Goal: Submit feedback/report problem: Submit feedback/report problem

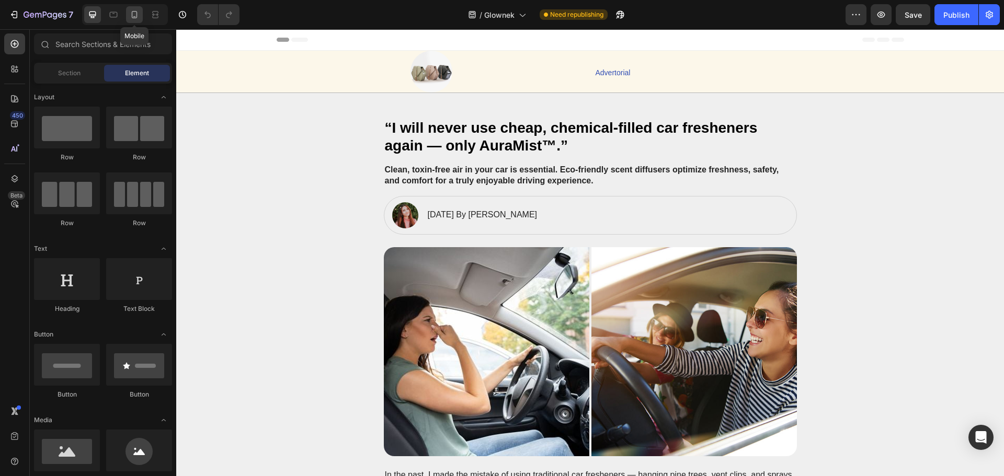
click at [132, 16] on icon at bounding box center [135, 14] width 6 height 7
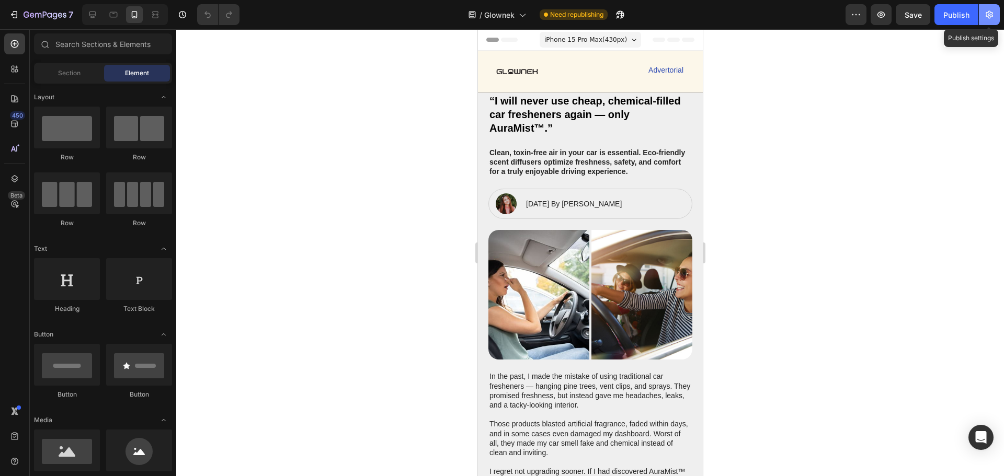
click at [987, 15] on icon "button" at bounding box center [989, 14] width 10 height 10
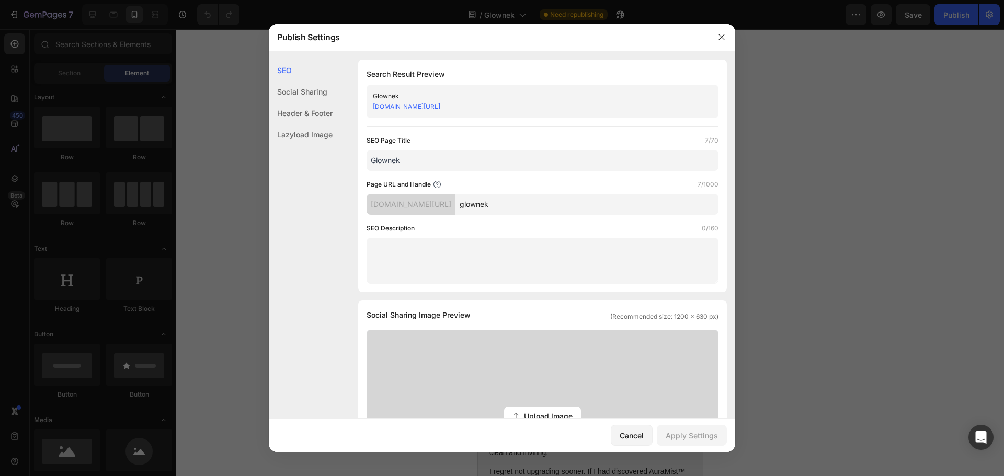
click at [534, 200] on input "glownek" at bounding box center [586, 204] width 263 height 21
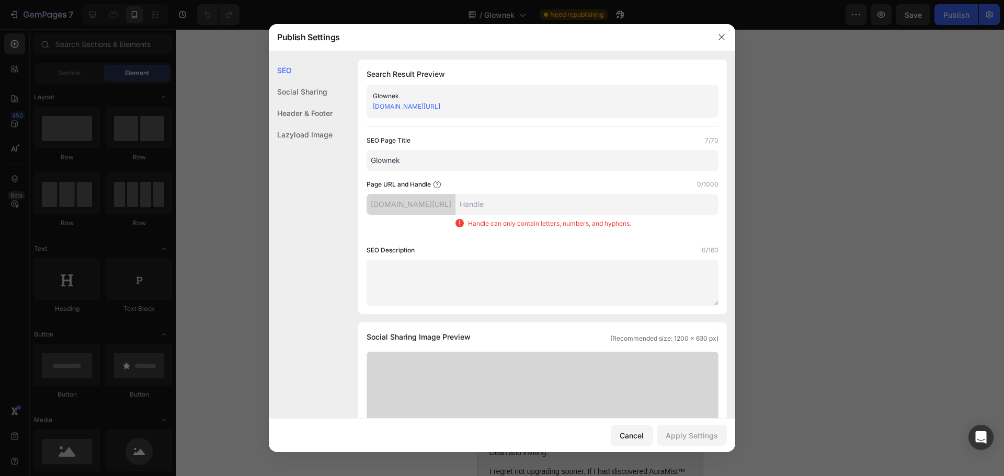
click at [440, 107] on link "ajc3qe-1i.myshopify.com/pages/" at bounding box center [406, 106] width 67 height 8
click at [522, 210] on input "text" at bounding box center [586, 204] width 263 height 21
type input "a"
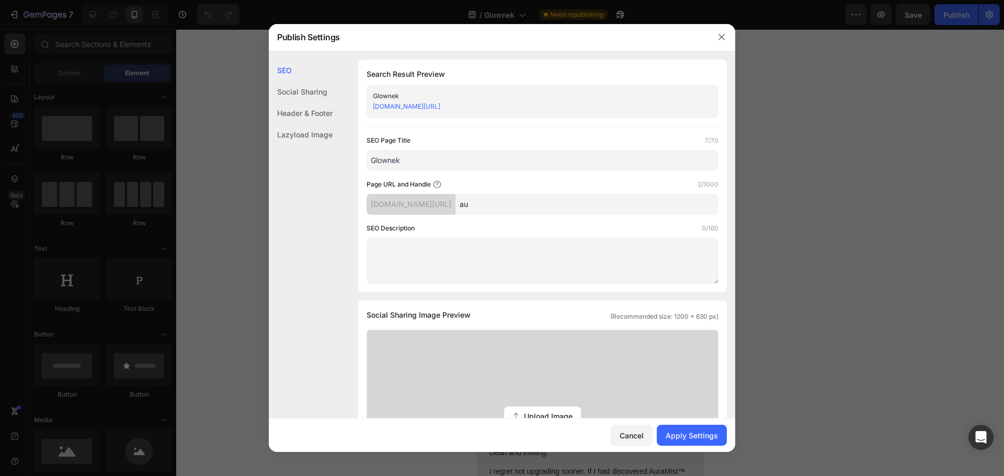
type input "a"
type input "auramist"
click at [682, 433] on div "Apply Settings" at bounding box center [691, 435] width 52 height 11
click at [310, 124] on div "Header & Footer" at bounding box center [301, 134] width 64 height 21
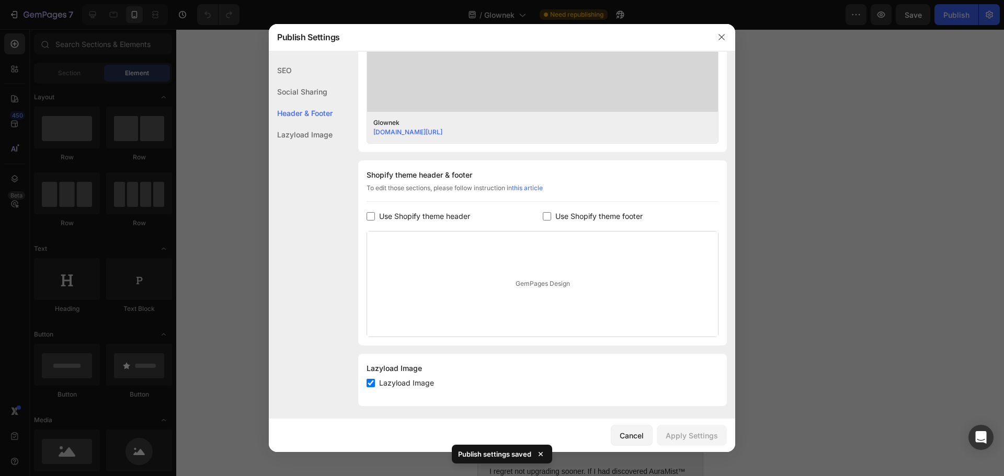
scroll to position [395, 0]
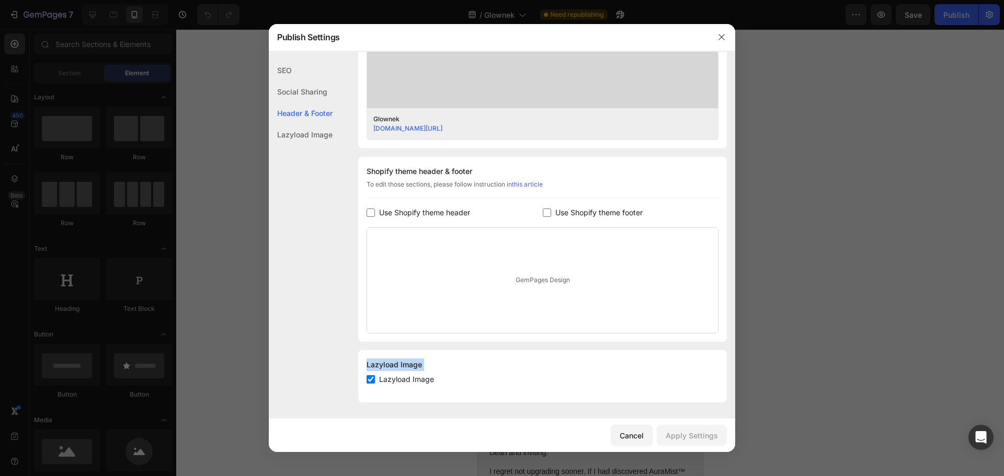
copy div "Lazyload Image Lazyload Image"
drag, startPoint x: 388, startPoint y: 373, endPoint x: 363, endPoint y: 360, distance: 29.0
click at [363, 360] on div "Lazyload Image Lazyload Image" at bounding box center [542, 376] width 369 height 52
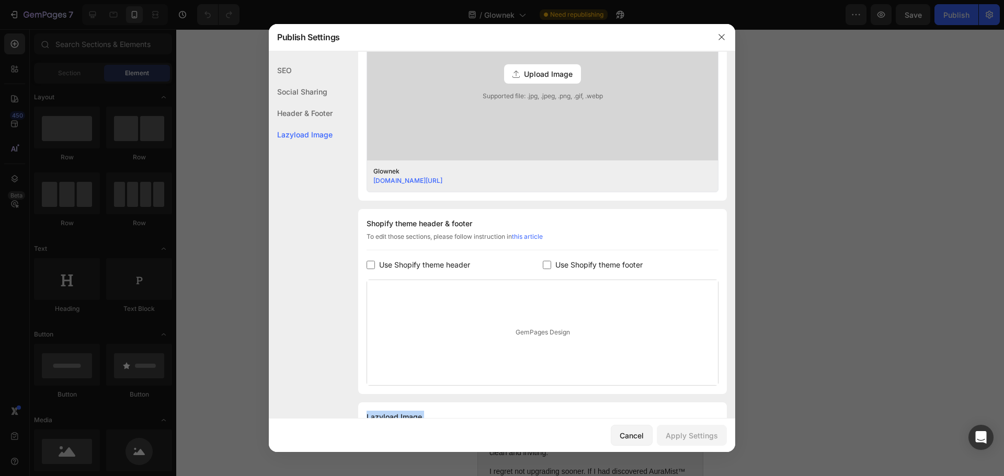
drag, startPoint x: 721, startPoint y: 38, endPoint x: 712, endPoint y: 45, distance: 11.5
click at [721, 38] on icon "button" at bounding box center [721, 37] width 8 height 8
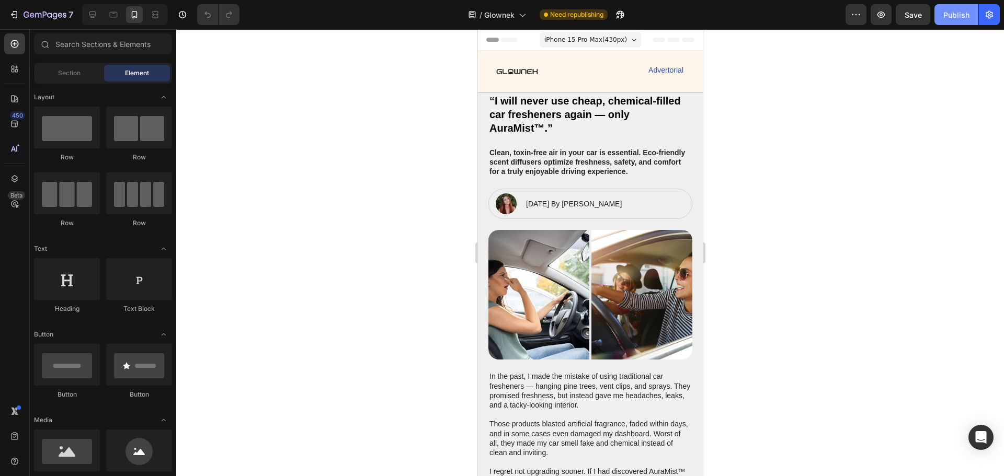
click at [944, 20] on button "Publish" at bounding box center [956, 14] width 44 height 21
click at [606, 16] on icon "button" at bounding box center [605, 17] width 3 height 3
click at [856, 16] on icon "button" at bounding box center [856, 14] width 10 height 10
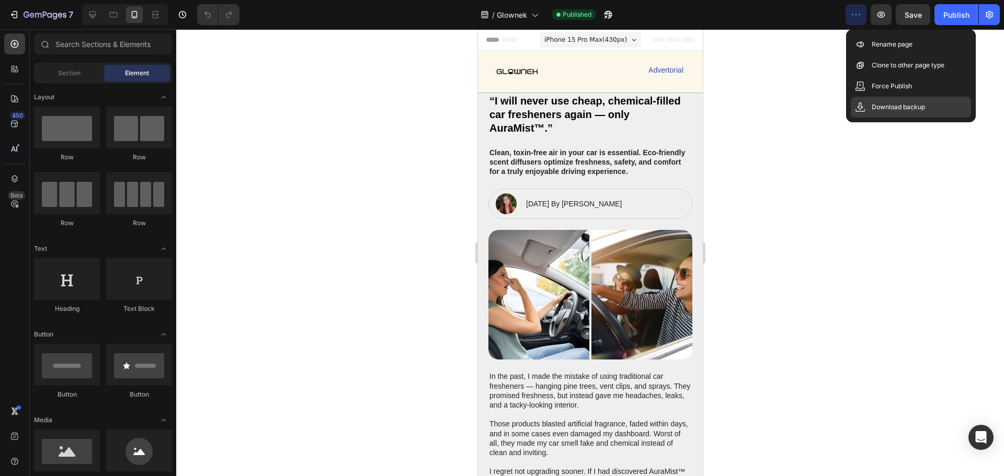
click at [901, 100] on div "Download backup" at bounding box center [911, 107] width 120 height 21
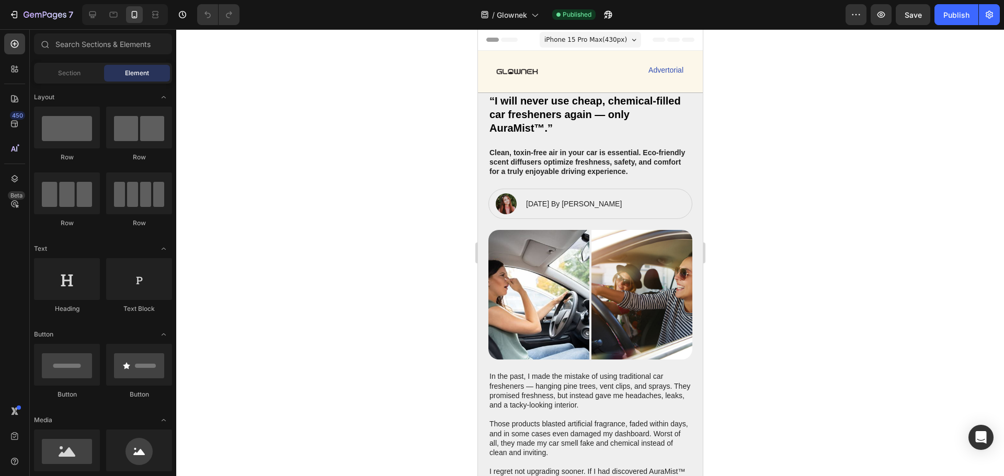
click at [784, 67] on div at bounding box center [590, 252] width 828 height 447
click at [858, 22] on button "button" at bounding box center [855, 14] width 21 height 21
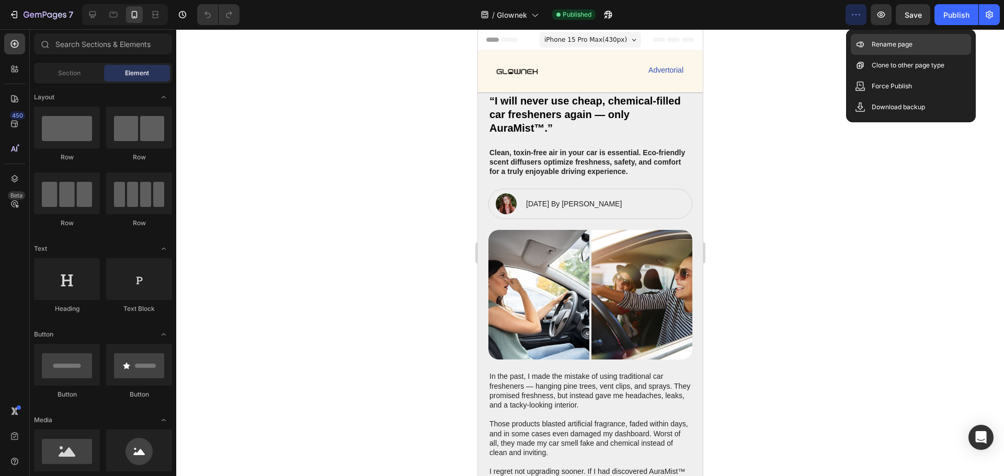
click at [868, 55] on div "Rename page" at bounding box center [911, 65] width 120 height 21
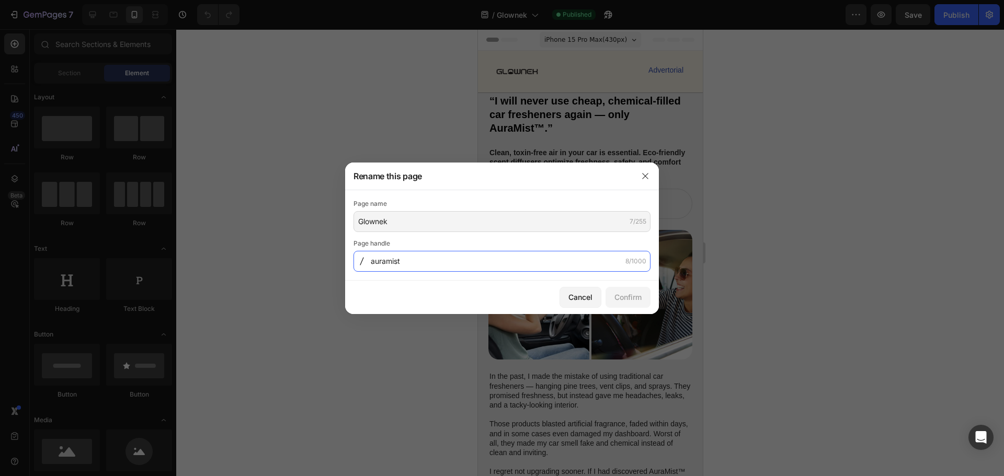
click at [467, 264] on input "auramist" at bounding box center [501, 261] width 297 height 21
click at [467, 263] on input "auramist" at bounding box center [501, 261] width 297 height 21
paste input "1756370536669"
type input "1756370536669"
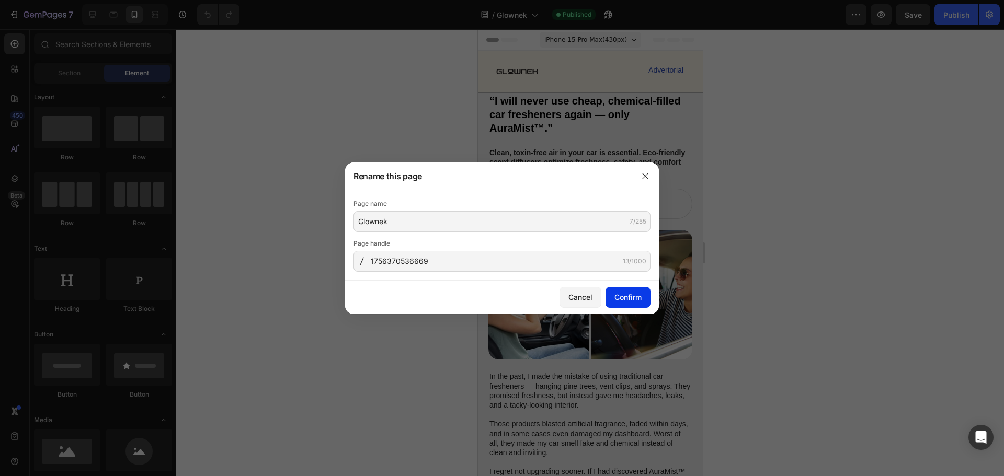
click at [618, 298] on div "Confirm" at bounding box center [627, 297] width 27 height 11
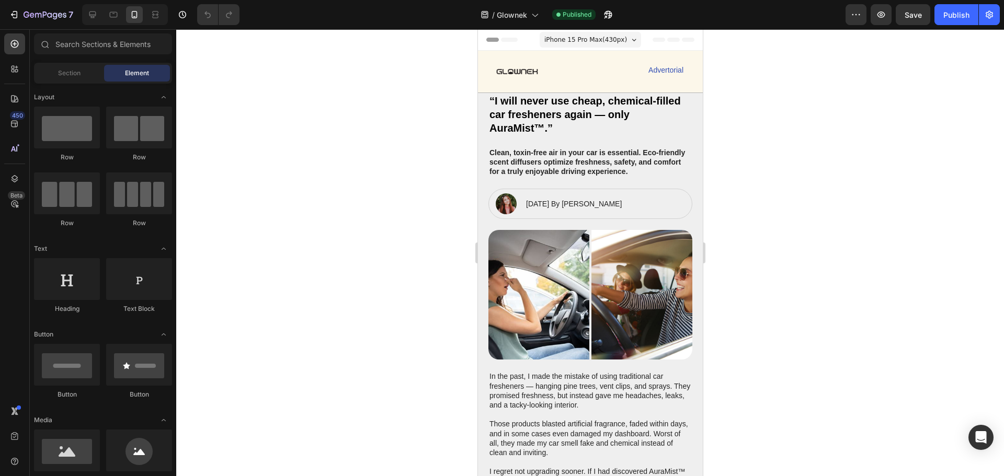
drag, startPoint x: 947, startPoint y: 15, endPoint x: 916, endPoint y: 59, distance: 54.1
click at [947, 15] on div "Publish" at bounding box center [956, 14] width 26 height 11
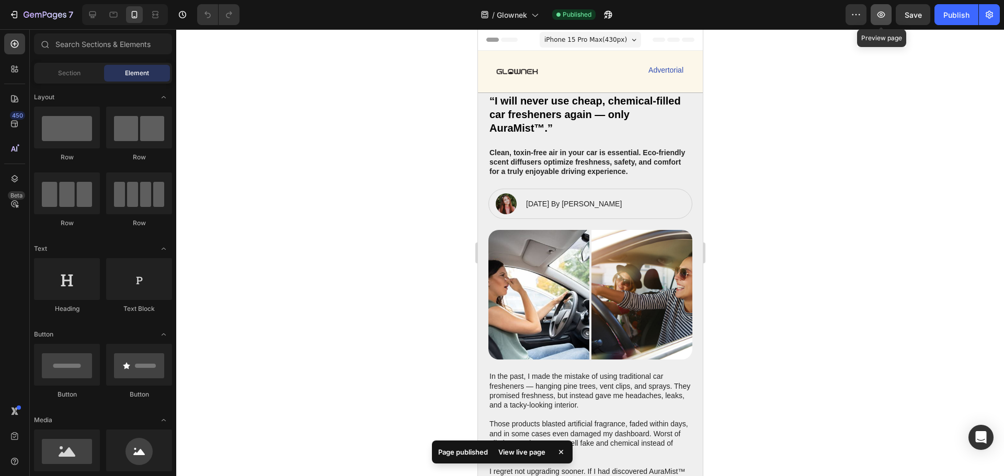
click at [877, 14] on icon "button" at bounding box center [881, 14] width 10 height 10
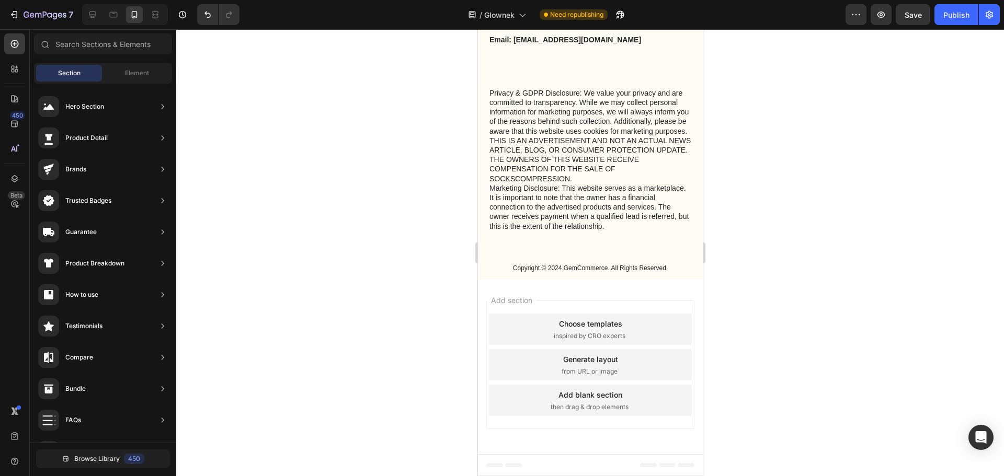
scroll to position [2880, 0]
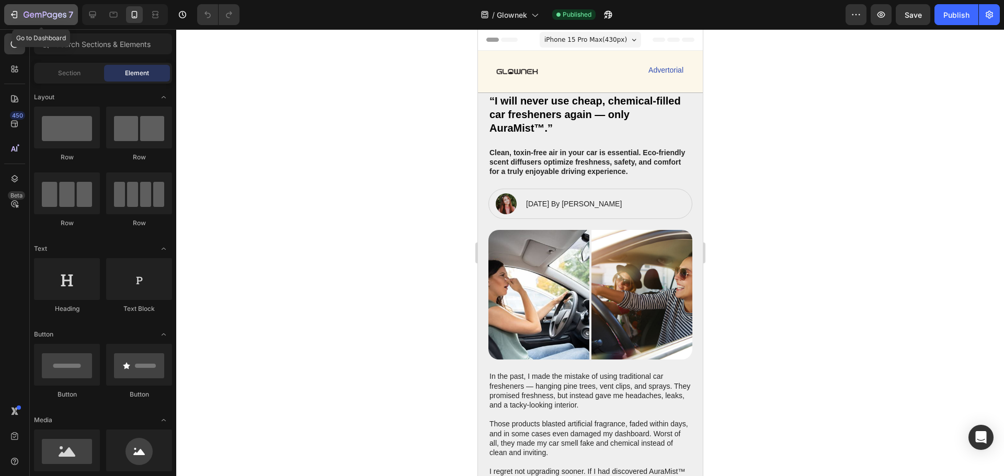
click at [12, 10] on icon "button" at bounding box center [14, 14] width 10 height 10
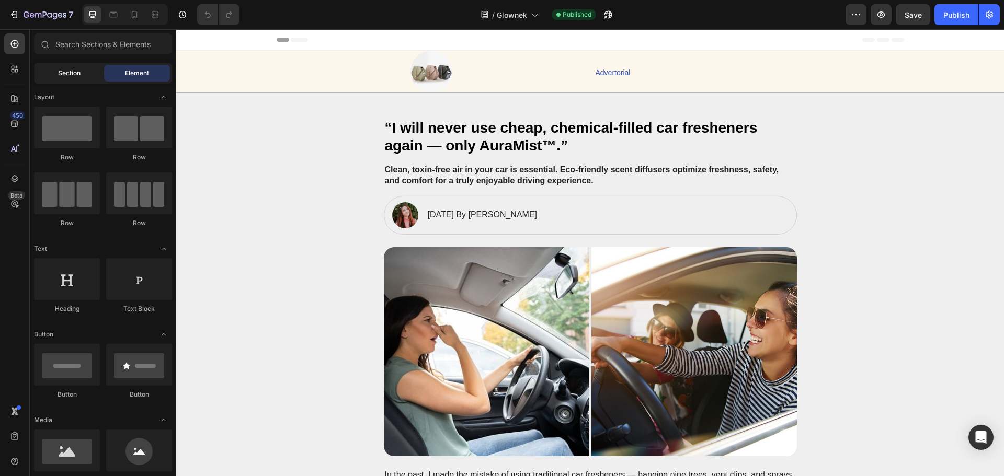
click at [62, 74] on span "Section" at bounding box center [69, 72] width 22 height 9
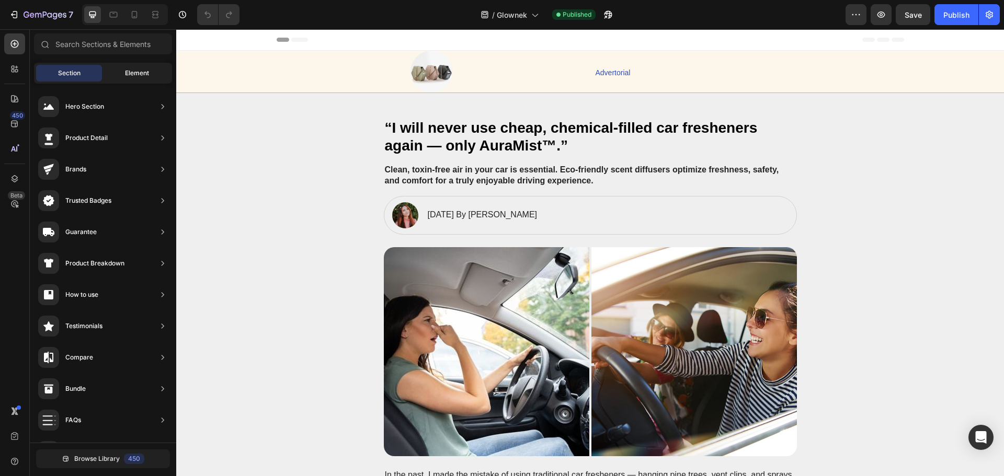
drag, startPoint x: 121, startPoint y: 72, endPoint x: 125, endPoint y: 58, distance: 14.1
click at [121, 72] on div "Element" at bounding box center [137, 73] width 66 height 17
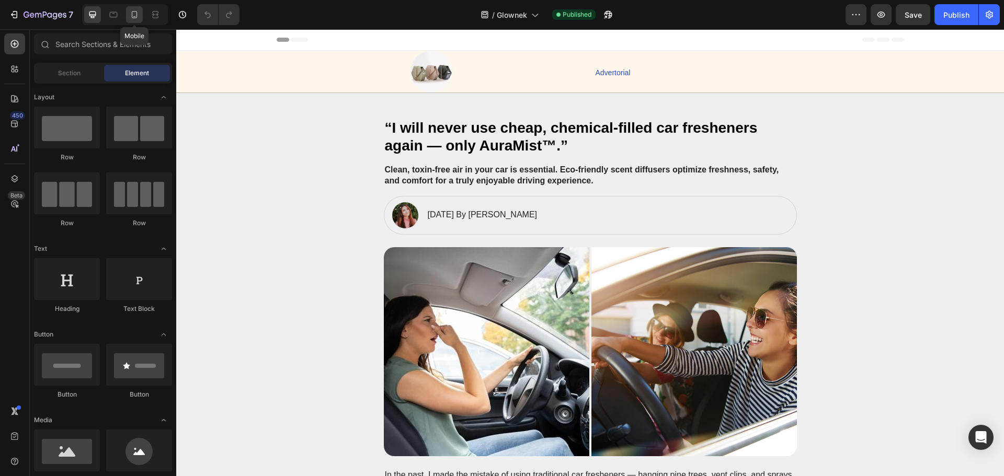
click at [133, 17] on icon at bounding box center [134, 14] width 10 height 10
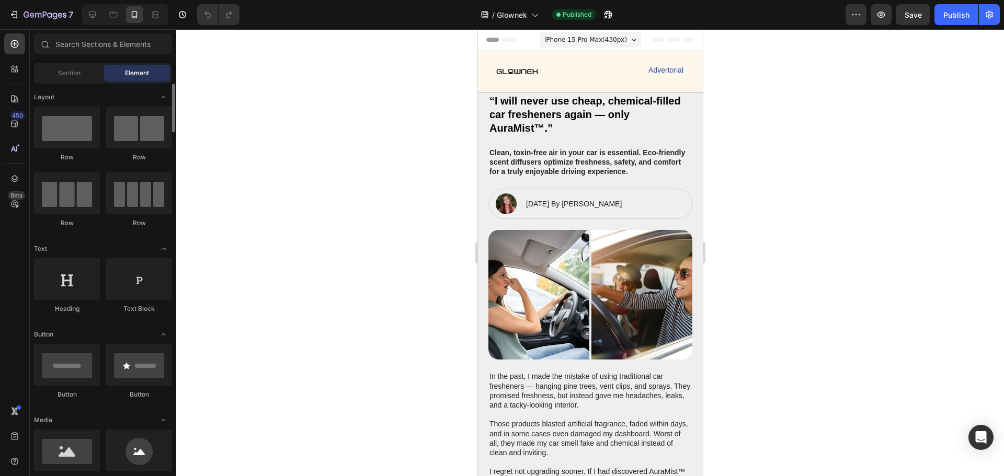
scroll to position [261, 0]
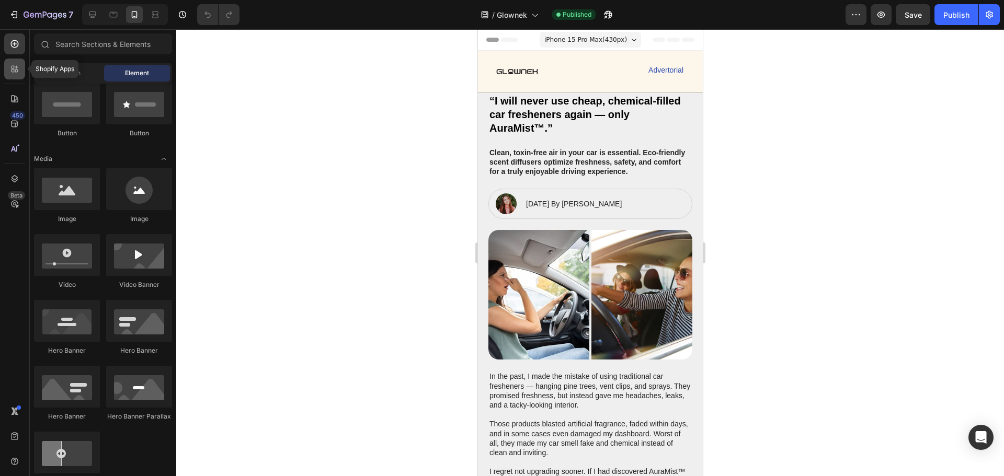
click at [13, 72] on icon at bounding box center [13, 71] width 3 height 3
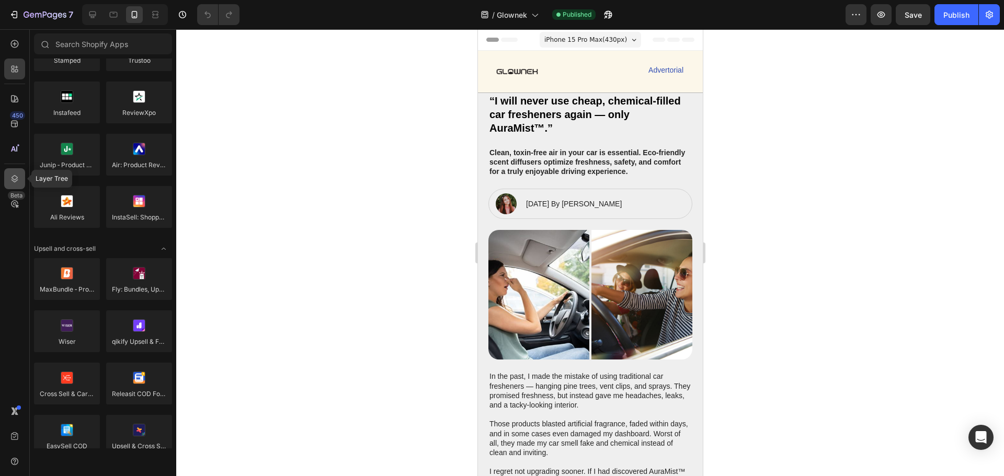
click at [16, 178] on icon at bounding box center [14, 179] width 10 height 10
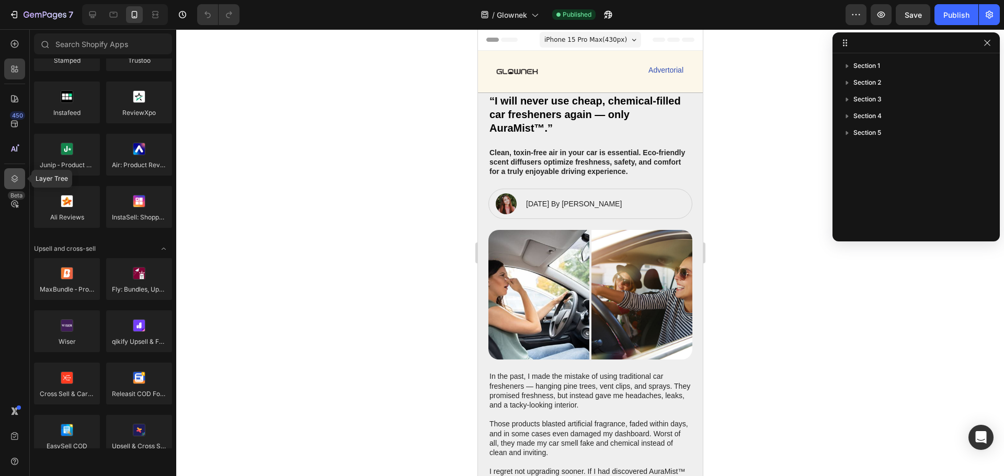
click at [14, 178] on icon at bounding box center [14, 179] width 10 height 10
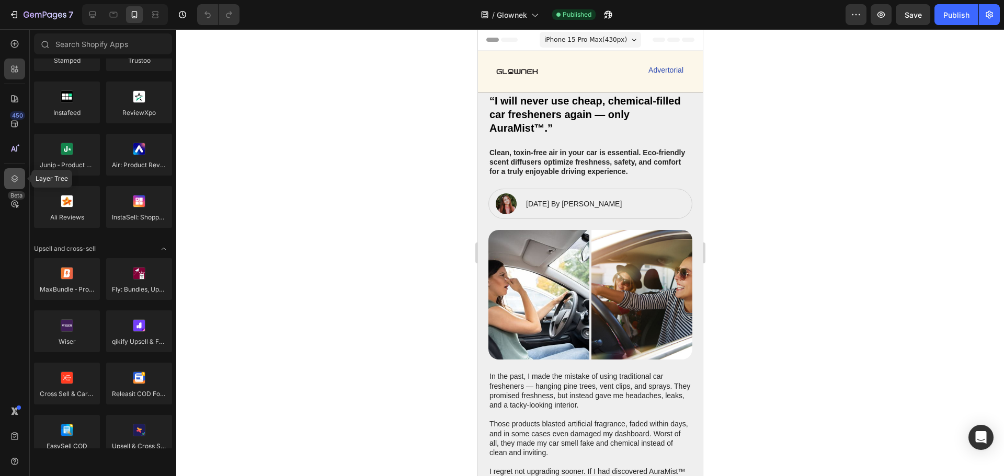
click at [14, 178] on icon at bounding box center [14, 179] width 10 height 10
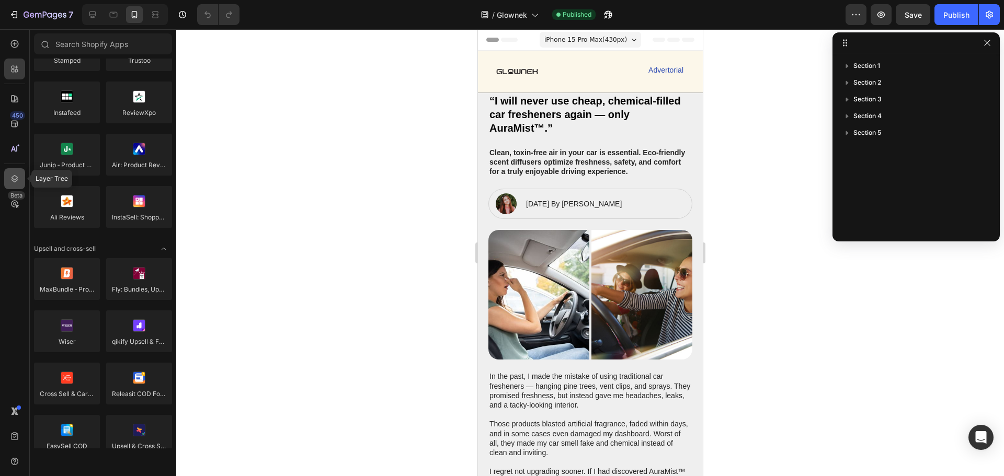
click at [14, 178] on icon at bounding box center [14, 179] width 10 height 10
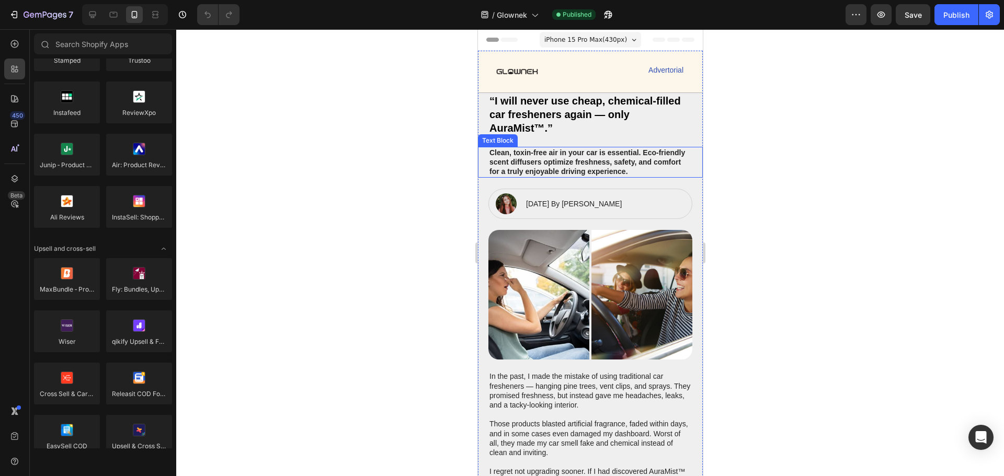
click at [687, 125] on div "“I will never use cheap, chemical-filled car fresheners again — only AuraMist™.…" at bounding box center [589, 114] width 225 height 43
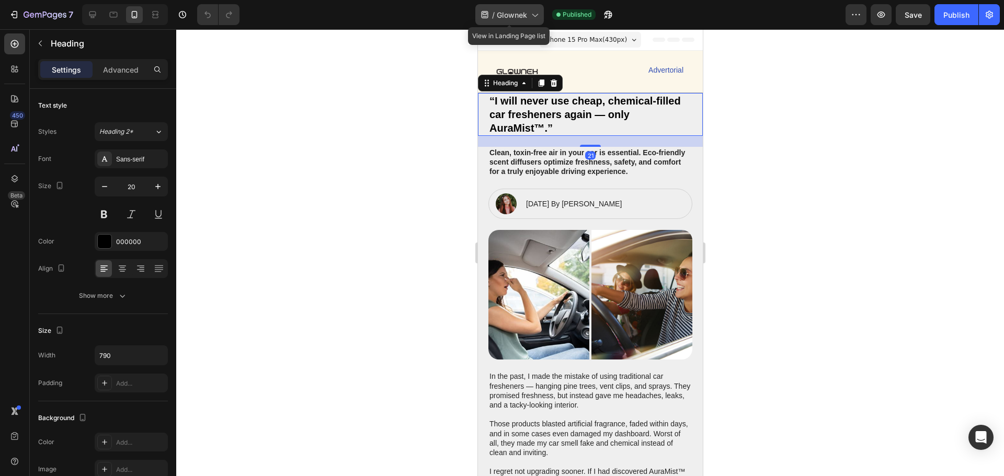
click at [526, 15] on span "Glownek" at bounding box center [512, 14] width 30 height 11
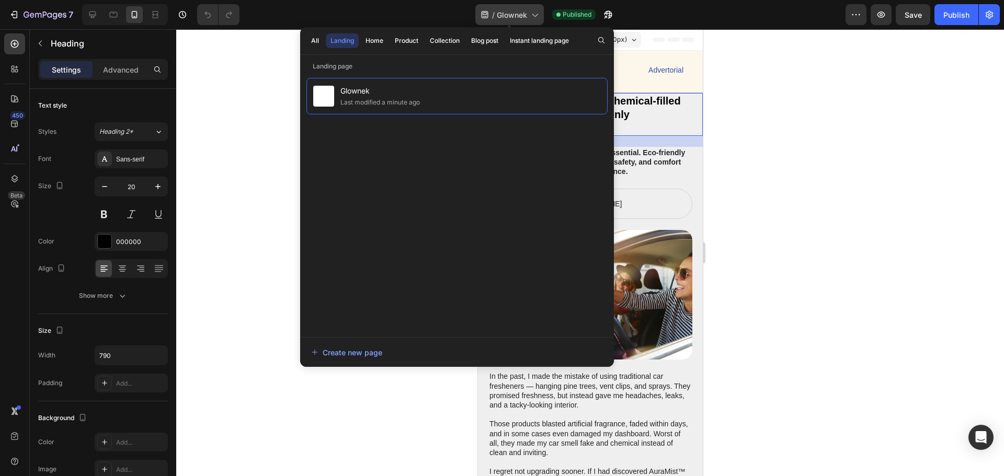
click at [526, 15] on span "Glownek" at bounding box center [512, 14] width 30 height 11
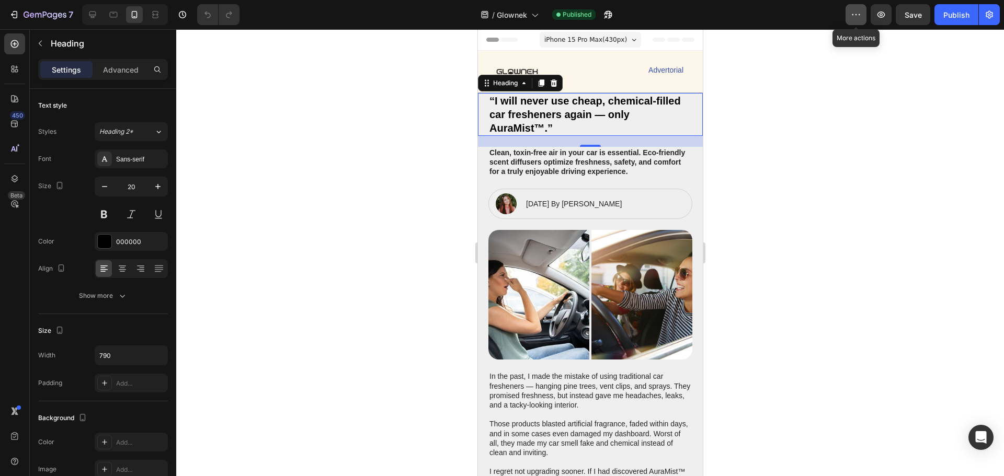
click at [863, 18] on button "button" at bounding box center [855, 14] width 21 height 21
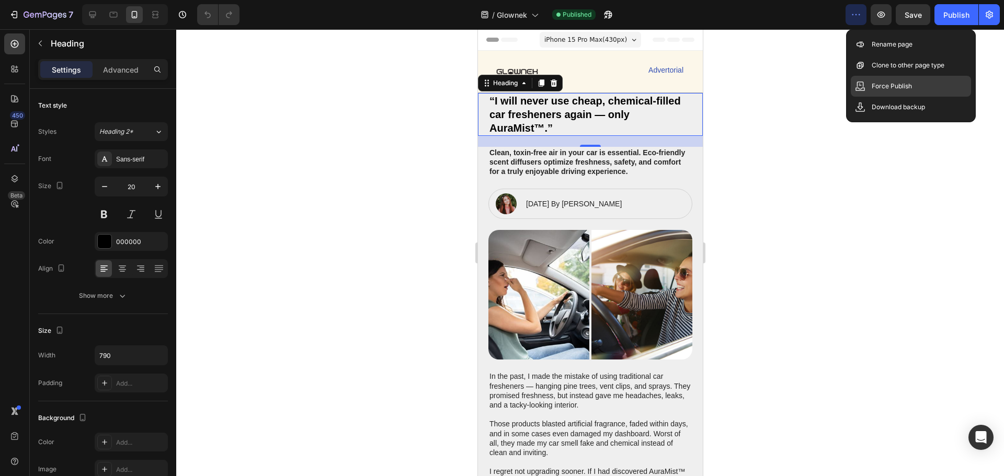
click at [883, 86] on p "Force Publish" at bounding box center [891, 86] width 40 height 10
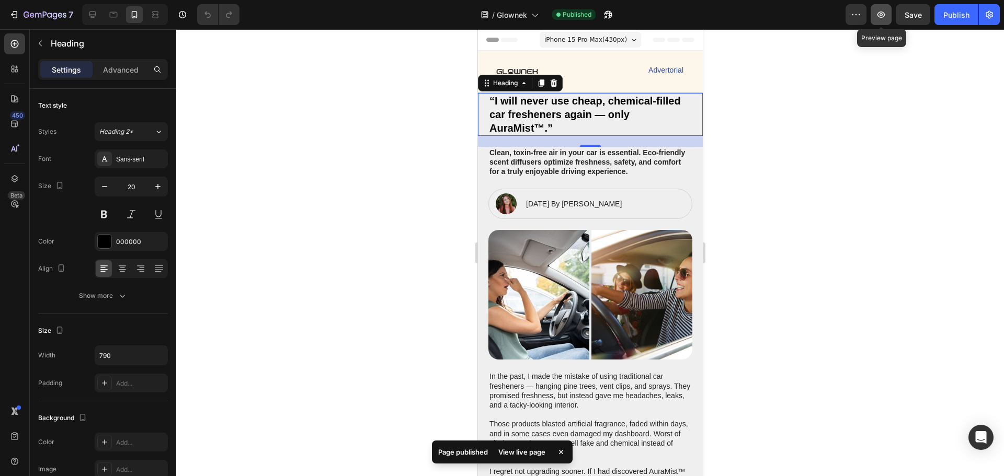
click at [881, 18] on icon "button" at bounding box center [881, 14] width 10 height 10
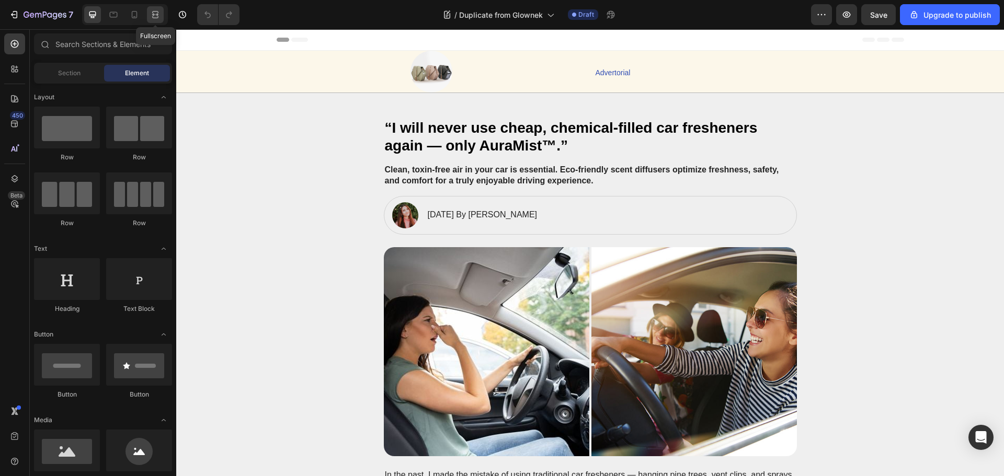
click at [154, 16] on icon at bounding box center [155, 14] width 10 height 10
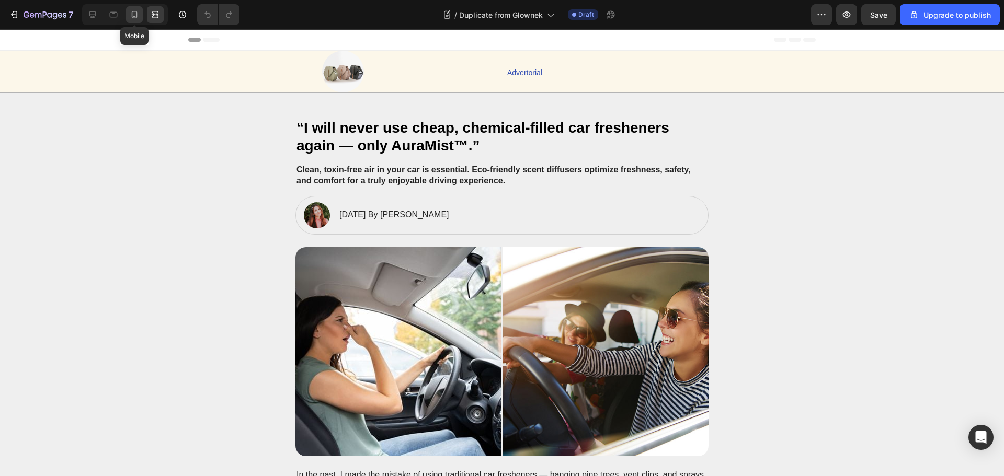
click at [135, 15] on icon at bounding box center [134, 14] width 10 height 10
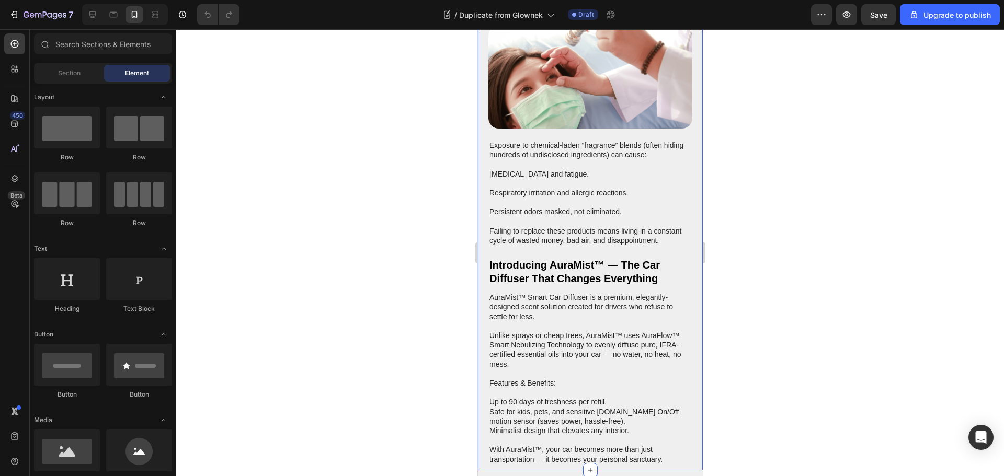
scroll to position [836, 0]
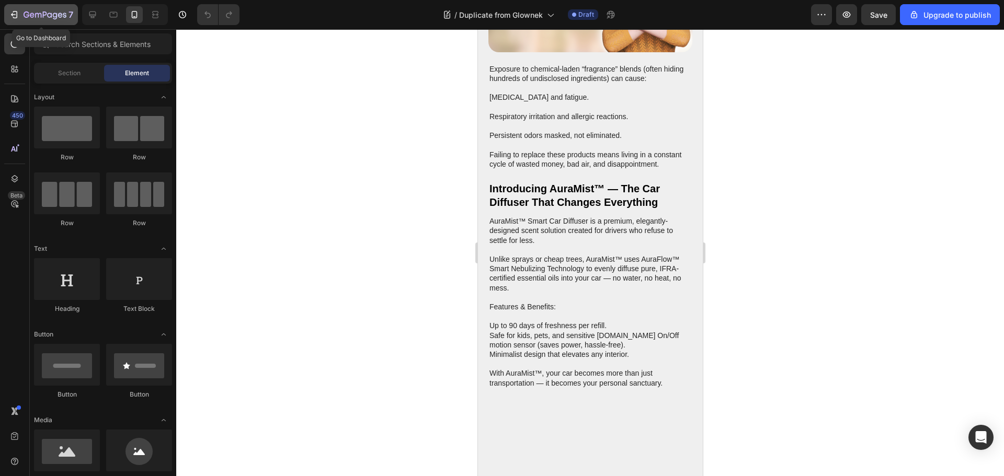
click at [10, 9] on div "7" at bounding box center [41, 14] width 64 height 13
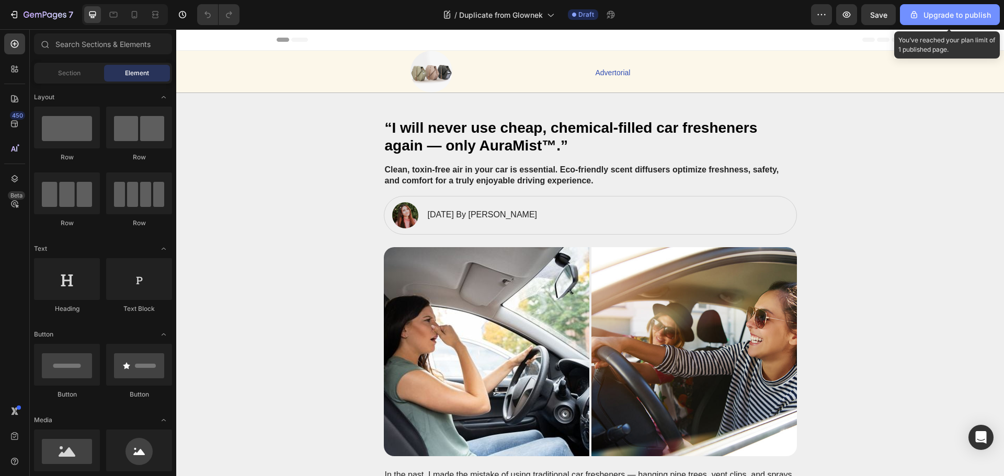
click at [937, 23] on button "Upgrade to publish" at bounding box center [950, 14] width 100 height 21
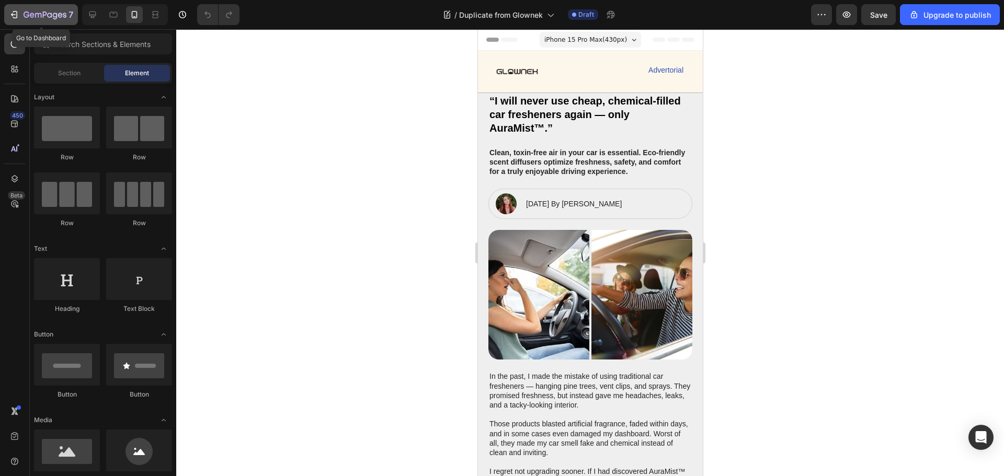
click at [15, 10] on icon "button" at bounding box center [14, 14] width 10 height 10
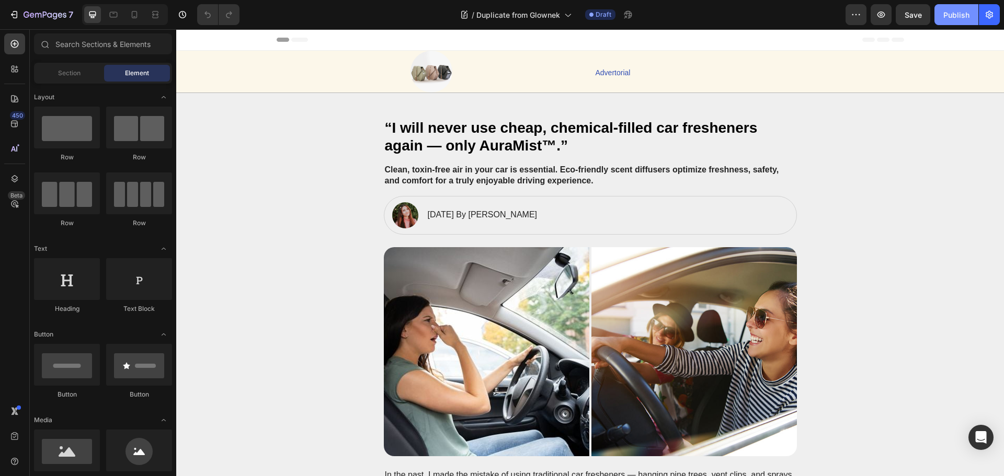
drag, startPoint x: 0, startPoint y: 0, endPoint x: 955, endPoint y: 19, distance: 954.7
click at [955, 19] on div "Publish" at bounding box center [956, 14] width 26 height 11
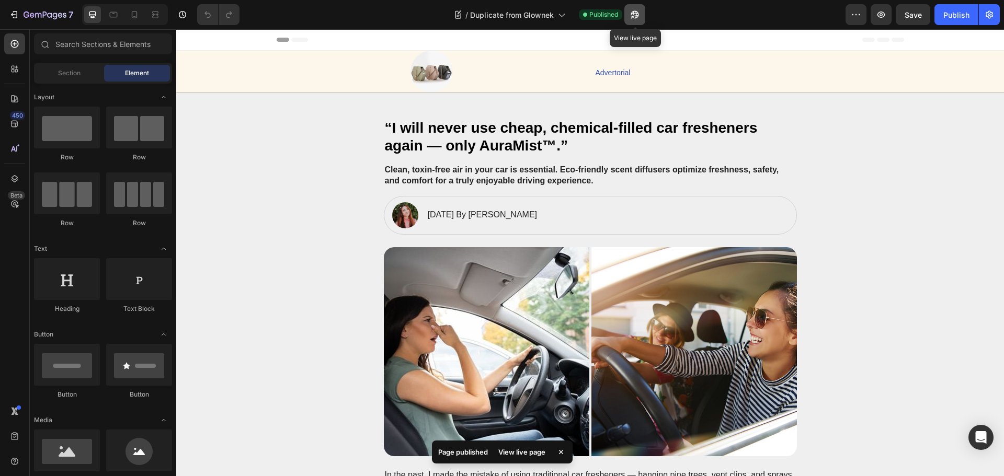
click at [633, 17] on icon "button" at bounding box center [631, 17] width 3 height 3
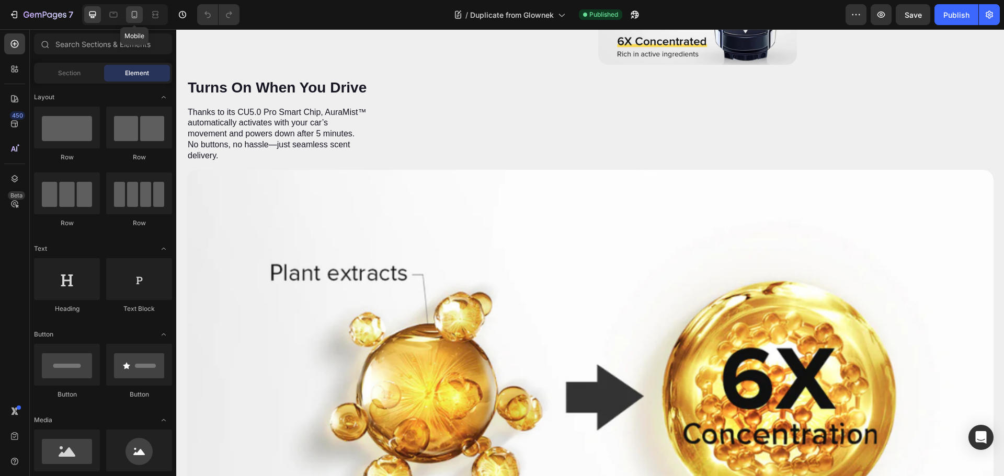
click at [139, 16] on icon at bounding box center [134, 14] width 10 height 10
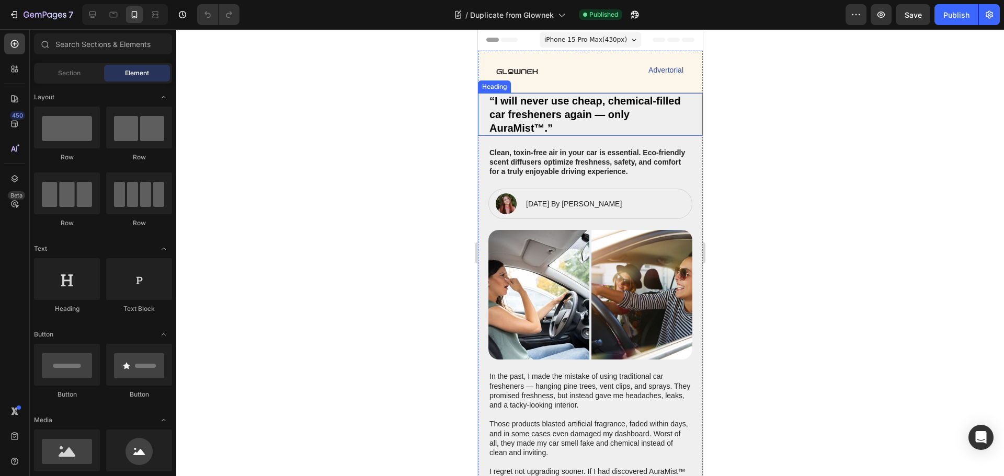
click at [536, 113] on h2 "“I will never use cheap, chemical-filled car fresheners again — only AuraMist™.”" at bounding box center [590, 114] width 204 height 43
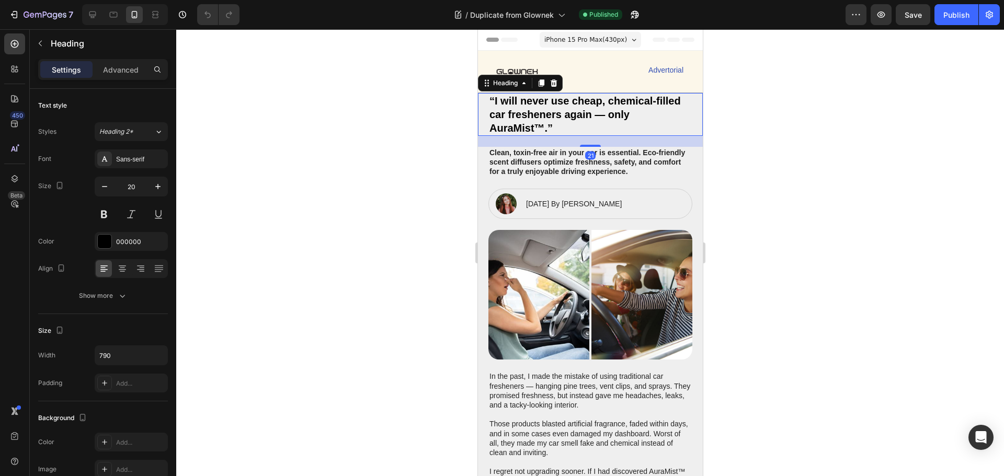
click at [536, 113] on h2 "“I will never use cheap, chemical-filled car fresheners again — only AuraMist™.”" at bounding box center [590, 114] width 204 height 43
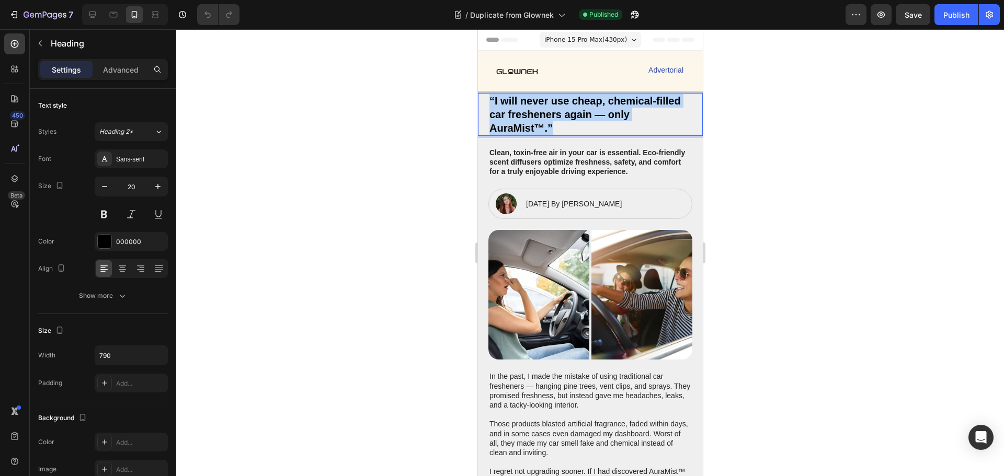
click at [536, 113] on p "“I will never use cheap, chemical-filled car fresheners again — only AuraMist™.”" at bounding box center [590, 114] width 202 height 41
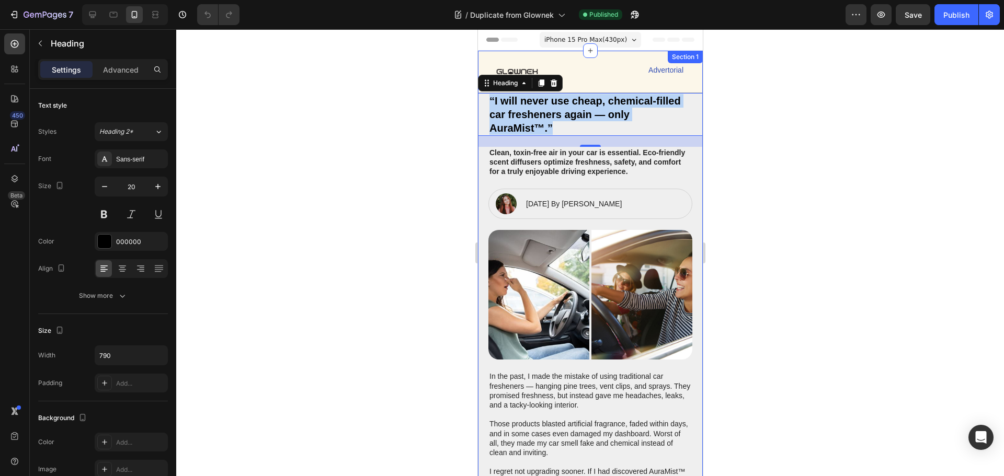
click at [525, 172] on p "Clean, toxin-free air in your car is essential. Eco-friendly scent diffusers op…" at bounding box center [590, 162] width 202 height 29
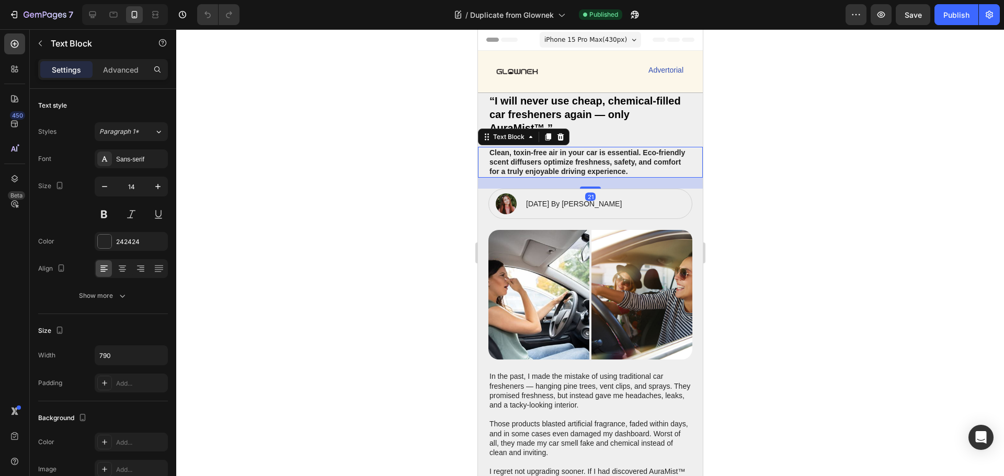
click at [527, 172] on p "Clean, toxin-free air in your car is essential. Eco-friendly scent diffusers op…" at bounding box center [590, 162] width 202 height 29
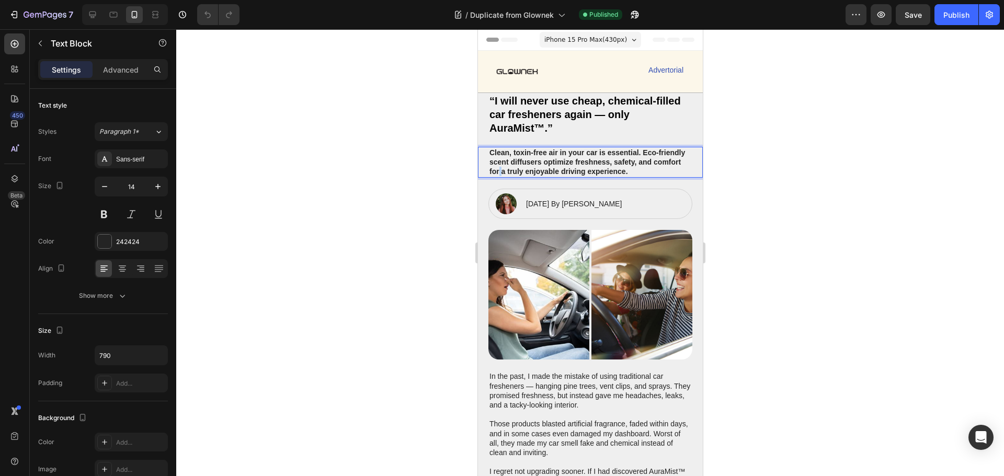
click at [527, 172] on p "Clean, toxin-free air in your car is essential. Eco-friendly scent diffusers op…" at bounding box center [590, 162] width 202 height 29
copy p "Clean, toxin-free air in your car is essential. Eco-friendly scent diffusers op…"
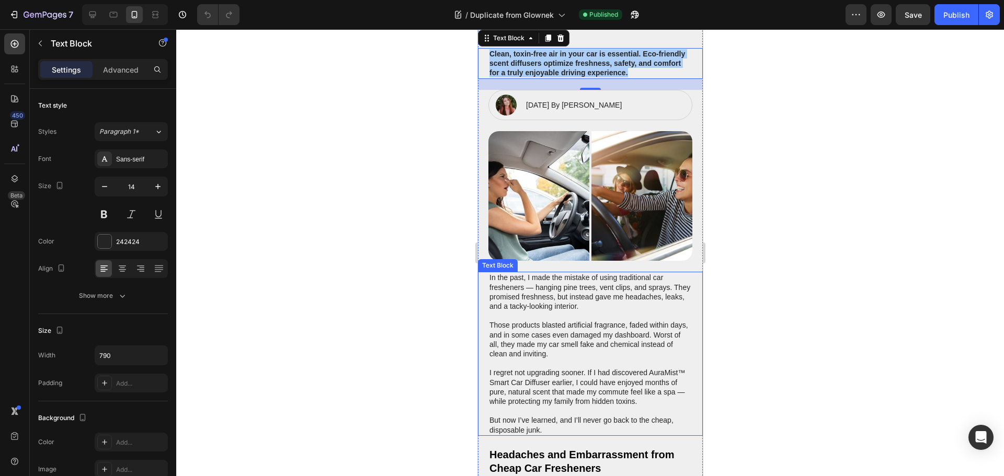
scroll to position [105, 0]
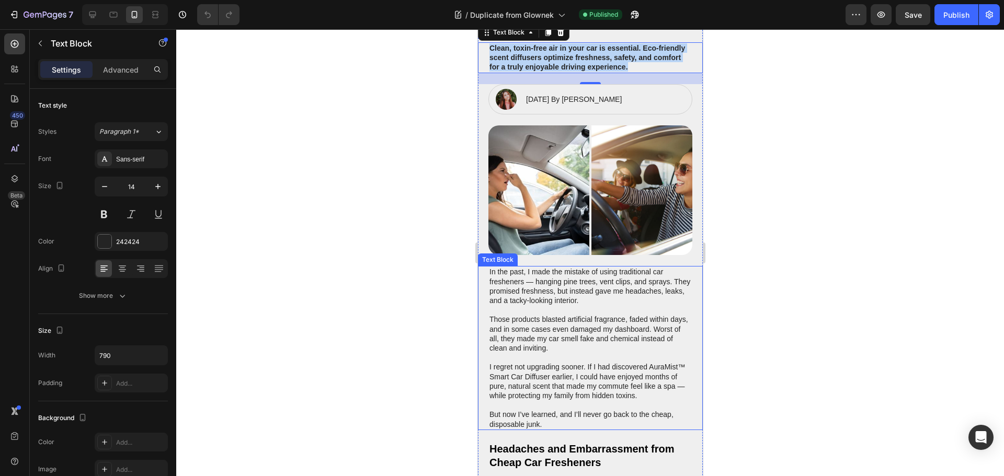
click at [561, 279] on p "In the past, I made the mistake of using traditional car fresheners — hanging p…" at bounding box center [590, 286] width 202 height 38
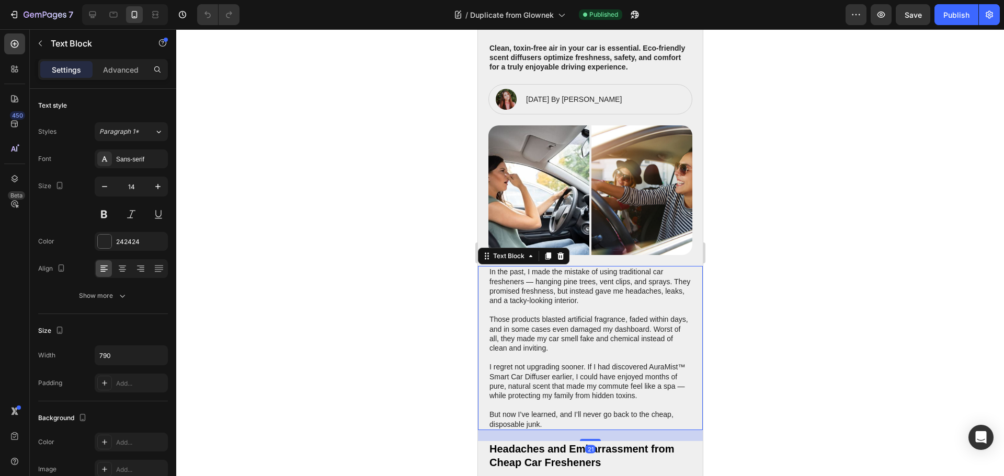
click at [565, 282] on p "In the past, I made the mistake of using traditional car fresheners — hanging p…" at bounding box center [590, 286] width 202 height 38
click at [565, 286] on p "In the past, I made the mistake of using traditional car fresheners — hanging p…" at bounding box center [590, 286] width 202 height 38
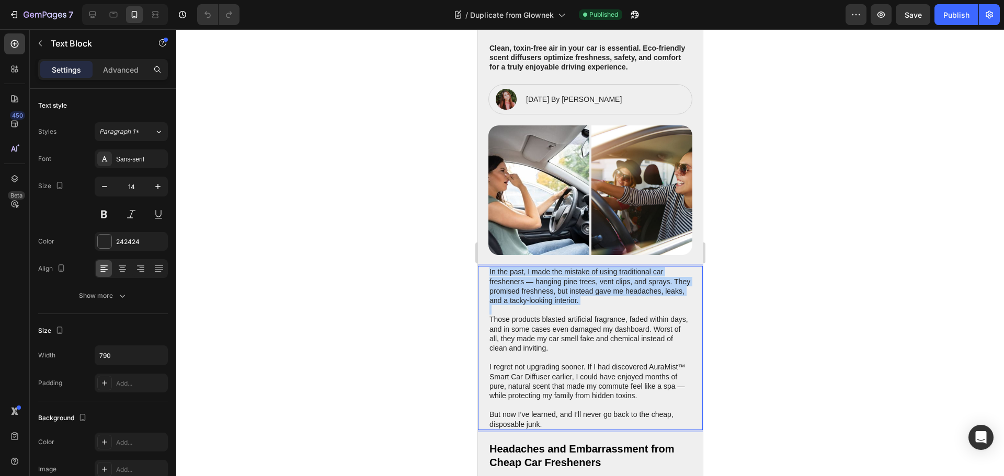
click at [565, 286] on p "In the past, I made the mistake of using traditional car fresheners — hanging p…" at bounding box center [590, 286] width 202 height 38
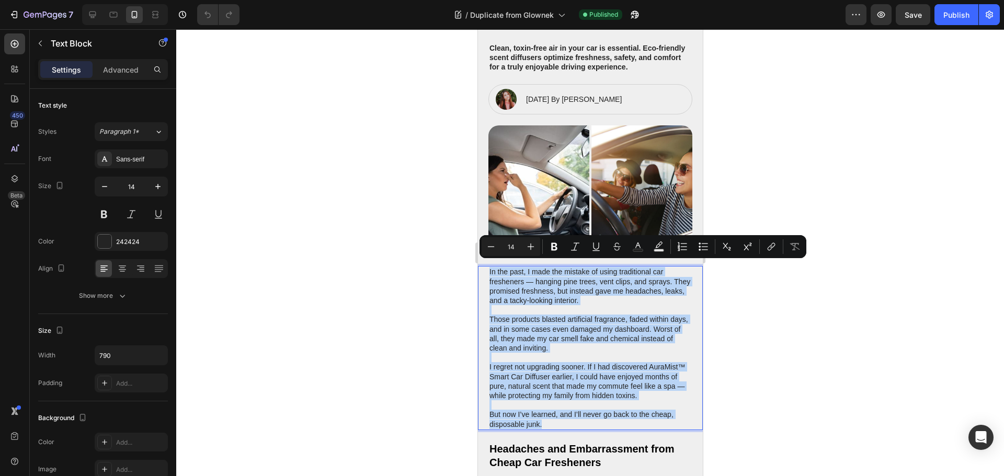
copy div "In the past, I made the mistake of using traditional car fresheners — hanging p…"
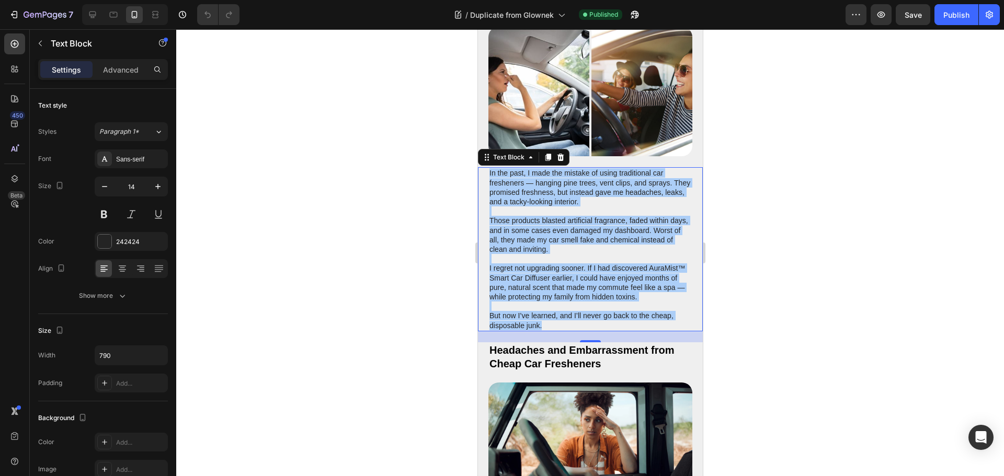
scroll to position [209, 0]
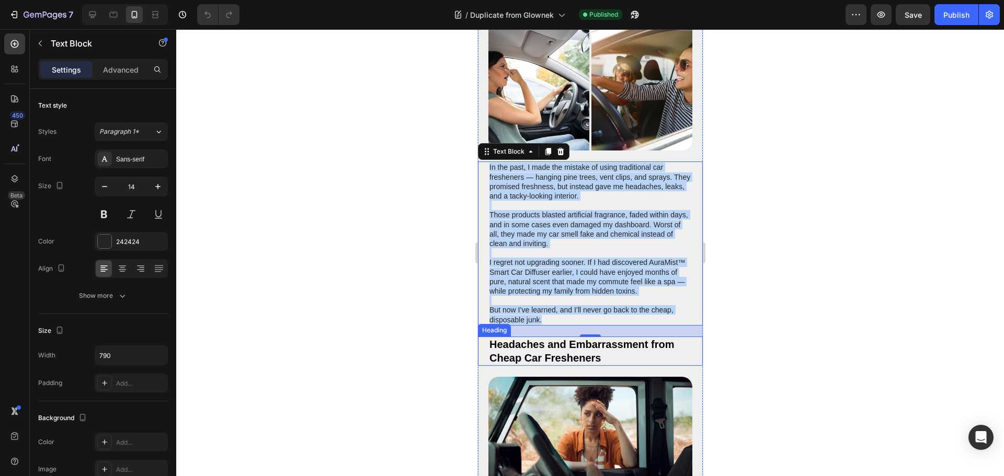
click at [537, 337] on h2 "Headaches and Embarrassment from Cheap Car Fresheners" at bounding box center [590, 351] width 204 height 29
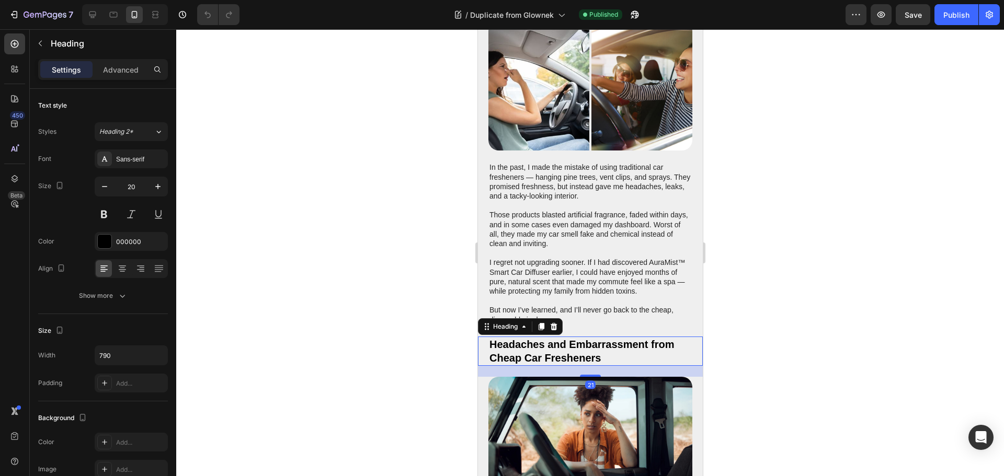
click at [534, 342] on h2 "Headaches and Embarrassment from Cheap Car Fresheners" at bounding box center [590, 351] width 204 height 29
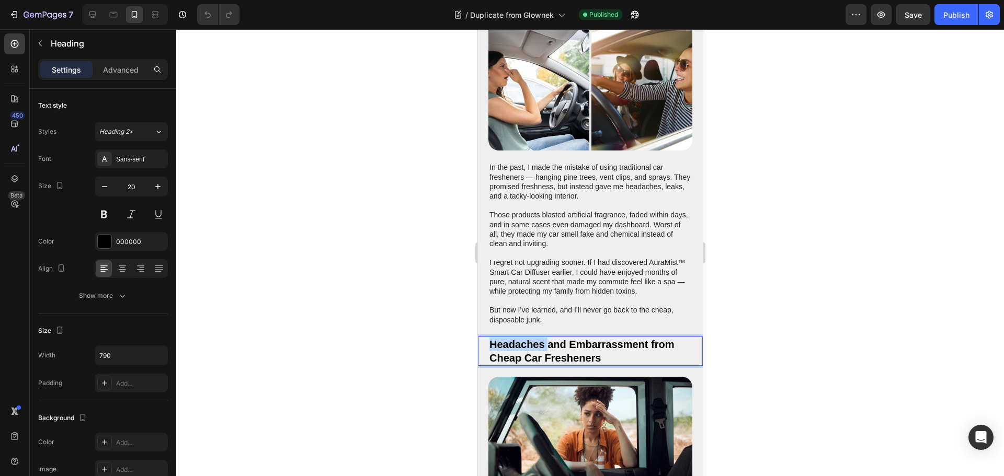
click at [534, 342] on p "Headaches and Embarrassment from Cheap Car Fresheners" at bounding box center [590, 351] width 202 height 27
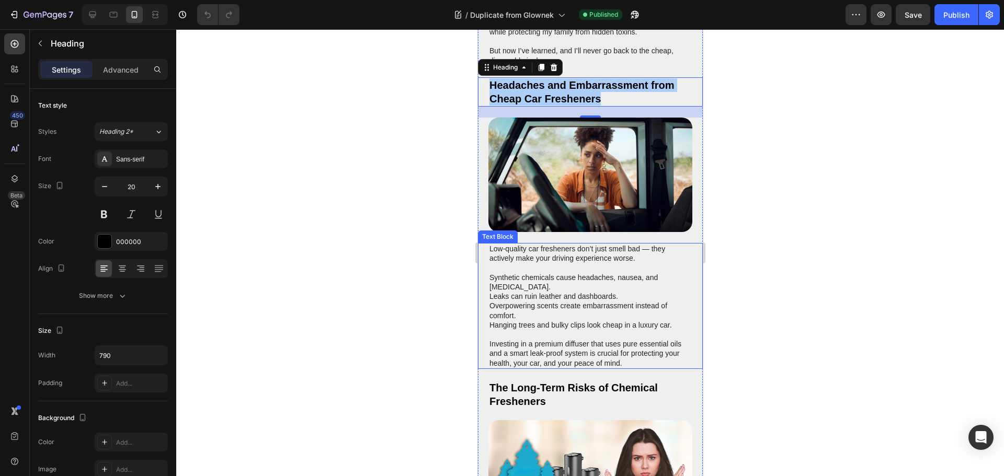
scroll to position [470, 0]
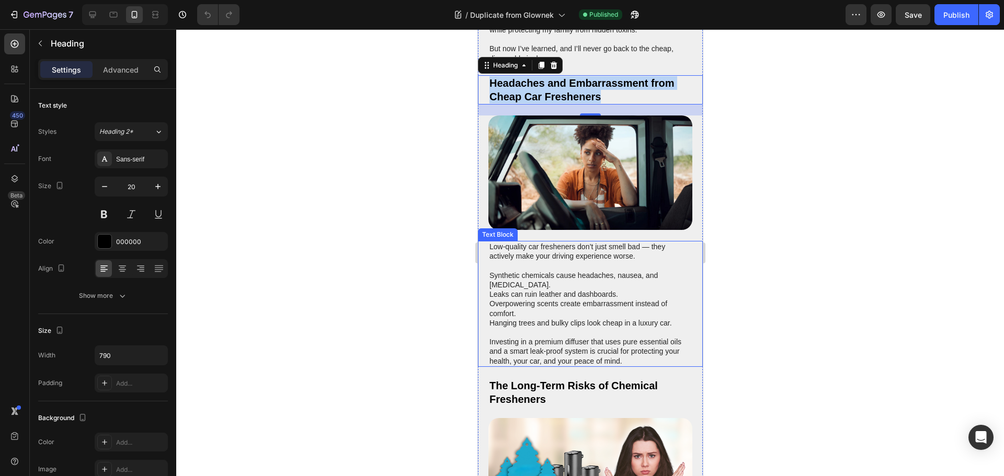
click at [587, 290] on p "Leaks can ruin leather and dashboards." at bounding box center [590, 294] width 202 height 9
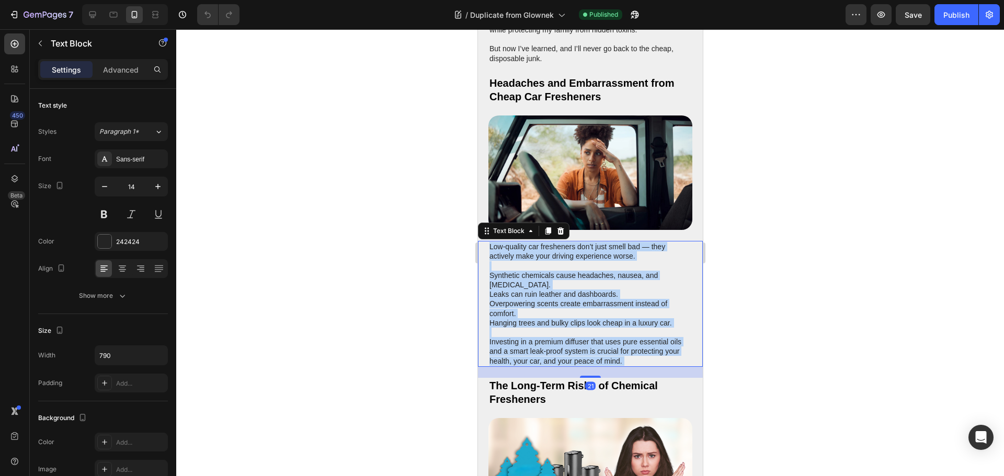
click at [572, 299] on p "Overpowering scents create embarrassment instead of comfort." at bounding box center [590, 308] width 202 height 19
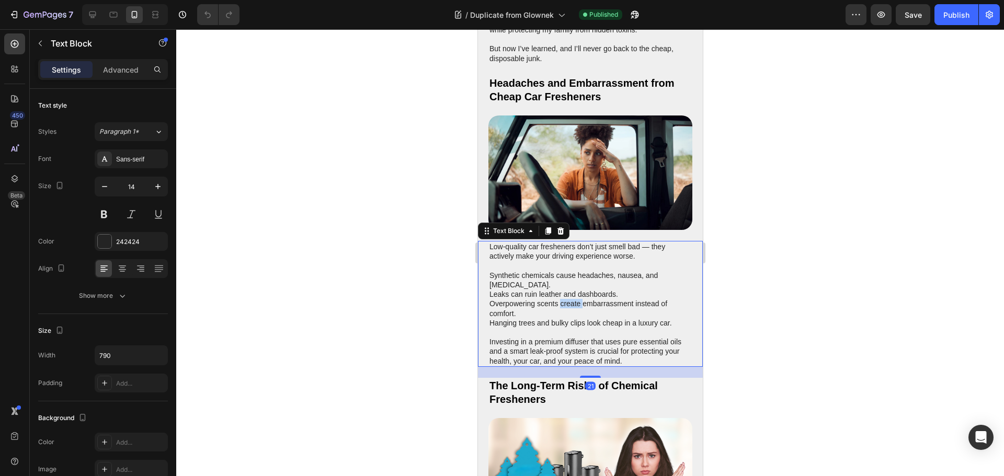
click at [572, 299] on p "Overpowering scents create embarrassment instead of comfort." at bounding box center [590, 308] width 202 height 19
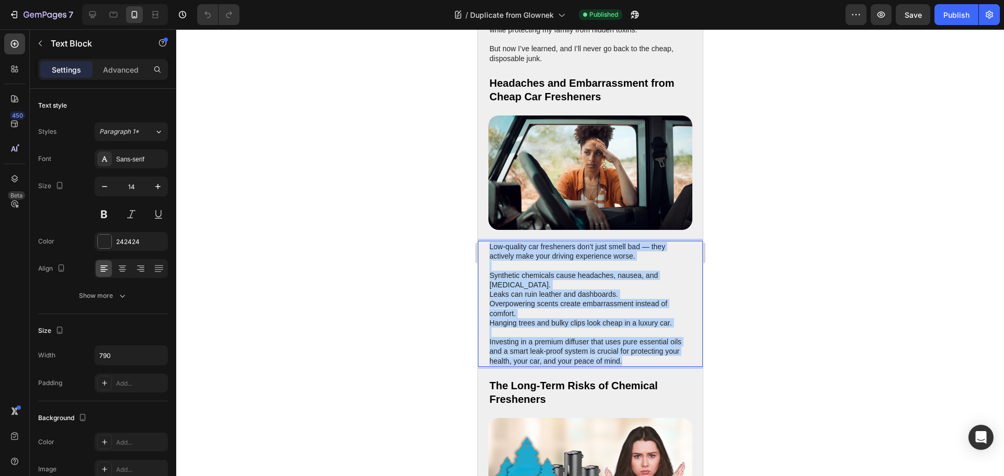
copy div "Low-quality car fresheners don’t just smell bad — they actively make your drivi…"
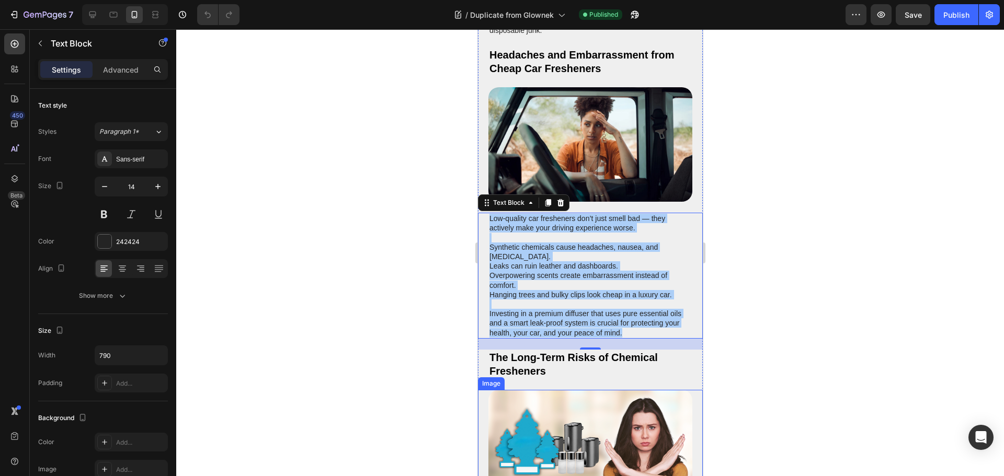
scroll to position [575, 0]
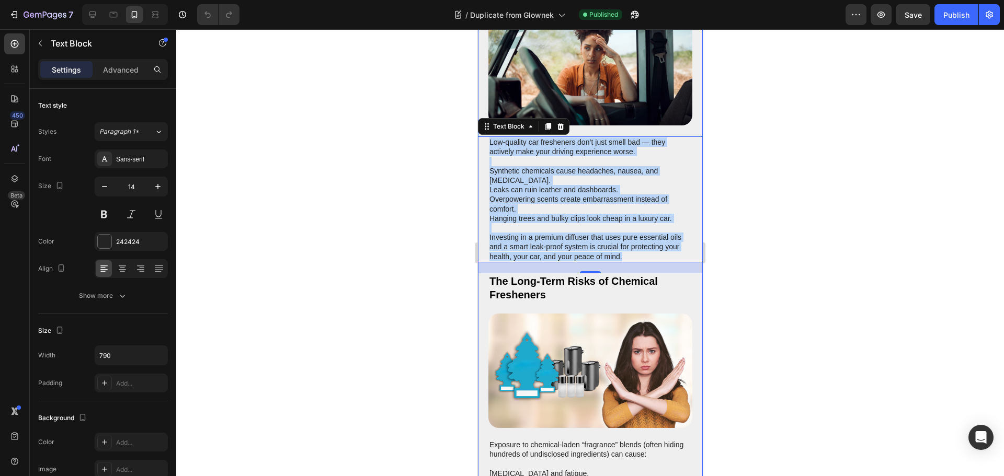
click at [533, 286] on h2 "The Long-Term Risks of Chemical Fresheners" at bounding box center [590, 287] width 204 height 29
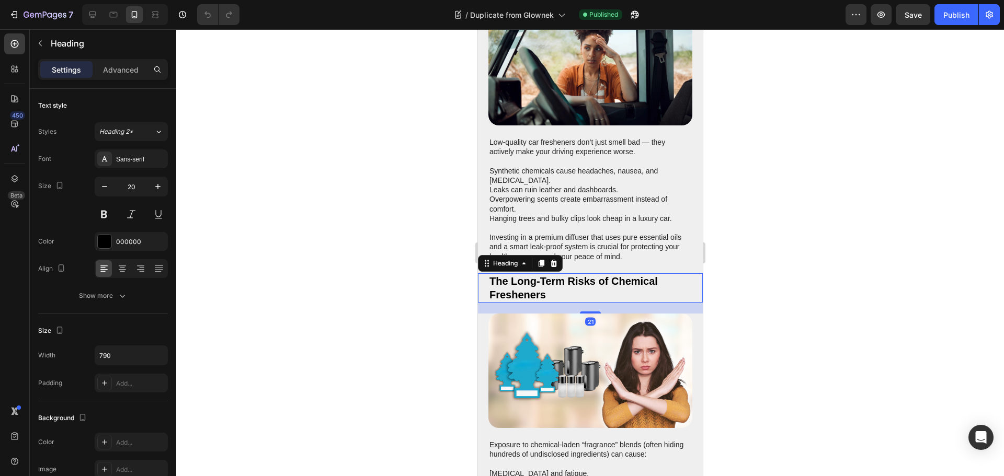
click at [533, 286] on h2 "The Long-Term Risks of Chemical Fresheners" at bounding box center [590, 287] width 204 height 29
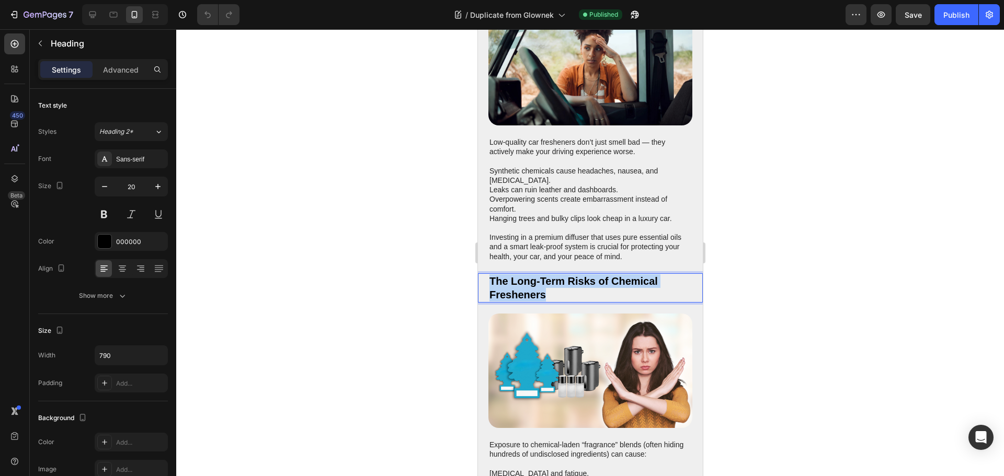
click at [533, 286] on p "The Long-Term Risks of Chemical Fresheners" at bounding box center [590, 287] width 202 height 27
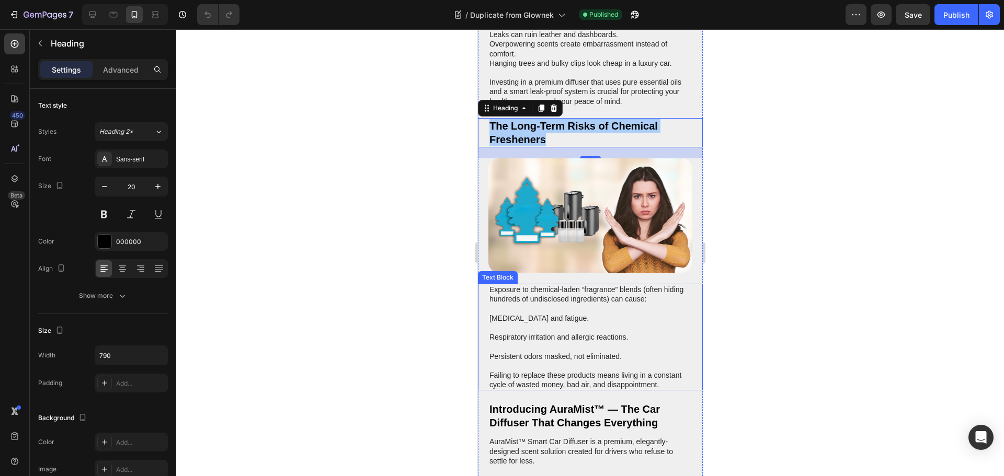
scroll to position [732, 0]
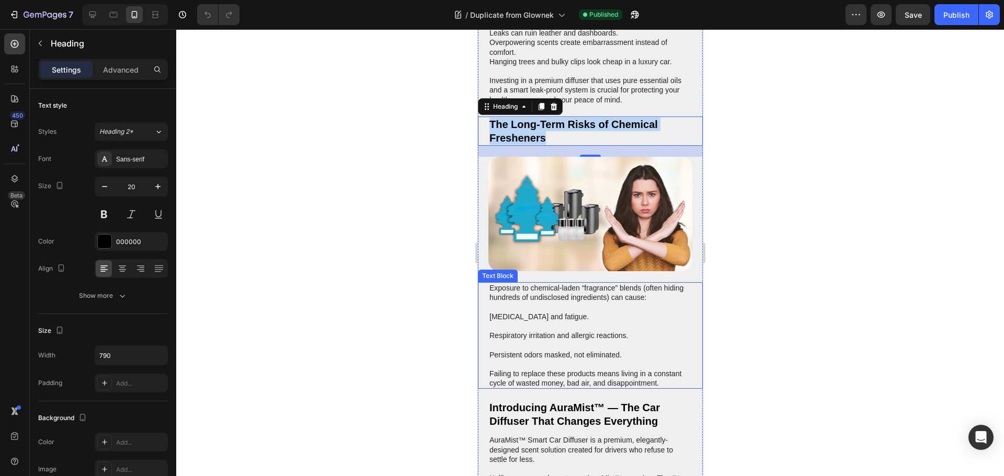
click at [584, 340] on p at bounding box center [590, 344] width 202 height 9
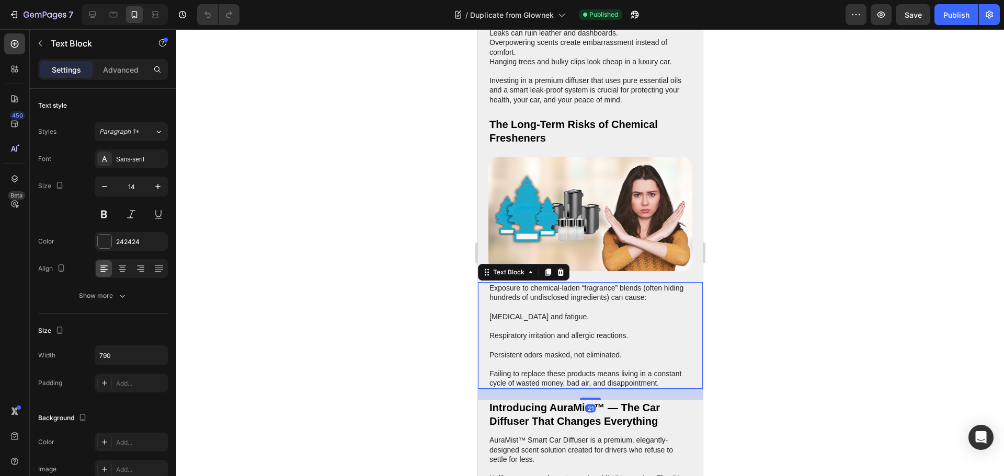
click at [584, 340] on p at bounding box center [590, 344] width 202 height 9
click at [584, 340] on p "Rich Text Editor. Editing area: main" at bounding box center [590, 344] width 202 height 9
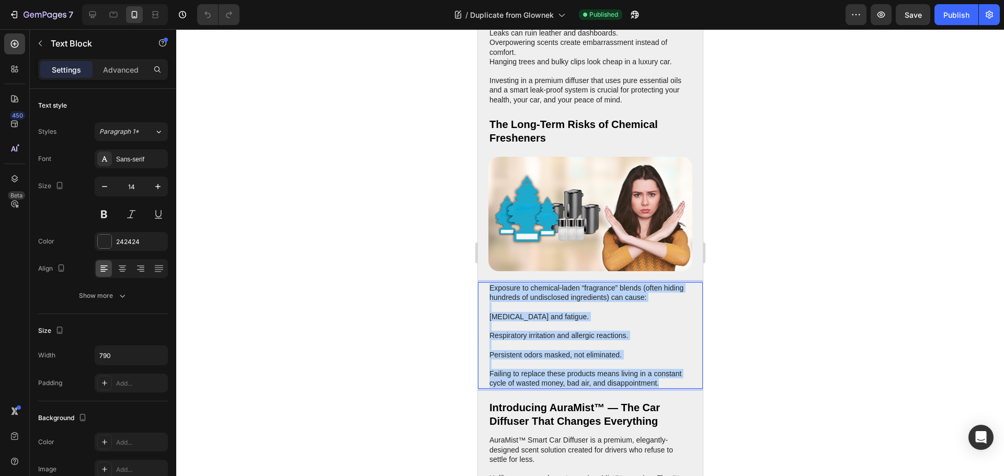
copy div "Exposure to chemical-laden “fragrance” blends (often hiding hundreds of undiscl…"
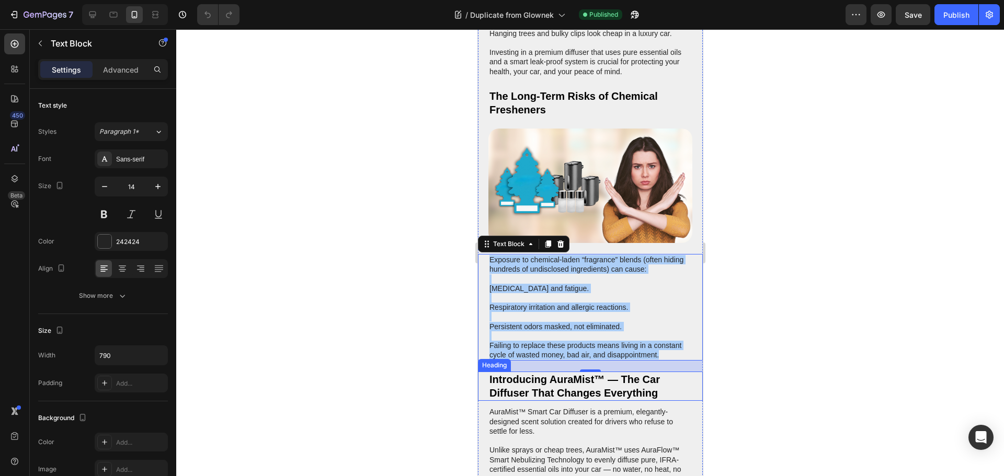
scroll to position [836, 0]
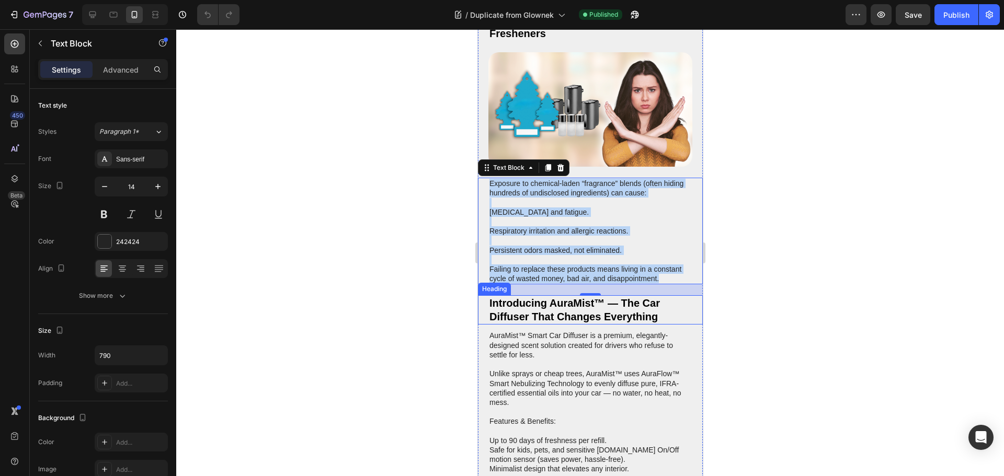
click at [591, 301] on h2 "Introducing AuraMist™ — The Car Diffuser That Changes Everything" at bounding box center [590, 309] width 204 height 29
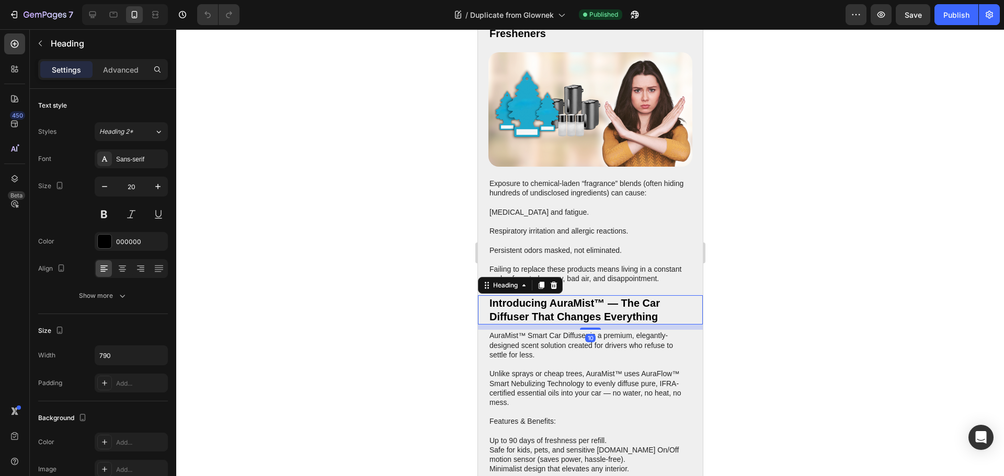
click at [591, 301] on h2 "Introducing AuraMist™ — The Car Diffuser That Changes Everything" at bounding box center [590, 309] width 204 height 29
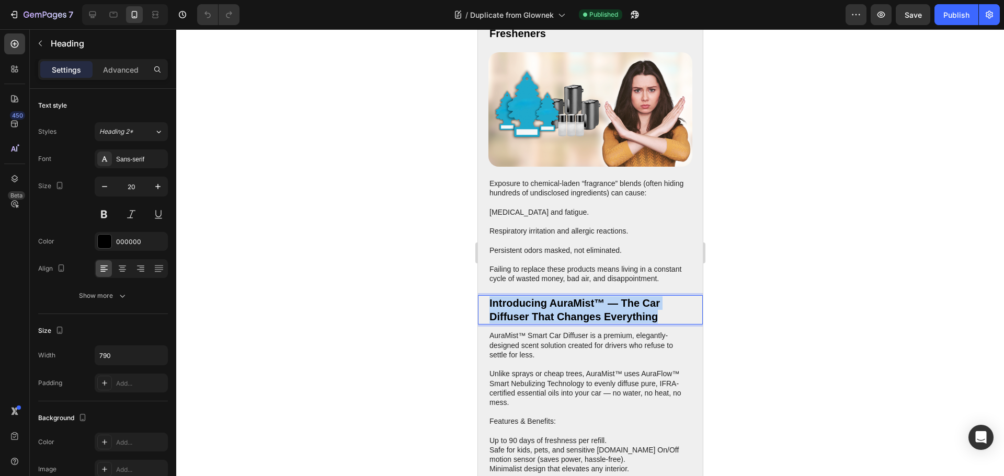
click at [591, 301] on p "Introducing AuraMist™ — The Car Diffuser That Changes Everything" at bounding box center [590, 309] width 202 height 27
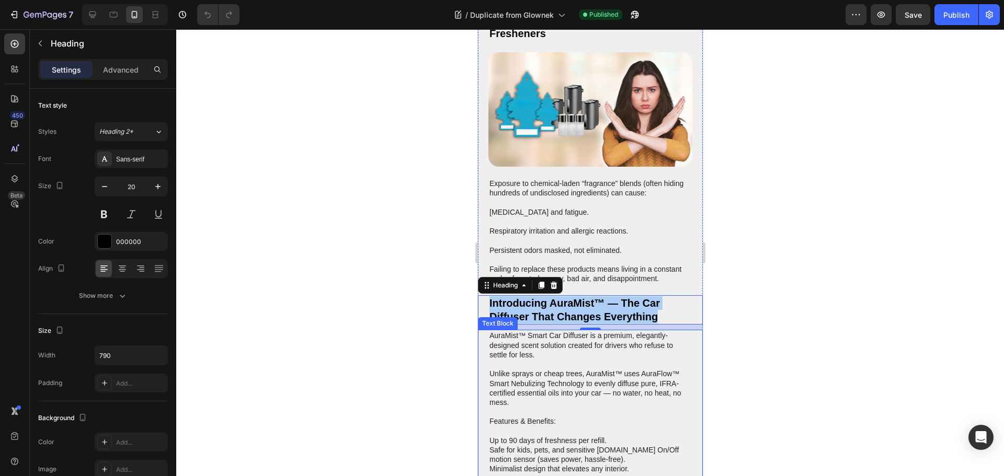
scroll to position [993, 0]
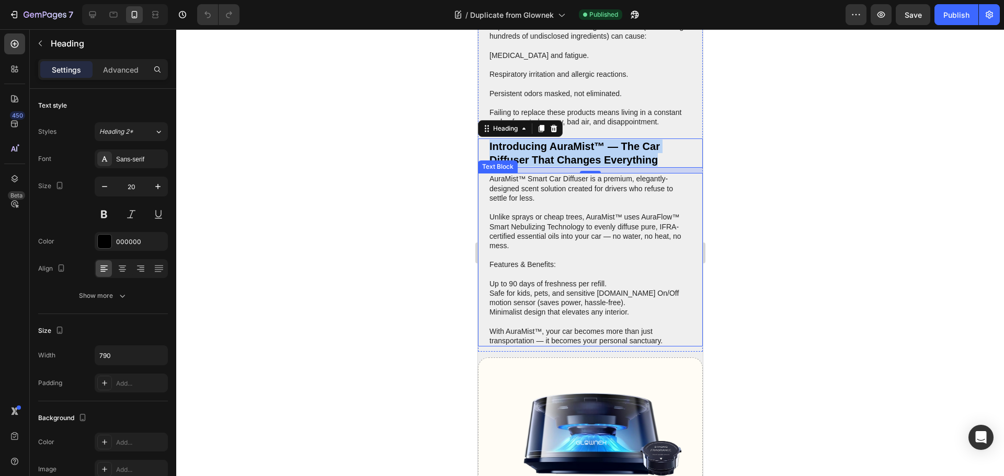
click at [572, 289] on p "Safe for kids, pets, and sensitive [DOMAIN_NAME] On/Off motion sensor (saves po…" at bounding box center [590, 298] width 202 height 19
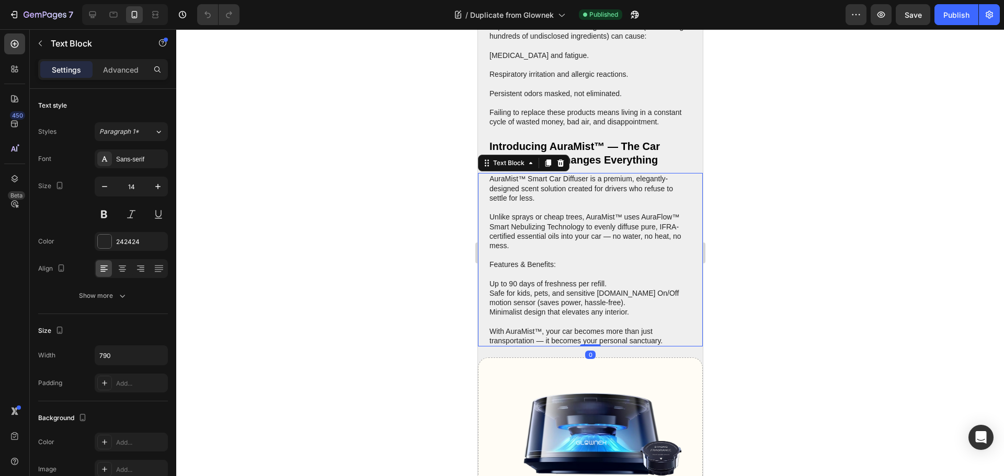
click at [572, 289] on p "Safe for kids, pets, and sensitive [DOMAIN_NAME] On/Off motion sensor (saves po…" at bounding box center [590, 298] width 202 height 19
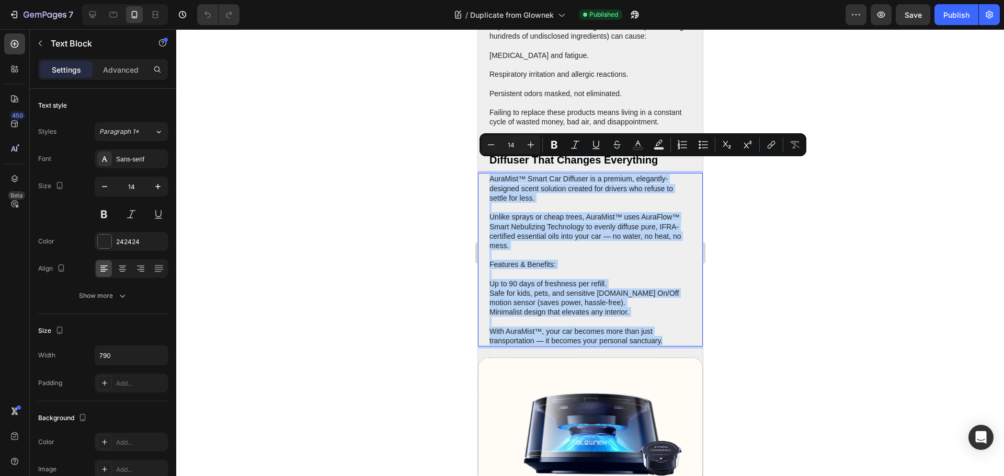
click at [543, 317] on p "With AuraMist™, your car becomes more than just transportation — it becomes you…" at bounding box center [590, 331] width 202 height 29
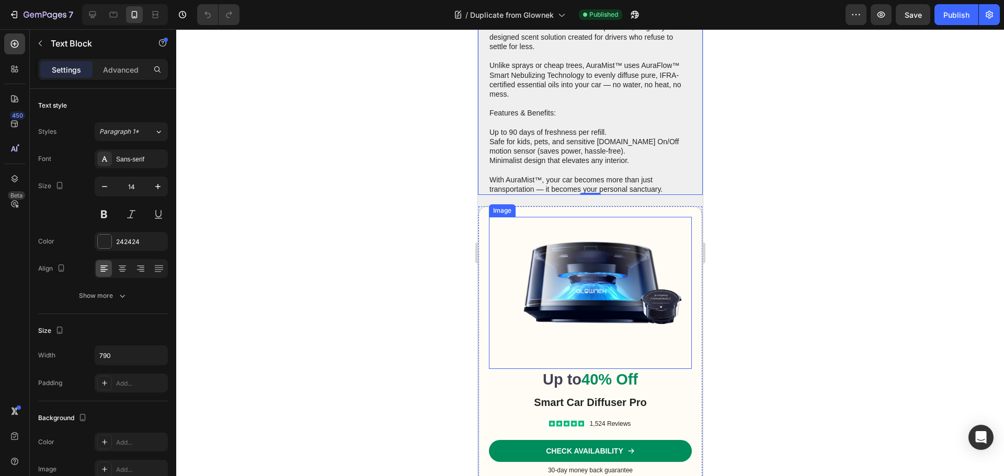
scroll to position [1150, 0]
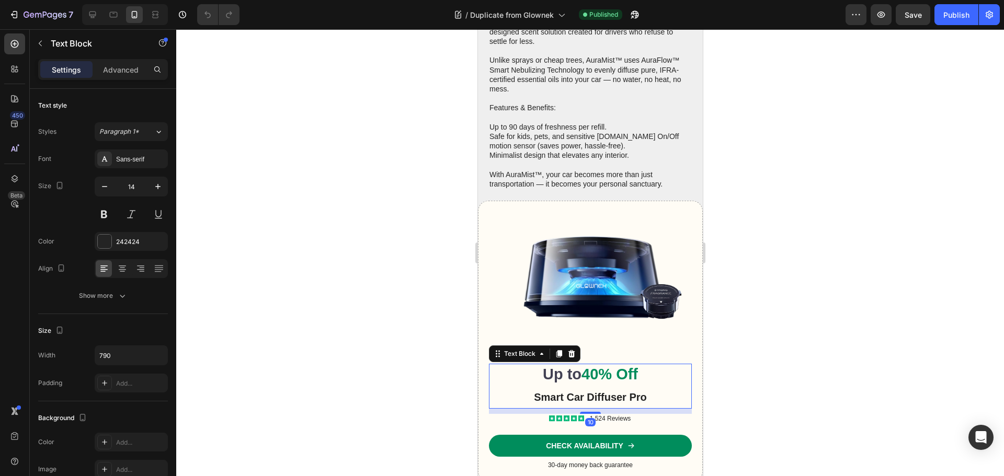
click at [582, 392] on span "Smart Car Diffuser Pro" at bounding box center [589, 398] width 113 height 12
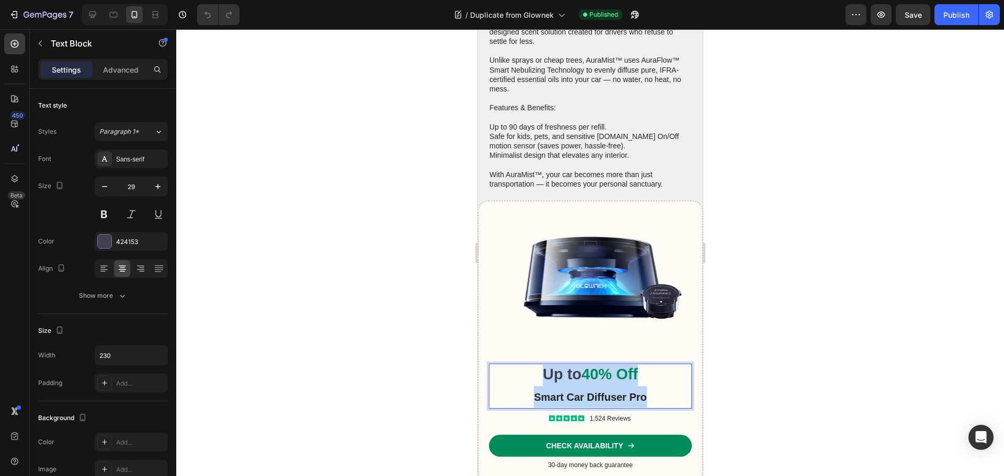
click at [582, 392] on span "Smart Car Diffuser Pro" at bounding box center [589, 398] width 113 height 12
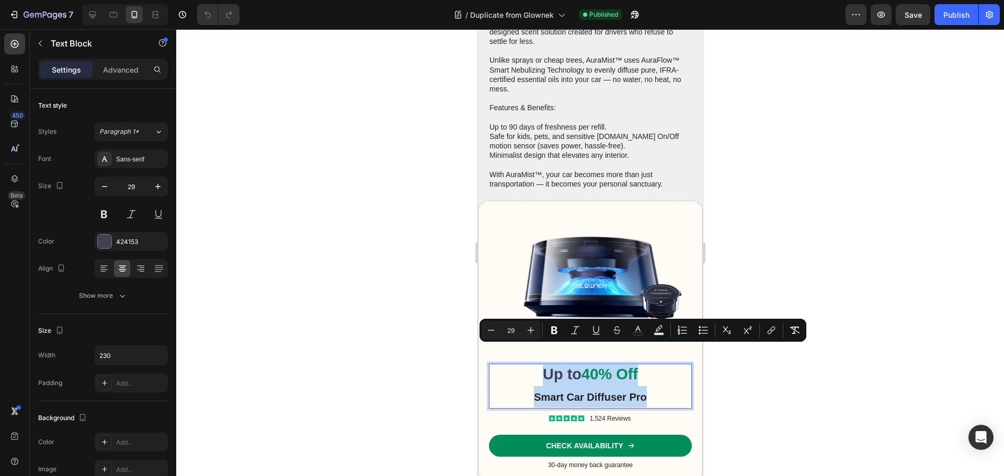
click at [595, 392] on span "Smart Car Diffuser Pro" at bounding box center [589, 398] width 113 height 12
click at [638, 392] on span "Smart Car Diffuser Pro" at bounding box center [589, 398] width 113 height 12
click at [646, 378] on div "Up to 40% Off Smart Car Diffuser Pro" at bounding box center [589, 386] width 203 height 44
click at [605, 392] on span "Smart Car Diffuser Pro" at bounding box center [589, 398] width 113 height 12
type input "20"
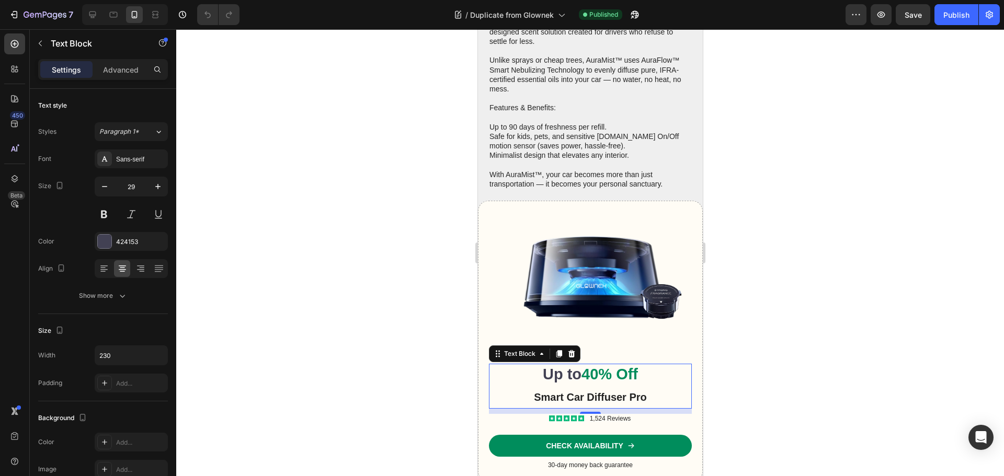
drag, startPoint x: 649, startPoint y: 377, endPoint x: 537, endPoint y: 381, distance: 111.9
click at [537, 381] on div "Up to 40% Off Smart Car Diffuser Pro" at bounding box center [589, 386] width 203 height 44
click at [537, 392] on span "Smart Car Diffuser Pro" at bounding box center [589, 398] width 113 height 12
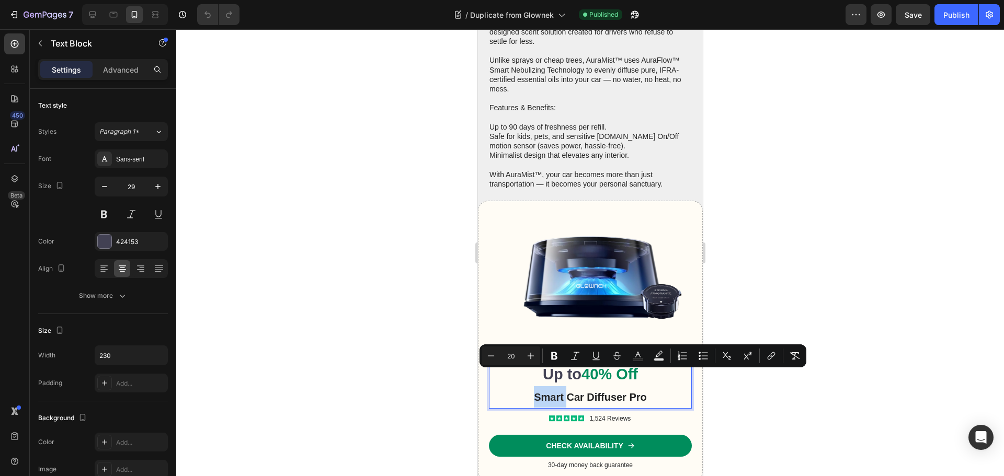
type input "29"
click at [537, 392] on span "Smart Car Diffuser Pro" at bounding box center [589, 398] width 113 height 12
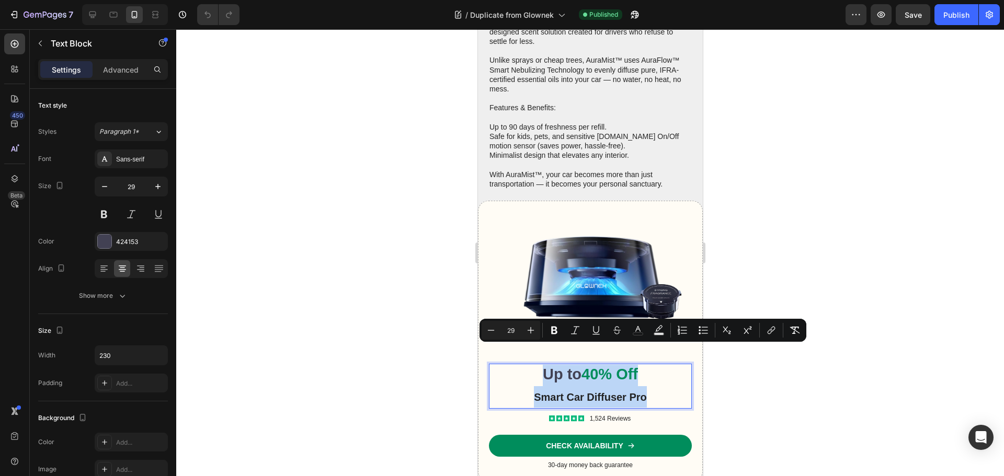
click at [537, 392] on span "Smart Car Diffuser Pro" at bounding box center [589, 398] width 113 height 12
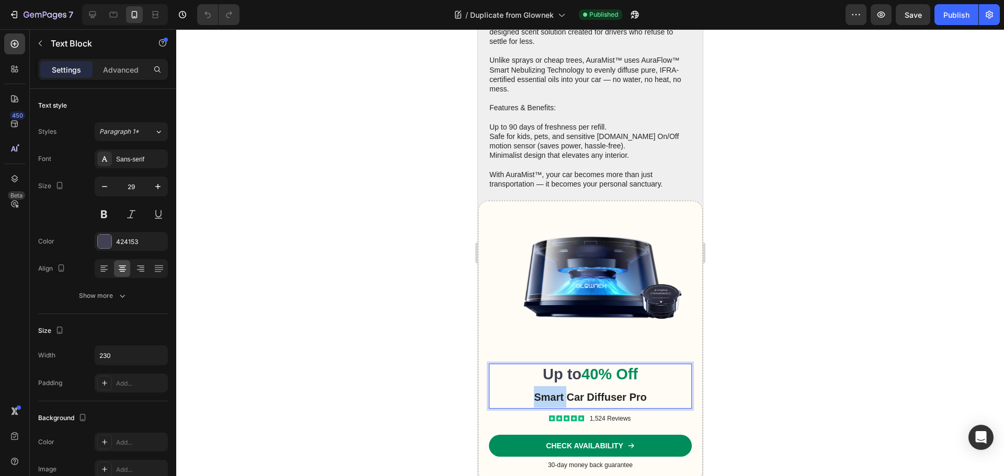
click at [537, 392] on span "Smart Car Diffuser Pro" at bounding box center [589, 398] width 113 height 12
click at [538, 392] on span "Smart Car Diffuser Pro" at bounding box center [589, 398] width 113 height 12
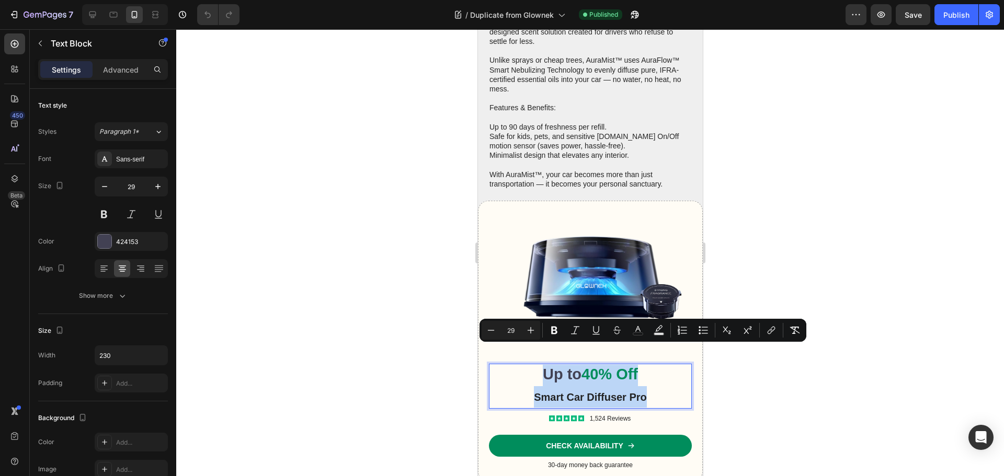
copy p "Up to 40% Off Smart Car Diffuser Pro"
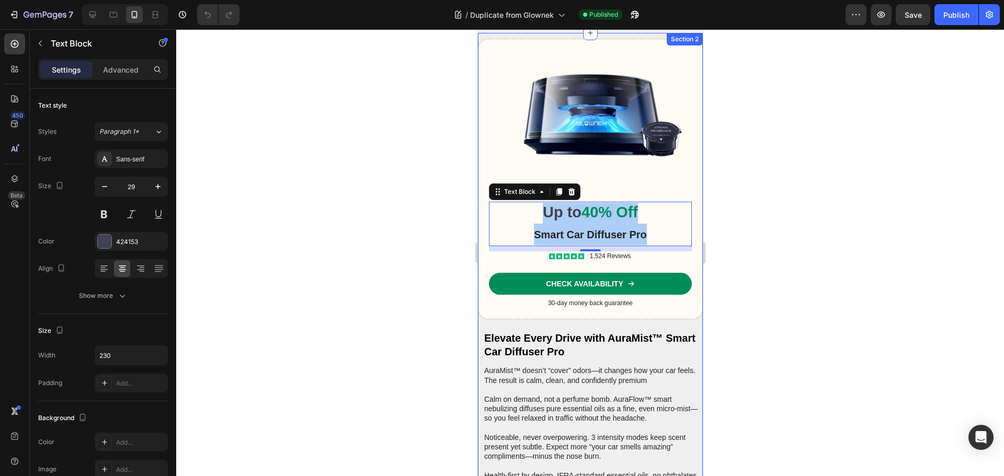
scroll to position [1307, 0]
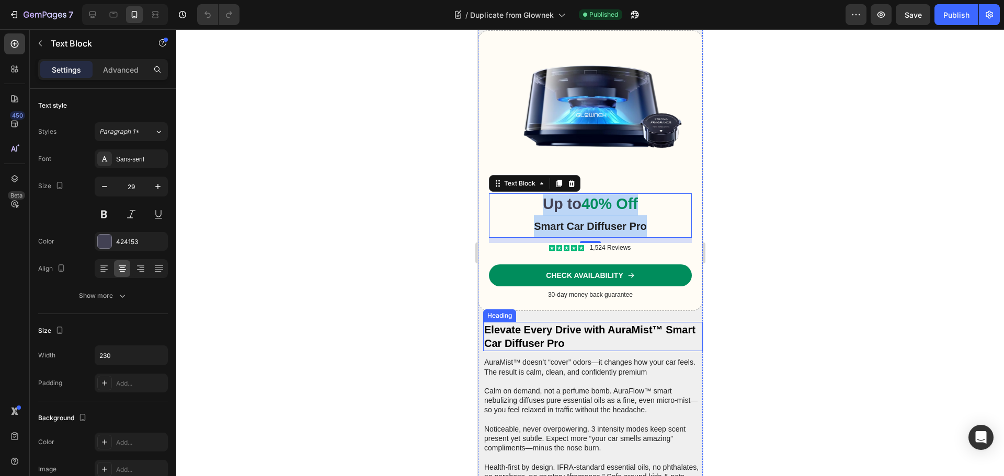
click at [522, 325] on h2 "Elevate Every Drive with AuraMist™ Smart Car Diffuser Pro" at bounding box center [593, 336] width 220 height 29
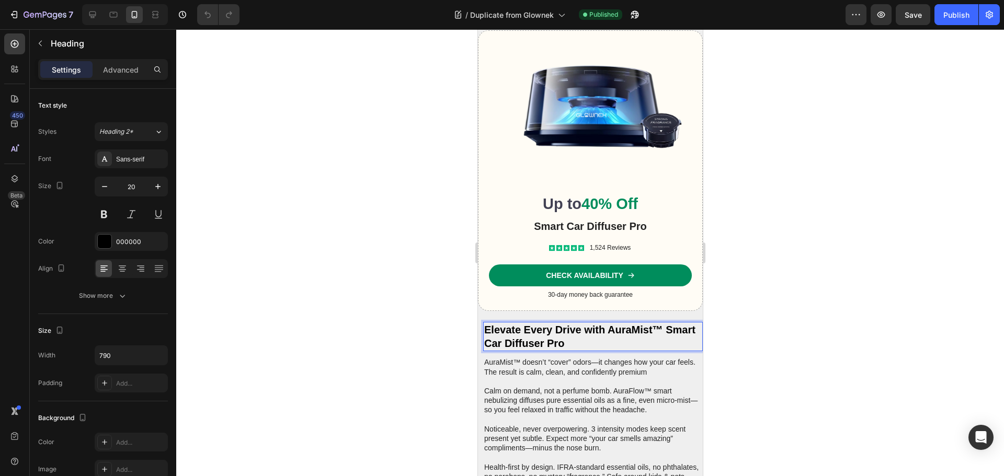
click at [522, 325] on h2 "Elevate Every Drive with AuraMist™ Smart Car Diffuser Pro" at bounding box center [593, 336] width 220 height 29
click at [522, 325] on p "Elevate Every Drive with AuraMist™ Smart Car Diffuser Pro" at bounding box center [592, 336] width 217 height 27
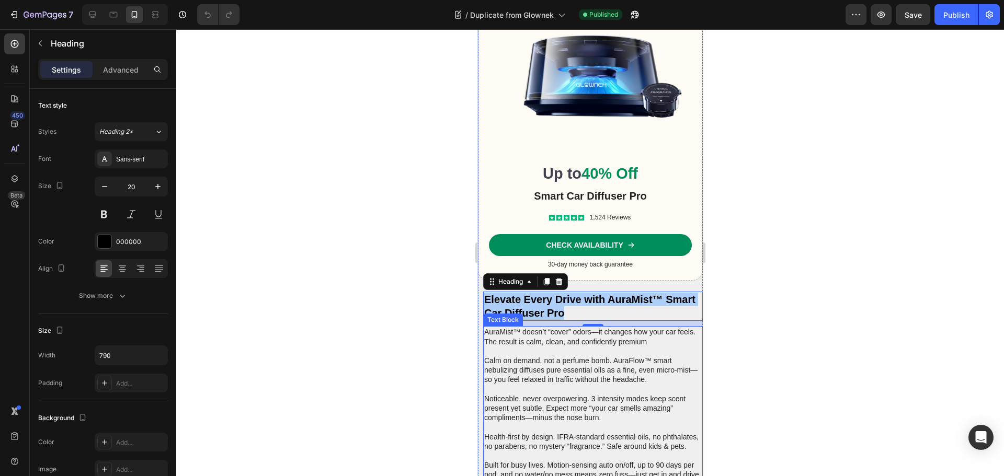
scroll to position [1411, 0]
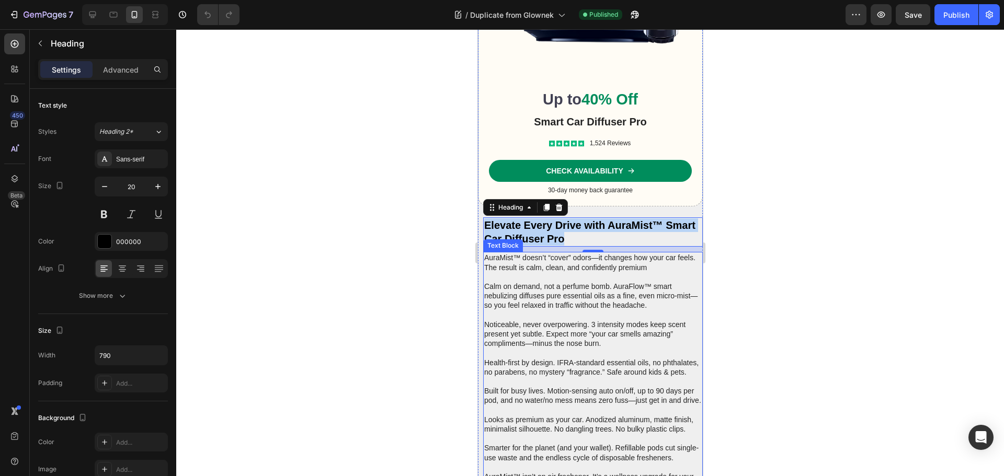
click at [575, 330] on p "Calm on demand, not a perfume bomb. AuraFlow™ smart nebulizing diffuses pure es…" at bounding box center [592, 310] width 217 height 76
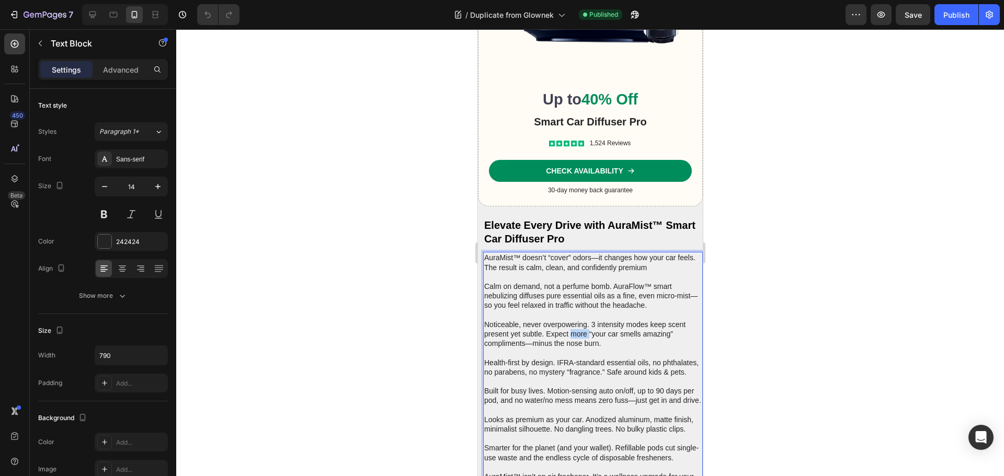
click at [575, 330] on p "Calm on demand, not a perfume bomb. AuraFlow™ smart nebulizing diffuses pure es…" at bounding box center [592, 310] width 217 height 76
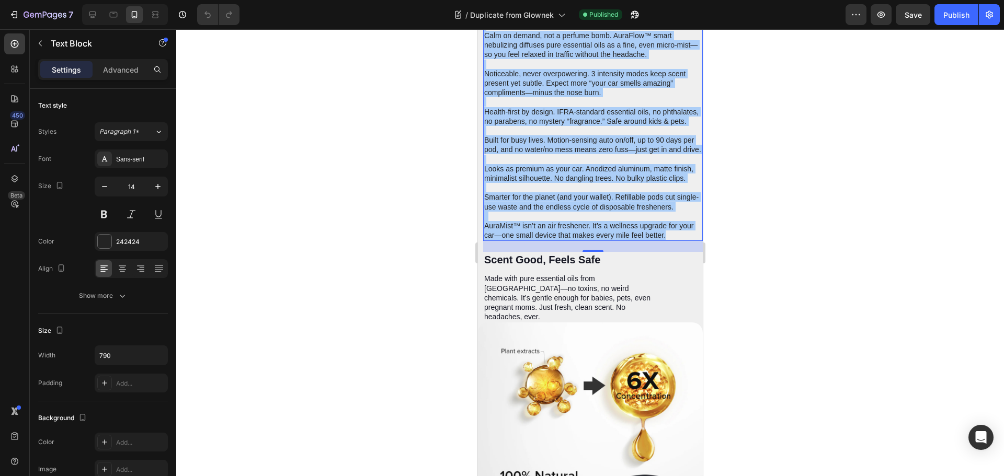
scroll to position [1673, 0]
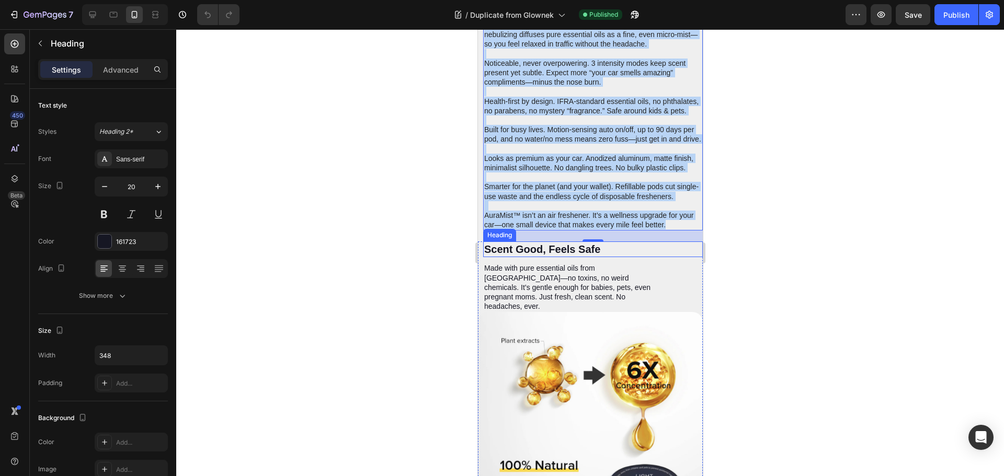
click at [565, 257] on h2 "Scent Good, Feels Safe" at bounding box center [574, 250] width 182 height 16
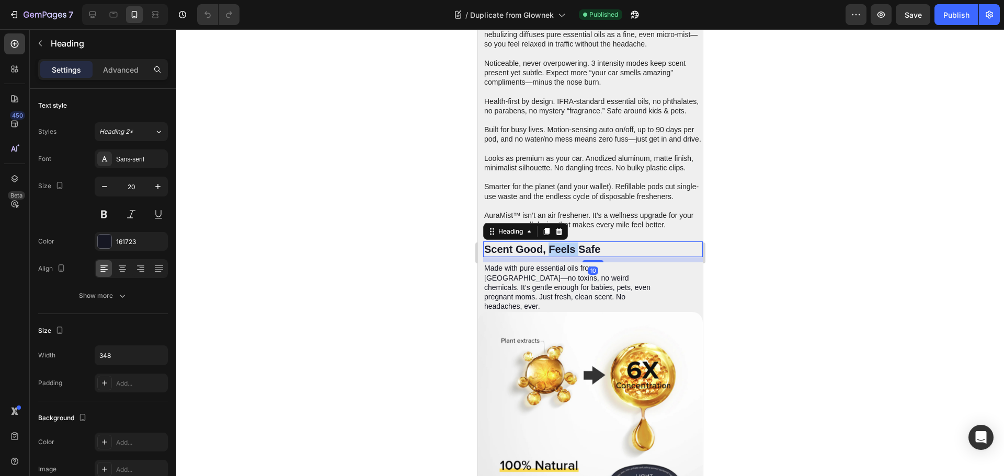
click at [565, 257] on h2 "Scent Good, Feels Safe" at bounding box center [574, 250] width 182 height 16
click at [565, 256] on p "Scent Good, Feels Safe" at bounding box center [574, 250] width 180 height 14
click at [526, 308] on p "Made with pure essential oils from [GEOGRAPHIC_DATA]—no toxins, no weird chemic…" at bounding box center [574, 287] width 180 height 48
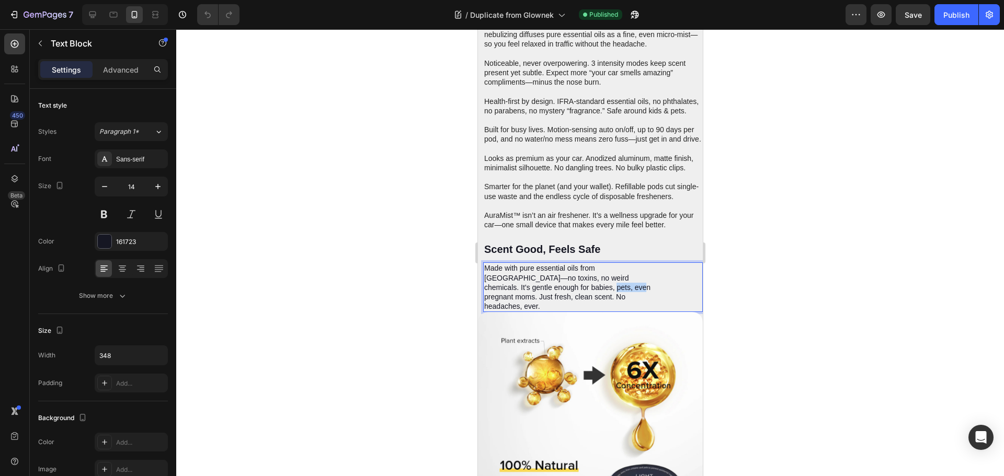
click at [526, 308] on p "Made with pure essential oils from [GEOGRAPHIC_DATA]—no toxins, no weird chemic…" at bounding box center [574, 287] width 180 height 48
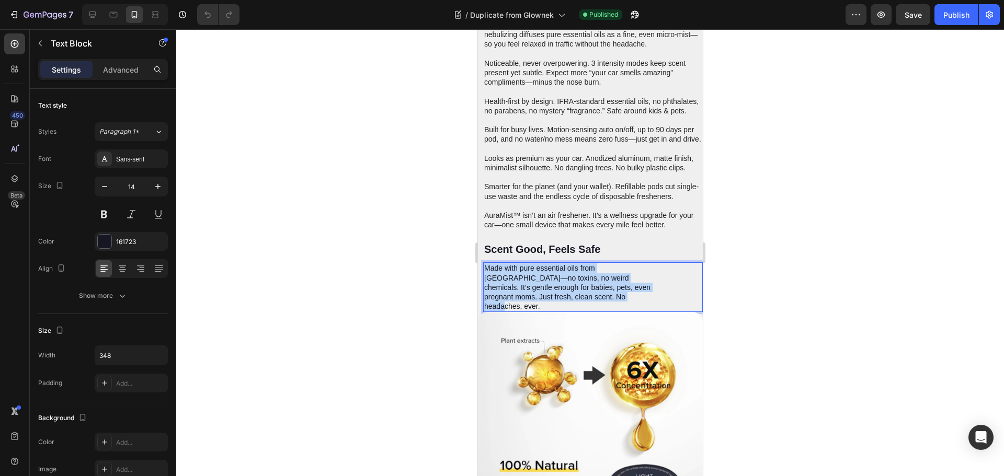
click at [526, 308] on p "Made with pure essential oils from [GEOGRAPHIC_DATA]—no toxins, no weird chemic…" at bounding box center [574, 287] width 180 height 48
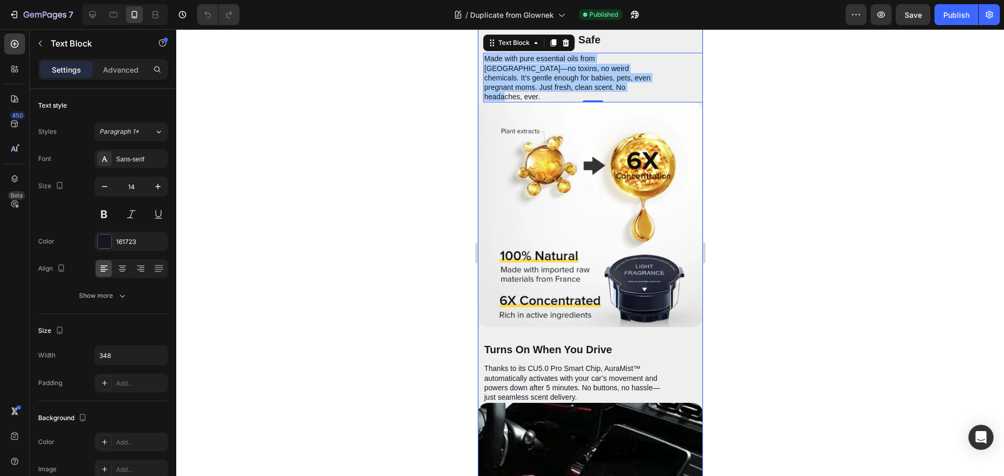
scroll to position [1986, 0]
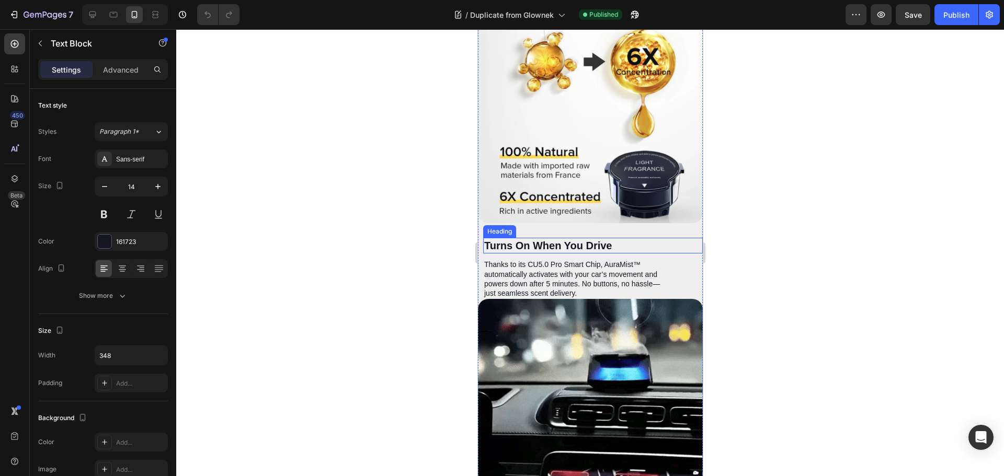
click at [540, 250] on h2 "Turns On When You Drive" at bounding box center [574, 246] width 182 height 16
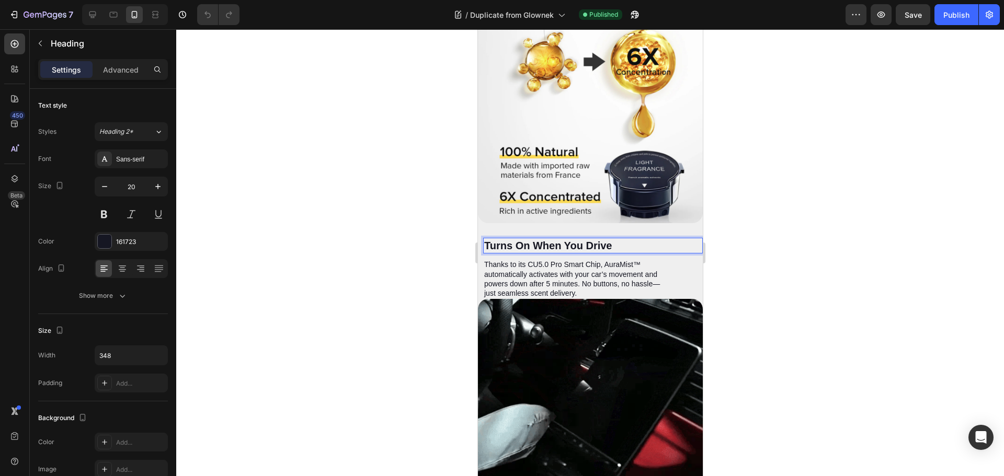
click at [540, 250] on h2 "Turns On When You Drive" at bounding box center [574, 246] width 182 height 16
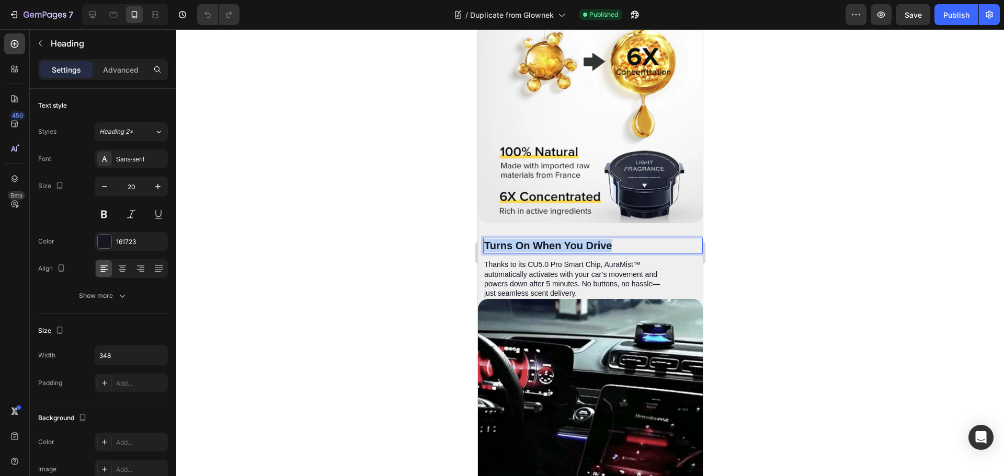
click at [540, 250] on p "Turns On When You Drive" at bounding box center [574, 246] width 180 height 14
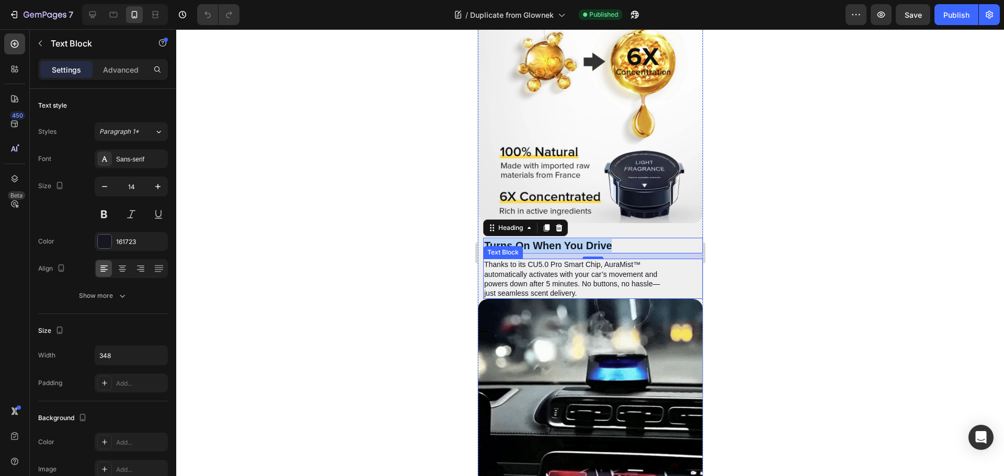
click at [506, 292] on p "Thanks to its CU5.0 Pro Smart Chip, AuraMist™ automatically activates with your…" at bounding box center [574, 279] width 180 height 38
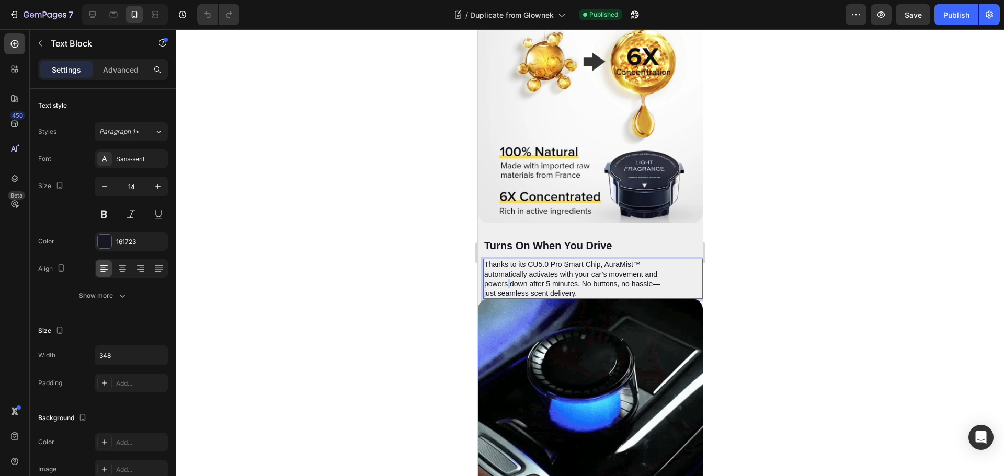
click at [507, 292] on p "Thanks to its CU5.0 Pro Smart Chip, AuraMist™ automatically activates with your…" at bounding box center [574, 279] width 180 height 38
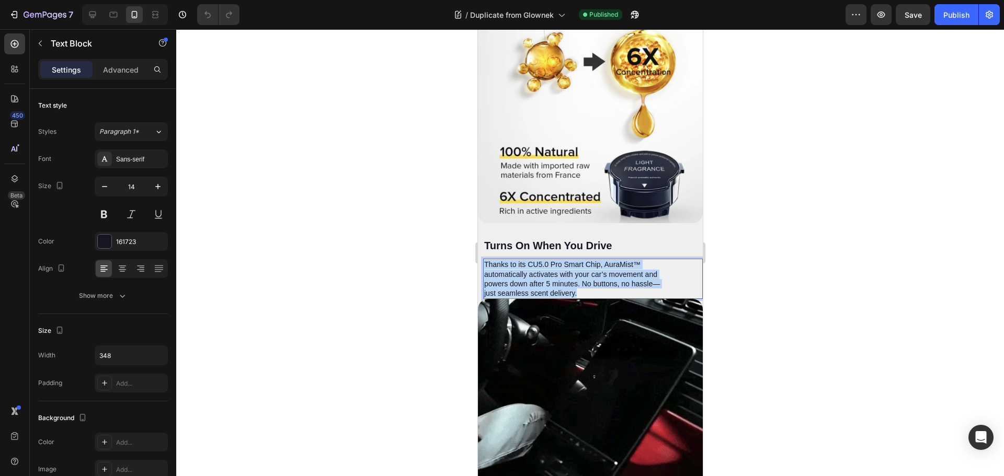
click at [507, 292] on p "Thanks to its CU5.0 Pro Smart Chip, AuraMist™ automatically activates with your…" at bounding box center [574, 279] width 180 height 38
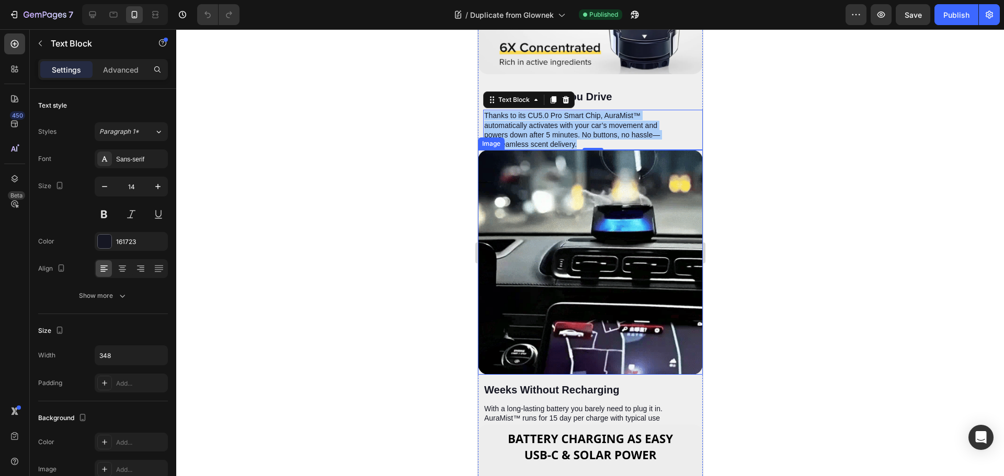
scroll to position [2196, 0]
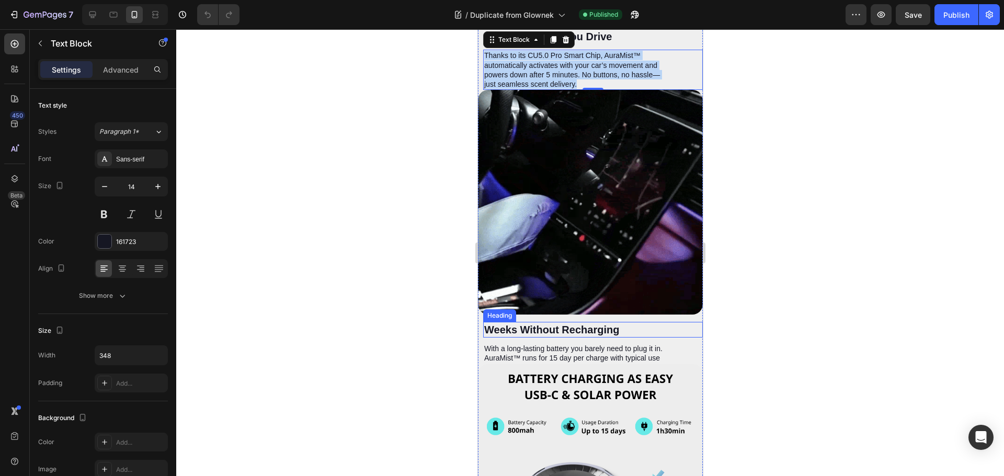
click at [574, 328] on h2 "Weeks Without Recharging" at bounding box center [574, 330] width 182 height 16
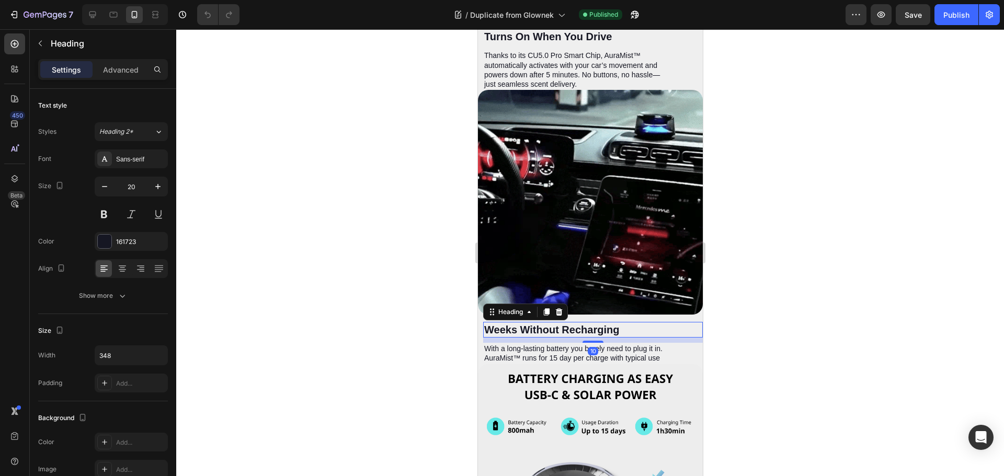
click at [574, 328] on h2 "Weeks Without Recharging" at bounding box center [574, 330] width 182 height 16
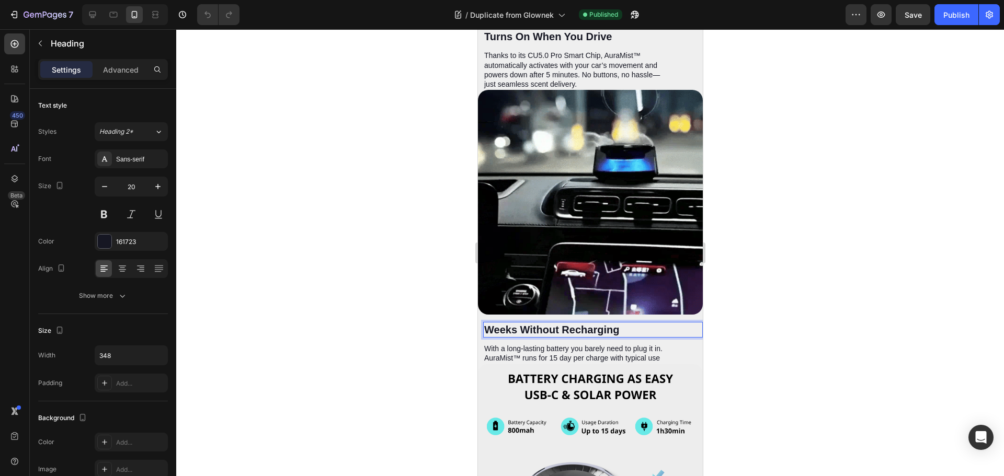
click at [574, 328] on p "Weeks Without Recharging" at bounding box center [574, 330] width 180 height 14
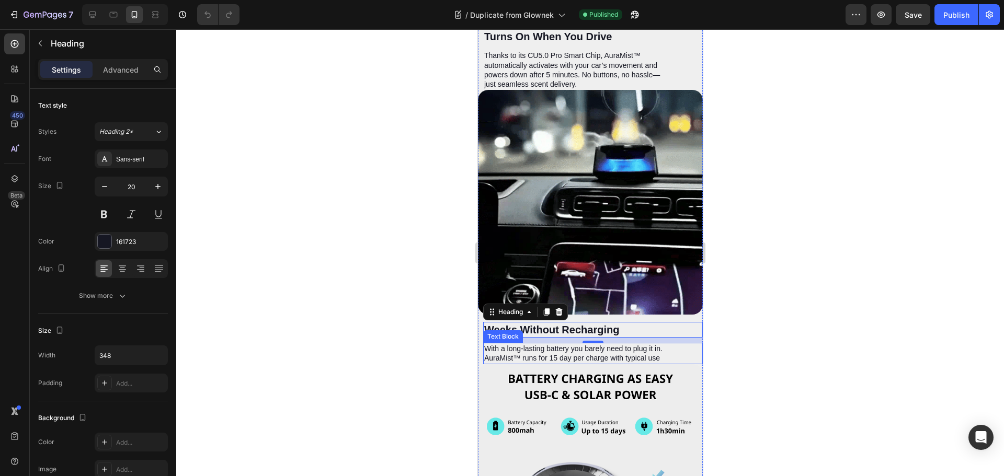
click at [541, 346] on p "With a long-lasting battery you barely need to plug it in. AuraMist™ runs for 1…" at bounding box center [574, 353] width 180 height 19
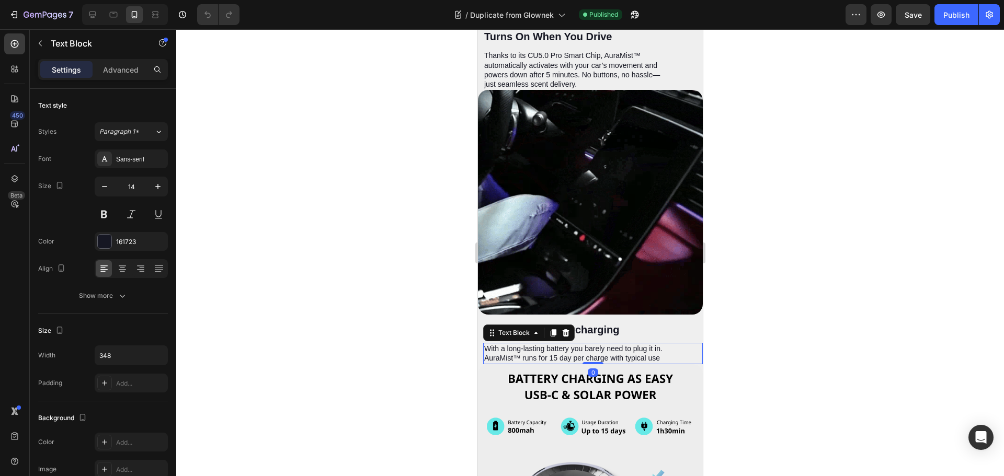
click at [541, 346] on p "With a long-lasting battery you barely need to plug it in. AuraMist™ runs for 1…" at bounding box center [574, 353] width 180 height 19
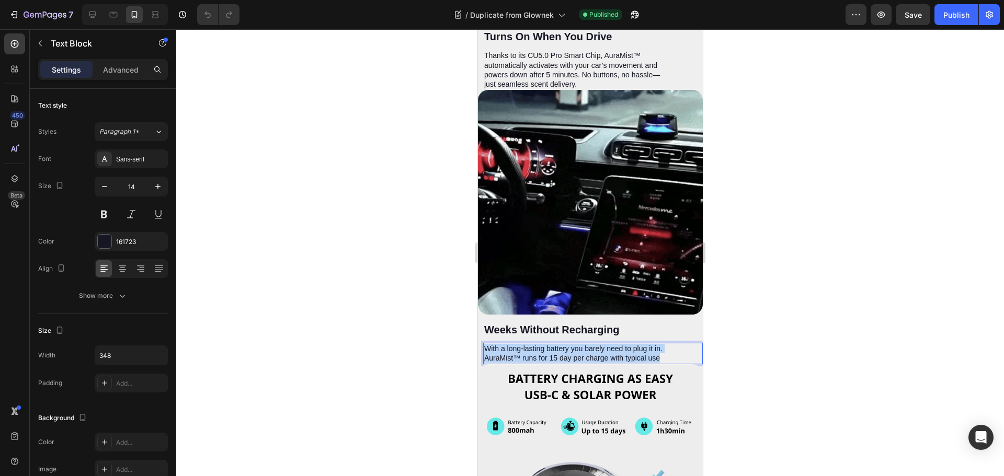
click at [541, 346] on p "With a long-lasting battery you barely need to plug it in. AuraMist™ runs for 1…" at bounding box center [574, 353] width 180 height 19
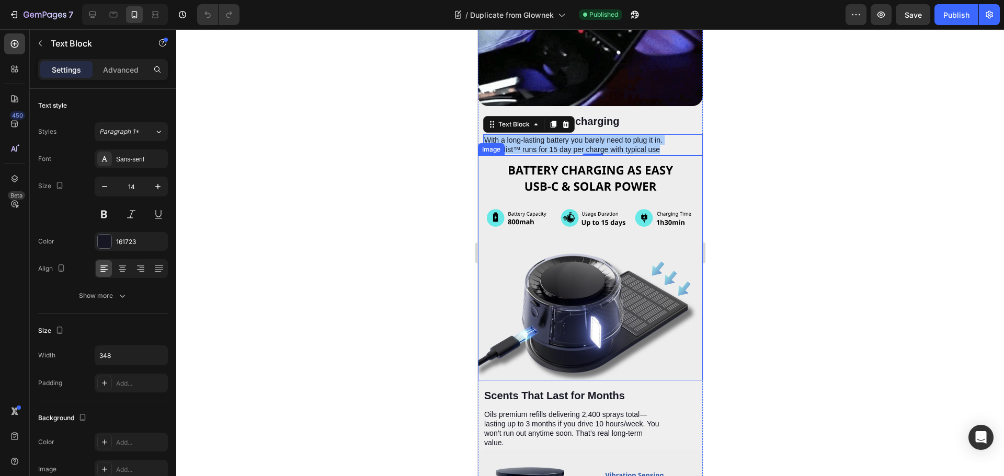
scroll to position [2509, 0]
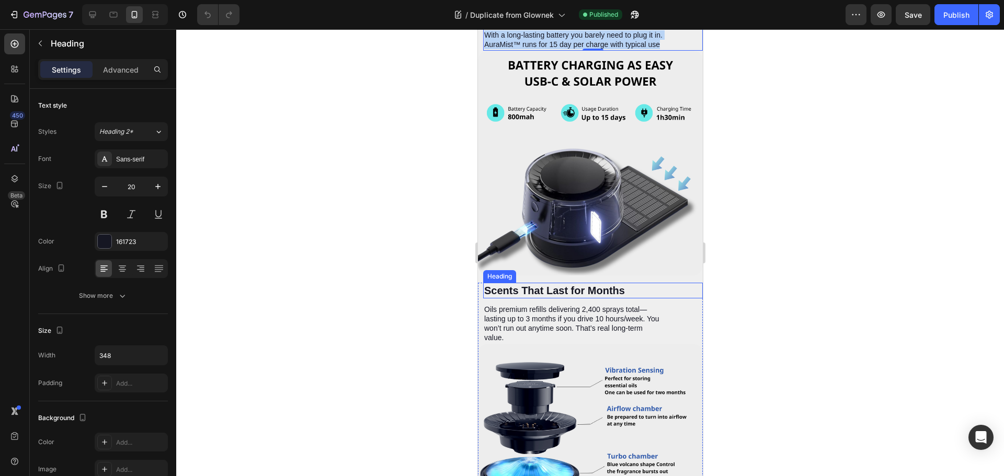
click at [548, 283] on h2 "Scents That Last for Months" at bounding box center [574, 291] width 182 height 16
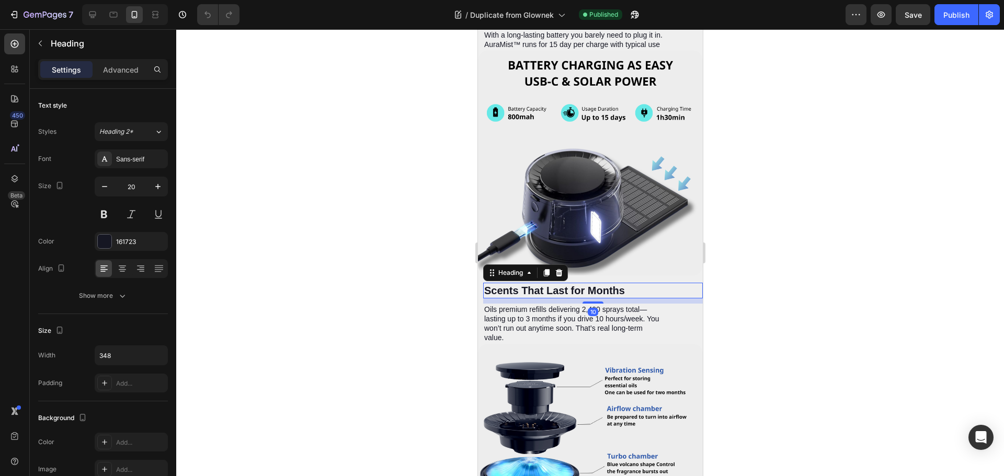
click at [548, 283] on h2 "Scents That Last for Months" at bounding box center [574, 291] width 182 height 16
click at [578, 325] on p "Oils premium refills delivering 2,400 sprays total—lasting up to 3 months if yo…" at bounding box center [574, 324] width 180 height 38
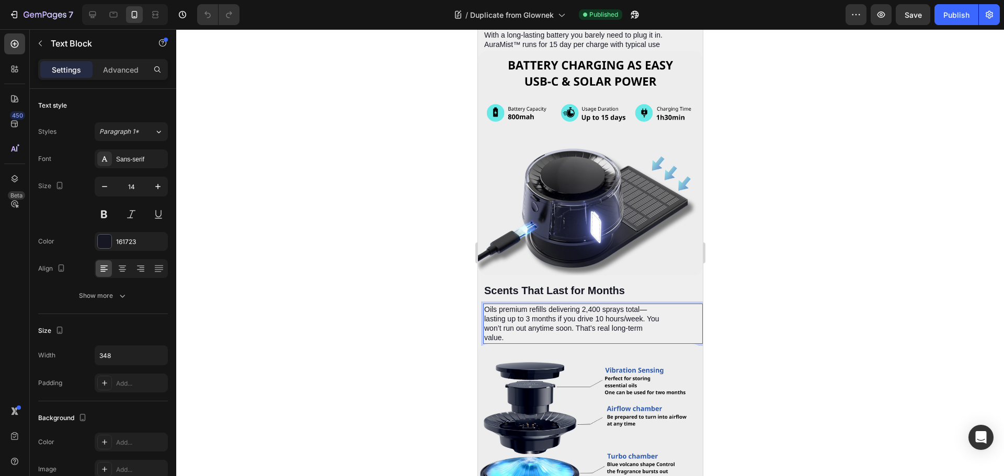
click at [578, 325] on p "Oils premium refills delivering 2,400 sprays total—lasting up to 3 months if yo…" at bounding box center [574, 324] width 180 height 38
copy p "Oils premium refills delivering 2,400 sprays total—lasting up to 3 months if yo…"
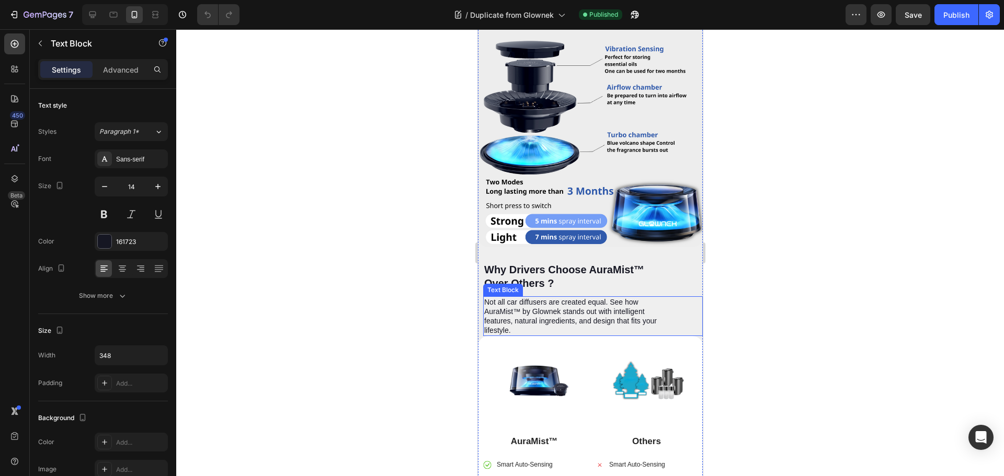
scroll to position [2875, 0]
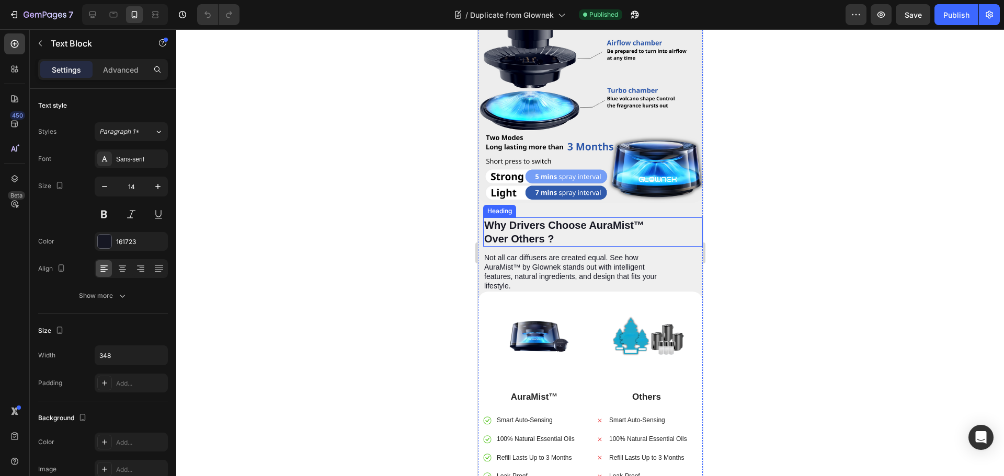
click at [529, 217] on h2 "Why Drivers Choose AuraMist™ Over Others ?" at bounding box center [574, 231] width 182 height 29
click at [529, 219] on p "Why Drivers Choose AuraMist™ Over Others ?" at bounding box center [574, 232] width 180 height 27
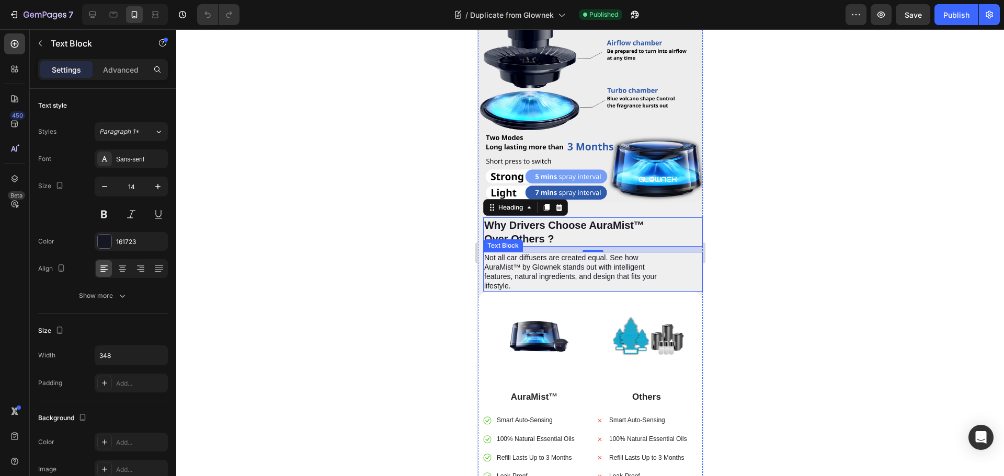
click at [506, 255] on p "Not all car diffusers are created equal. See how AuraMist™ by Glownek stands ou…" at bounding box center [574, 272] width 180 height 38
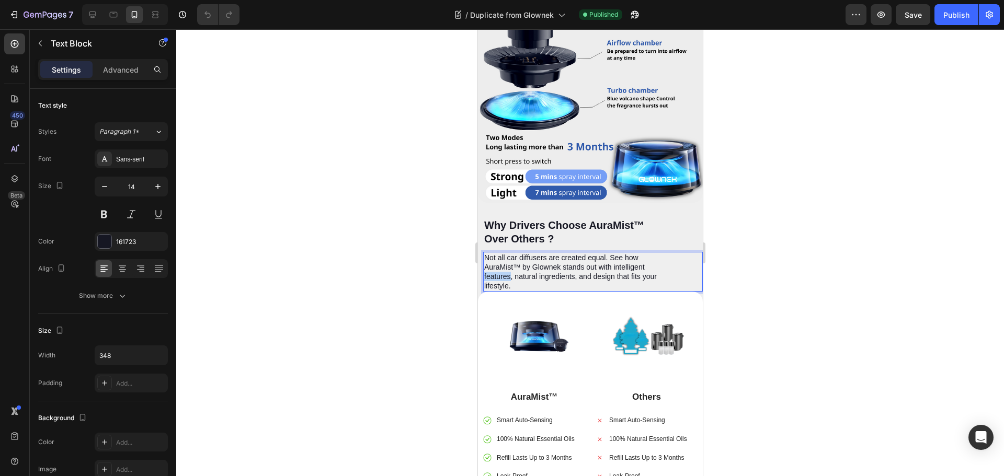
click at [506, 255] on p "Not all car diffusers are created equal. See how AuraMist™ by Glownek stands ou…" at bounding box center [574, 272] width 180 height 38
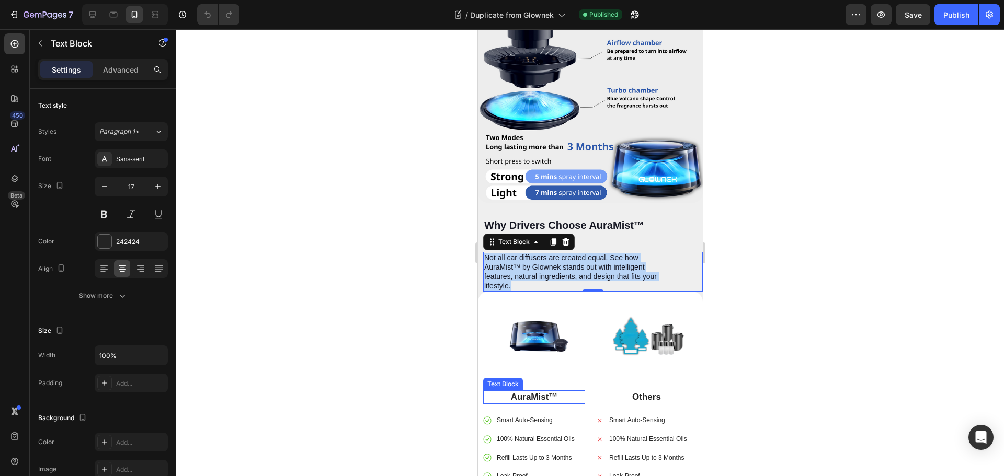
click at [538, 392] on p "AuraMist™" at bounding box center [534, 398] width 100 height 12
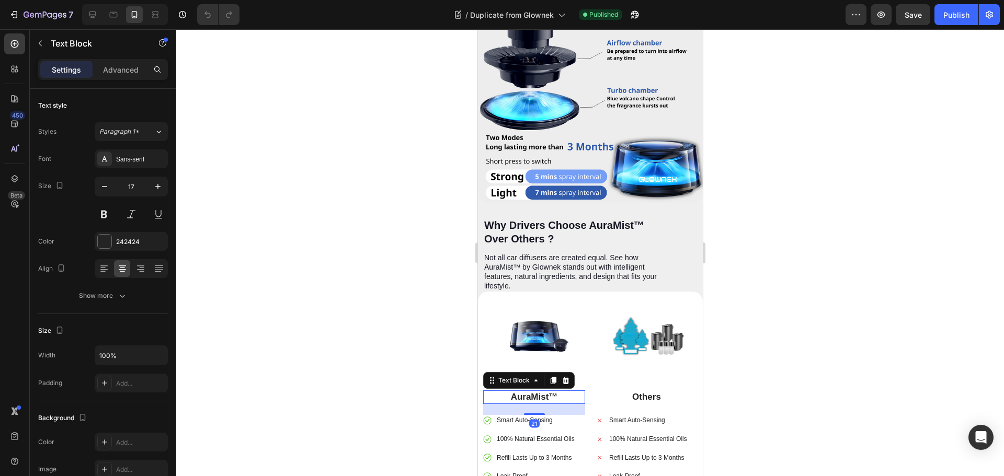
click at [538, 392] on p "AuraMist™" at bounding box center [534, 398] width 100 height 12
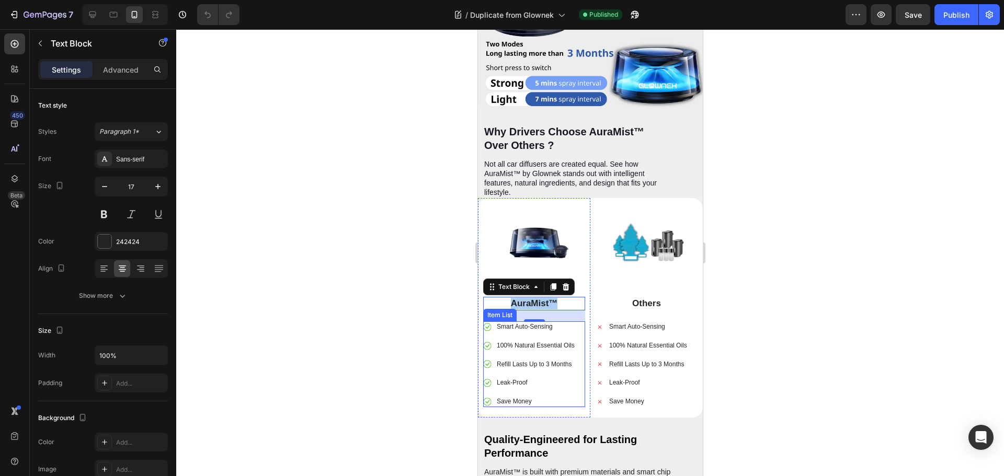
scroll to position [2980, 0]
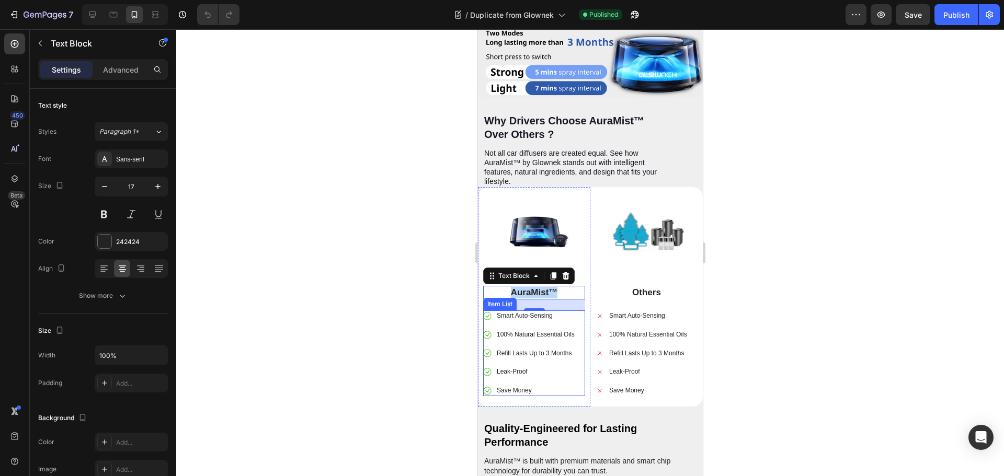
click at [552, 312] on p "Smart Auto-Sensing" at bounding box center [535, 316] width 78 height 8
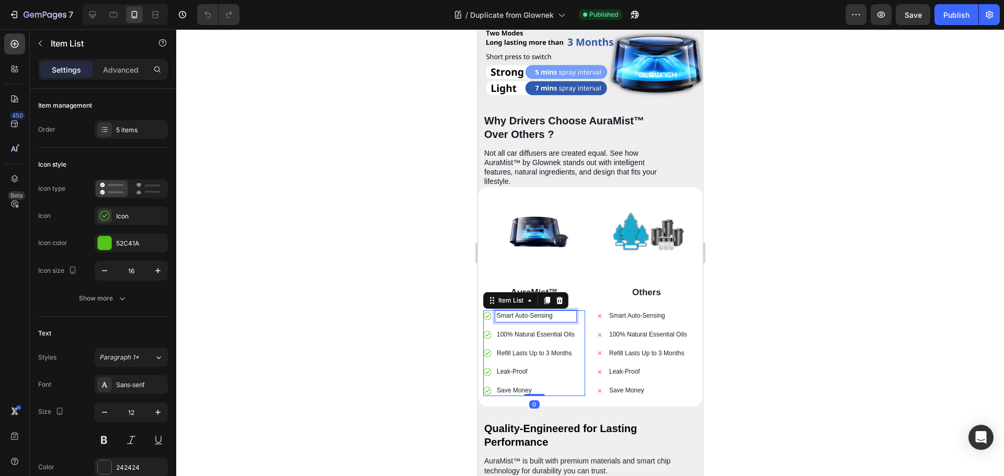
click at [552, 312] on p "Smart Auto-Sensing" at bounding box center [535, 316] width 78 height 8
copy p "Smart Auto-Sensing"
click at [532, 331] on p "100% Natural Essential Oils" at bounding box center [535, 335] width 78 height 8
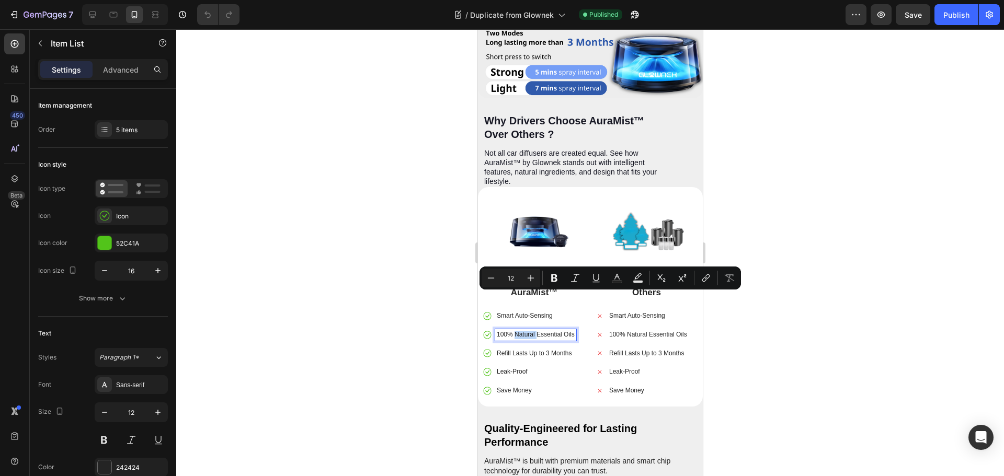
click at [532, 331] on p "100% Natural Essential Oils" at bounding box center [535, 335] width 78 height 8
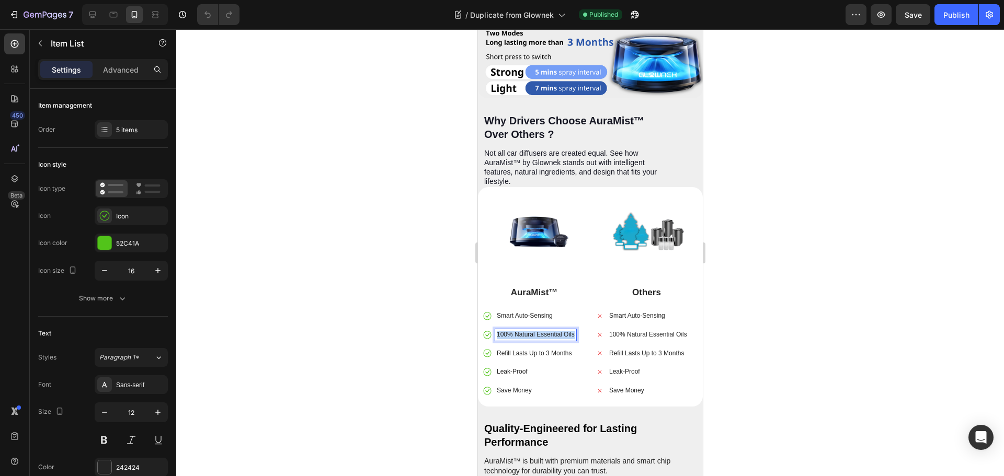
copy p "100% Natural Essential Oils"
click at [618, 331] on p "100% Natural Essential Oils" at bounding box center [647, 335] width 78 height 8
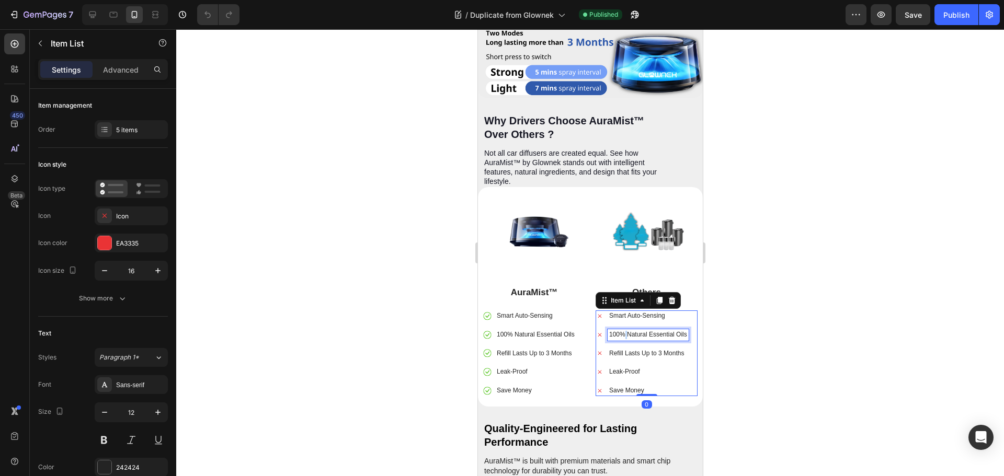
click at [618, 331] on p "100% Natural Essential Oils" at bounding box center [647, 335] width 78 height 8
click at [620, 331] on p "100% Natural Essential Oils" at bounding box center [647, 335] width 78 height 8
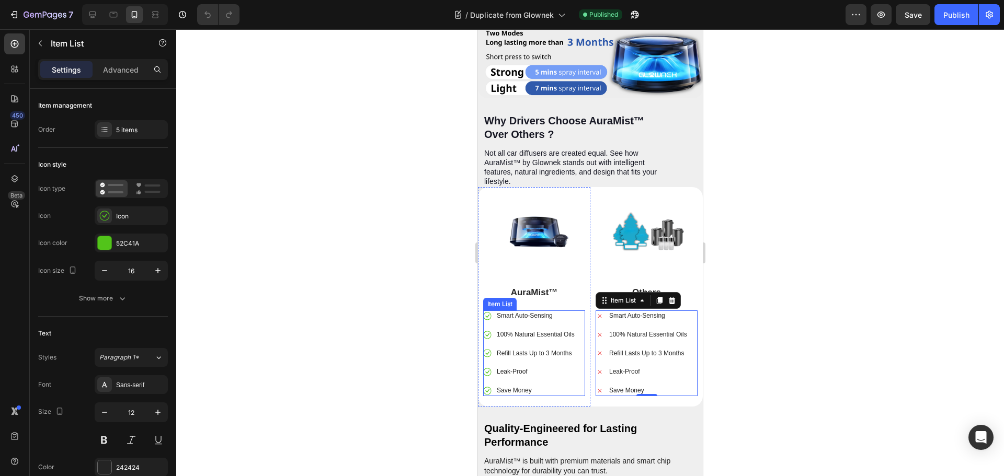
click at [535, 350] on p "Refill Lasts Up to 3 Months" at bounding box center [535, 354] width 78 height 8
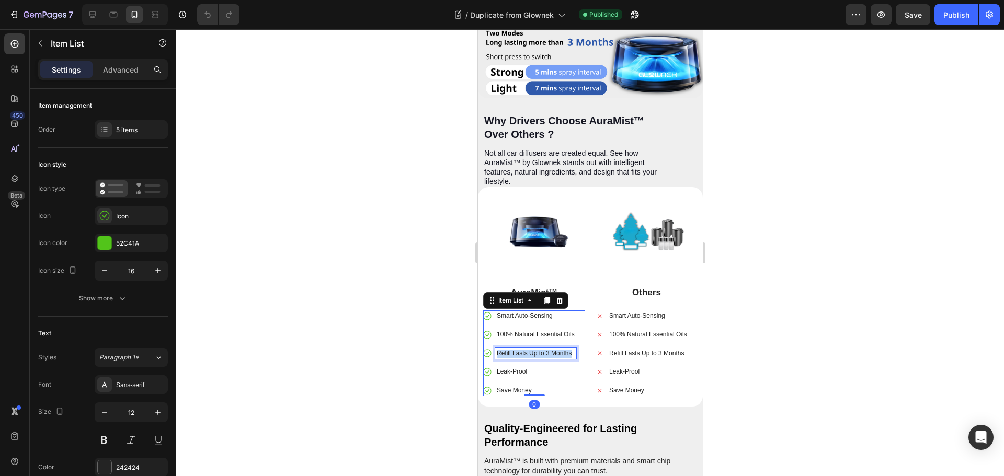
click at [535, 350] on p "Refill Lasts Up to 3 Months" at bounding box center [535, 354] width 78 height 8
copy p "Refill Lasts Up to 3 Months"
click at [522, 368] on p "Leak-Proof" at bounding box center [535, 372] width 78 height 8
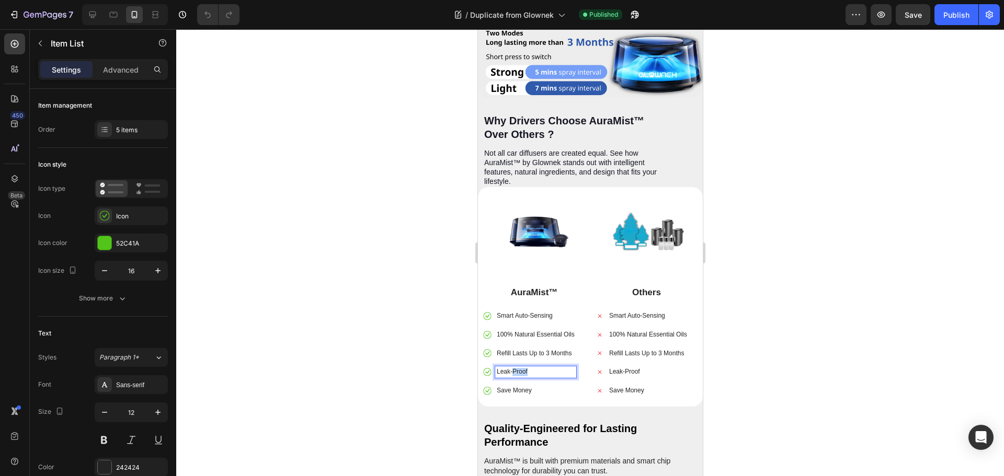
click at [523, 368] on p "Leak-Proof" at bounding box center [535, 372] width 78 height 8
copy p "Leak-Proof"
click at [522, 387] on p "Save Money" at bounding box center [535, 391] width 78 height 8
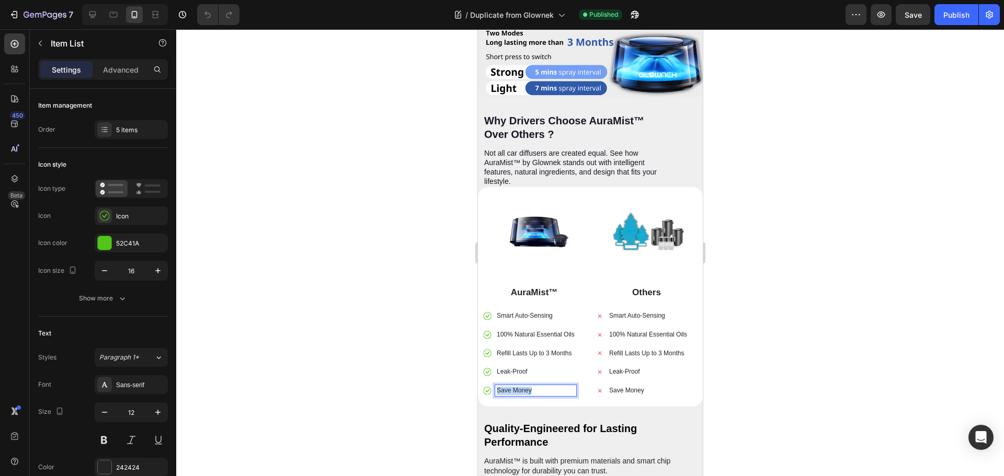
click at [522, 387] on p "Save Money" at bounding box center [535, 391] width 78 height 8
click at [522, 350] on p "Refill Lasts Up to 3 Months" at bounding box center [535, 354] width 78 height 8
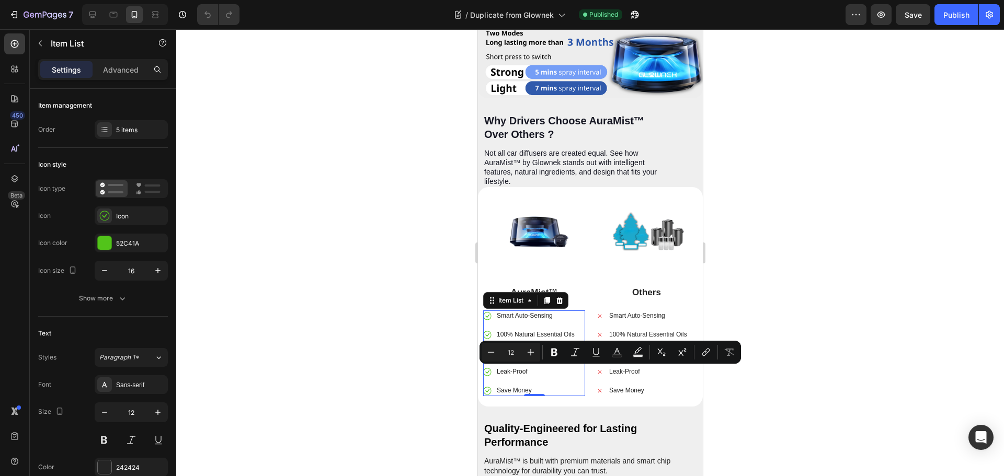
click at [523, 350] on p "Refill Lasts Up to 3 Months" at bounding box center [535, 354] width 78 height 8
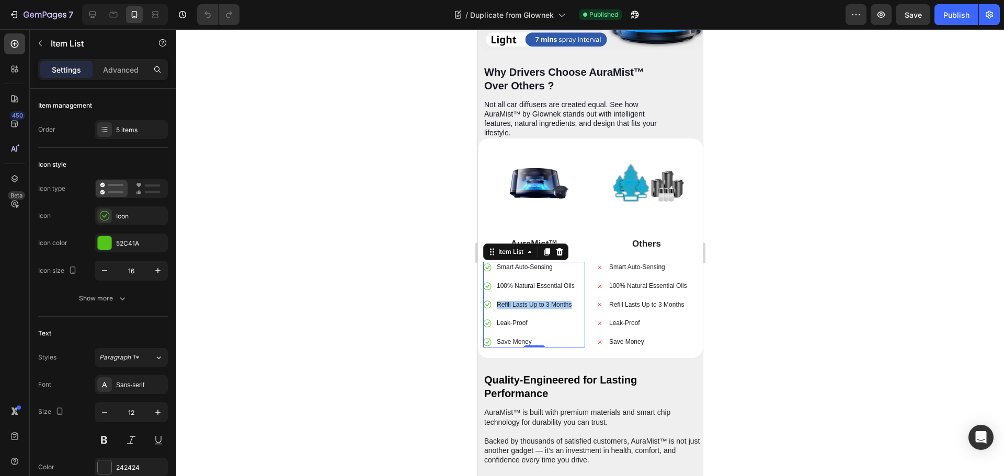
scroll to position [3084, 0]
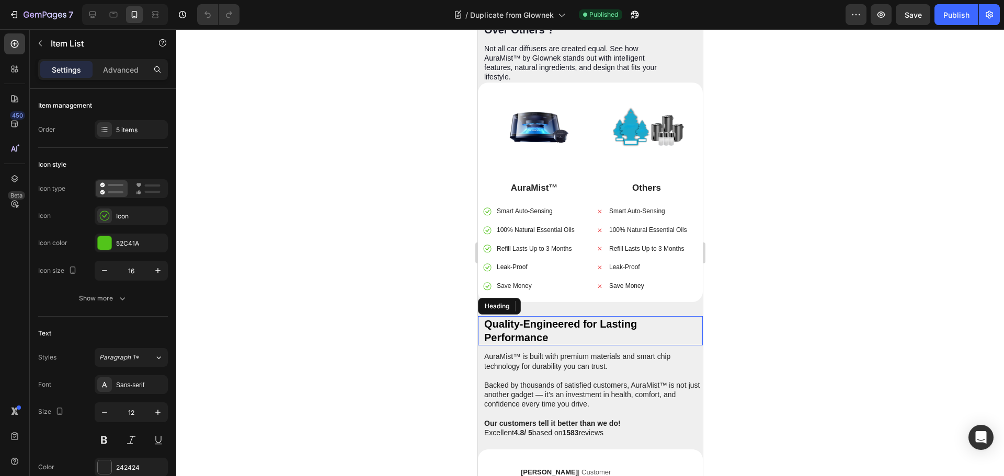
click at [542, 319] on h2 "Quality-Engineered for Lasting Performance" at bounding box center [593, 330] width 220 height 29
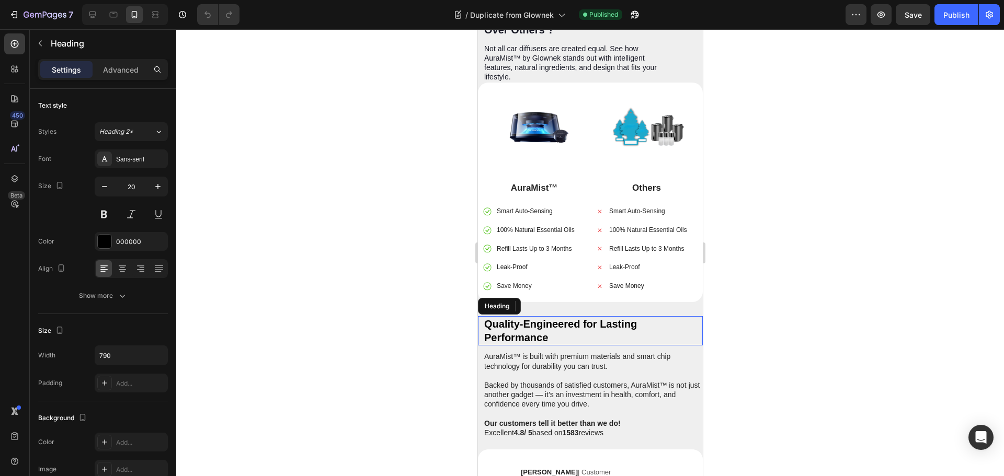
click at [542, 319] on h2 "Quality-Engineered for Lasting Performance" at bounding box center [593, 330] width 220 height 29
click at [542, 319] on p "Quality-Engineered for Lasting Performance" at bounding box center [592, 330] width 217 height 27
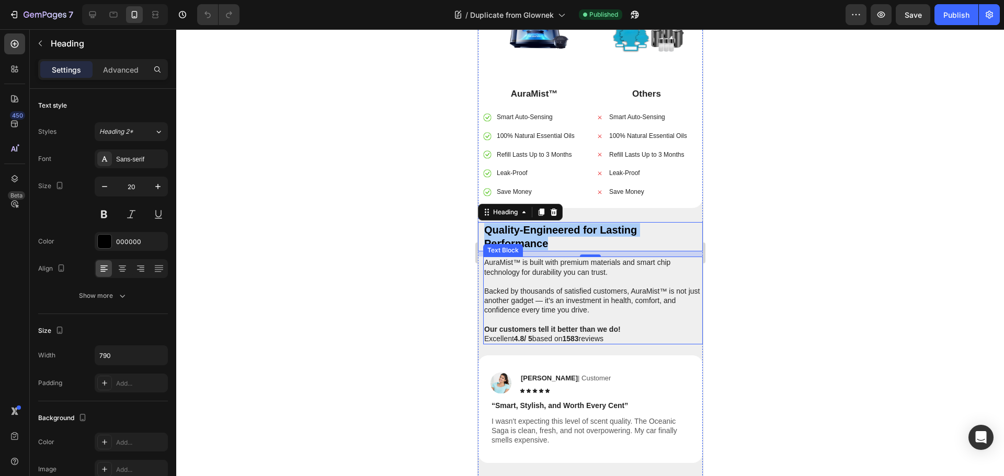
scroll to position [3189, 0]
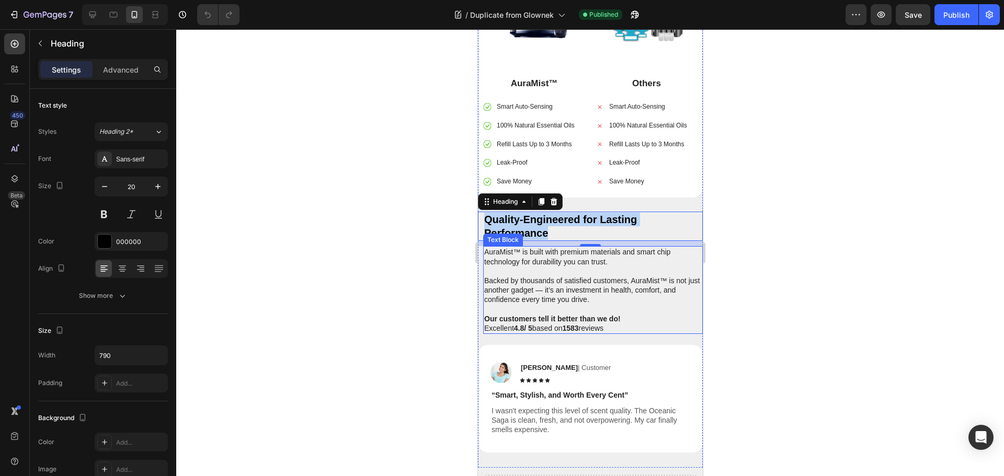
click at [546, 315] on strong "Our customers tell it better than we do!" at bounding box center [552, 319] width 136 height 8
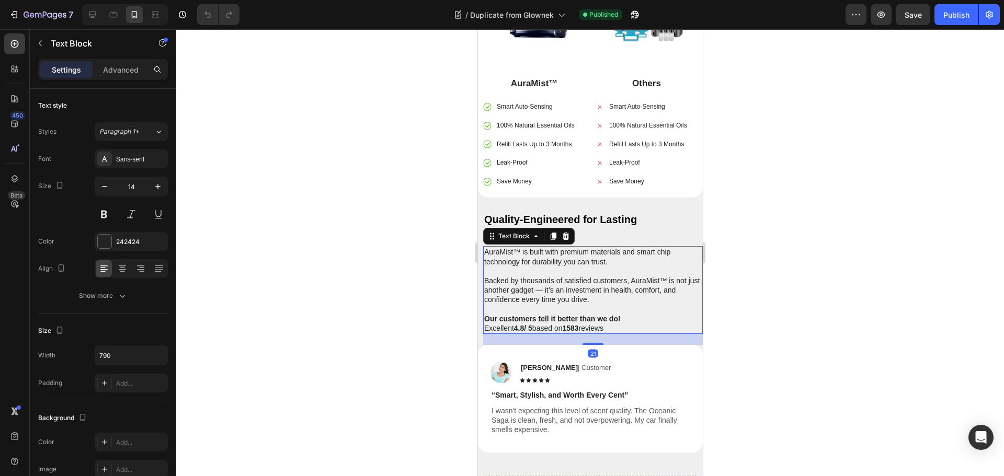
click at [546, 315] on strong "Our customers tell it better than we do!" at bounding box center [552, 319] width 136 height 8
click at [536, 364] on strong "[PERSON_NAME]" at bounding box center [548, 368] width 57 height 8
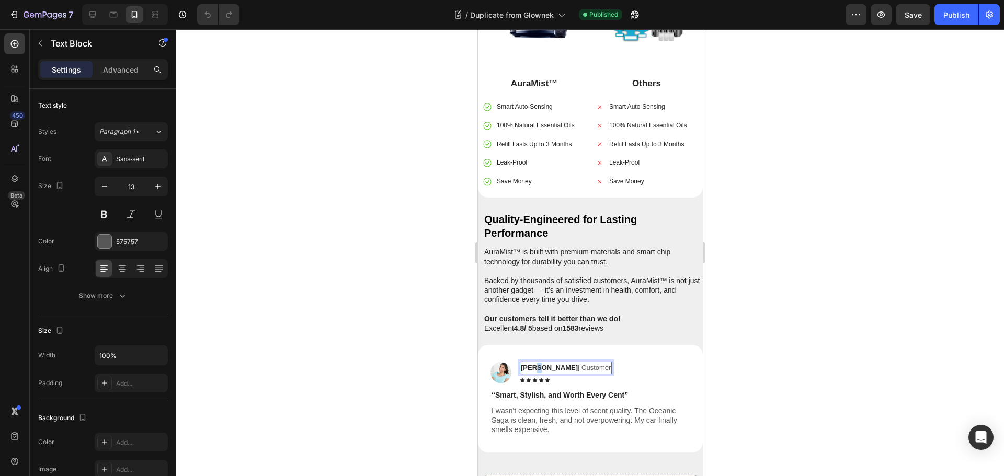
click at [536, 364] on strong "[PERSON_NAME]" at bounding box center [548, 368] width 57 height 8
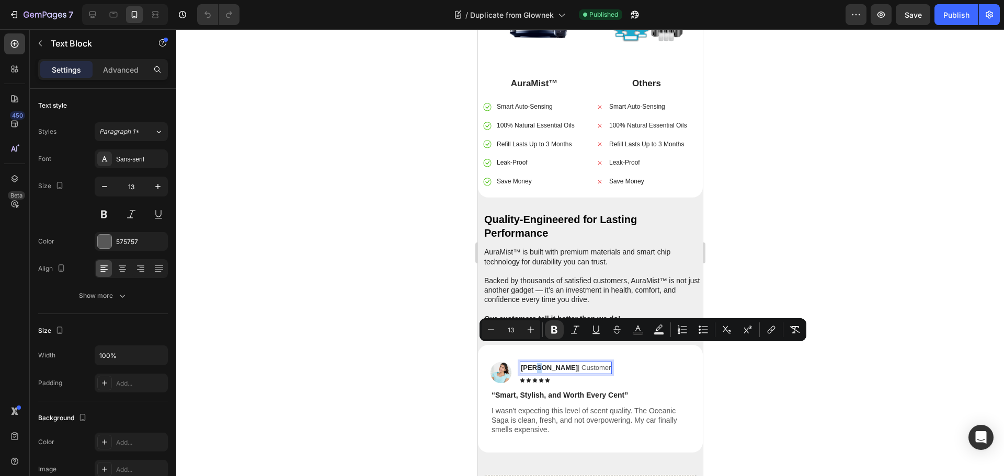
click at [556, 363] on p "Noah K. | Customer" at bounding box center [565, 368] width 90 height 10
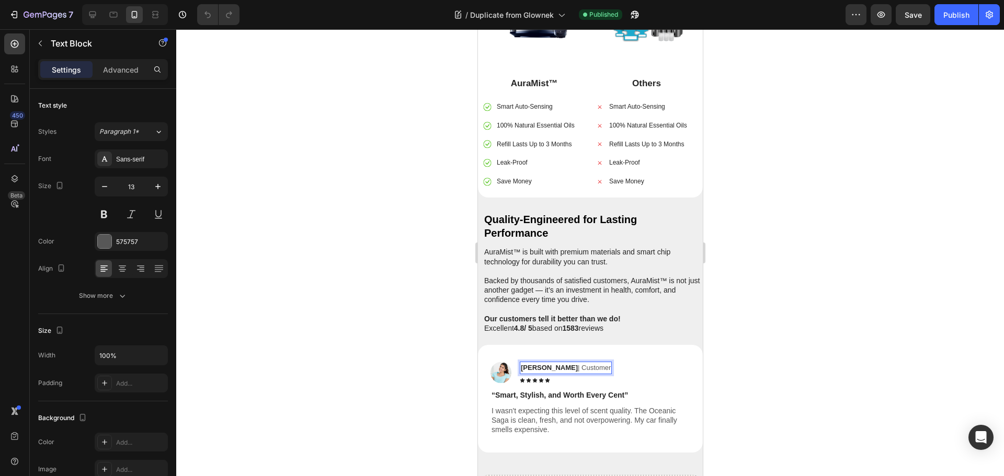
drag, startPoint x: 546, startPoint y: 350, endPoint x: 525, endPoint y: 352, distance: 21.6
click at [525, 363] on p "Noah K. | Customer" at bounding box center [565, 368] width 90 height 10
click at [531, 364] on strong "[PERSON_NAME]" at bounding box center [548, 368] width 57 height 8
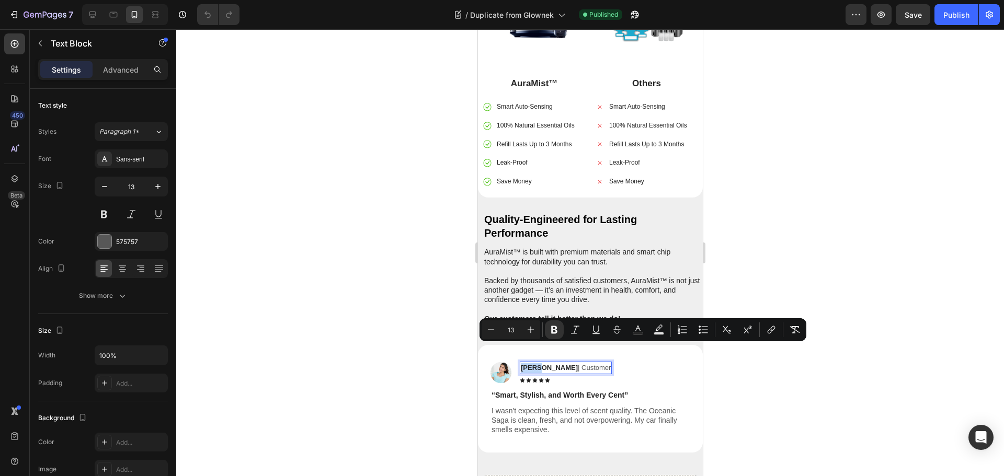
click at [531, 364] on strong "[PERSON_NAME]" at bounding box center [548, 368] width 57 height 8
click at [542, 364] on strong "[PERSON_NAME]" at bounding box center [548, 368] width 57 height 8
click at [546, 363] on p "Noah K. | Customer" at bounding box center [565, 368] width 90 height 10
drag, startPoint x: 547, startPoint y: 351, endPoint x: 526, endPoint y: 351, distance: 20.4
click at [526, 363] on p "Noah K. | Customer" at bounding box center [565, 368] width 90 height 10
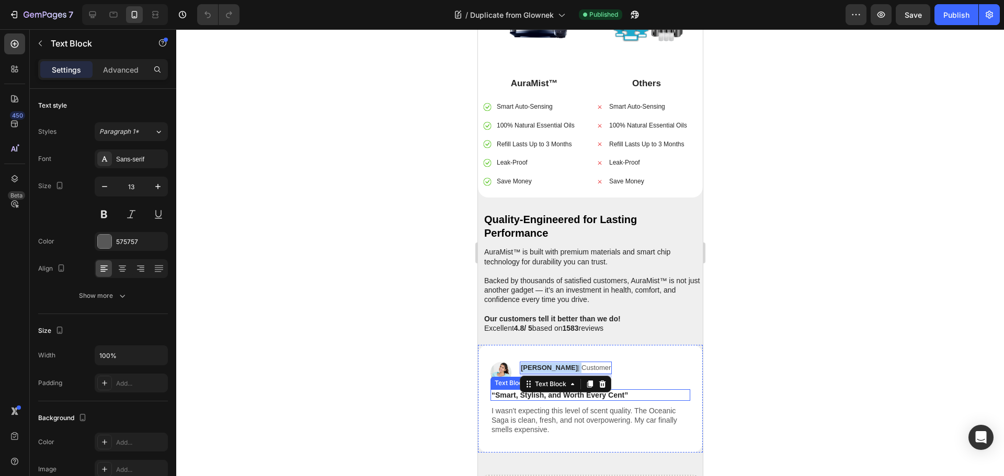
click at [503, 390] on p "“Smart, Stylish, and Worth Every Cent”" at bounding box center [590, 394] width 198 height 9
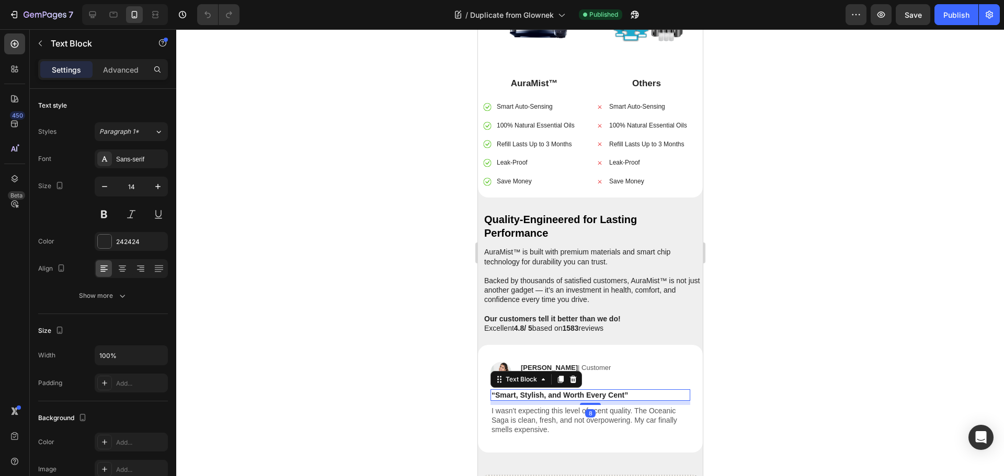
click at [503, 390] on p "“Smart, Stylish, and Worth Every Cent”" at bounding box center [590, 394] width 198 height 9
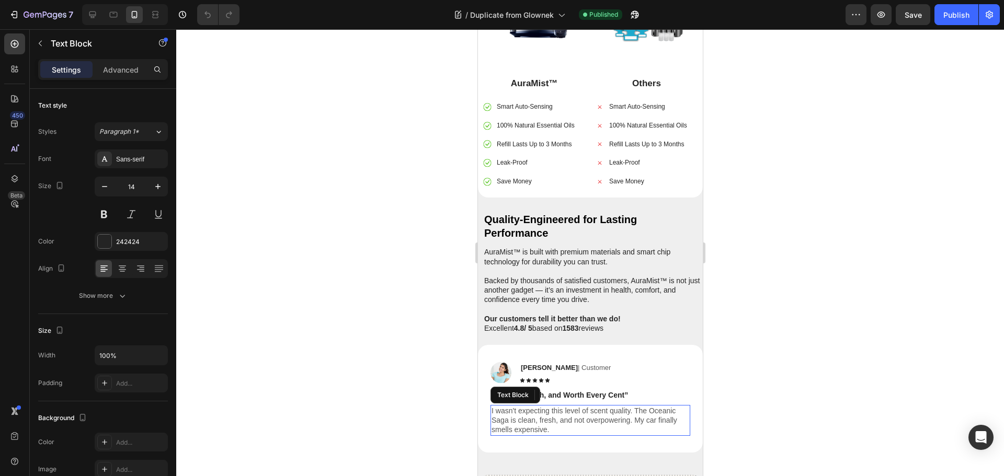
click at [521, 406] on p "I wasn't expecting this level of scent quality. The Oceanic Saga is clean, fres…" at bounding box center [590, 420] width 198 height 29
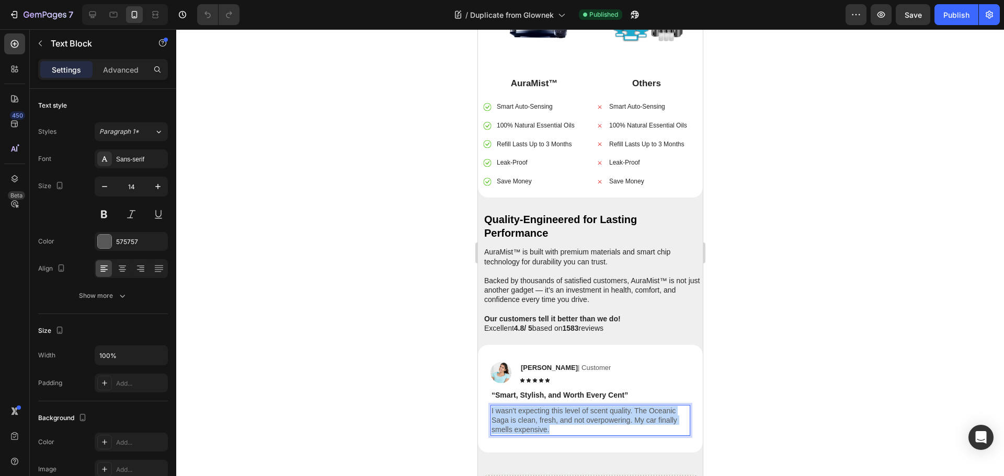
click at [521, 406] on p "I wasn't expecting this level of scent quality. The Oceanic Saga is clean, fres…" at bounding box center [590, 420] width 198 height 29
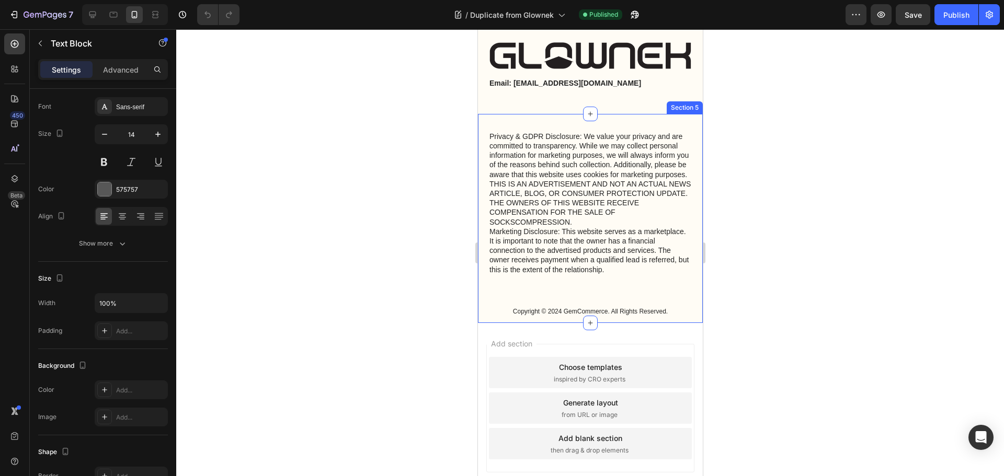
scroll to position [3831, 0]
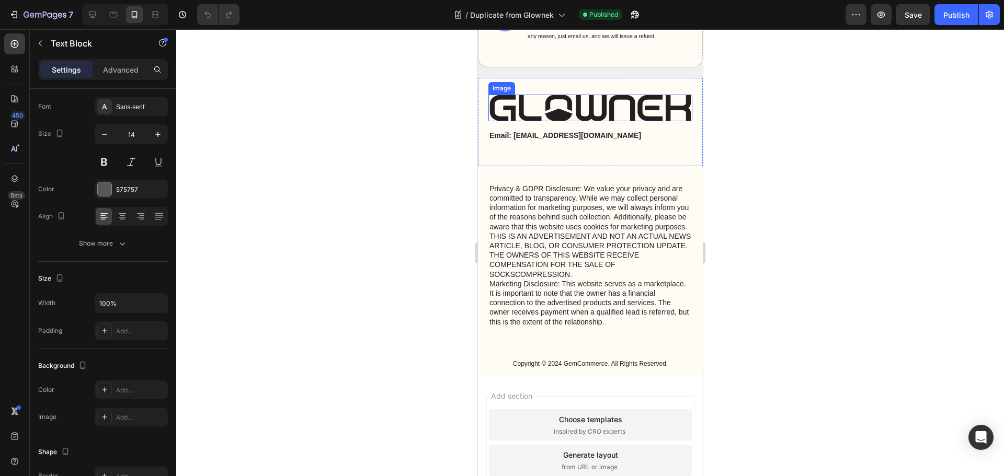
click at [575, 109] on img at bounding box center [590, 108] width 204 height 27
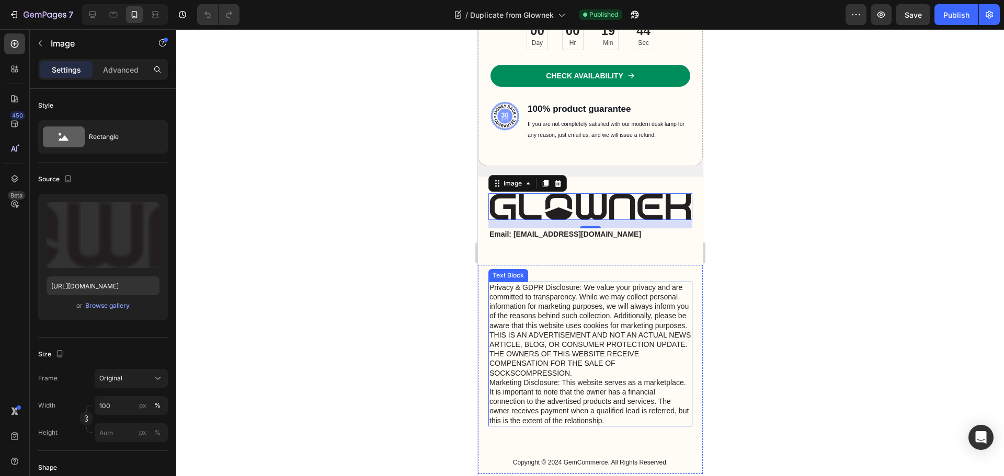
scroll to position [3726, 0]
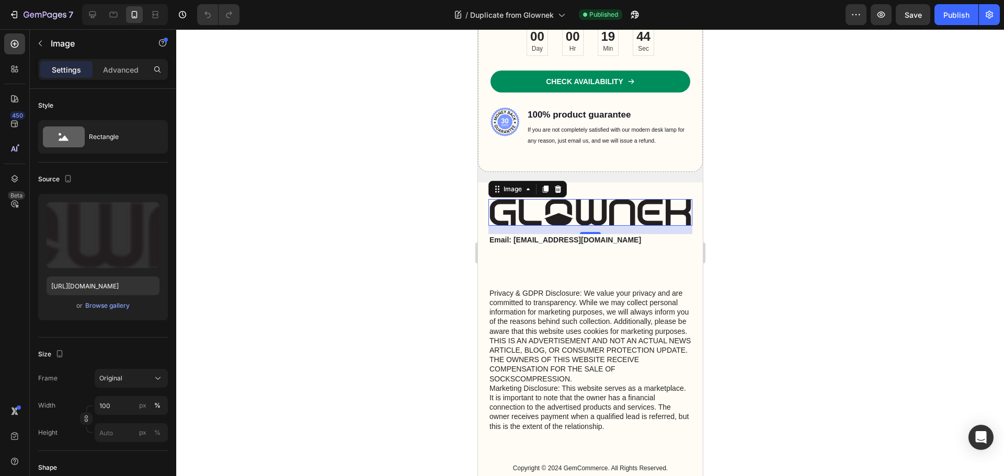
click at [815, 227] on div at bounding box center [590, 252] width 828 height 447
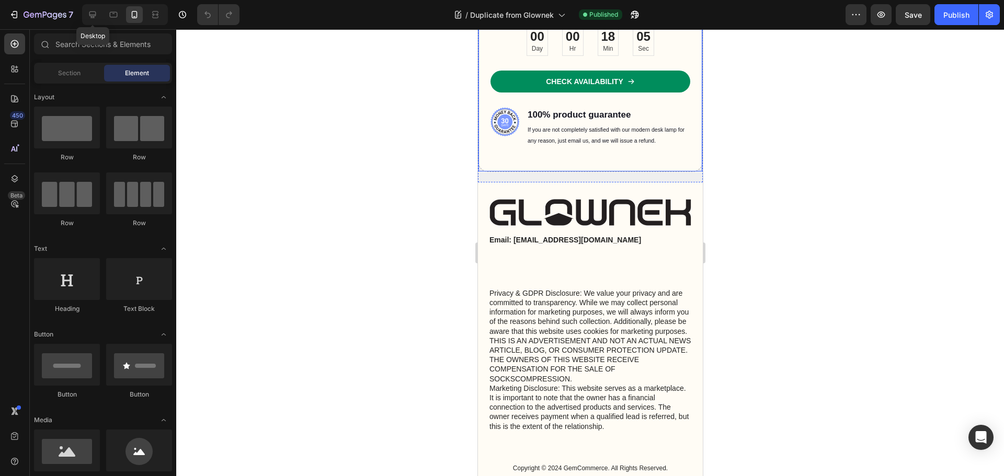
drag, startPoint x: 91, startPoint y: 21, endPoint x: 125, endPoint y: 33, distance: 35.6
click at [91, 21] on div at bounding box center [92, 14] width 17 height 17
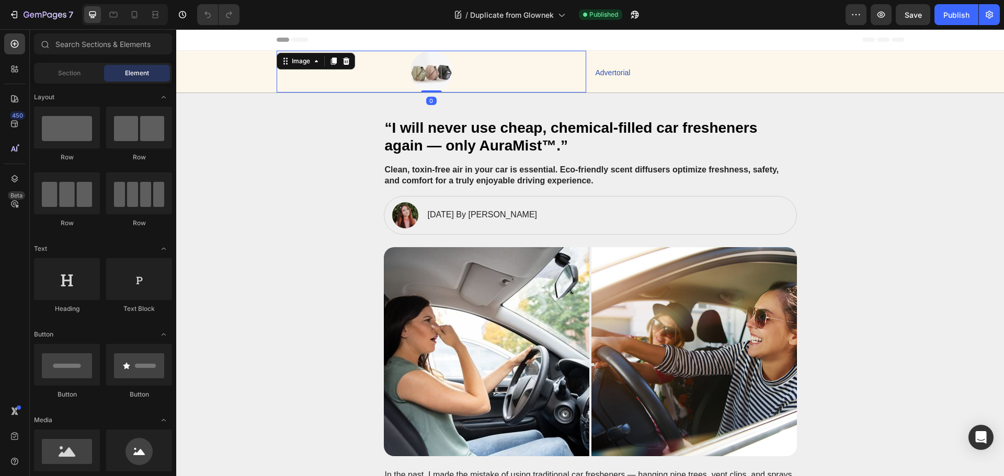
click at [425, 77] on img at bounding box center [431, 72] width 42 height 42
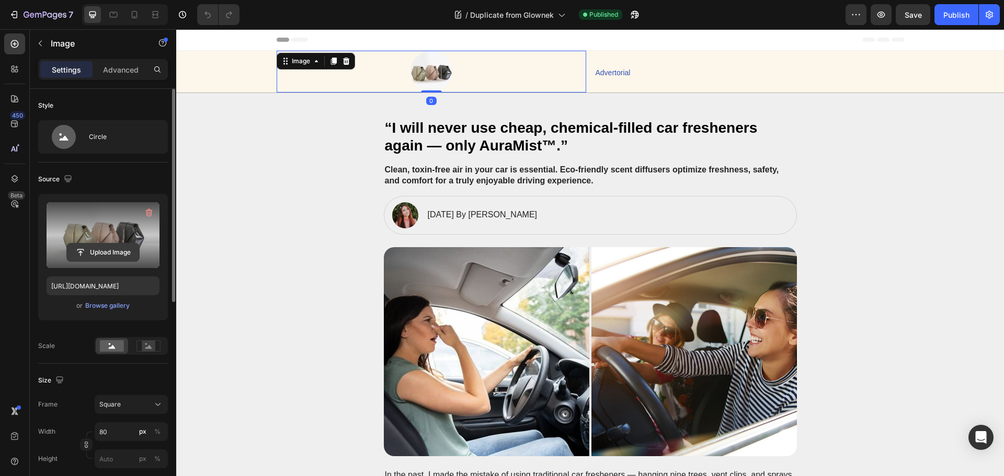
click at [104, 245] on input "file" at bounding box center [103, 253] width 72 height 18
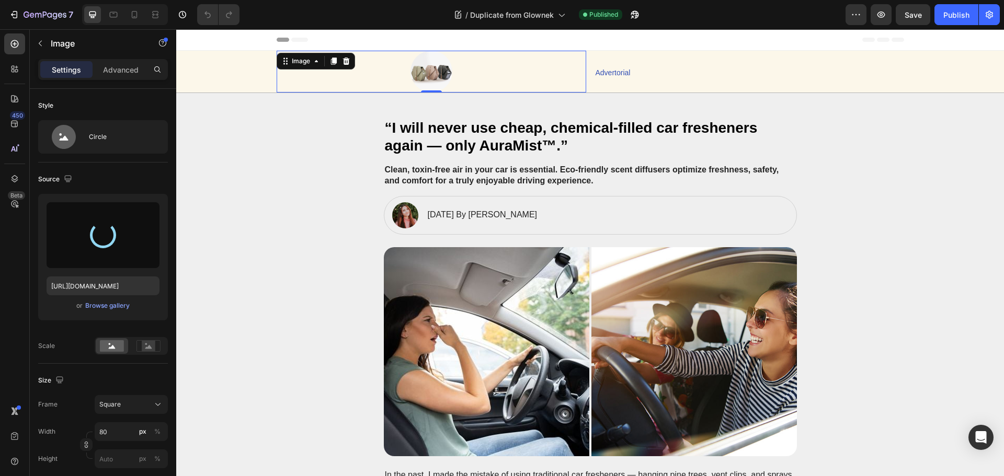
type input "https://cdn.shopify.com/s/files/1/0628/0459/0640/files/gempages_581863457599521…"
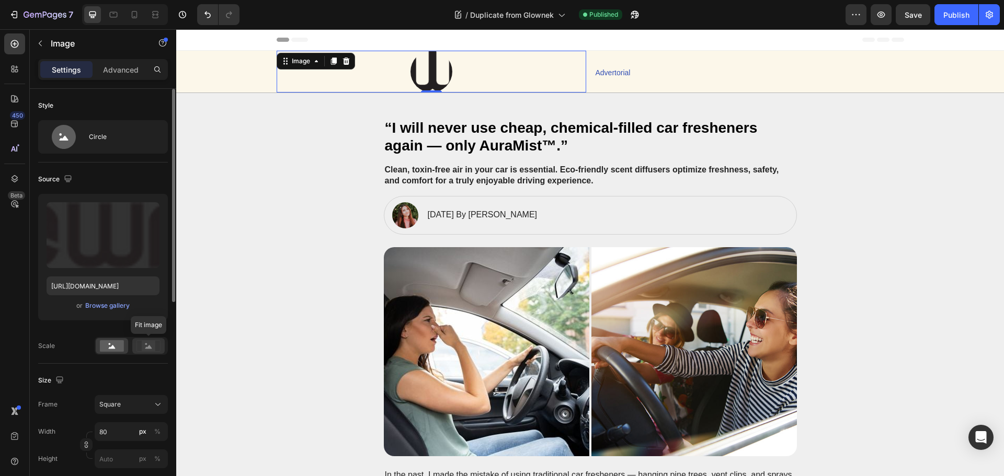
click at [135, 349] on div at bounding box center [148, 346] width 32 height 16
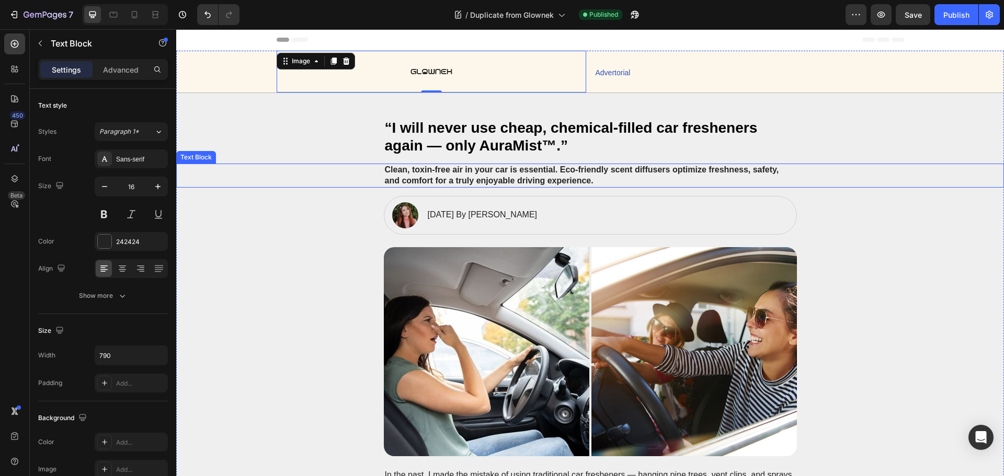
click at [314, 170] on div "Clean, toxin-free air in your car is essential. Eco-friendly scent diffusers op…" at bounding box center [590, 176] width 807 height 24
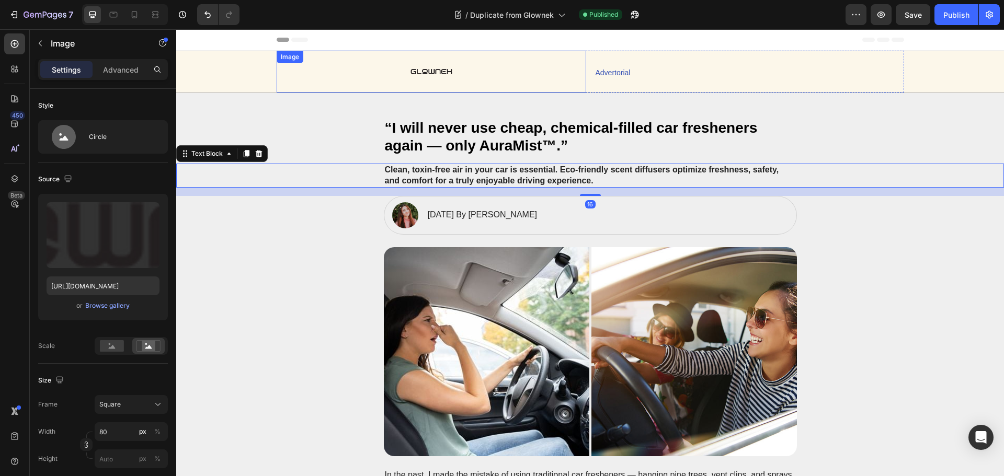
click at [376, 71] on div at bounding box center [431, 72] width 309 height 42
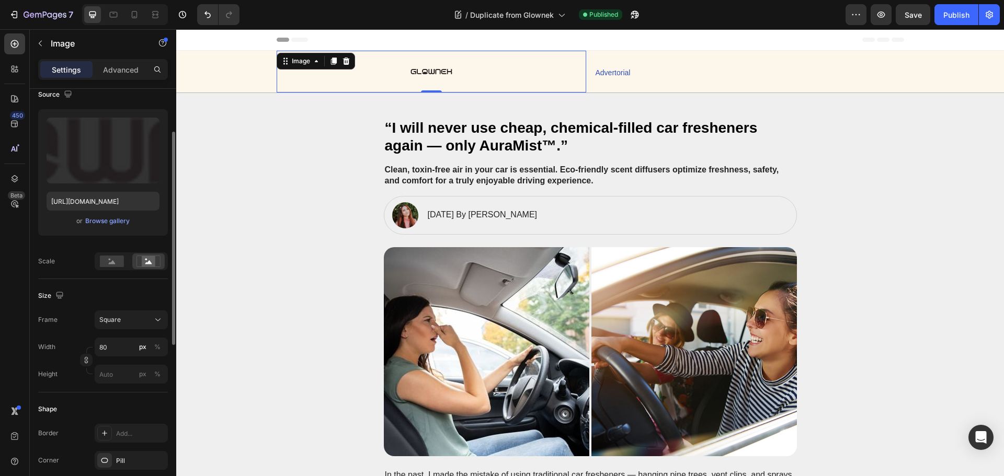
scroll to position [398, 0]
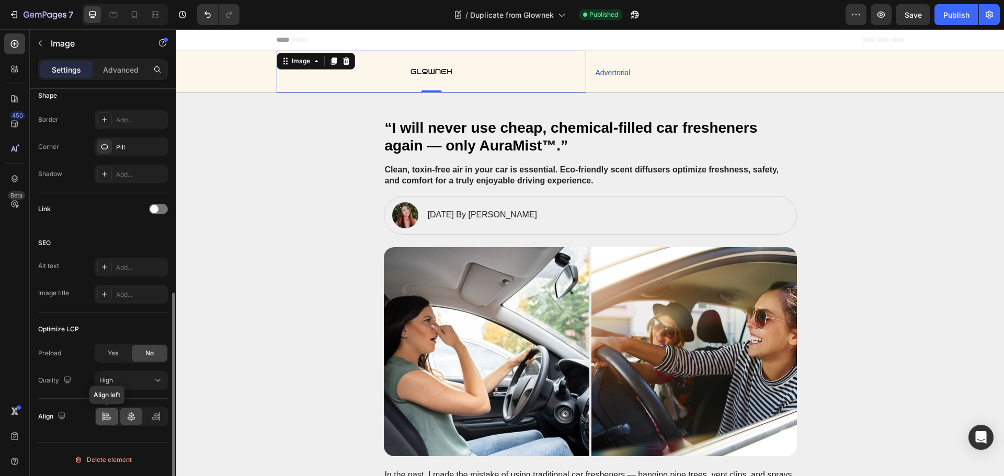
click at [106, 419] on icon at bounding box center [106, 416] width 10 height 10
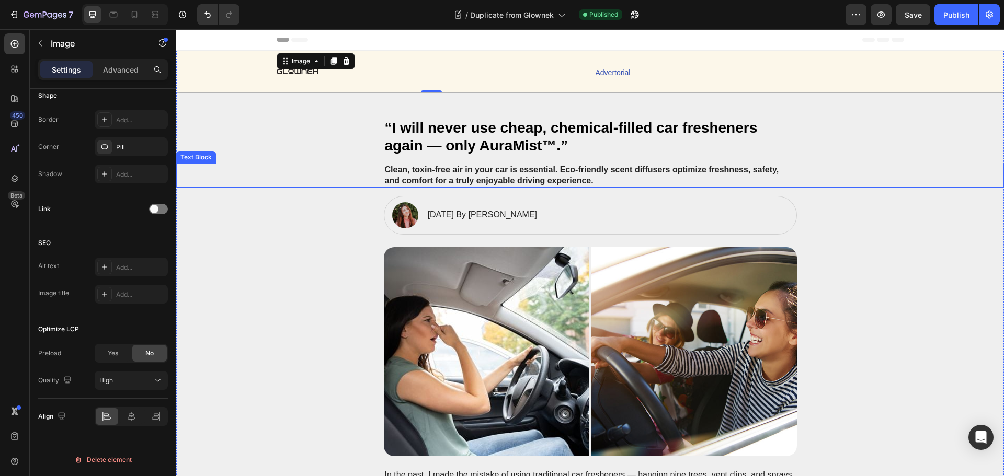
click at [282, 179] on div "Clean, toxin-free air in your car is essential. Eco-friendly scent diffusers op…" at bounding box center [590, 176] width 807 height 24
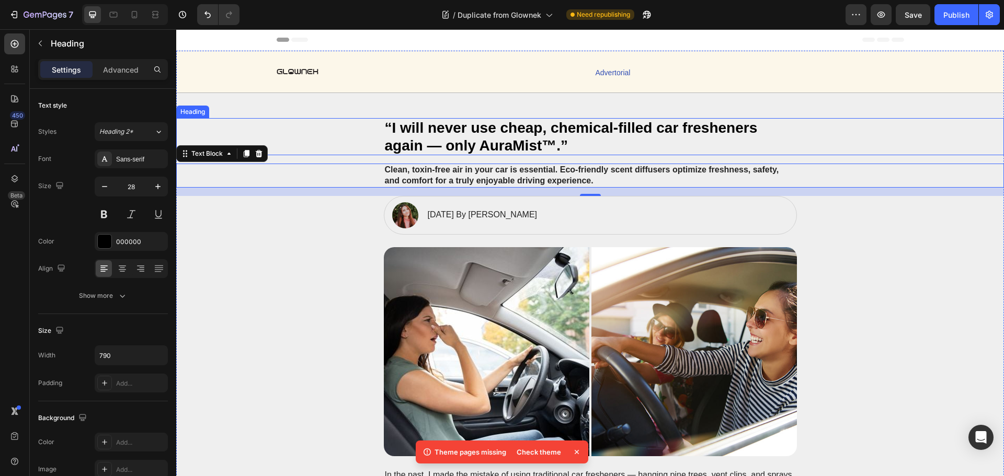
click at [487, 145] on h2 "“I will never use cheap, chemical-filled car fresheners again — only AuraMist™.”" at bounding box center [590, 136] width 413 height 37
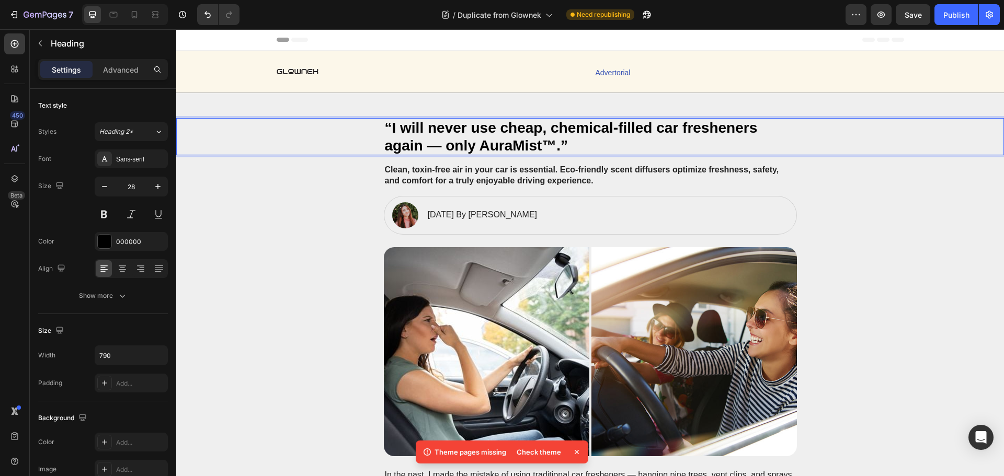
click at [487, 145] on h2 "“I will never use cheap, chemical-filled car fresheners again — only AuraMist™.”" at bounding box center [590, 136] width 413 height 37
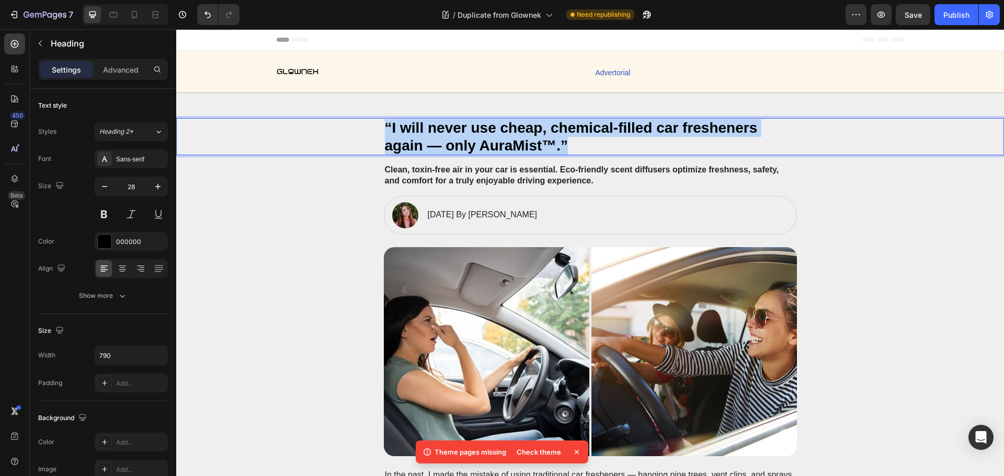
click at [487, 145] on p "“I will never use cheap, chemical-filled car fresheners again — only AuraMist™.”" at bounding box center [590, 136] width 411 height 35
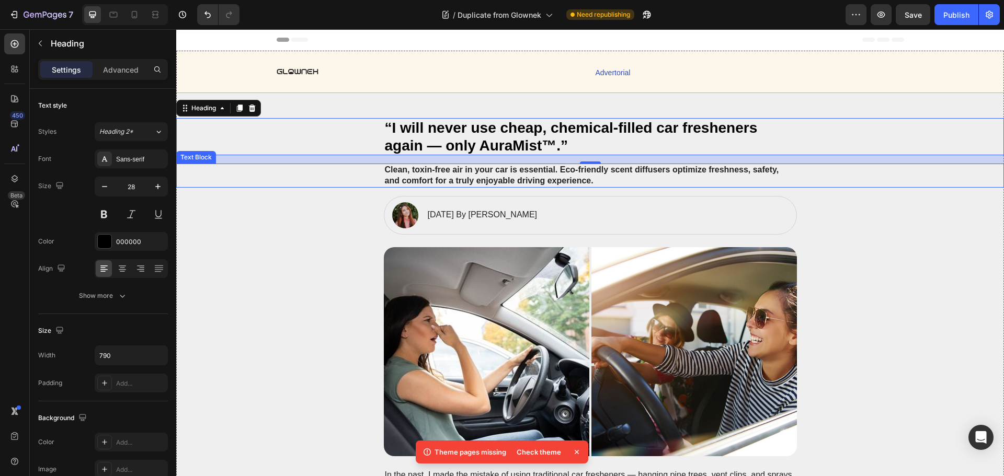
click at [438, 176] on p "Clean, toxin-free air in your car is essential. Eco-friendly scent diffusers op…" at bounding box center [590, 176] width 411 height 22
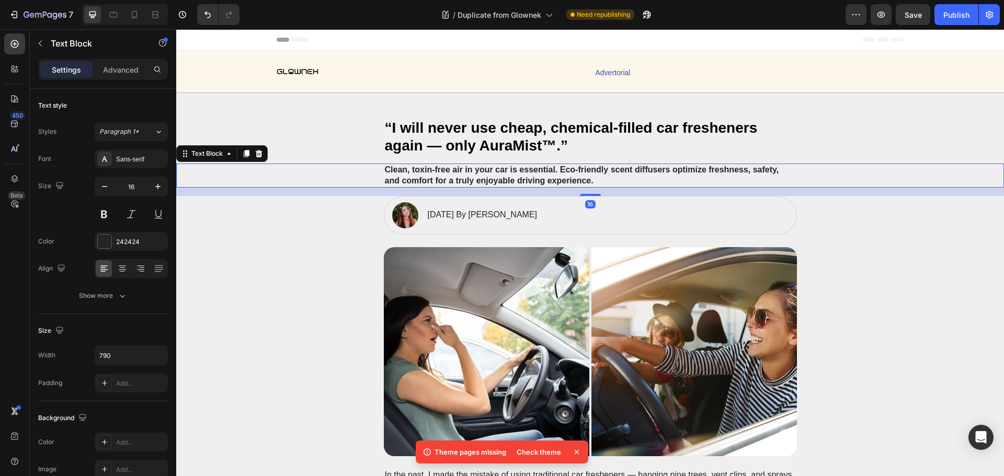
click at [438, 176] on p "Clean, toxin-free air in your car is essential. Eco-friendly scent diffusers op…" at bounding box center [590, 176] width 411 height 22
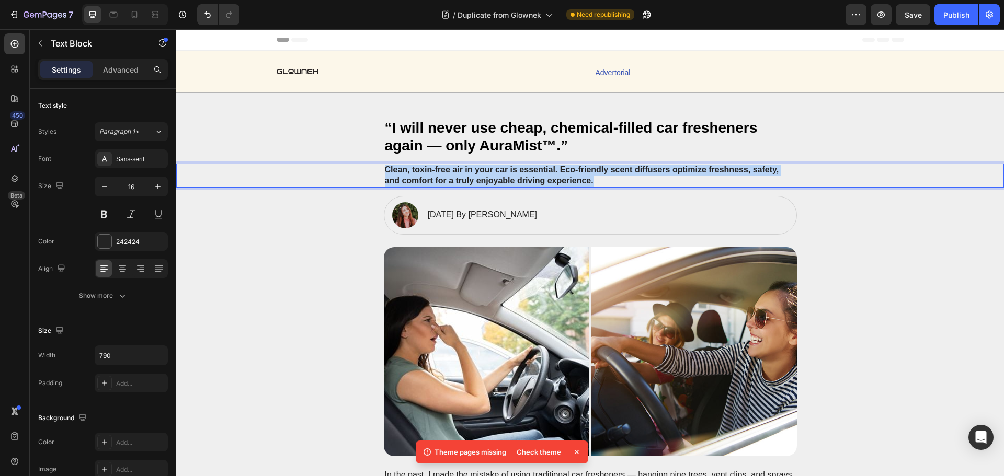
click at [438, 176] on p "Clean, toxin-free air in your car is essential. Eco-friendly scent diffusers op…" at bounding box center [590, 176] width 411 height 22
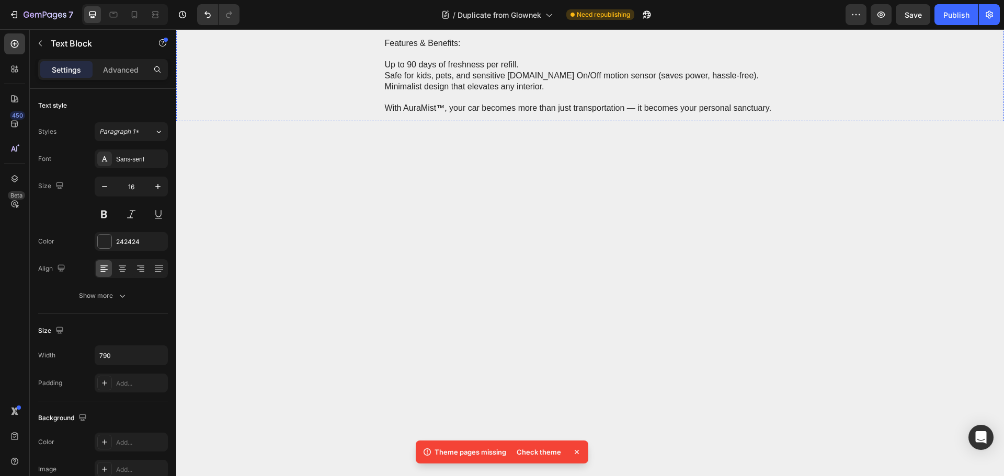
scroll to position [889, 0]
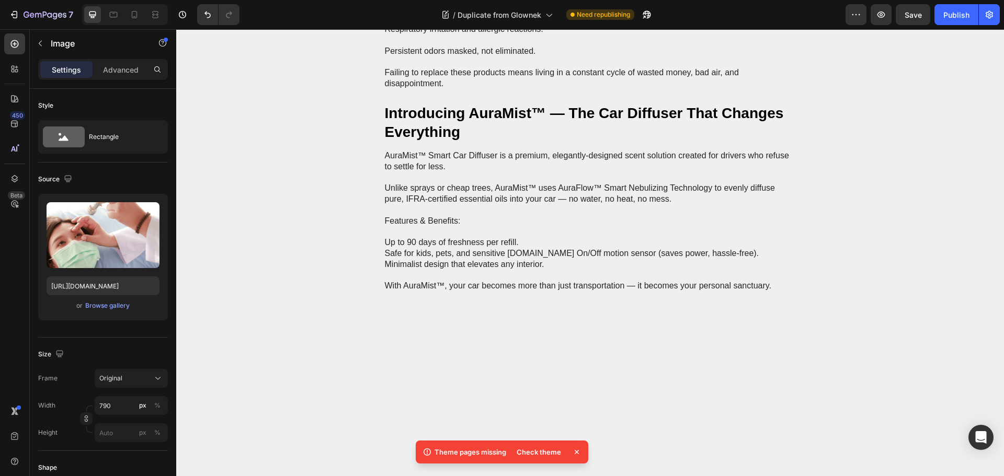
scroll to position [732, 0]
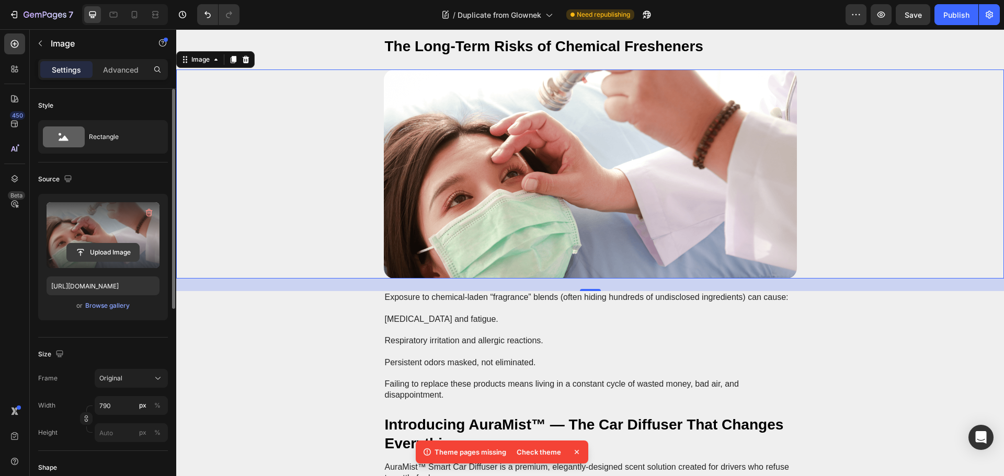
click at [101, 252] on input "file" at bounding box center [103, 253] width 72 height 18
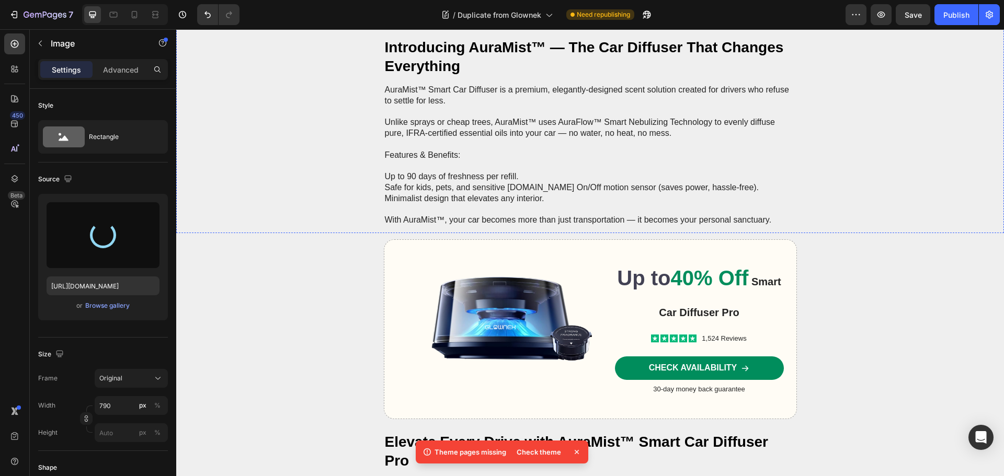
scroll to position [1150, 0]
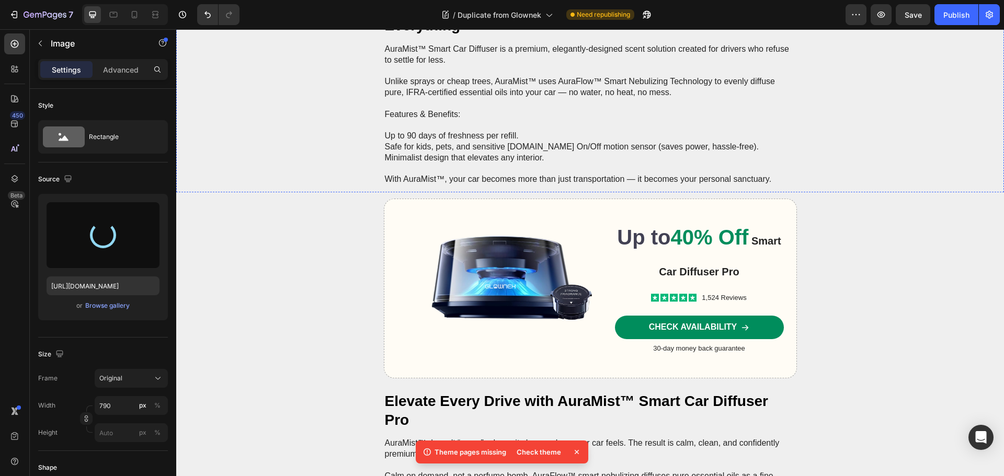
type input "https://cdn.shopify.com/s/files/1/0628/0459/0640/files/gempages_581863457599521…"
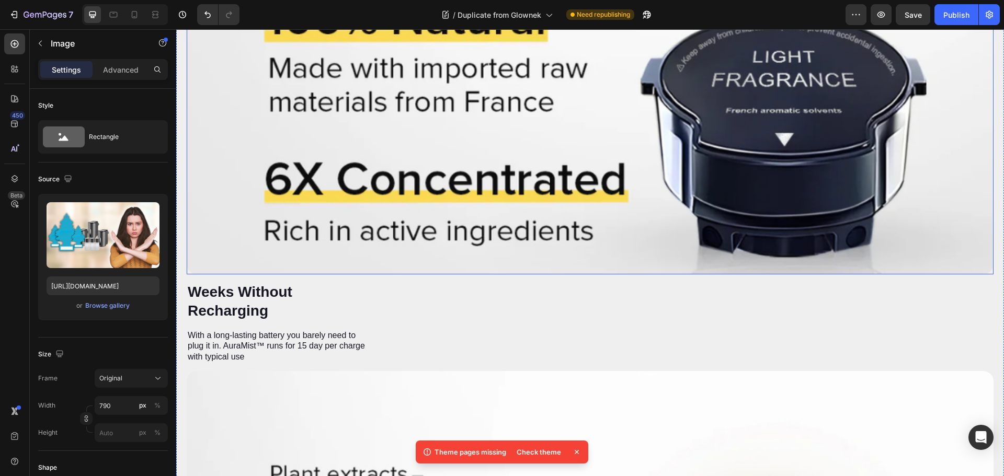
scroll to position [2875, 0]
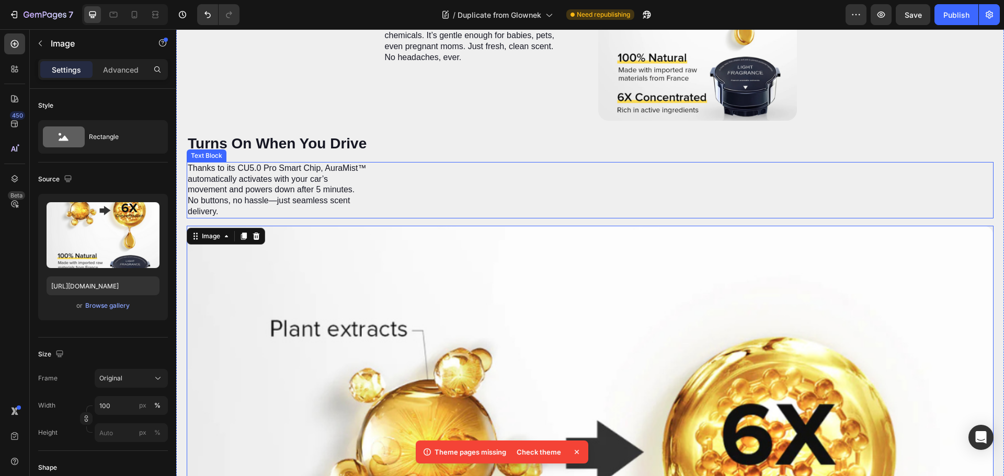
scroll to position [2196, 0]
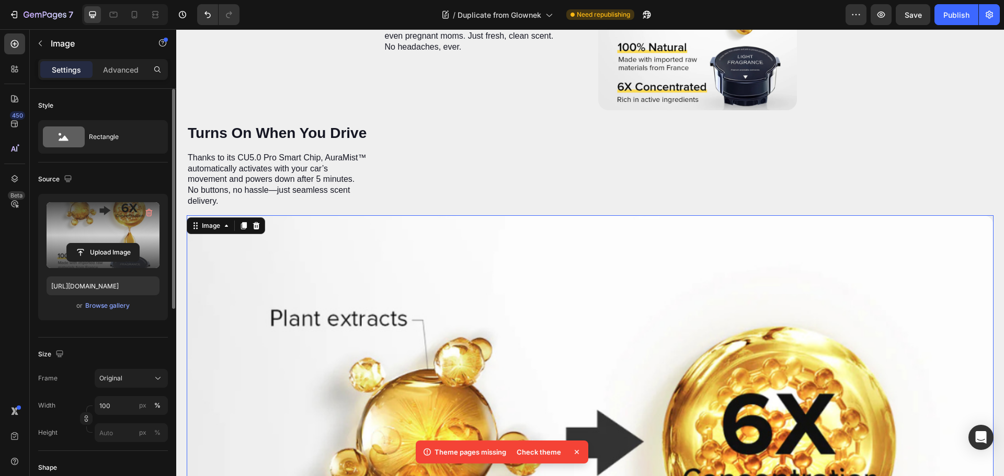
click at [98, 243] on label at bounding box center [103, 235] width 113 height 66
click at [98, 244] on input "file" at bounding box center [103, 253] width 72 height 18
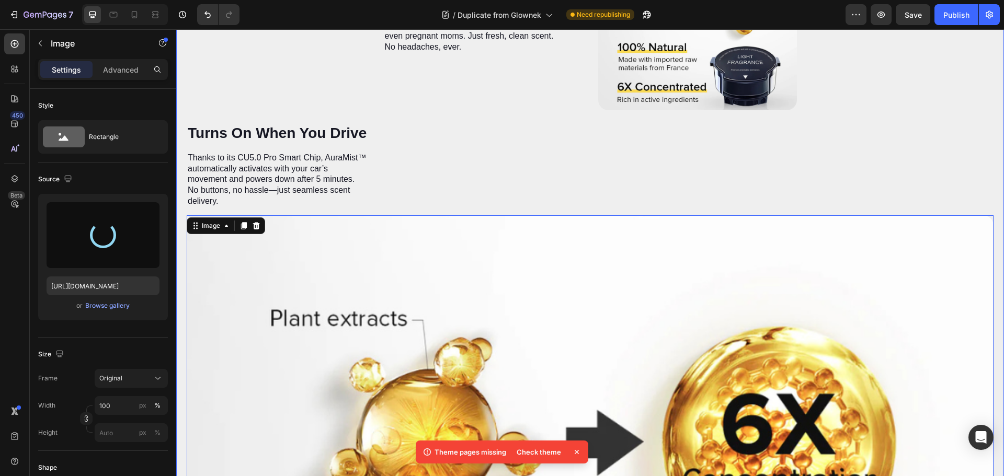
type input "https://cdn.shopify.com/s/files/1/0628/0459/0640/files/gempages_581863457599521…"
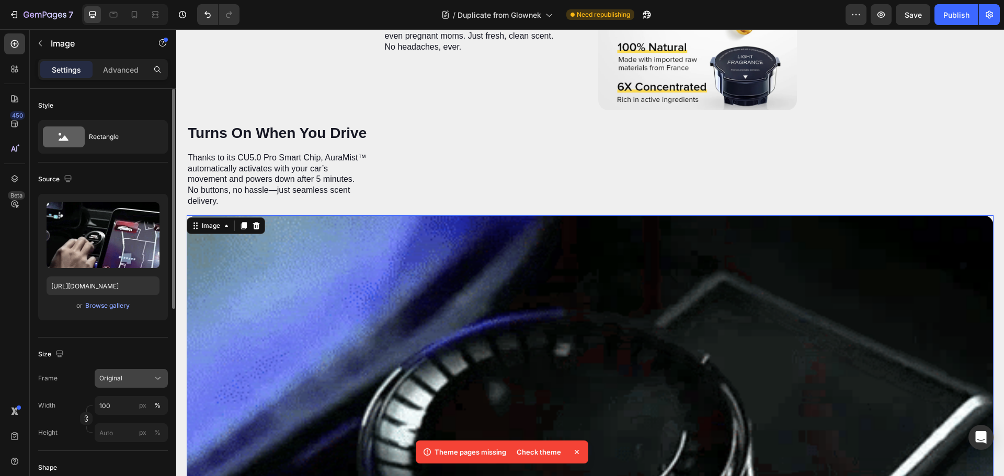
click at [138, 380] on div "Original" at bounding box center [124, 378] width 51 height 9
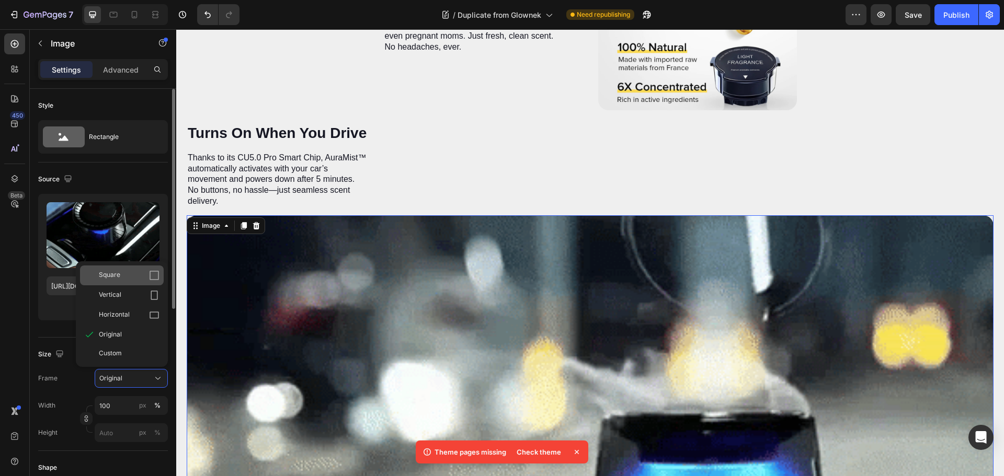
click at [120, 277] on div "Square" at bounding box center [129, 275] width 61 height 10
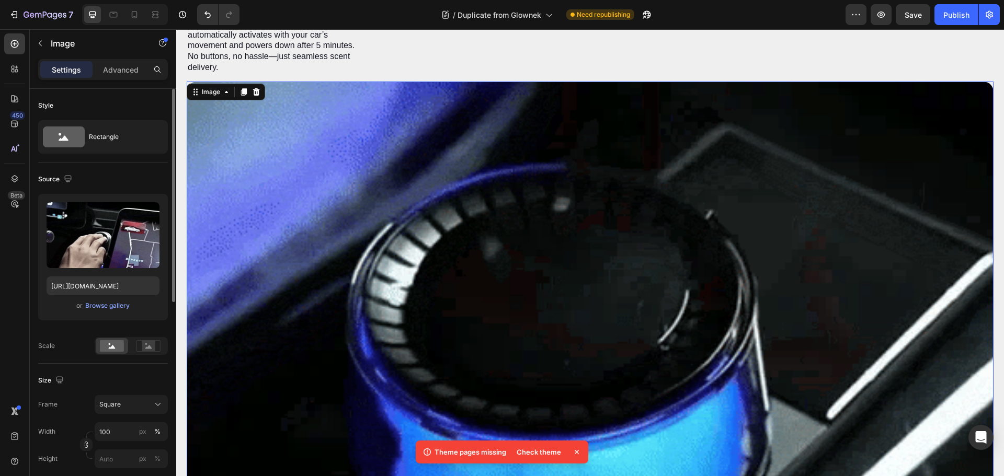
scroll to position [2352, 0]
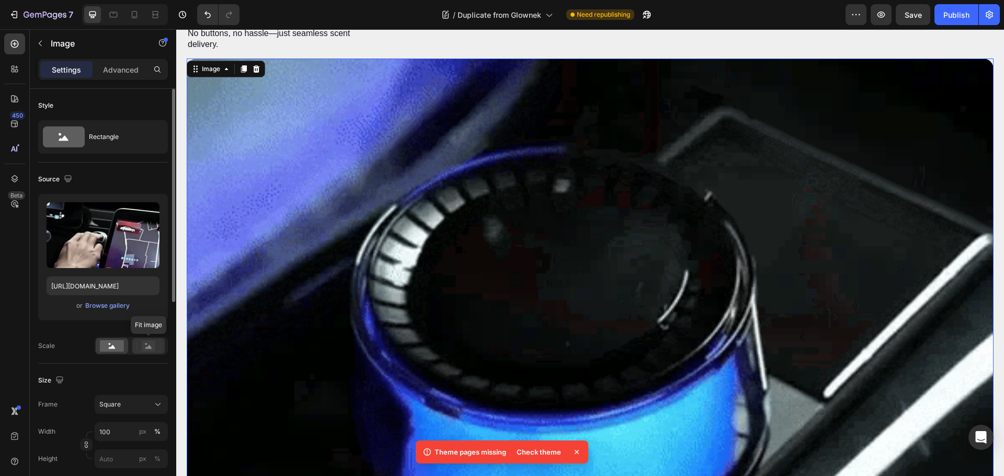
click at [155, 346] on icon at bounding box center [148, 346] width 24 height 12
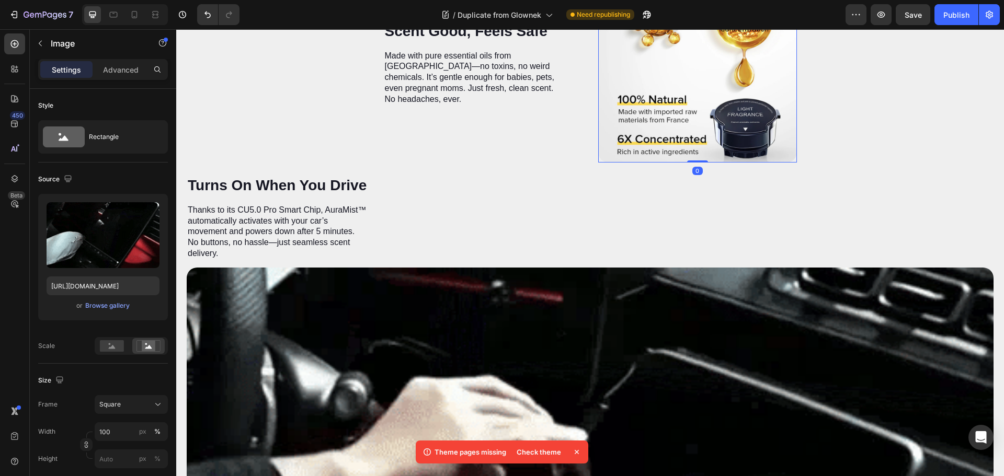
click at [689, 131] on img at bounding box center [697, 63] width 199 height 199
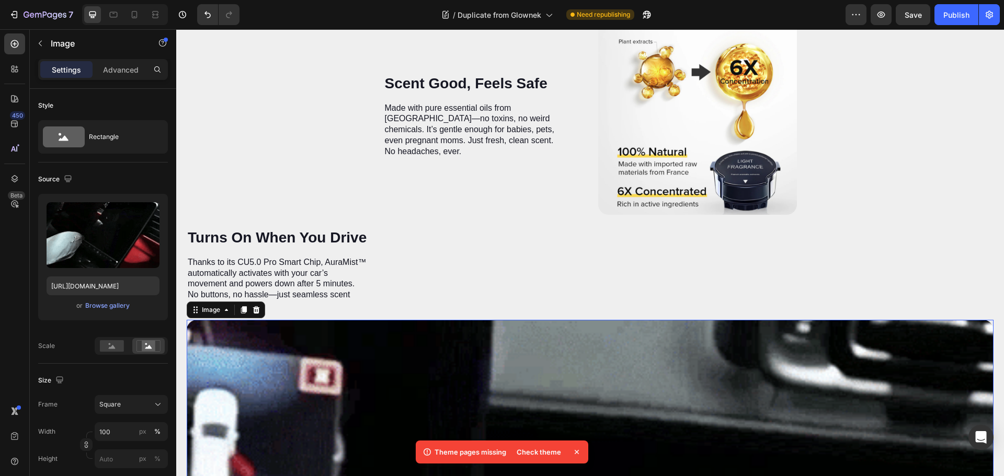
scroll to position [2143, 0]
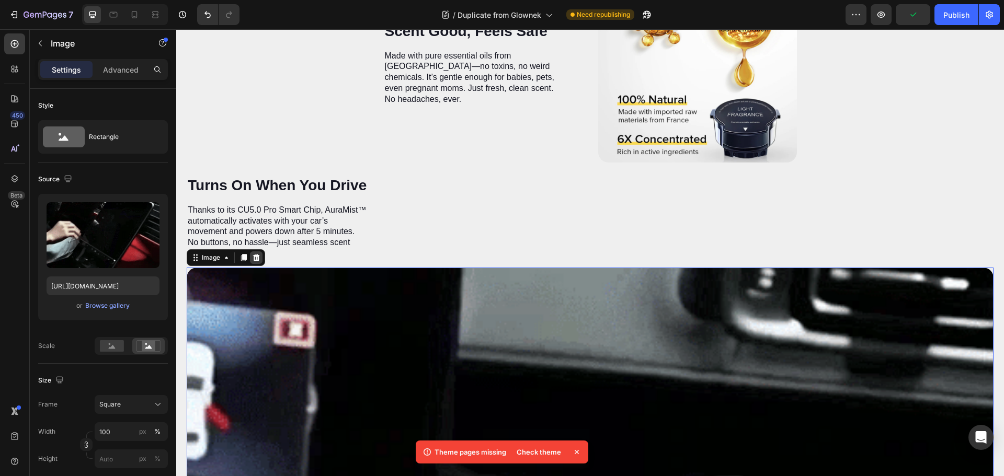
click at [259, 261] on icon at bounding box center [256, 258] width 8 height 8
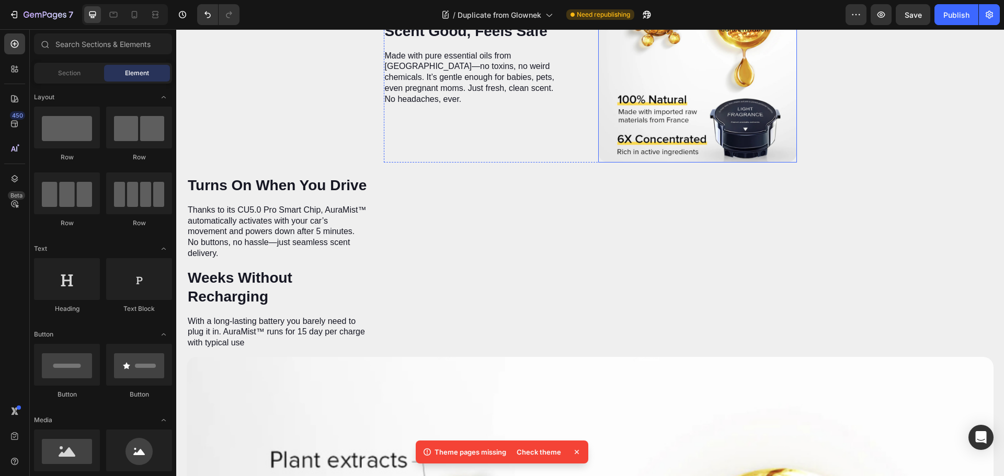
click at [685, 125] on img at bounding box center [697, 63] width 199 height 199
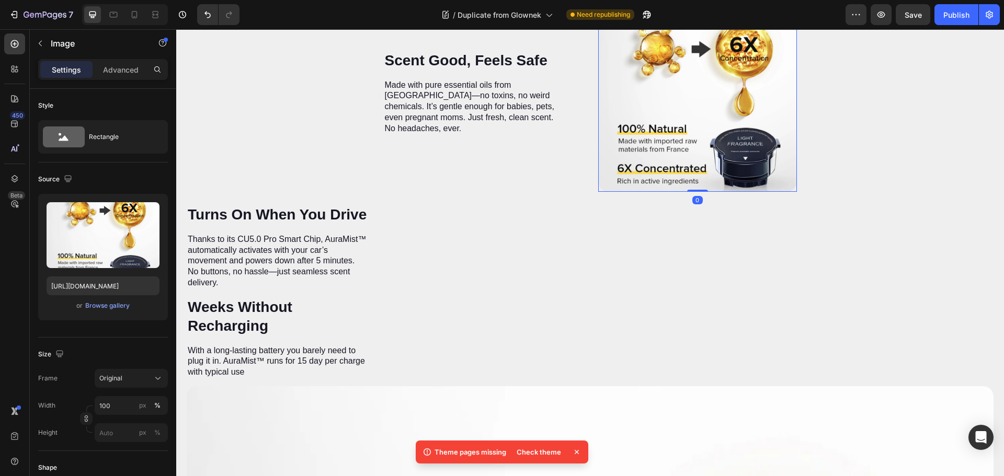
scroll to position [2091, 0]
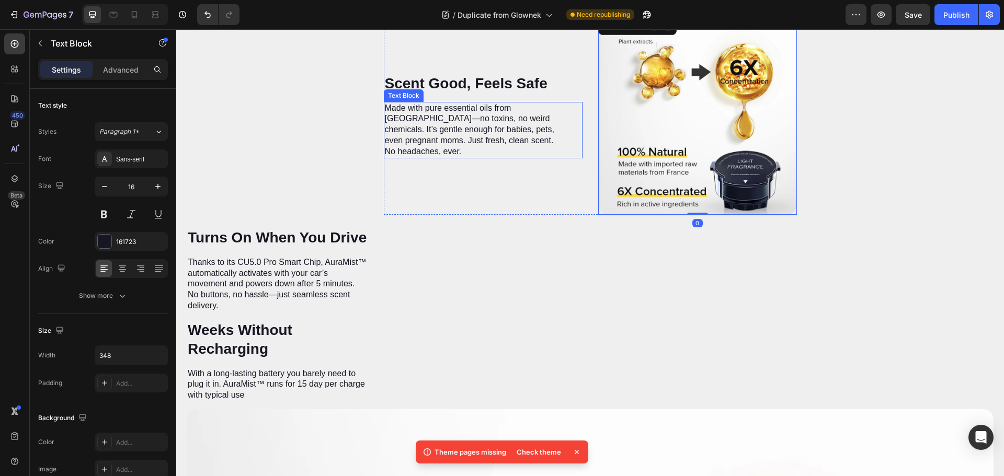
click at [521, 147] on p "Made with pure essential oils from [GEOGRAPHIC_DATA]—no toxins, no weird chemic…" at bounding box center [475, 130] width 180 height 54
click at [649, 154] on img at bounding box center [697, 115] width 199 height 199
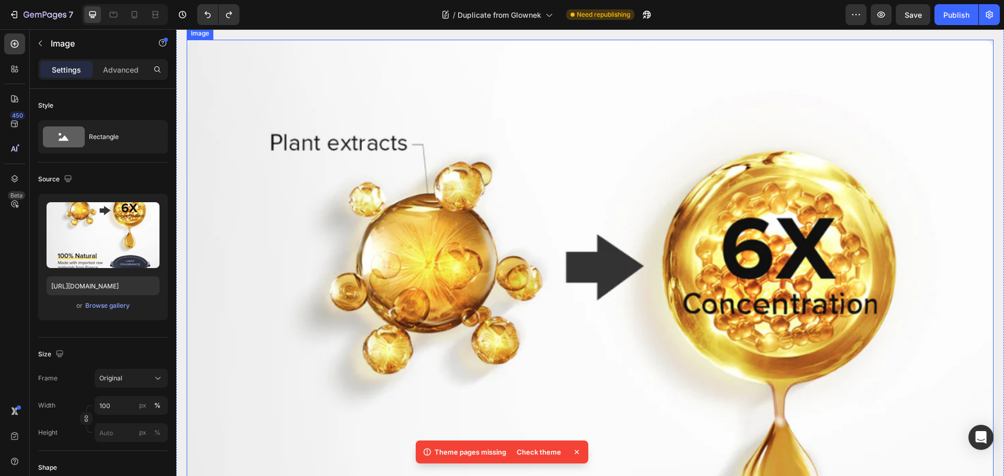
scroll to position [3346, 0]
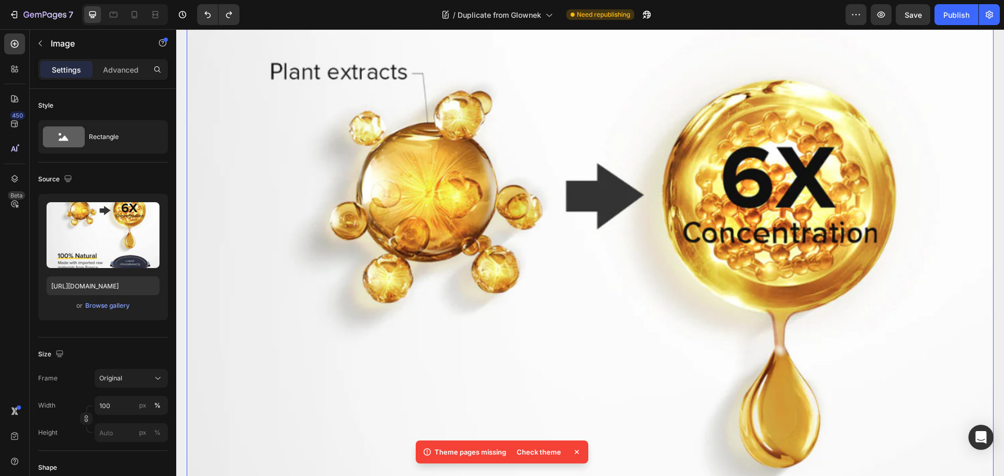
click at [360, 247] on img at bounding box center [590, 372] width 807 height 807
click at [97, 305] on div "Browse gallery" at bounding box center [107, 305] width 44 height 9
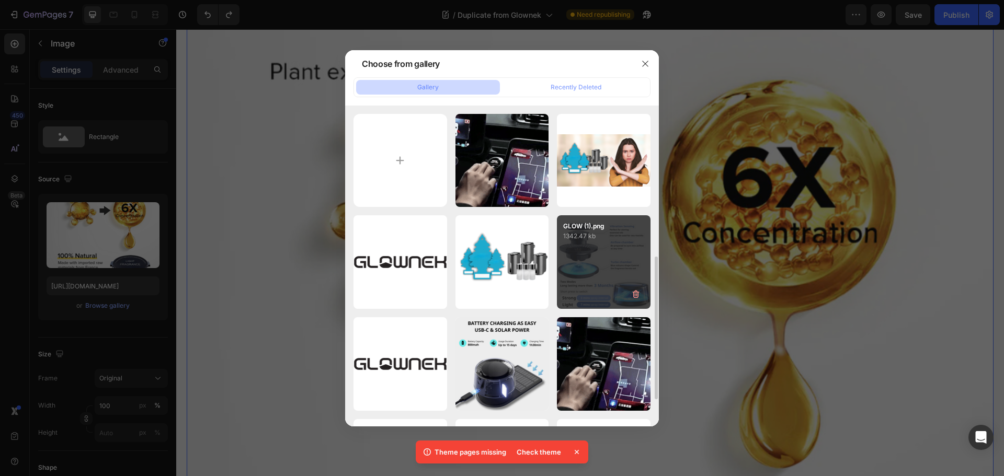
scroll to position [105, 0]
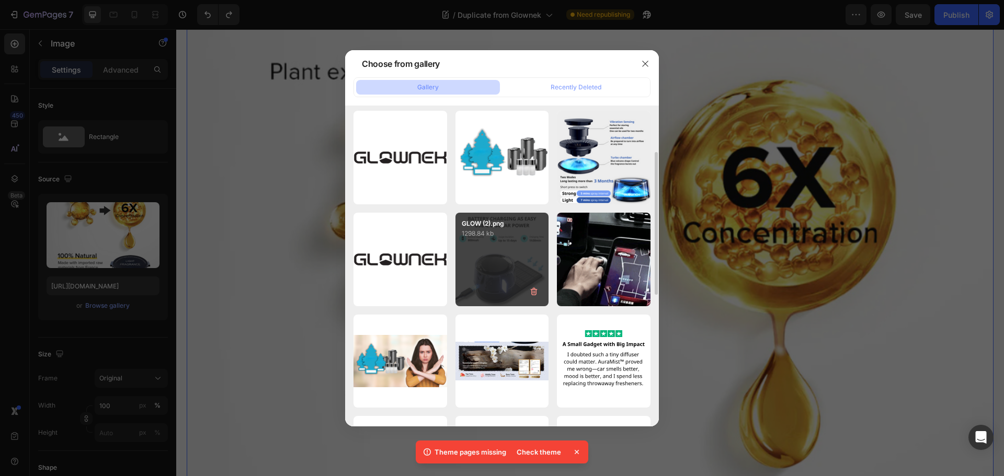
click at [508, 269] on div "GLOW (2).png 1298.84 kb" at bounding box center [502, 260] width 94 height 94
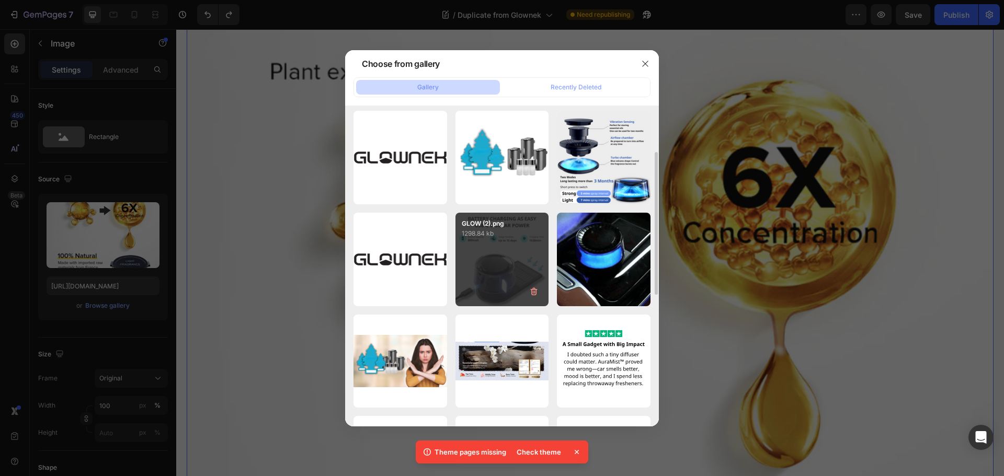
type input "https://cdn.shopify.com/s/files/1/0628/0459/0640/files/gempages_581863457599521…"
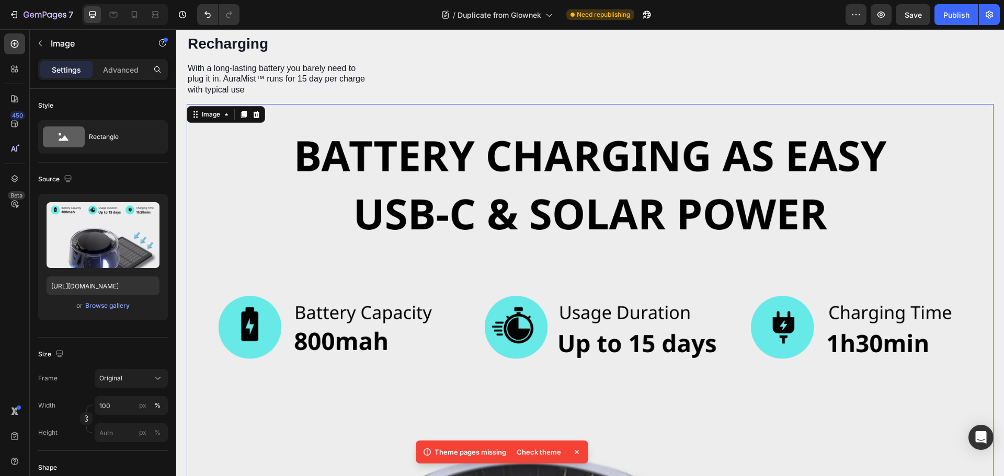
scroll to position [3137, 0]
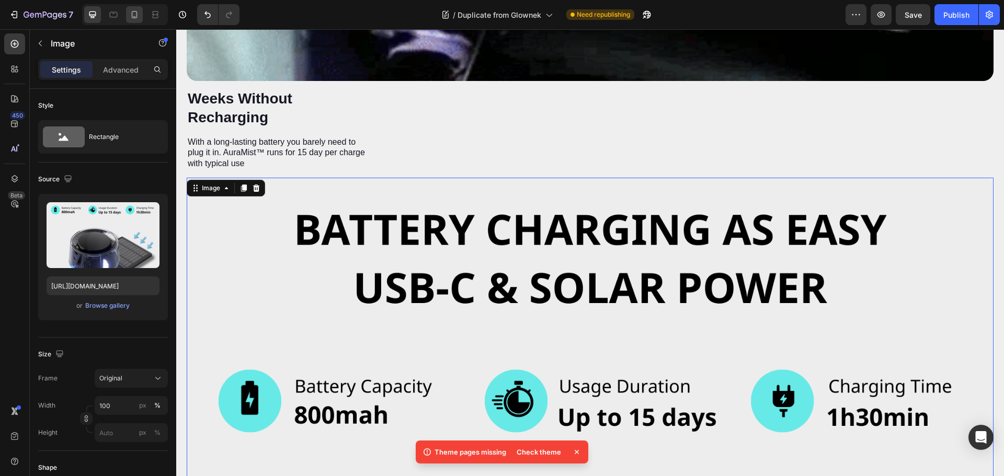
click at [143, 15] on div at bounding box center [125, 14] width 86 height 21
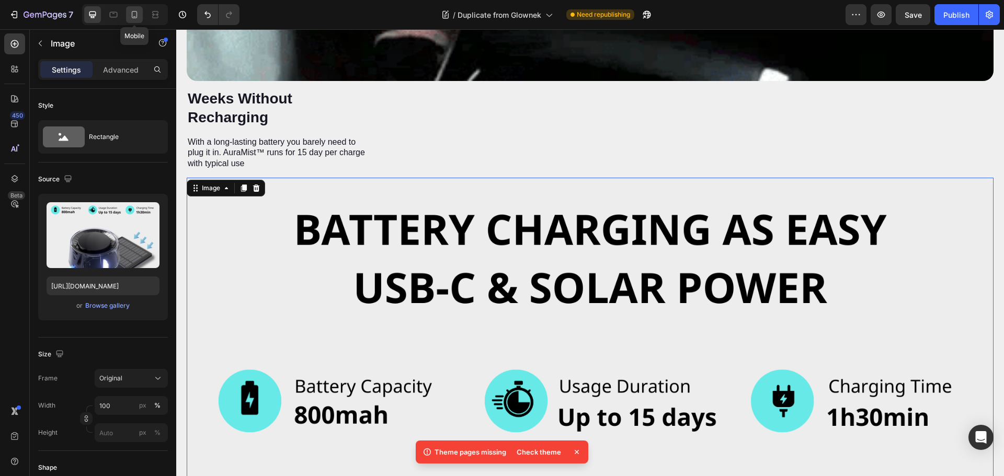
click at [139, 15] on icon at bounding box center [134, 14] width 10 height 10
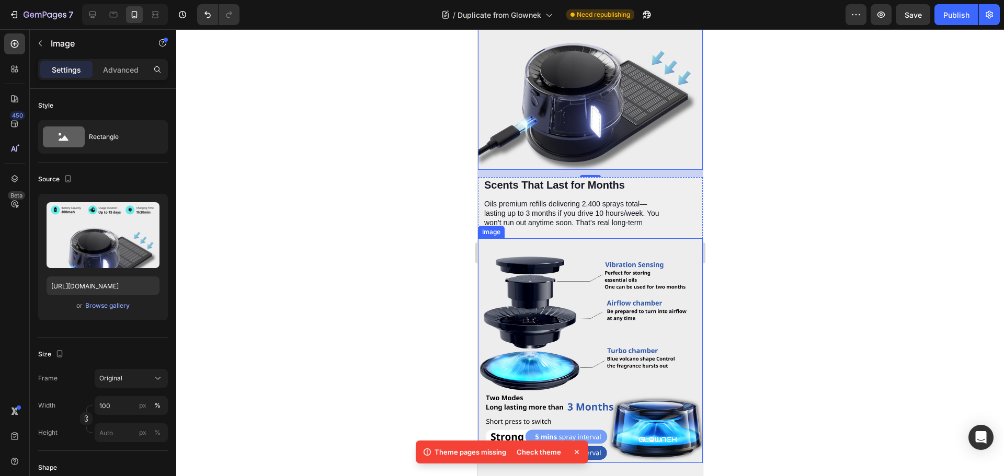
scroll to position [2914, 0]
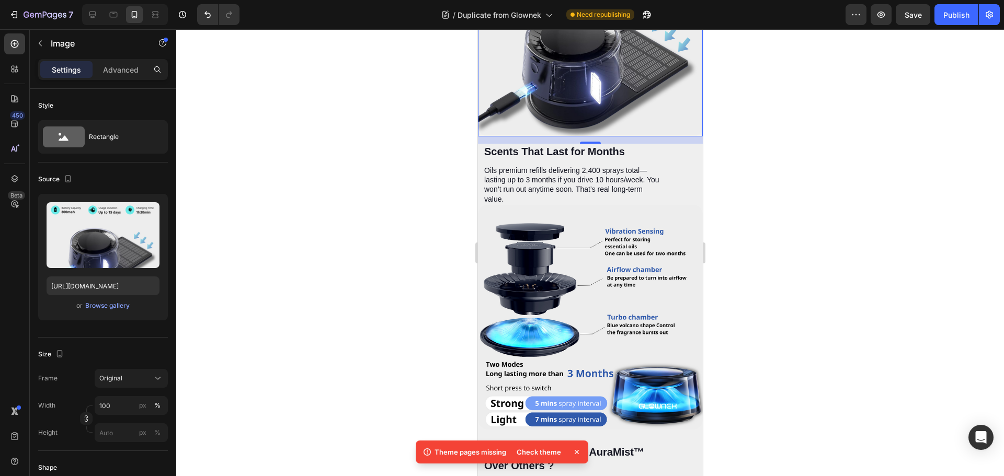
click at [802, 216] on div at bounding box center [590, 252] width 828 height 447
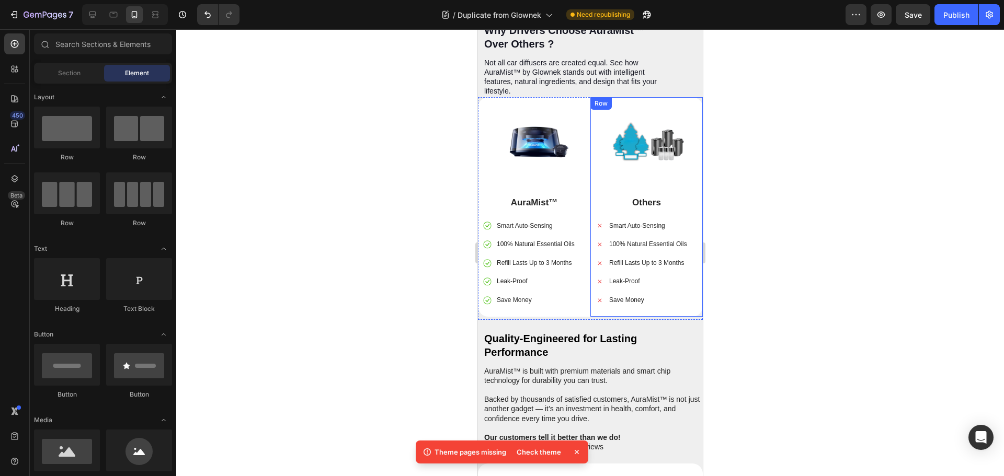
scroll to position [3280, 0]
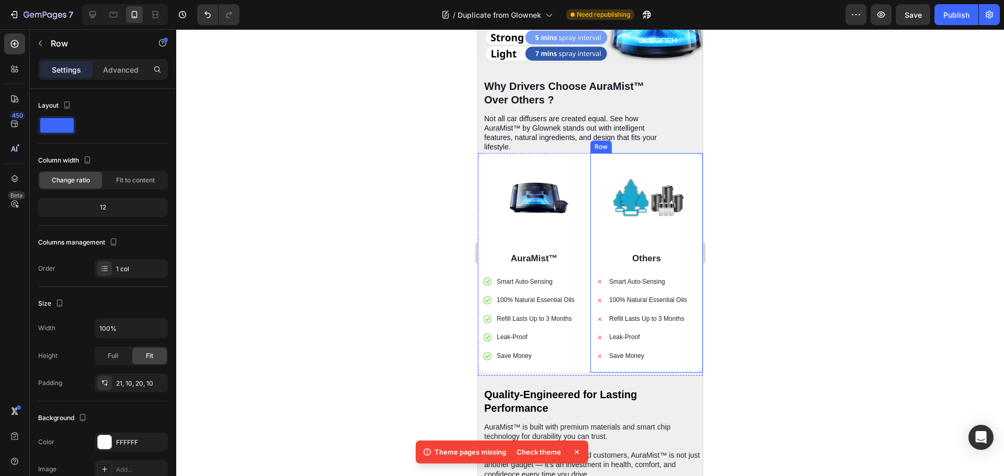
click at [674, 153] on div "Image Others Text Block Smart Auto-Sensing 100% Natural Essential Oils Refill L…" at bounding box center [646, 263] width 112 height 220
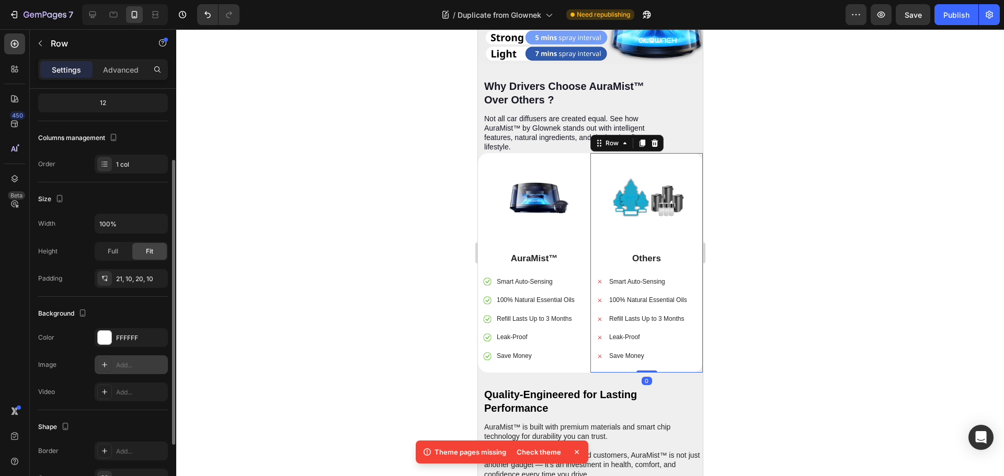
scroll to position [193, 0]
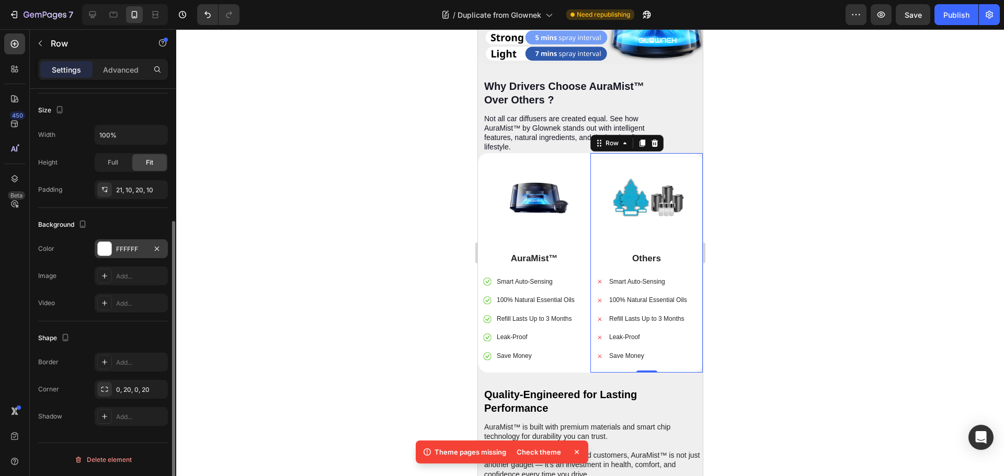
click at [104, 247] on div at bounding box center [105, 249] width 14 height 14
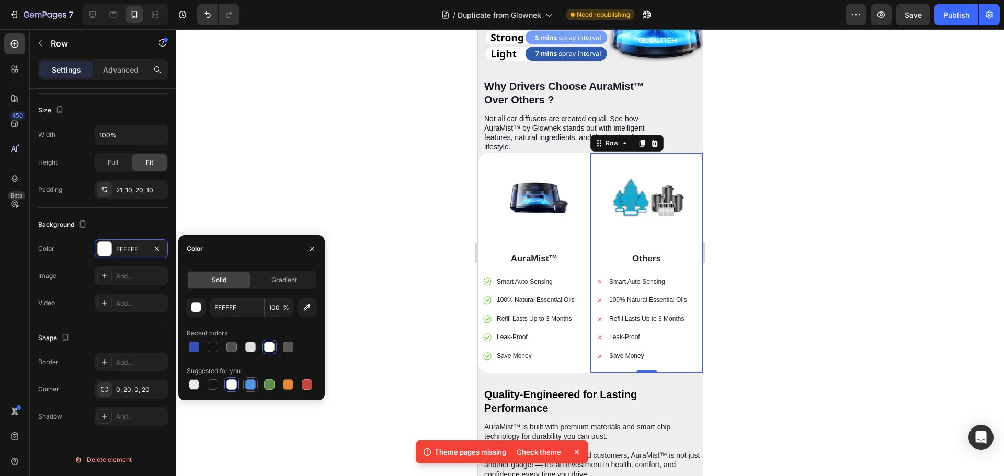
click at [251, 386] on div at bounding box center [250, 385] width 10 height 10
type input "5594E7"
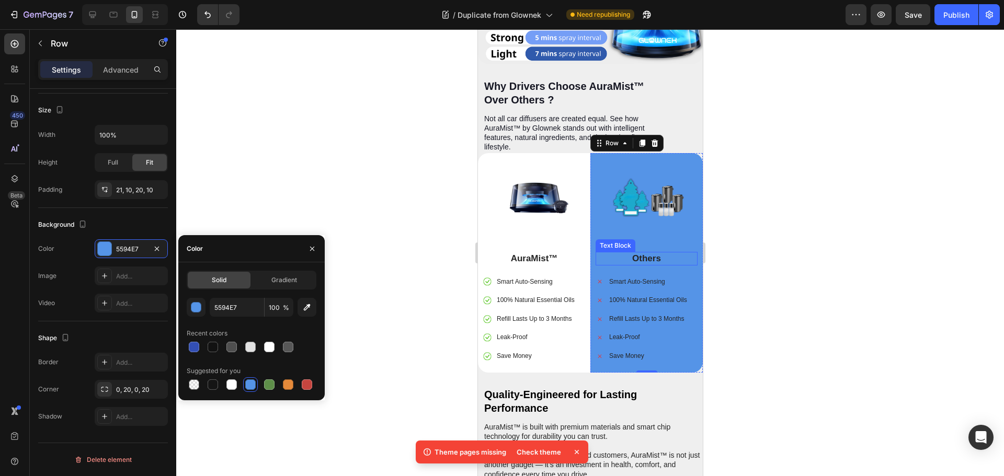
click at [645, 253] on p "Others" at bounding box center [646, 259] width 100 height 12
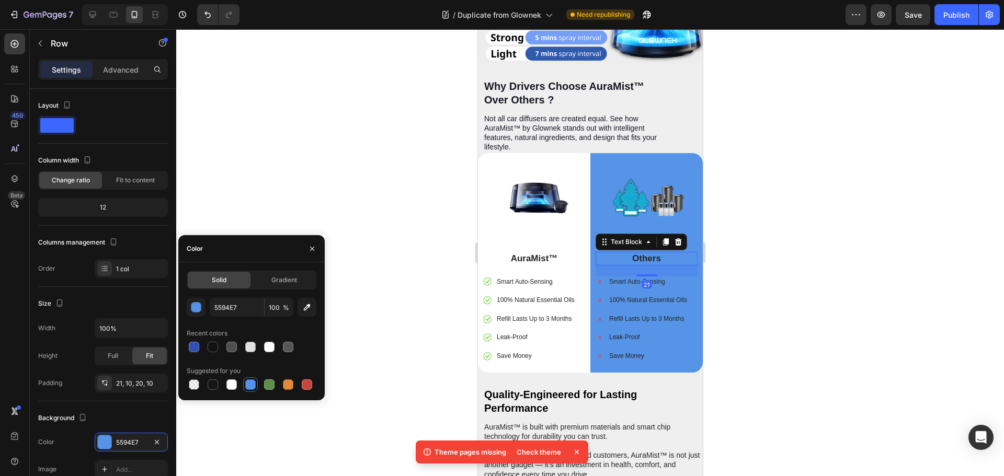
click at [645, 253] on p "Others" at bounding box center [646, 259] width 100 height 12
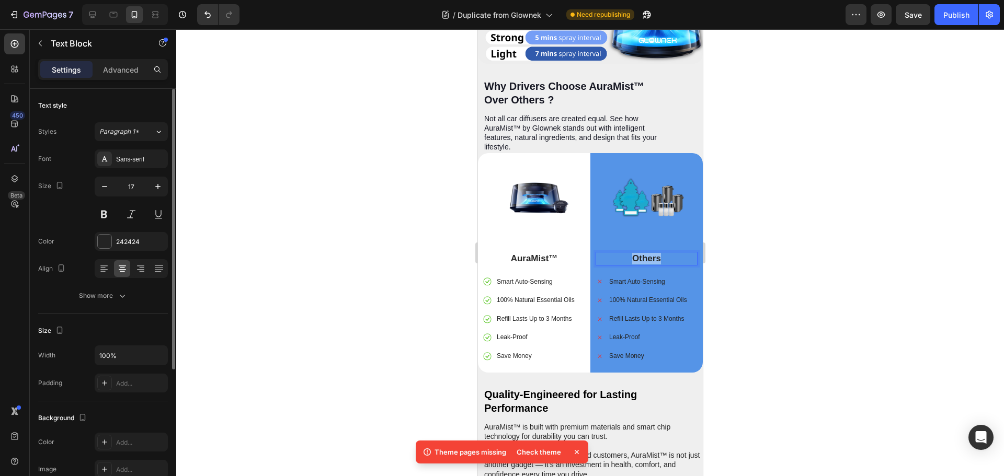
click at [645, 253] on p "Others" at bounding box center [646, 259] width 100 height 12
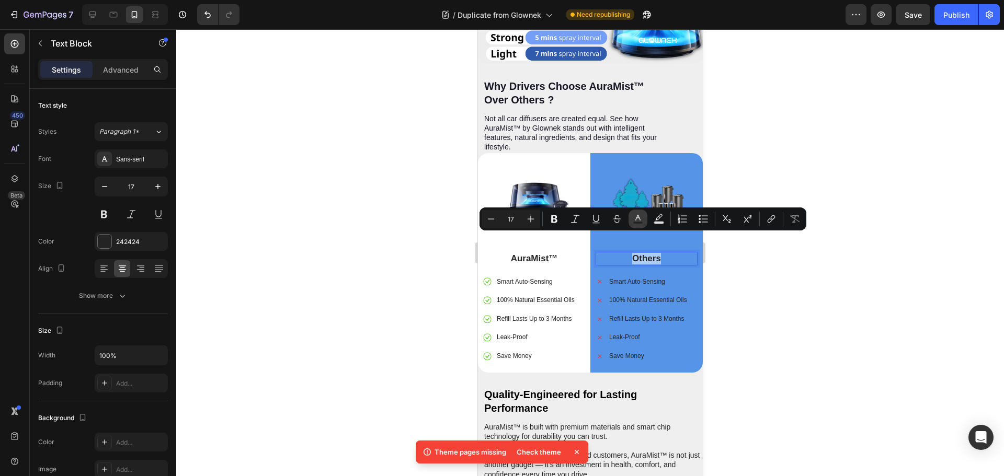
click at [641, 219] on icon "Editor contextual toolbar" at bounding box center [638, 219] width 10 height 10
type input "242424"
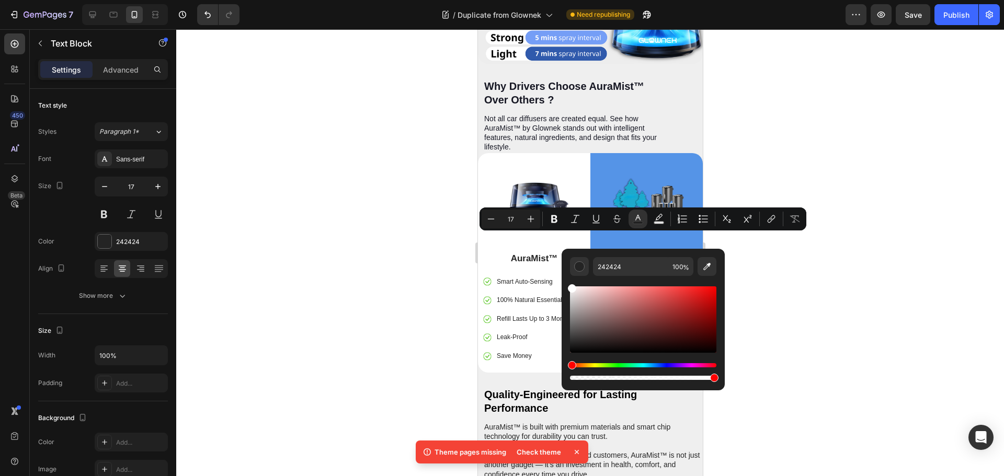
drag, startPoint x: 572, startPoint y: 347, endPoint x: 633, endPoint y: 281, distance: 88.8
click at [566, 277] on div "242424 100 %" at bounding box center [642, 315] width 163 height 133
type input "FFFFFF"
click at [877, 277] on div at bounding box center [590, 252] width 828 height 447
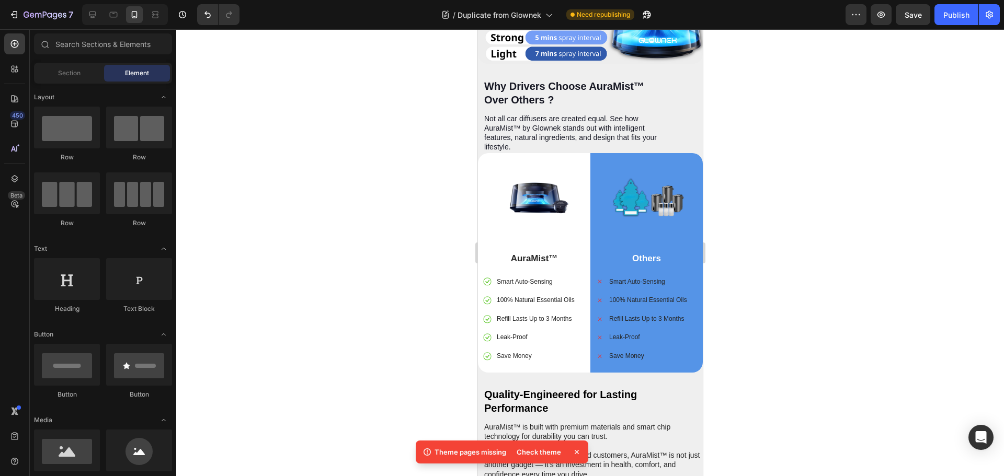
click at [869, 277] on div at bounding box center [590, 252] width 828 height 447
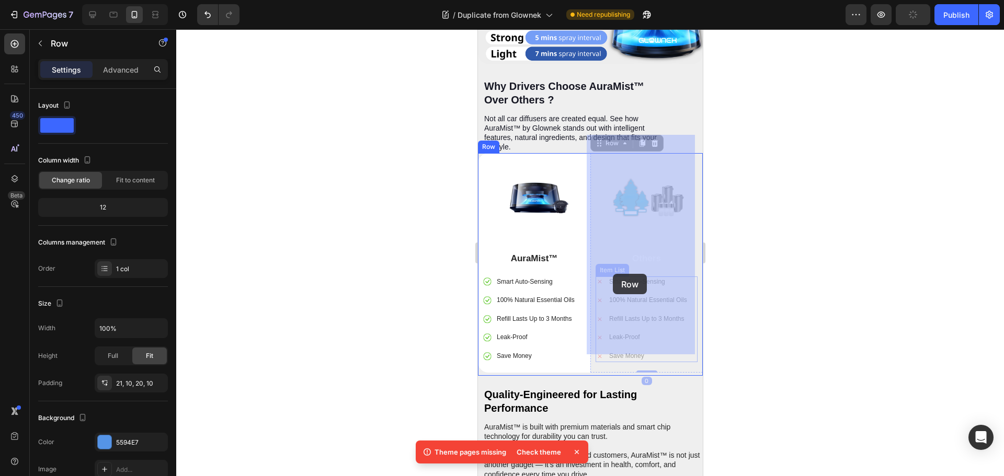
drag, startPoint x: 633, startPoint y: 334, endPoint x: 626, endPoint y: 323, distance: 13.6
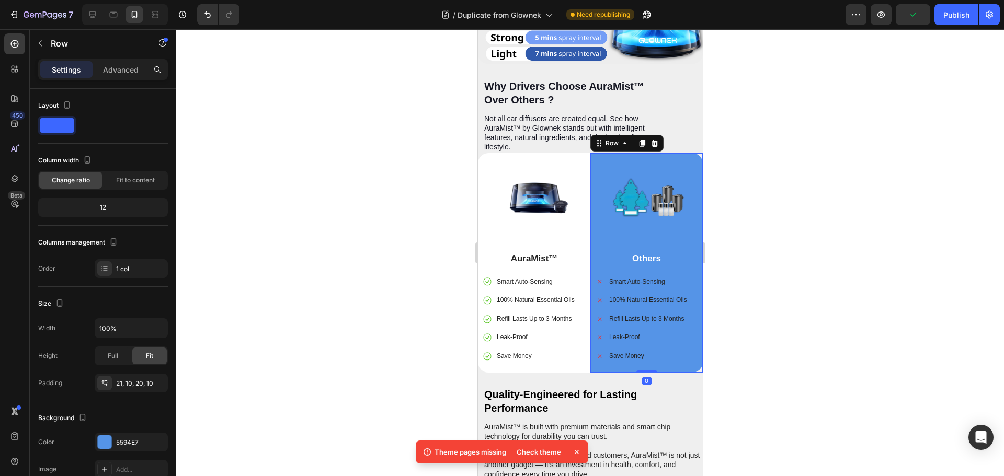
click at [785, 269] on div at bounding box center [590, 252] width 828 height 447
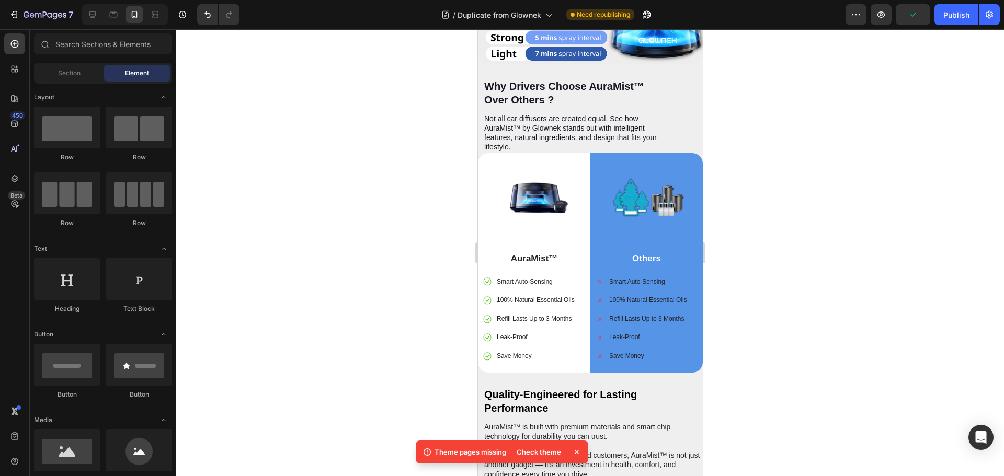
click at [660, 277] on div "Smart Auto-Sensing 100% Natural Essential Oils Refill Lasts Up to 3 Months Leak…" at bounding box center [641, 320] width 93 height 86
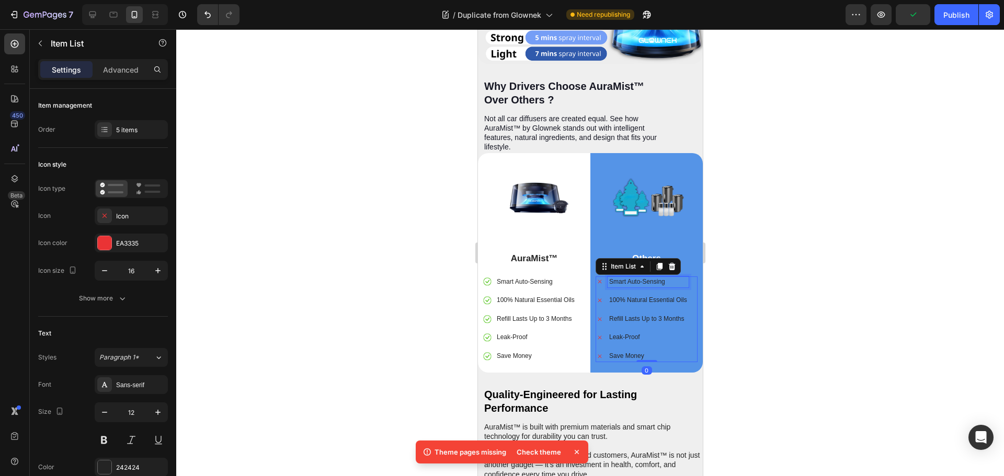
click at [659, 277] on div "Smart Auto-Sensing" at bounding box center [647, 283] width 81 height 12
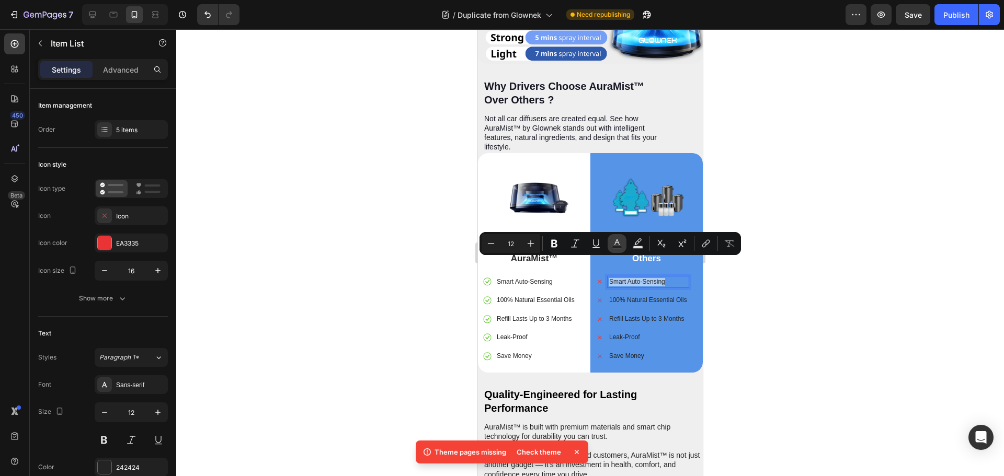
click at [619, 251] on button "Text Color" at bounding box center [616, 243] width 19 height 19
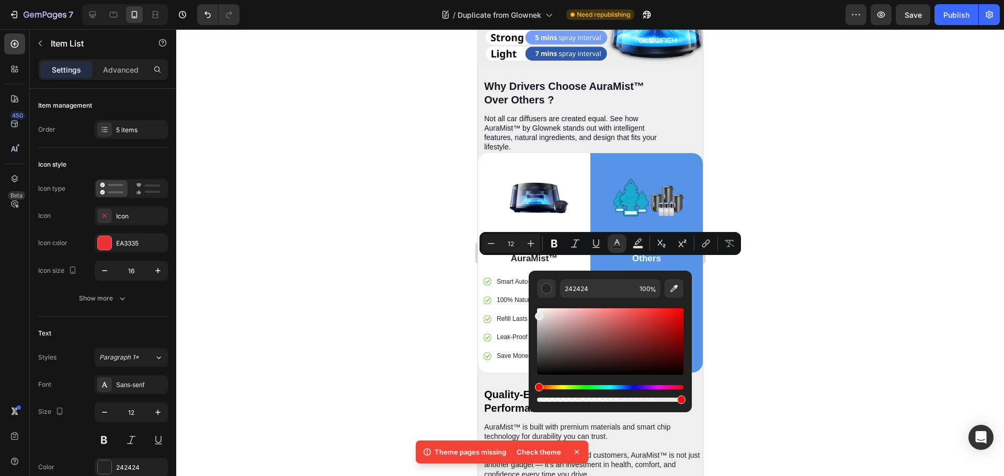
drag, startPoint x: 535, startPoint y: 369, endPoint x: 602, endPoint y: 302, distance: 93.9
click at [532, 303] on div "242424 100 %" at bounding box center [610, 337] width 163 height 133
click at [837, 283] on div at bounding box center [590, 252] width 828 height 447
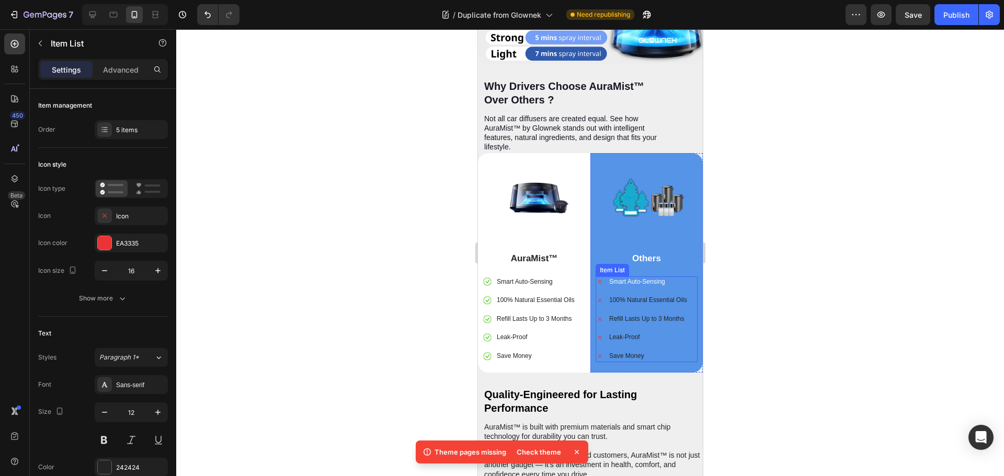
click at [661, 296] on p "100% Natural Essential Oils" at bounding box center [647, 300] width 78 height 8
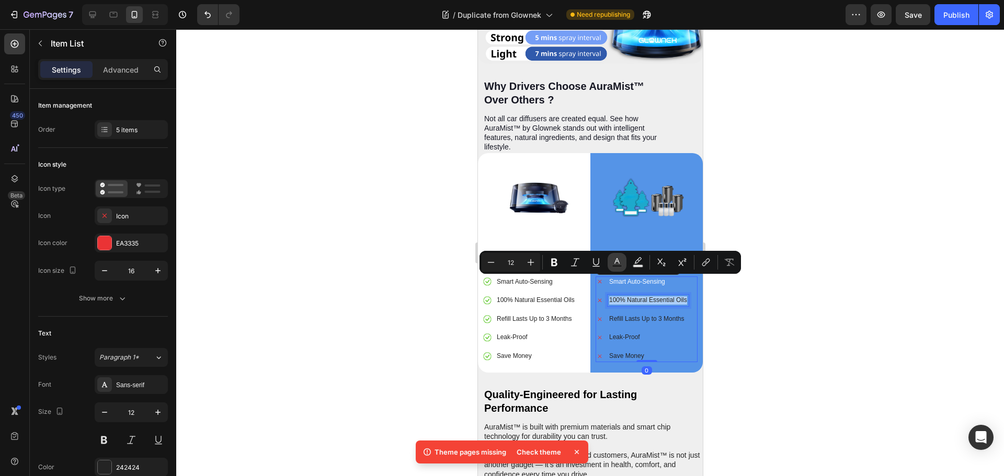
click at [612, 265] on rect "Editor contextual toolbar" at bounding box center [617, 266] width 10 height 3
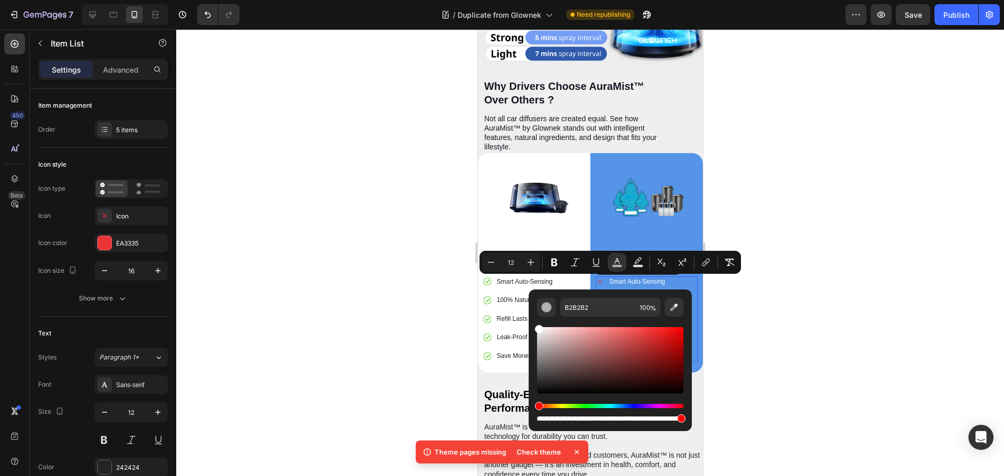
drag, startPoint x: 539, startPoint y: 383, endPoint x: 532, endPoint y: 321, distance: 62.2
click at [532, 321] on div "B2B2B2 100 %" at bounding box center [610, 356] width 163 height 133
type input "FFFFFF"
click at [811, 295] on div at bounding box center [590, 252] width 828 height 447
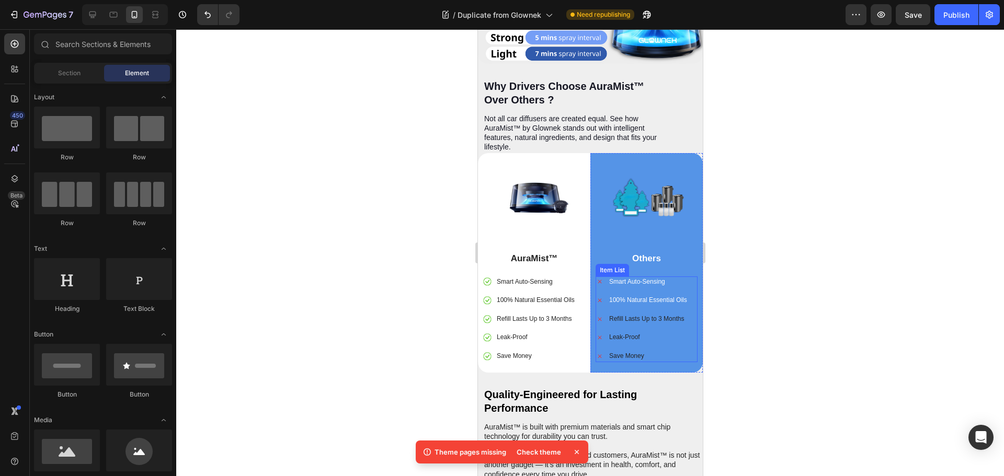
click at [647, 315] on p "Refill Lasts Up to 3 Months" at bounding box center [647, 319] width 78 height 8
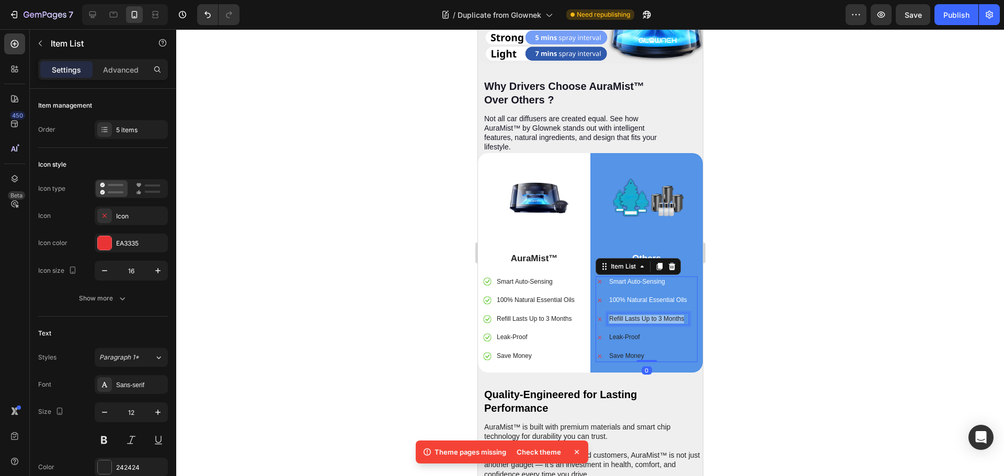
click at [647, 315] on p "Refill Lasts Up to 3 Months" at bounding box center [647, 319] width 78 height 8
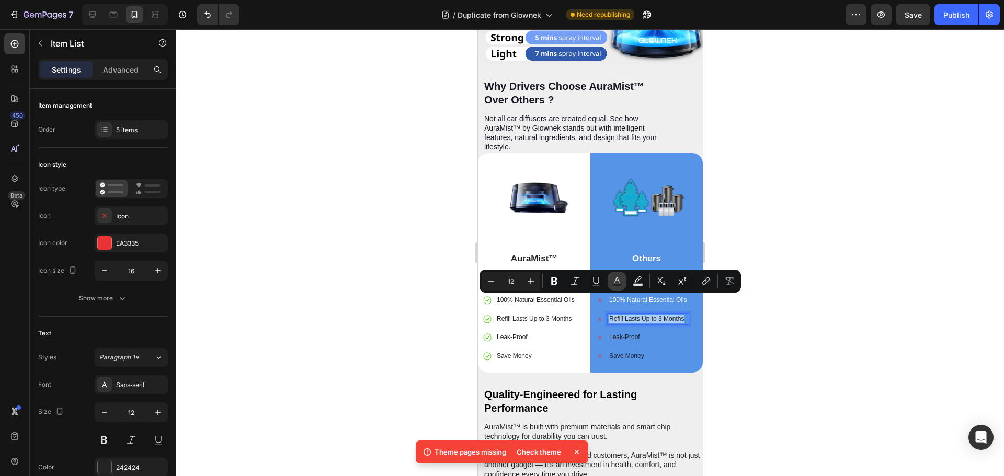
click at [617, 283] on icon "Editor contextual toolbar" at bounding box center [617, 281] width 10 height 10
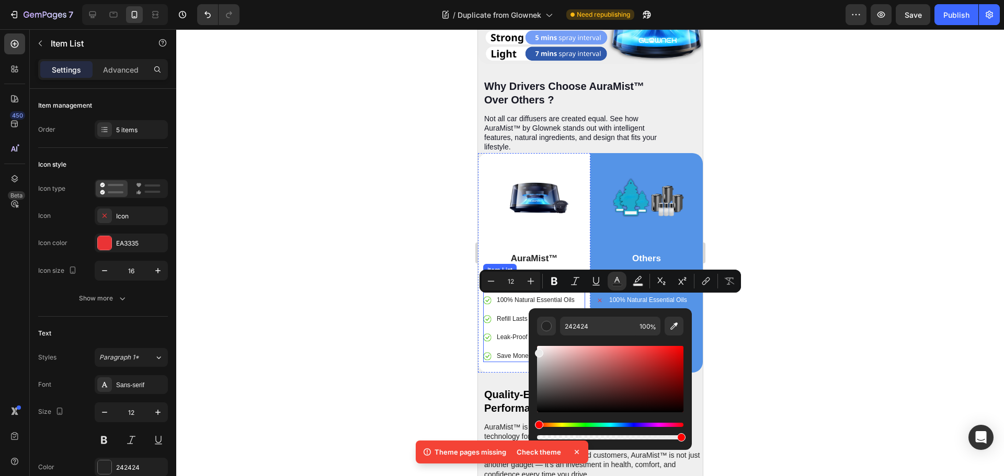
type input "EAEAEA"
drag, startPoint x: 1017, startPoint y: 432, endPoint x: 526, endPoint y: 328, distance: 502.3
drag, startPoint x: 850, startPoint y: 323, endPoint x: 834, endPoint y: 325, distance: 16.3
click at [847, 323] on div at bounding box center [590, 252] width 828 height 447
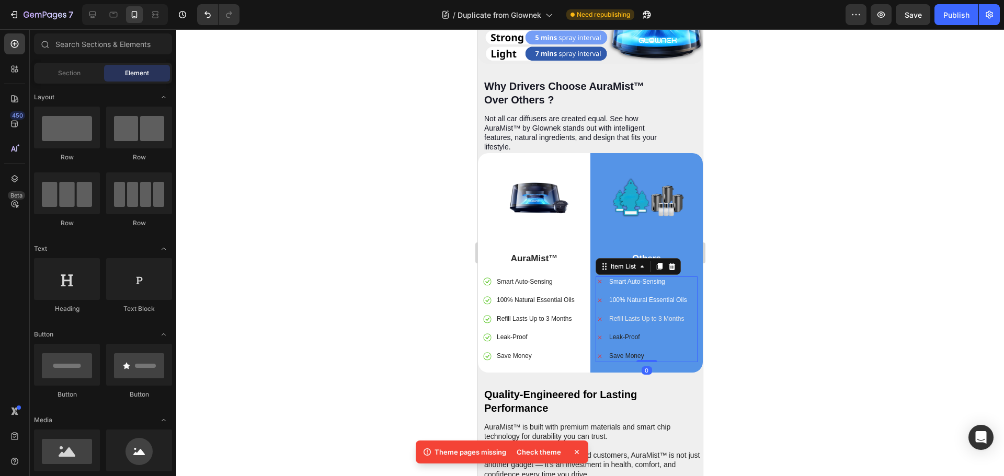
click at [627, 334] on p "Leak-Proof" at bounding box center [647, 338] width 78 height 8
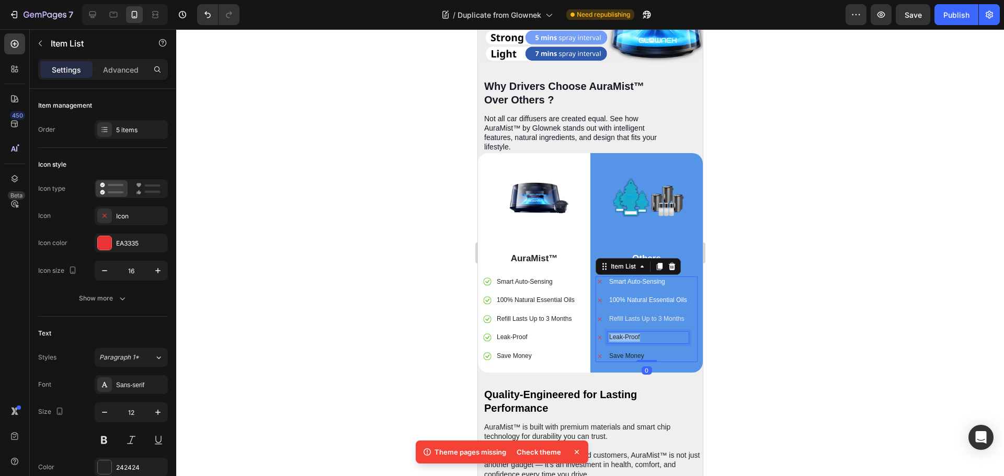
click at [627, 334] on p "Leak-Proof" at bounding box center [647, 338] width 78 height 8
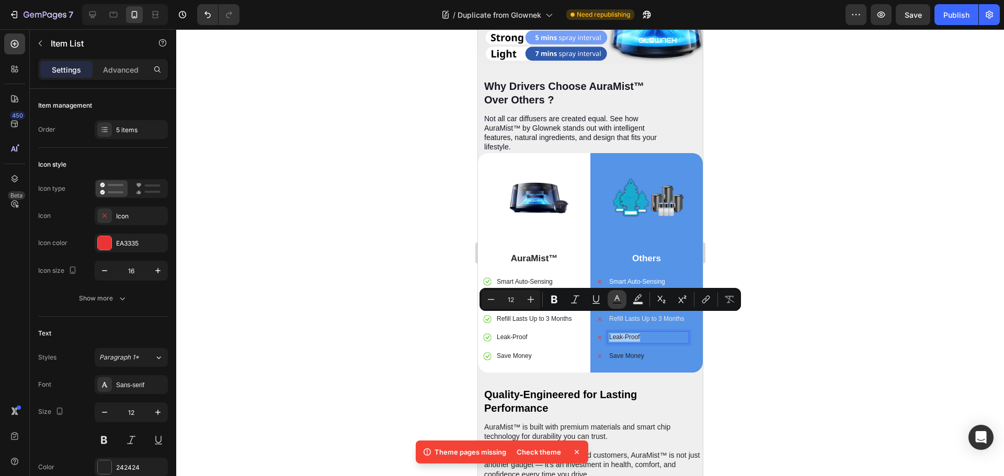
click at [613, 305] on button "Text Color" at bounding box center [616, 299] width 19 height 19
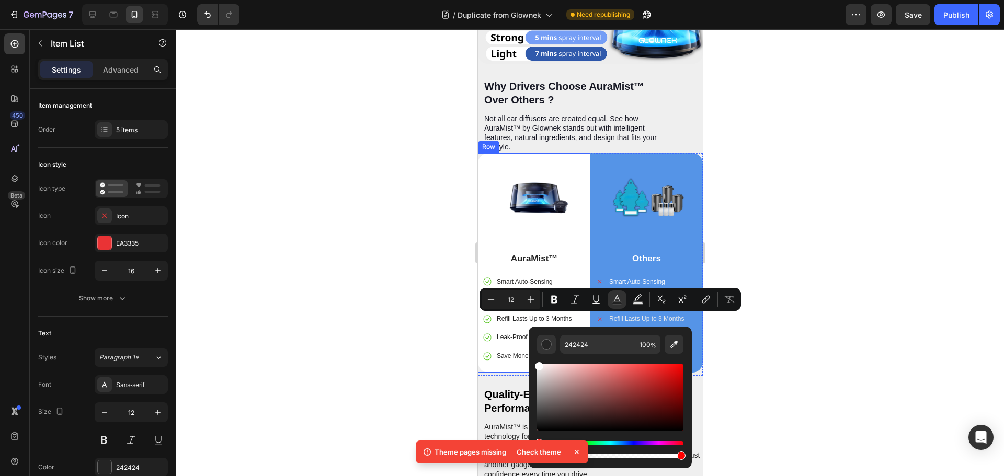
drag, startPoint x: 1015, startPoint y: 451, endPoint x: 527, endPoint y: 347, distance: 498.6
type input "FFFFFF"
click at [835, 318] on div at bounding box center [590, 252] width 828 height 447
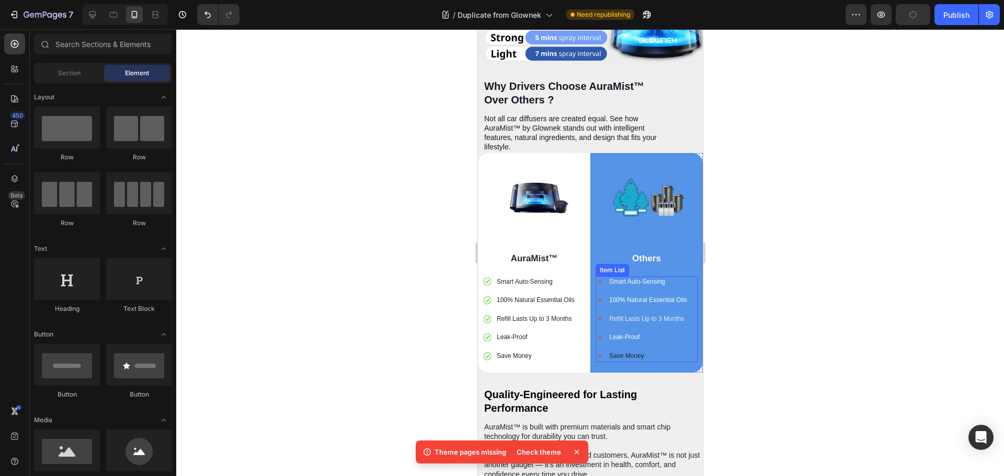
click at [625, 352] on p "Save Money" at bounding box center [647, 356] width 78 height 8
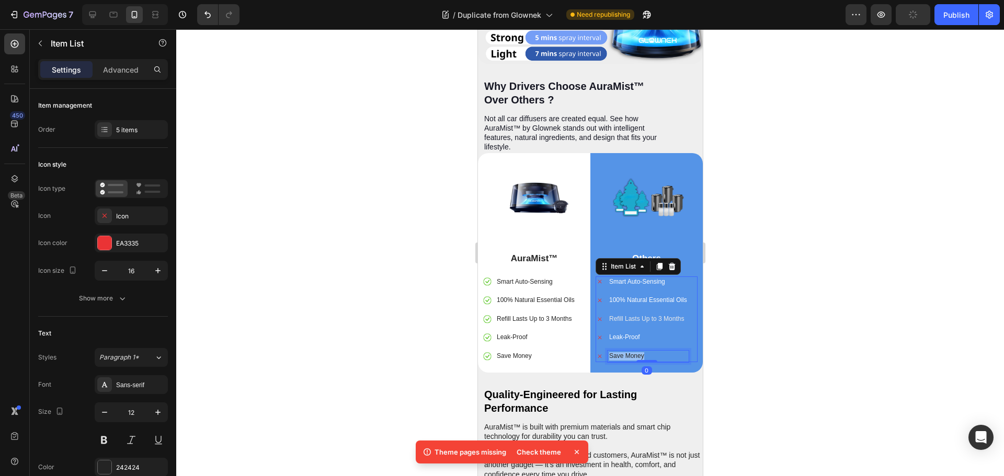
click at [625, 352] on p "Save Money" at bounding box center [647, 356] width 78 height 8
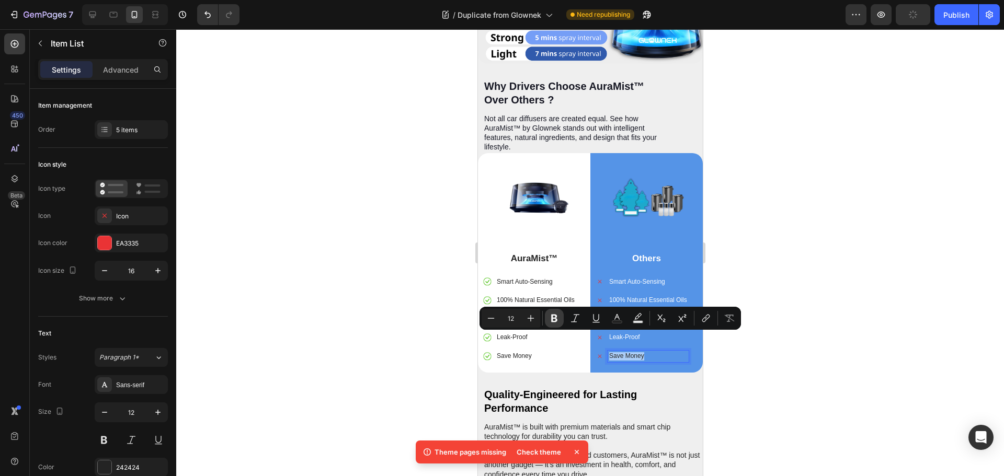
click at [552, 320] on icon "Editor contextual toolbar" at bounding box center [554, 319] width 6 height 8
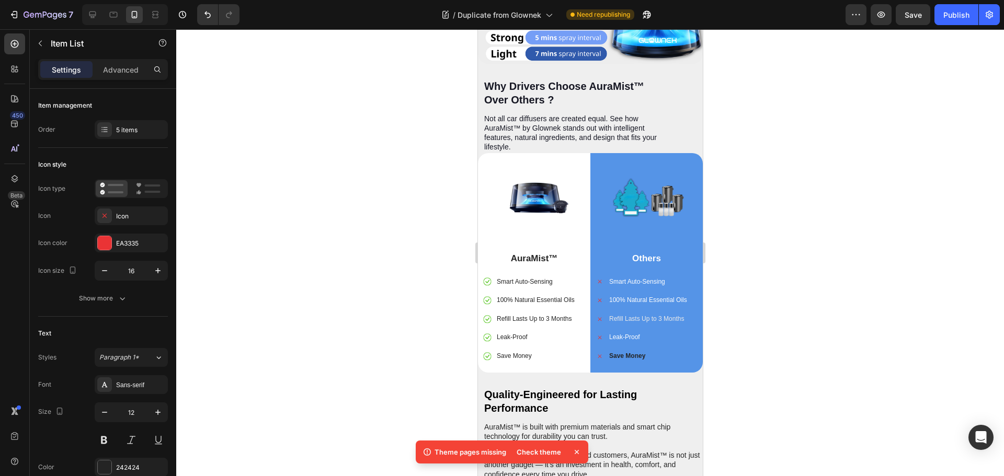
click at [624, 352] on strong "Save Money" at bounding box center [626, 355] width 36 height 7
click at [639, 352] on strong "Save Money" at bounding box center [626, 355] width 36 height 7
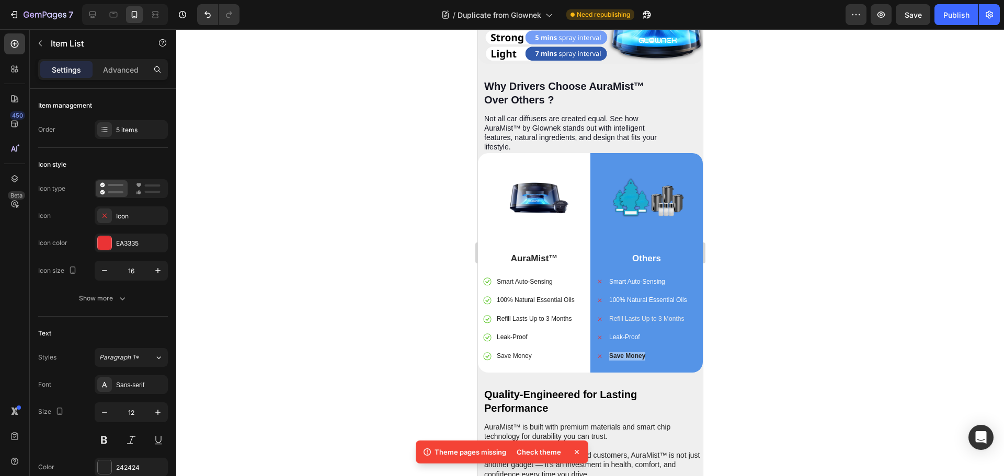
click at [639, 352] on strong "Save Money" at bounding box center [626, 355] width 36 height 7
click at [626, 352] on strong "Save Money" at bounding box center [626, 355] width 36 height 7
drag, startPoint x: 633, startPoint y: 342, endPoint x: 638, endPoint y: 342, distance: 5.3
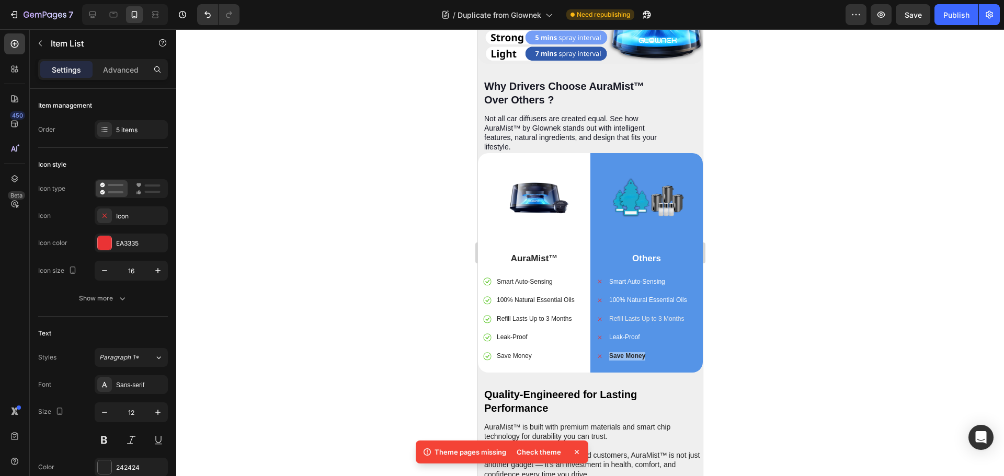
click at [633, 351] on div "Save Money" at bounding box center [647, 357] width 81 height 12
click at [785, 327] on div at bounding box center [590, 252] width 828 height 447
click at [650, 352] on p "Save Money" at bounding box center [647, 356] width 78 height 8
click at [650, 296] on p "100% Natural Essential Oils" at bounding box center [647, 300] width 78 height 8
click at [650, 296] on span "100% Natural Essential Oils" at bounding box center [647, 299] width 78 height 7
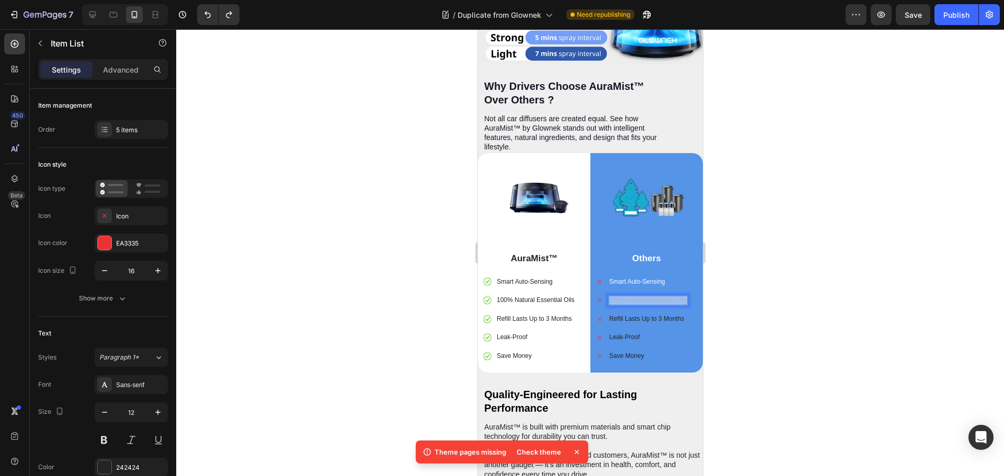
click at [650, 296] on span "100% Natural Essential Oils" at bounding box center [647, 299] width 78 height 7
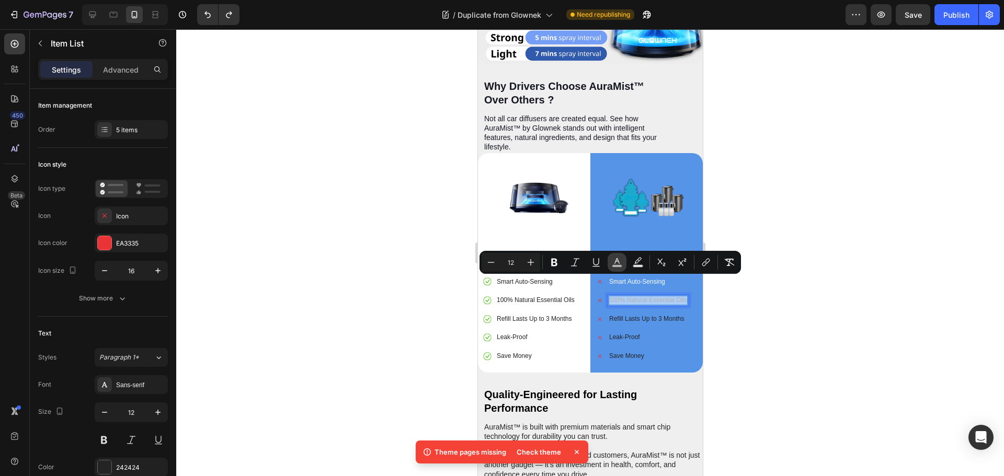
click at [609, 268] on button "color" at bounding box center [616, 262] width 19 height 19
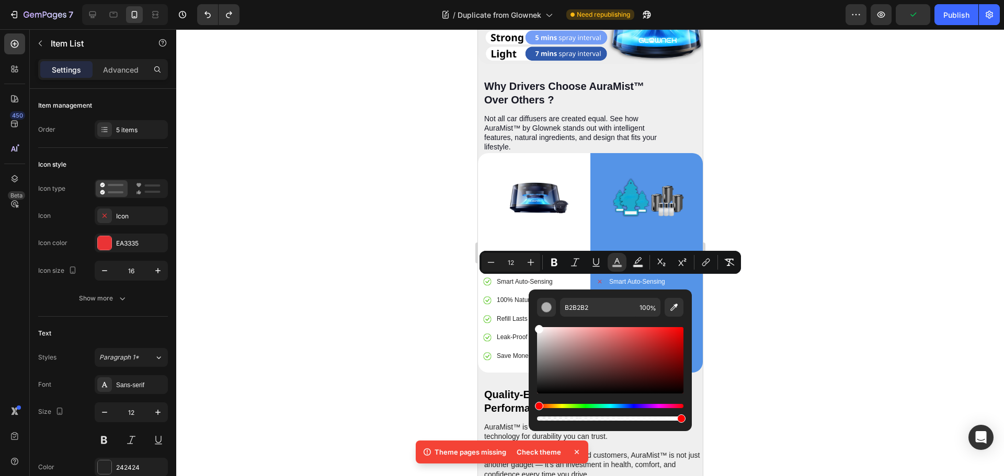
drag, startPoint x: 541, startPoint y: 346, endPoint x: 531, endPoint y: 312, distance: 35.4
click at [531, 313] on div "B2B2B2 100 %" at bounding box center [610, 356] width 163 height 133
type input "FFFFFF"
click at [785, 307] on div at bounding box center [590, 252] width 828 height 447
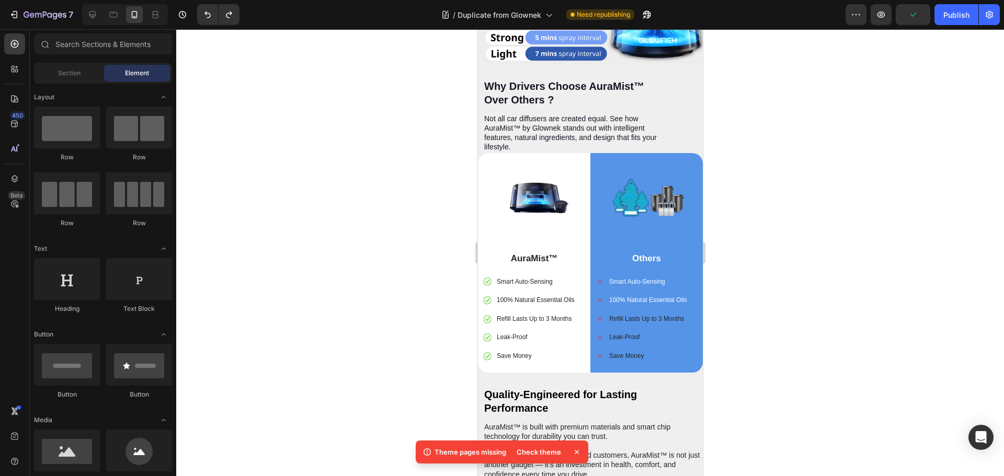
click at [665, 314] on div "Refill Lasts Up to 3 Months" at bounding box center [647, 320] width 81 height 12
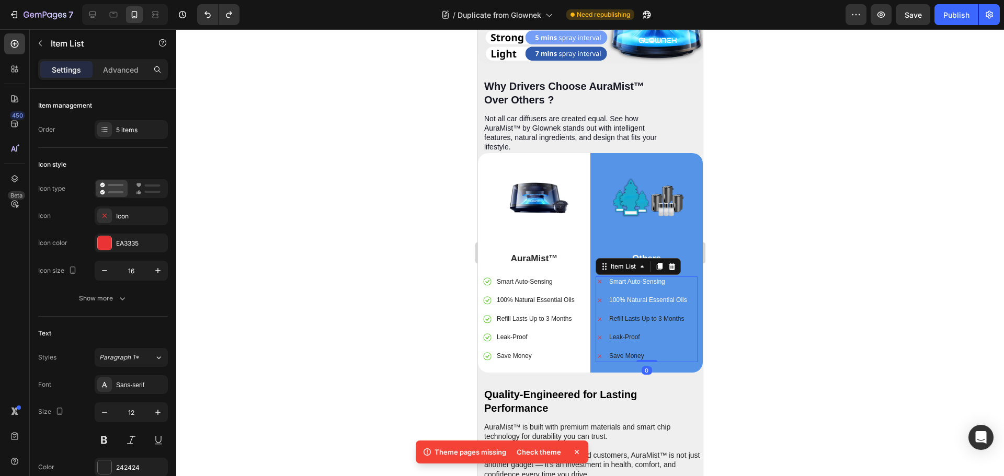
click at [665, 314] on div "Refill Lasts Up to 3 Months" at bounding box center [647, 320] width 81 height 12
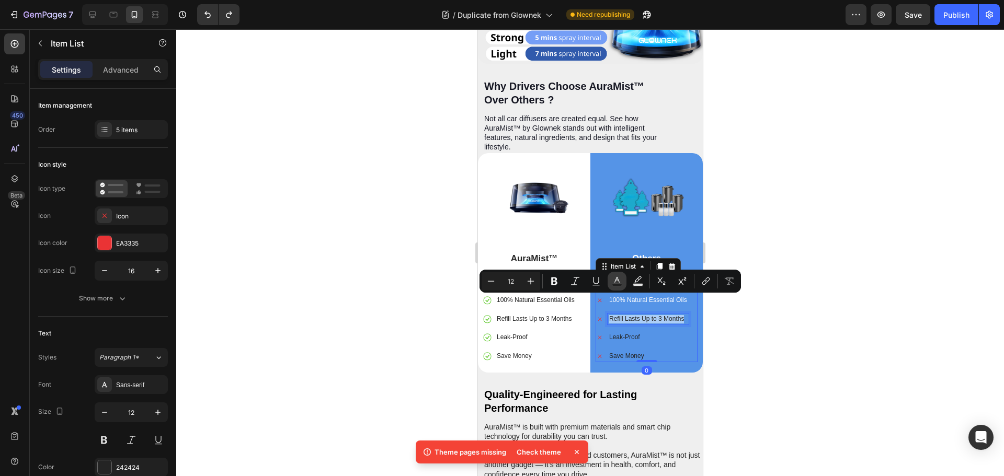
click at [616, 284] on rect "Editor contextual toolbar" at bounding box center [617, 285] width 10 height 3
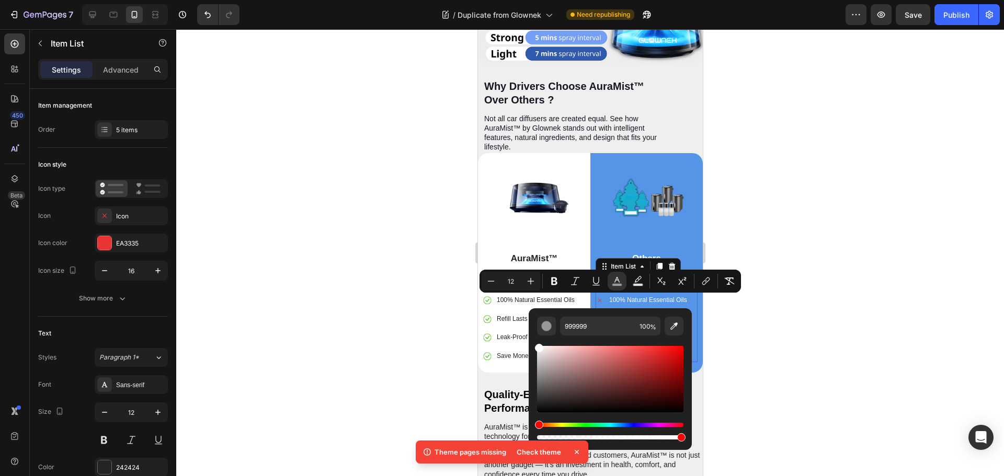
drag, startPoint x: 538, startPoint y: 402, endPoint x: 587, endPoint y: 342, distance: 76.9
click at [534, 342] on div "999999 100 %" at bounding box center [610, 374] width 163 height 133
type input "FFFFFF"
click at [794, 336] on div at bounding box center [590, 252] width 828 height 447
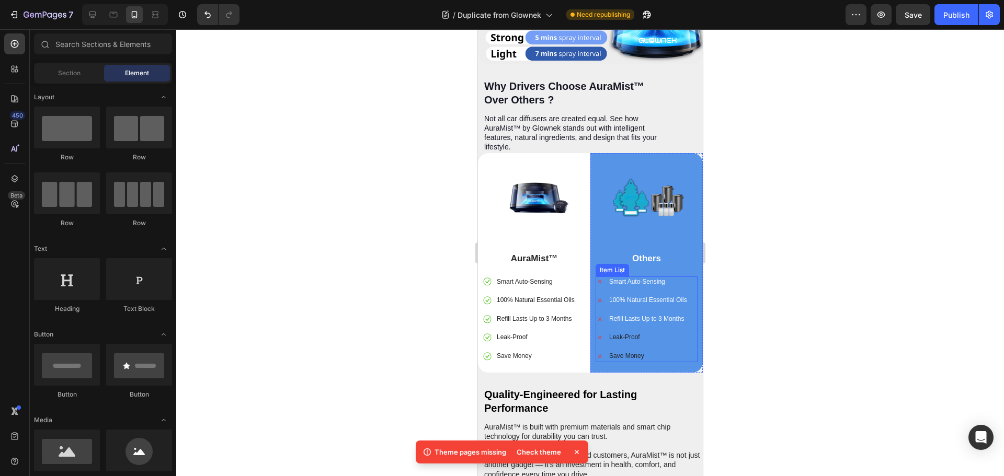
click at [628, 334] on p "Leak-Proof" at bounding box center [647, 338] width 78 height 8
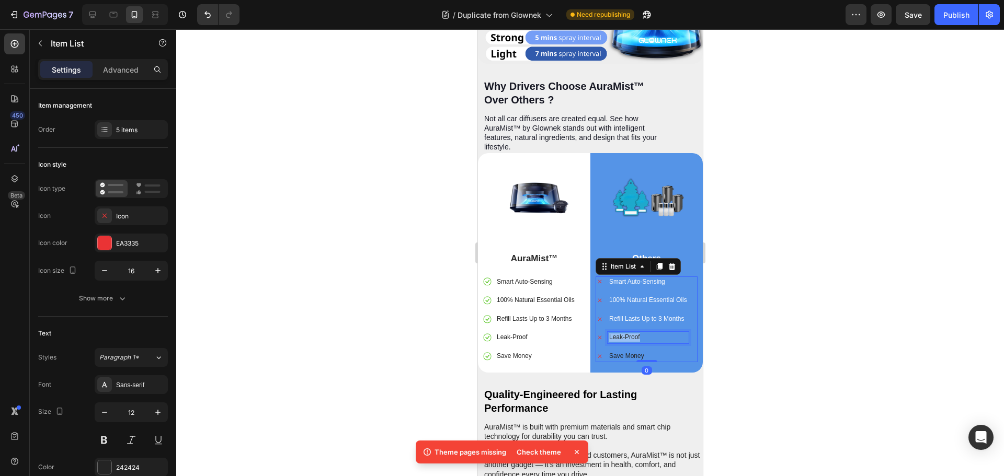
click at [628, 334] on p "Leak-Proof" at bounding box center [647, 338] width 78 height 8
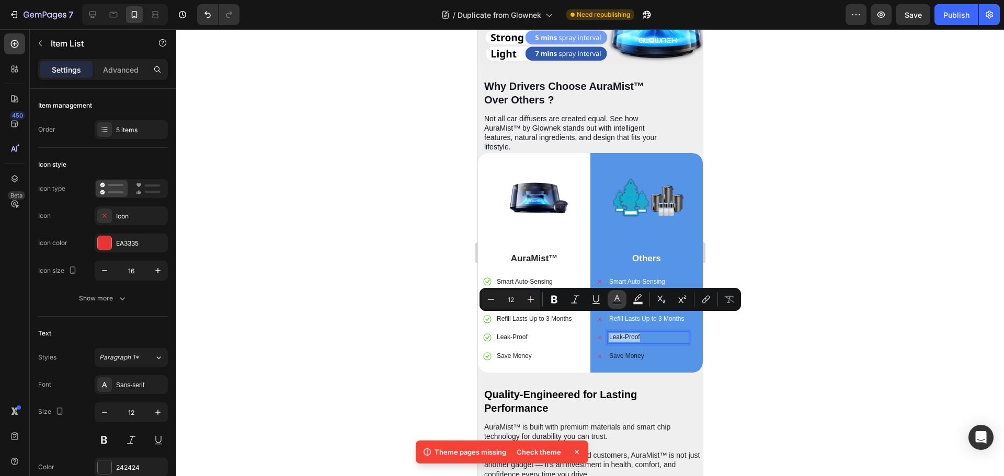
drag, startPoint x: 622, startPoint y: 303, endPoint x: 149, endPoint y: 284, distance: 472.9
click at [622, 303] on rect "Editor contextual toolbar" at bounding box center [617, 303] width 10 height 3
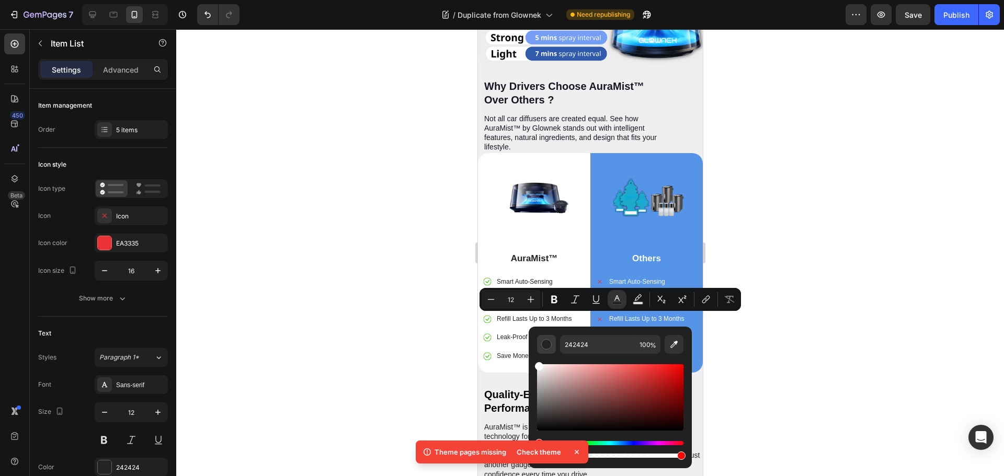
drag, startPoint x: 540, startPoint y: 423, endPoint x: 550, endPoint y: 353, distance: 70.8
click at [532, 353] on div "242424 100 %" at bounding box center [610, 393] width 163 height 133
type input "FFFFFF"
click at [782, 347] on div at bounding box center [590, 252] width 828 height 447
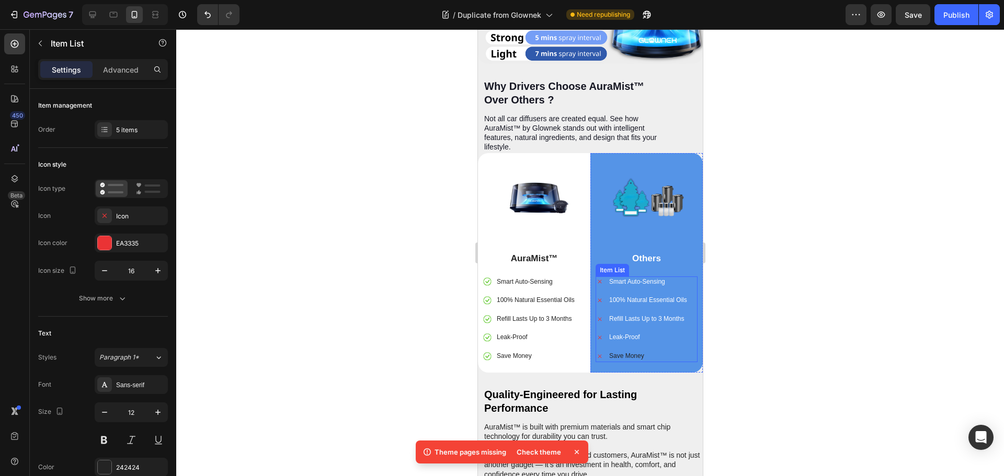
click at [643, 352] on p "Save Money" at bounding box center [647, 356] width 78 height 8
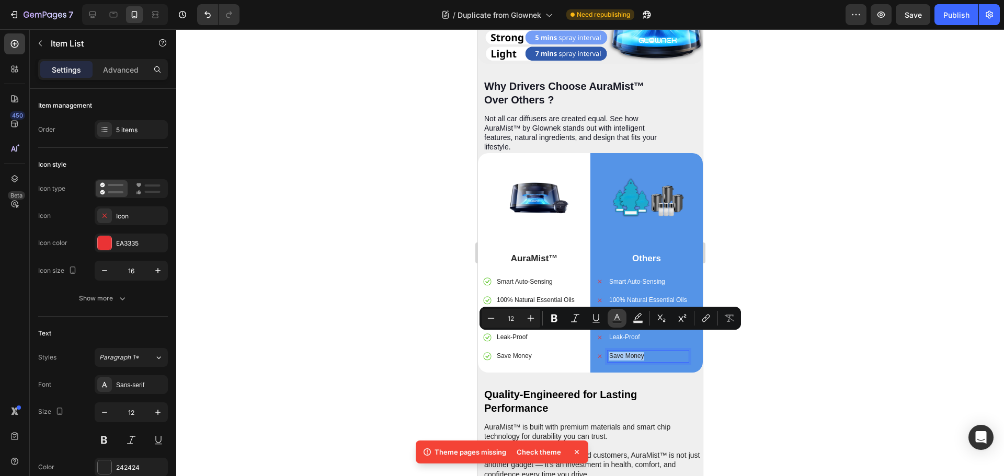
drag, startPoint x: 617, startPoint y: 318, endPoint x: 145, endPoint y: 303, distance: 472.8
click at [617, 318] on icon "Editor contextual toolbar" at bounding box center [617, 318] width 10 height 10
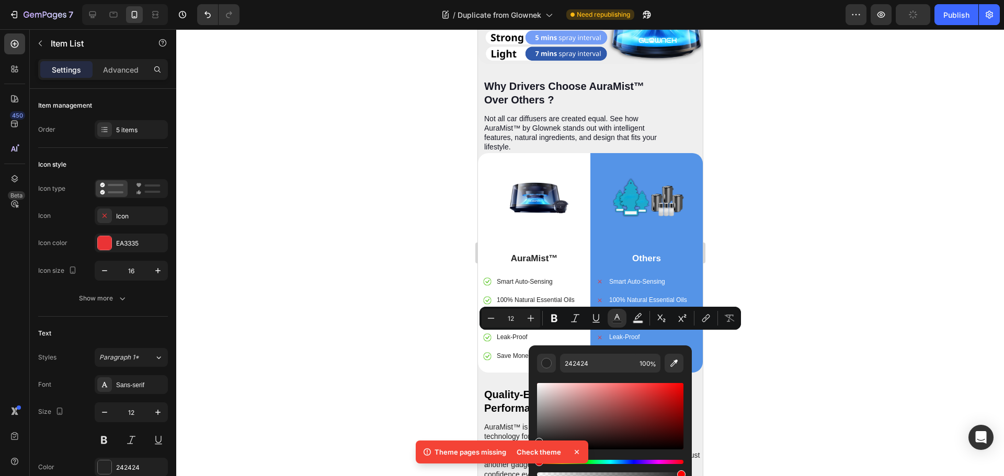
click at [575, 453] on icon at bounding box center [576, 452] width 10 height 10
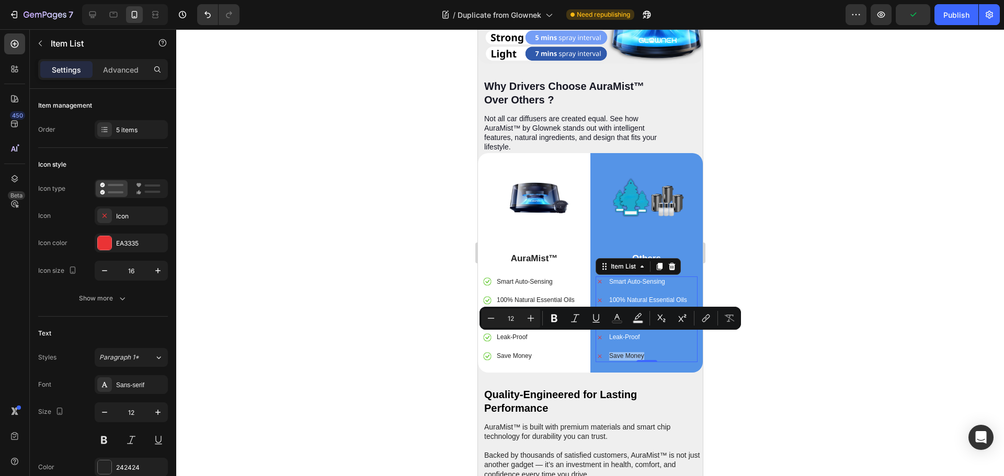
click at [615, 352] on p "Save Money" at bounding box center [647, 356] width 78 height 8
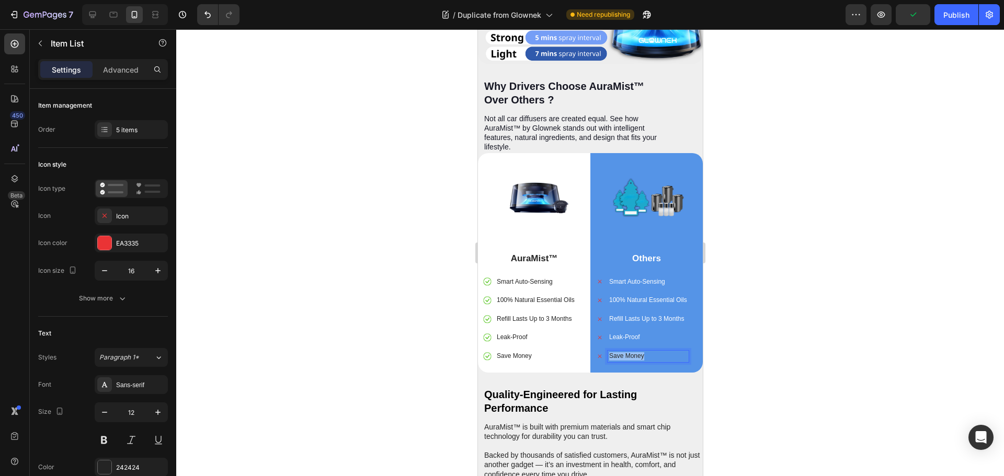
click at [615, 352] on p "Save Money" at bounding box center [647, 356] width 78 height 8
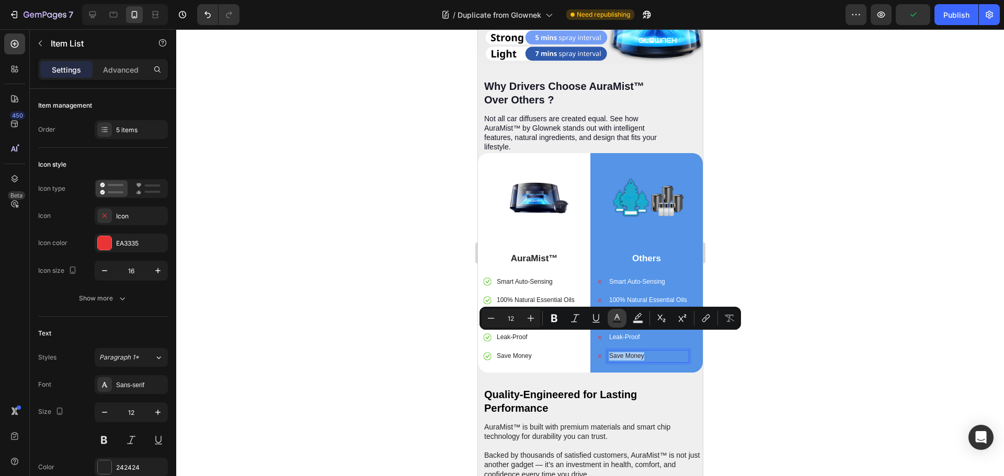
click at [619, 324] on button "Text Color" at bounding box center [616, 318] width 19 height 19
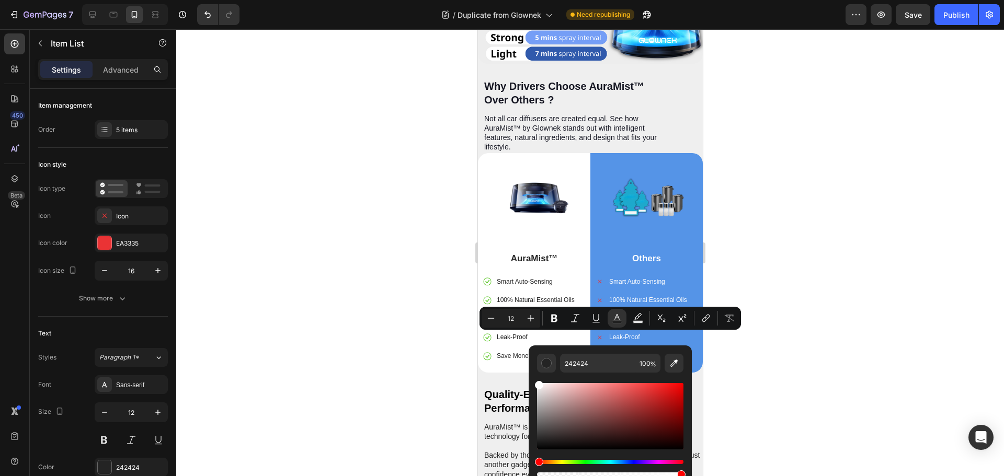
drag, startPoint x: 541, startPoint y: 439, endPoint x: 534, endPoint y: 376, distance: 63.6
click at [534, 376] on div "242424 100 %" at bounding box center [610, 412] width 163 height 133
type input "FFFFFF"
click at [880, 250] on div at bounding box center [590, 252] width 828 height 447
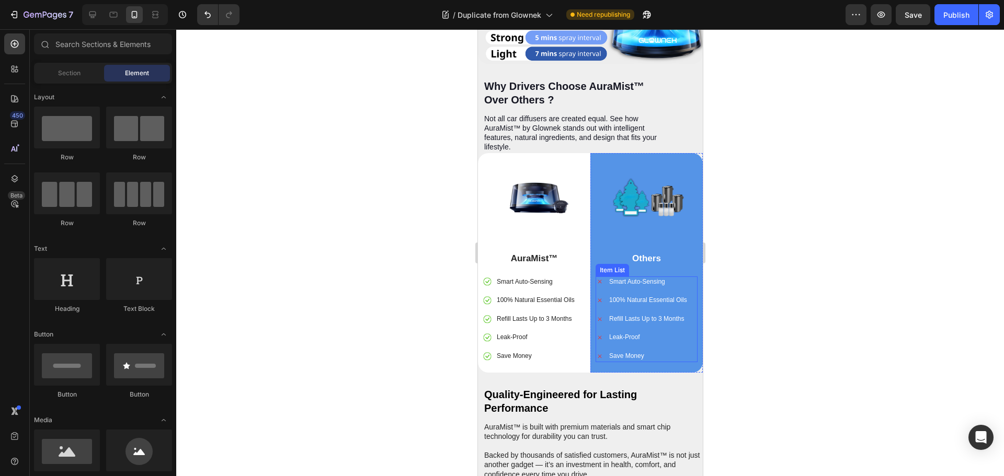
click at [642, 278] on span "Smart Auto-Sensing" at bounding box center [636, 281] width 56 height 7
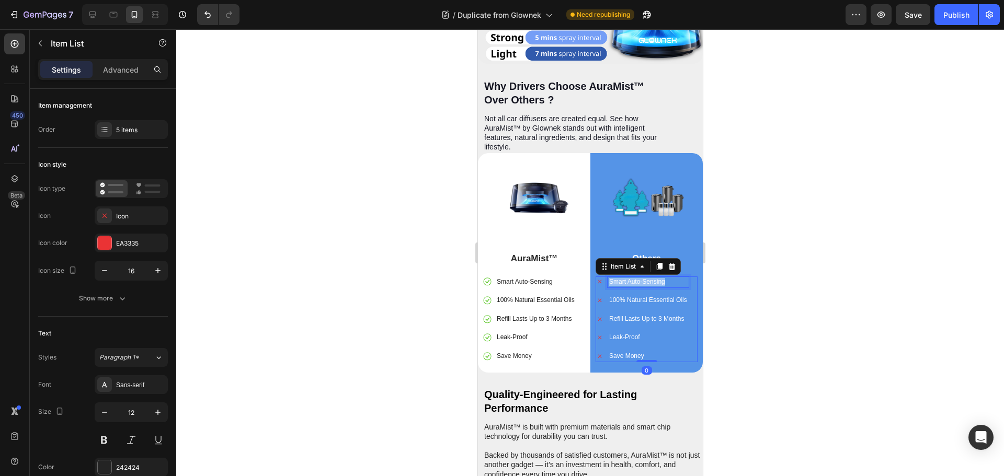
click at [642, 278] on span "Smart Auto-Sensing" at bounding box center [636, 281] width 56 height 7
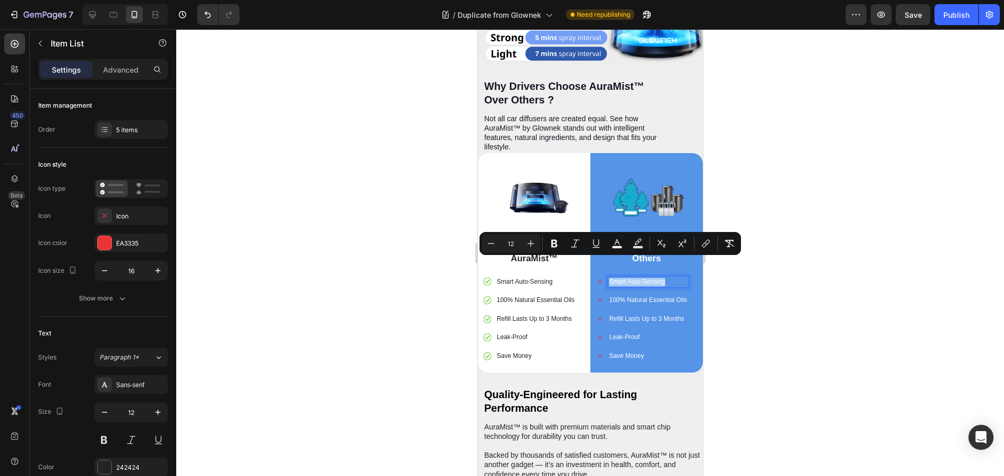
click at [881, 268] on div at bounding box center [590, 252] width 828 height 447
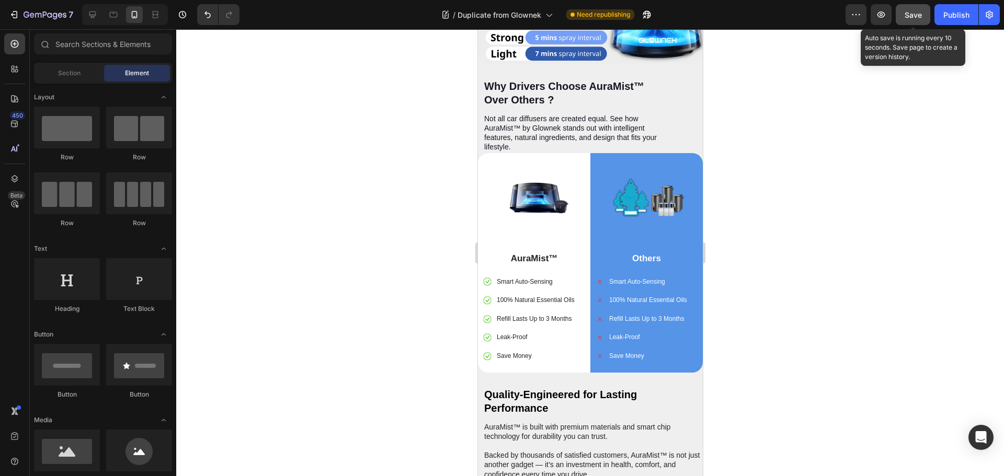
click at [917, 16] on span "Save" at bounding box center [912, 14] width 17 height 9
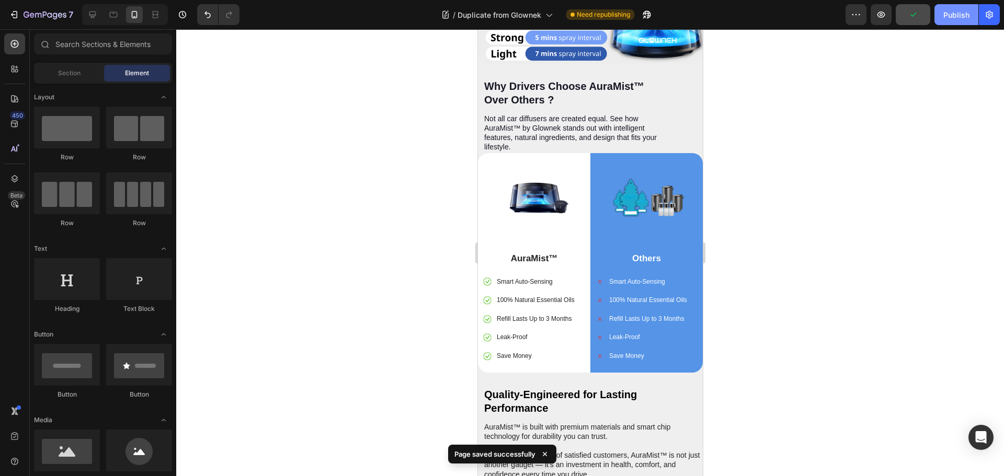
click at [946, 15] on div "Publish" at bounding box center [956, 14] width 26 height 11
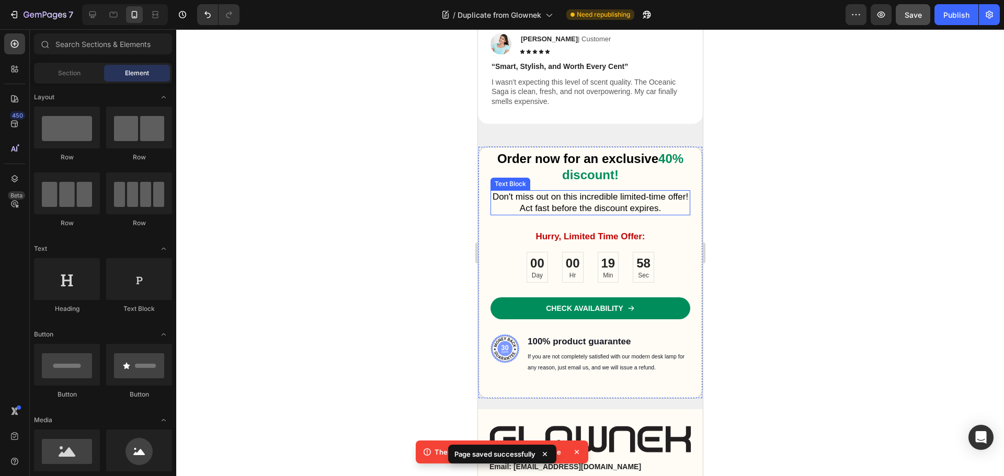
scroll to position [3803, 0]
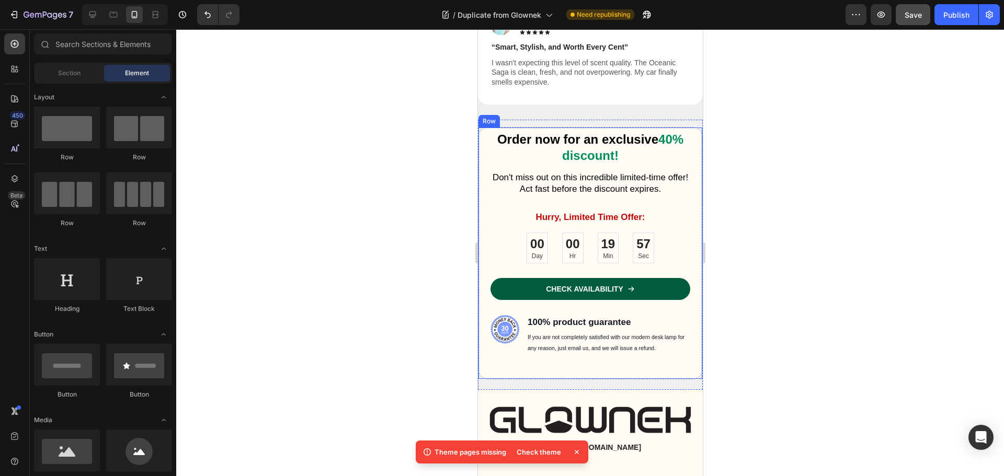
click at [647, 278] on link "CHECK AVAILABILITY" at bounding box center [590, 289] width 200 height 22
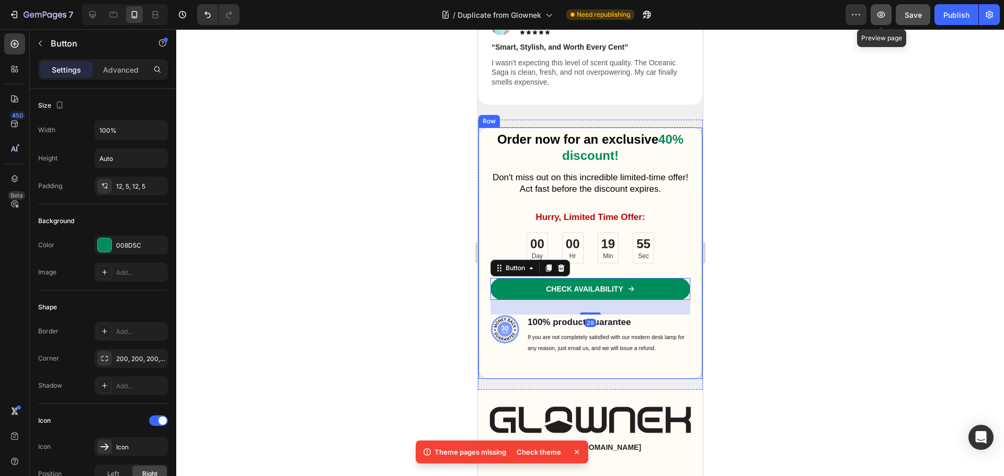
click at [876, 16] on icon "button" at bounding box center [881, 14] width 10 height 10
click at [952, 17] on div "Publish" at bounding box center [956, 14] width 26 height 11
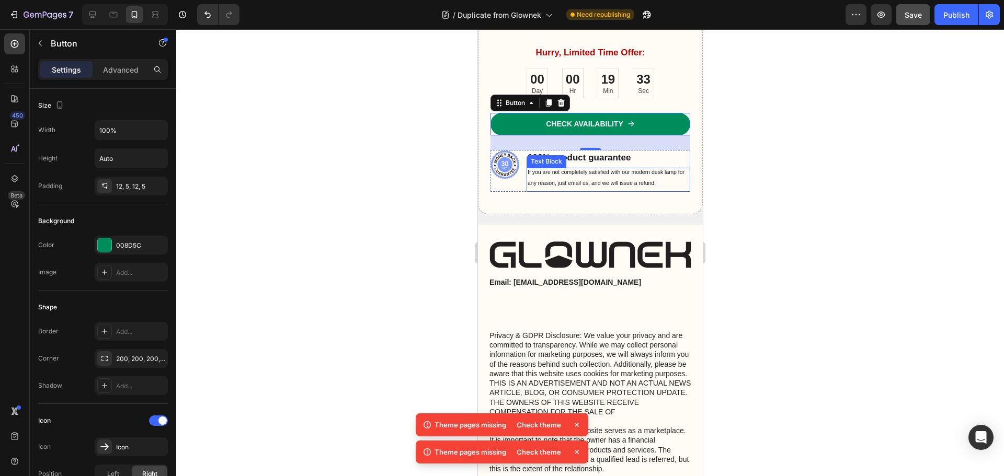
scroll to position [3959, 0]
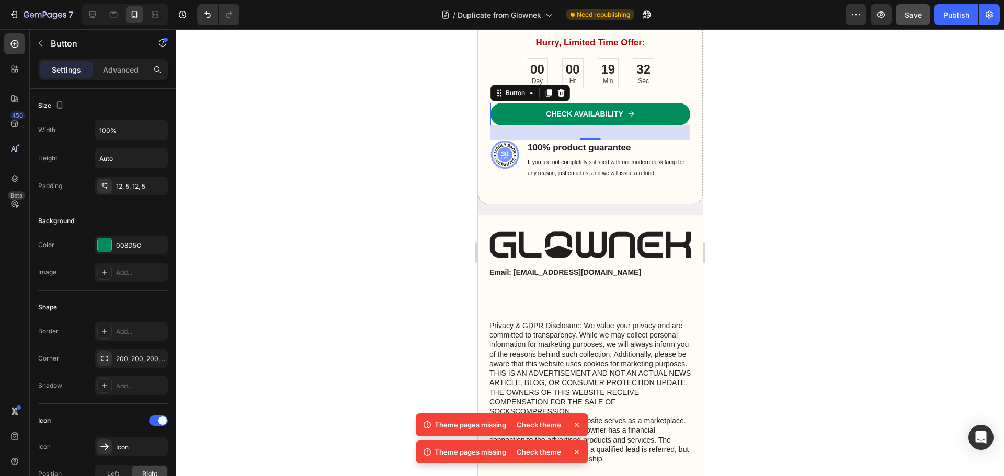
click at [537, 426] on div "Check theme" at bounding box center [538, 425] width 57 height 15
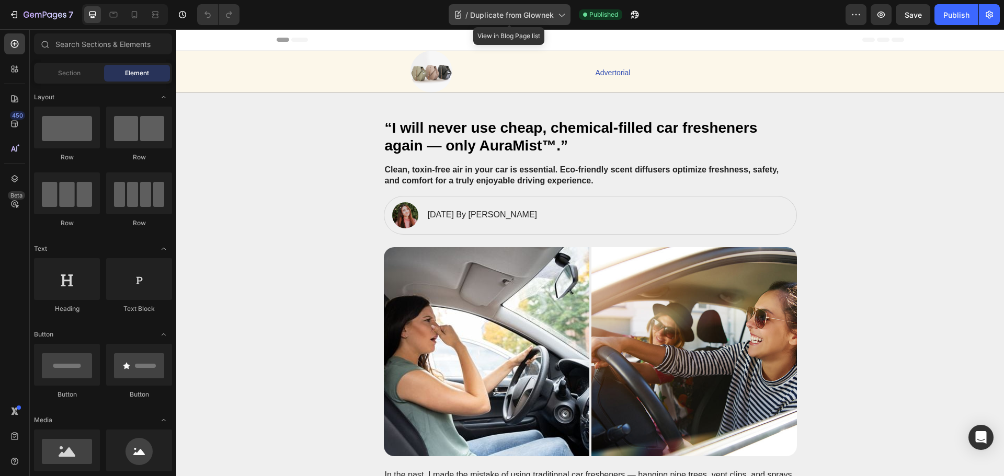
click at [531, 18] on span "Duplicate from Glownek" at bounding box center [512, 14] width 84 height 11
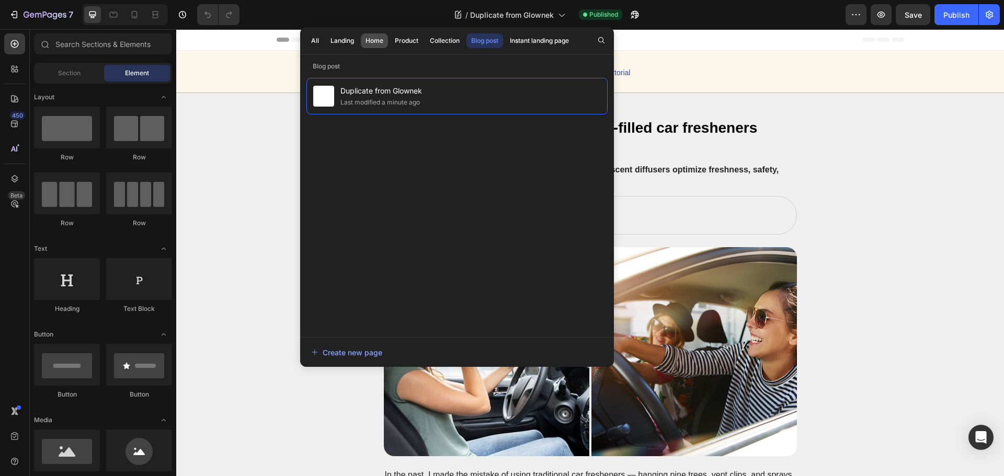
click at [375, 39] on div "Home" at bounding box center [374, 40] width 18 height 9
click at [347, 40] on div "Landing" at bounding box center [342, 40] width 24 height 9
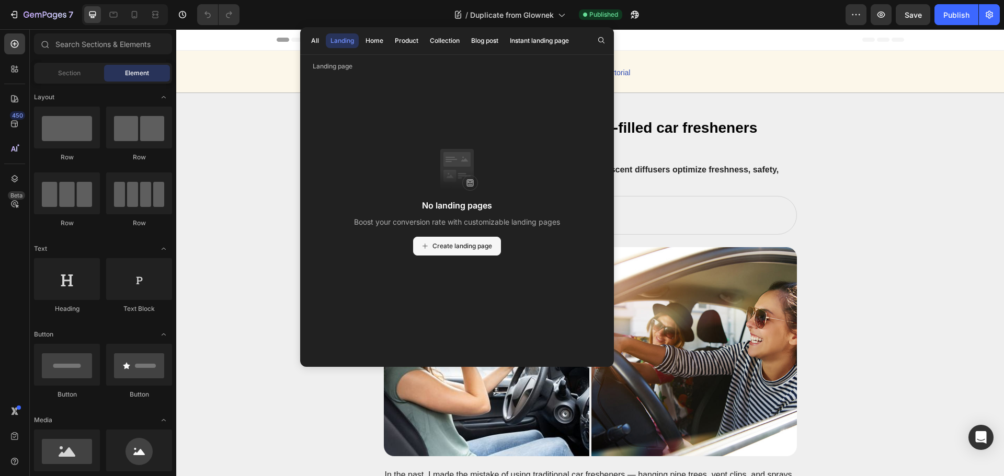
click at [452, 244] on span "Create landing page" at bounding box center [462, 246] width 60 height 9
click at [790, 140] on h2 "“I will never use cheap, chemical-filled car fresheners again — only AuraMist™.”" at bounding box center [590, 136] width 413 height 37
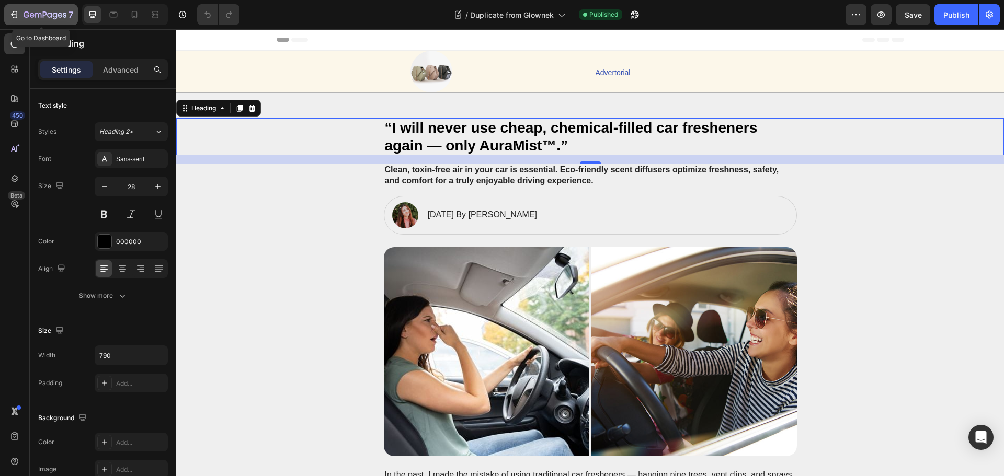
click at [10, 8] on div "7" at bounding box center [41, 14] width 64 height 13
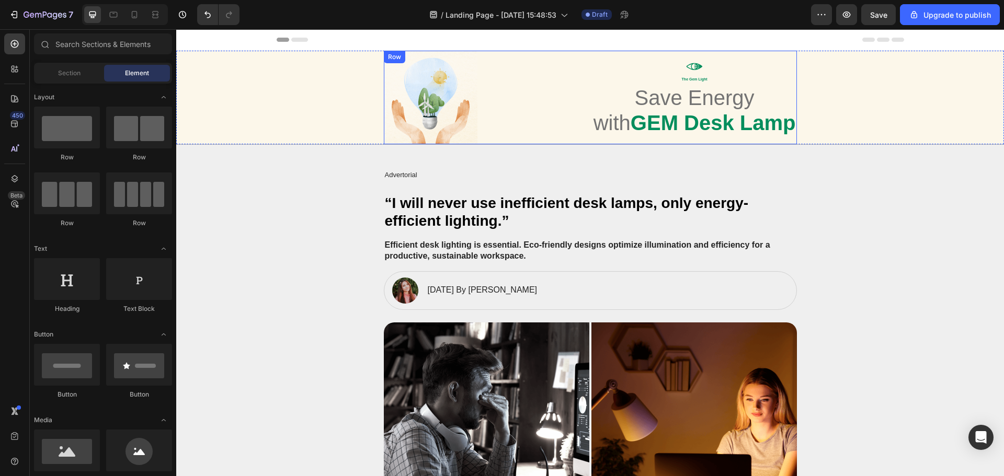
click at [503, 107] on div "Image Icon The Gem Light Text Block Save Energy with GEM Desk Lamp Heading Row" at bounding box center [590, 98] width 413 height 94
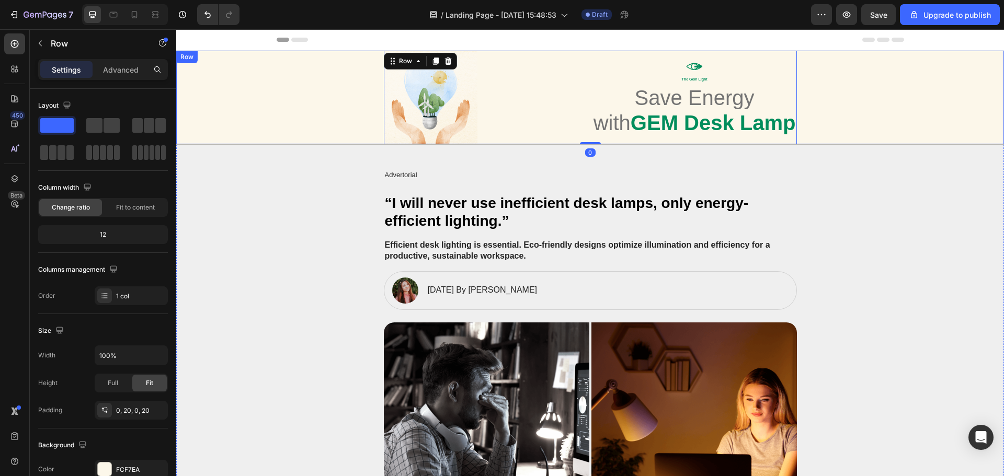
click at [852, 97] on div "Image Icon The Gem Light Text Block Save Energy with GEM Desk Lamp Heading Row 0" at bounding box center [590, 98] width 807 height 94
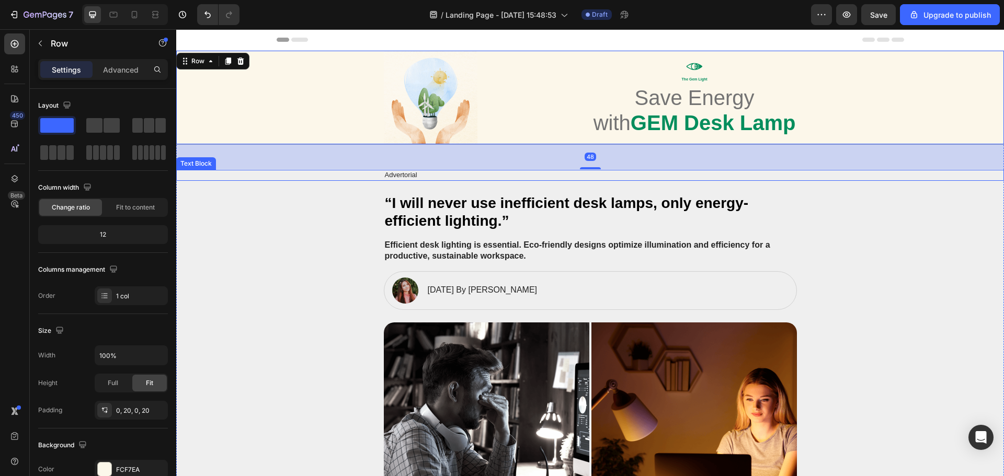
click at [464, 180] on div "Advertorial" at bounding box center [590, 175] width 413 height 11
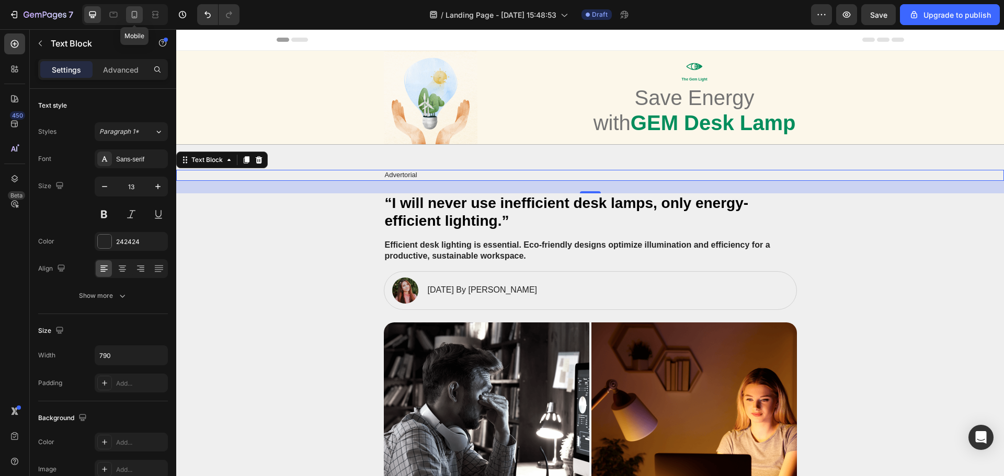
click at [134, 17] on icon at bounding box center [134, 14] width 10 height 10
type input "12"
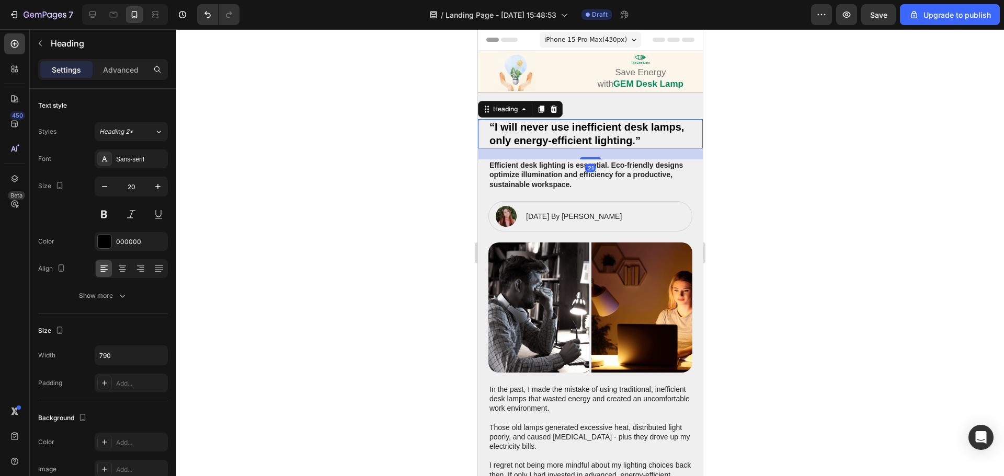
click at [570, 135] on h2 "“I will never use inefficient desk lamps, only energy-efficient lighting.”" at bounding box center [590, 133] width 204 height 29
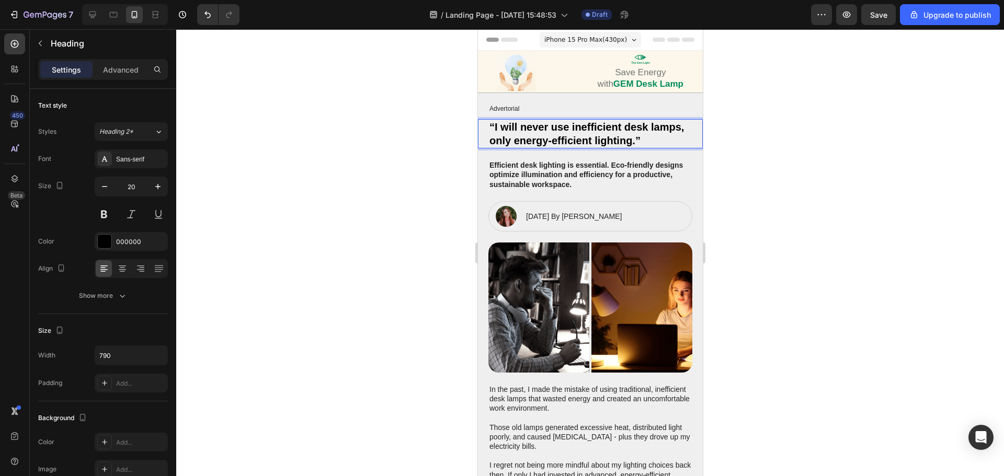
click at [570, 135] on h2 "“I will never use inefficient desk lamps, only energy-efficient lighting.”" at bounding box center [590, 133] width 204 height 29
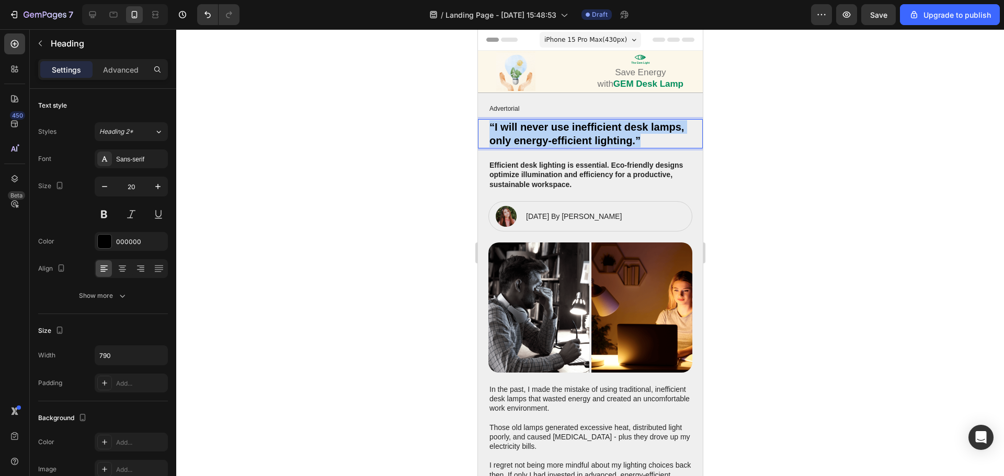
click at [570, 135] on p "“I will never use inefficient desk lamps, only energy-efficient lighting.”" at bounding box center [590, 133] width 202 height 27
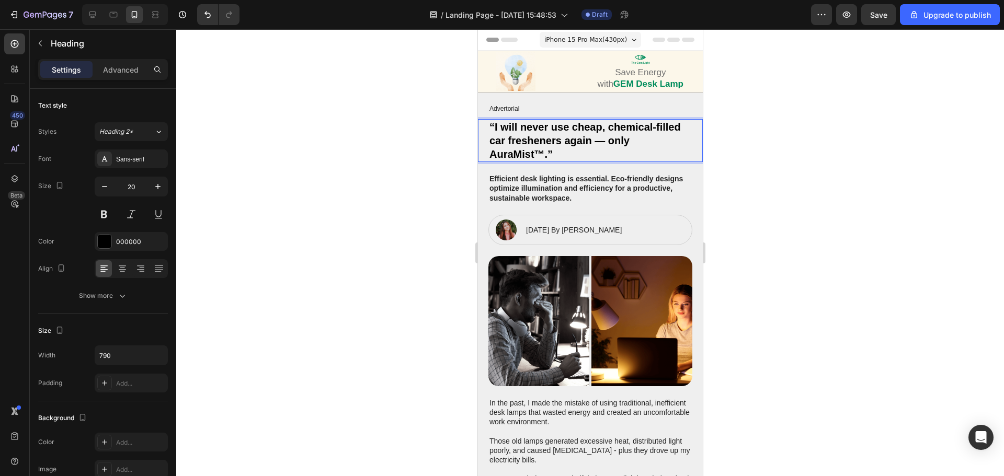
click at [806, 162] on div at bounding box center [590, 252] width 828 height 447
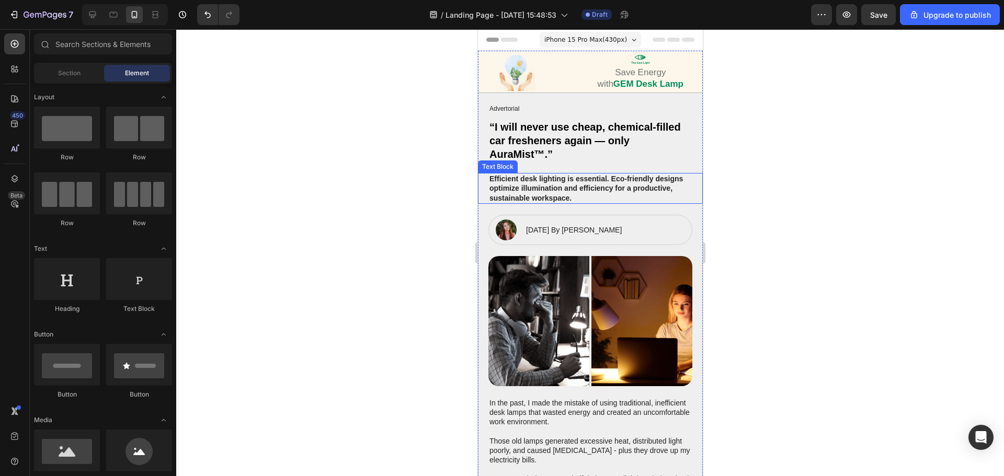
click at [538, 186] on p "Efficient desk lighting is essential. Eco-friendly designs optimize illuminatio…" at bounding box center [590, 188] width 202 height 29
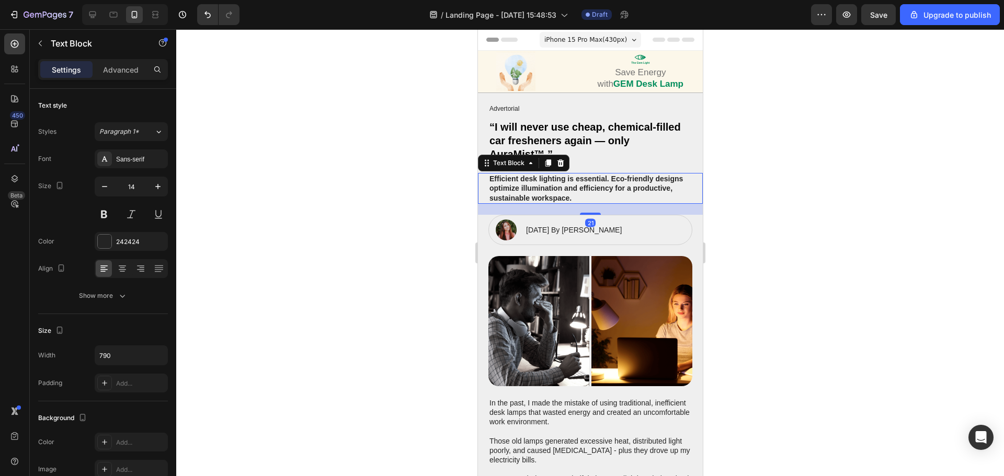
click at [538, 186] on p "Efficient desk lighting is essential. Eco-friendly designs optimize illuminatio…" at bounding box center [590, 188] width 202 height 29
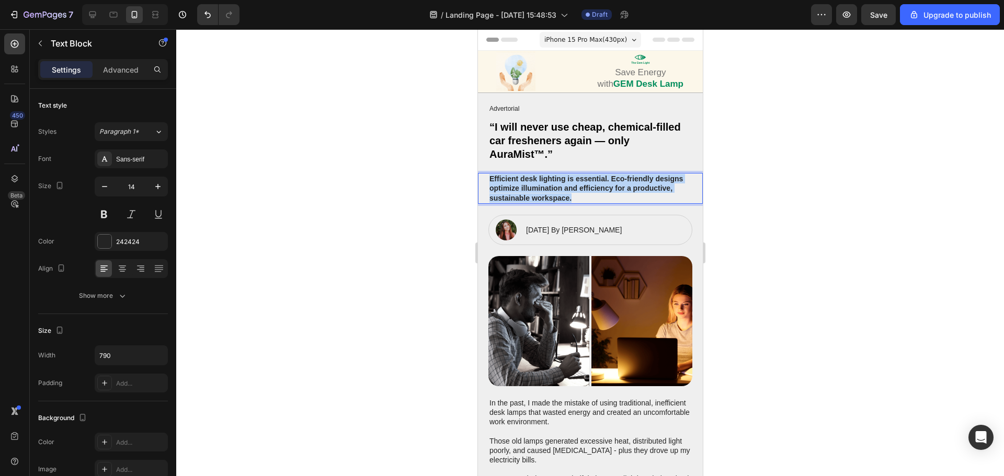
click at [538, 186] on p "Efficient desk lighting is essential. Eco-friendly designs optimize illuminatio…" at bounding box center [590, 188] width 202 height 29
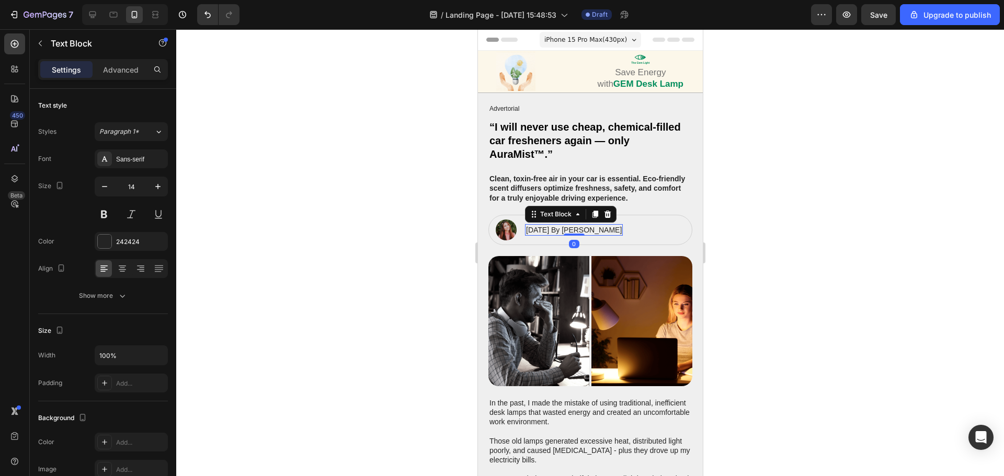
click at [572, 228] on p "January 18, 2024 By Maria Noman" at bounding box center [573, 229] width 96 height 9
click at [573, 229] on p "January 18, 2024 By Maria Noman" at bounding box center [573, 229] width 96 height 9
click at [585, 229] on p "January 18, 2024 By Maria Noman" at bounding box center [573, 229] width 96 height 9
click at [579, 231] on p "January 18, 2024 By Maria Noman" at bounding box center [573, 229] width 96 height 9
drag, startPoint x: 863, startPoint y: 265, endPoint x: 183, endPoint y: 295, distance: 680.2
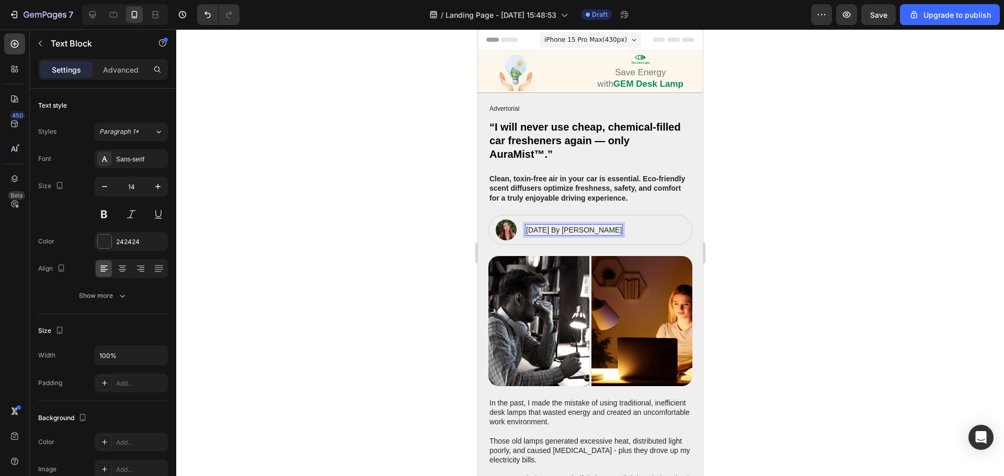
click at [863, 265] on div at bounding box center [590, 252] width 828 height 447
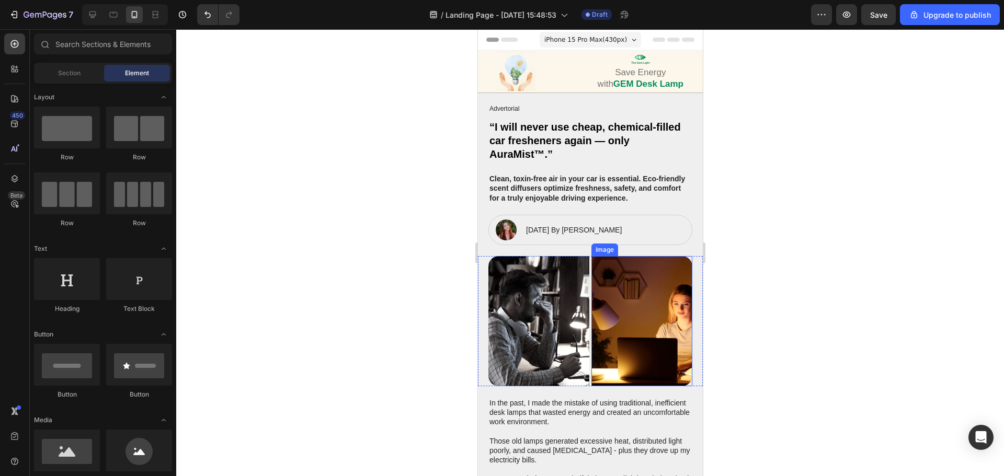
click at [554, 317] on img at bounding box center [538, 321] width 101 height 130
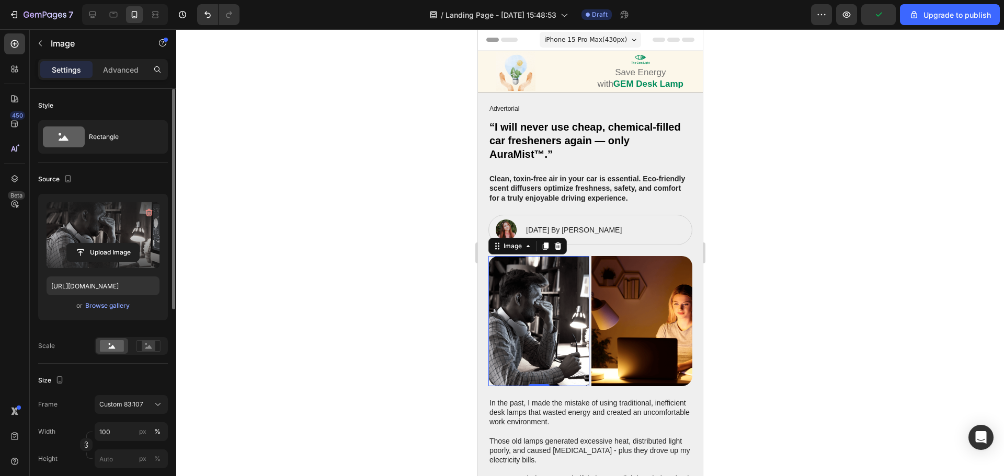
click at [84, 238] on label at bounding box center [103, 235] width 113 height 66
click at [84, 244] on input "file" at bounding box center [103, 253] width 72 height 18
click at [102, 306] on div "Browse gallery" at bounding box center [107, 305] width 44 height 9
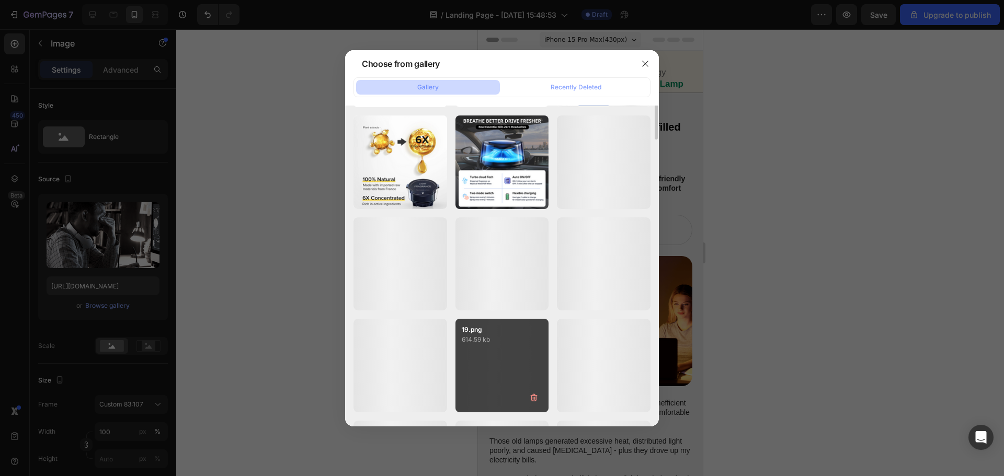
scroll to position [559, 0]
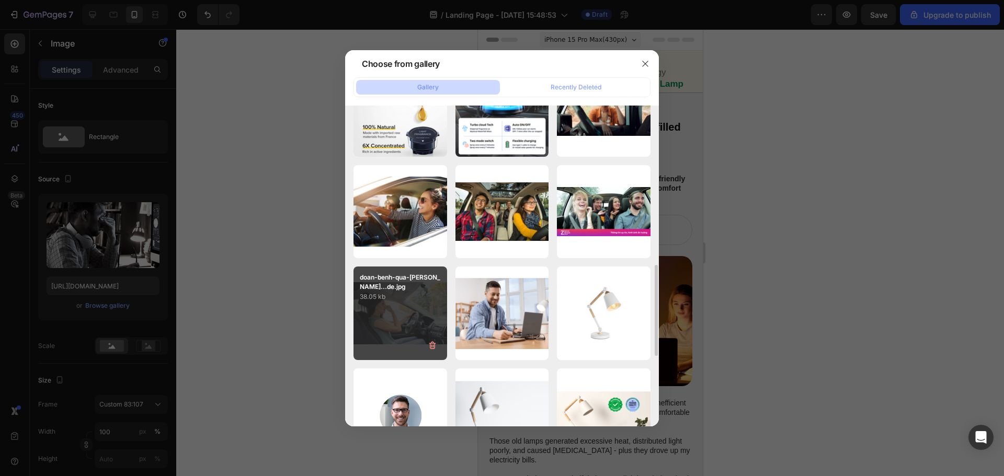
click at [416, 314] on div "doan-benh-qua-mui-hoi...de.jpg 38.05 kb" at bounding box center [400, 314] width 94 height 94
type input "https://cdn.shopify.com/s/files/1/0628/0459/0640/files/gempages_581863457599521…"
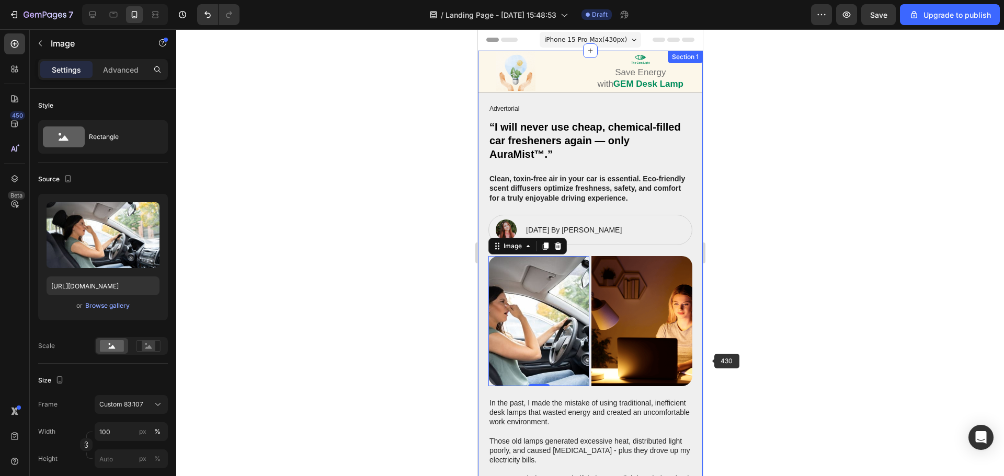
click at [686, 348] on div "Image 0 Image Row" at bounding box center [589, 321] width 225 height 130
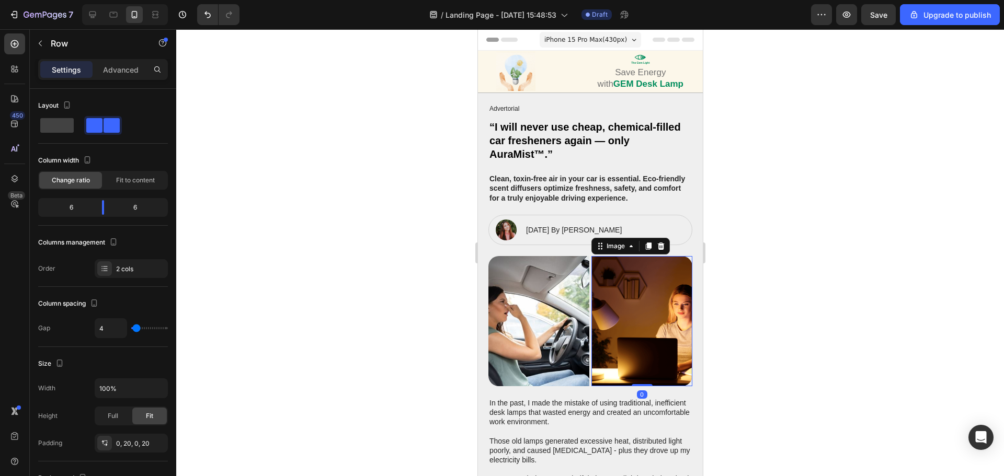
click at [656, 326] on img at bounding box center [641, 321] width 101 height 130
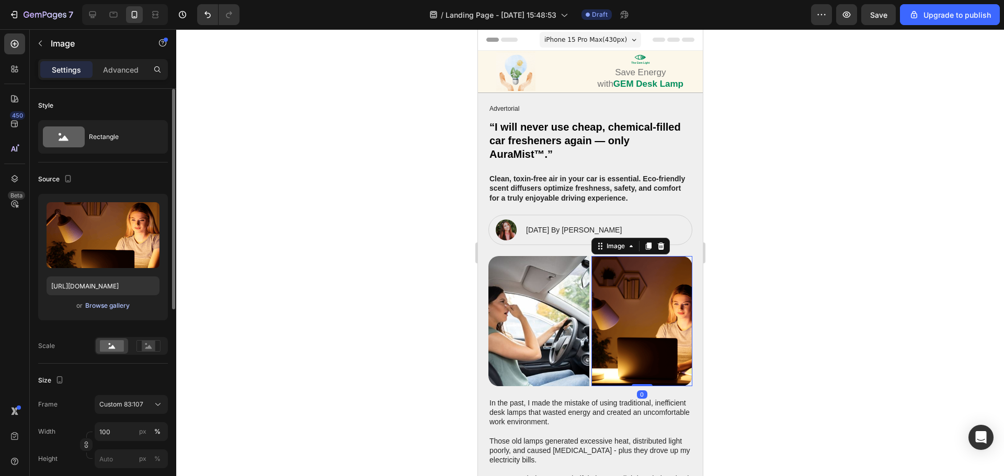
click at [106, 308] on div "Browse gallery" at bounding box center [107, 305] width 44 height 9
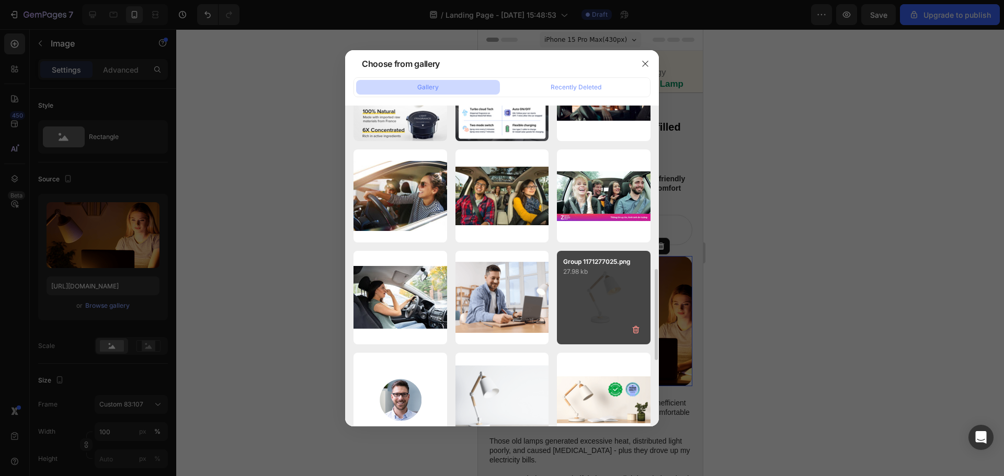
scroll to position [470, 0]
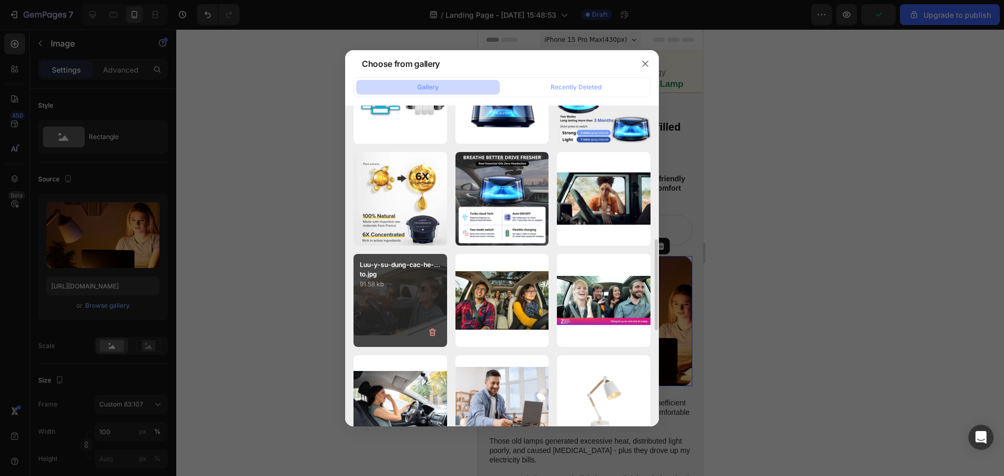
click at [395, 297] on div "Luu-y-su-dung-cac-he-...to.jpg 91.58 kb" at bounding box center [400, 301] width 94 height 94
type input "https://cdn.shopify.com/s/files/1/0628/0459/0640/files/gempages_581863457599521…"
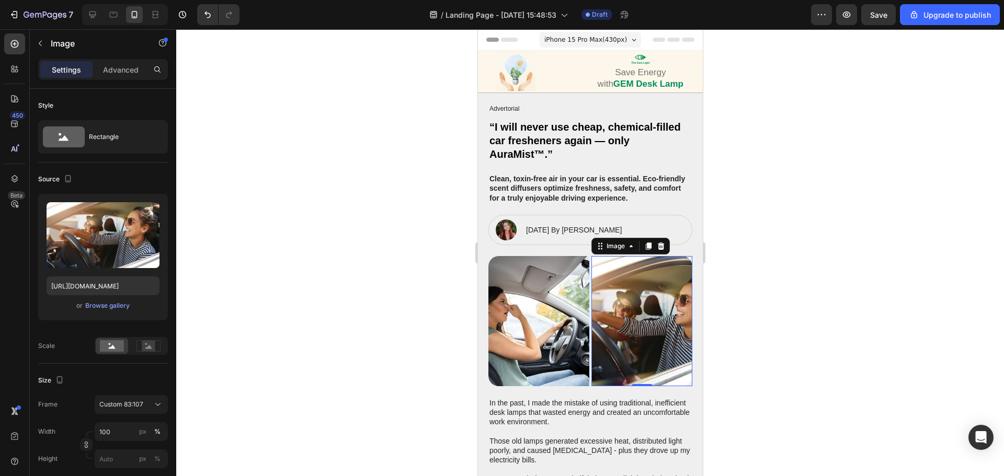
click at [845, 274] on div at bounding box center [590, 252] width 828 height 447
click at [669, 352] on img at bounding box center [641, 321] width 101 height 130
click at [854, 292] on div at bounding box center [590, 252] width 828 height 447
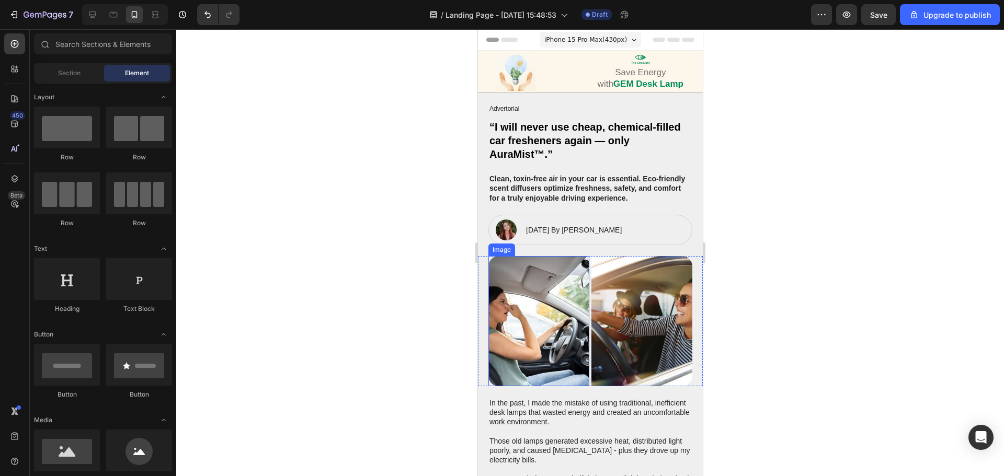
click at [527, 304] on img at bounding box center [538, 321] width 101 height 130
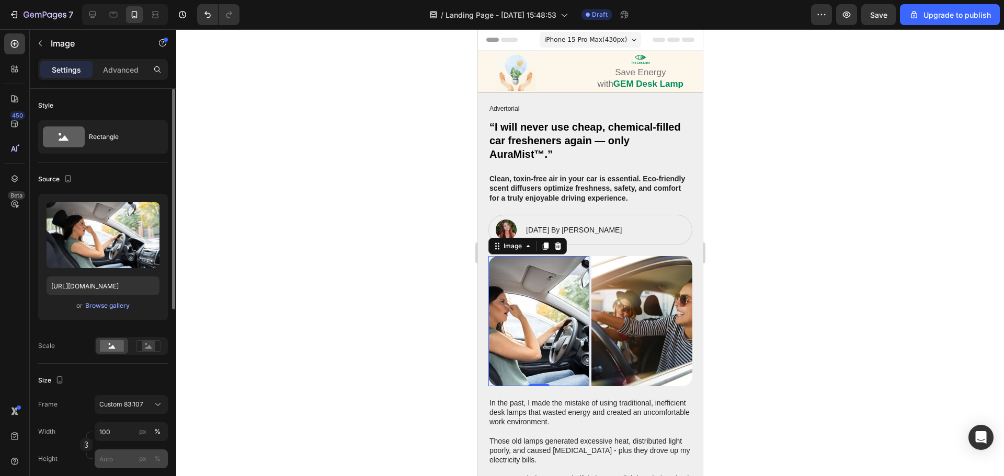
scroll to position [105, 0]
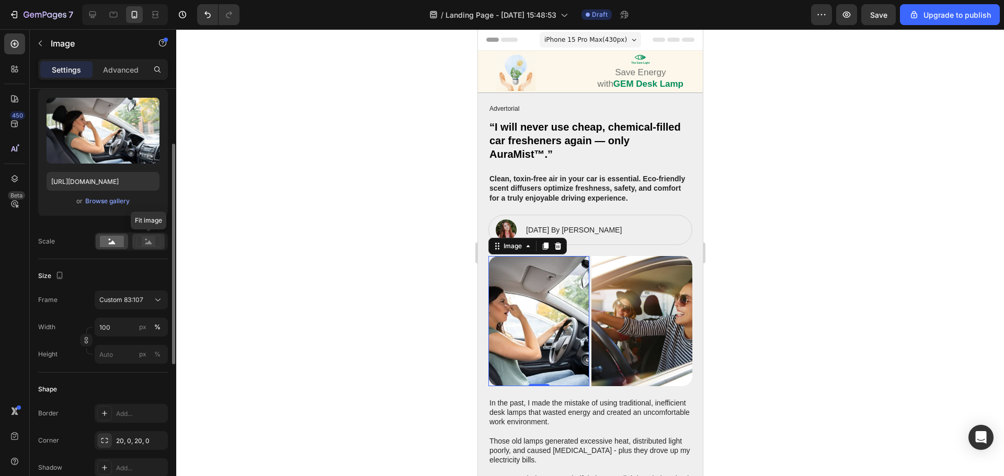
click at [147, 241] on rect at bounding box center [149, 241] width 14 height 10
click at [126, 66] on p "Advanced" at bounding box center [121, 69] width 36 height 11
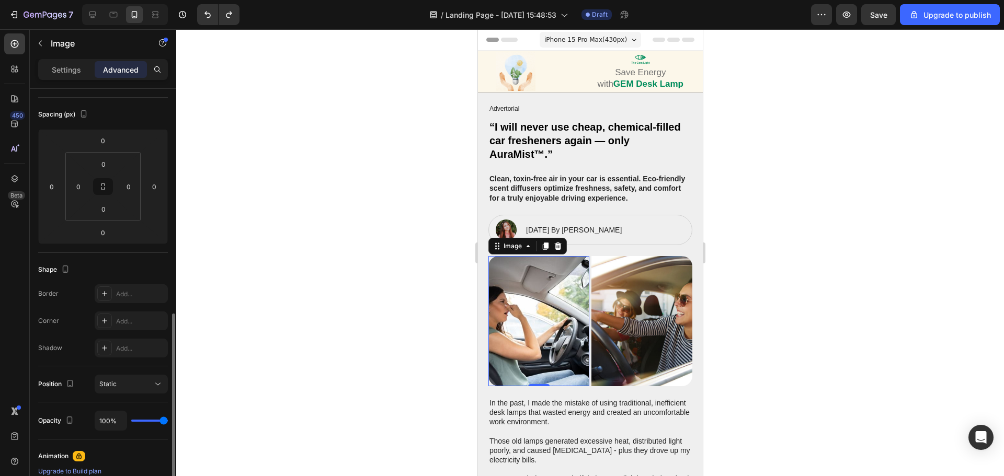
scroll to position [209, 0]
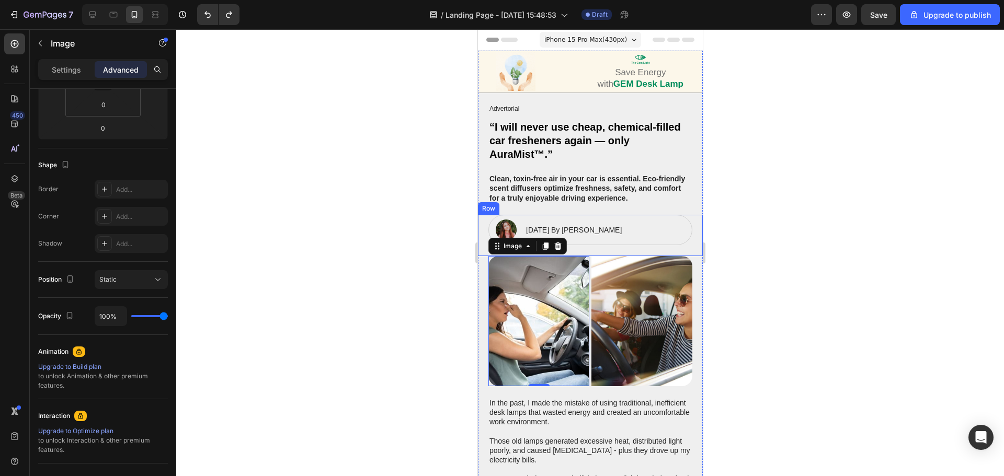
click at [660, 249] on div "Image January 18, 2025 By Maria Noman Text Block Row" at bounding box center [590, 235] width 204 height 41
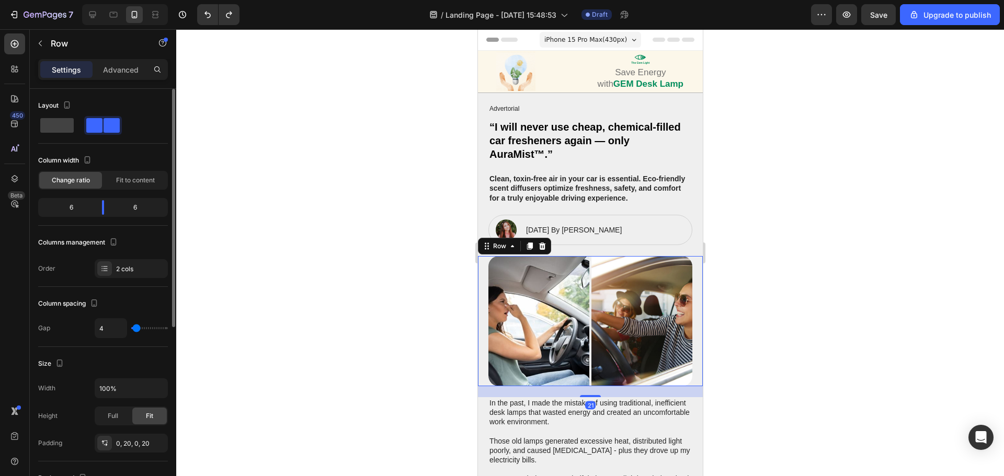
click at [688, 262] on div "Image Image Row 21" at bounding box center [589, 321] width 225 height 130
click at [122, 66] on p "Advanced" at bounding box center [121, 69] width 36 height 11
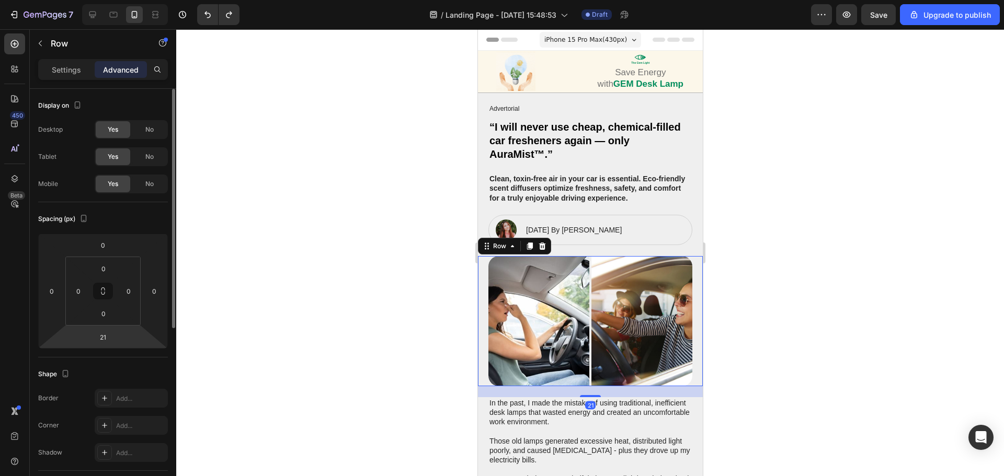
scroll to position [105, 0]
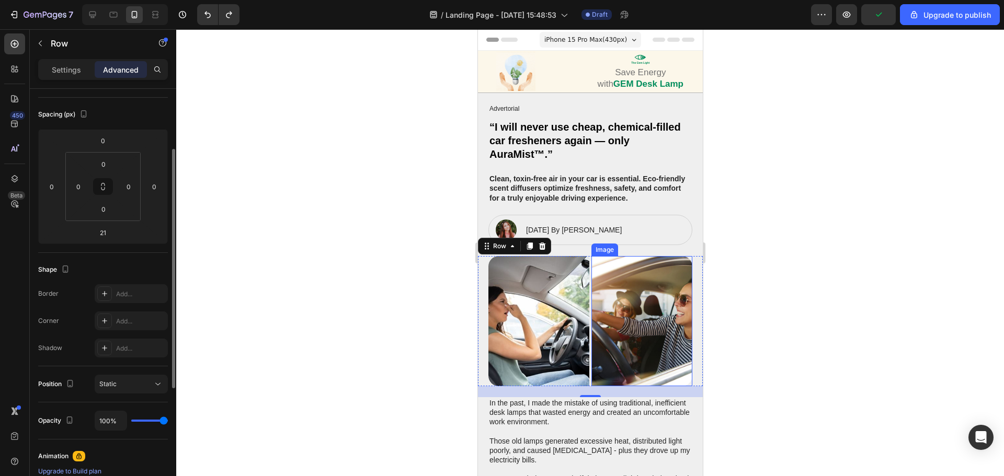
click at [828, 268] on div at bounding box center [590, 252] width 828 height 447
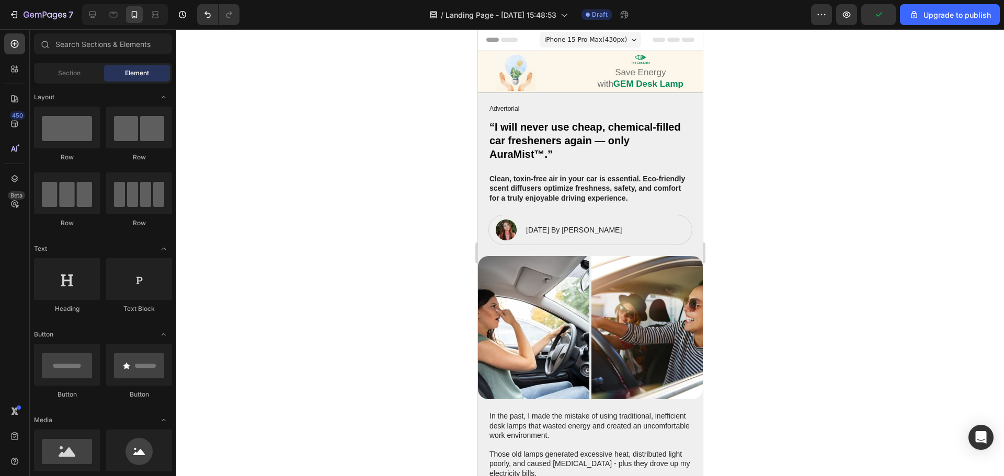
click at [841, 267] on div at bounding box center [590, 252] width 828 height 447
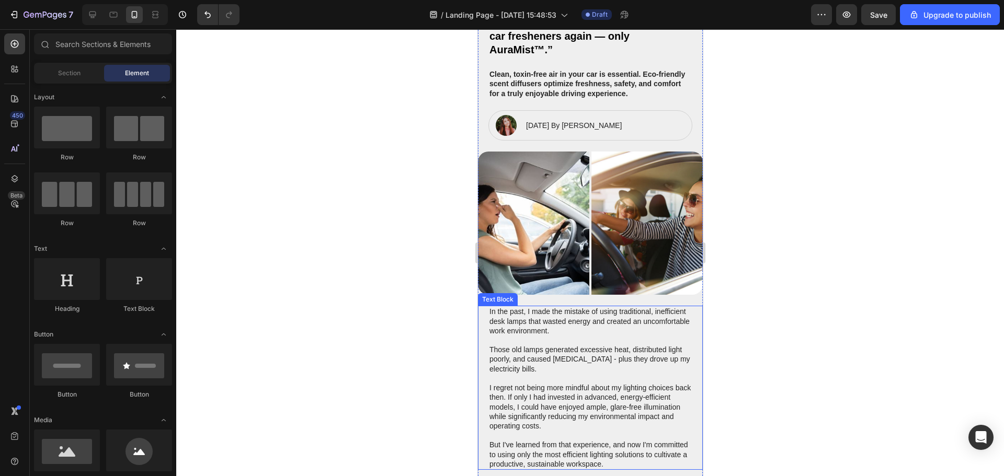
click at [628, 341] on p "In the past, I made the mistake of using traditional, inefficient desk lamps th…" at bounding box center [590, 388] width 202 height 162
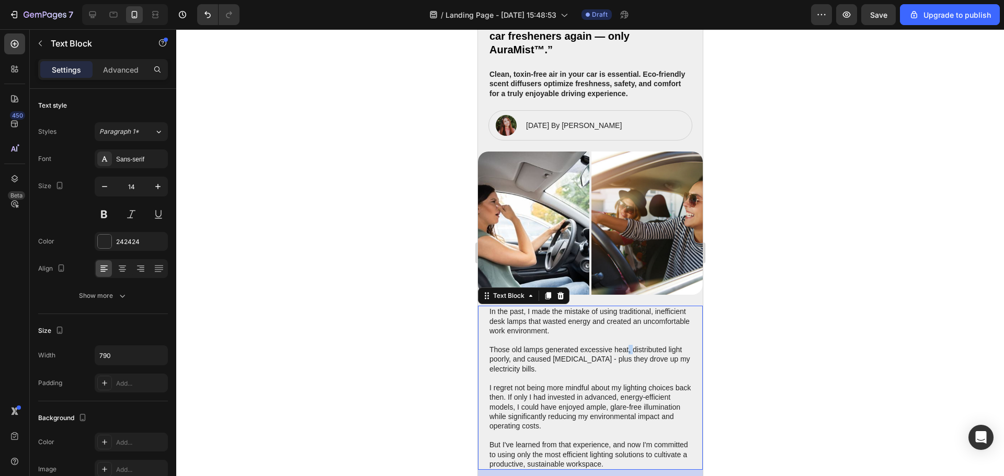
click at [628, 341] on p "In the past, I made the mistake of using traditional, inefficient desk lamps th…" at bounding box center [590, 388] width 202 height 162
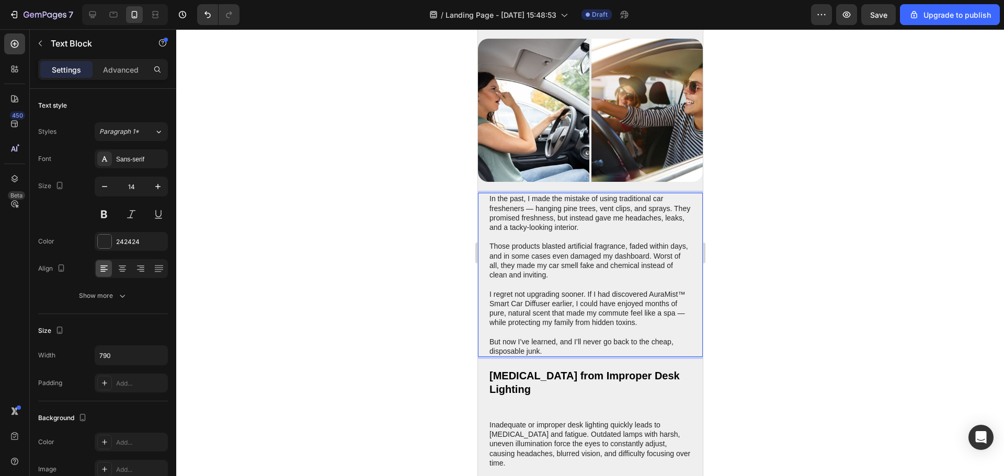
scroll to position [261, 0]
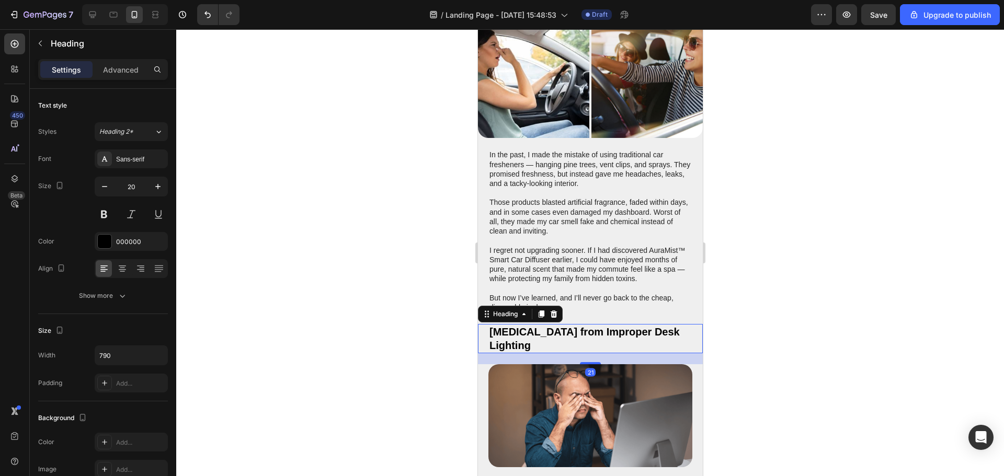
click at [545, 337] on h2 "Eye Strain from Improper Desk Lighting" at bounding box center [590, 338] width 204 height 29
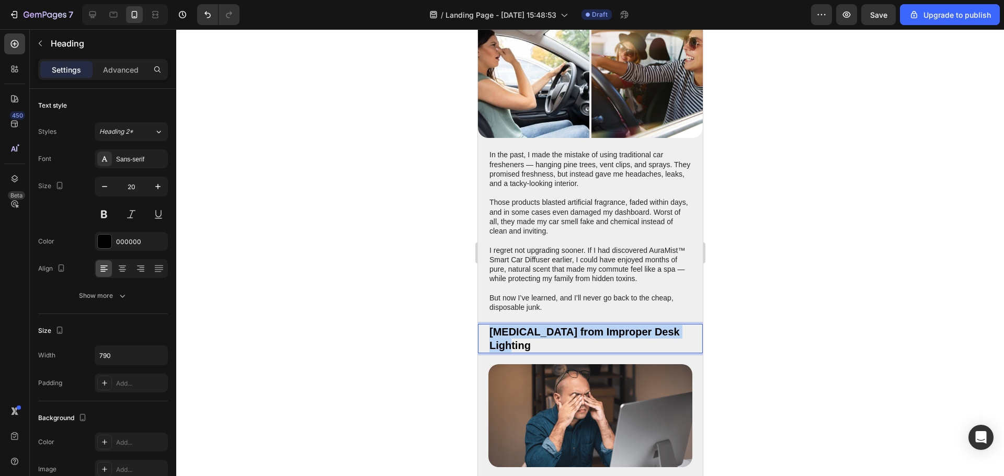
click at [545, 337] on p "Eye Strain from Improper Desk Lighting" at bounding box center [590, 338] width 202 height 27
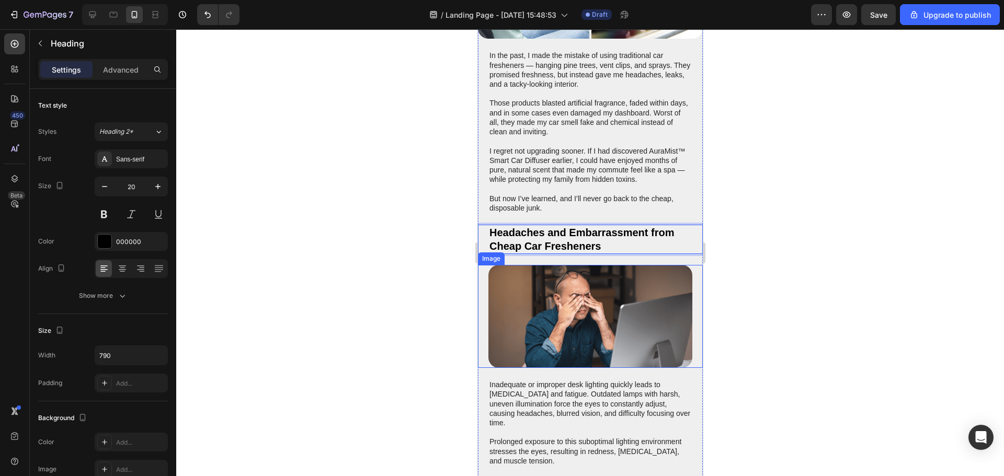
scroll to position [366, 0]
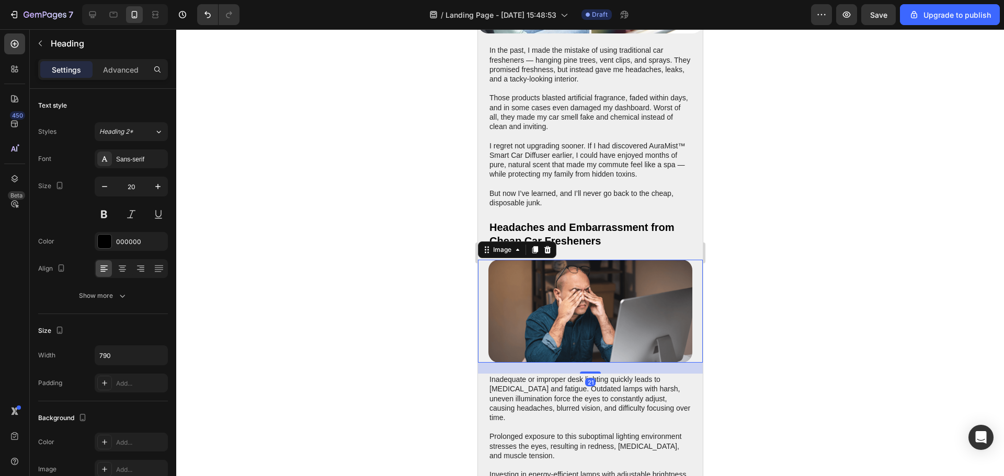
click at [603, 301] on img at bounding box center [590, 311] width 204 height 103
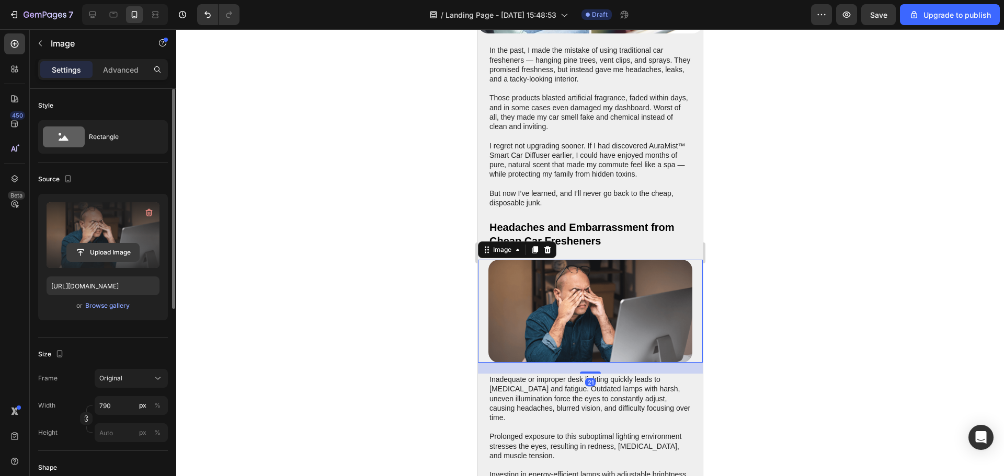
click at [111, 247] on input "file" at bounding box center [103, 253] width 72 height 18
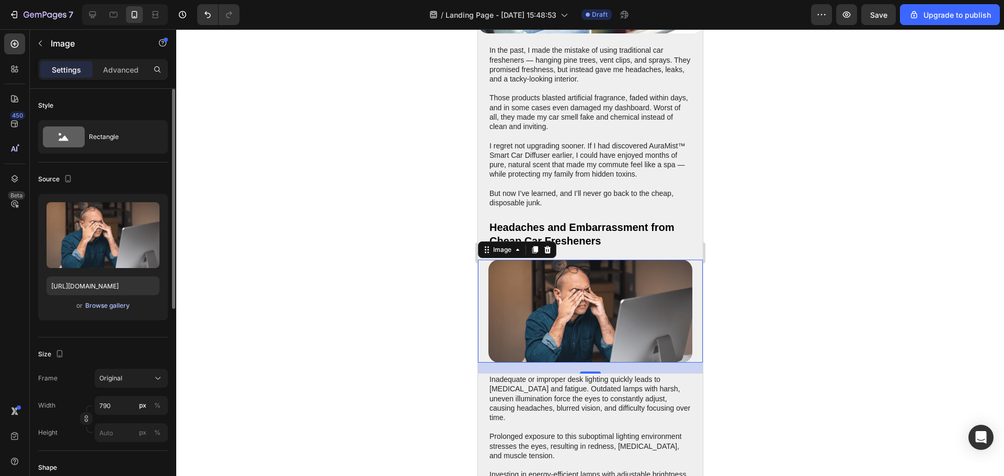
click at [109, 309] on div "Browse gallery" at bounding box center [107, 305] width 44 height 9
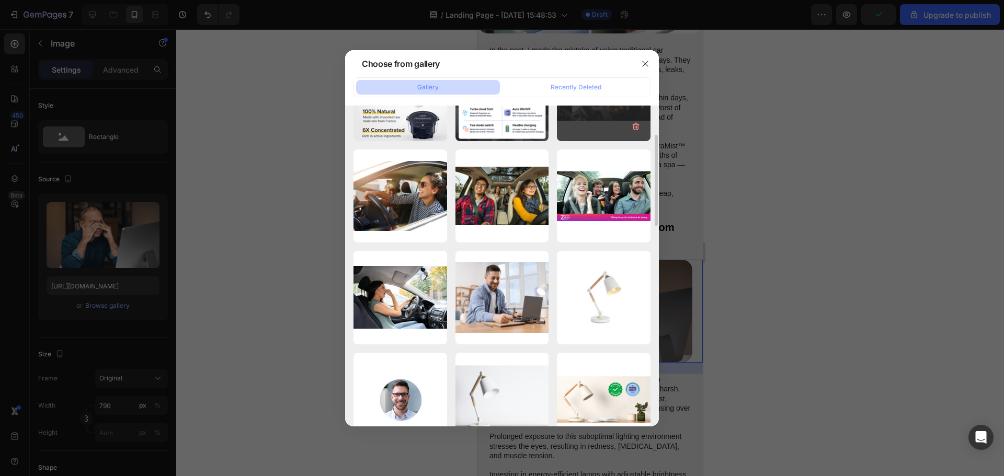
scroll to position [418, 0]
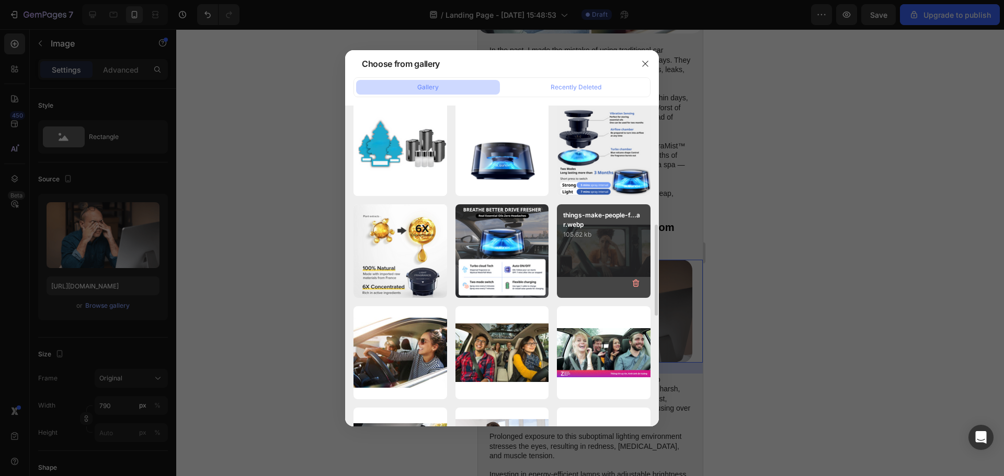
click at [601, 240] on div "things-make-people-f...ar.webp 105.62 kb" at bounding box center [604, 251] width 94 height 94
type input "https://cdn.shopify.com/s/files/1/0628/0459/0640/files/gempages_581863457599521…"
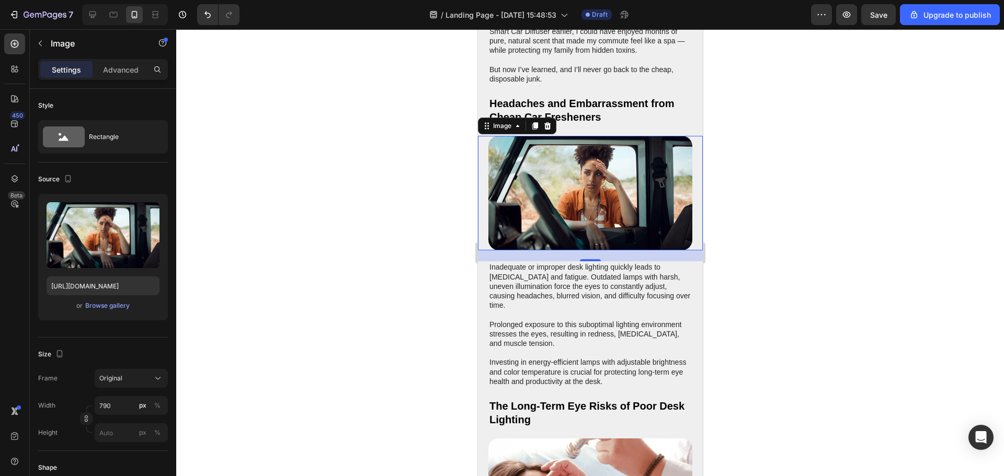
scroll to position [523, 0]
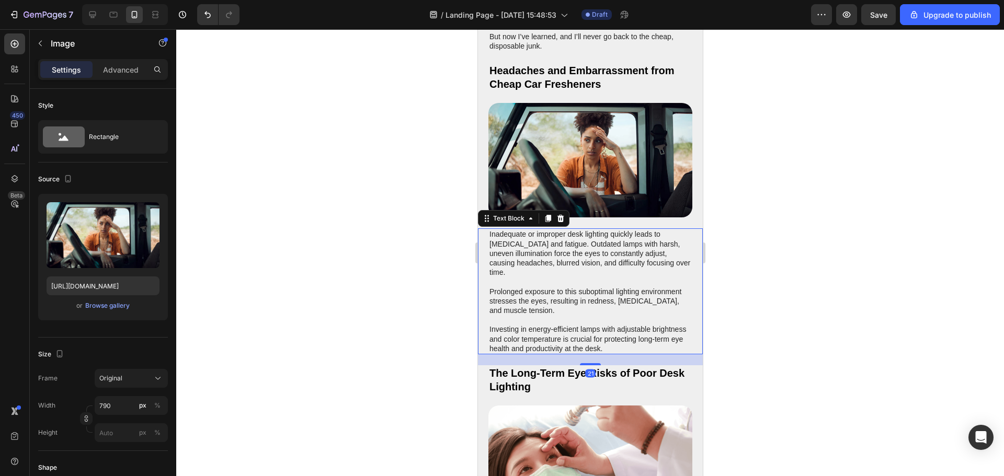
click at [576, 271] on p "Inadequate or improper desk lighting quickly leads to eye strain and fatigue. O…" at bounding box center [590, 291] width 202 height 124
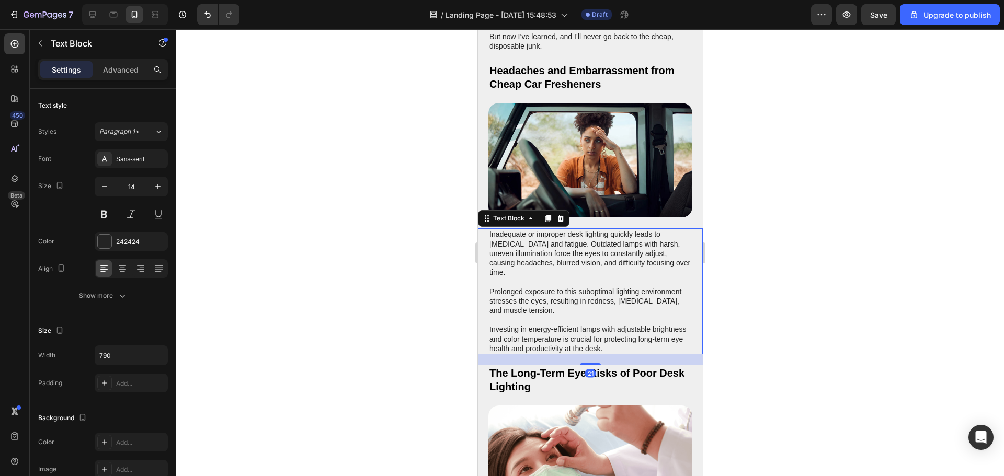
click at [576, 271] on p "Inadequate or improper desk lighting quickly leads to eye strain and fatigue. O…" at bounding box center [590, 291] width 202 height 124
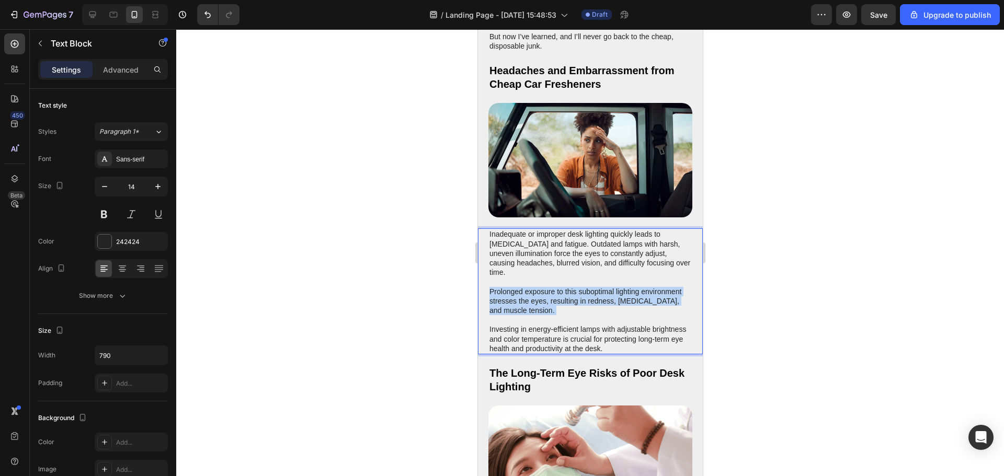
click at [576, 271] on p "Inadequate or improper desk lighting quickly leads to eye strain and fatigue. O…" at bounding box center [590, 291] width 202 height 124
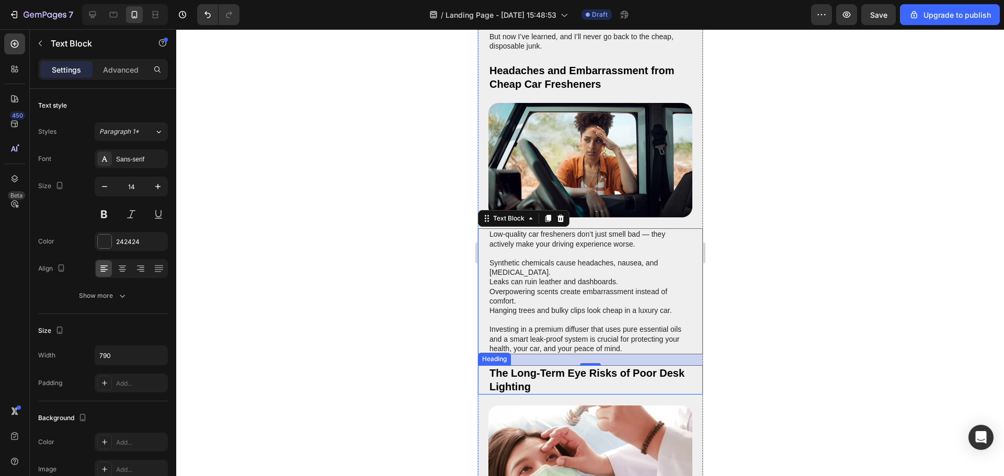
click at [533, 365] on h2 "The Long-Term Eye Risks of Poor Desk Lighting" at bounding box center [590, 379] width 204 height 29
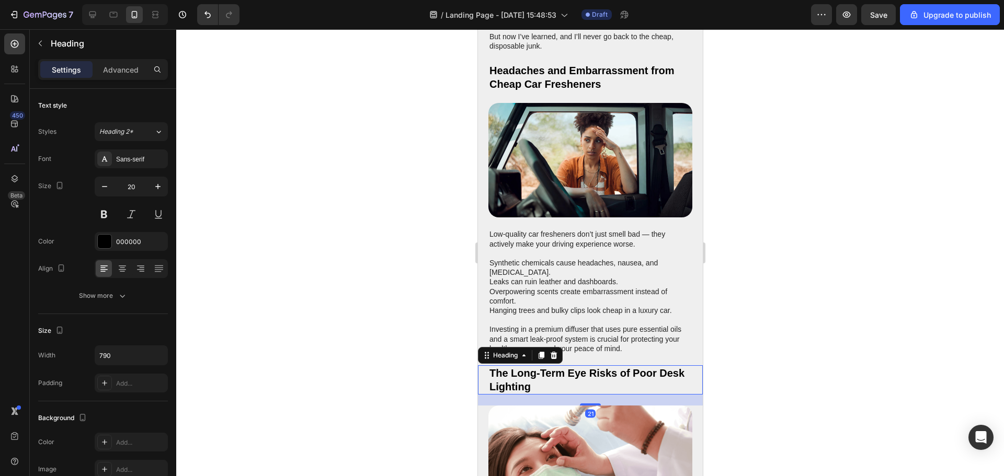
click at [533, 365] on h2 "The Long-Term Eye Risks of Poor Desk Lighting" at bounding box center [590, 379] width 204 height 29
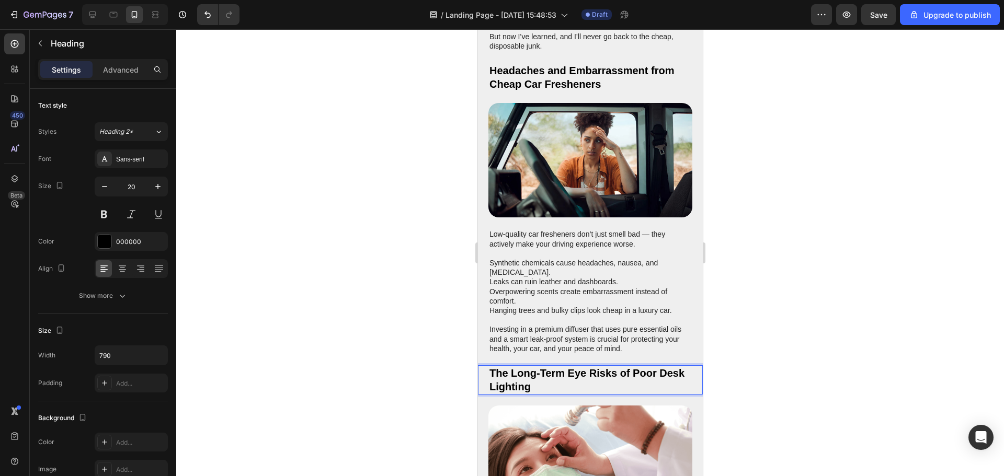
click at [533, 366] on p "The Long-Term Eye Risks of Poor Desk Lighting" at bounding box center [590, 379] width 202 height 27
click at [598, 413] on img at bounding box center [590, 457] width 204 height 103
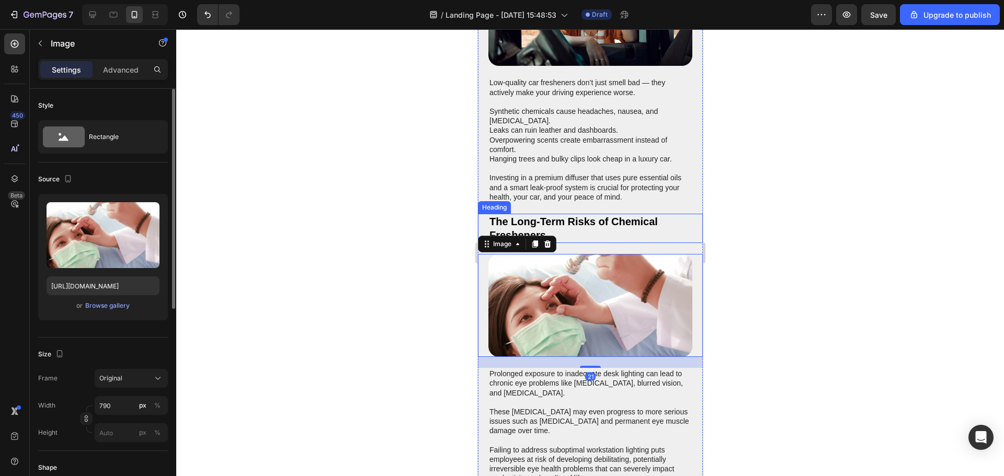
scroll to position [680, 0]
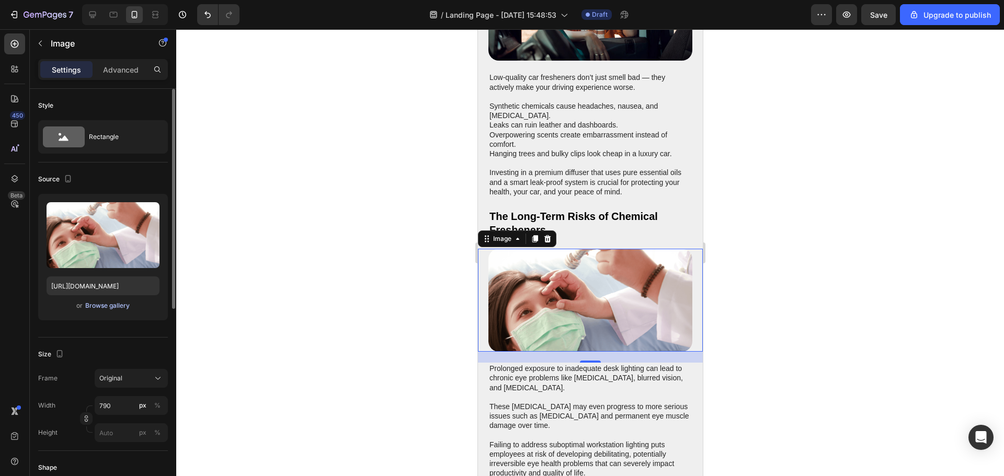
click at [105, 305] on div "Browse gallery" at bounding box center [107, 305] width 44 height 9
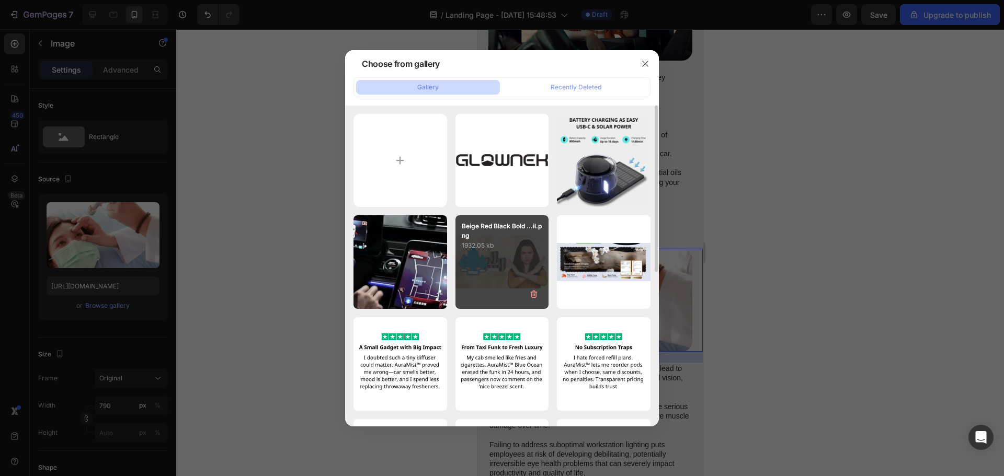
click at [472, 235] on p "Beige Red Black Bold ...il.png" at bounding box center [502, 231] width 81 height 19
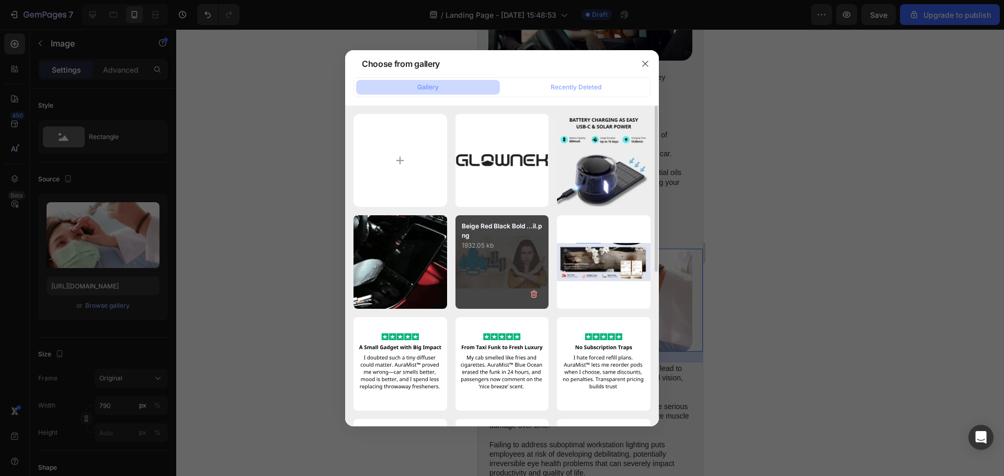
type input "https://cdn.shopify.com/s/files/1/0628/0459/0640/files/gempages_581863457599521…"
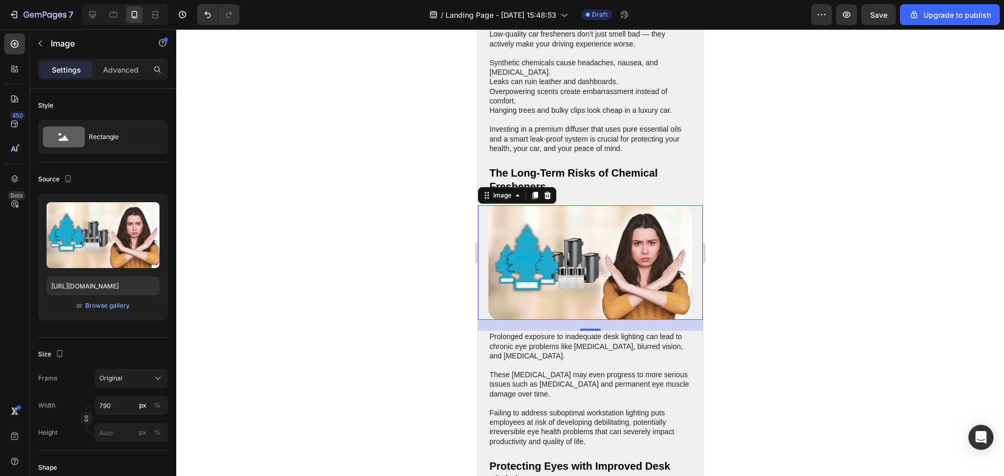
scroll to position [836, 0]
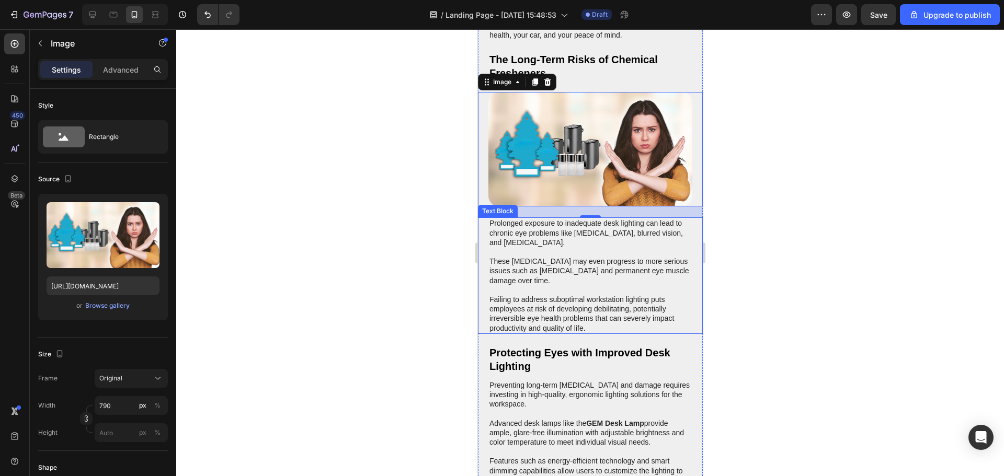
click at [510, 268] on p "Prolonged exposure to inadequate desk lighting can lead to chronic eye problems…" at bounding box center [590, 276] width 202 height 114
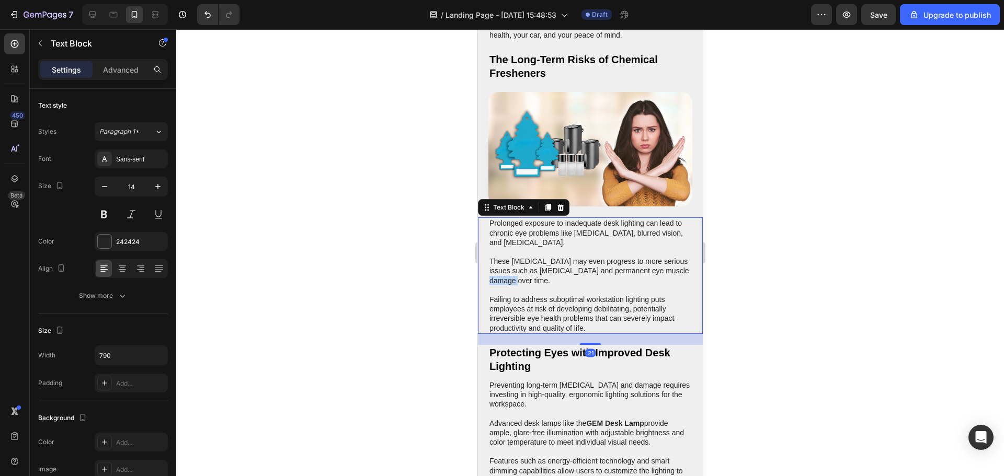
click at [510, 268] on p "Prolonged exposure to inadequate desk lighting can lead to chronic eye problems…" at bounding box center [590, 276] width 202 height 114
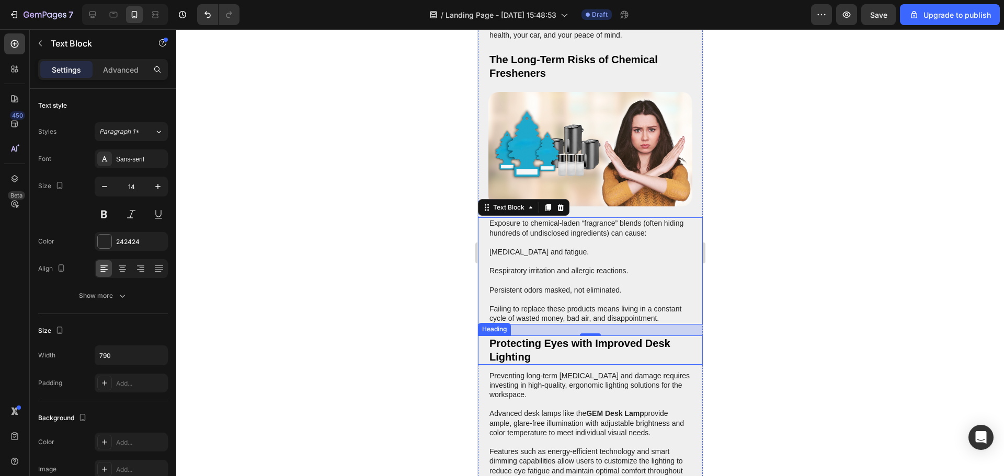
click at [520, 336] on h2 "Protecting Eyes with Improved Desk Lighting" at bounding box center [590, 350] width 204 height 29
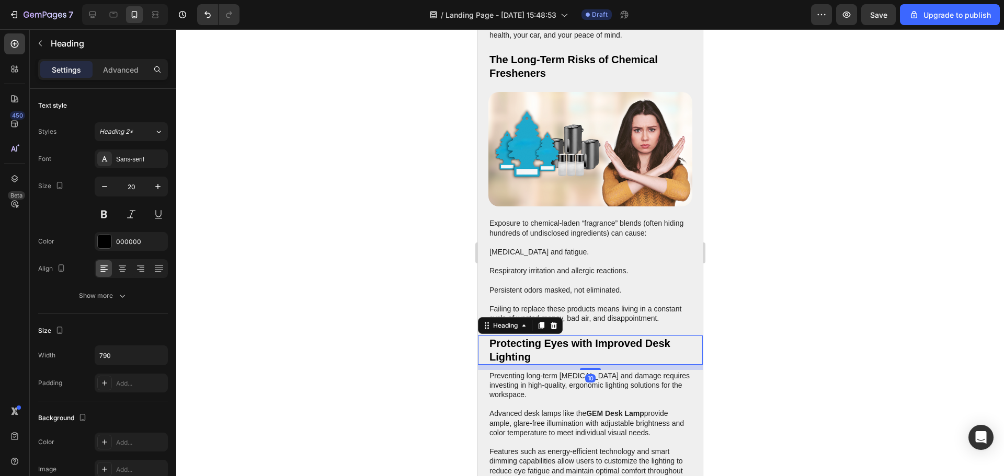
click at [520, 336] on h2 "Protecting Eyes with Improved Desk Lighting" at bounding box center [590, 350] width 204 height 29
click at [520, 337] on p "Protecting Eyes with Improved Desk Lighting" at bounding box center [590, 350] width 202 height 27
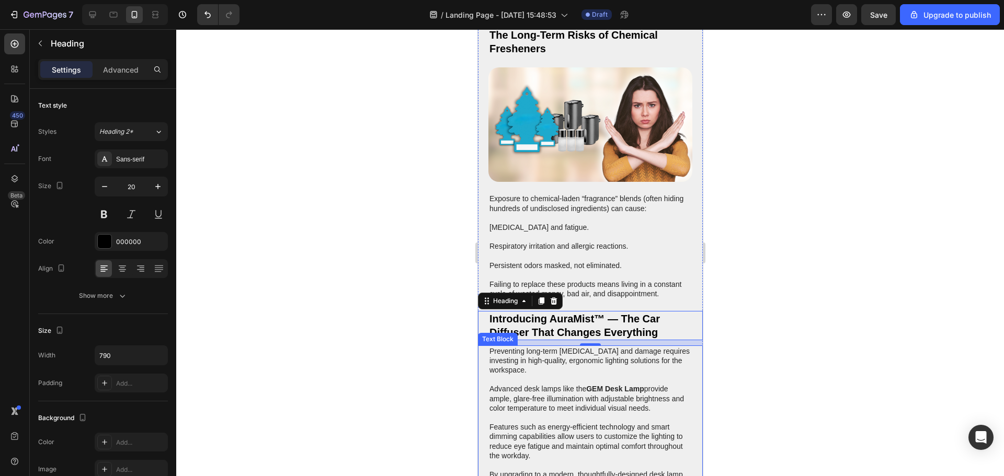
scroll to position [941, 0]
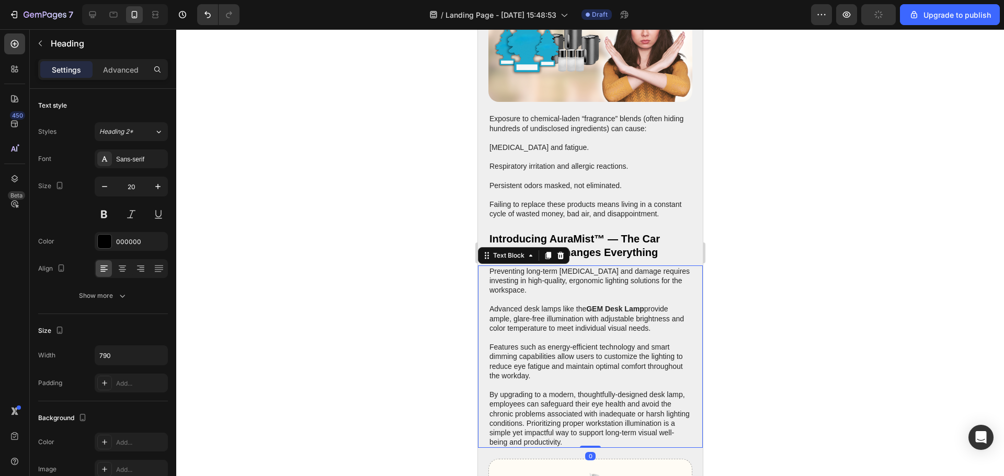
click at [558, 330] on p "Preventing long-term eye strain and damage requires investing in high-quality, …" at bounding box center [590, 357] width 202 height 181
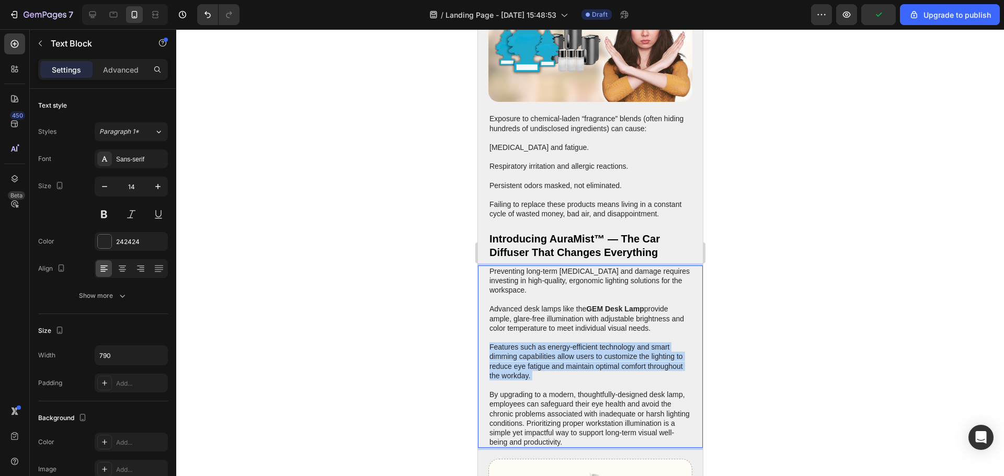
click at [558, 330] on p "Preventing long-term eye strain and damage requires investing in high-quality, …" at bounding box center [590, 357] width 202 height 181
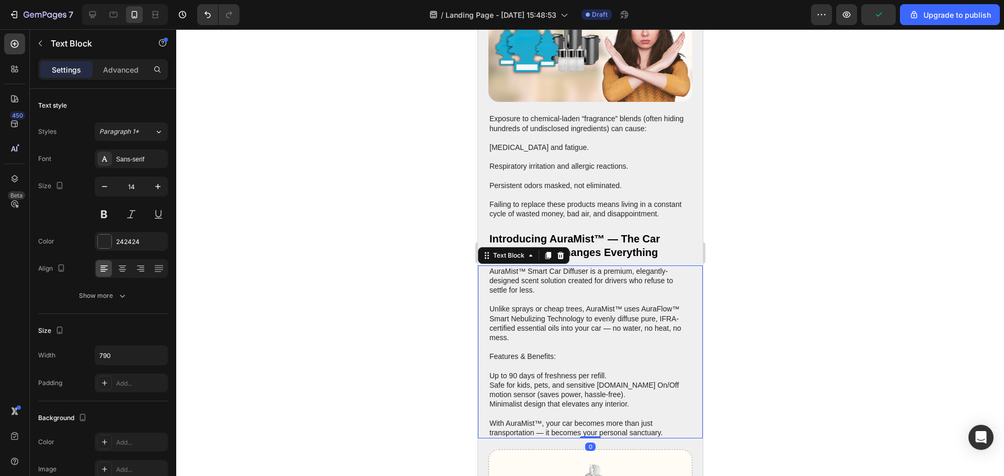
click at [855, 324] on div at bounding box center [590, 252] width 828 height 447
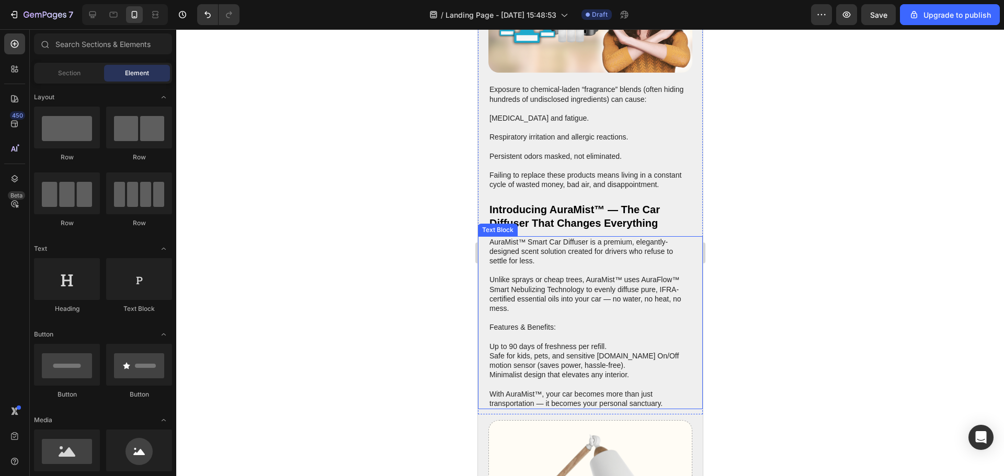
scroll to position [993, 0]
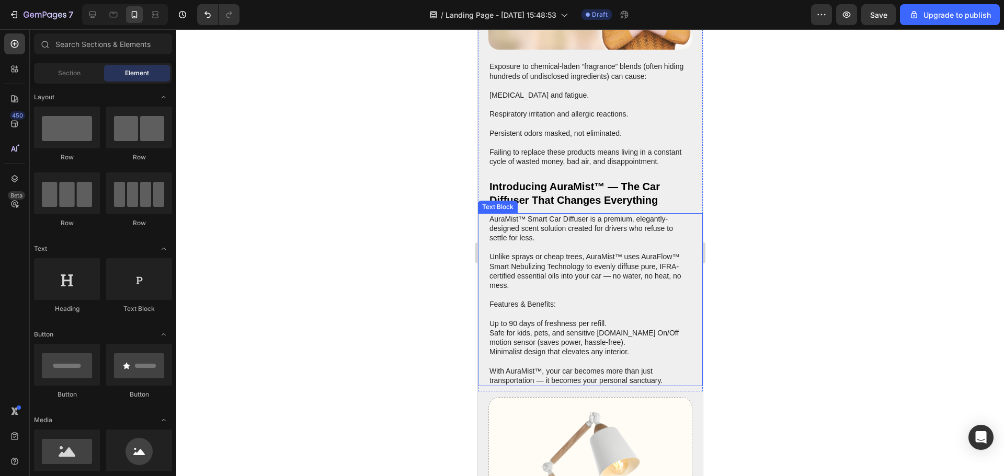
click at [612, 329] on p "Safe for kids, pets, and sensitive [DOMAIN_NAME] On/Off motion sensor (saves po…" at bounding box center [590, 337] width 202 height 19
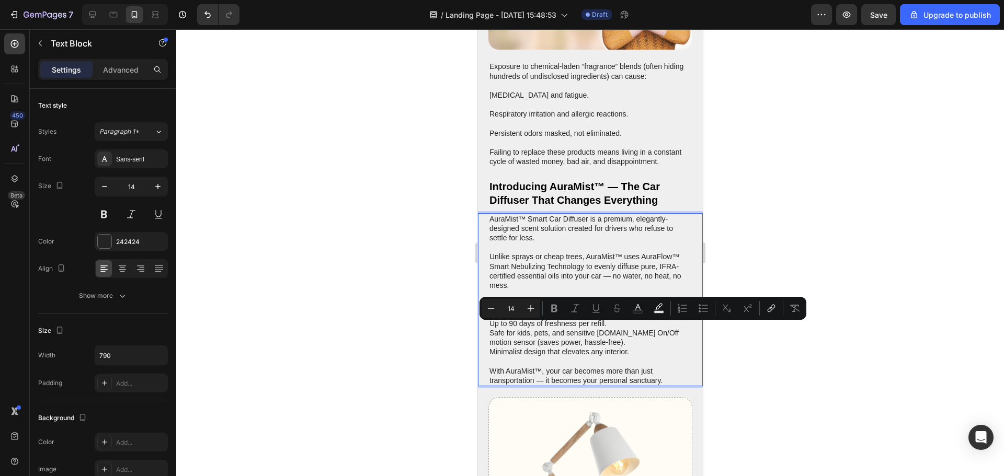
click at [602, 329] on p "Safe for kids, pets, and sensitive [DOMAIN_NAME] On/Off motion sensor (saves po…" at bounding box center [590, 337] width 202 height 19
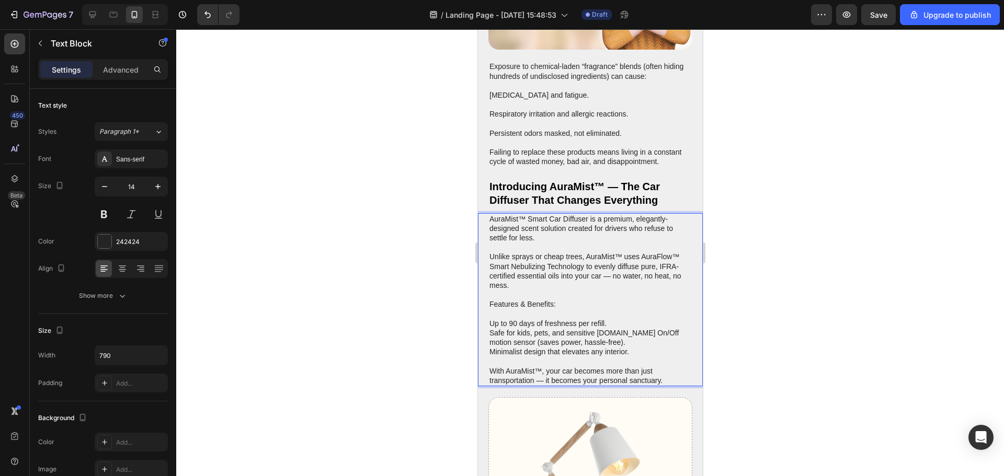
click at [507, 300] on p "Features & Benefits:" at bounding box center [590, 304] width 202 height 9
click at [497, 290] on p "Rich Text Editor. Editing area: main" at bounding box center [590, 294] width 202 height 9
click at [492, 300] on p "Features & Benefits:" at bounding box center [590, 304] width 202 height 9
click at [640, 328] on p "Safe for kids, pets, and sensitive [DOMAIN_NAME] On/Off motion sensor (saves po…" at bounding box center [590, 337] width 202 height 19
click at [788, 312] on div at bounding box center [590, 252] width 828 height 447
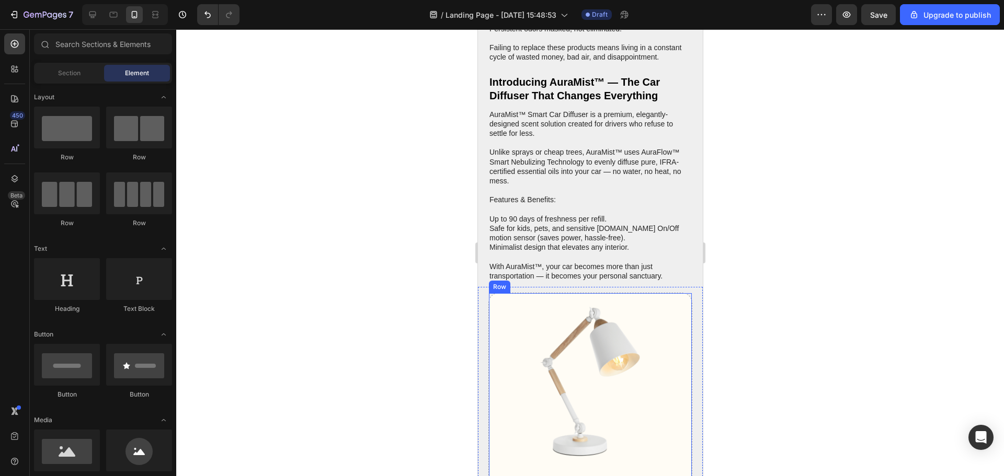
scroll to position [1150, 0]
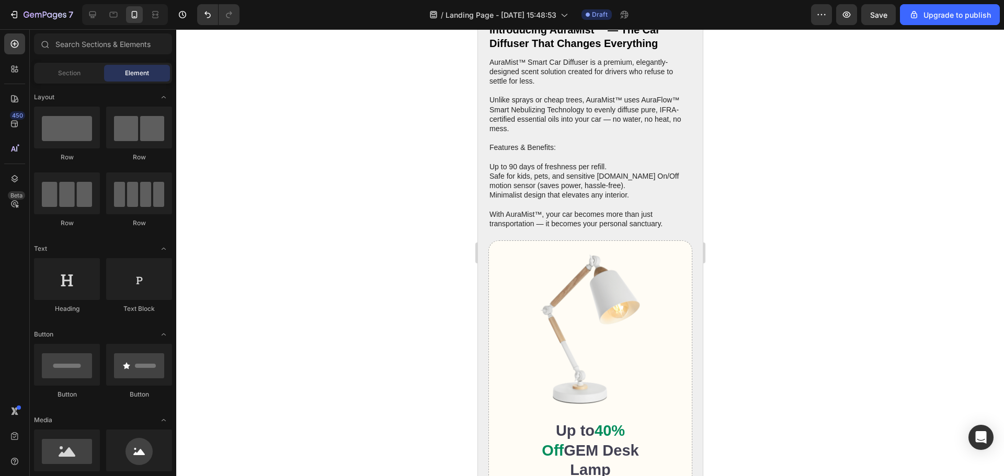
click at [613, 307] on img at bounding box center [590, 330] width 182 height 158
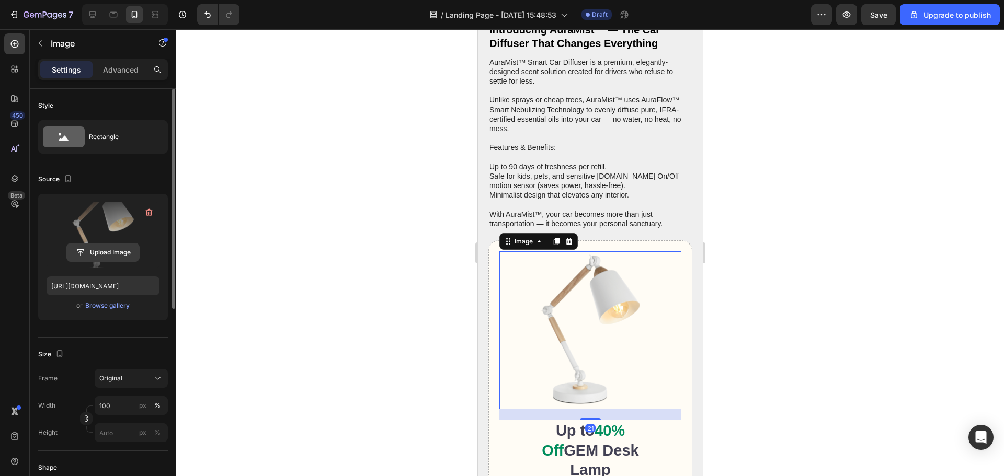
click at [117, 250] on input "file" at bounding box center [103, 253] width 72 height 18
click at [113, 304] on div "Browse gallery" at bounding box center [107, 305] width 44 height 9
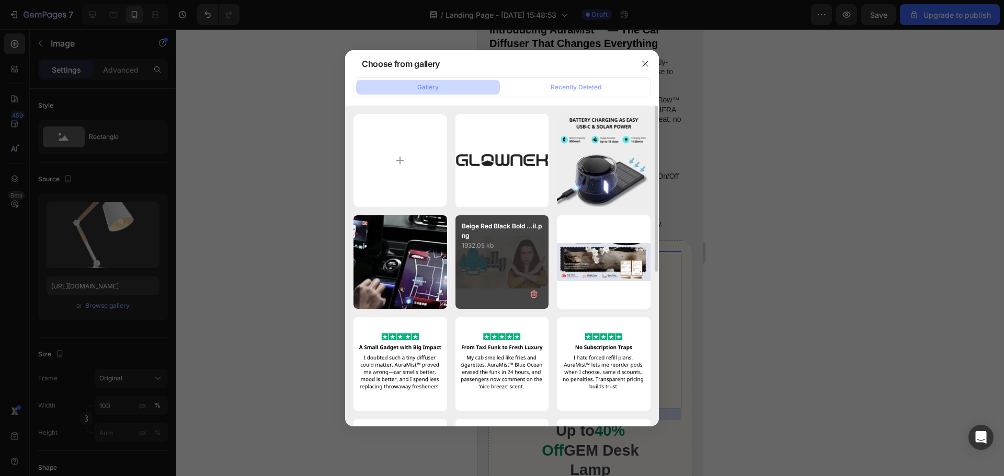
scroll to position [105, 0]
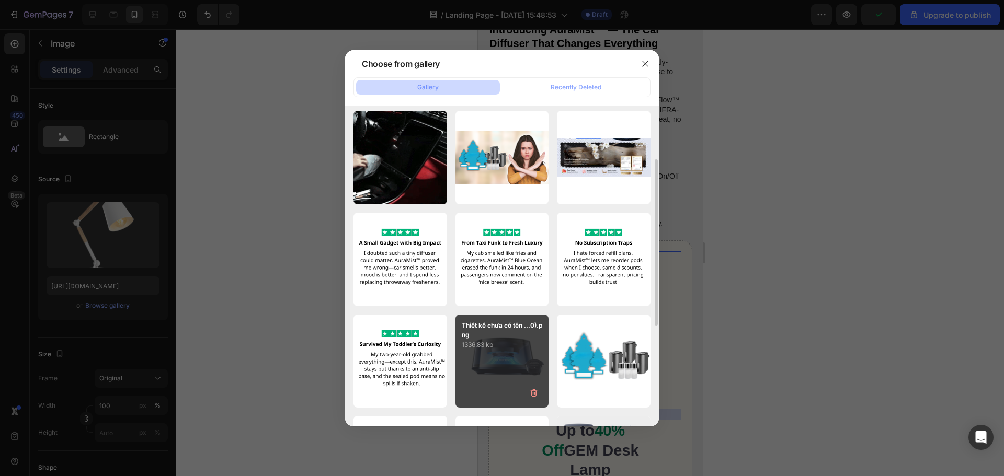
click at [472, 326] on p "Thiết kế chưa có tên ...0).png" at bounding box center [502, 330] width 81 height 19
type input "https://cdn.shopify.com/s/files/1/0628/0459/0640/files/gempages_581863457599521…"
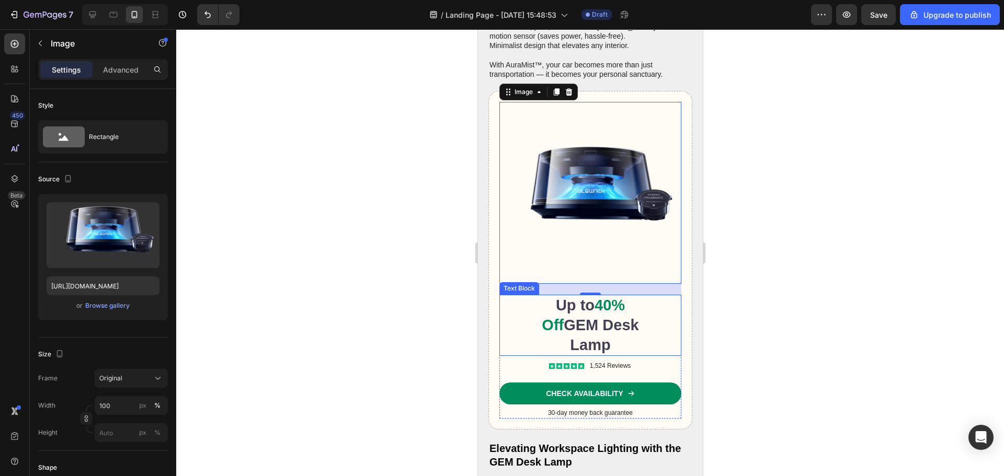
scroll to position [1307, 0]
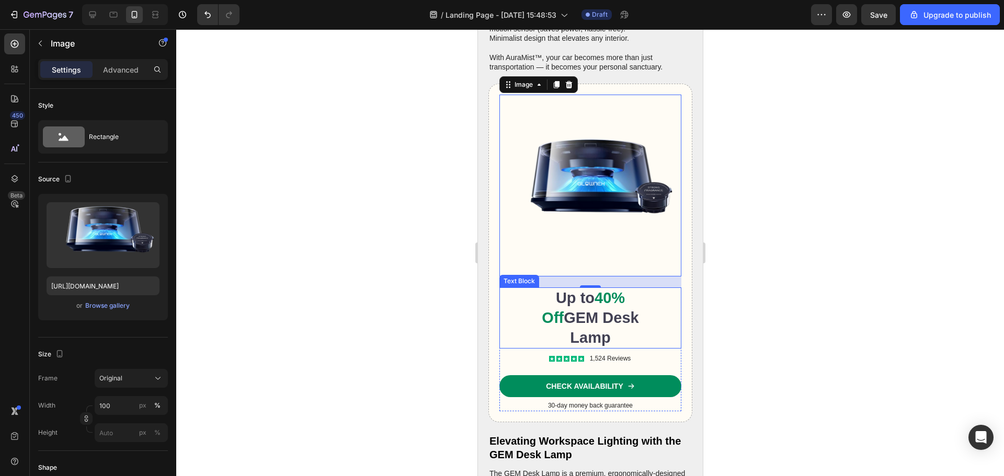
click at [617, 316] on p "Up to 40% Off GEM Desk Lamp" at bounding box center [590, 318] width 118 height 59
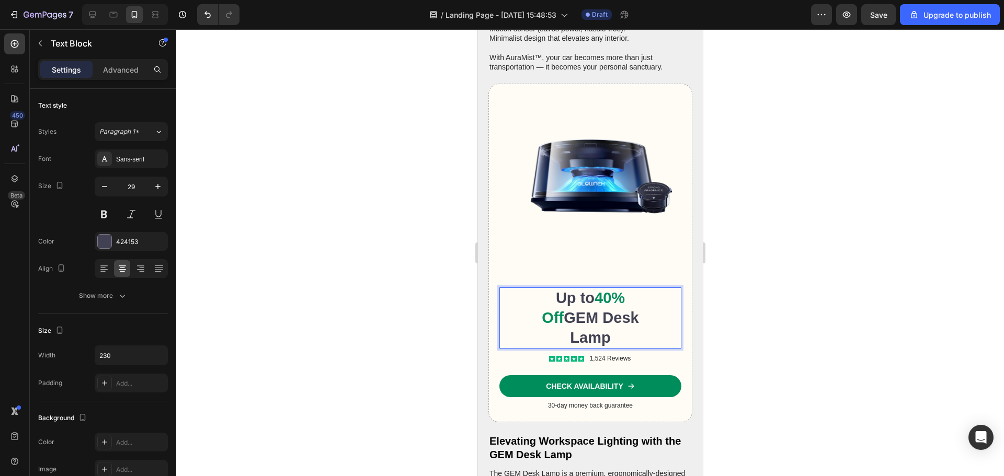
click at [617, 316] on p "Up to 40% Off GEM Desk Lamp" at bounding box center [590, 318] width 118 height 59
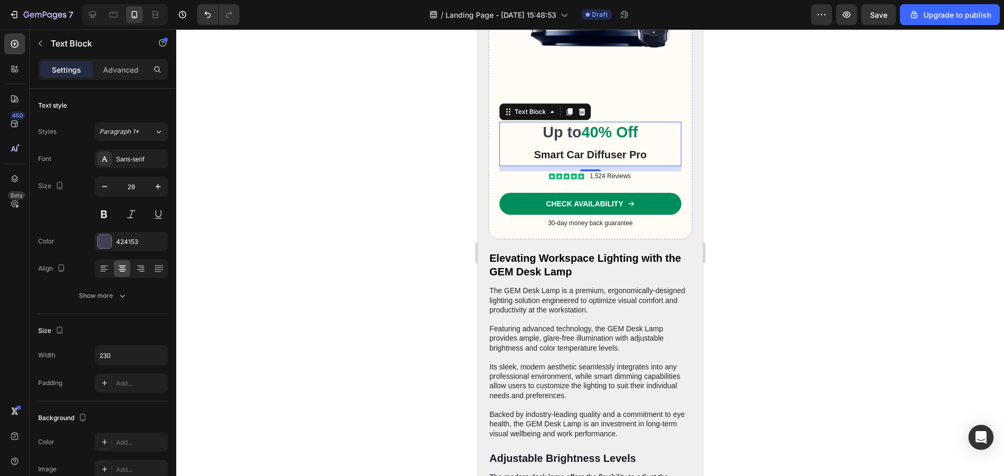
scroll to position [1464, 0]
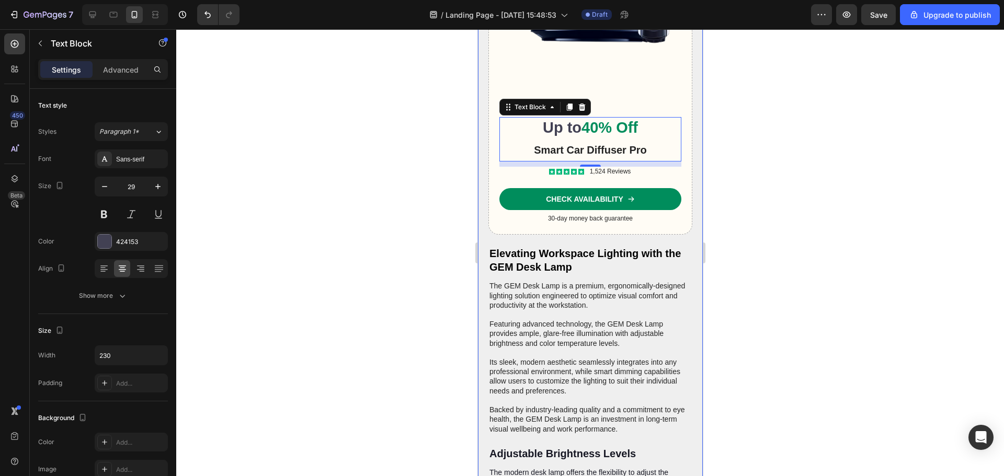
click at [554, 266] on h2 "Elevating Workspace Lighting with the GEM Desk Lamp" at bounding box center [590, 260] width 204 height 29
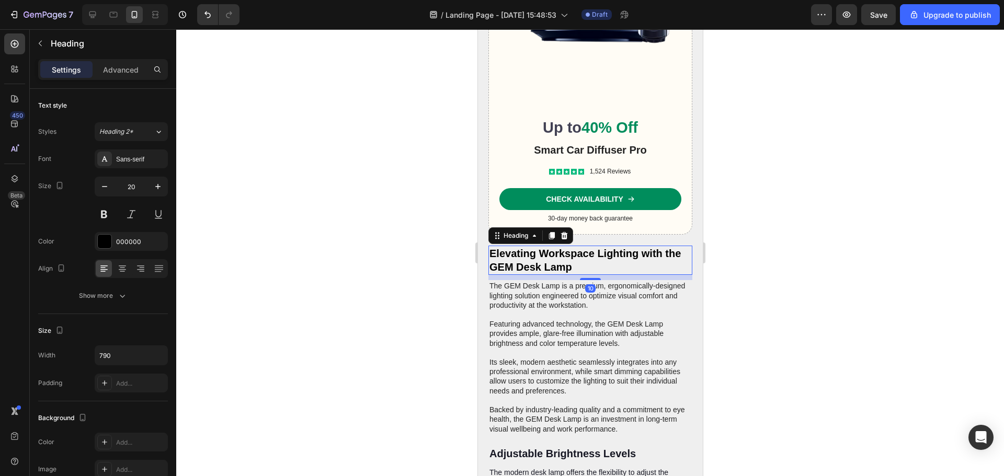
click at [554, 263] on h2 "Elevating Workspace Lighting with the GEM Desk Lamp" at bounding box center [590, 260] width 204 height 29
click at [554, 263] on p "Elevating Workspace Lighting with the GEM Desk Lamp" at bounding box center [590, 260] width 202 height 27
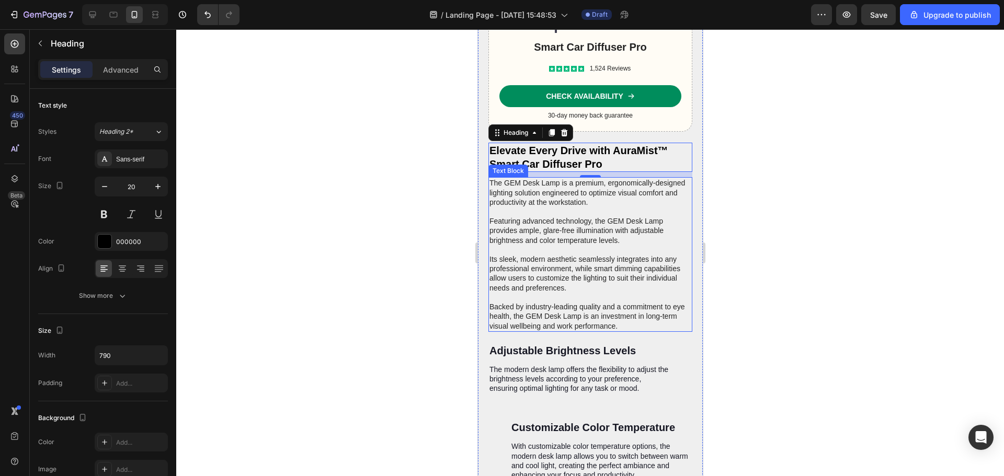
scroll to position [1568, 0]
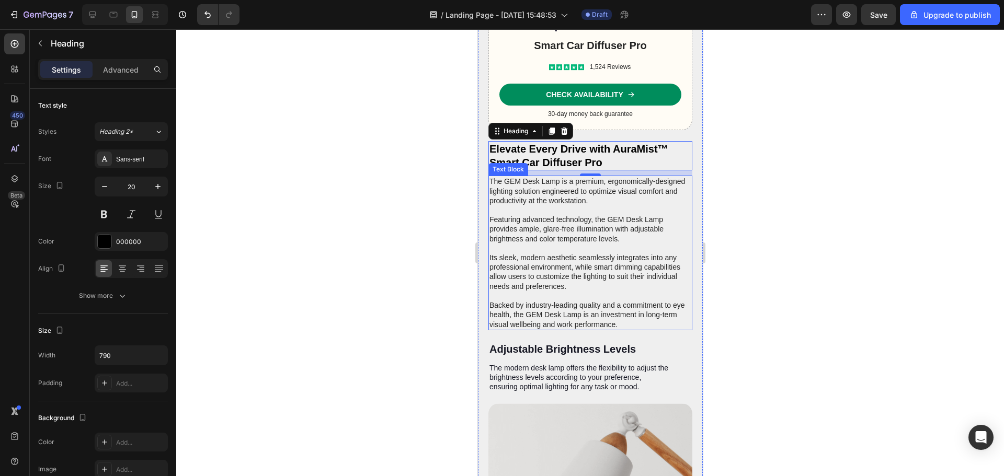
click at [588, 263] on p "The GEM Desk Lamp is a premium, ergonomically-designed lighting solution engine…" at bounding box center [590, 253] width 202 height 152
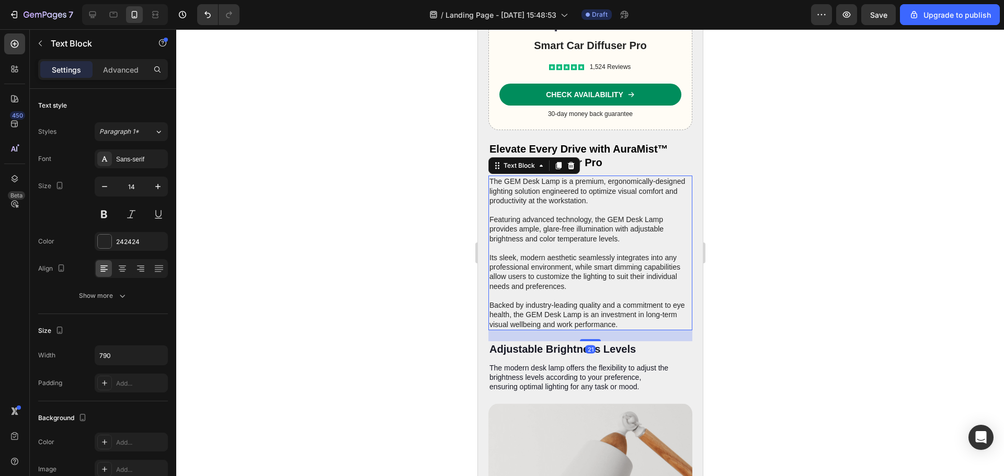
click at [588, 263] on p "The GEM Desk Lamp is a premium, ergonomically-designed lighting solution engine…" at bounding box center [590, 253] width 202 height 152
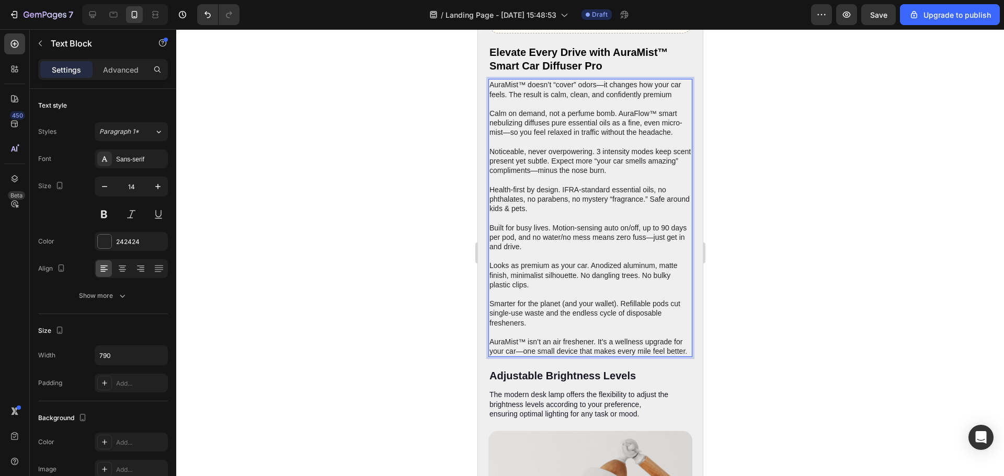
scroll to position [1673, 0]
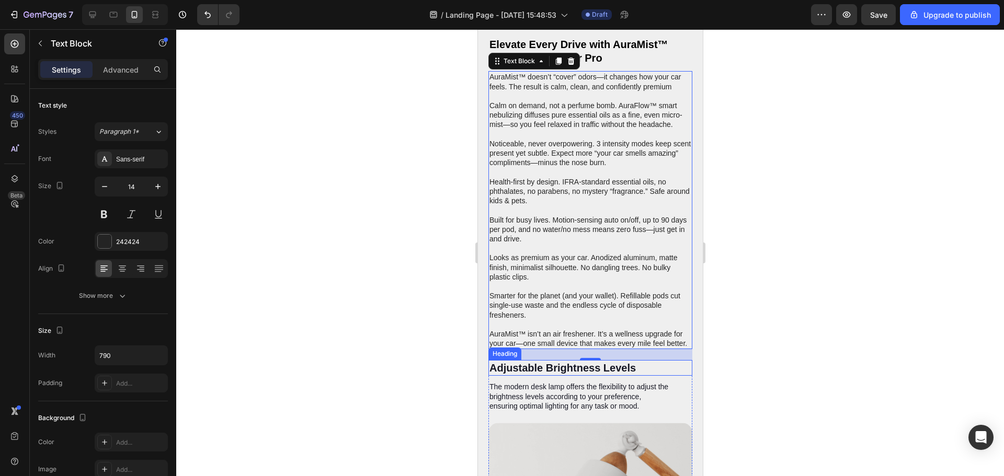
click at [538, 366] on h2 "Adjustable Brightness Levels" at bounding box center [579, 368] width 182 height 16
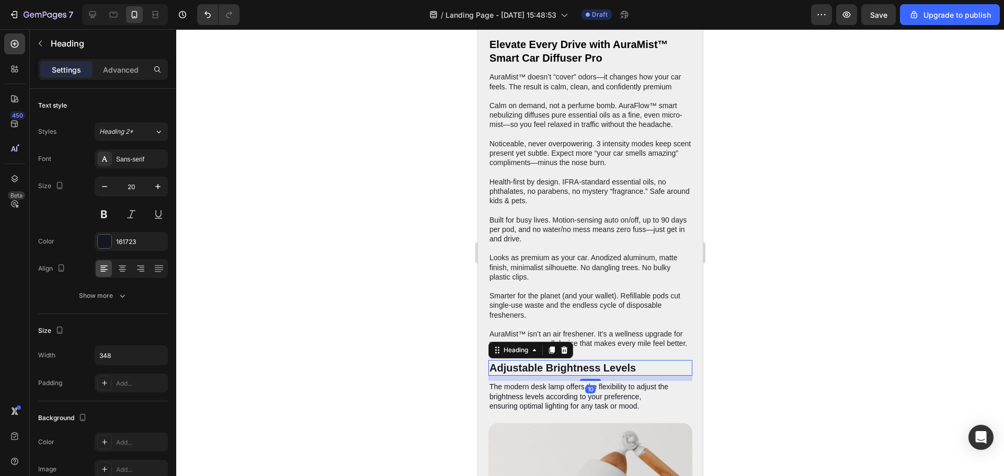
click at [538, 366] on h2 "Adjustable Brightness Levels" at bounding box center [579, 368] width 182 height 16
click at [538, 366] on p "Adjustable Brightness Levels" at bounding box center [579, 368] width 180 height 14
click at [824, 292] on div at bounding box center [590, 252] width 828 height 447
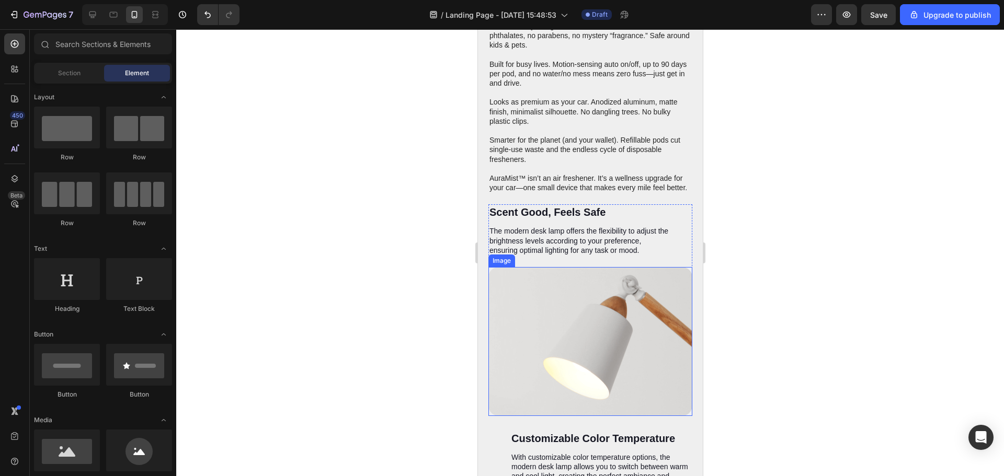
scroll to position [1830, 0]
click at [583, 235] on p "The modern desk lamp offers the flexibility to adjust the brightness levels acc…" at bounding box center [579, 239] width 180 height 29
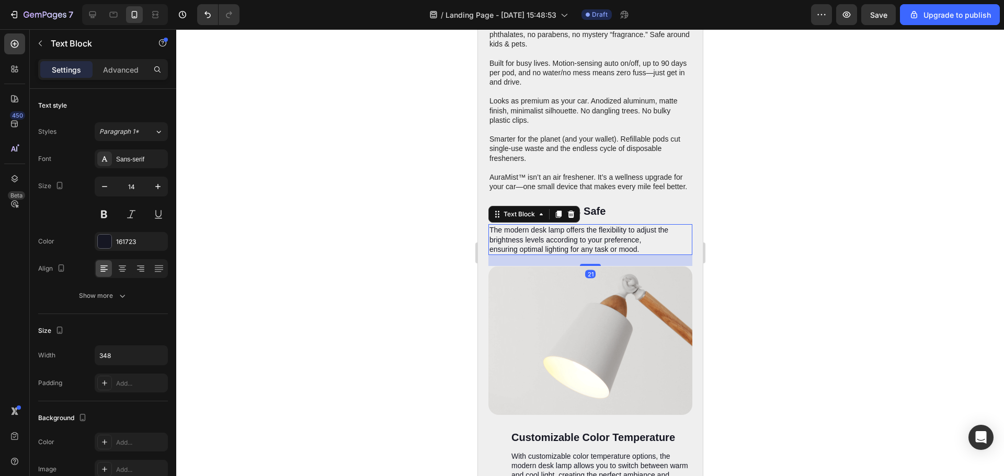
click at [583, 235] on p "The modern desk lamp offers the flexibility to adjust the brightness levels acc…" at bounding box center [579, 239] width 180 height 29
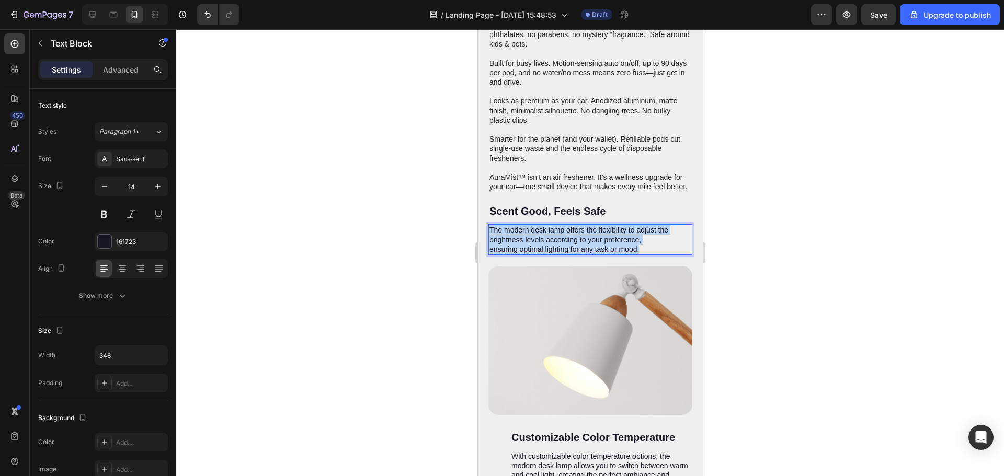
click at [583, 235] on p "The modern desk lamp offers the flexibility to adjust the brightness levels acc…" at bounding box center [579, 239] width 180 height 29
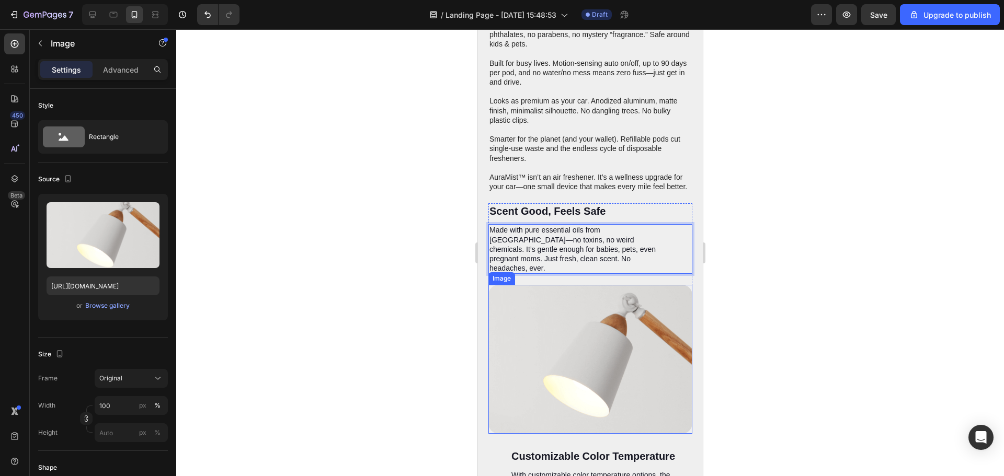
click at [611, 324] on img at bounding box center [590, 359] width 204 height 149
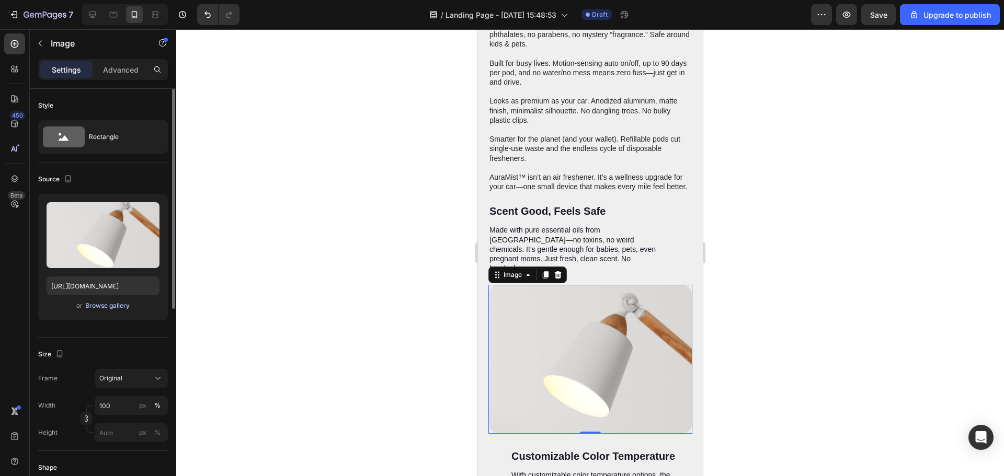
click at [104, 310] on div "Browse gallery" at bounding box center [107, 305] width 44 height 9
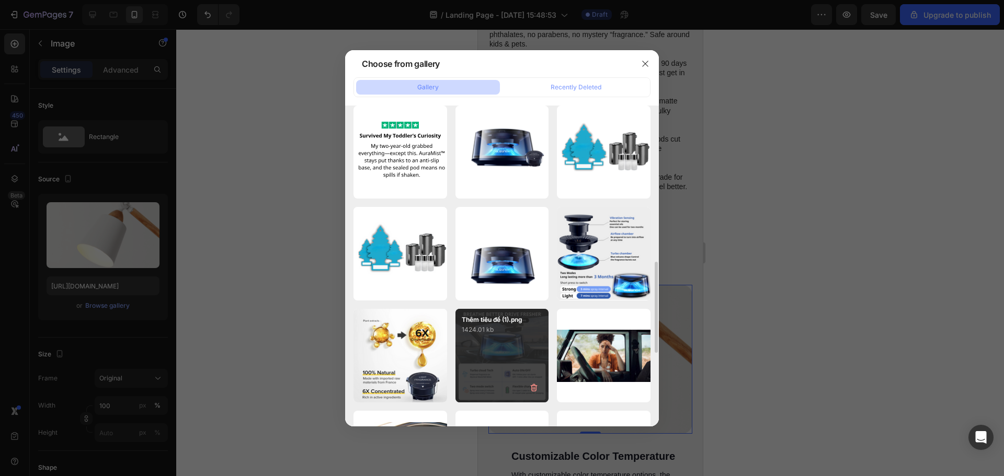
scroll to position [366, 0]
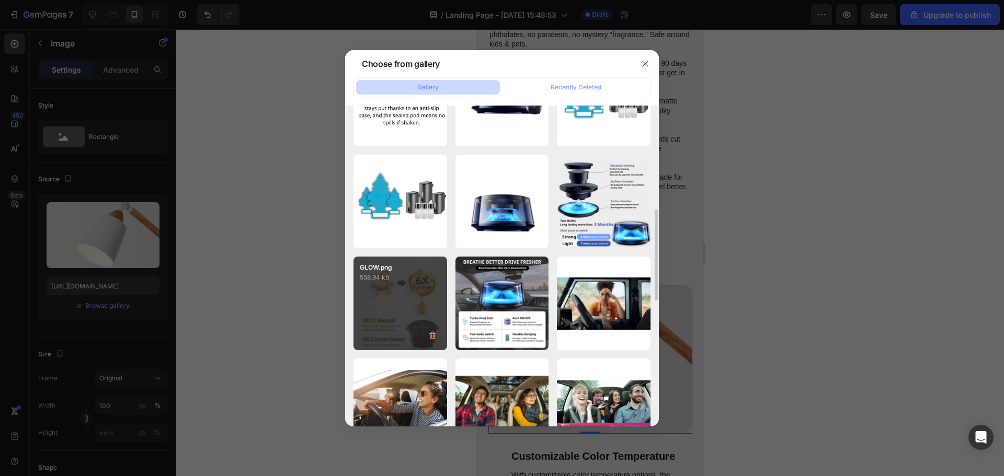
click at [375, 271] on p "GLOW.png" at bounding box center [400, 267] width 81 height 9
type input "[URL][DOMAIN_NAME]"
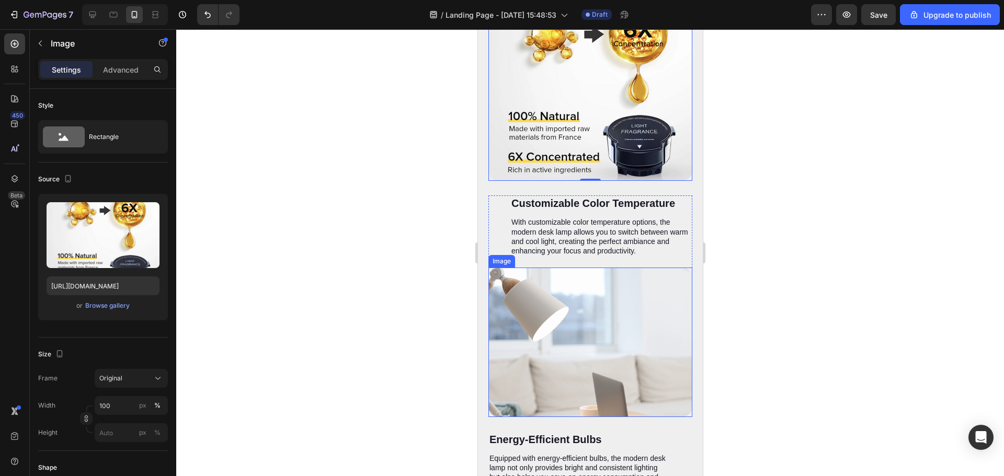
scroll to position [2143, 0]
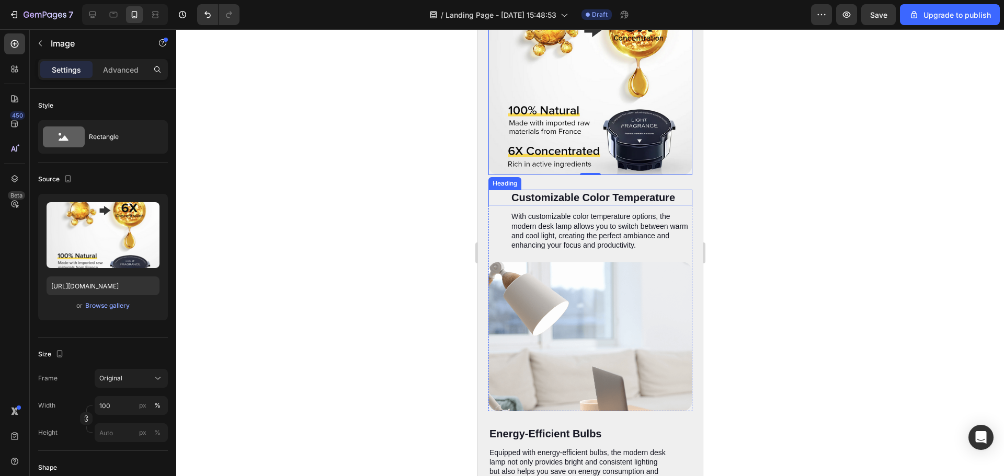
click at [598, 190] on h2 "Customizable Color Temperature" at bounding box center [601, 198] width 182 height 16
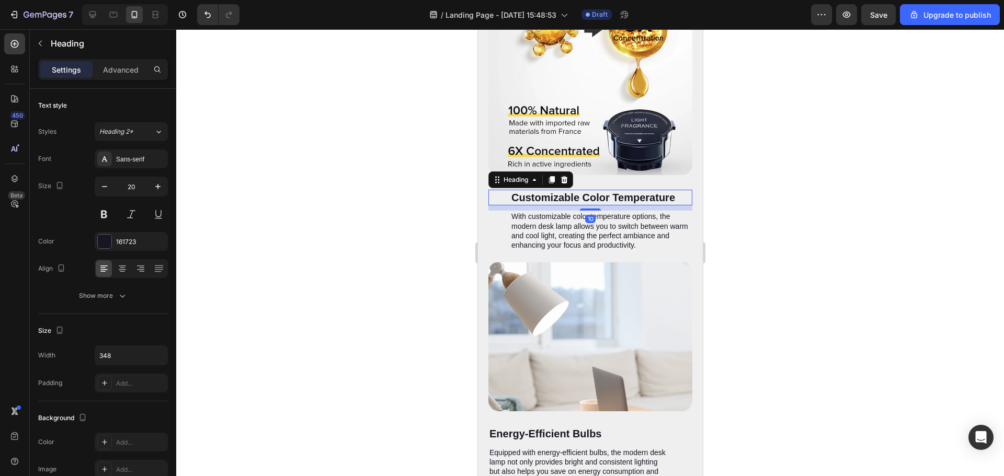
click at [598, 190] on h2 "Customizable Color Temperature" at bounding box center [601, 198] width 182 height 16
click at [598, 191] on p "Customizable Color Temperature" at bounding box center [601, 198] width 180 height 14
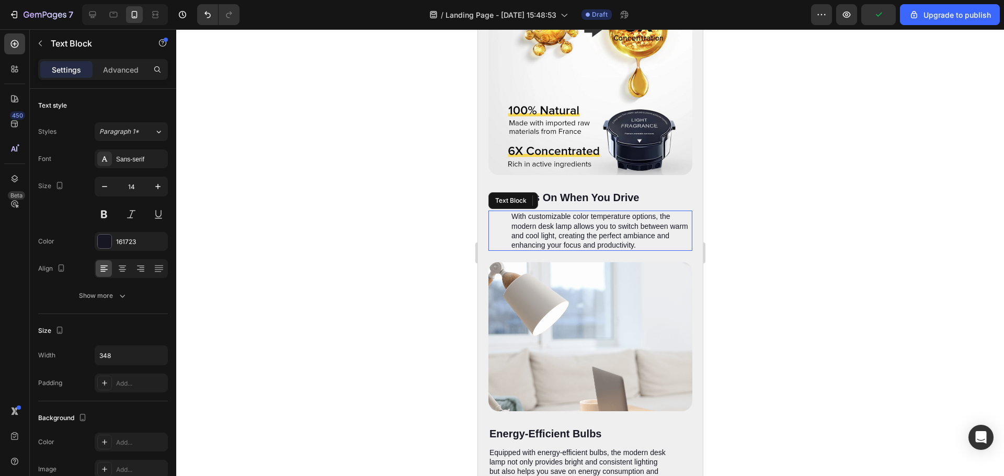
click at [605, 234] on p "With customizable color temperature options, the modern desk lamp allows you to…" at bounding box center [601, 231] width 180 height 38
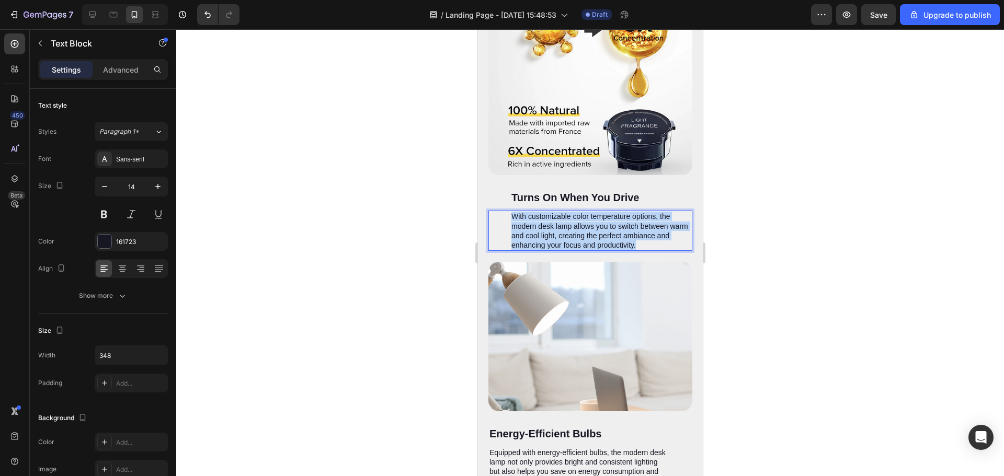
click at [605, 234] on p "With customizable color temperature options, the modern desk lamp allows you to…" at bounding box center [601, 231] width 180 height 38
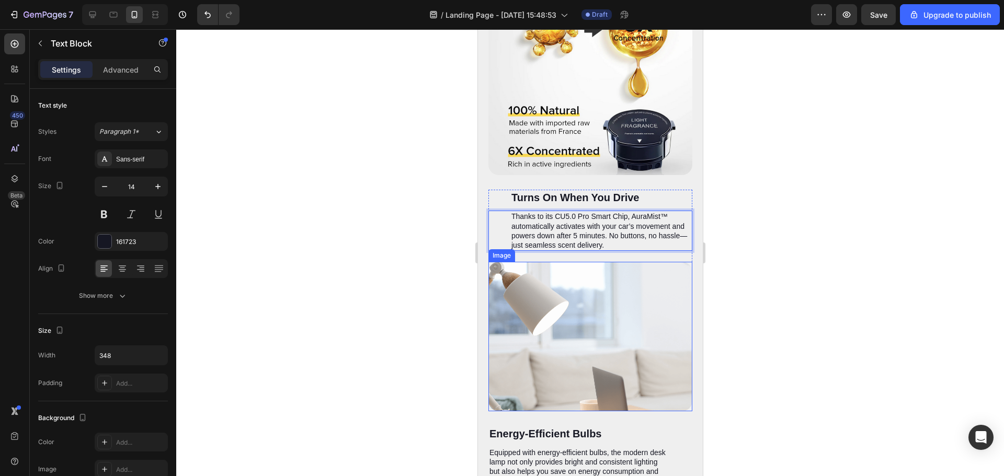
click at [629, 307] on img at bounding box center [590, 337] width 204 height 150
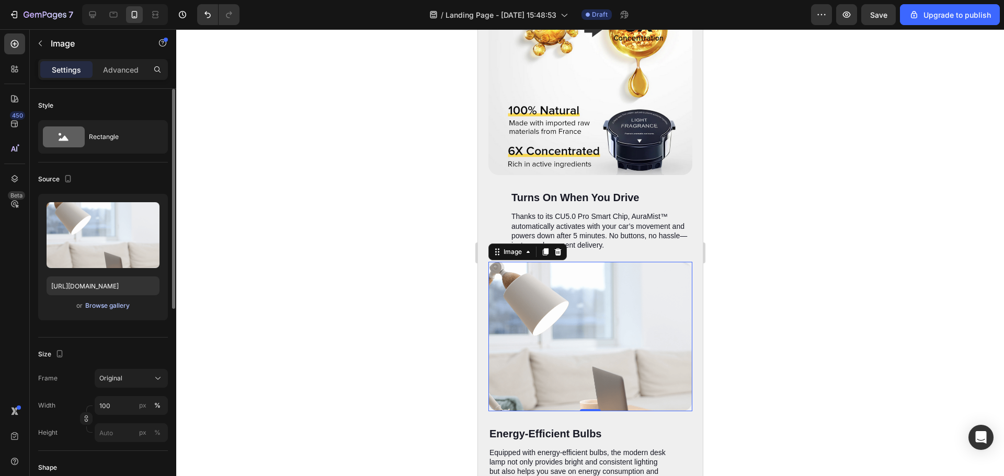
click at [102, 309] on div "Browse gallery" at bounding box center [107, 305] width 44 height 9
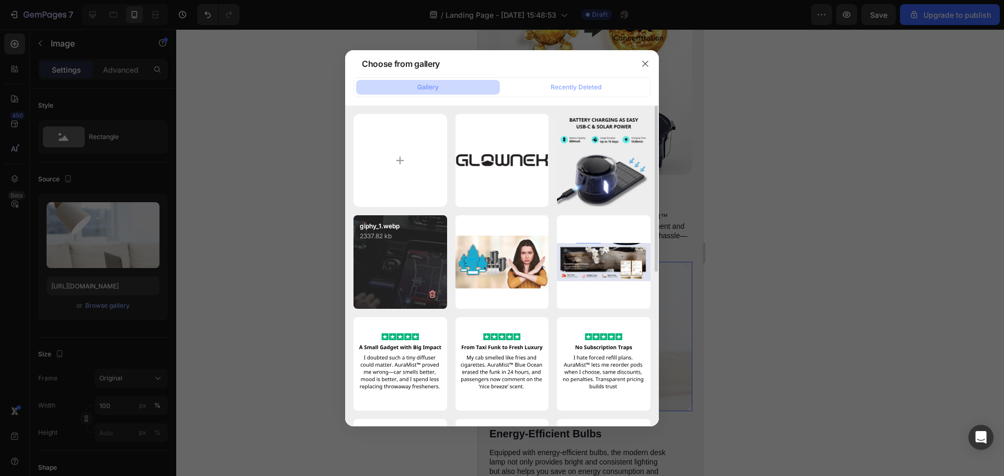
click at [363, 229] on p "giphy_1.webp" at bounding box center [400, 226] width 81 height 9
type input "[URL][DOMAIN_NAME]"
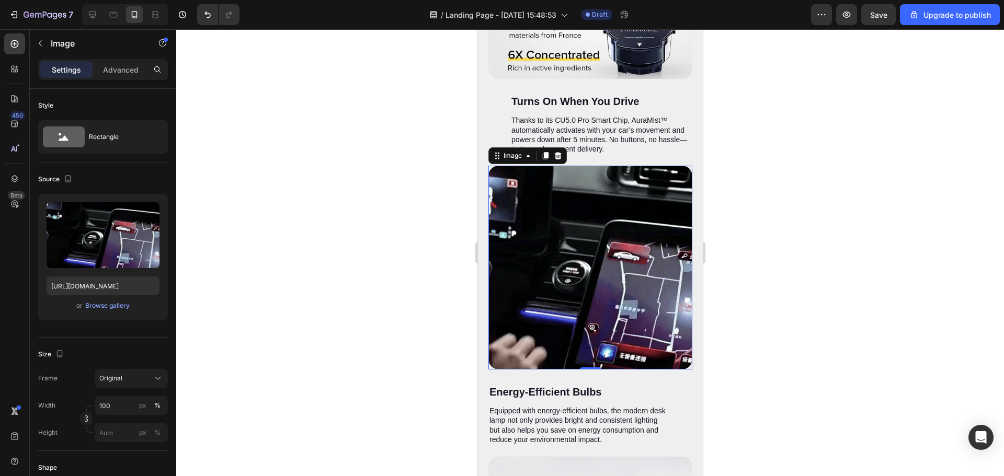
scroll to position [2248, 0]
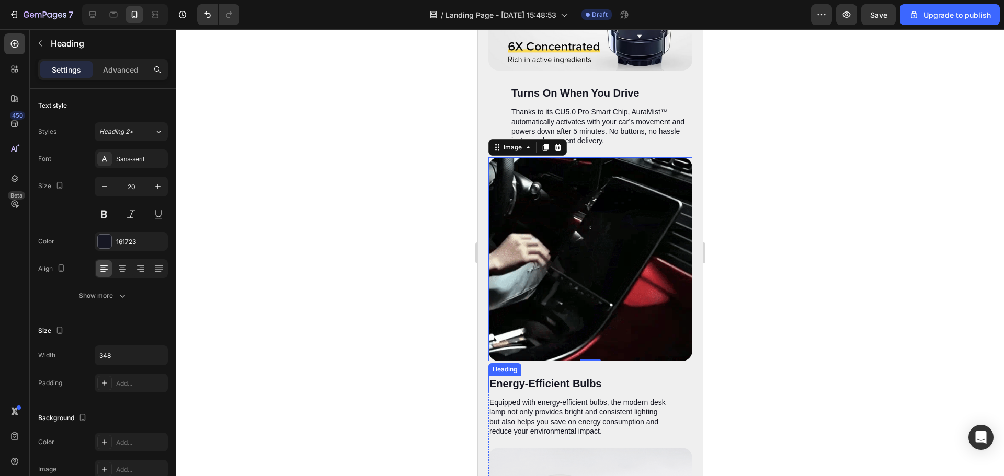
click at [552, 376] on h2 "Energy-Efficient Bulbs" at bounding box center [579, 384] width 182 height 16
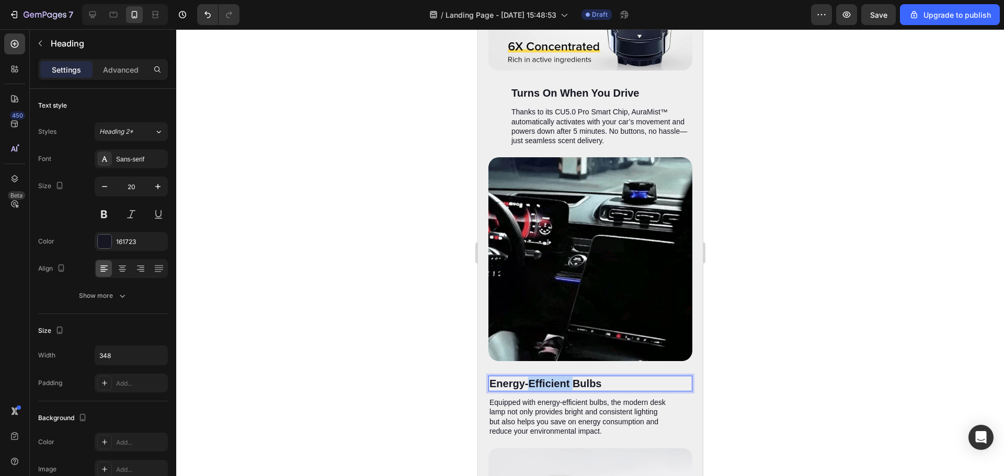
click at [552, 376] on h2 "Energy-Efficient Bulbs" at bounding box center [579, 384] width 182 height 16
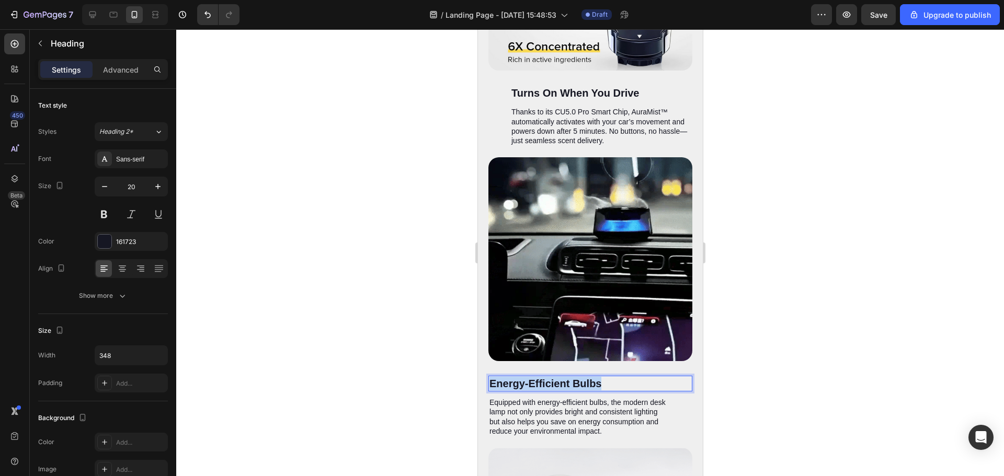
click at [553, 377] on p "Energy-Efficient Bulbs" at bounding box center [579, 384] width 180 height 14
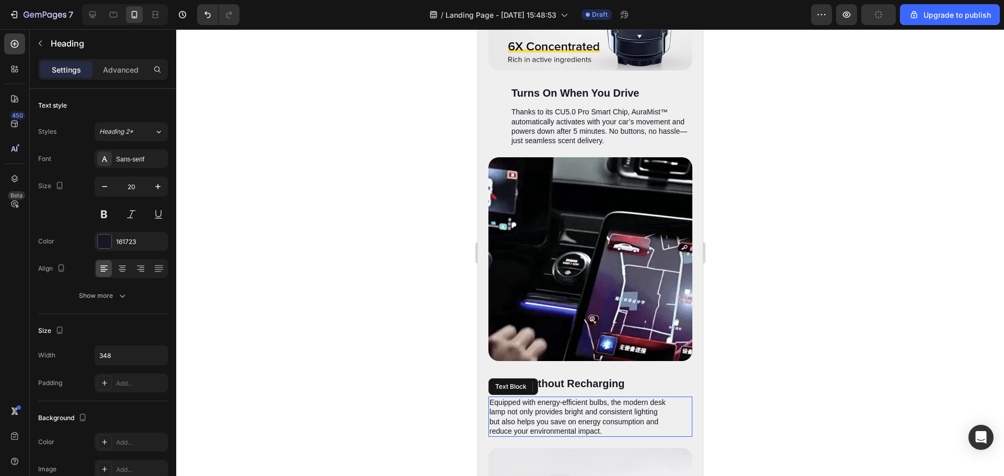
click at [549, 398] on p "Equipped with energy-efficient bulbs, the modern desk lamp not only provides br…" at bounding box center [579, 417] width 180 height 38
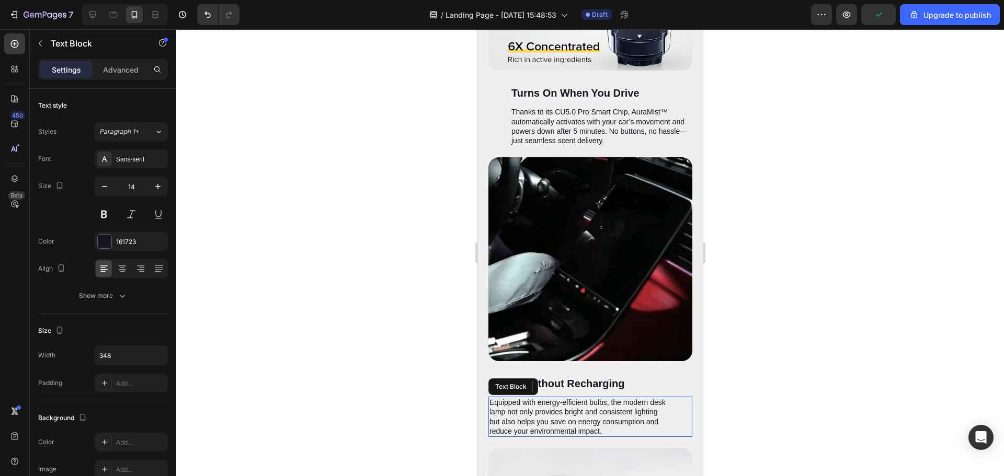
click at [550, 398] on p "Equipped with energy-efficient bulbs, the modern desk lamp not only provides br…" at bounding box center [579, 417] width 180 height 38
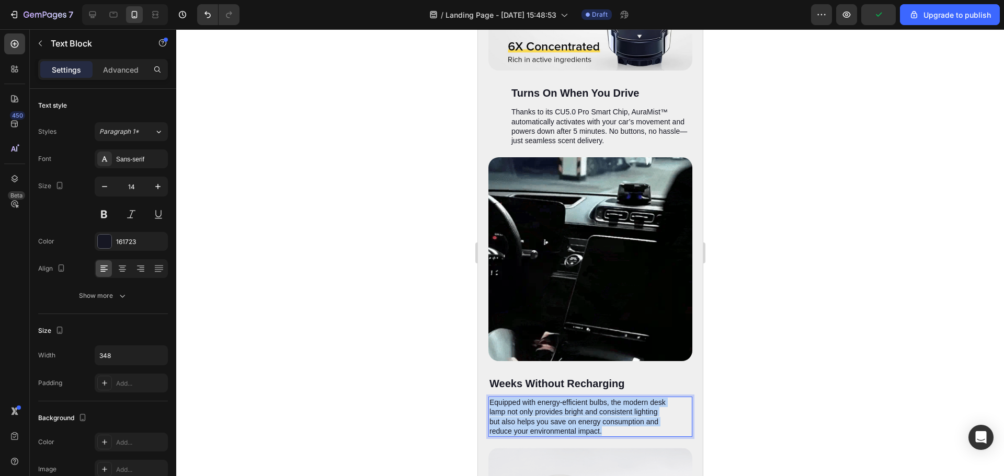
click at [550, 398] on p "Equipped with energy-efficient bulbs, the modern desk lamp not only provides br…" at bounding box center [579, 417] width 180 height 38
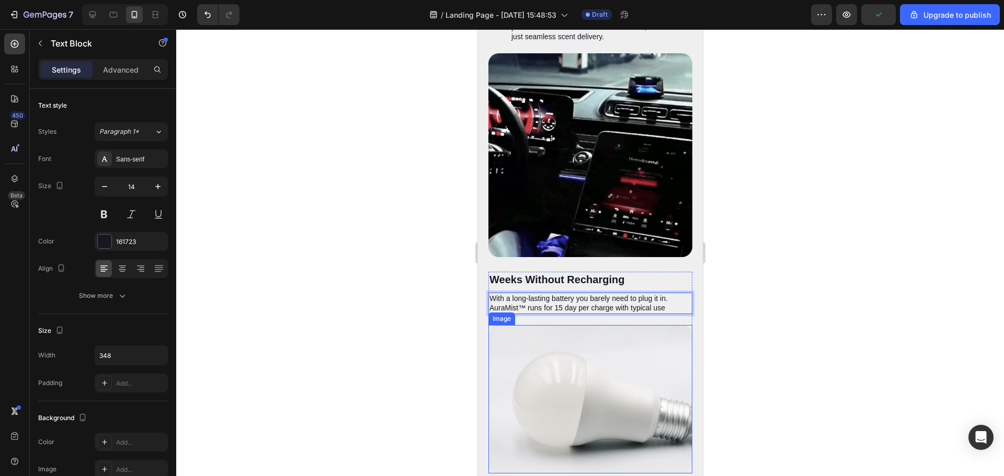
scroll to position [2352, 0]
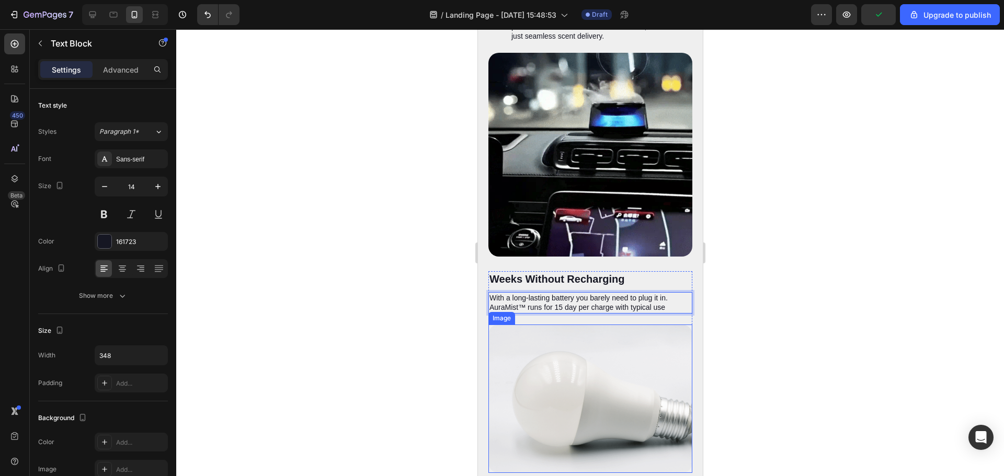
click at [640, 398] on img at bounding box center [590, 399] width 204 height 149
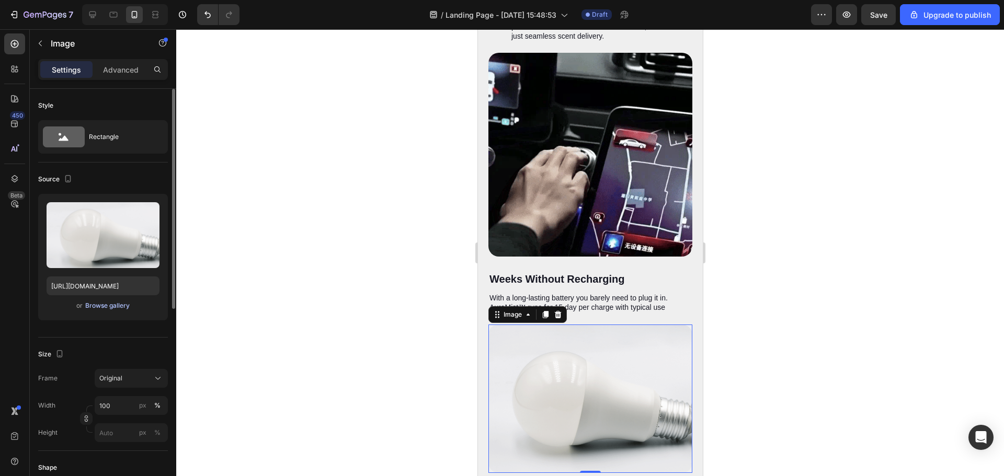
click at [97, 307] on div "Browse gallery" at bounding box center [107, 305] width 44 height 9
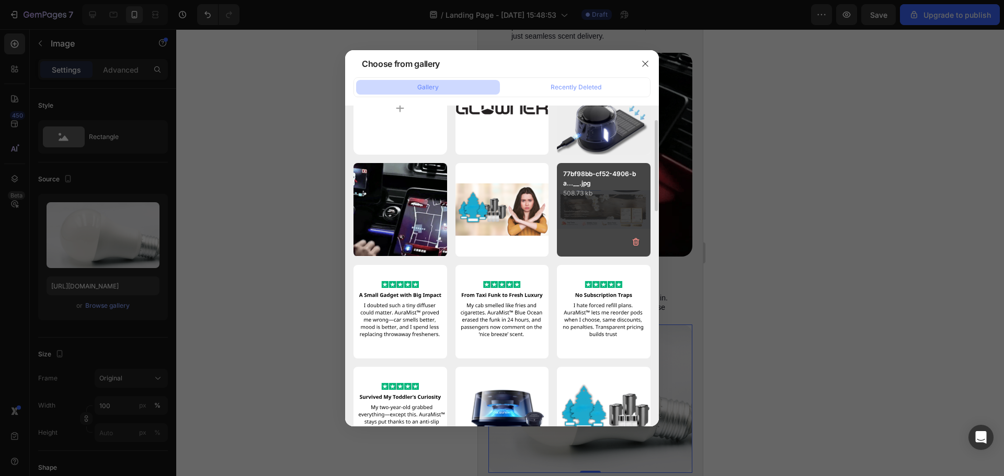
scroll to position [0, 0]
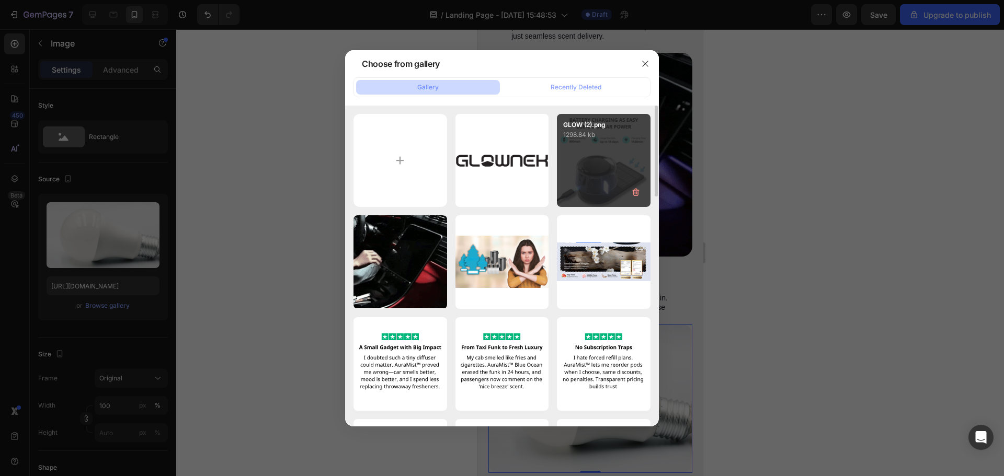
click at [573, 162] on div "GLOW (2).png 1298.84 kb" at bounding box center [604, 161] width 94 height 94
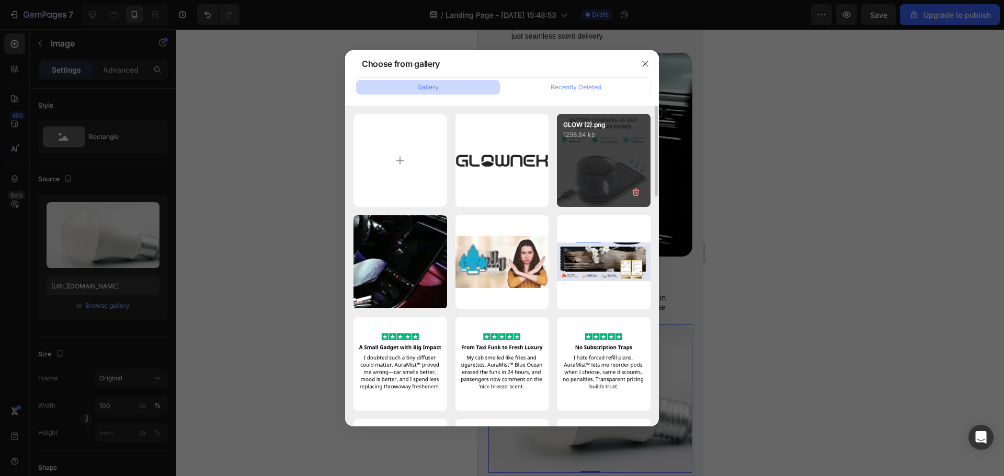
type input "[URL][DOMAIN_NAME]"
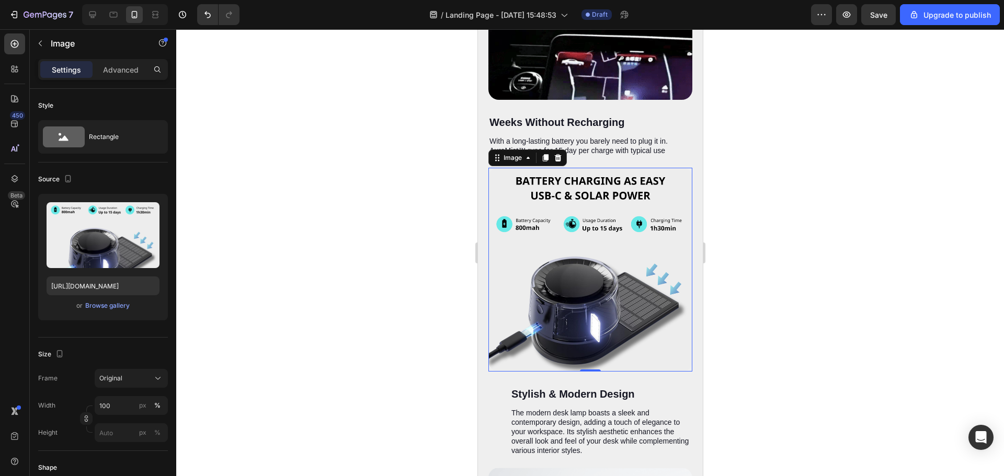
scroll to position [2614, 0]
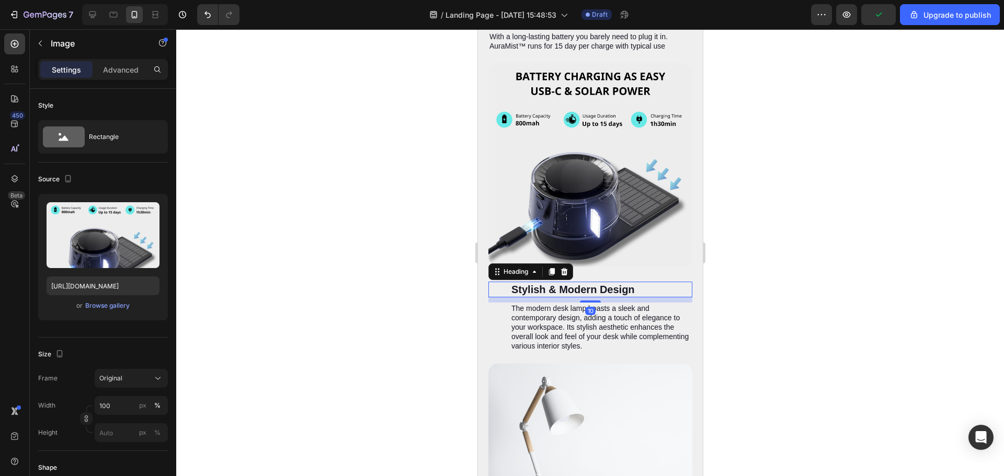
click at [581, 282] on h2 "Stylish & Modern Design" at bounding box center [601, 290] width 182 height 16
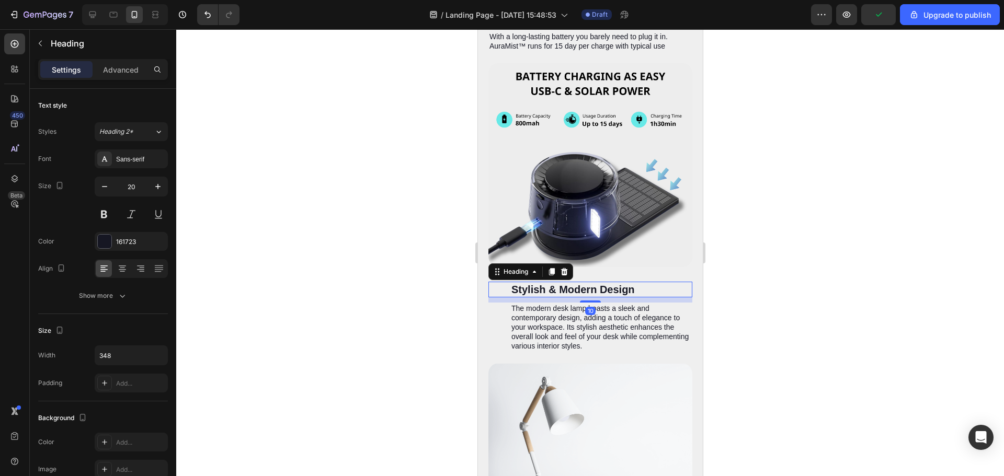
click at [581, 282] on h2 "Stylish & Modern Design" at bounding box center [601, 290] width 182 height 16
click at [581, 283] on p "Stylish & Modern Design" at bounding box center [601, 290] width 180 height 14
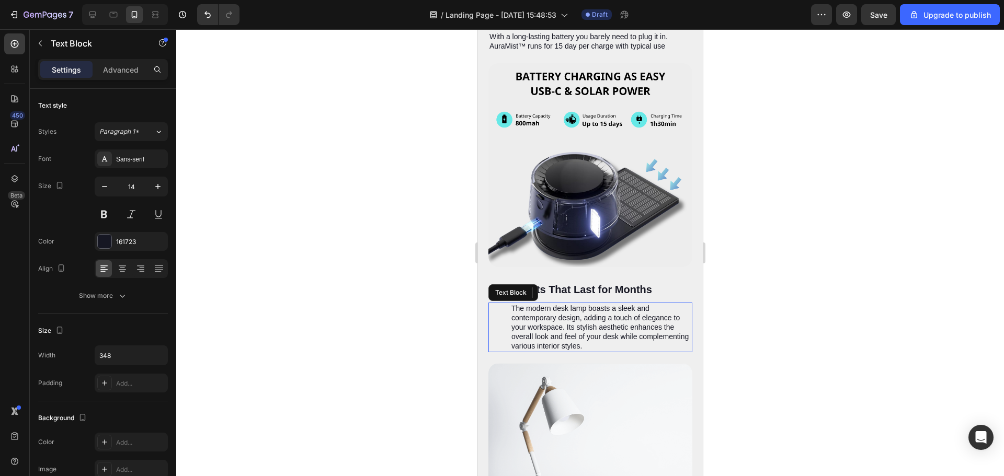
click at [595, 306] on p "The modern desk lamp boasts a sleek and contemporary design, adding a touch of …" at bounding box center [601, 328] width 180 height 48
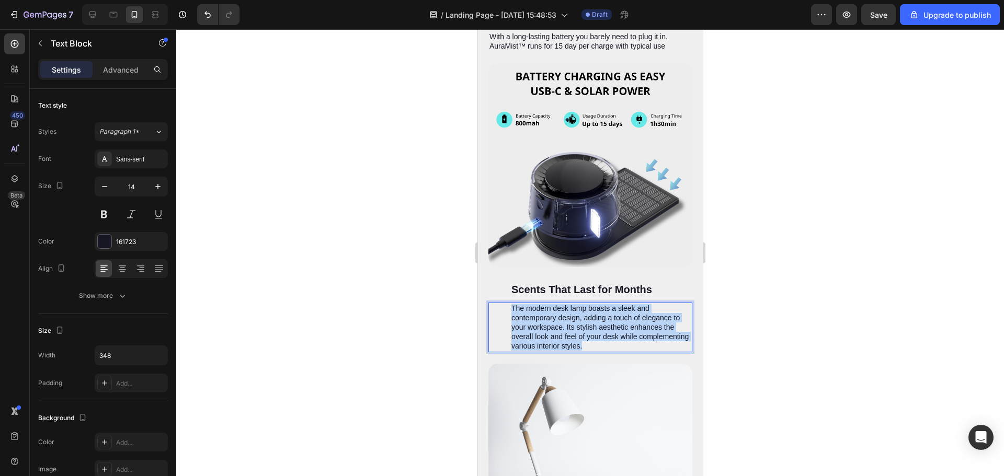
click at [595, 306] on p "The modern desk lamp boasts a sleek and contemporary design, adding a touch of …" at bounding box center [601, 328] width 180 height 48
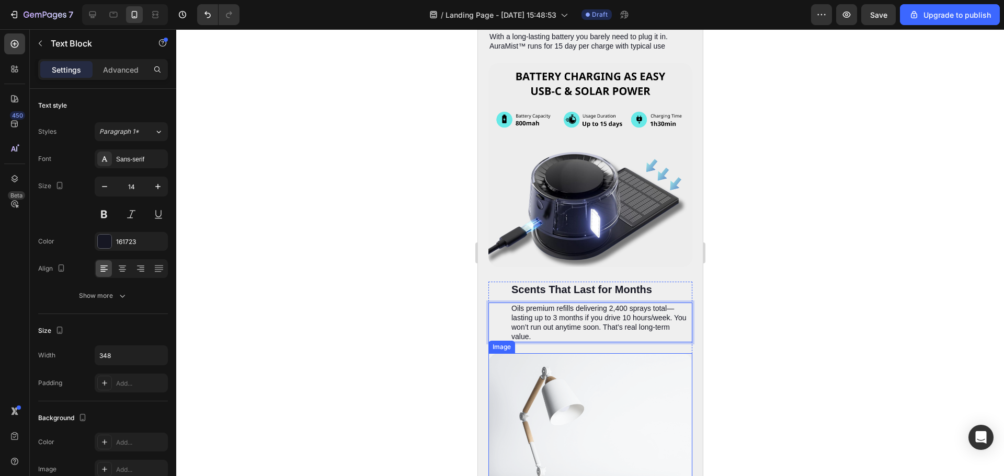
click at [621, 363] on img at bounding box center [590, 428] width 204 height 150
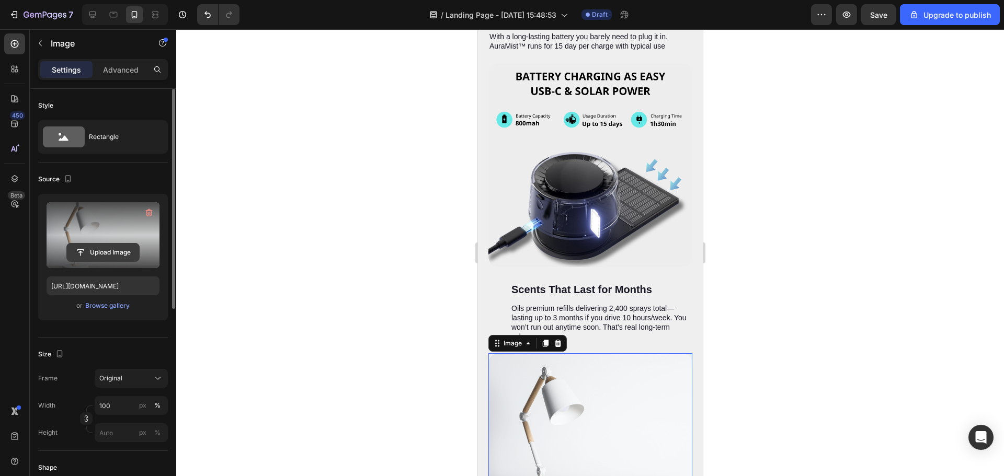
click at [117, 245] on input "file" at bounding box center [103, 253] width 72 height 18
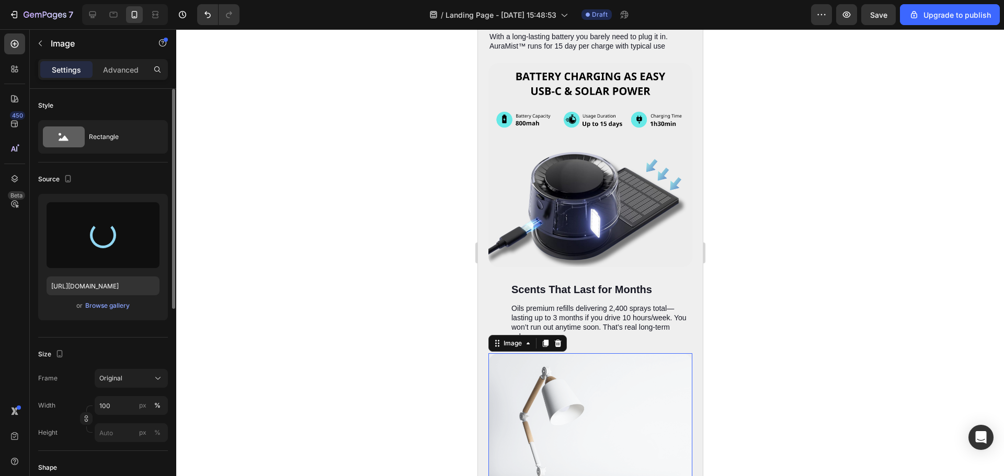
scroll to position [2823, 0]
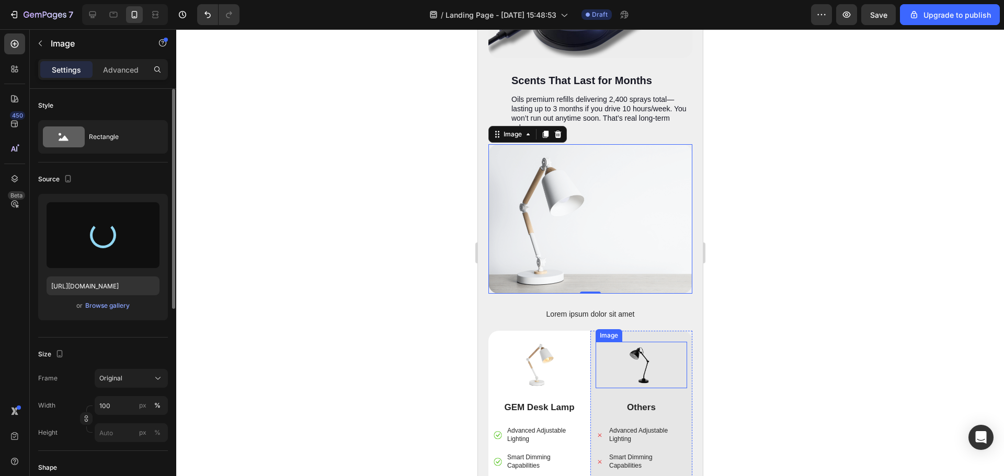
type input "[URL][DOMAIN_NAME]"
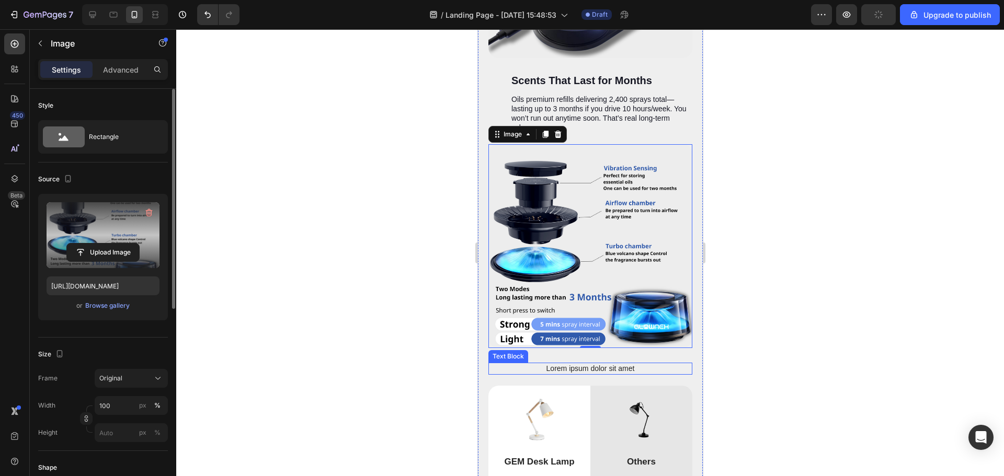
click at [565, 364] on p "Lorem ipsum dolor sit amet" at bounding box center [589, 368] width 181 height 9
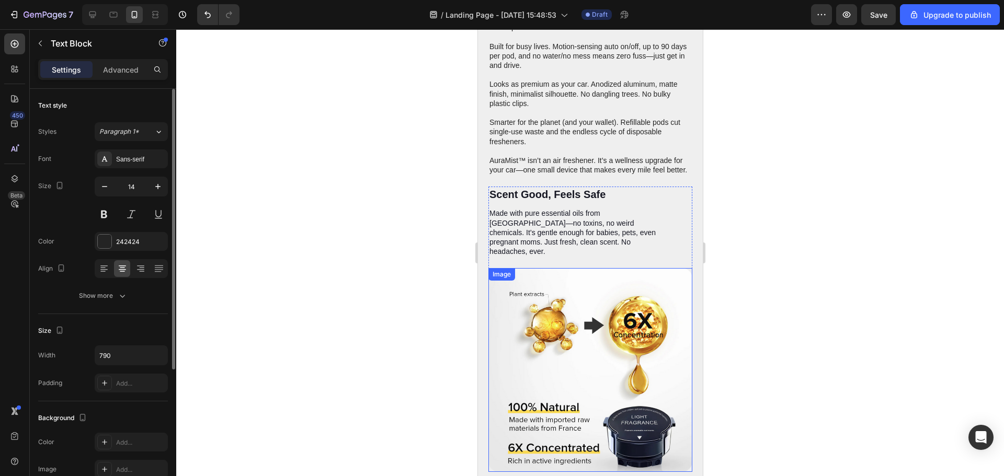
scroll to position [1830, 0]
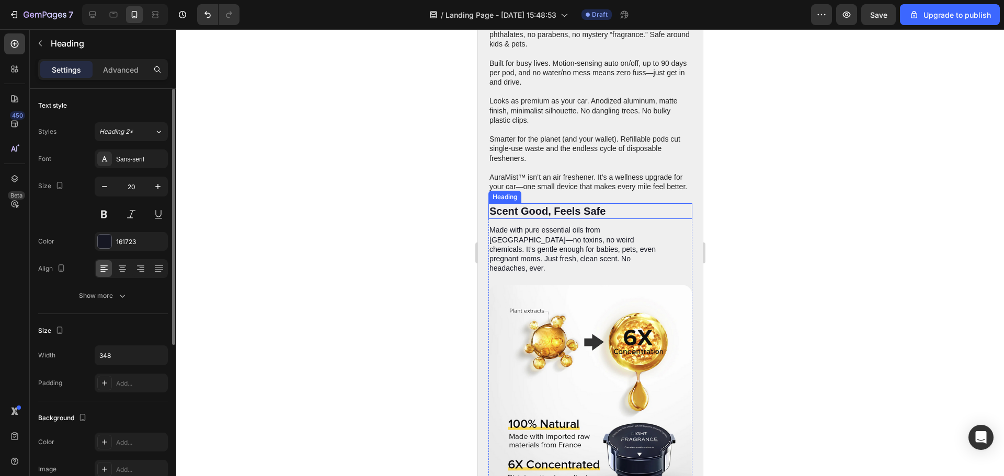
click at [595, 211] on p "Scent Good, Feels Safe" at bounding box center [579, 211] width 180 height 14
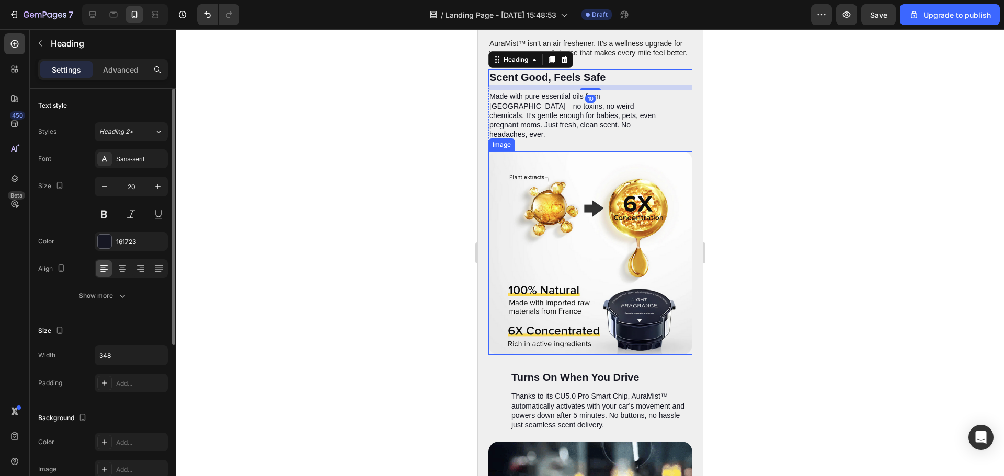
scroll to position [1934, 0]
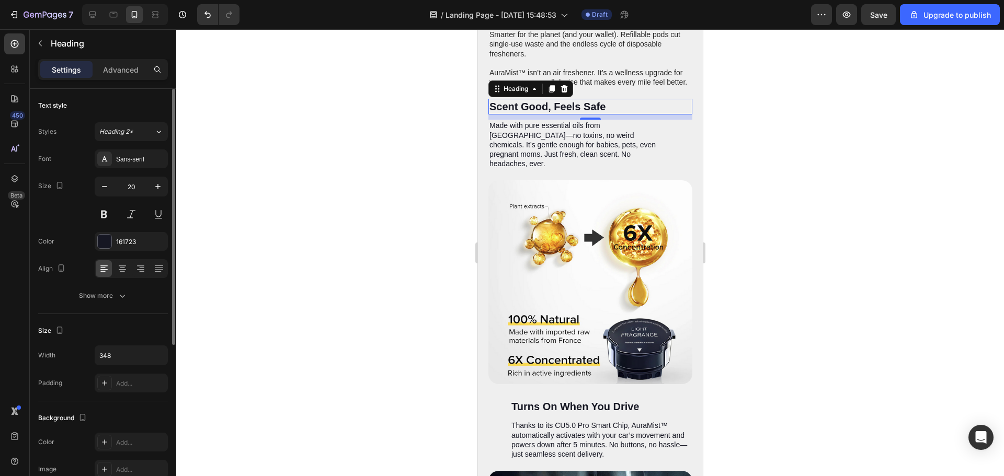
click at [810, 201] on div at bounding box center [590, 252] width 828 height 447
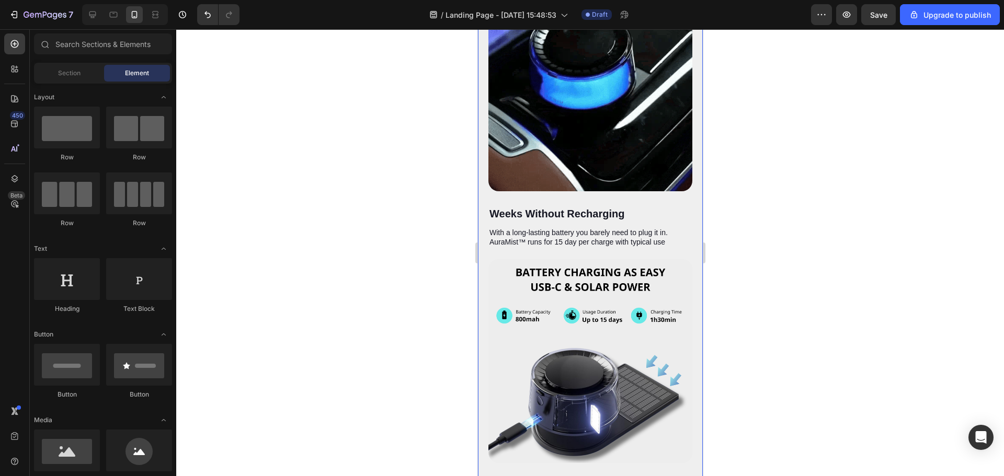
scroll to position [2405, 0]
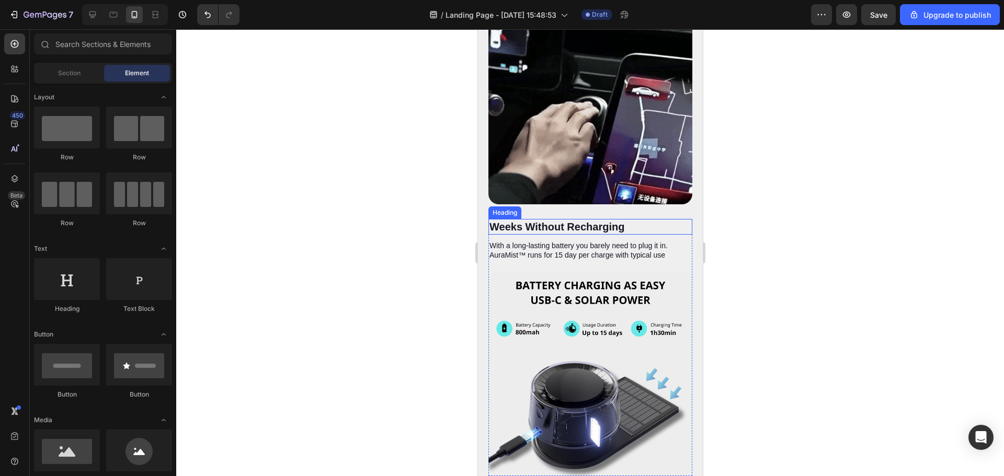
click at [551, 220] on p "Weeks Without Recharging" at bounding box center [579, 227] width 180 height 14
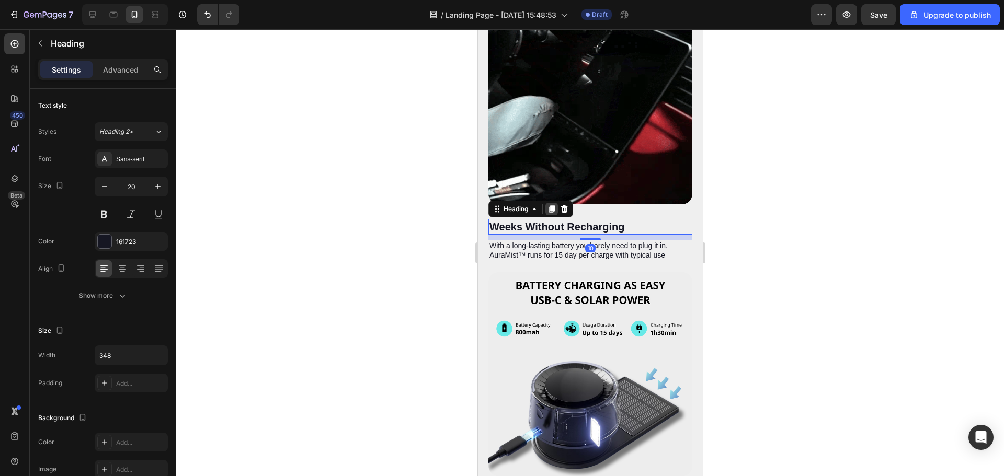
click at [555, 205] on icon at bounding box center [551, 209] width 8 height 8
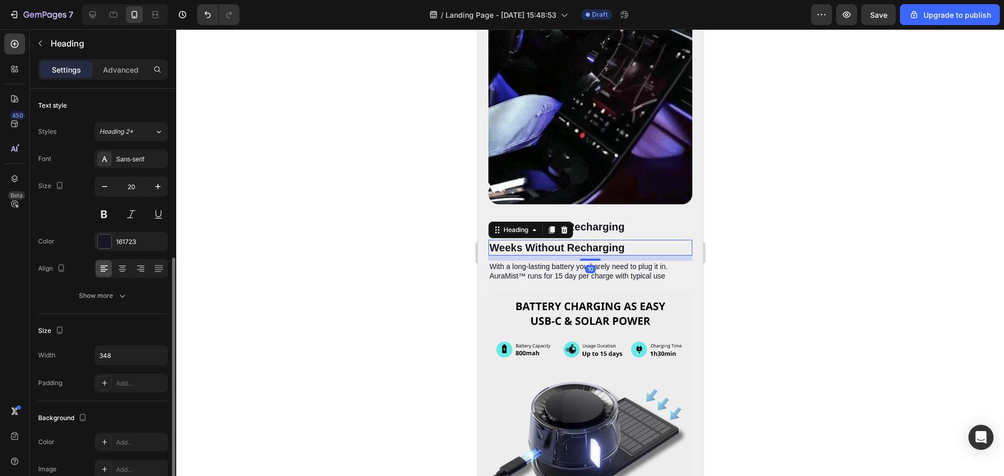
scroll to position [105, 0]
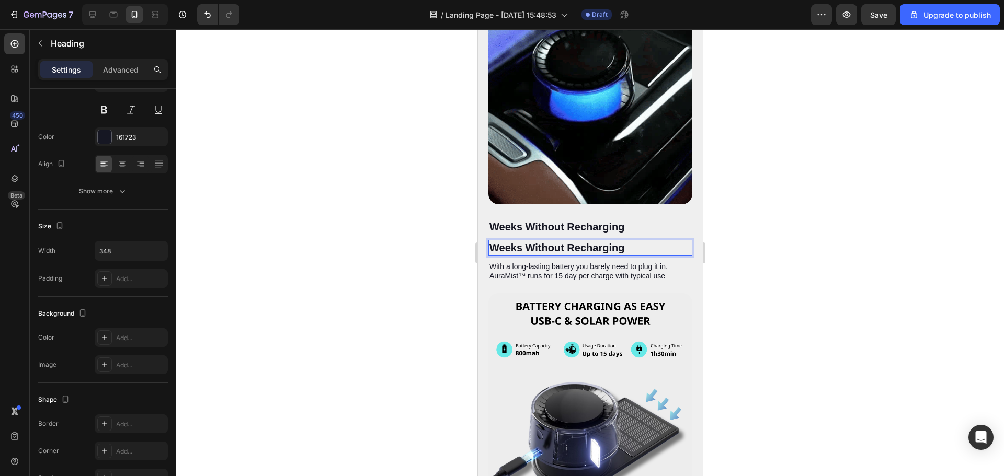
click at [499, 241] on p "Weeks Without Recharging" at bounding box center [579, 248] width 180 height 14
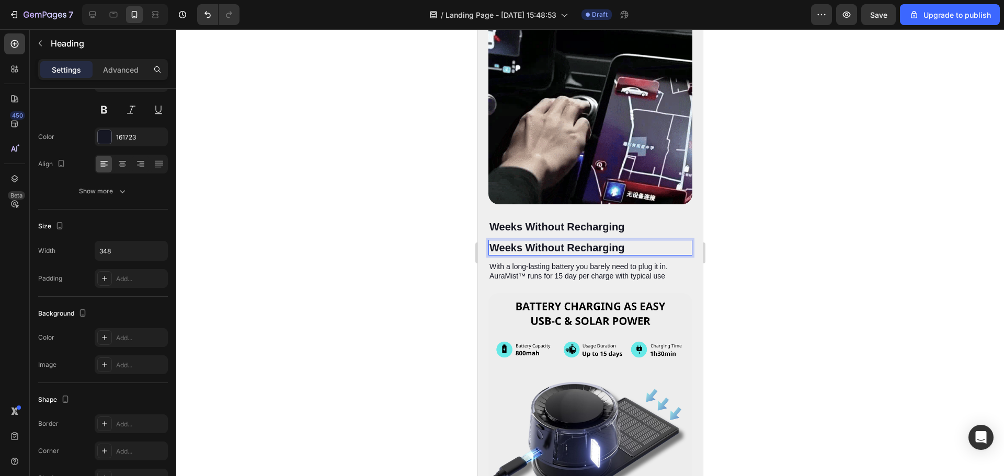
click at [495, 241] on p "Weeks Without Recharging" at bounding box center [579, 248] width 180 height 14
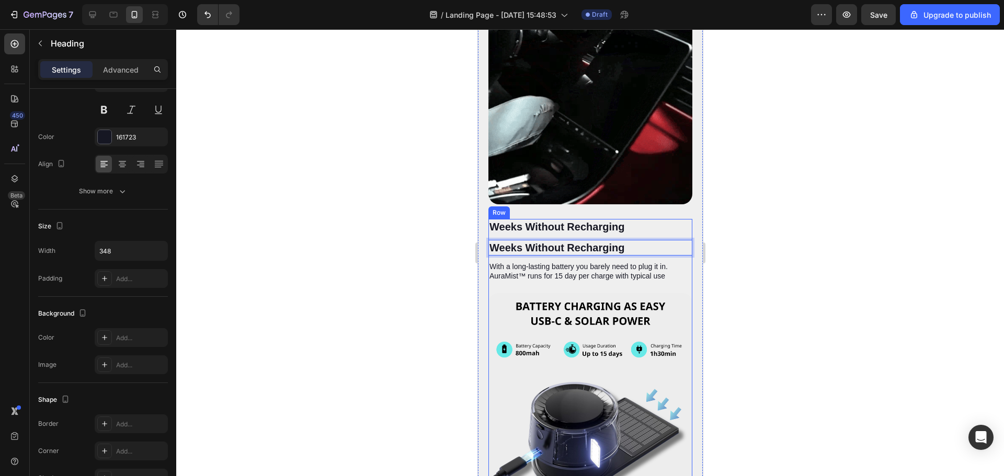
click at [599, 241] on p "Weeks Without Recharging" at bounding box center [579, 248] width 180 height 14
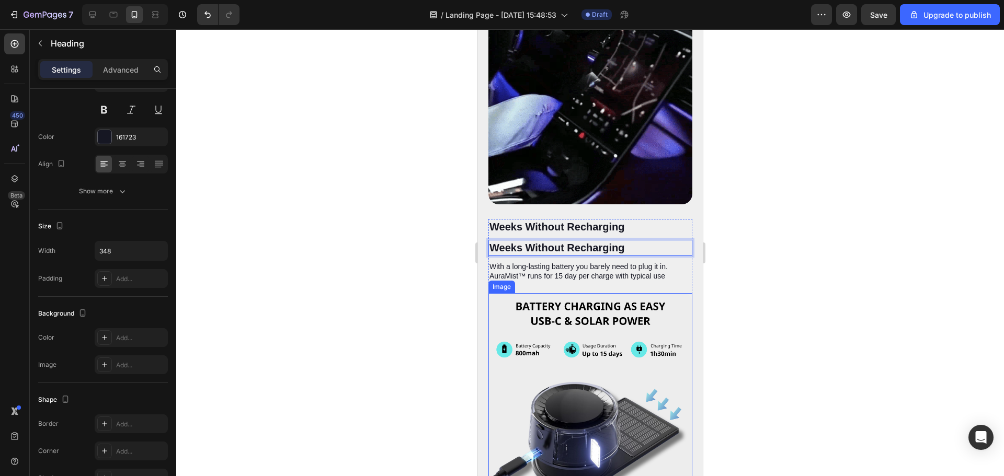
click at [515, 293] on img at bounding box center [590, 395] width 204 height 204
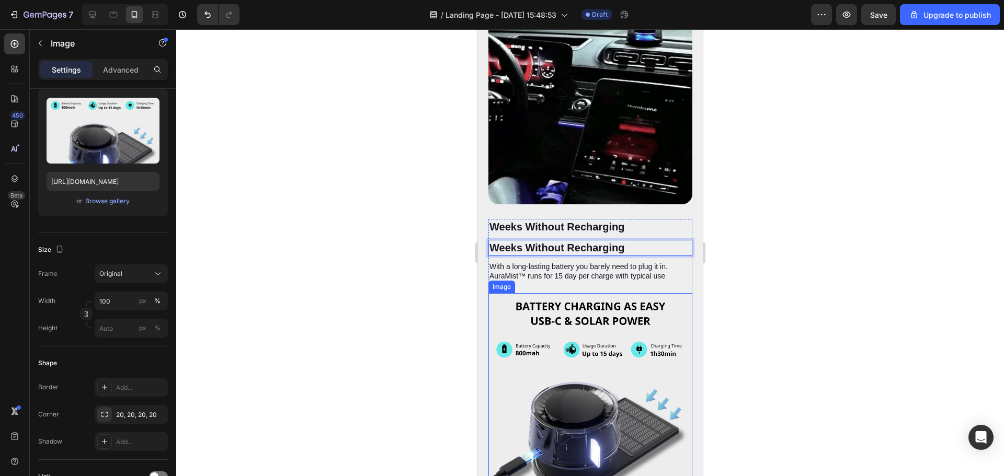
scroll to position [0, 0]
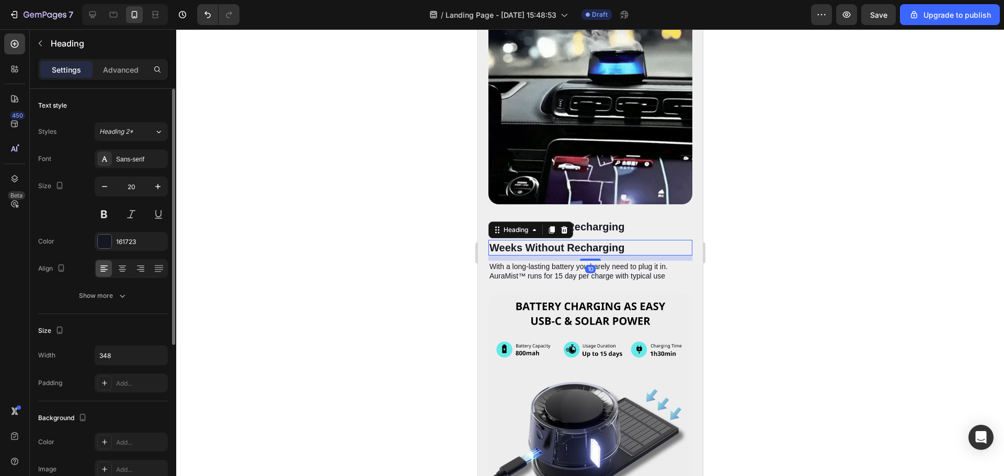
click at [496, 241] on p "Weeks Without Recharging" at bounding box center [579, 248] width 180 height 14
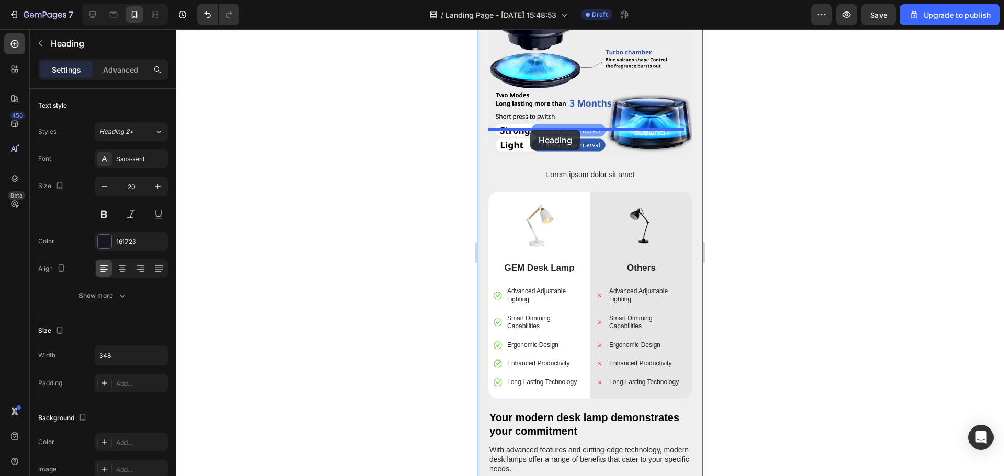
drag, startPoint x: 497, startPoint y: 206, endPoint x: 530, endPoint y: 130, distance: 83.6
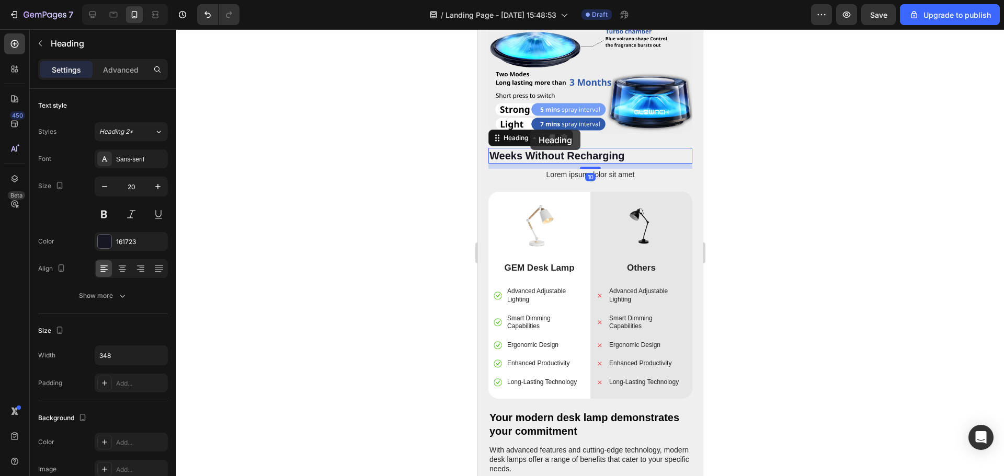
scroll to position [3017, 0]
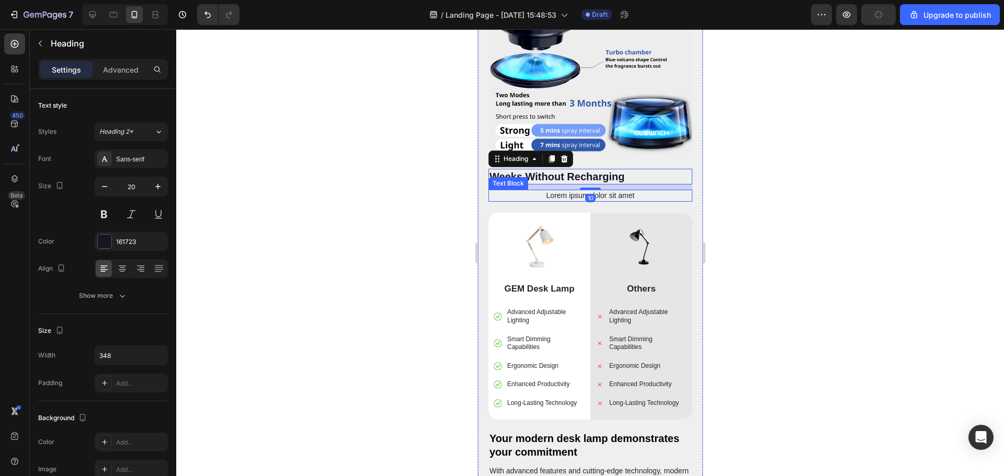
click at [565, 191] on p "Lorem ipsum dolor sit amet" at bounding box center [589, 195] width 181 height 9
click at [612, 169] on h2 "Weeks Without Recharging" at bounding box center [579, 177] width 182 height 16
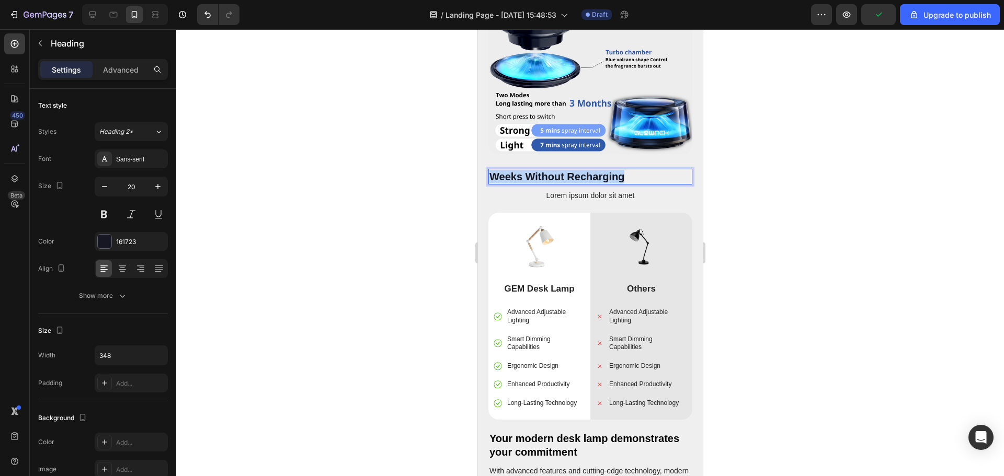
click at [612, 170] on p "Weeks Without Recharging" at bounding box center [579, 177] width 180 height 14
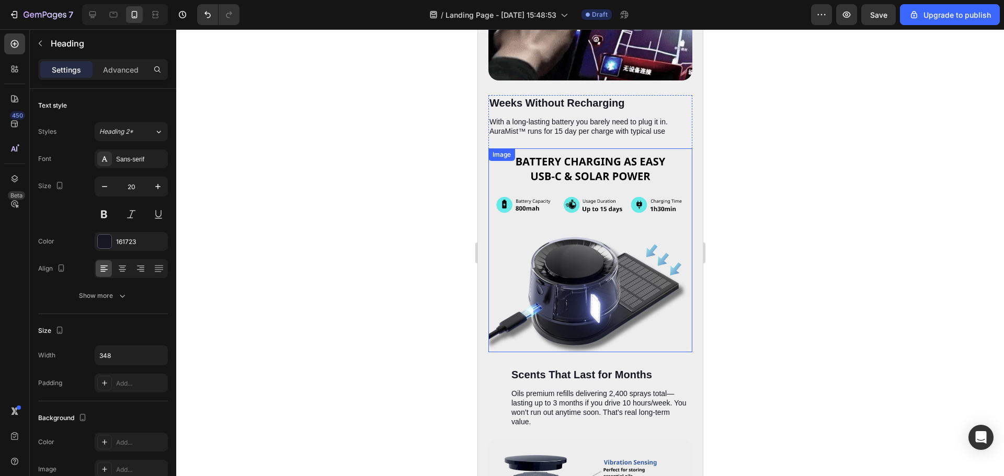
scroll to position [2494, 0]
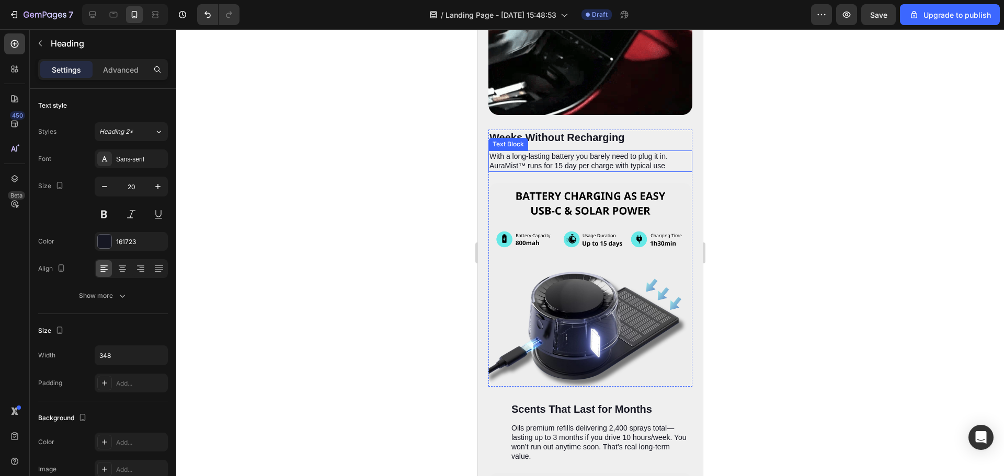
click at [539, 152] on p "With a long-lasting battery you barely need to plug it in. AuraMist™ runs for 1…" at bounding box center [579, 161] width 180 height 19
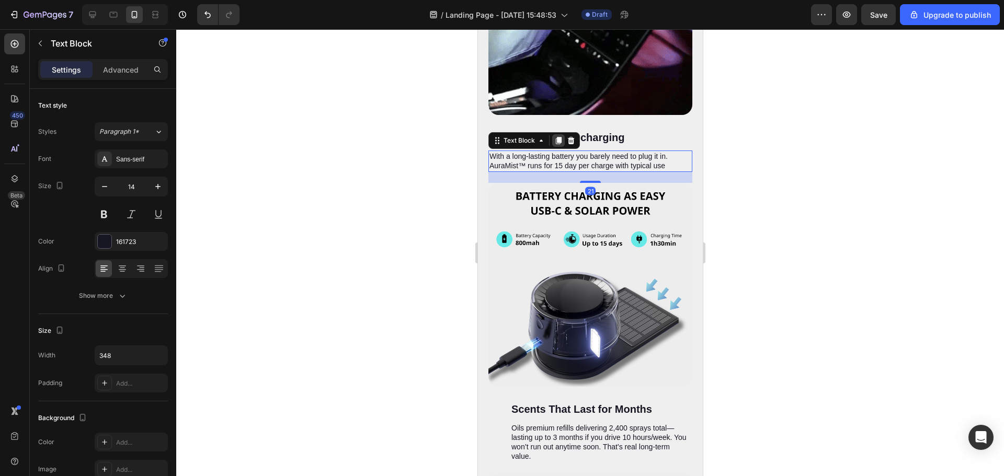
click at [560, 137] on icon at bounding box center [558, 140] width 6 height 7
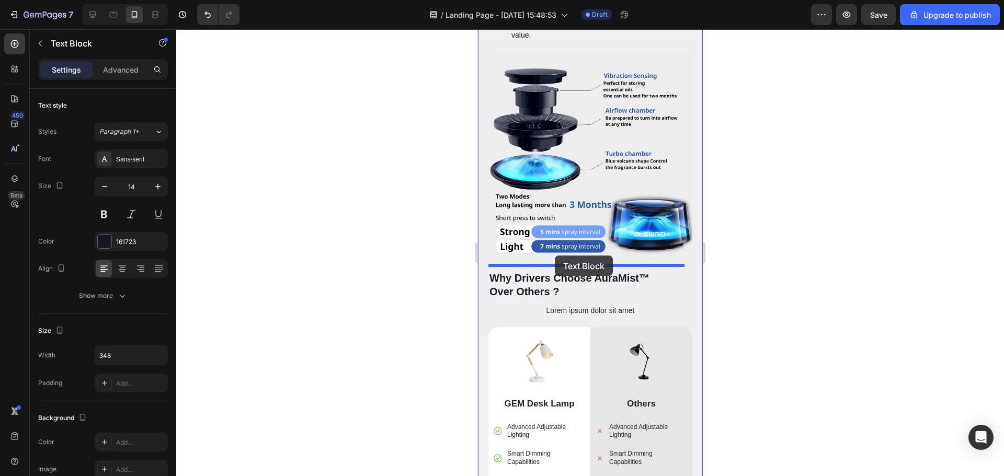
drag, startPoint x: 493, startPoint y: 150, endPoint x: 552, endPoint y: 257, distance: 122.8
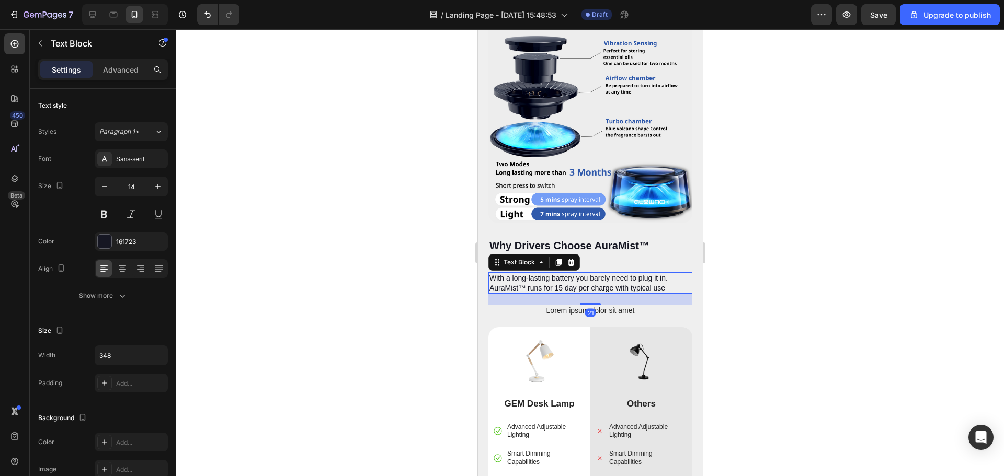
scroll to position [2915, 0]
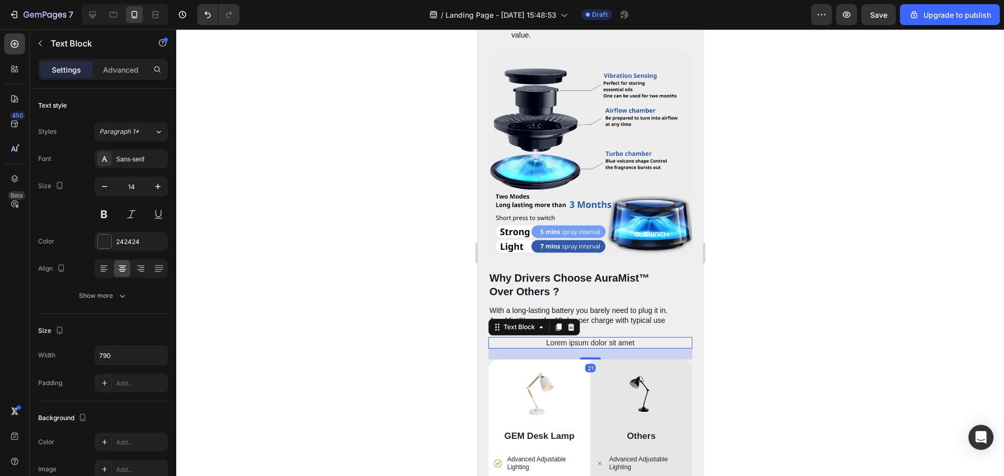
click at [613, 338] on p "Lorem ipsum dolor sit amet" at bounding box center [589, 342] width 181 height 9
click at [570, 324] on icon at bounding box center [570, 327] width 7 height 7
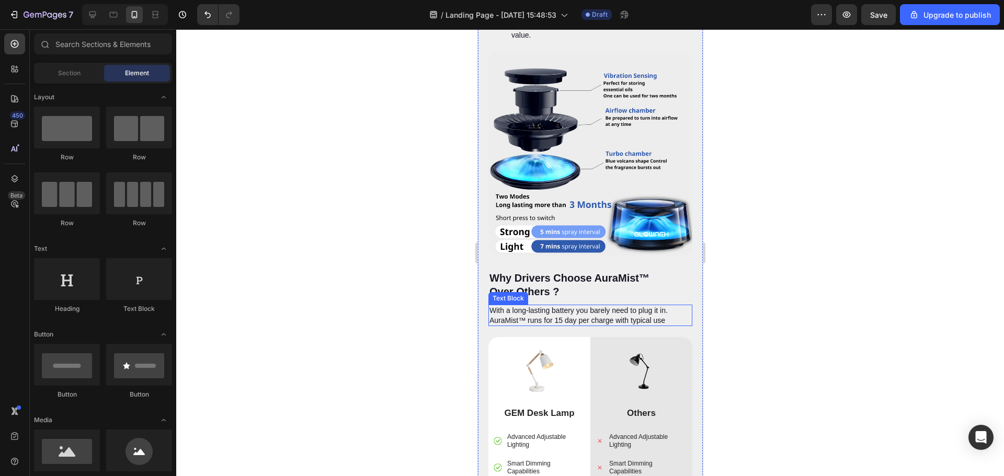
click at [566, 306] on p "With a long-lasting battery you barely need to plug it in. AuraMist™ runs for 1…" at bounding box center [579, 315] width 180 height 19
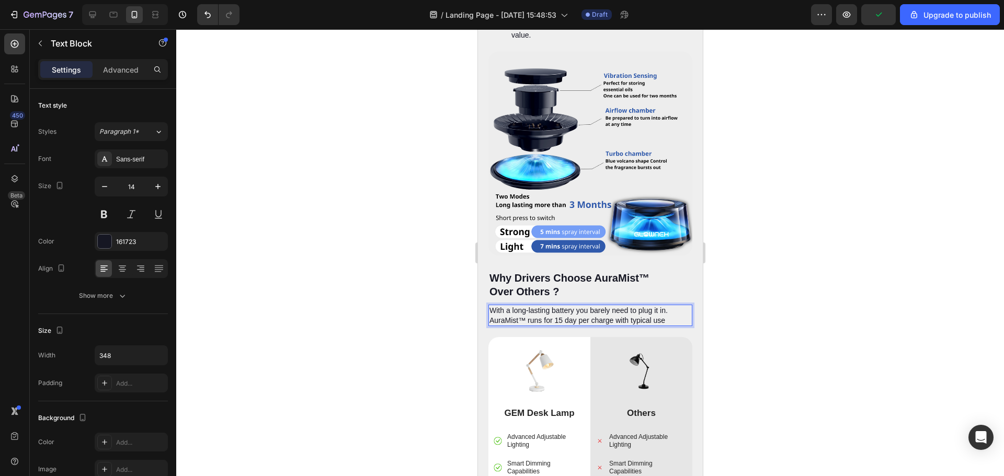
click at [644, 306] on p "With a long-lasting battery you barely need to plug it in. AuraMist™ runs for 1…" at bounding box center [579, 315] width 180 height 19
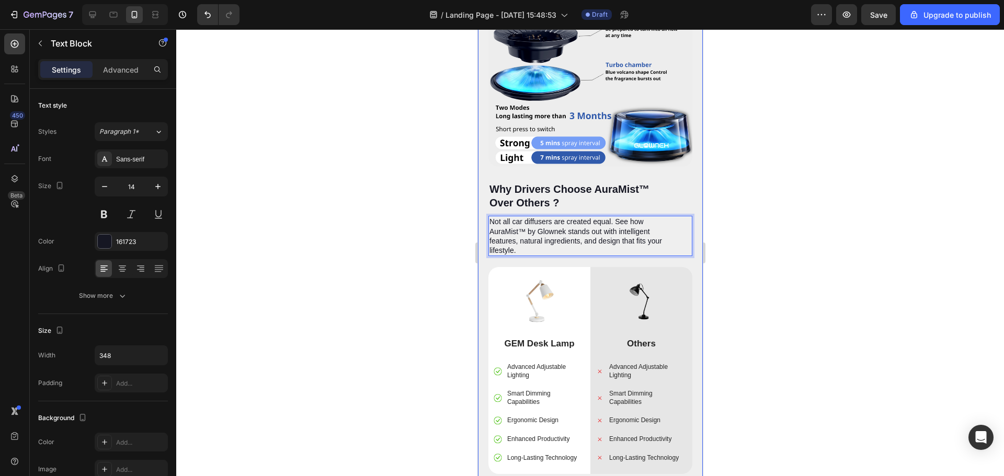
scroll to position [3020, 0]
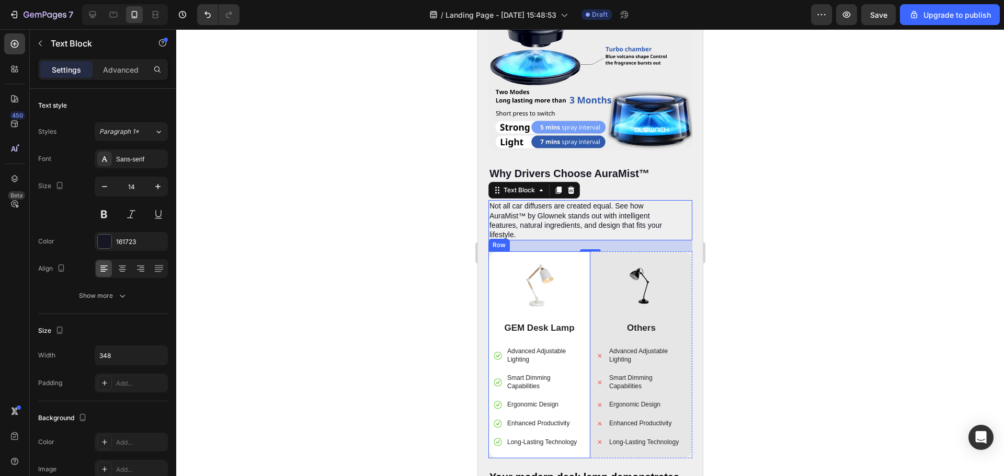
click at [544, 323] on p "GEM Desk Lamp" at bounding box center [538, 329] width 89 height 12
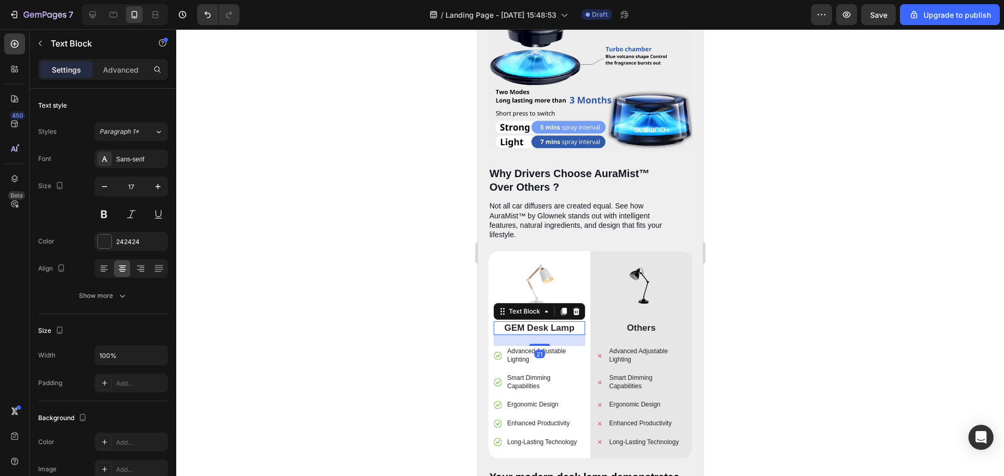
click at [544, 323] on p "GEM Desk Lamp" at bounding box center [538, 329] width 89 height 12
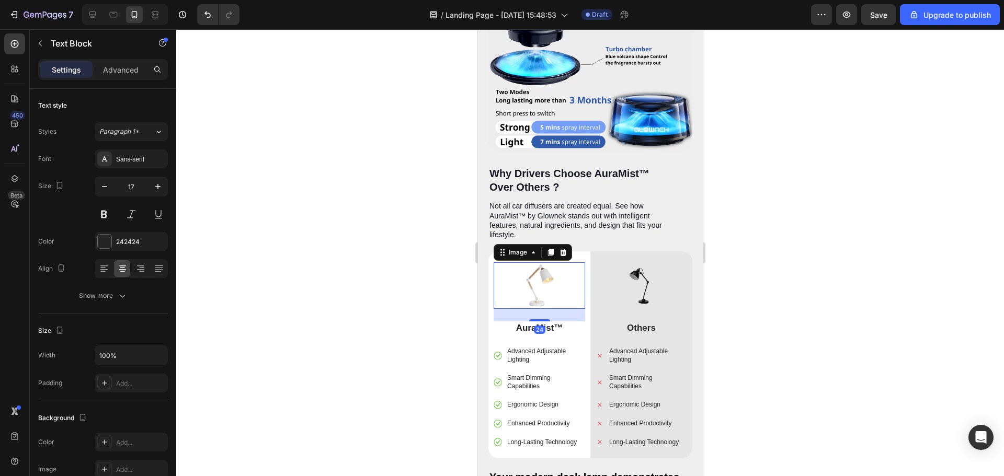
click at [557, 262] on img at bounding box center [538, 285] width 75 height 47
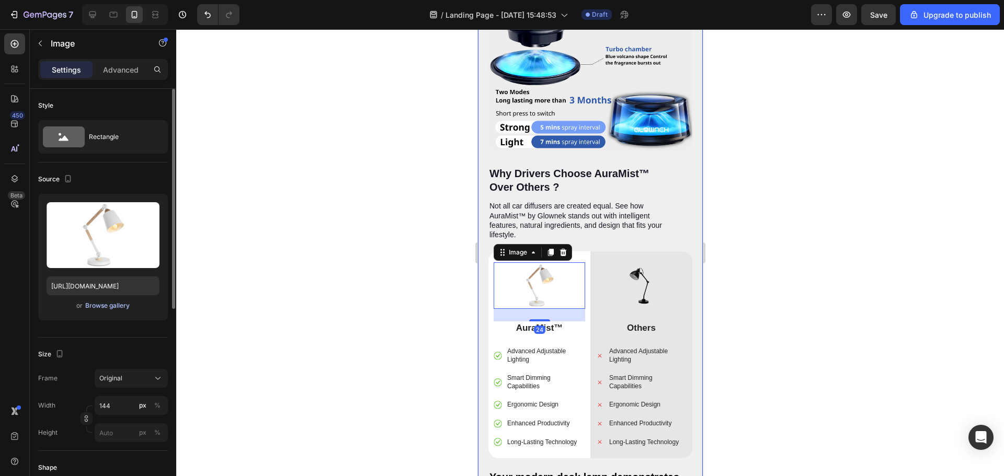
click at [99, 302] on div "Browse gallery" at bounding box center [107, 305] width 44 height 9
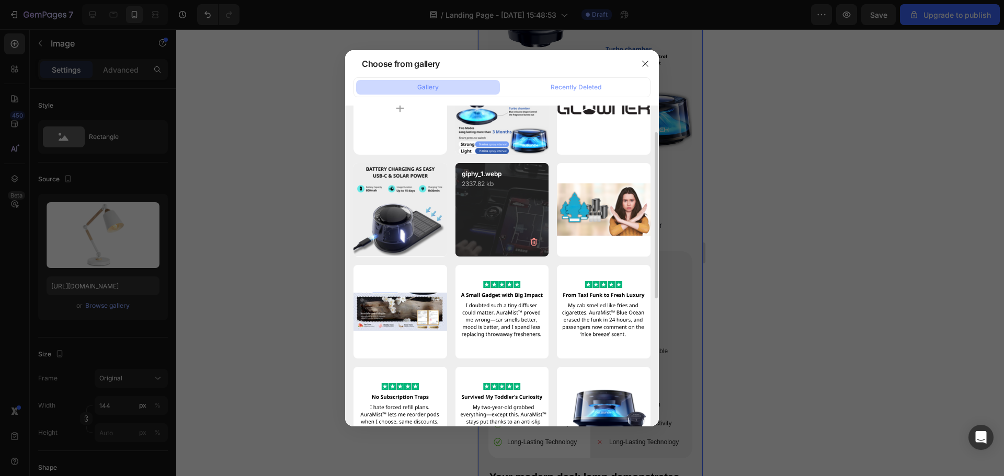
scroll to position [209, 0]
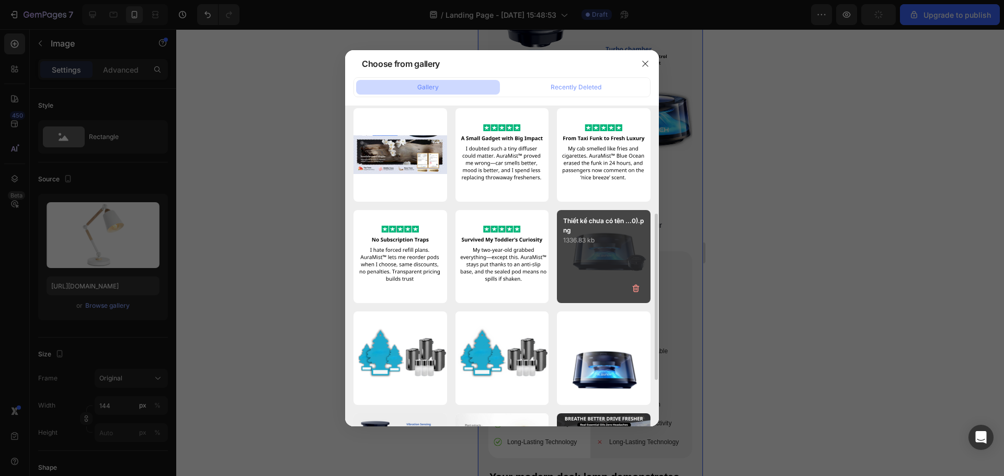
click at [590, 240] on p "1336.83 kb" at bounding box center [603, 240] width 81 height 10
type input "https://cdn.shopify.com/s/files/1/0628/0459/0640/files/gempages_581863457599521…"
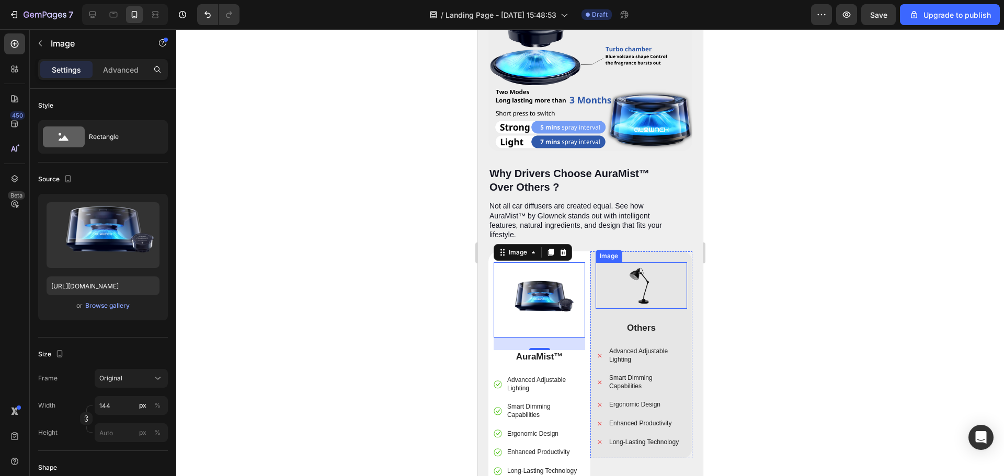
click at [642, 262] on img at bounding box center [640, 285] width 75 height 47
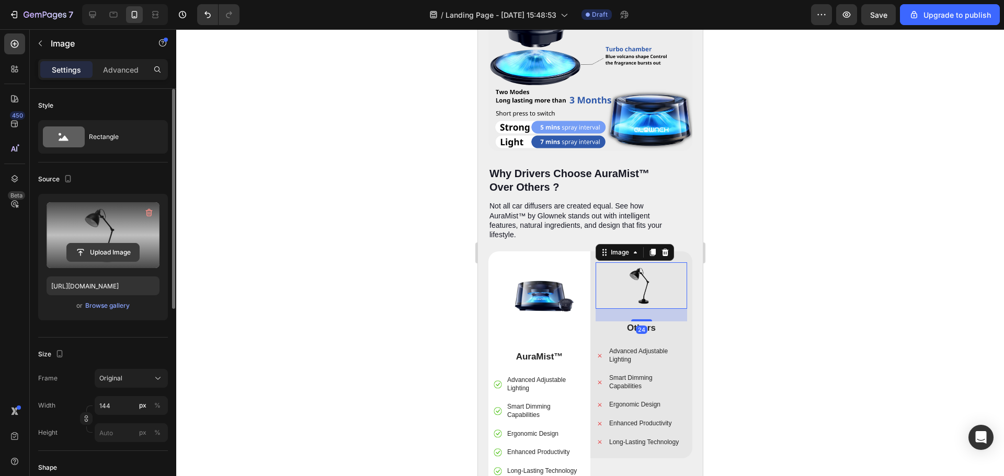
click at [117, 250] on input "file" at bounding box center [103, 253] width 72 height 18
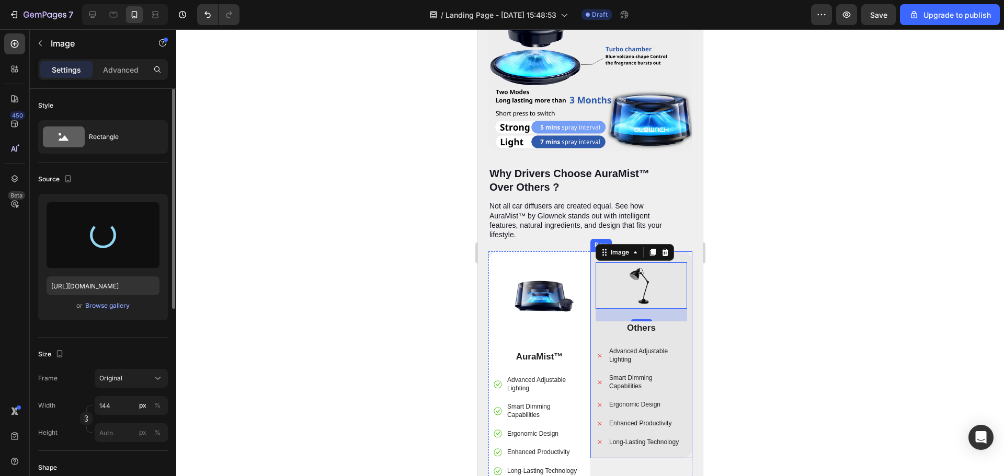
type input "[URL][DOMAIN_NAME]"
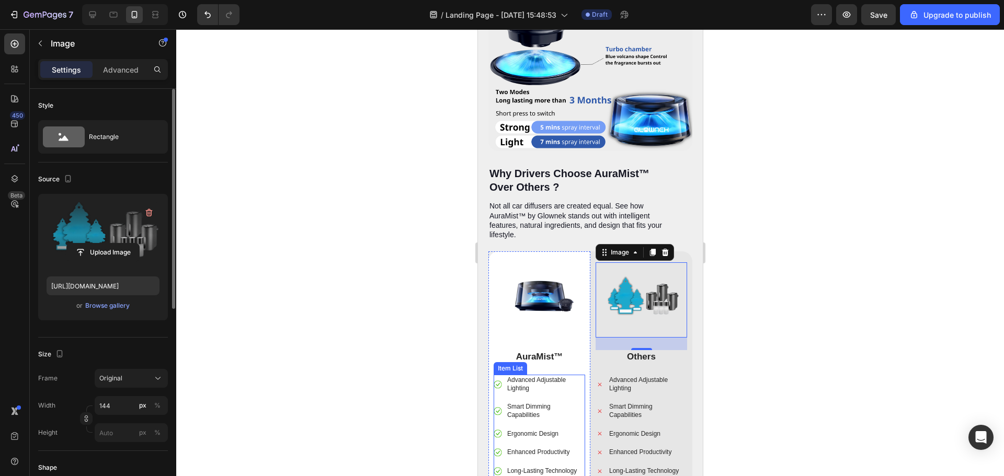
click at [525, 376] on p "Advanced Adjustable Lighting" at bounding box center [545, 384] width 76 height 16
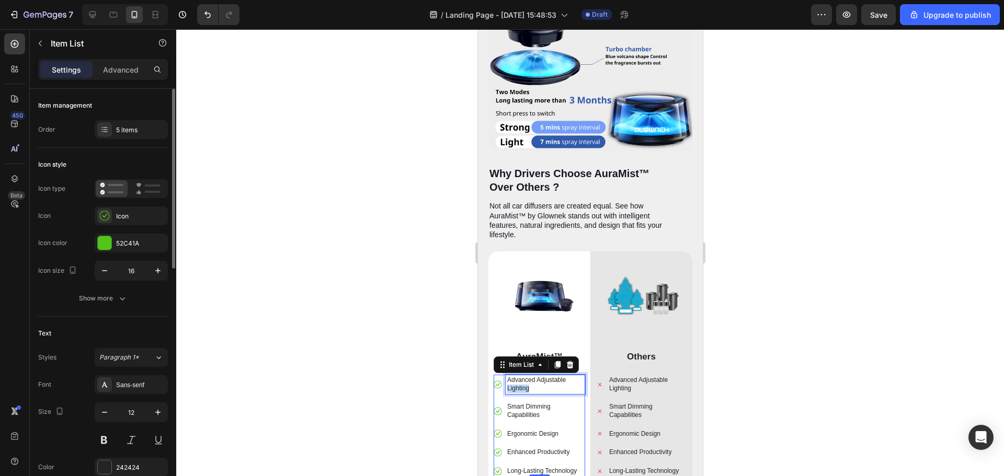
click at [525, 376] on p "Advanced Adjustable Lighting" at bounding box center [545, 384] width 76 height 16
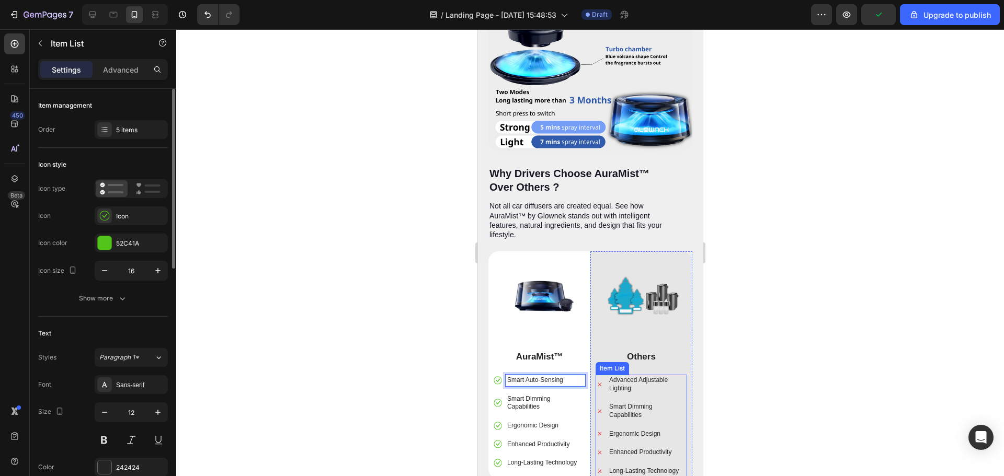
click at [627, 376] on p "Advanced Adjustable Lighting" at bounding box center [646, 384] width 76 height 16
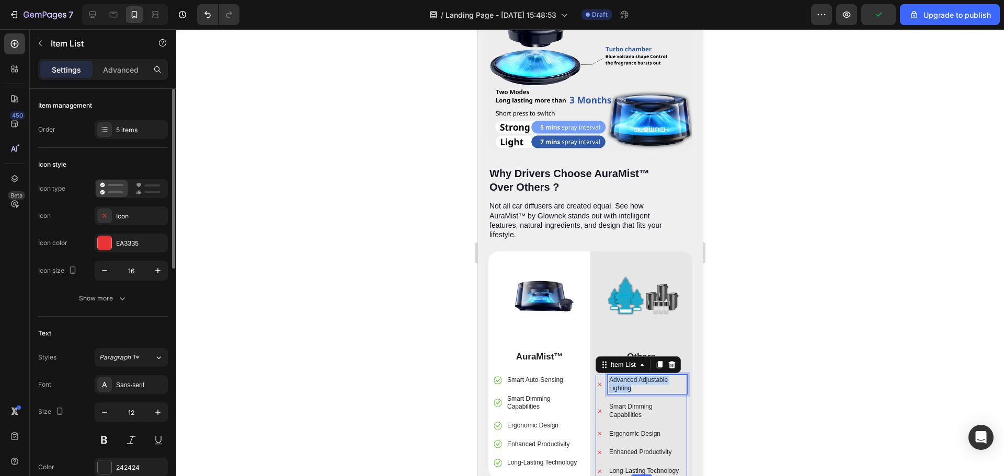
click at [627, 376] on p "Advanced Adjustable Lighting" at bounding box center [646, 384] width 76 height 16
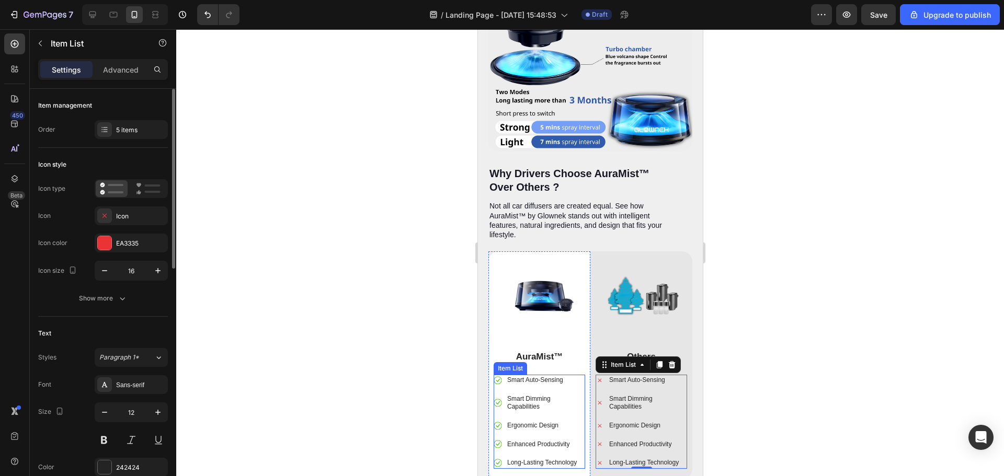
click at [529, 395] on p "Smart Dimming Capabilities" at bounding box center [545, 403] width 76 height 16
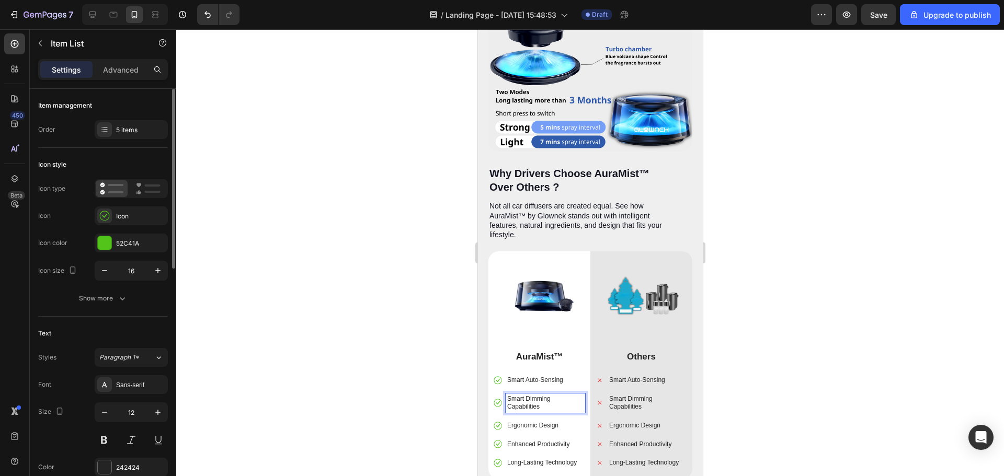
click at [529, 395] on p "Smart Dimming Capabilities" at bounding box center [545, 403] width 76 height 16
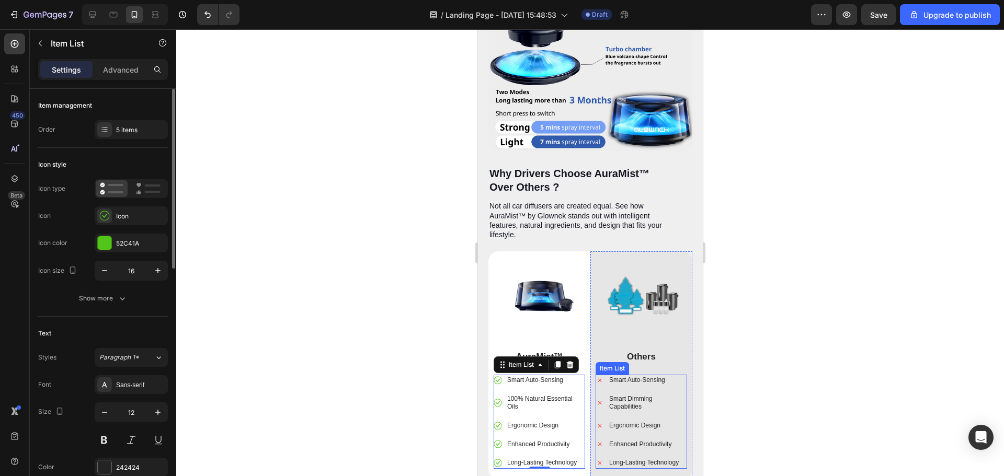
click at [626, 395] on p "Smart Dimming Capabilities" at bounding box center [646, 403] width 76 height 16
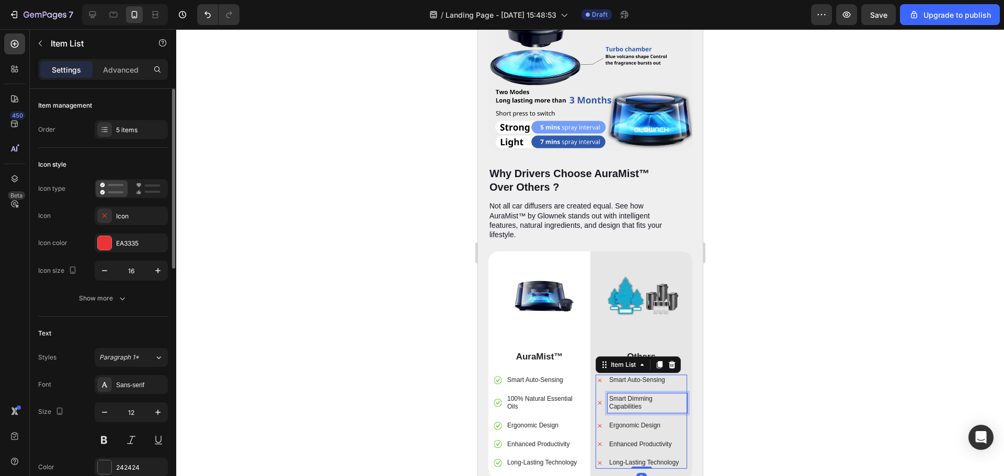
click at [626, 395] on p "Smart Dimming Capabilities" at bounding box center [646, 403] width 76 height 16
click at [521, 422] on p "Ergonomic Design" at bounding box center [545, 426] width 76 height 8
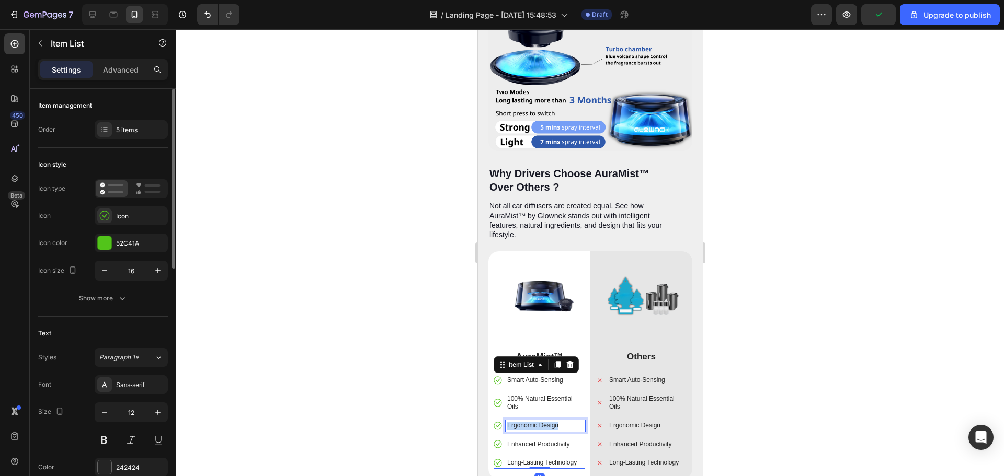
click at [521, 422] on p "Ergonomic Design" at bounding box center [545, 426] width 76 height 8
click at [635, 422] on p "Ergonomic Design" at bounding box center [646, 426] width 76 height 8
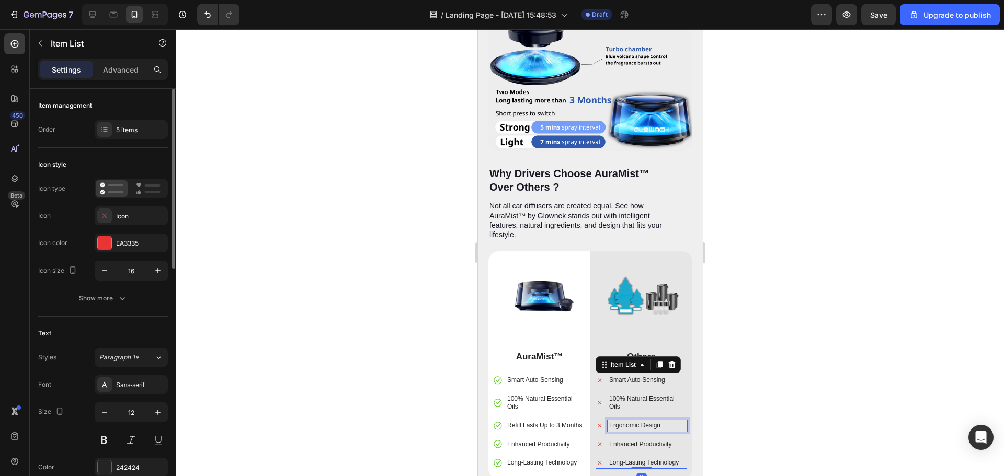
click at [635, 422] on p "Ergonomic Design" at bounding box center [646, 426] width 76 height 8
click at [529, 441] on p "Enhanced Productivity" at bounding box center [545, 445] width 76 height 8
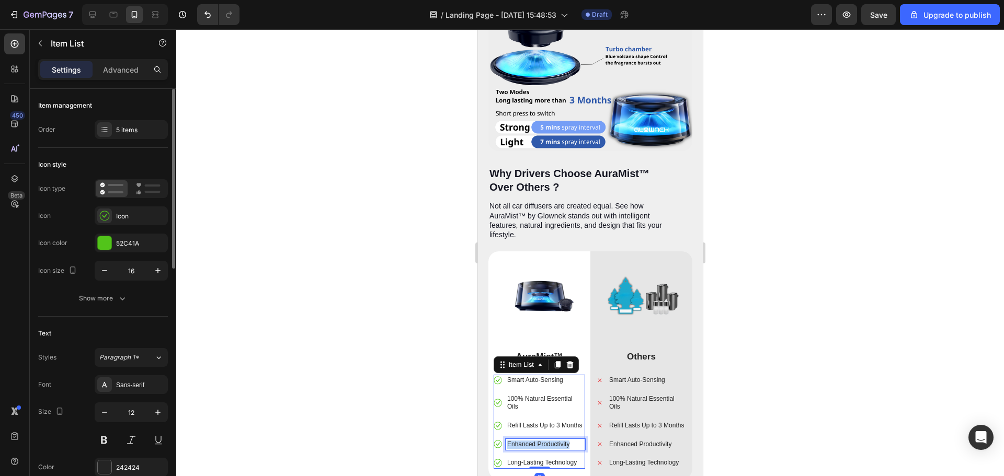
click at [529, 441] on p "Enhanced Productivity" at bounding box center [545, 445] width 76 height 8
click at [518, 459] on p "Long-Lasting Technology" at bounding box center [545, 463] width 76 height 8
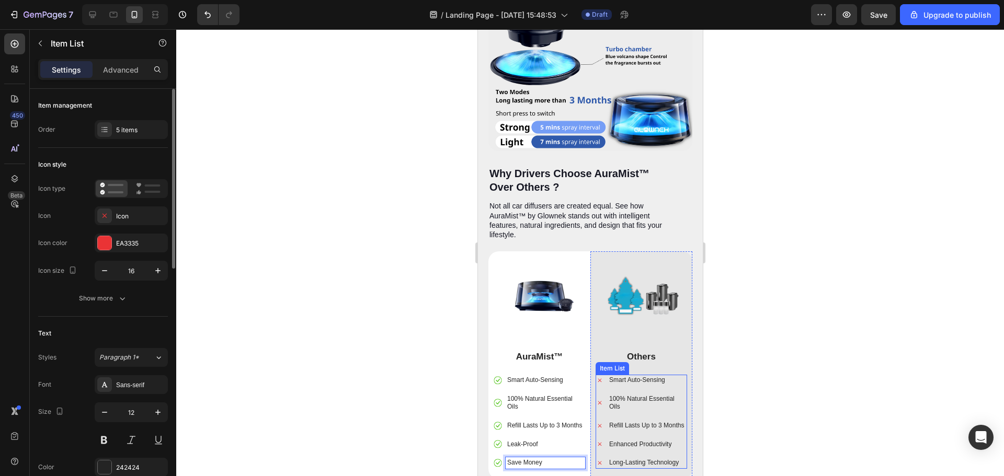
click at [626, 459] on p "Long-Lasting Technology" at bounding box center [646, 463] width 76 height 8
click at [536, 441] on p "Leak-Proof" at bounding box center [545, 445] width 76 height 8
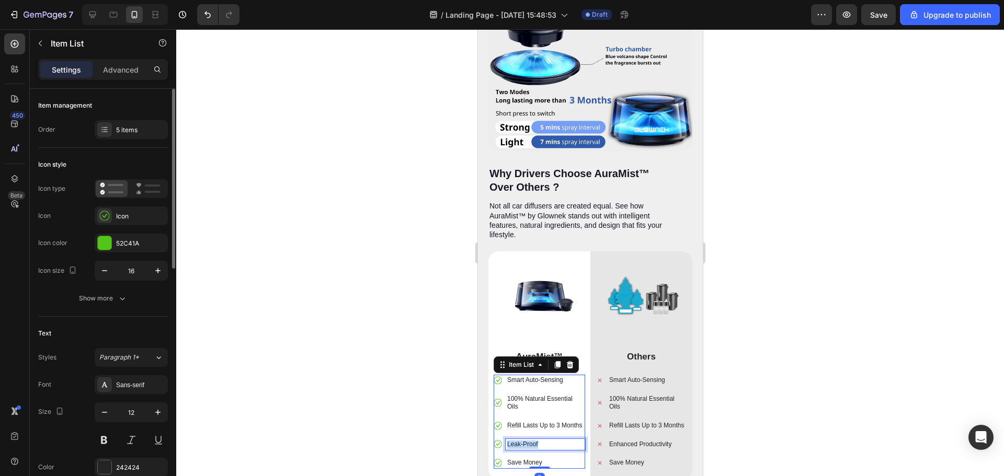
click at [536, 441] on p "Leak-Proof" at bounding box center [545, 445] width 76 height 8
copy p "Leak-Proof"
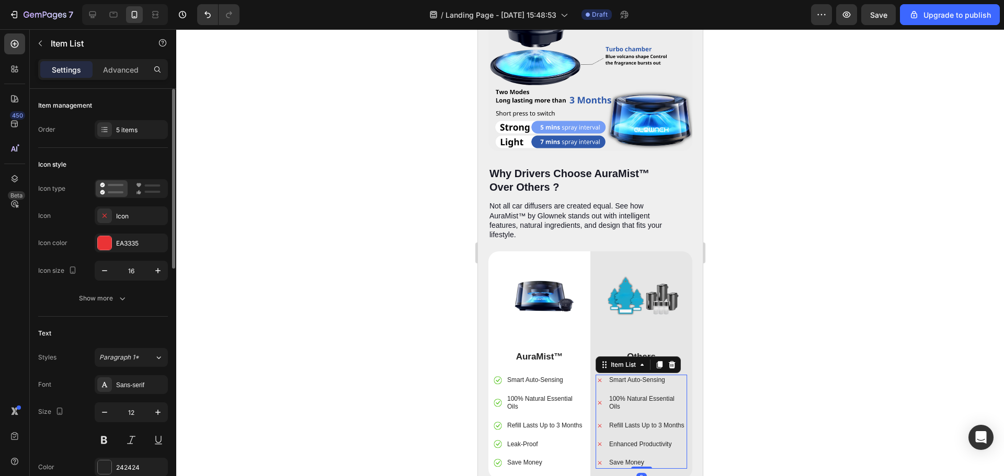
click at [614, 441] on p "Enhanced Productivity" at bounding box center [646, 445] width 76 height 8
click at [799, 410] on div at bounding box center [590, 252] width 828 height 447
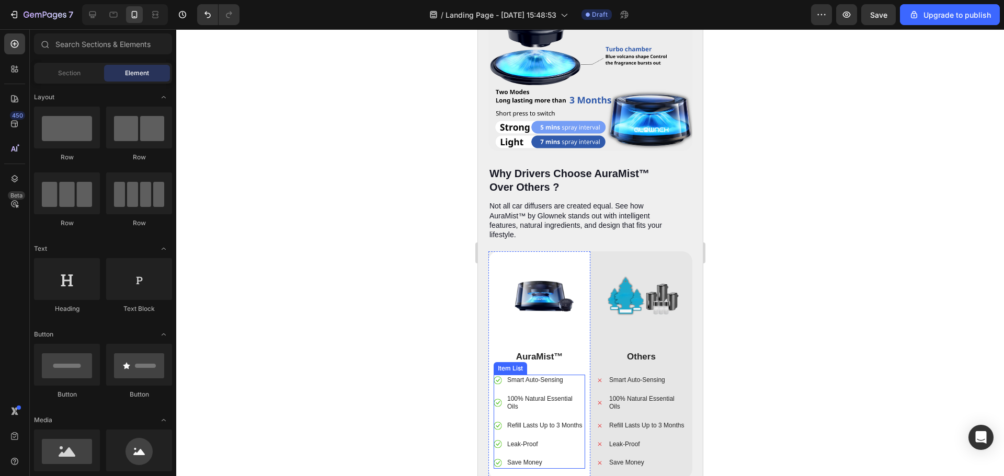
click at [532, 395] on p "100% Natural Essential Oils" at bounding box center [545, 403] width 76 height 16
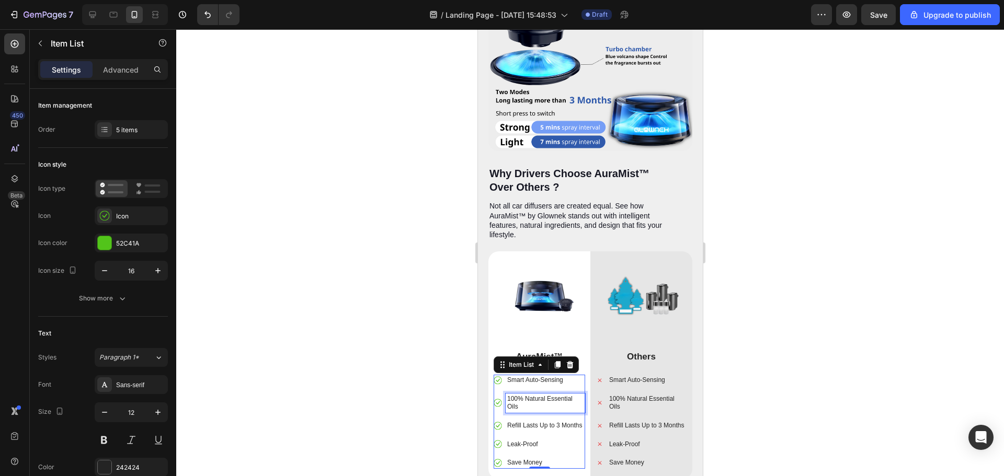
click at [531, 395] on p "100% Natural Essential Oils" at bounding box center [545, 403] width 76 height 16
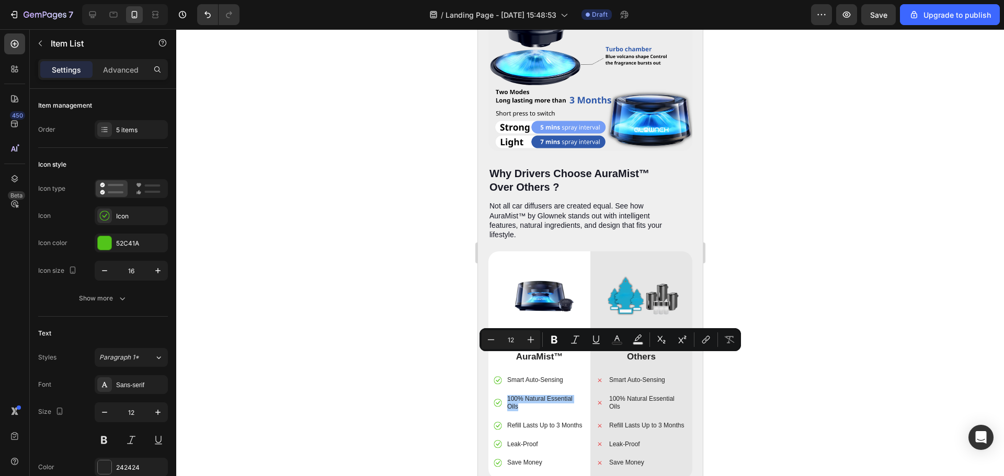
click at [918, 364] on div at bounding box center [590, 252] width 828 height 447
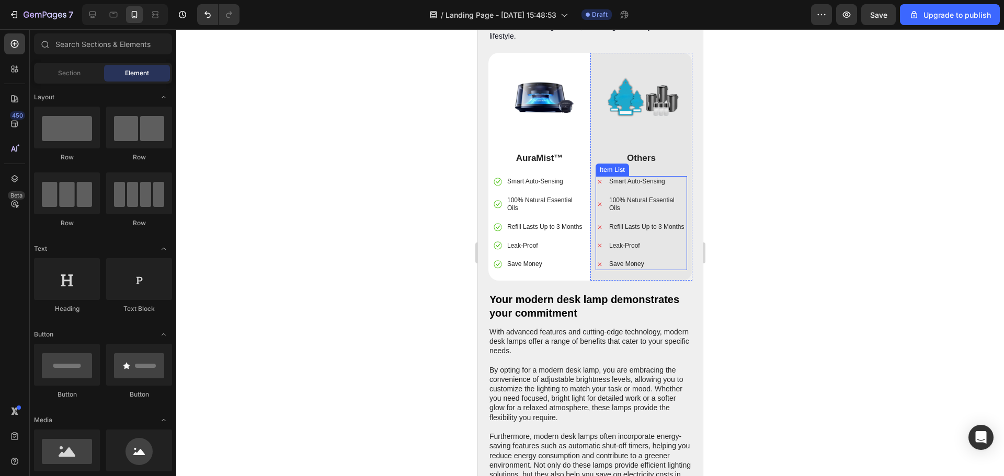
scroll to position [3229, 0]
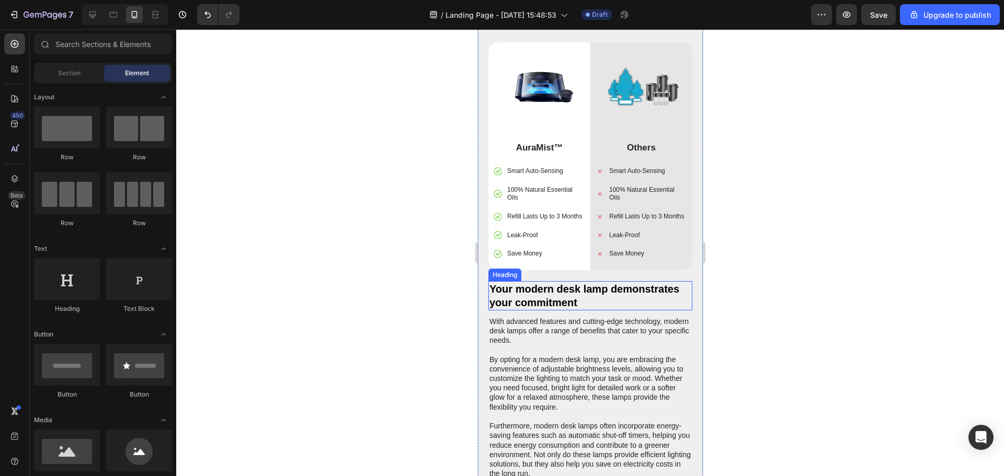
click at [586, 281] on h2 "Your modern desk lamp demonstrates your commitment" at bounding box center [590, 295] width 204 height 29
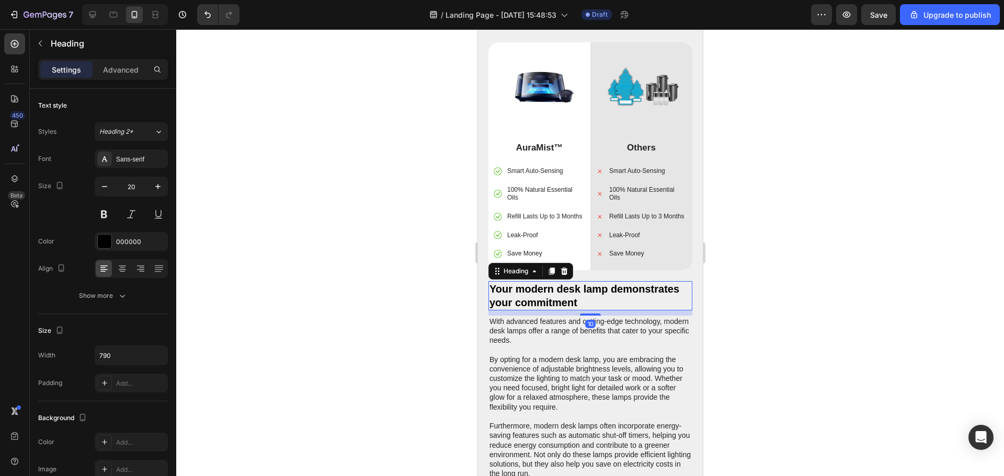
click at [586, 281] on h2 "Your modern desk lamp demonstrates your commitment" at bounding box center [590, 295] width 204 height 29
click at [612, 329] on p "With advanced features and cutting-edge technology, modern desk lamps offer a r…" at bounding box center [590, 398] width 202 height 162
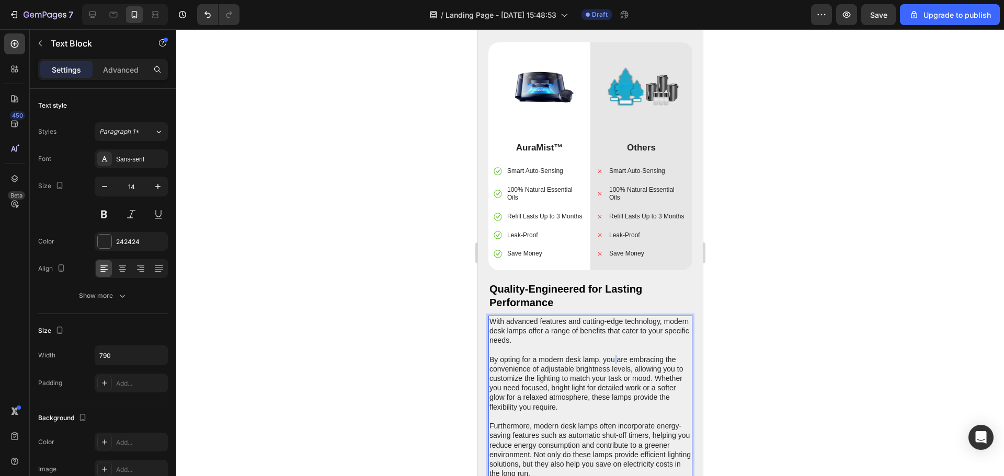
click at [612, 329] on p "With advanced features and cutting-edge technology, modern desk lamps offer a r…" at bounding box center [590, 398] width 202 height 162
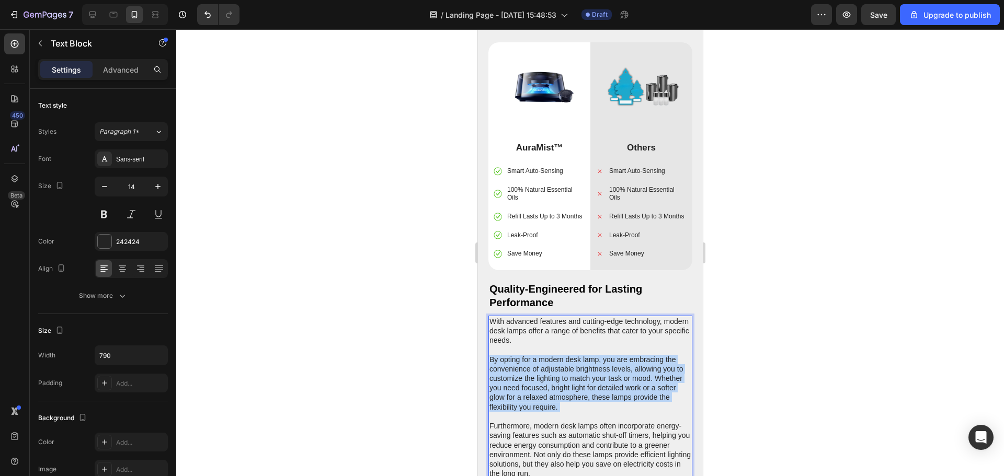
click at [612, 329] on p "With advanced features and cutting-edge technology, modern desk lamps offer a r…" at bounding box center [590, 398] width 202 height 162
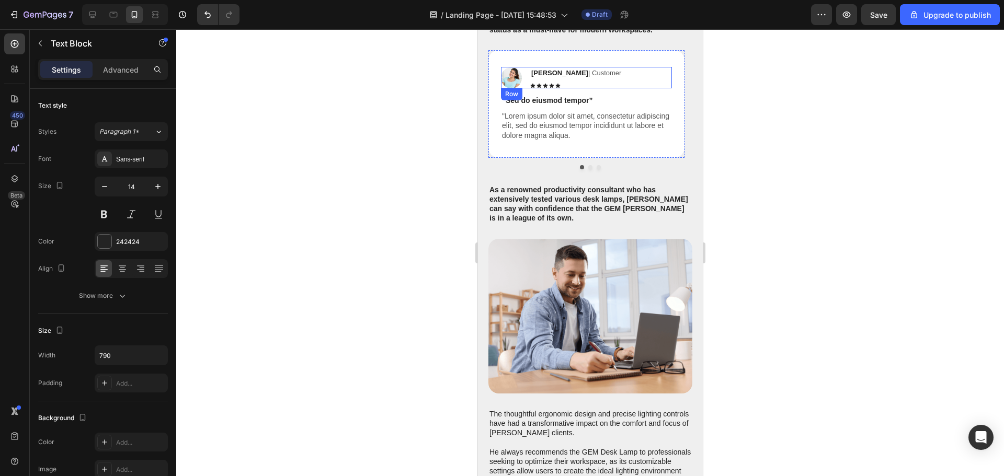
scroll to position [4065, 0]
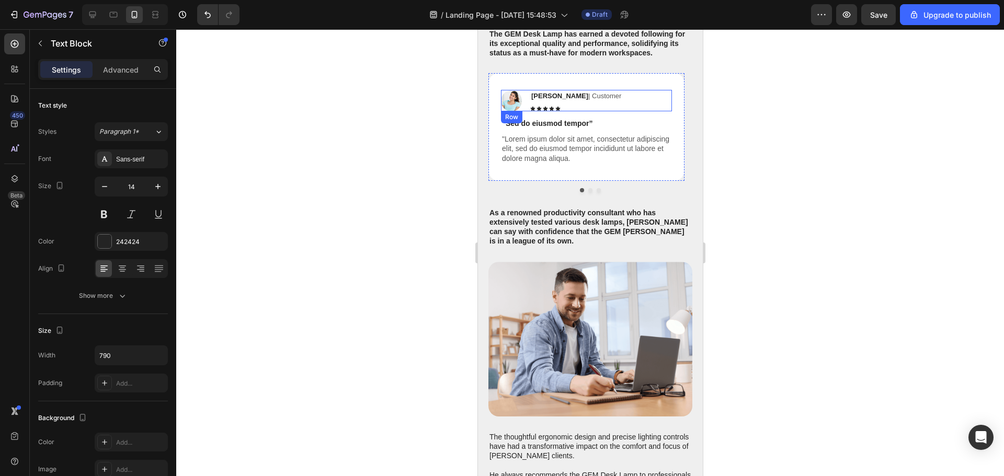
click at [623, 111] on div "Image Reylo B | Customer Text Block Icon Icon Icon Icon Icon Icon List Row" at bounding box center [585, 100] width 171 height 21
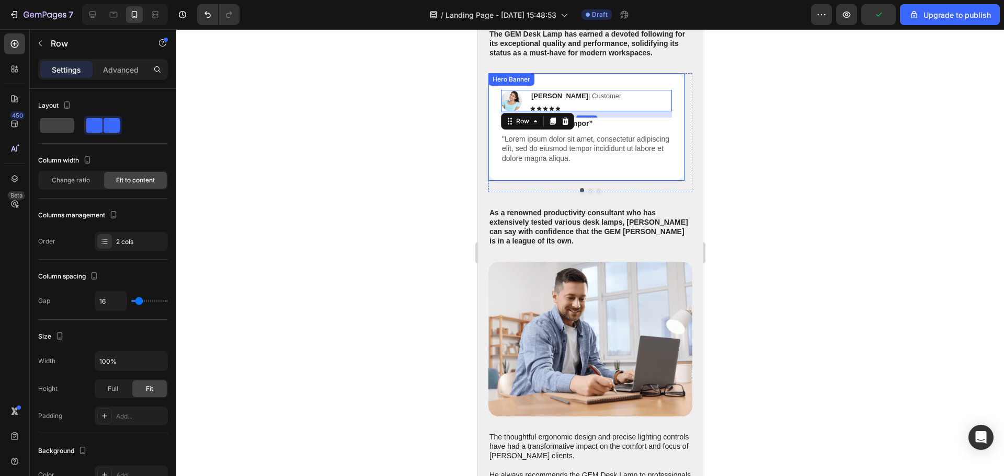
click at [644, 180] on div "Image Reylo B | Customer Text Block Icon Icon Icon Icon Icon Icon List Row 12 “…" at bounding box center [586, 126] width 196 height 107
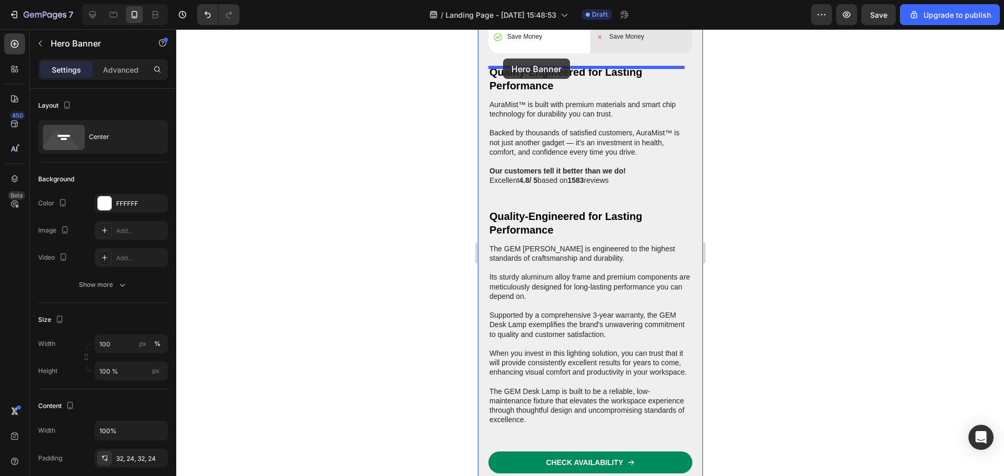
scroll to position [3421, 0]
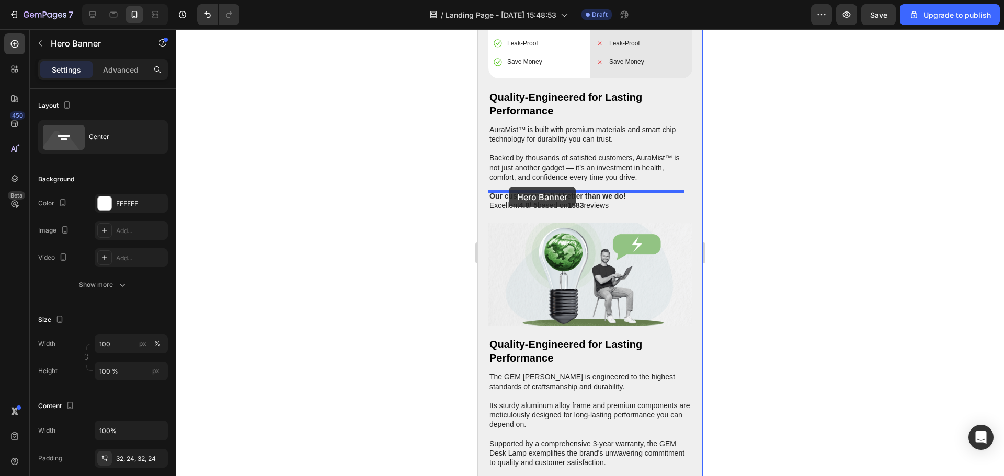
drag, startPoint x: 495, startPoint y: 261, endPoint x: 508, endPoint y: 187, distance: 75.5
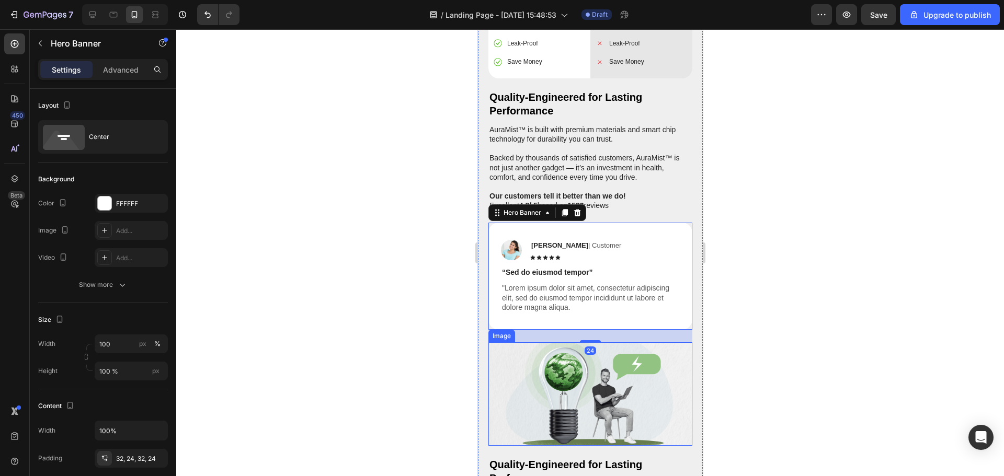
click at [592, 342] on img at bounding box center [590, 394] width 204 height 104
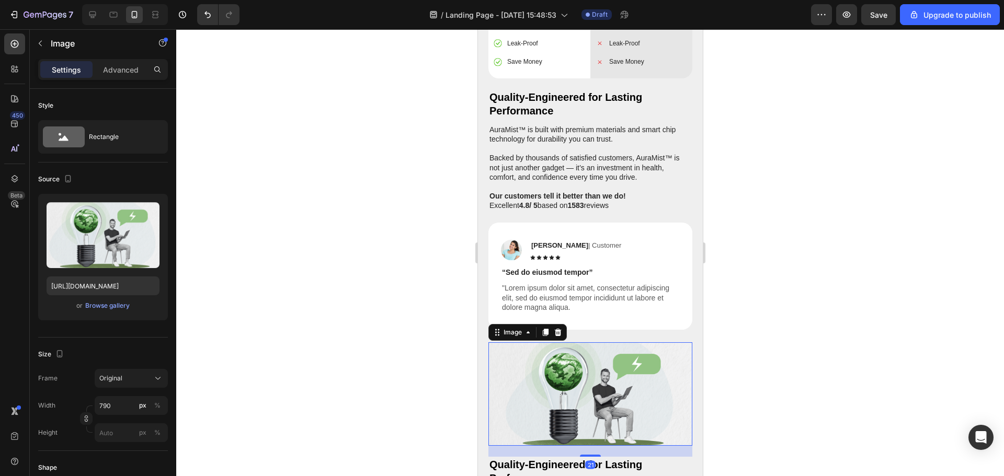
click at [558, 328] on icon at bounding box center [557, 332] width 8 height 8
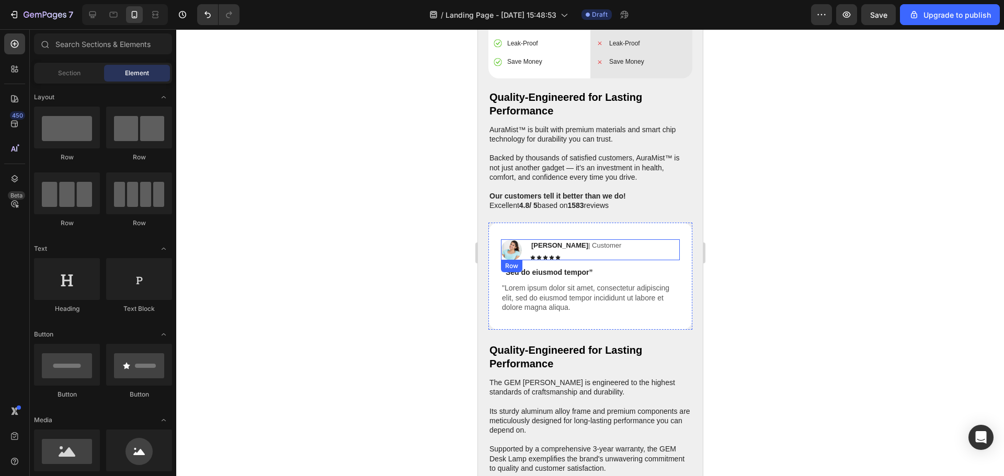
click at [540, 242] on strong "Reylo B" at bounding box center [559, 246] width 57 height 8
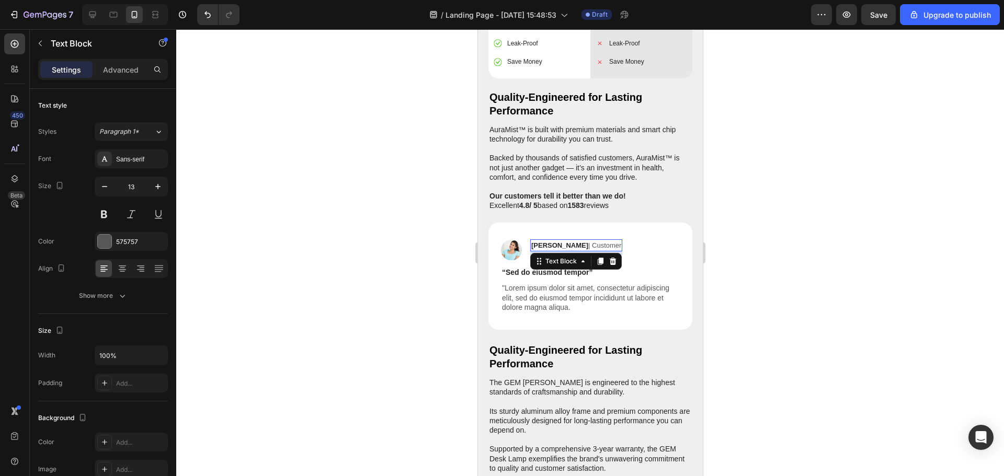
click at [540, 242] on strong "Reylo B" at bounding box center [559, 246] width 57 height 8
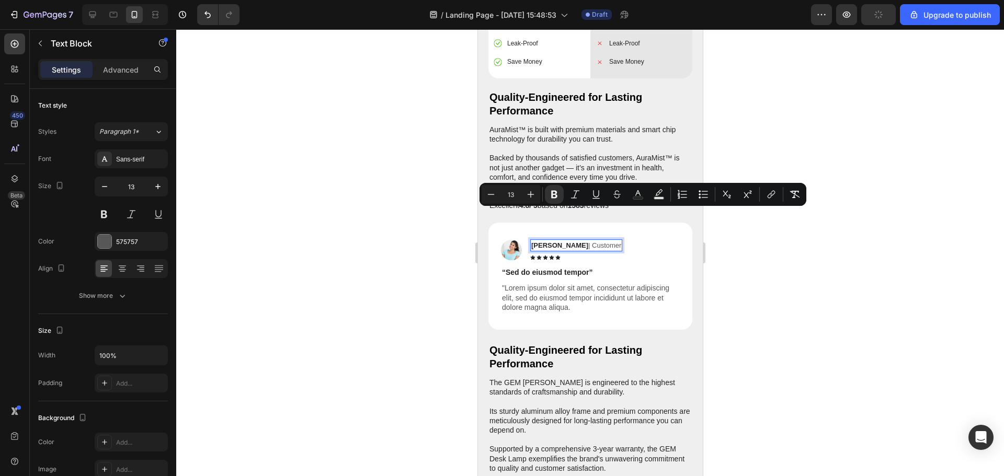
click at [556, 240] on p "Reylo B | Customer" at bounding box center [576, 245] width 90 height 10
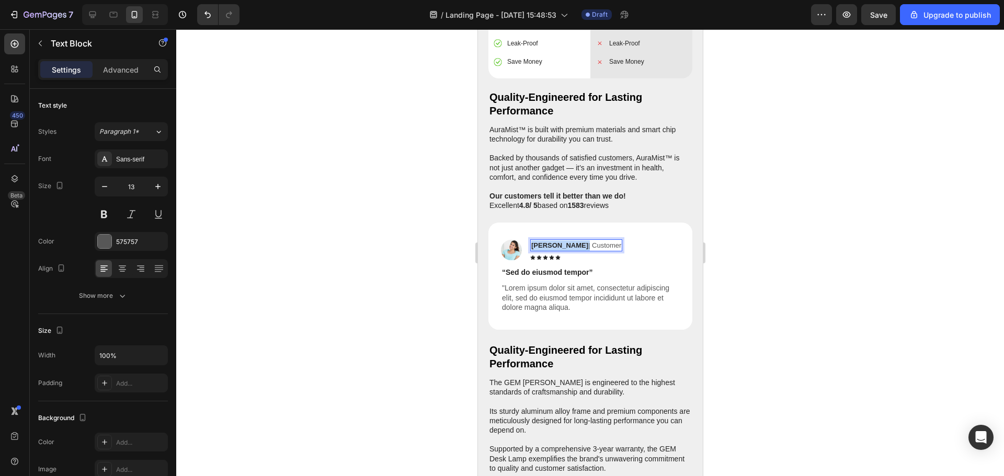
drag, startPoint x: 558, startPoint y: 214, endPoint x: 530, endPoint y: 219, distance: 28.5
click at [530, 239] on div "Reylo B | Customer" at bounding box center [576, 245] width 92 height 13
click at [825, 237] on div at bounding box center [590, 252] width 828 height 447
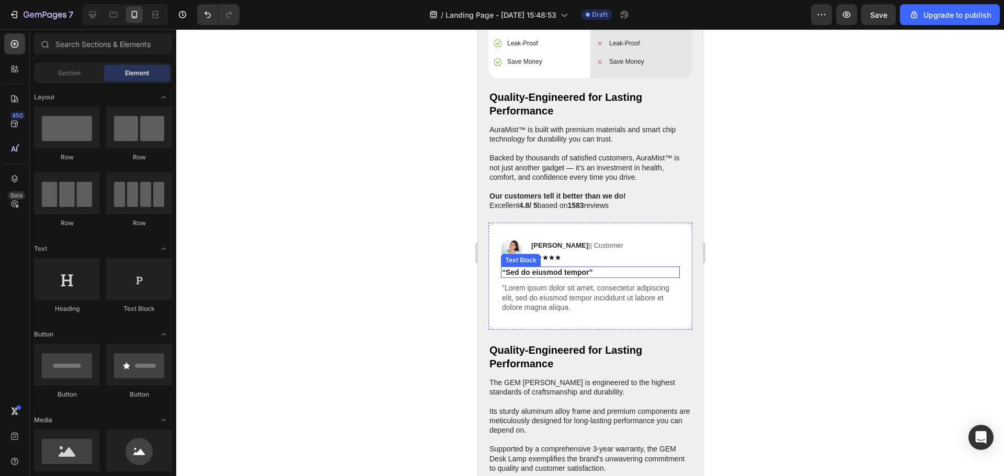
click at [577, 268] on p "“Sed do eiusmod tempor”" at bounding box center [589, 272] width 177 height 9
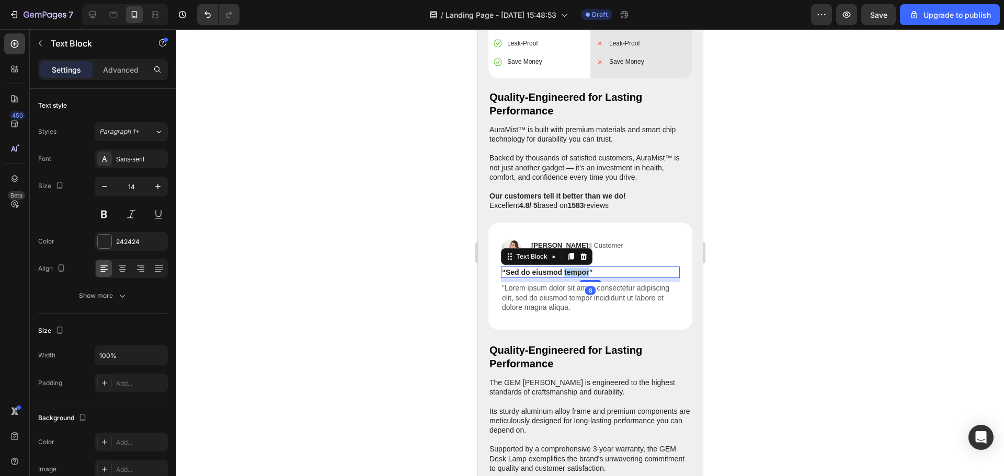
click at [577, 268] on p "“Sed do eiusmod tempor”" at bounding box center [589, 272] width 177 height 9
click at [541, 283] on p ""Lorem ipsum dolor sit amet, consectetur adipiscing elit, sed do eiusmod tempor…" at bounding box center [589, 297] width 177 height 29
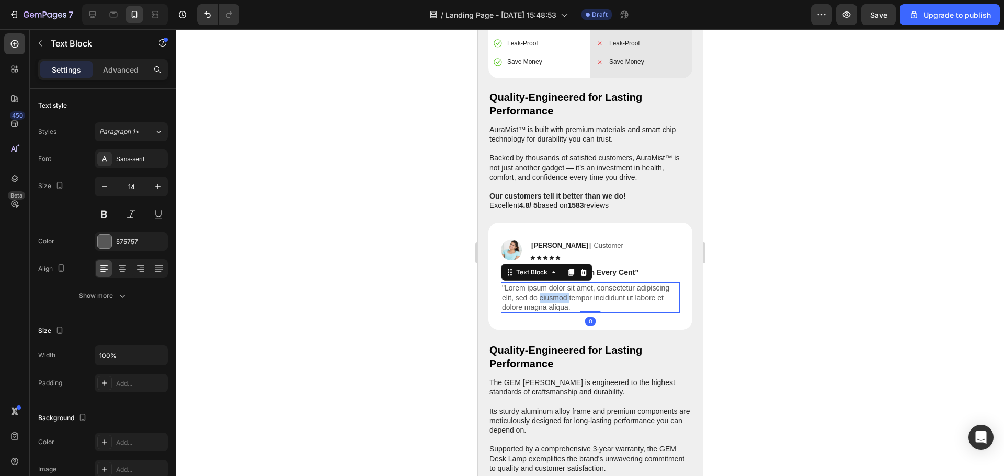
click at [541, 283] on p ""Lorem ipsum dolor sit amet, consectetur adipiscing elit, sed do eiusmod tempor…" at bounding box center [589, 297] width 177 height 29
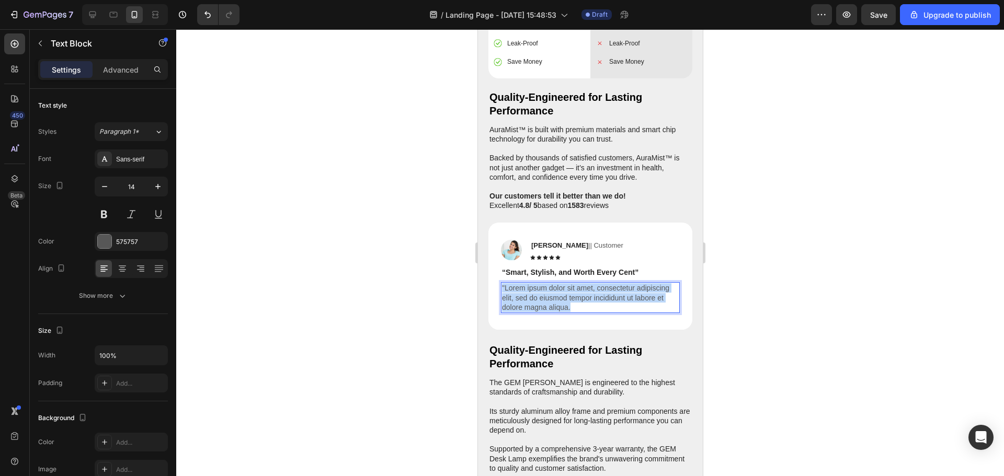
click at [541, 283] on p ""Lorem ipsum dolor sit amet, consectetur adipiscing elit, sed do eiusmod tempor…" at bounding box center [589, 297] width 177 height 29
click at [862, 290] on div at bounding box center [590, 252] width 828 height 447
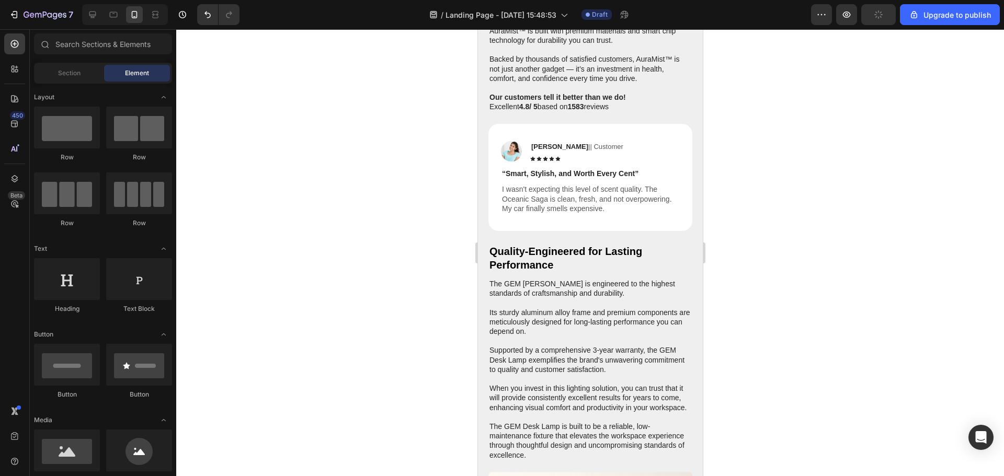
scroll to position [3525, 0]
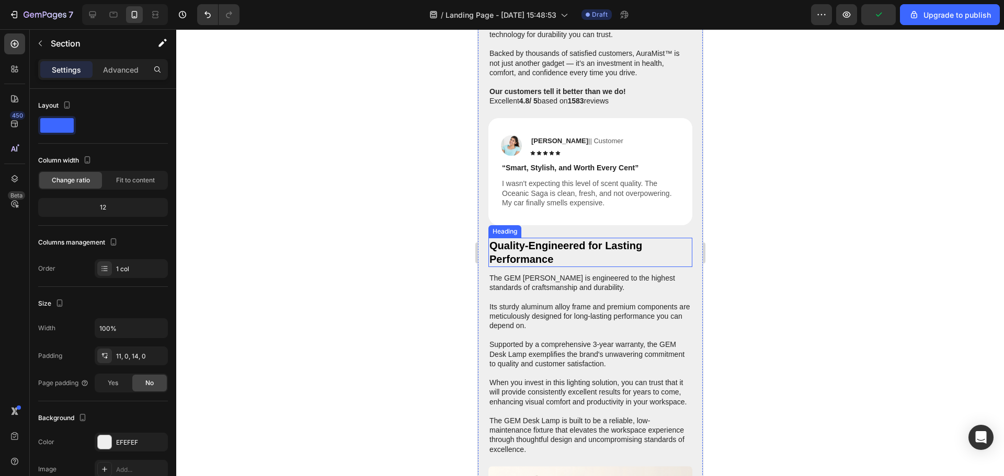
click at [640, 238] on h2 "Quality-Engineered for Lasting Performance" at bounding box center [590, 252] width 204 height 29
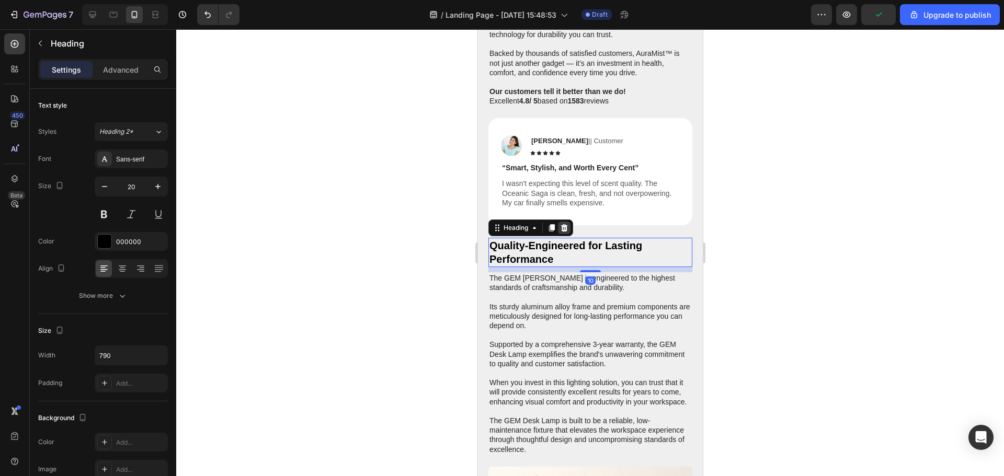
click at [565, 224] on icon at bounding box center [563, 227] width 7 height 7
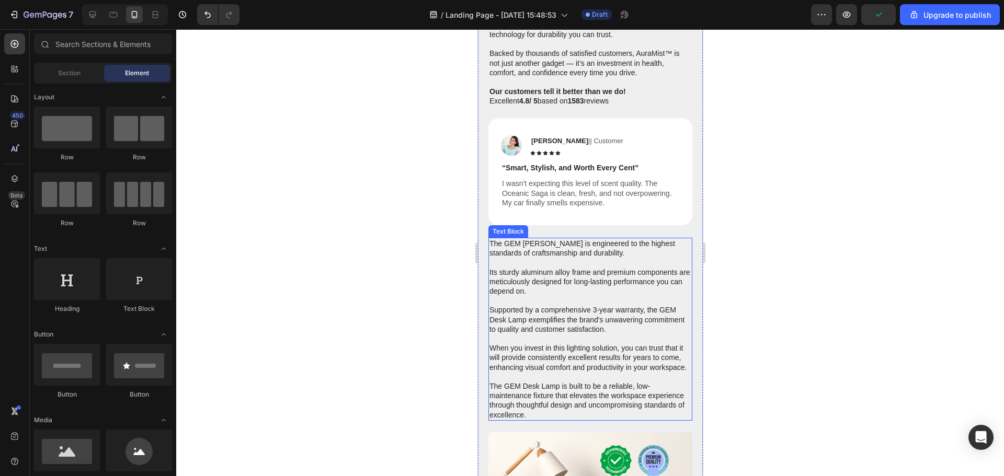
click at [590, 239] on p "The GEM Desk Lamp is engineered to the highest standards of craftsmanship and d…" at bounding box center [590, 329] width 202 height 181
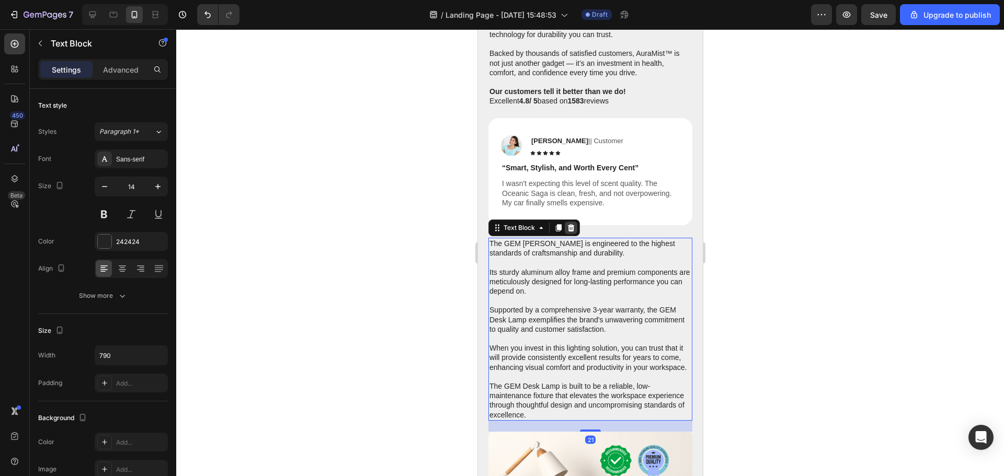
click at [570, 224] on icon at bounding box center [570, 227] width 7 height 7
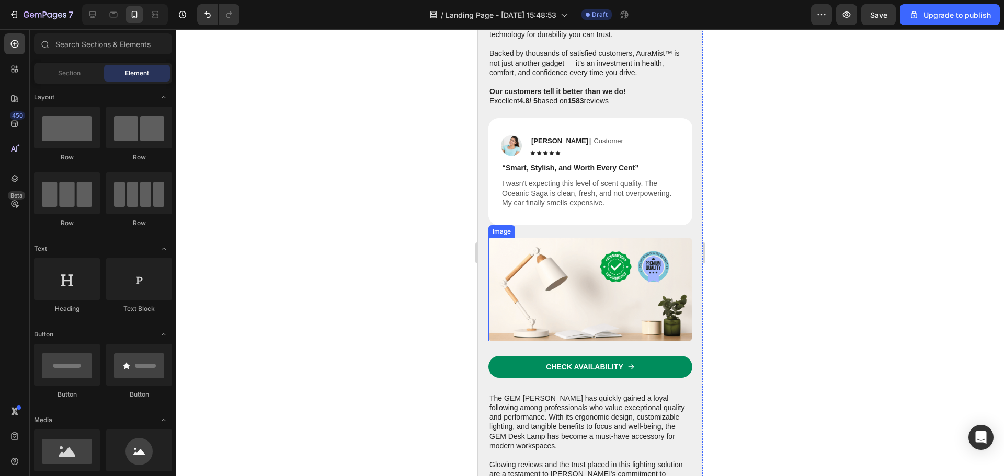
click at [575, 238] on img at bounding box center [590, 290] width 204 height 104
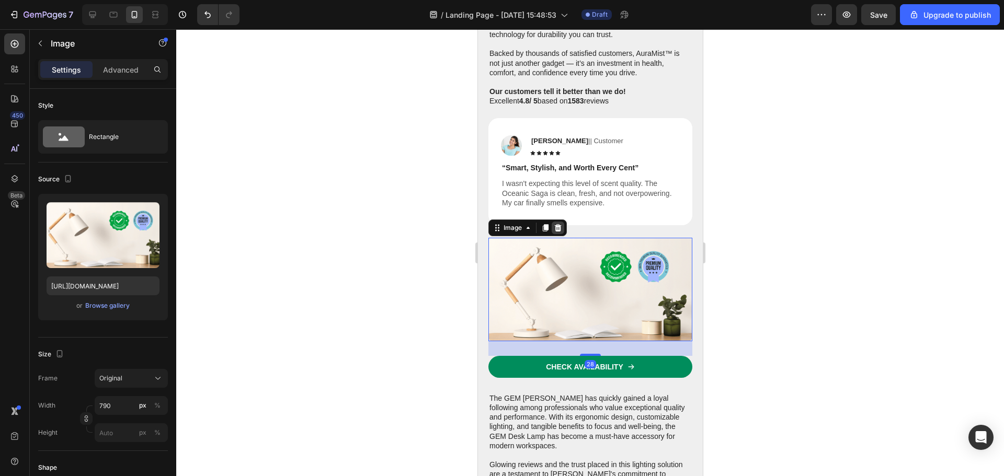
click at [558, 224] on icon at bounding box center [557, 227] width 7 height 7
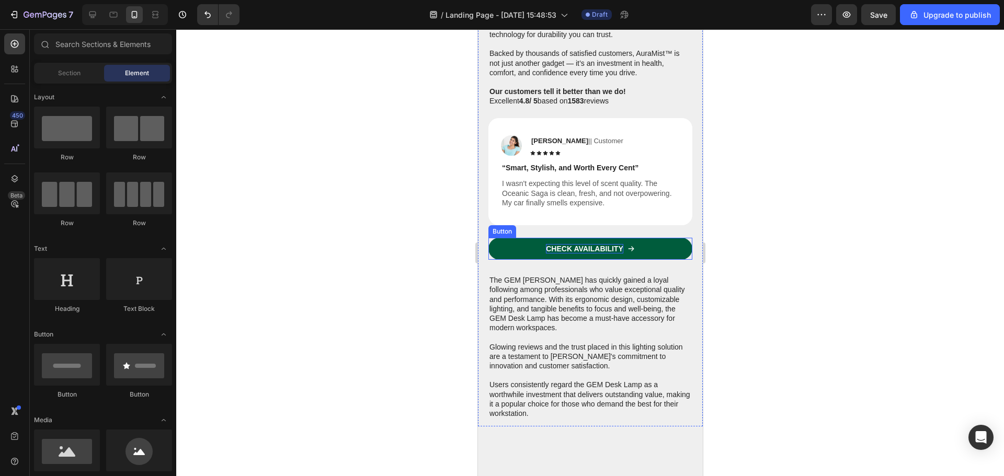
drag, startPoint x: 566, startPoint y: 213, endPoint x: 548, endPoint y: 213, distance: 17.8
click at [566, 244] on p "CHECK AVAILABILITY" at bounding box center [583, 248] width 77 height 9
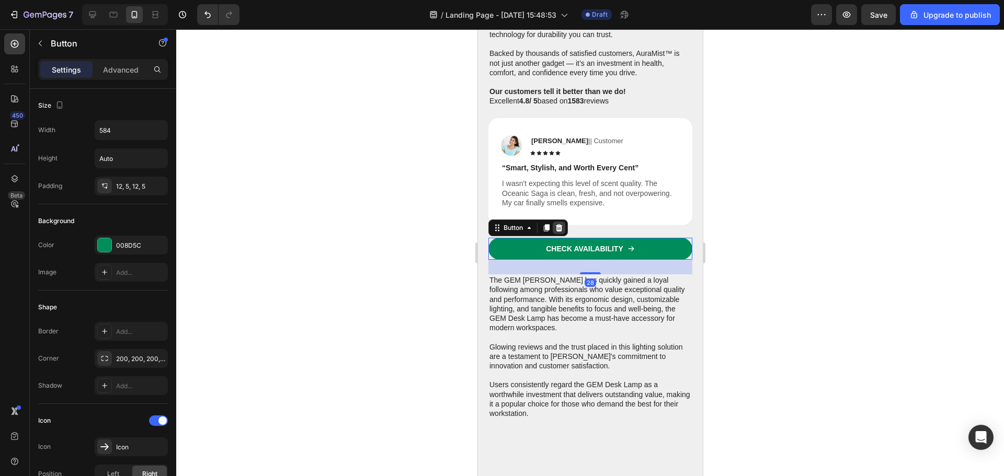
click at [562, 224] on icon at bounding box center [558, 228] width 8 height 8
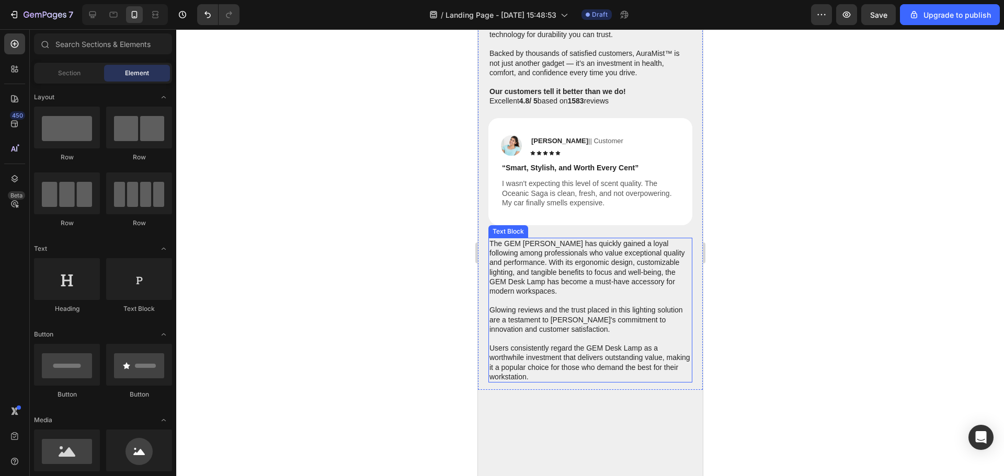
click at [560, 239] on p "The GEM Desk Lamp has quickly gained a loyal following among professionals who …" at bounding box center [590, 310] width 202 height 143
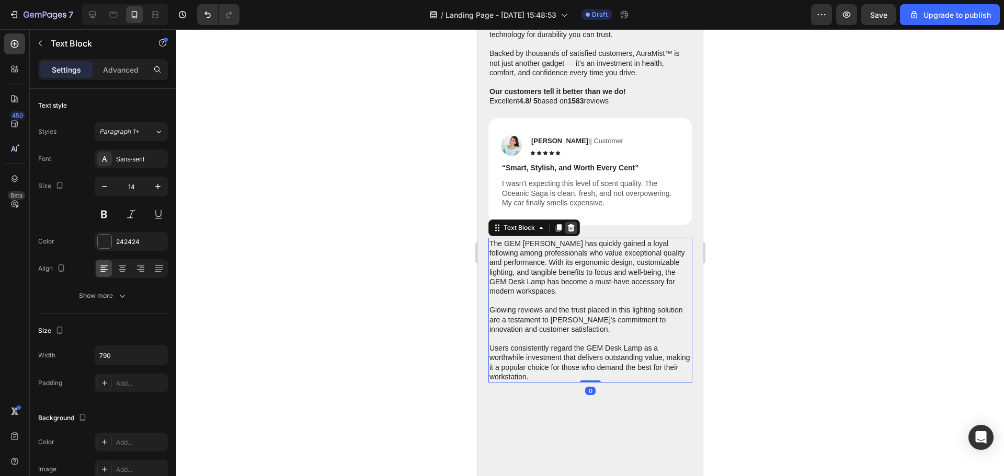
click at [573, 224] on icon at bounding box center [570, 228] width 8 height 8
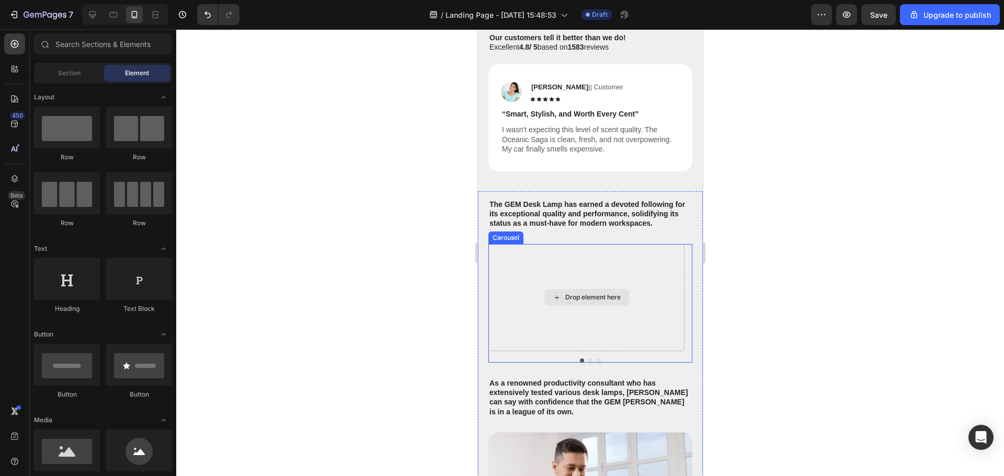
scroll to position [3578, 0]
click at [646, 246] on div "Drop element here" at bounding box center [586, 299] width 196 height 107
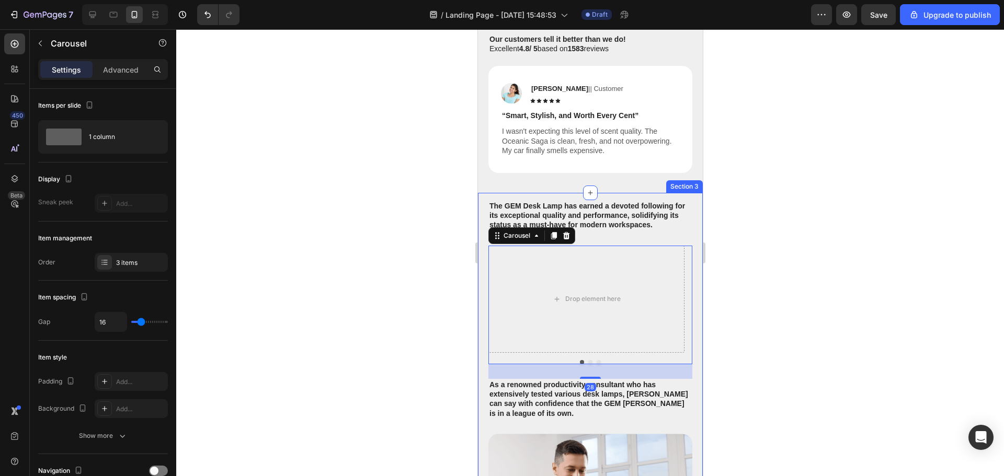
click at [625, 201] on p "The GEM Desk Lamp has earned a devoted following for its exceptional quality an…" at bounding box center [590, 215] width 202 height 29
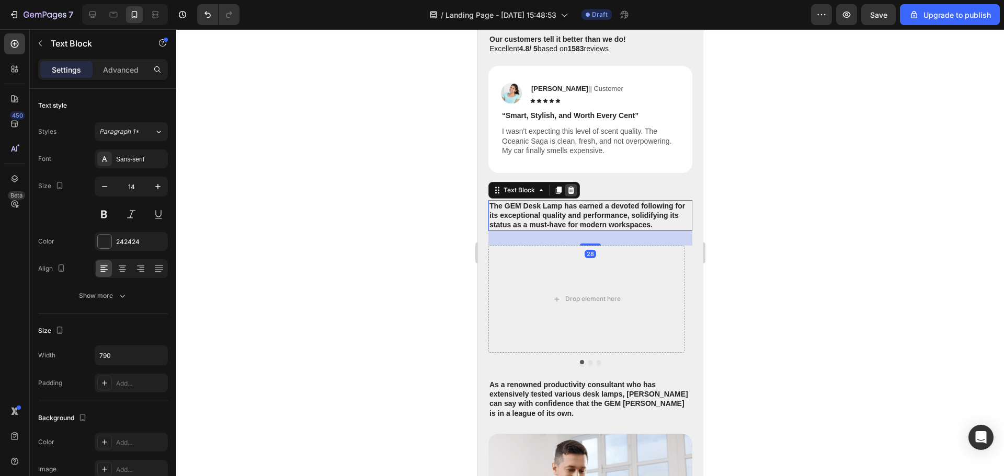
click at [572, 187] on icon at bounding box center [570, 190] width 7 height 7
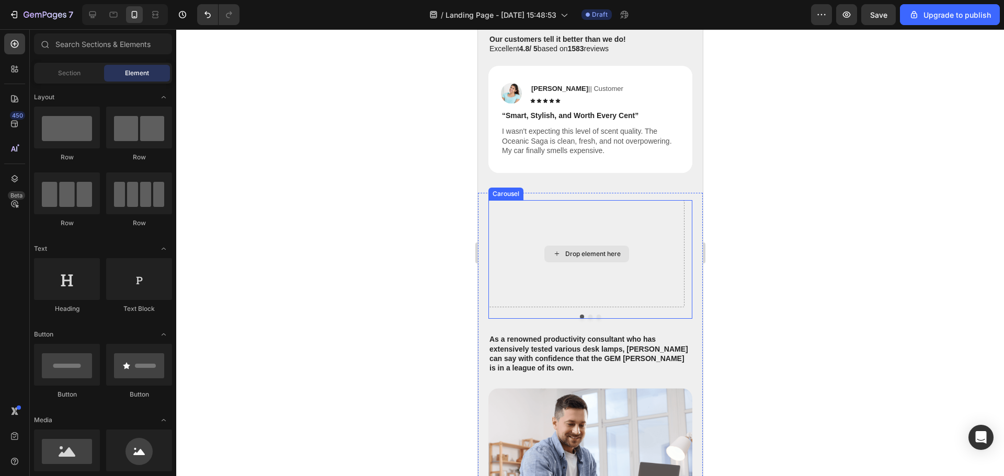
click at [554, 200] on div "Drop element here" at bounding box center [586, 253] width 196 height 107
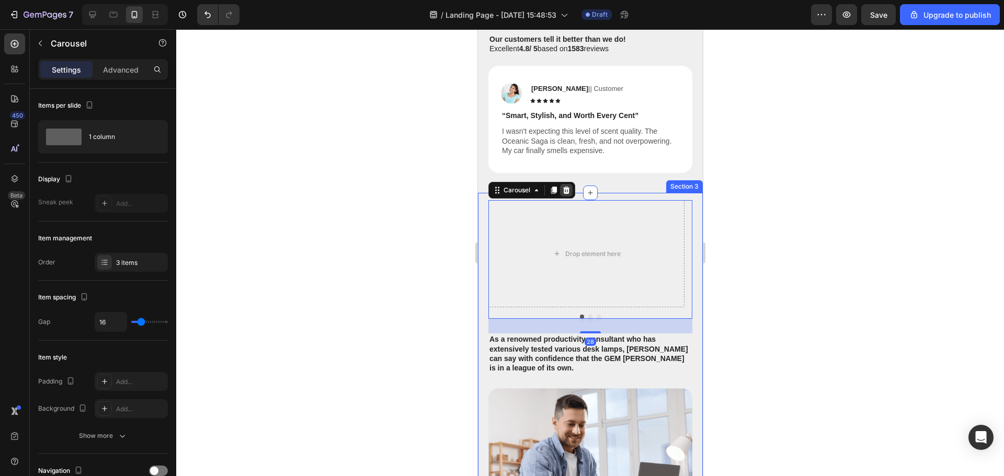
click at [571, 184] on div at bounding box center [565, 190] width 13 height 13
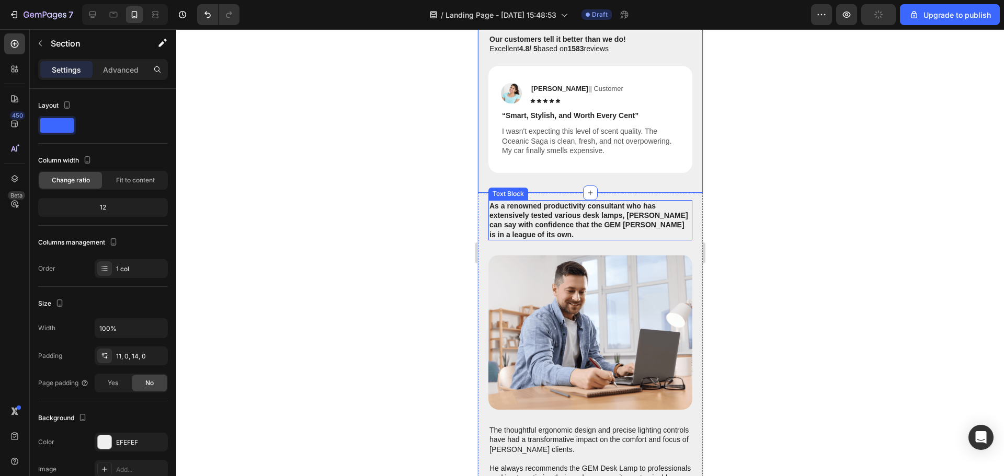
click at [540, 201] on p "As a renowned productivity consultant who has extensively tested various desk l…" at bounding box center [590, 220] width 202 height 38
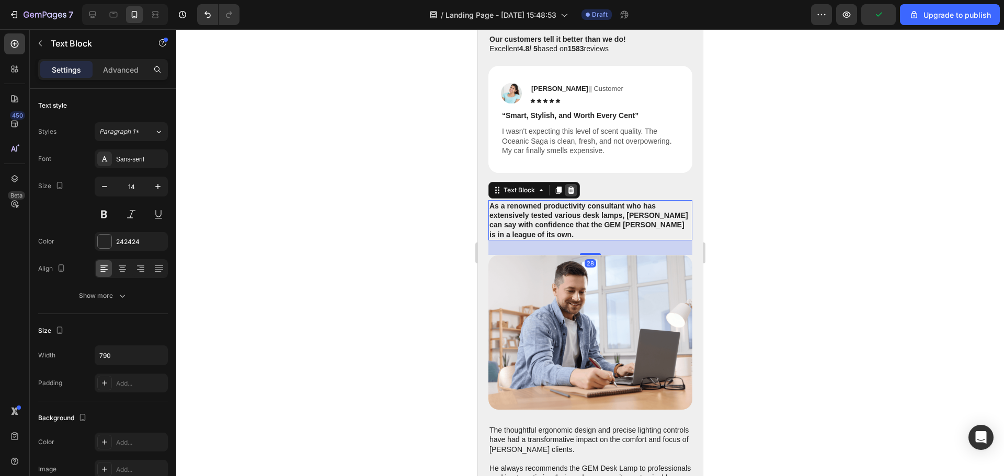
click at [572, 187] on icon at bounding box center [570, 190] width 7 height 7
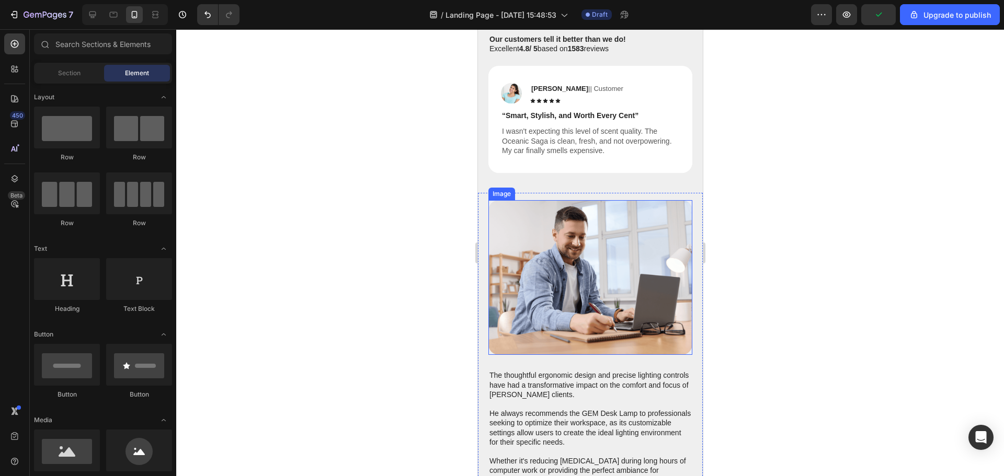
click at [583, 200] on img at bounding box center [590, 277] width 204 height 155
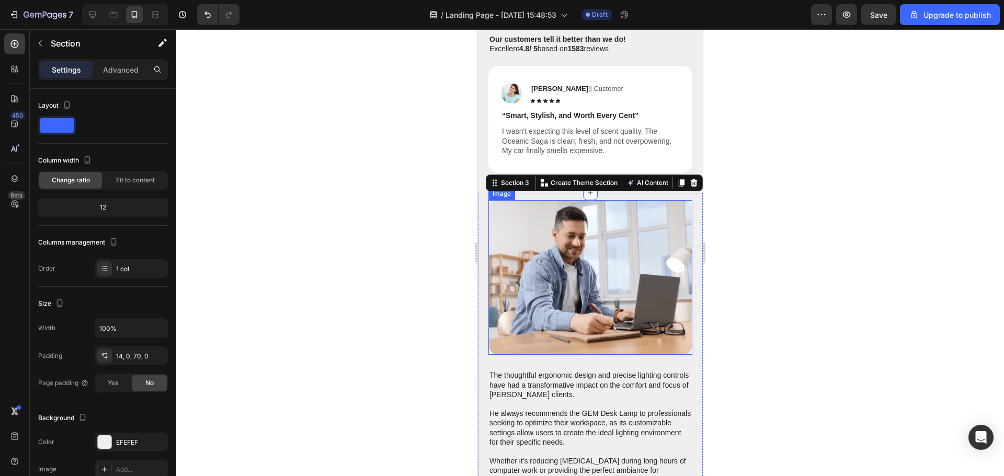
click at [546, 200] on img at bounding box center [590, 277] width 204 height 155
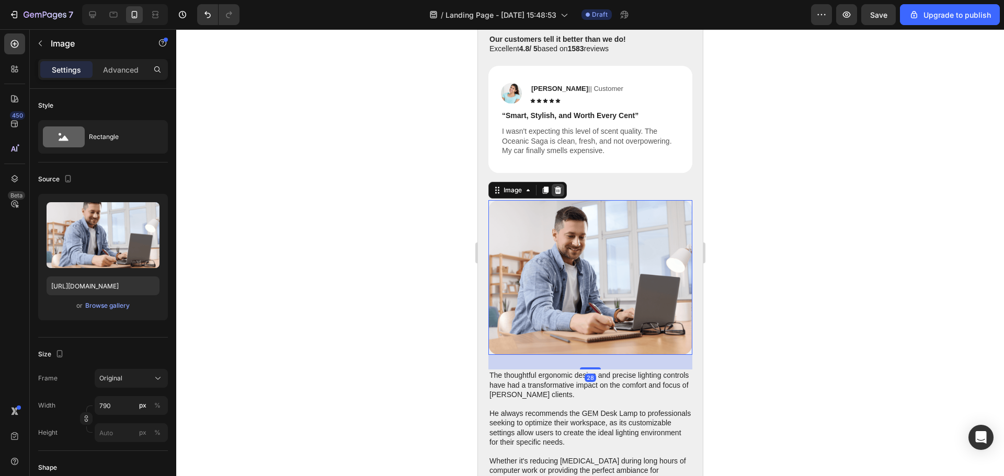
click at [561, 186] on icon at bounding box center [557, 190] width 8 height 8
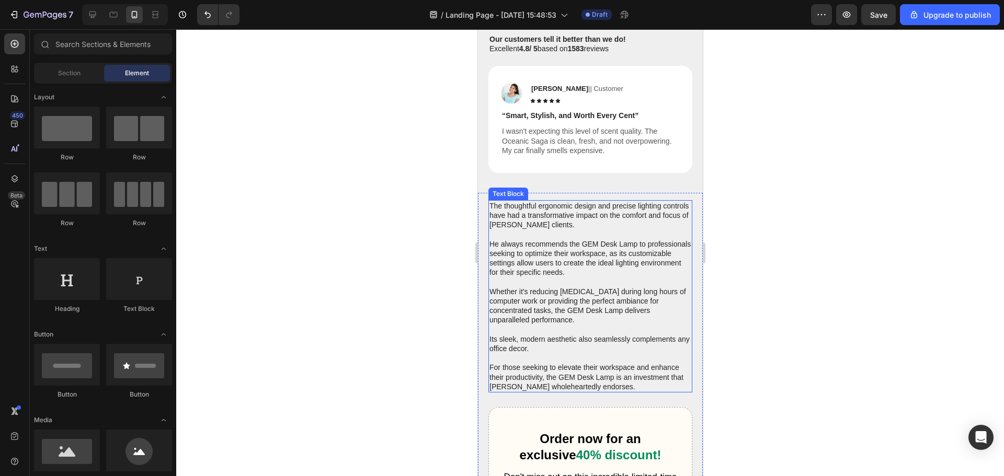
click at [550, 201] on p "The thoughtful ergonomic design and precise lighting controls have had a transf…" at bounding box center [590, 296] width 202 height 190
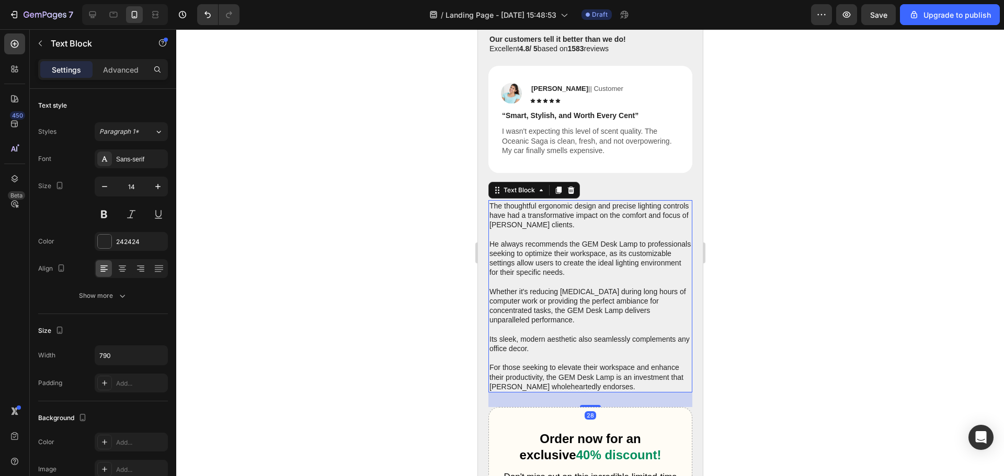
click at [577, 182] on div "Text Block" at bounding box center [533, 190] width 91 height 17
click at [569, 186] on icon at bounding box center [570, 190] width 8 height 8
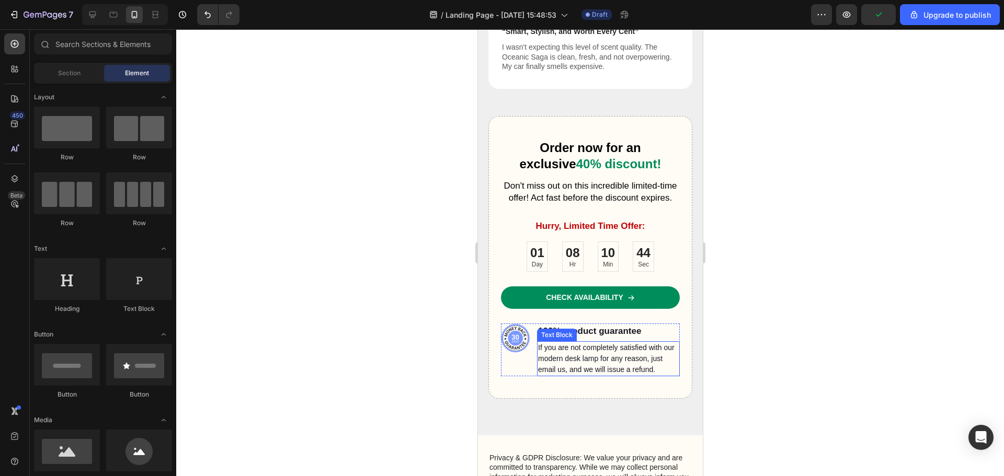
scroll to position [3787, 0]
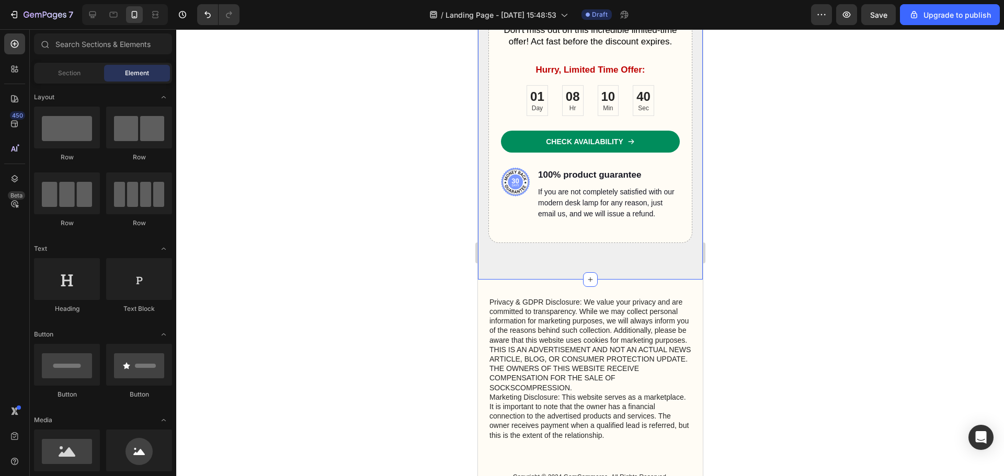
click at [645, 280] on div "Order now for an exclusive 40% discount! Heading Don't miss out on this incredi…" at bounding box center [589, 116] width 225 height 327
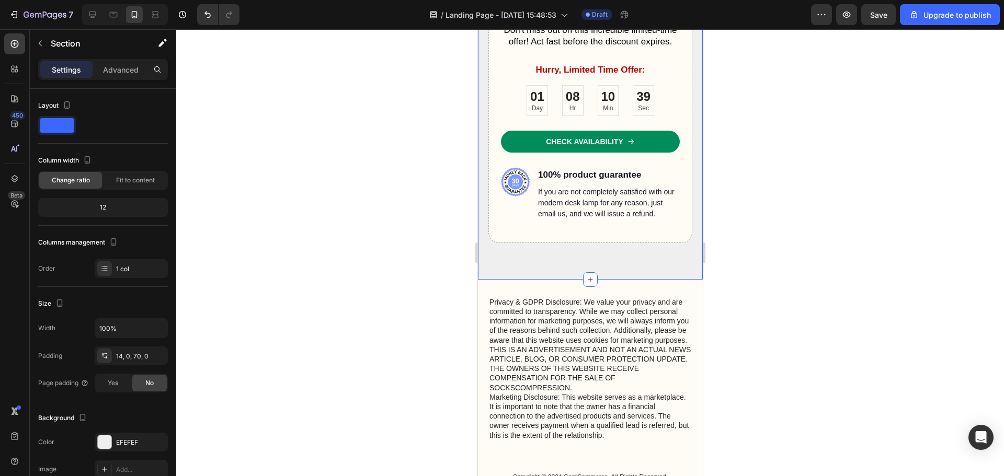
click at [560, 280] on div "Order now for an exclusive 40% discount! Heading Don't miss out on this incredi…" at bounding box center [589, 116] width 225 height 327
click at [123, 72] on p "Advanced" at bounding box center [121, 69] width 36 height 11
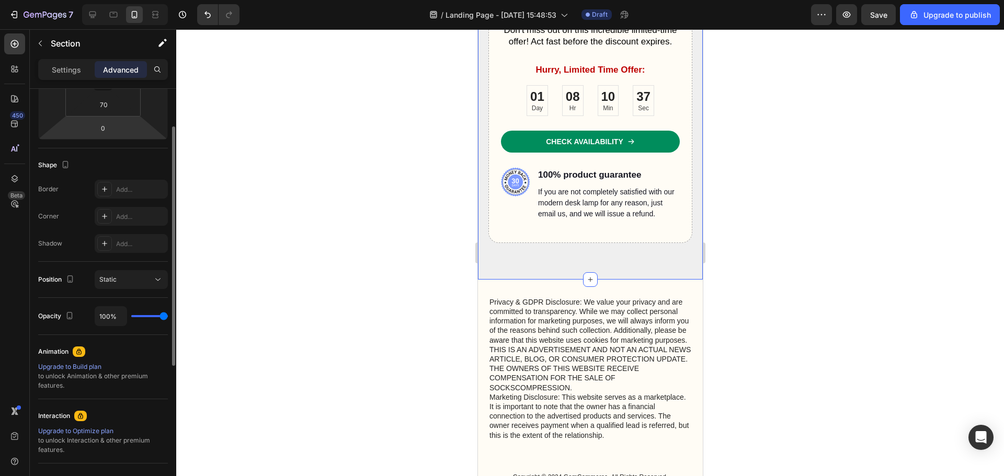
scroll to position [157, 0]
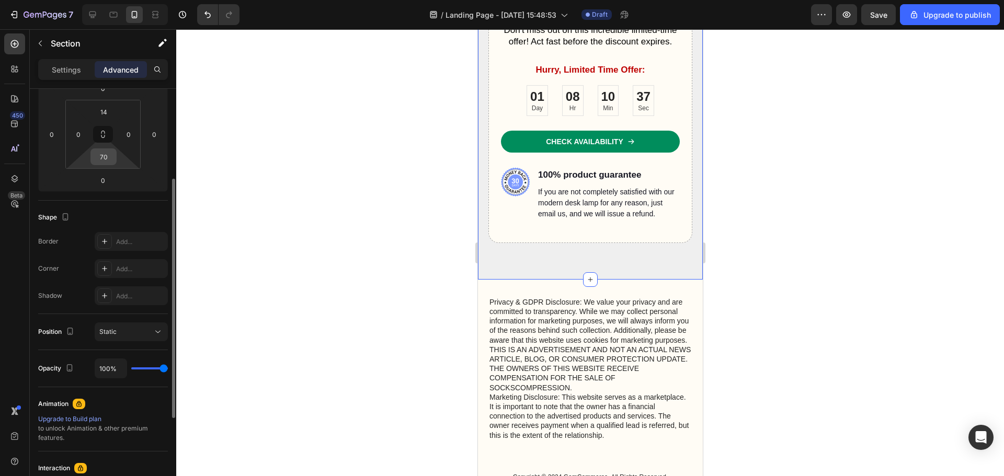
click at [109, 163] on input "70" at bounding box center [103, 157] width 21 height 16
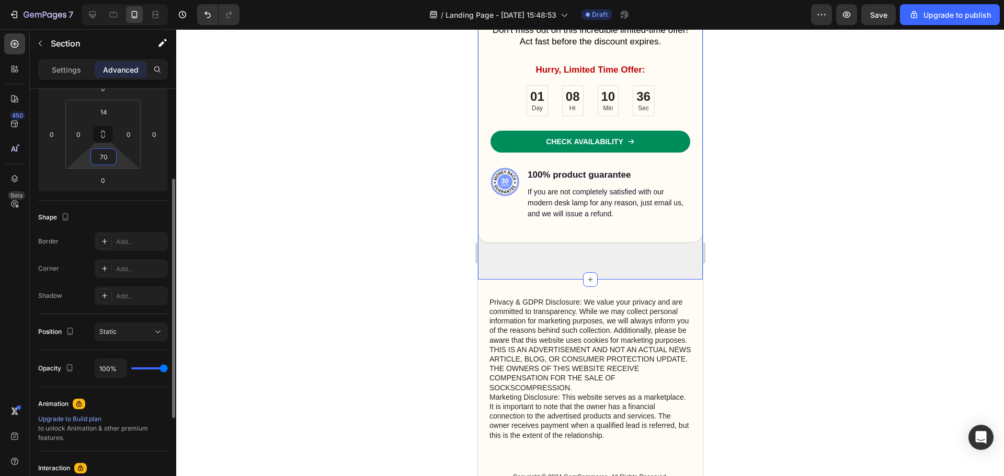
click at [109, 163] on input "70" at bounding box center [103, 157] width 21 height 16
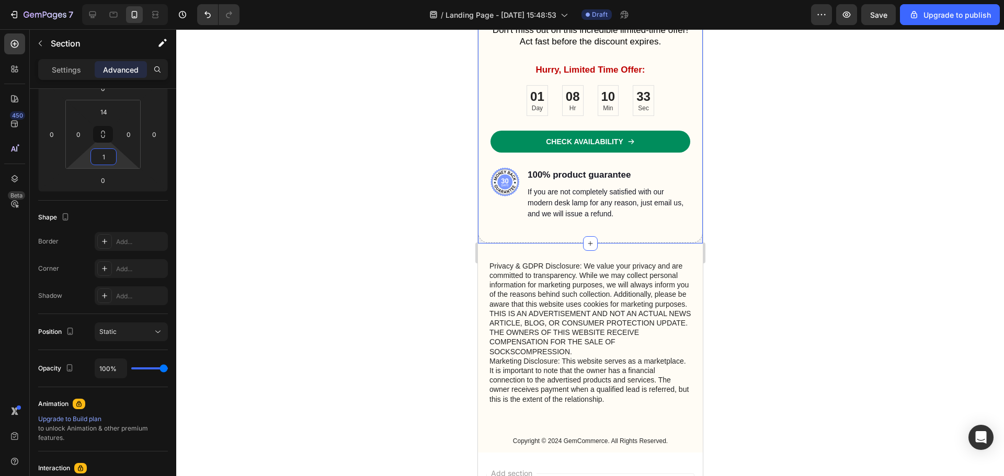
type input "1"
click at [891, 254] on div at bounding box center [590, 252] width 828 height 447
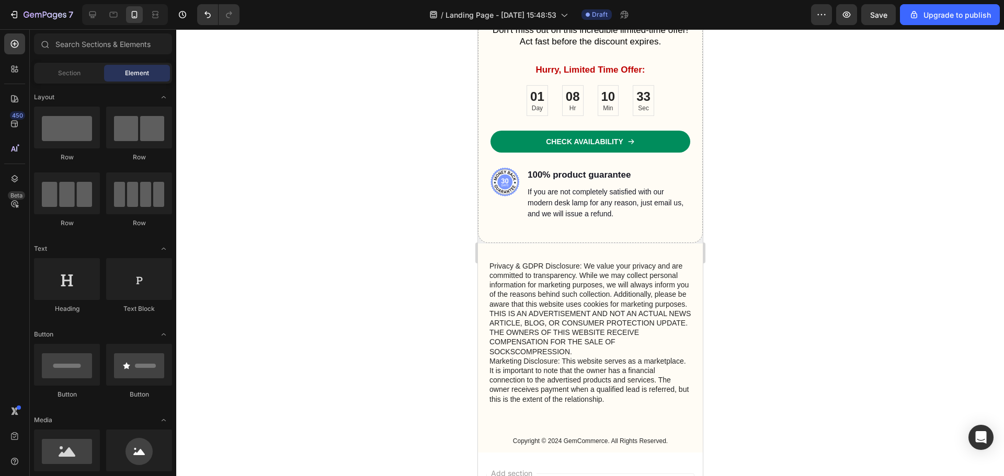
click at [859, 274] on div at bounding box center [590, 252] width 828 height 447
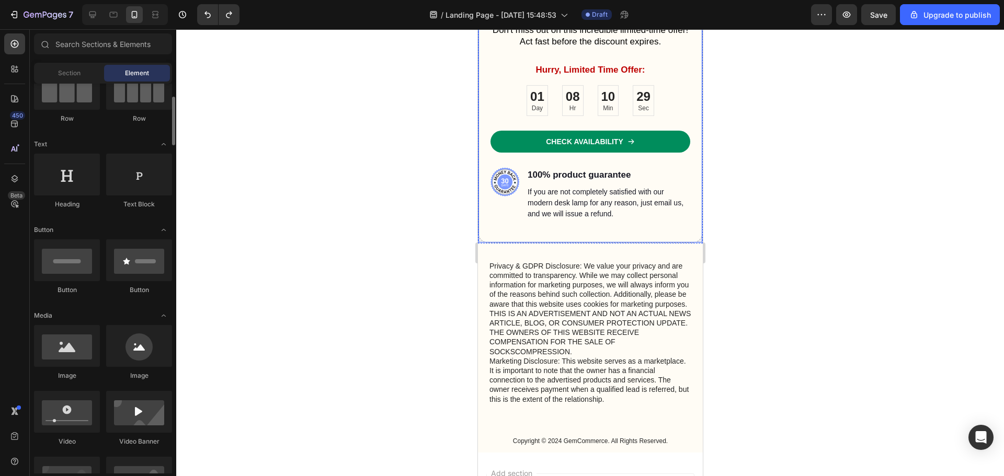
click at [543, 225] on div "Order now for an exclusive 40% discount! Heading Don't miss out on this incredi…" at bounding box center [589, 101] width 225 height 283
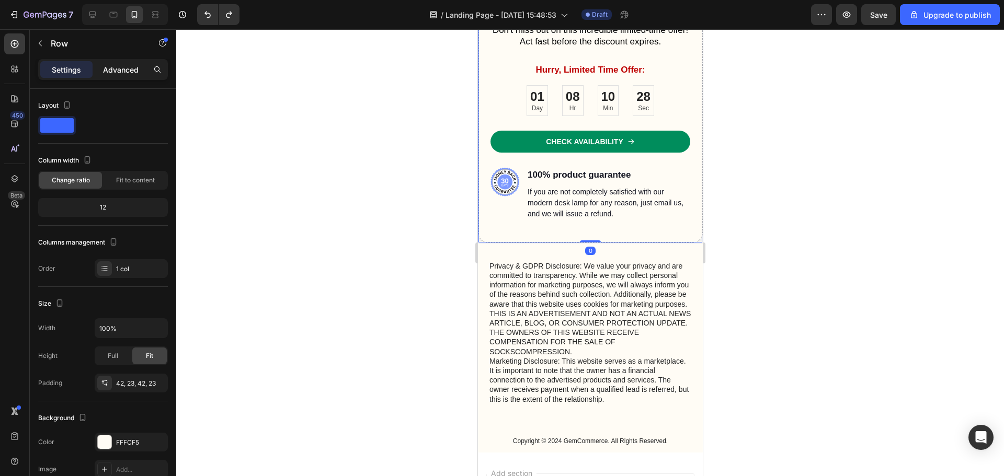
click at [123, 69] on p "Advanced" at bounding box center [121, 69] width 36 height 11
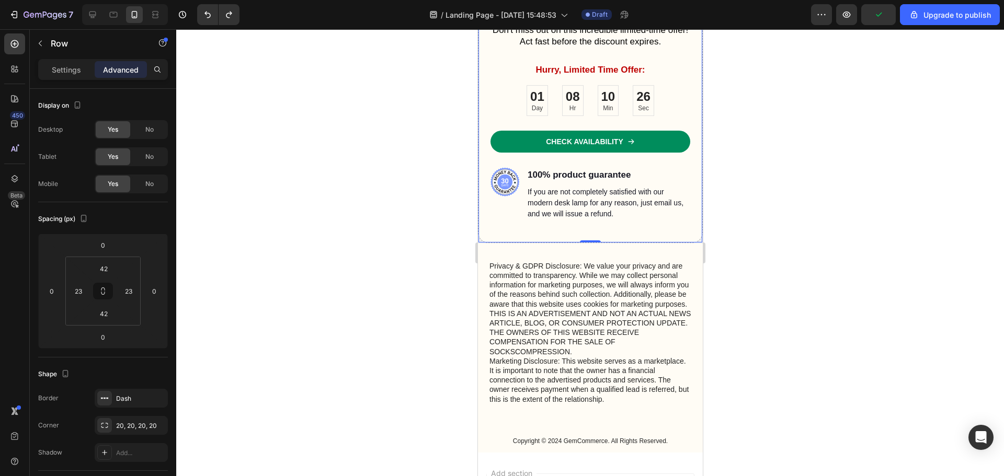
click at [496, 230] on div "Order now for an exclusive 40% discount! Heading Don't miss out on this incredi…" at bounding box center [589, 101] width 225 height 283
click at [106, 319] on input "42" at bounding box center [103, 314] width 21 height 16
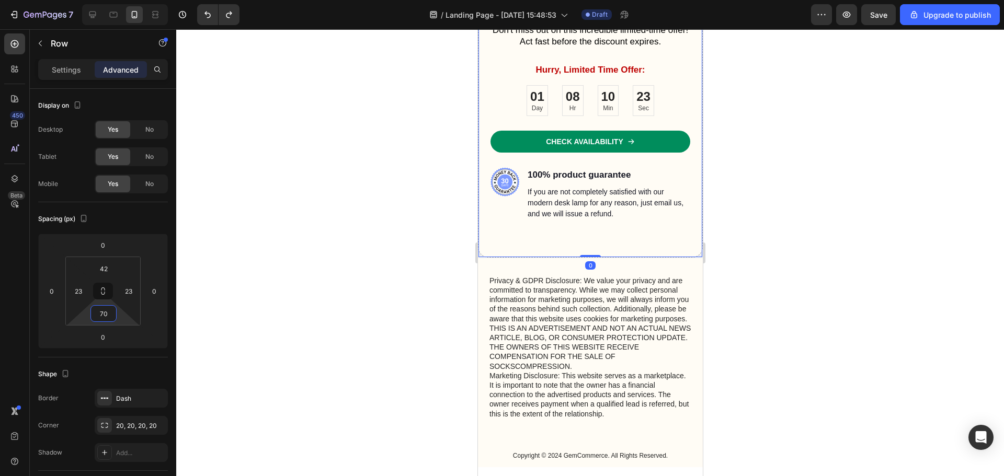
type input "70"
click at [944, 221] on div at bounding box center [590, 252] width 828 height 447
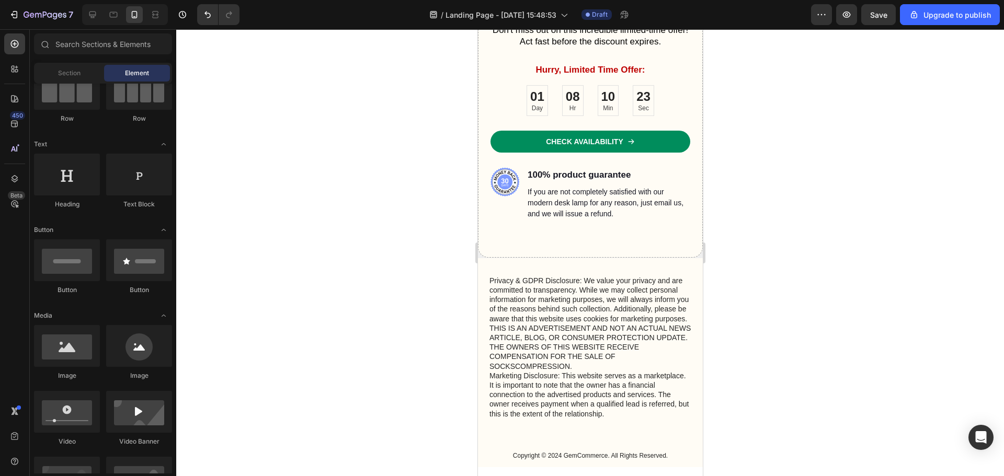
drag, startPoint x: 941, startPoint y: 219, endPoint x: 916, endPoint y: 212, distance: 25.9
click at [935, 217] on div at bounding box center [590, 252] width 828 height 447
drag, startPoint x: 881, startPoint y: 243, endPoint x: 872, endPoint y: 249, distance: 11.0
click at [881, 246] on div at bounding box center [590, 252] width 828 height 447
click at [359, 253] on div at bounding box center [590, 252] width 828 height 447
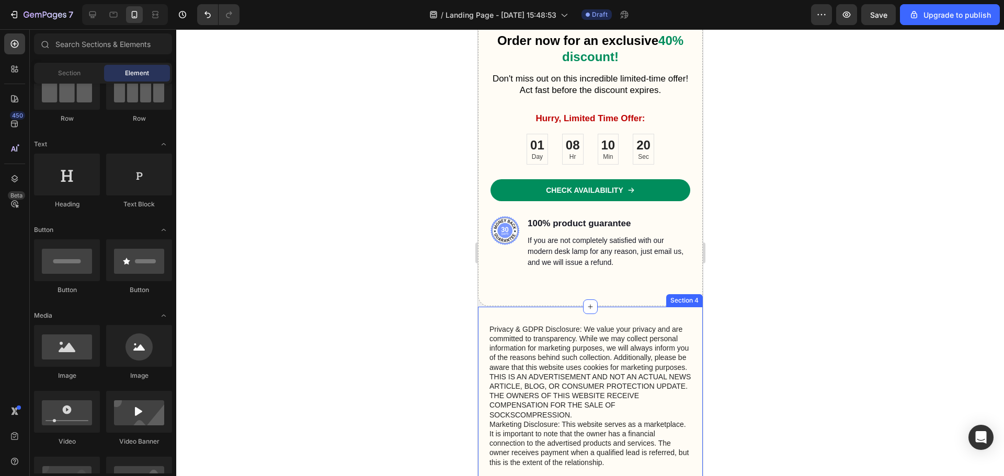
scroll to position [3630, 0]
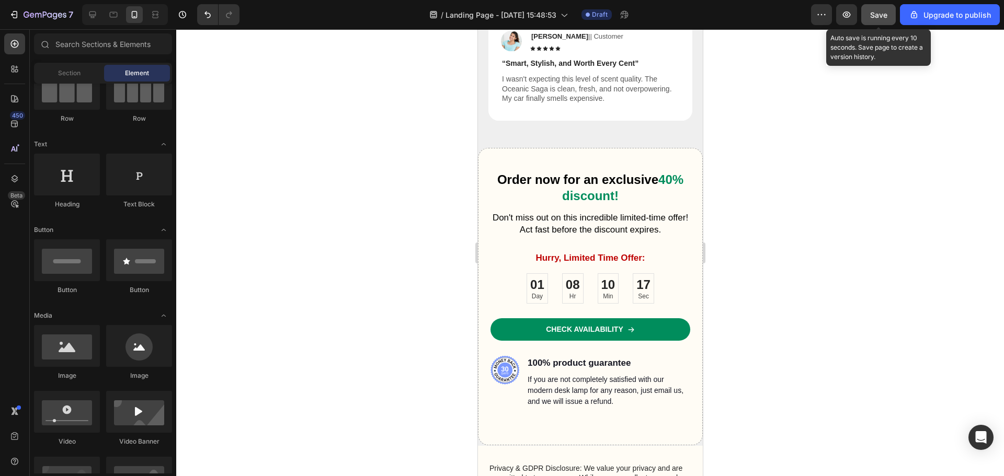
click at [884, 15] on span "Save" at bounding box center [878, 14] width 17 height 9
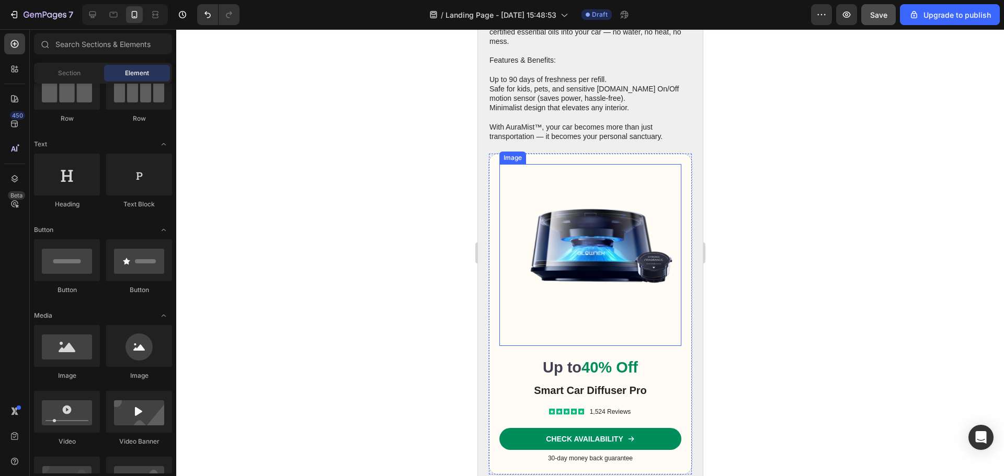
scroll to position [1392, 0]
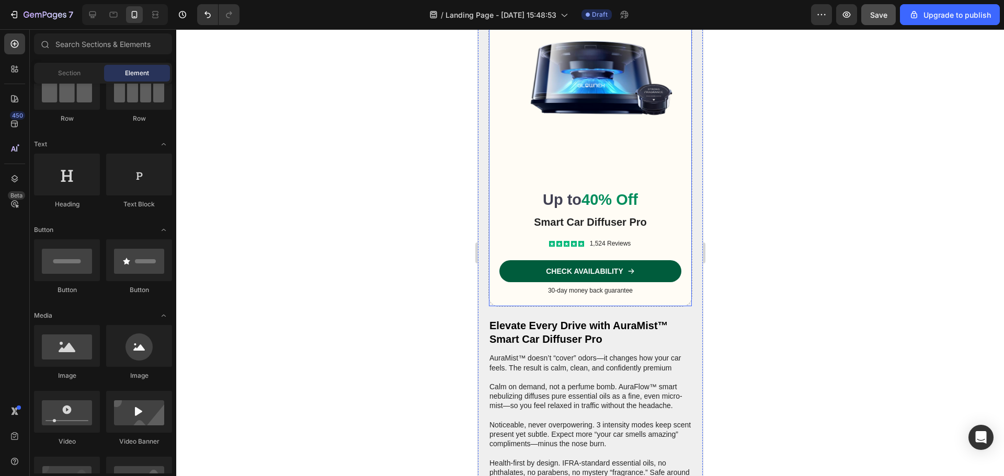
click at [654, 267] on link "CHECK AVAILABILITY" at bounding box center [590, 271] width 182 height 22
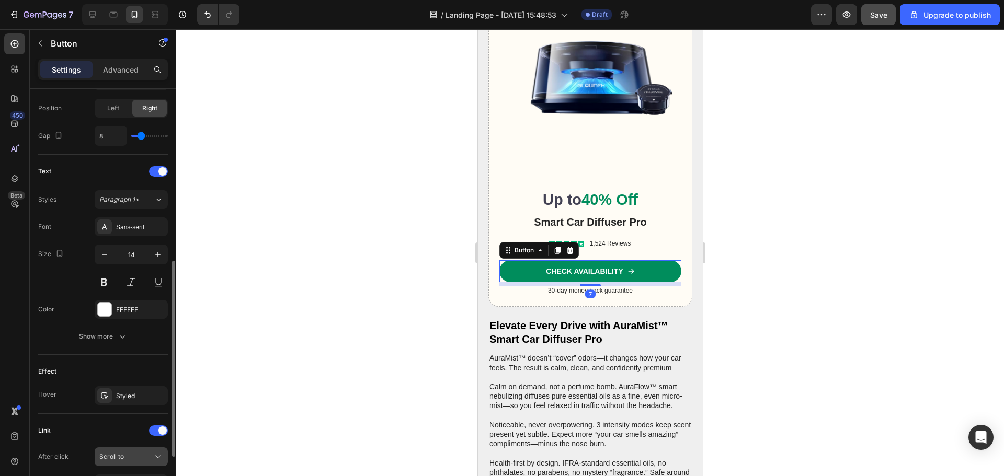
scroll to position [469, 0]
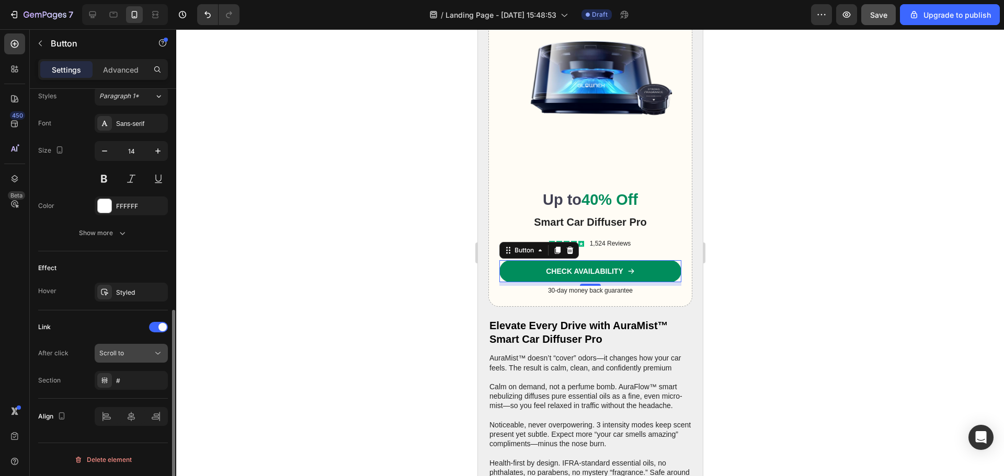
click at [141, 355] on div "Scroll to" at bounding box center [125, 353] width 53 height 9
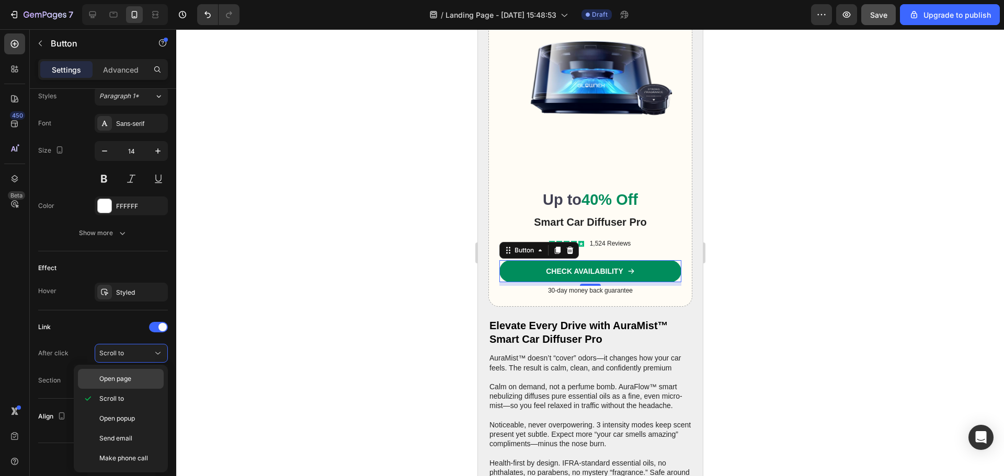
click at [132, 382] on p "Open page" at bounding box center [129, 378] width 60 height 9
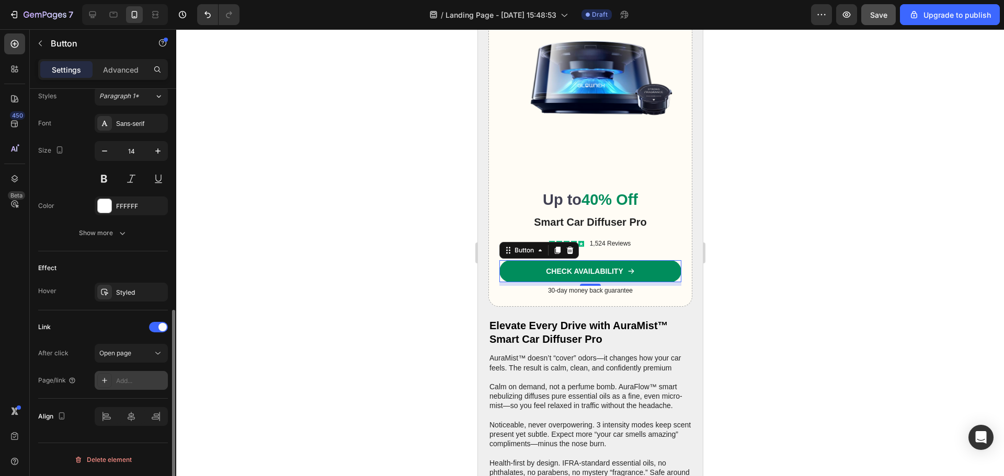
click at [129, 385] on div "Add..." at bounding box center [140, 380] width 49 height 9
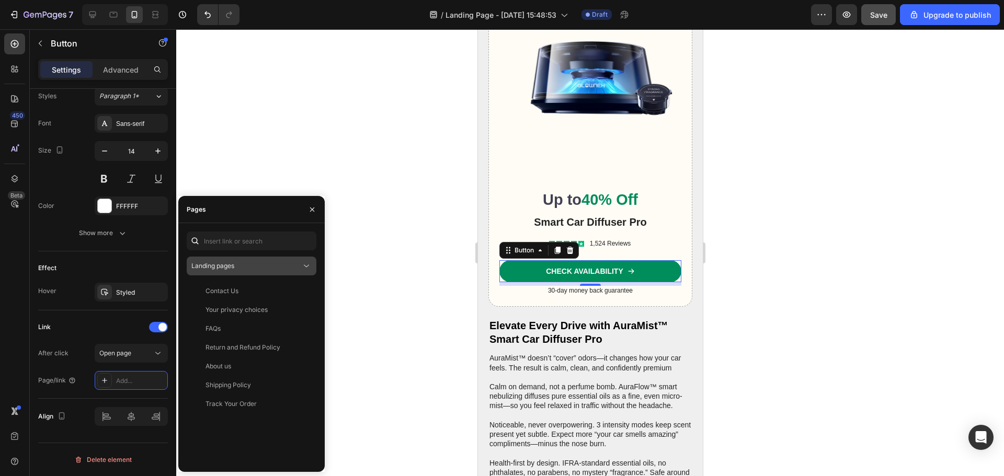
click at [245, 269] on div "Landing pages" at bounding box center [246, 265] width 110 height 9
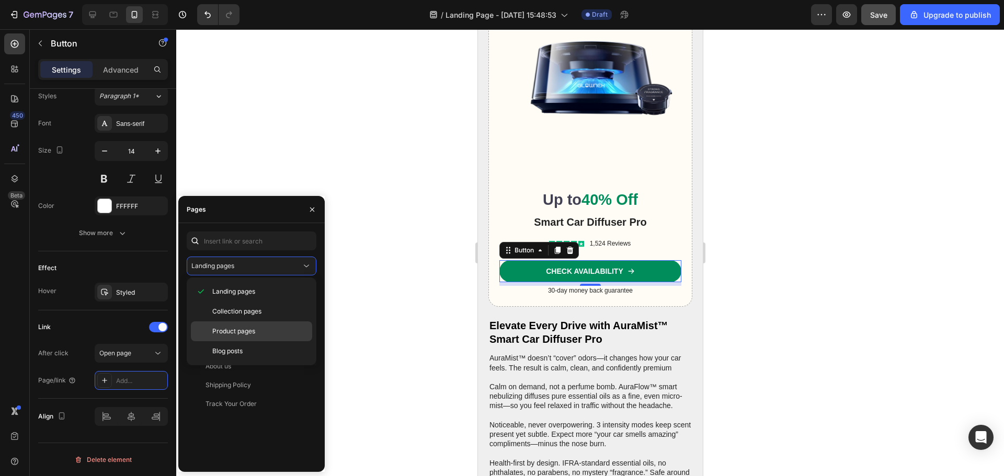
click at [244, 341] on div "Product pages" at bounding box center [251, 351] width 121 height 20
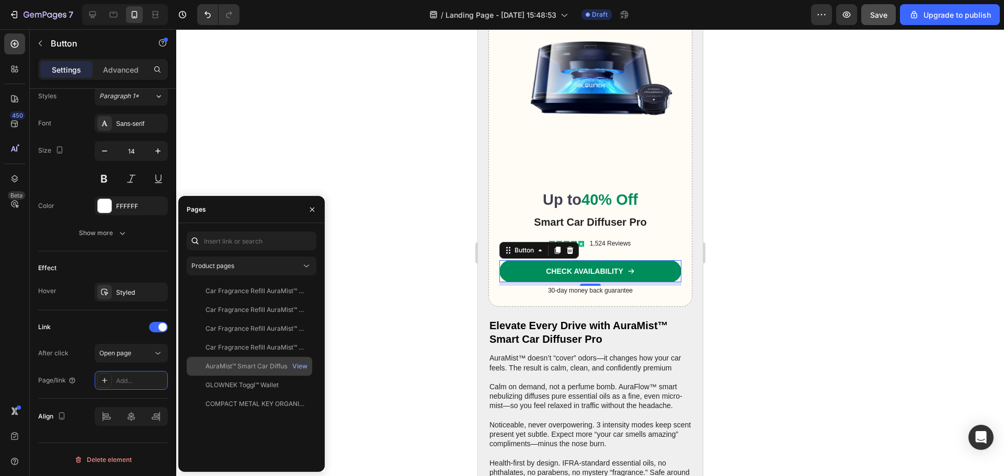
click at [249, 370] on div "AuraMist™ Smart Car Diffuser Pro" at bounding box center [255, 366] width 100 height 9
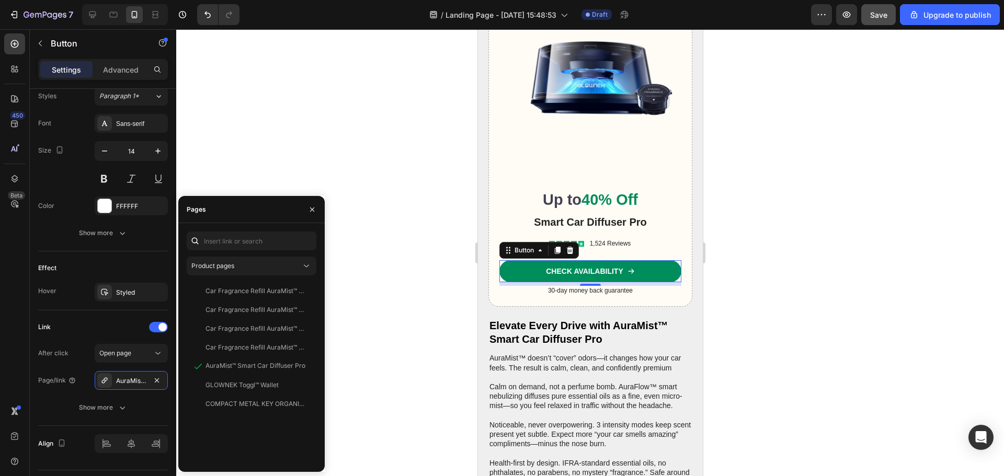
click at [381, 339] on div at bounding box center [590, 252] width 828 height 447
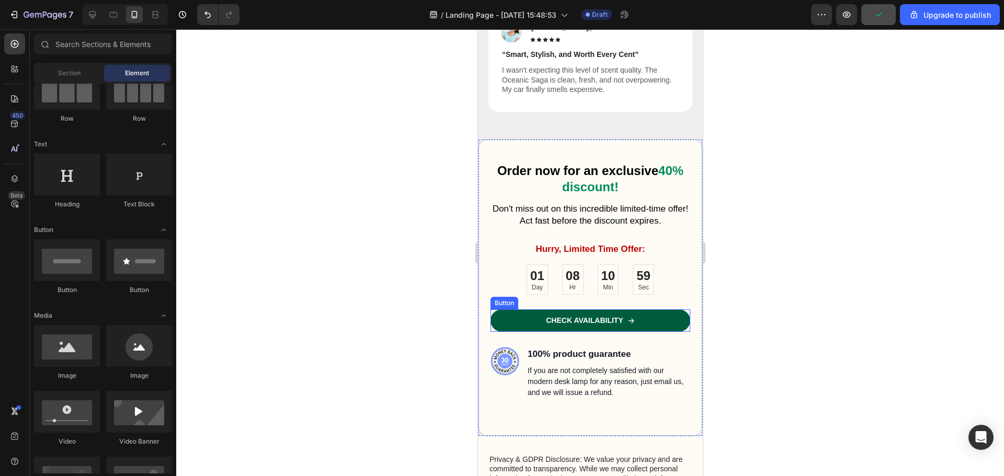
scroll to position [3639, 0]
click at [659, 309] on link "CHECK AVAILABILITY" at bounding box center [590, 320] width 200 height 22
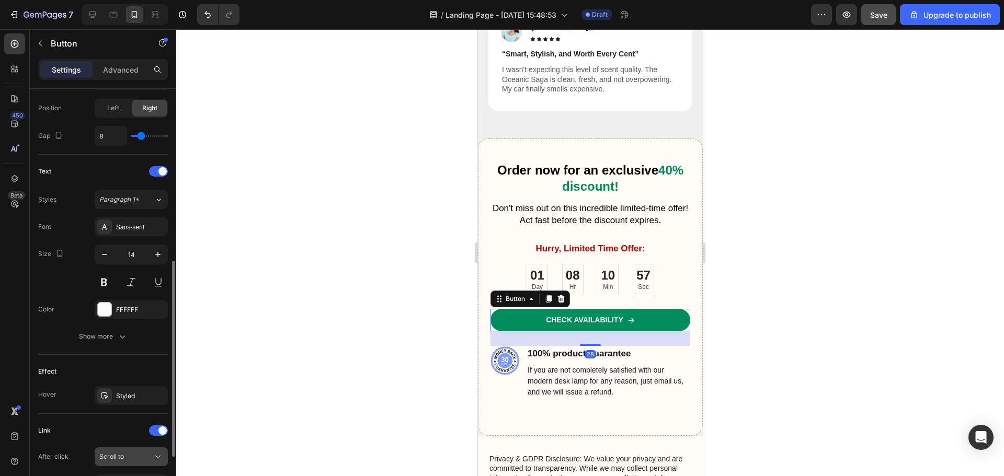
scroll to position [469, 0]
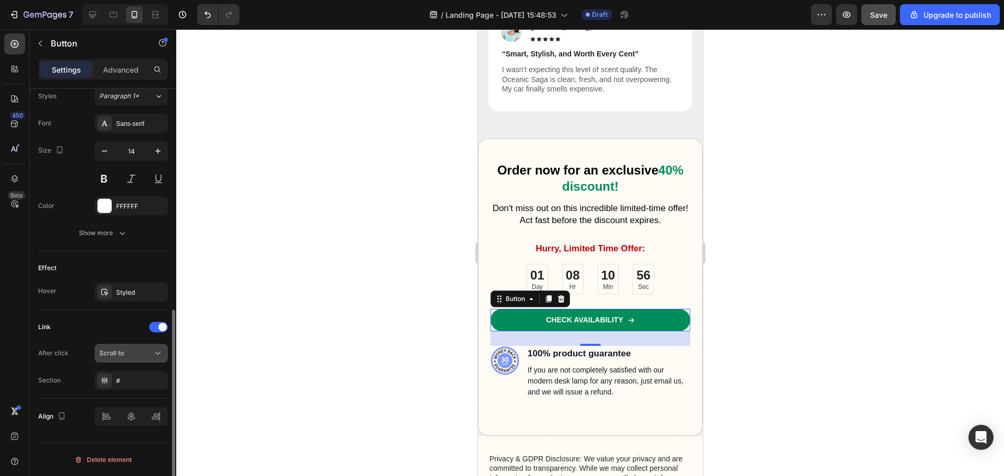
click at [146, 359] on button "Scroll to" at bounding box center [131, 353] width 73 height 19
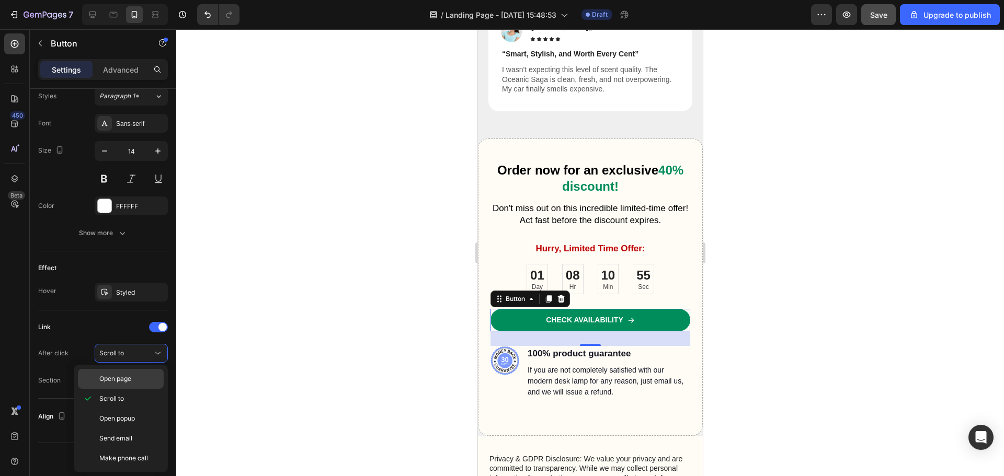
click at [130, 382] on span "Open page" at bounding box center [115, 378] width 32 height 9
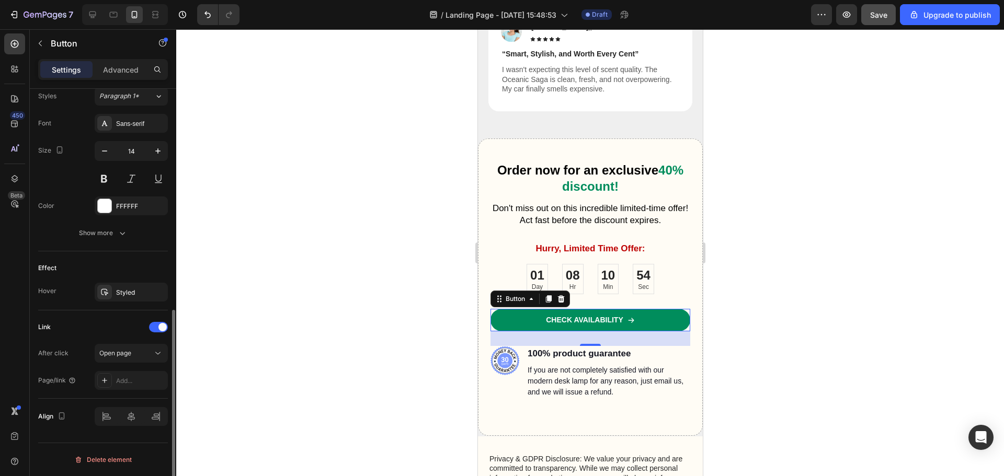
drag, startPoint x: 134, startPoint y: 382, endPoint x: 164, endPoint y: 390, distance: 31.5
click at [134, 382] on div "Add..." at bounding box center [140, 380] width 49 height 9
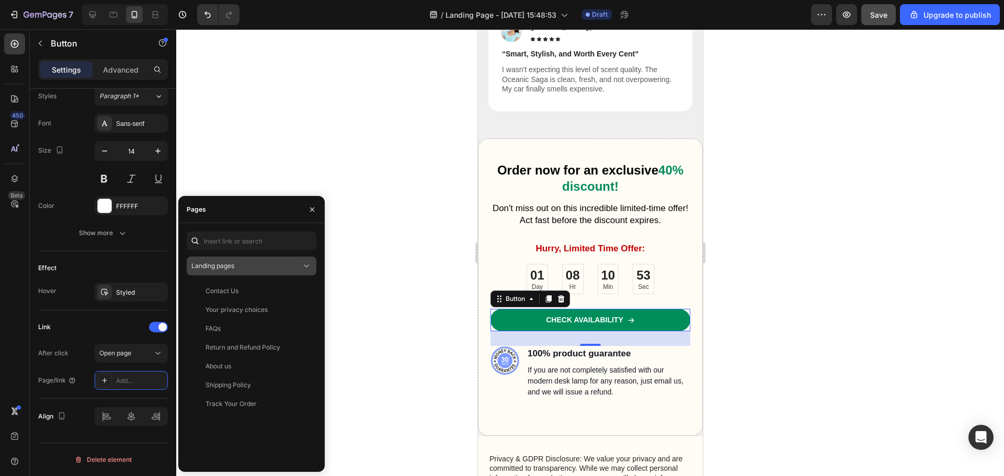
drag, startPoint x: 232, startPoint y: 268, endPoint x: 254, endPoint y: 277, distance: 23.9
click at [233, 268] on span "Landing pages" at bounding box center [212, 266] width 43 height 8
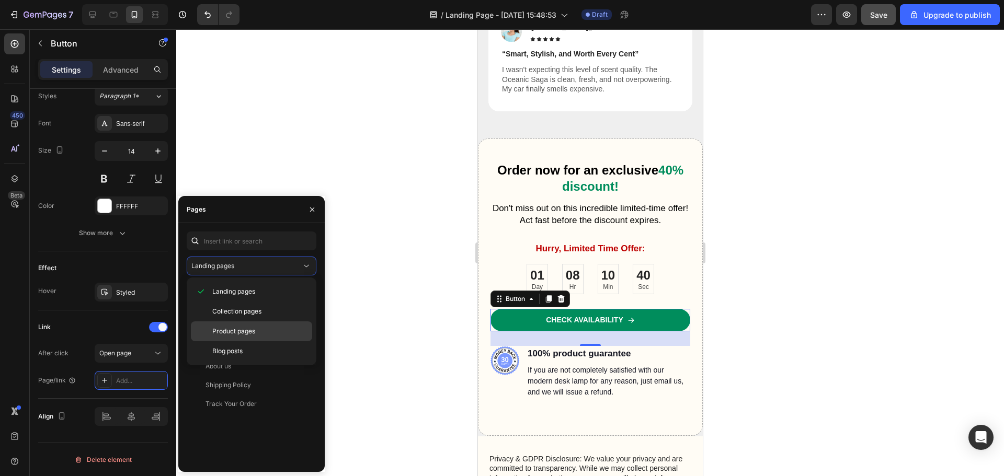
click at [245, 334] on span "Product pages" at bounding box center [233, 331] width 43 height 9
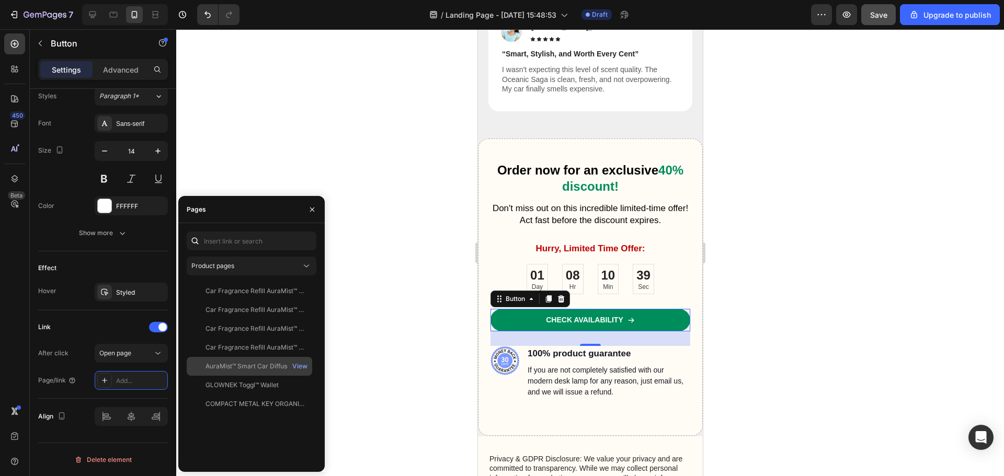
click at [241, 367] on div "AuraMist™ Smart Car Diffuser Pro" at bounding box center [255, 366] width 100 height 9
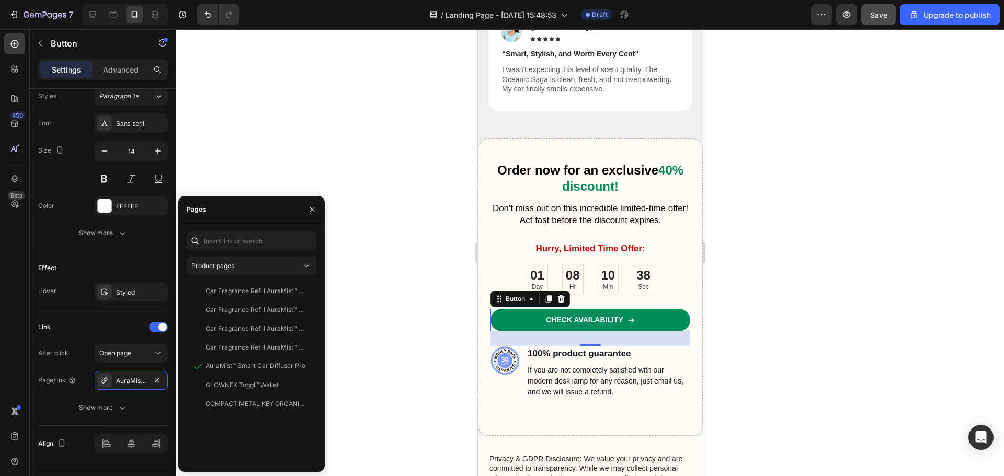
click at [409, 331] on div at bounding box center [590, 252] width 828 height 447
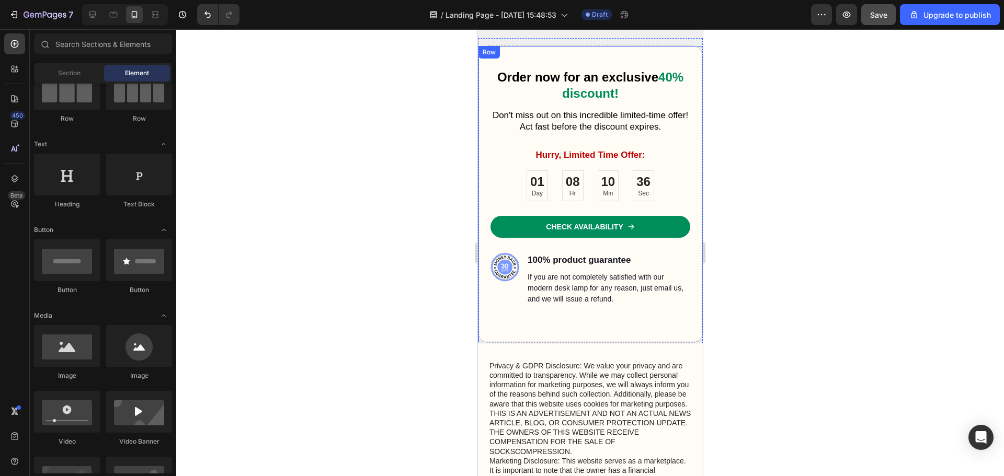
scroll to position [3796, 0]
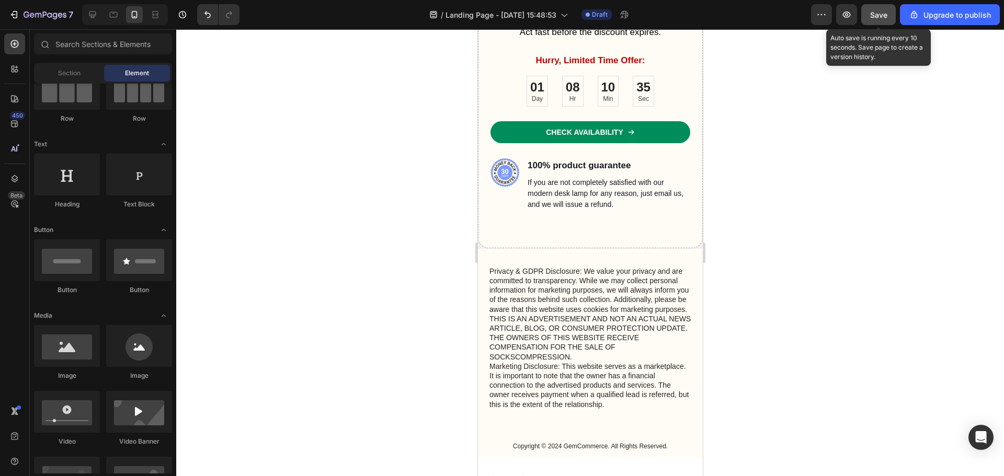
click at [874, 18] on span "Save" at bounding box center [878, 14] width 17 height 9
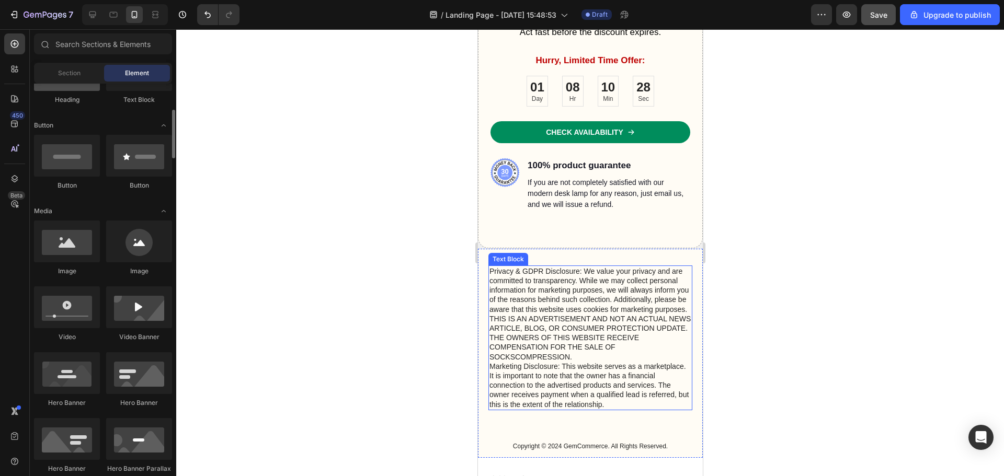
scroll to position [314, 0]
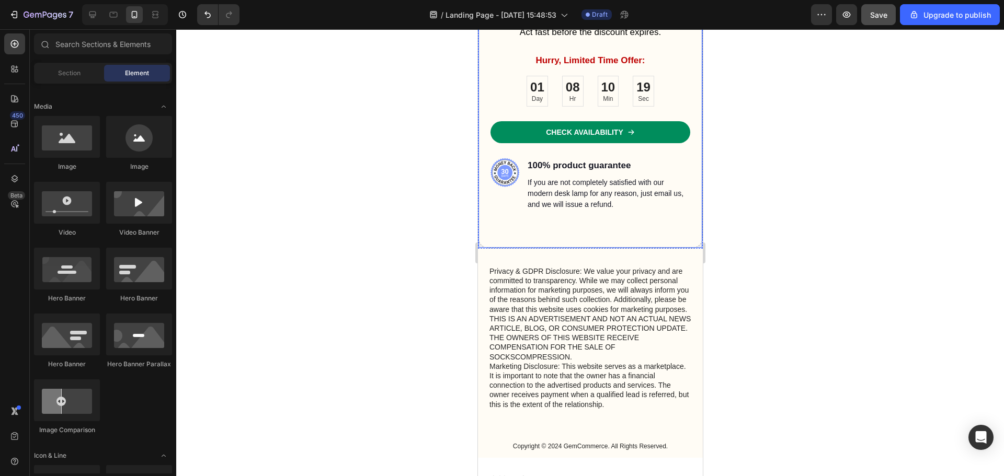
click at [529, 235] on div "Order now for an exclusive 40% discount! Heading Don't miss out on this incredi…" at bounding box center [589, 99] width 225 height 297
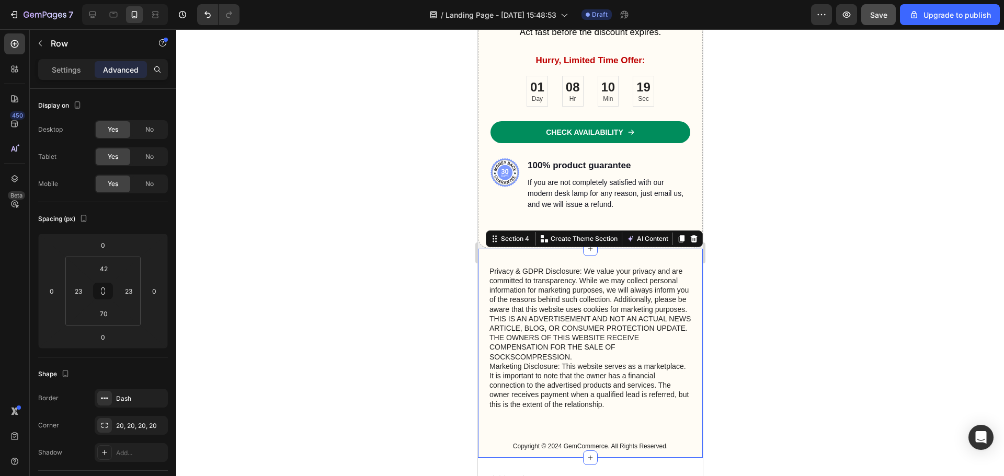
click at [517, 256] on div "Privacy & GDPR Disclosure: We value your privacy and are committed to transpare…" at bounding box center [589, 354] width 225 height 210
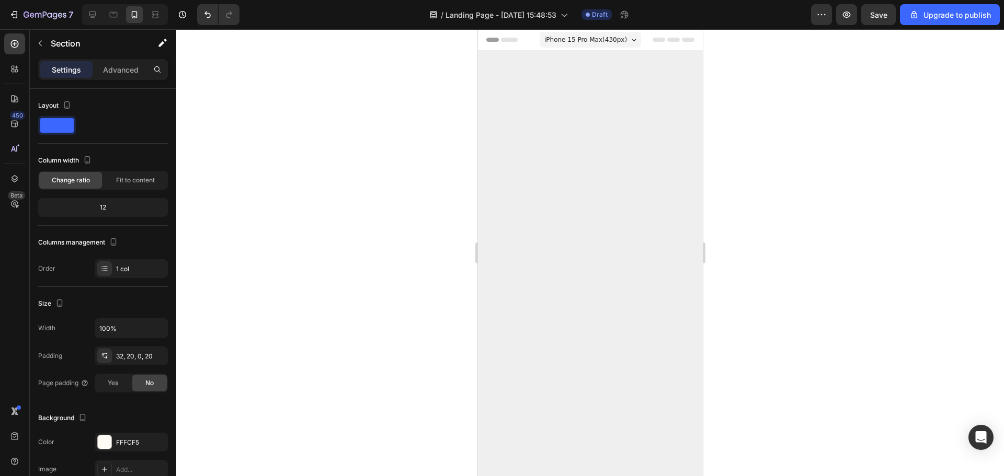
scroll to position [3796, 0]
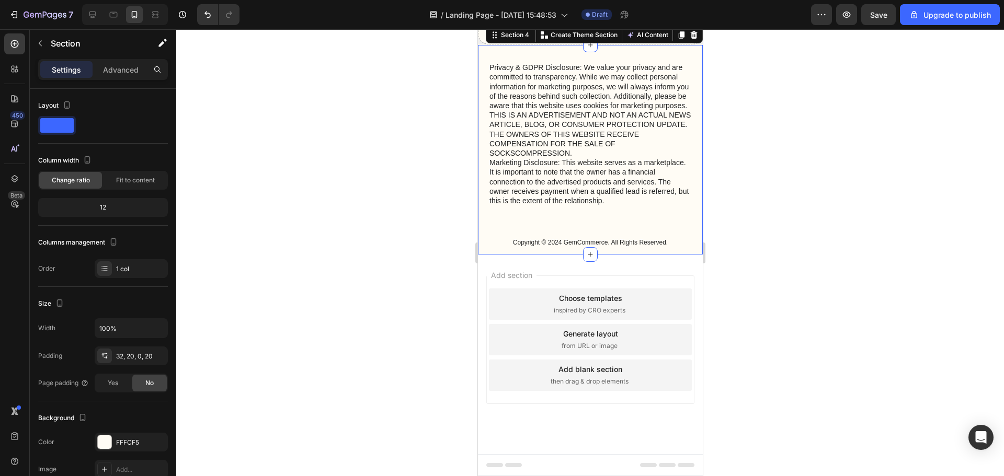
click at [843, 229] on div at bounding box center [590, 252] width 828 height 447
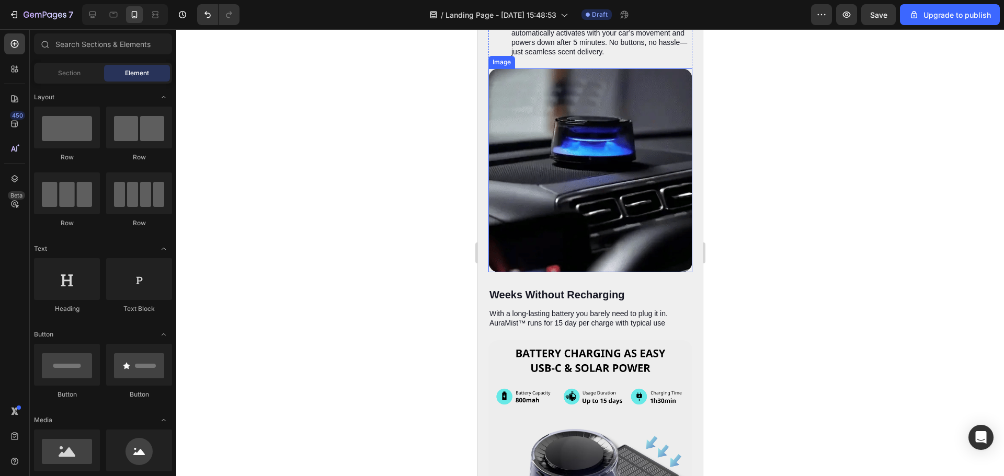
scroll to position [2441, 0]
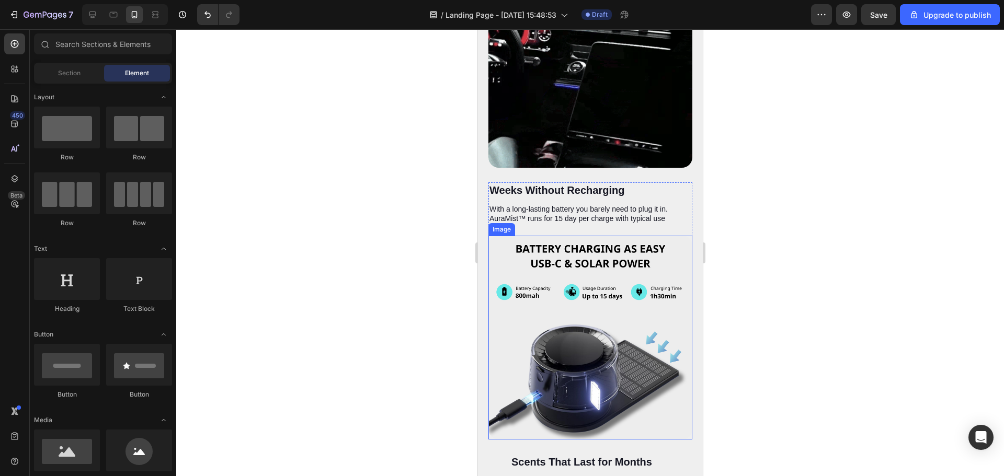
click at [612, 236] on img at bounding box center [590, 338] width 204 height 204
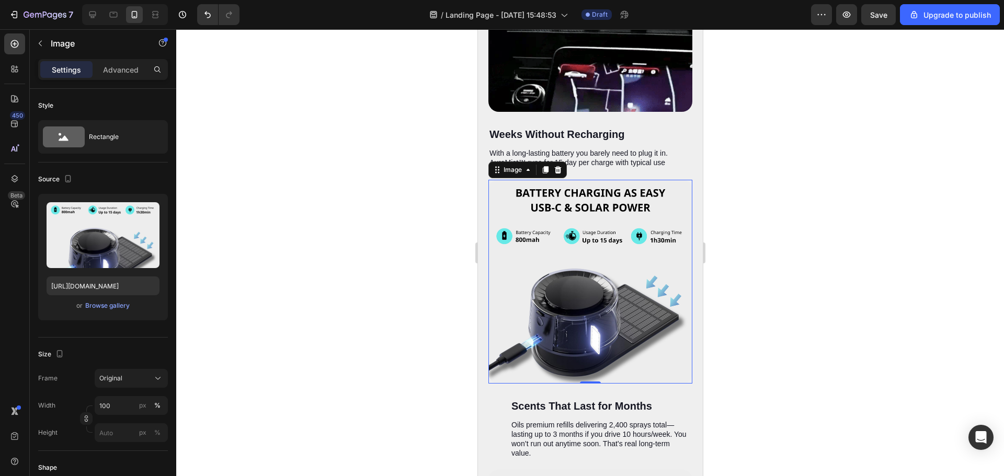
scroll to position [2494, 0]
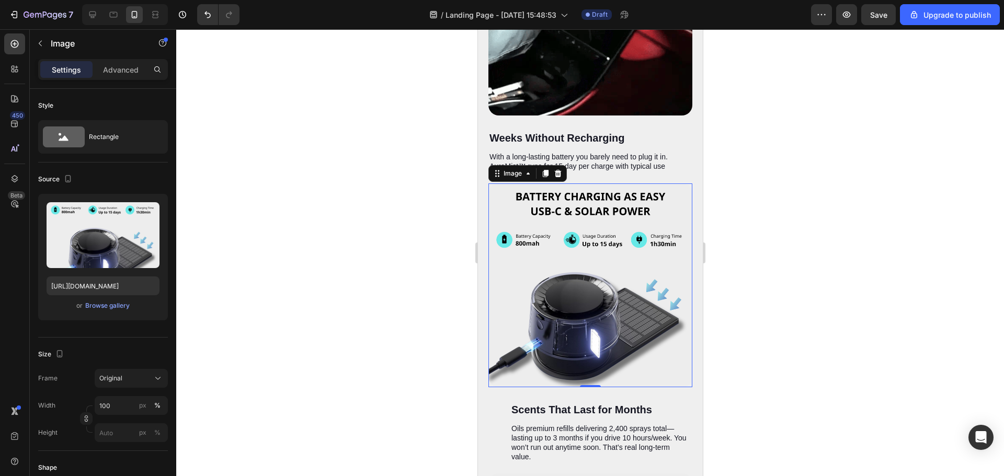
click at [618, 220] on img at bounding box center [590, 285] width 204 height 204
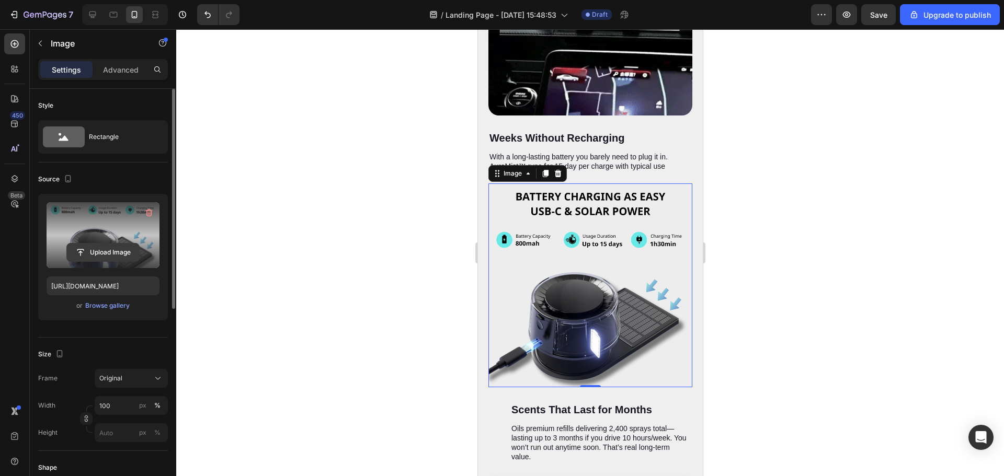
click at [93, 249] on input "file" at bounding box center [103, 253] width 72 height 18
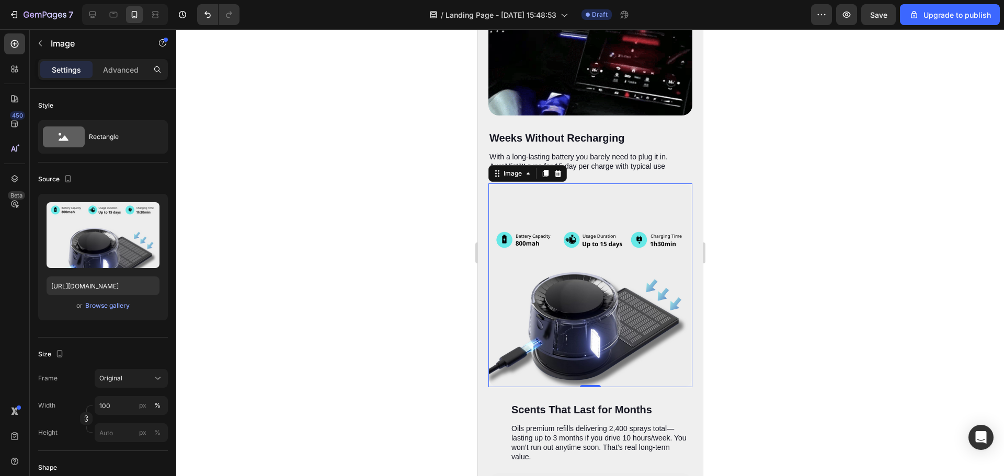
click at [854, 180] on div at bounding box center [590, 252] width 828 height 447
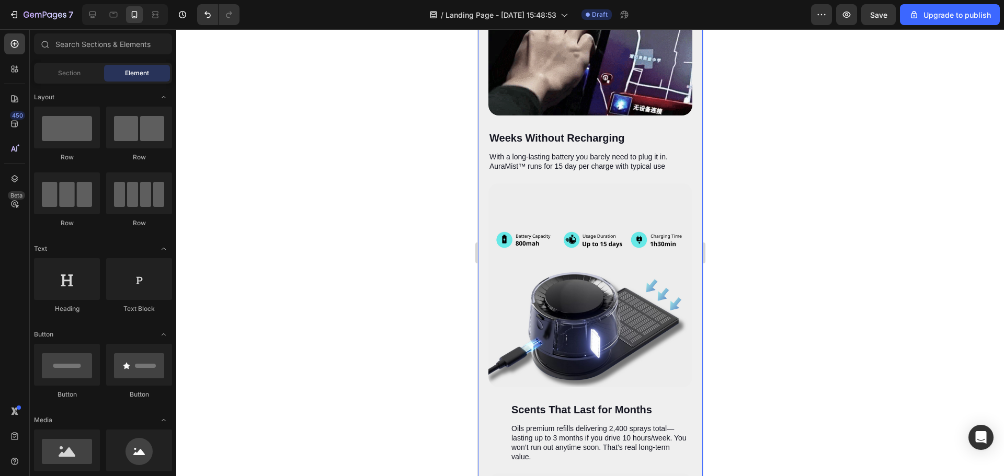
click at [618, 184] on img at bounding box center [590, 285] width 204 height 204
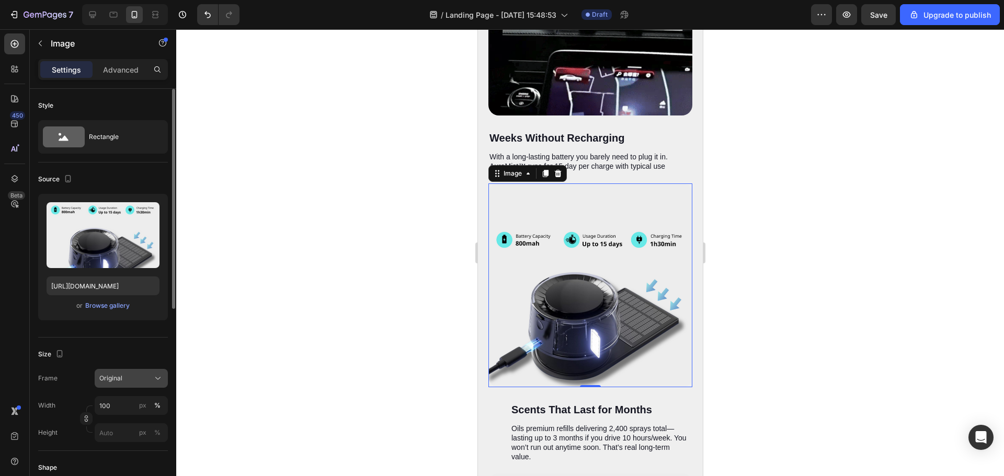
click at [124, 374] on div "Original" at bounding box center [124, 378] width 51 height 9
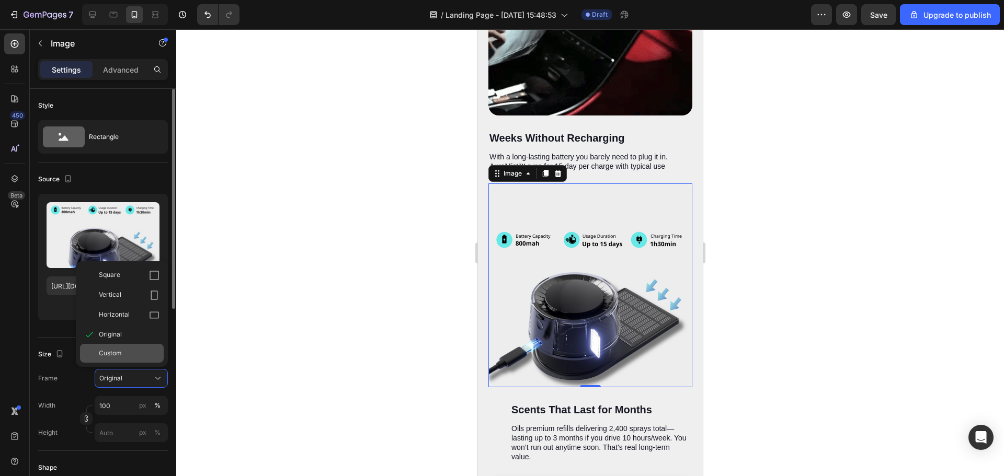
click at [112, 353] on span "Custom" at bounding box center [110, 353] width 23 height 9
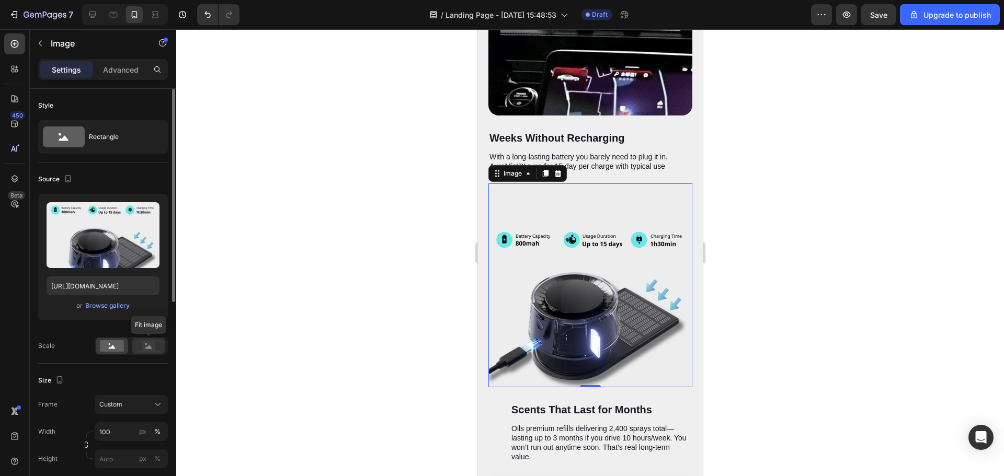
click at [139, 347] on icon at bounding box center [148, 346] width 24 height 12
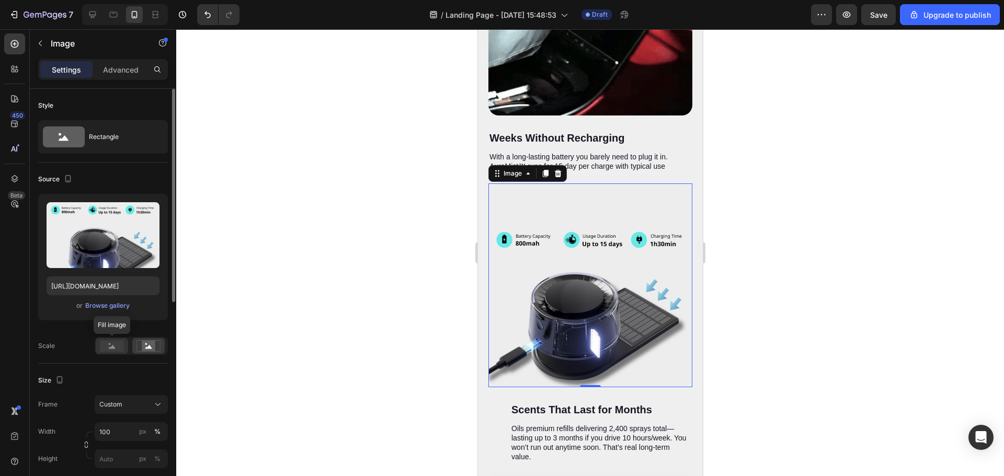
click at [112, 347] on icon at bounding box center [112, 347] width 7 height 4
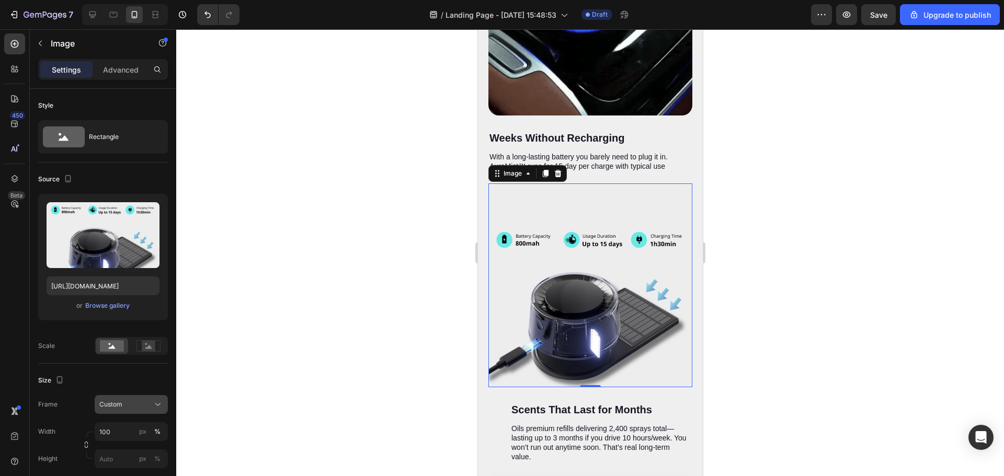
click at [124, 408] on div "Custom" at bounding box center [124, 404] width 51 height 9
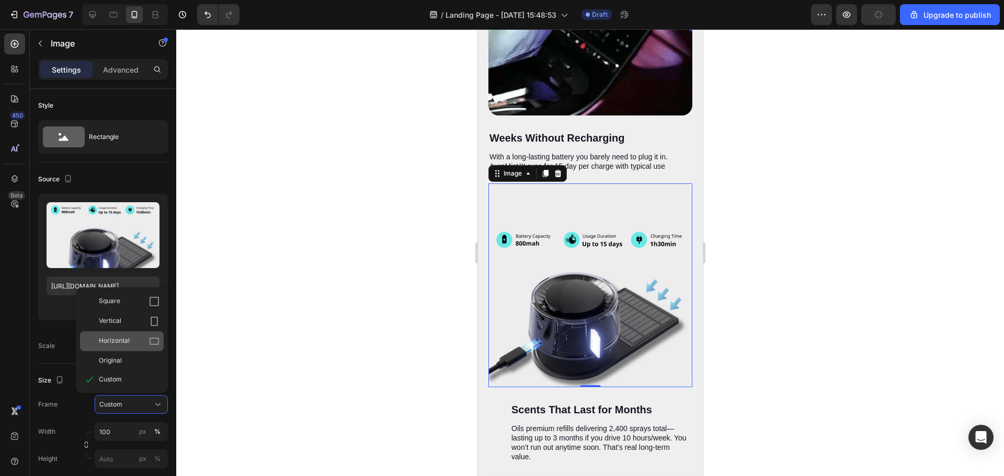
click at [118, 347] on span "Horizontal" at bounding box center [114, 341] width 31 height 10
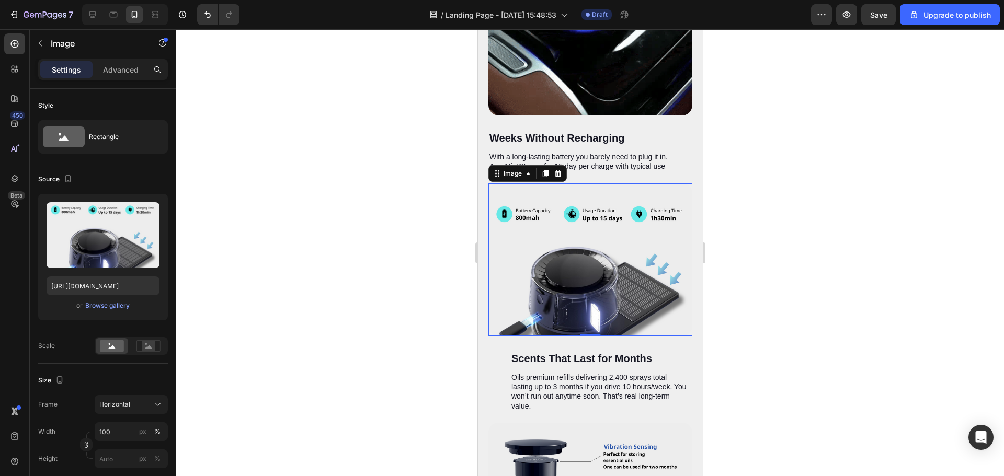
click at [617, 246] on img at bounding box center [590, 259] width 204 height 153
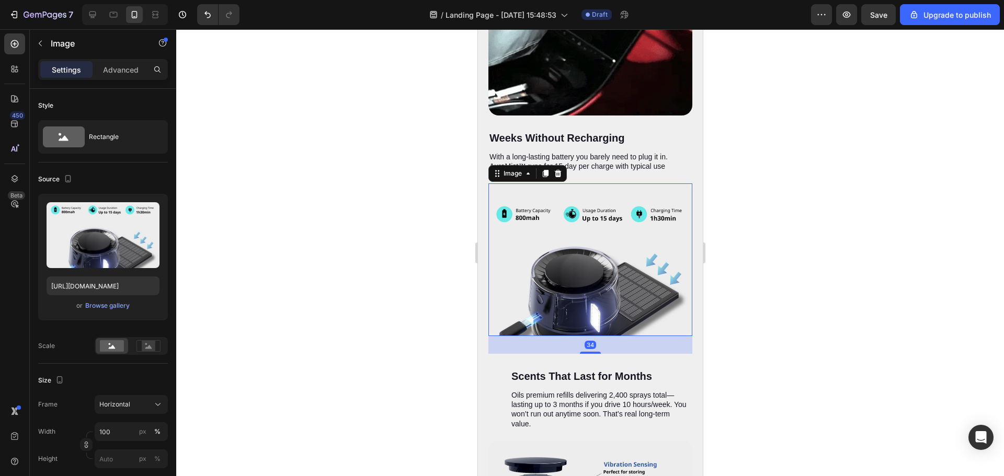
drag, startPoint x: 585, startPoint y: 306, endPoint x: 581, endPoint y: 324, distance: 18.4
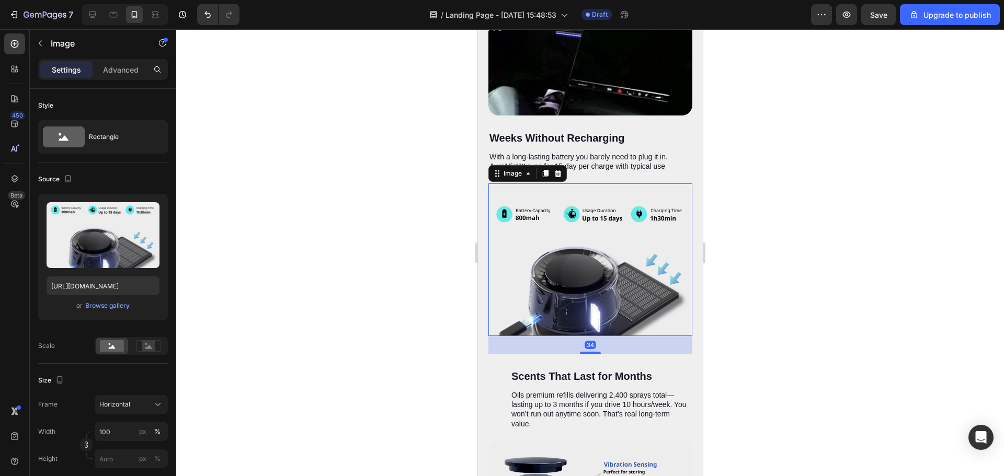
click at [581, 352] on div at bounding box center [589, 353] width 21 height 2
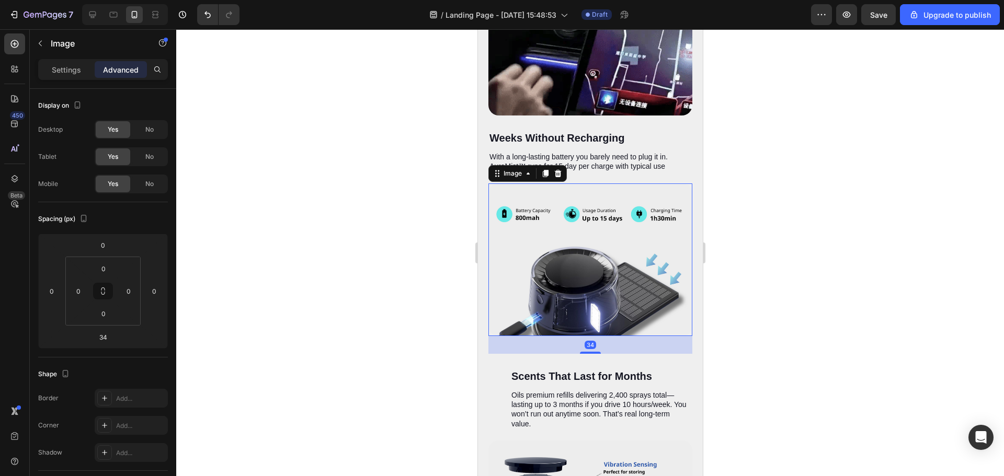
click at [755, 294] on div at bounding box center [590, 252] width 828 height 447
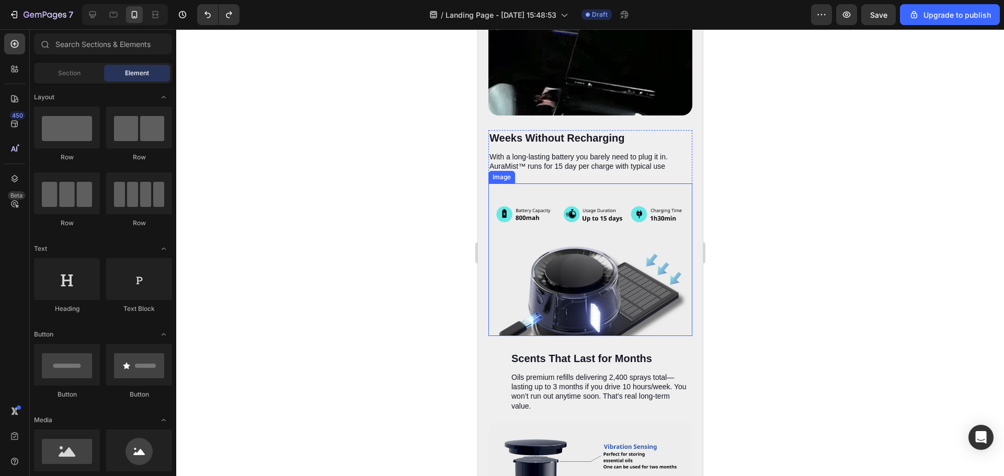
click at [552, 265] on img at bounding box center [590, 259] width 204 height 153
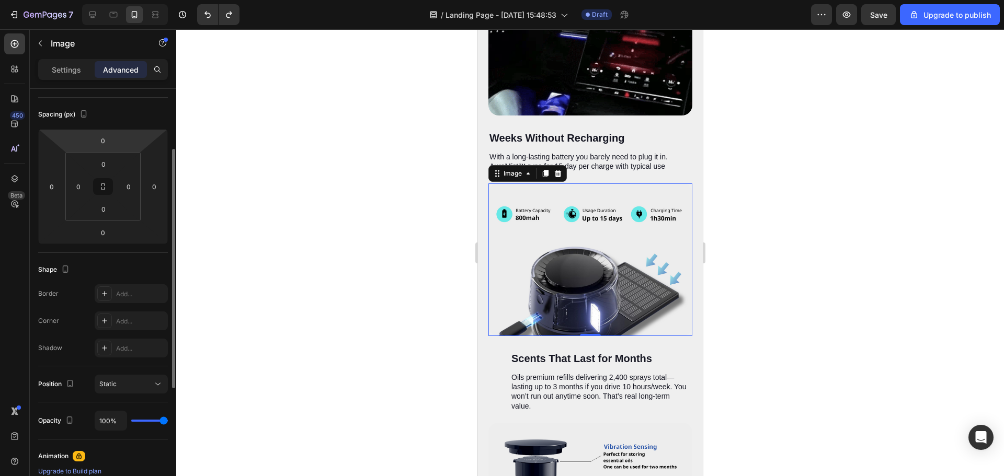
scroll to position [0, 0]
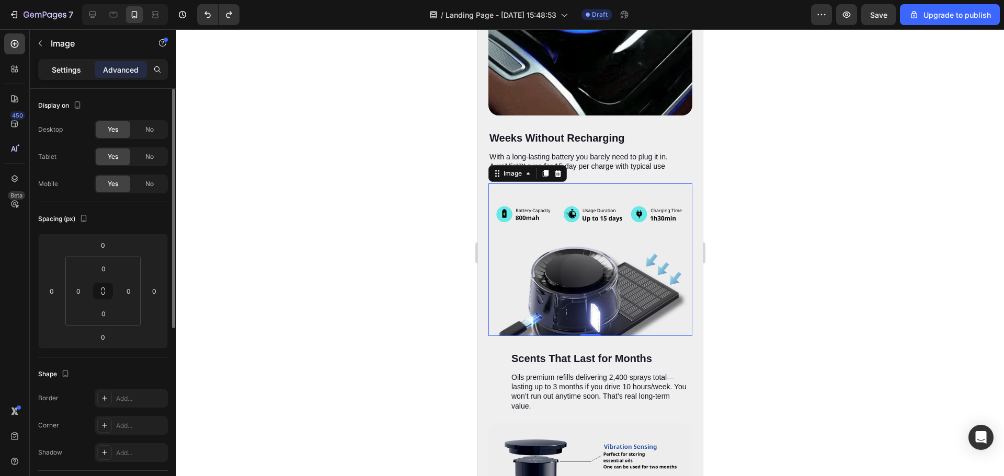
click at [79, 74] on p "Settings" at bounding box center [66, 69] width 29 height 11
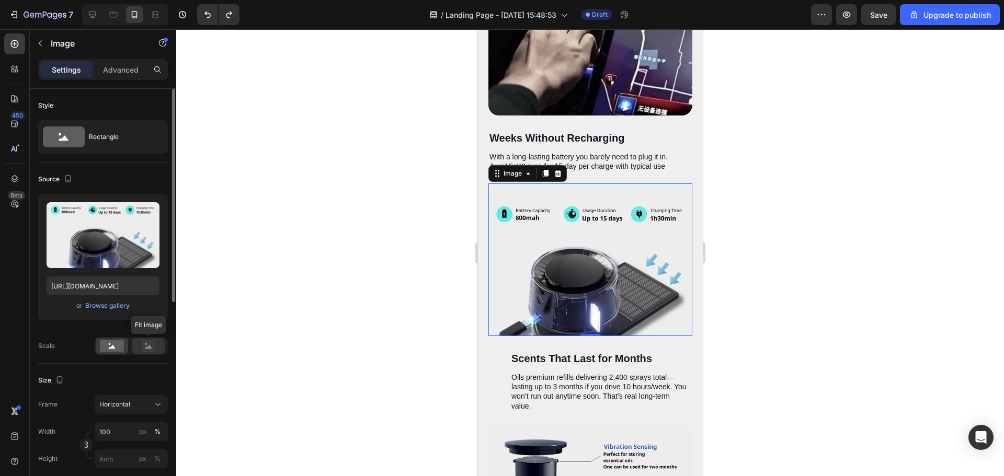
click at [143, 349] on rect at bounding box center [149, 346] width 14 height 10
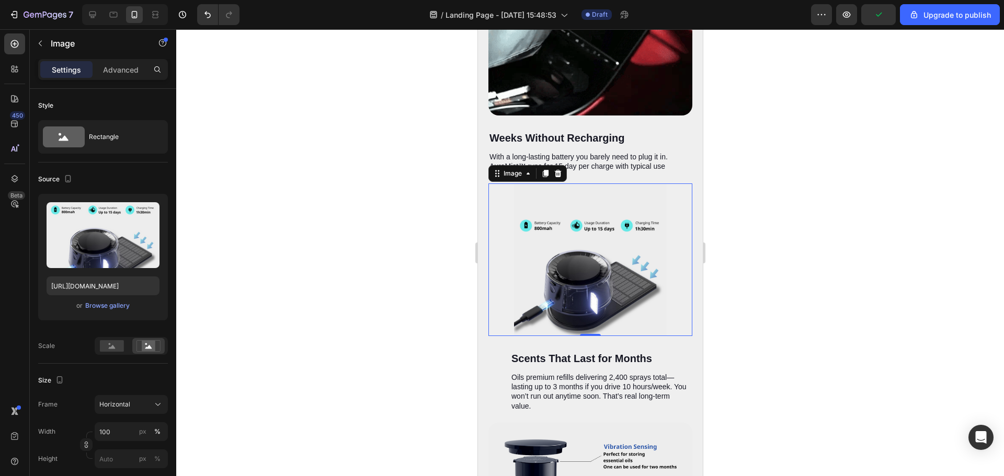
click at [839, 244] on div at bounding box center [590, 252] width 828 height 447
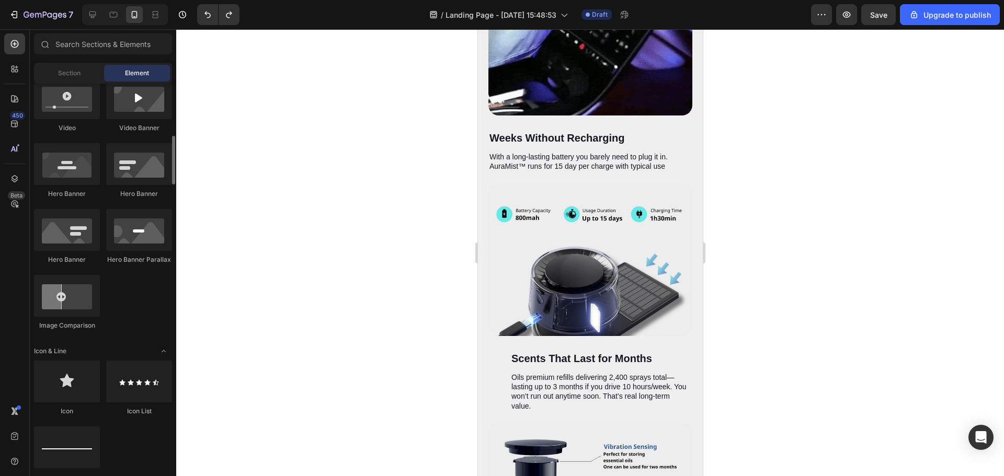
scroll to position [209, 0]
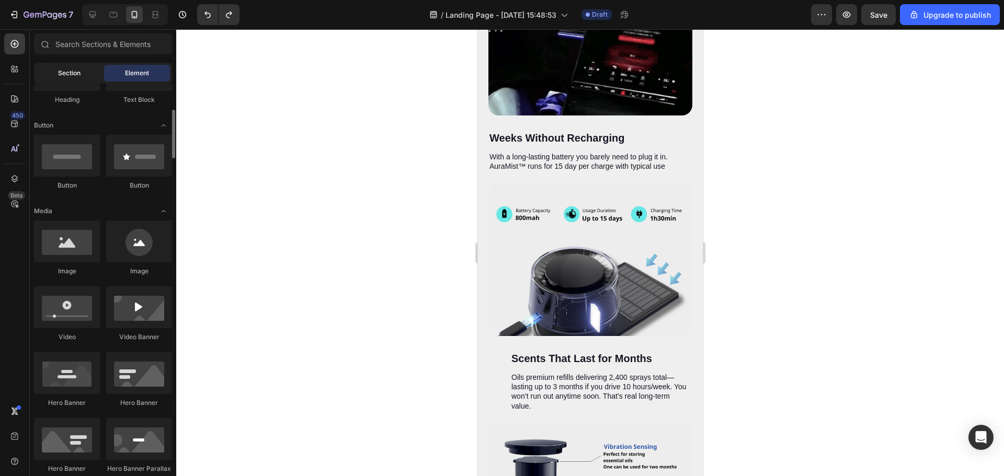
click at [56, 72] on div "Section" at bounding box center [69, 73] width 66 height 17
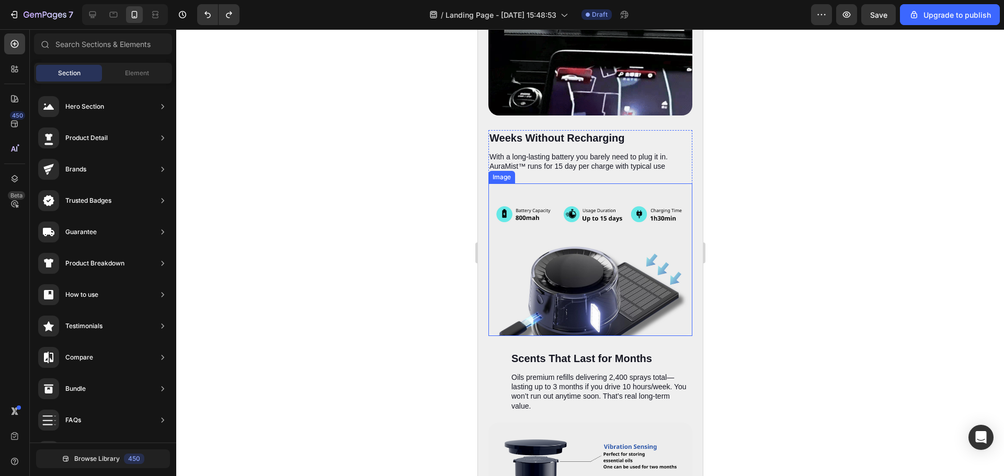
click at [542, 279] on img at bounding box center [590, 259] width 204 height 153
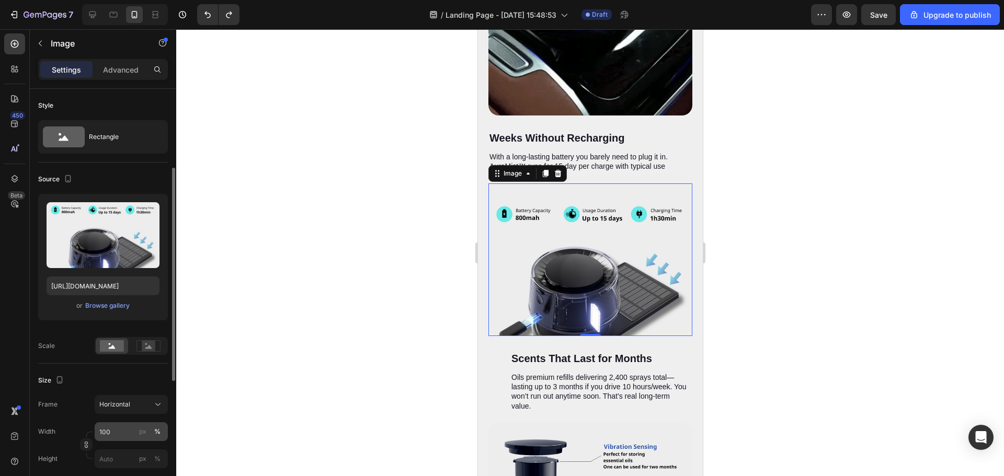
scroll to position [52, 0]
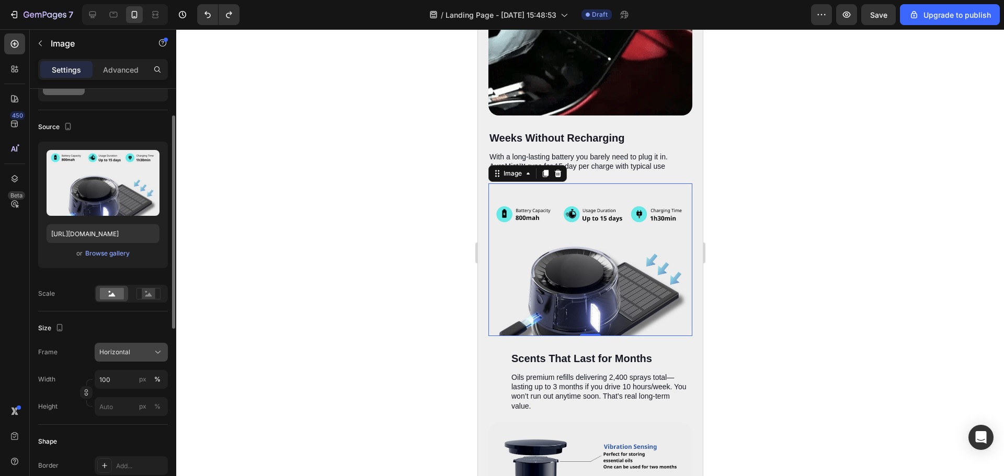
click at [133, 360] on button "Horizontal" at bounding box center [131, 352] width 73 height 19
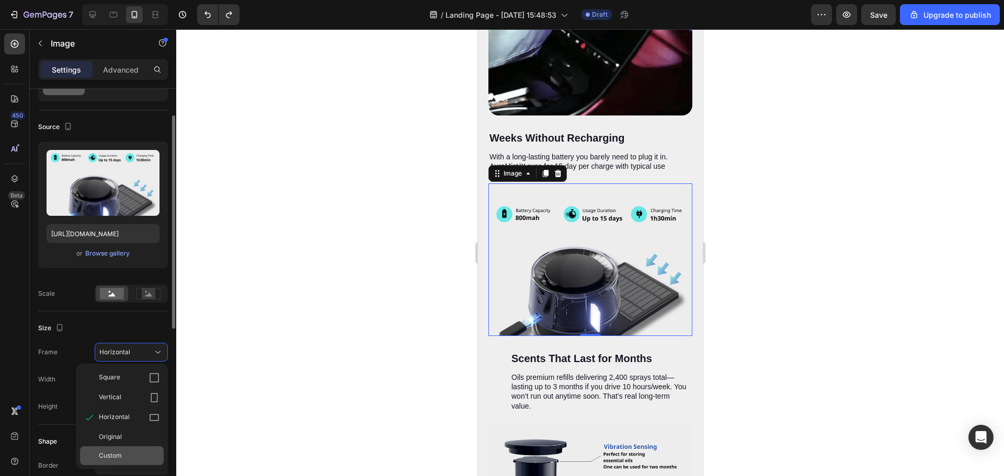
click at [119, 452] on span "Custom" at bounding box center [110, 455] width 23 height 9
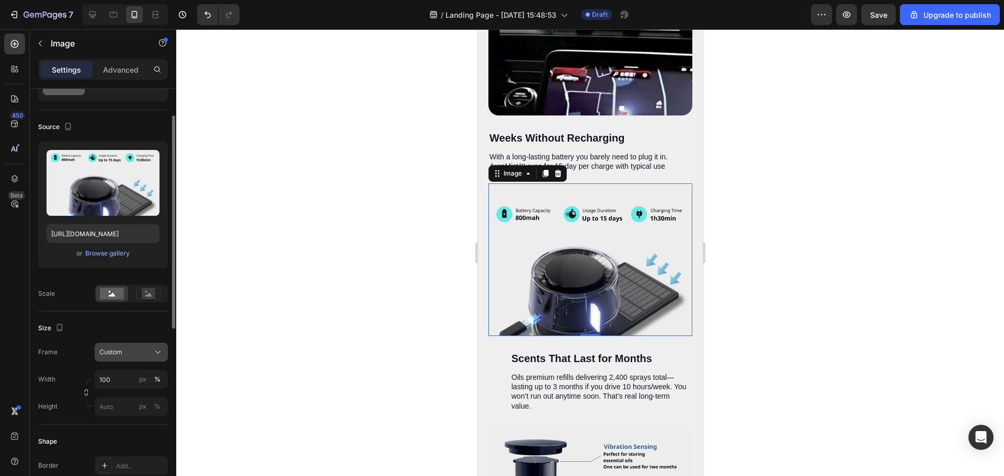
click at [128, 354] on div "Custom" at bounding box center [124, 352] width 51 height 9
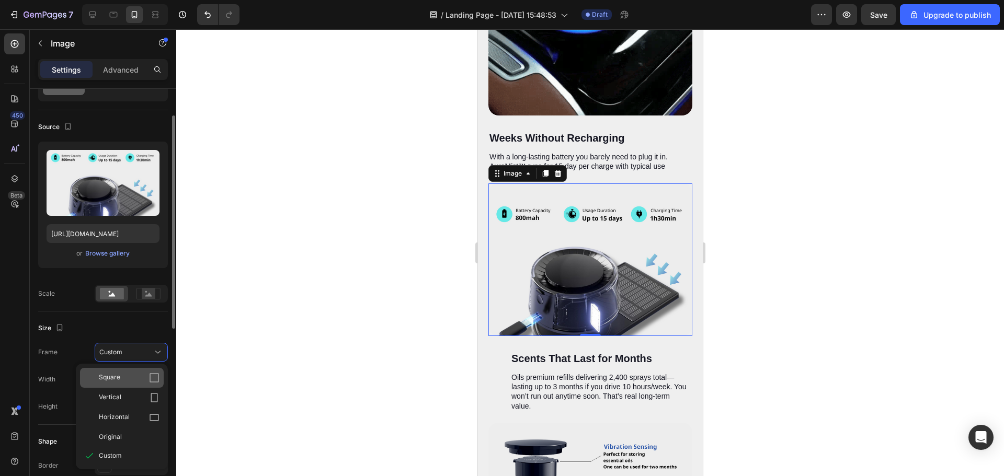
click at [124, 378] on div "Square" at bounding box center [129, 378] width 61 height 10
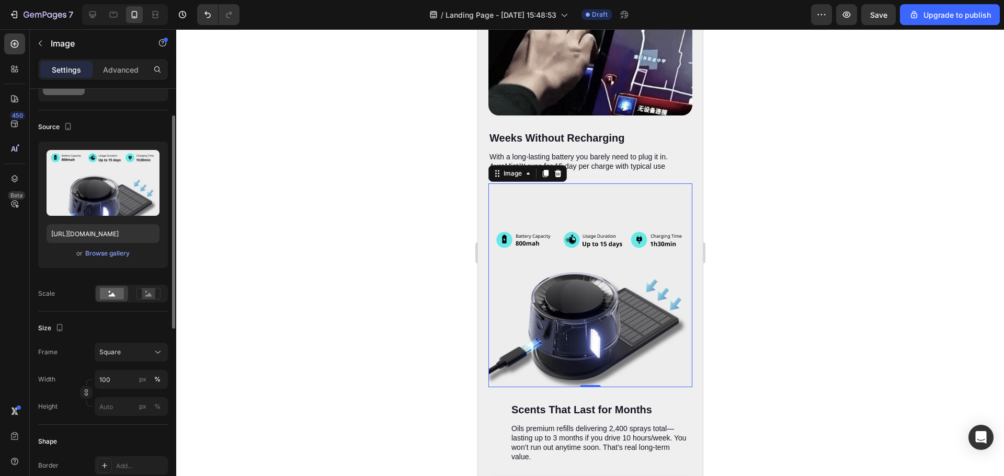
click at [782, 193] on div at bounding box center [590, 252] width 828 height 447
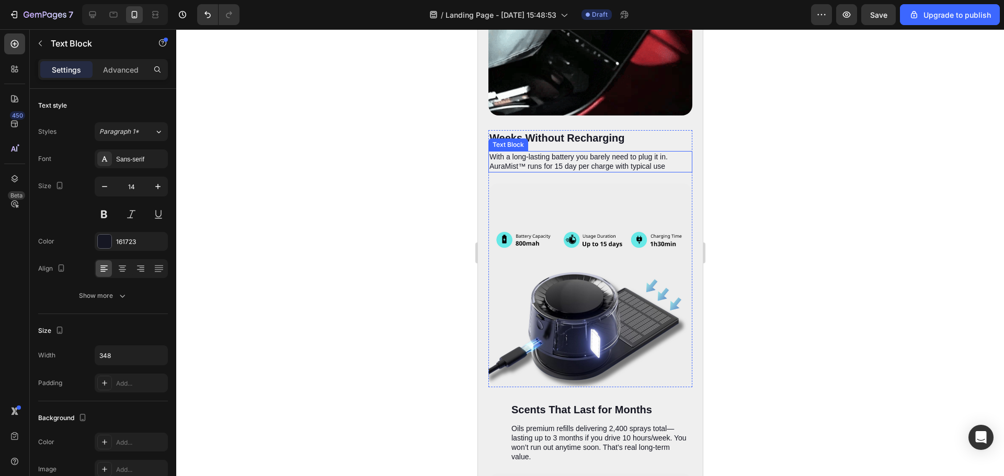
click at [588, 152] on p "With a long-lasting battery you barely need to plug it in. AuraMist™ runs for 1…" at bounding box center [579, 161] width 180 height 19
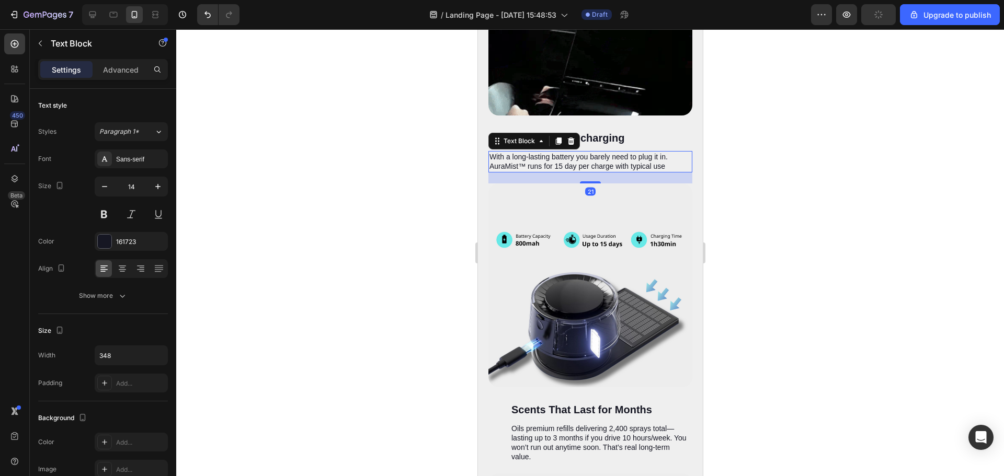
click at [768, 137] on div at bounding box center [590, 252] width 828 height 447
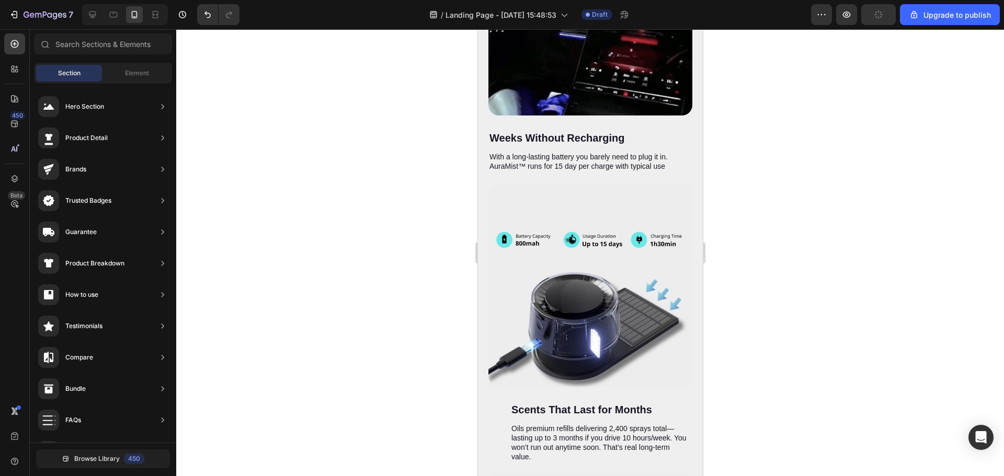
click at [623, 151] on div "With a long-lasting battery you barely need to plug it in. AuraMist™ runs for 1…" at bounding box center [579, 161] width 182 height 21
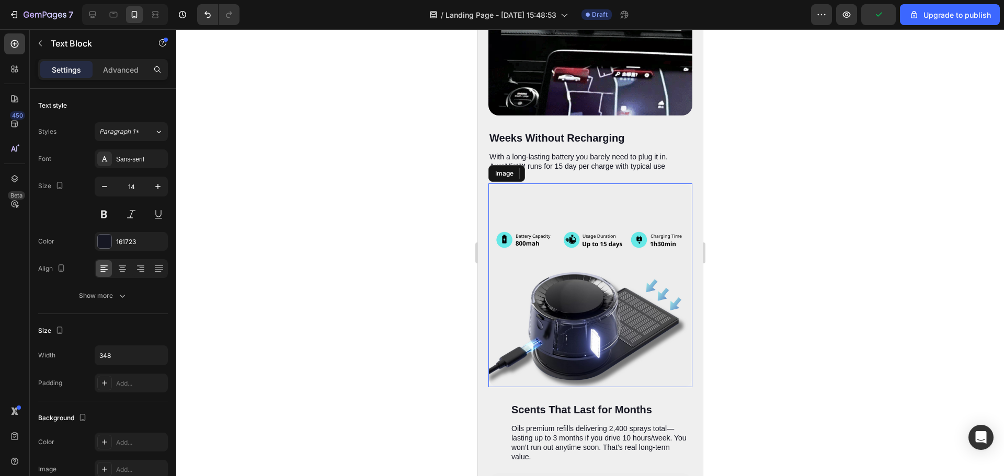
click at [612, 183] on img at bounding box center [590, 285] width 204 height 204
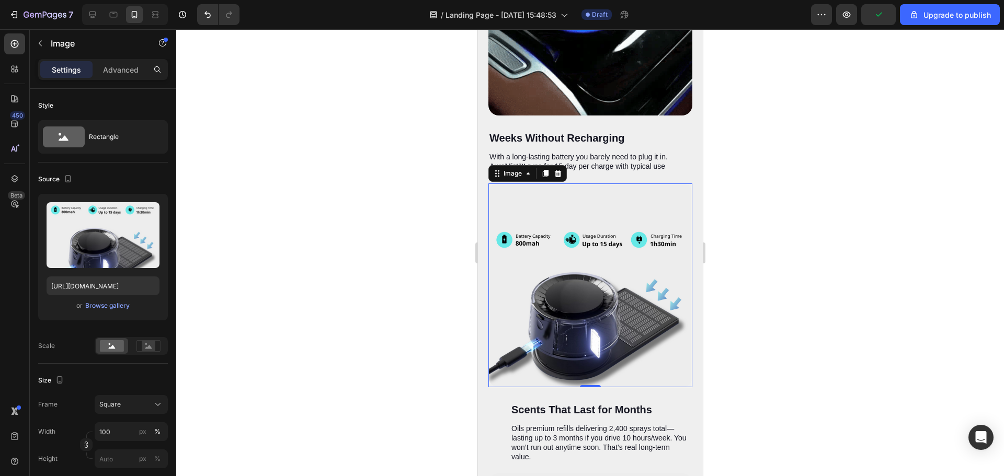
click at [582, 183] on img at bounding box center [590, 285] width 204 height 204
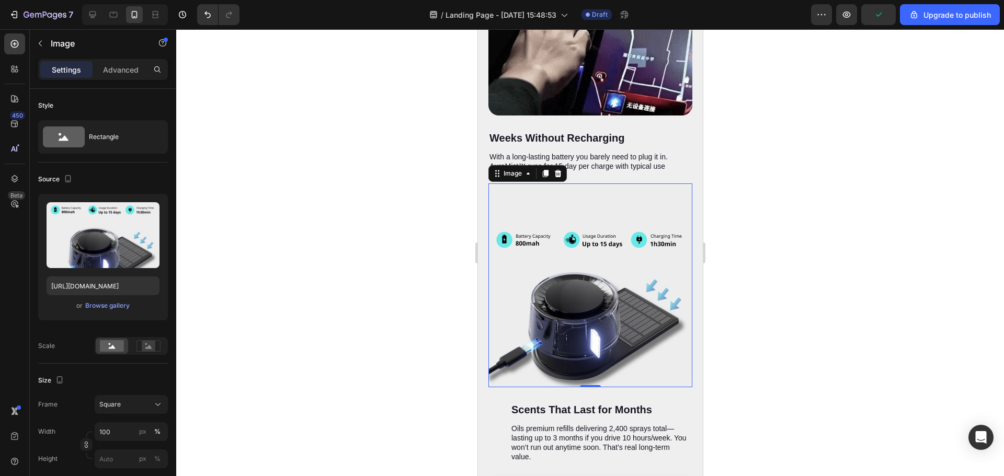
click at [588, 183] on img at bounding box center [590, 285] width 204 height 204
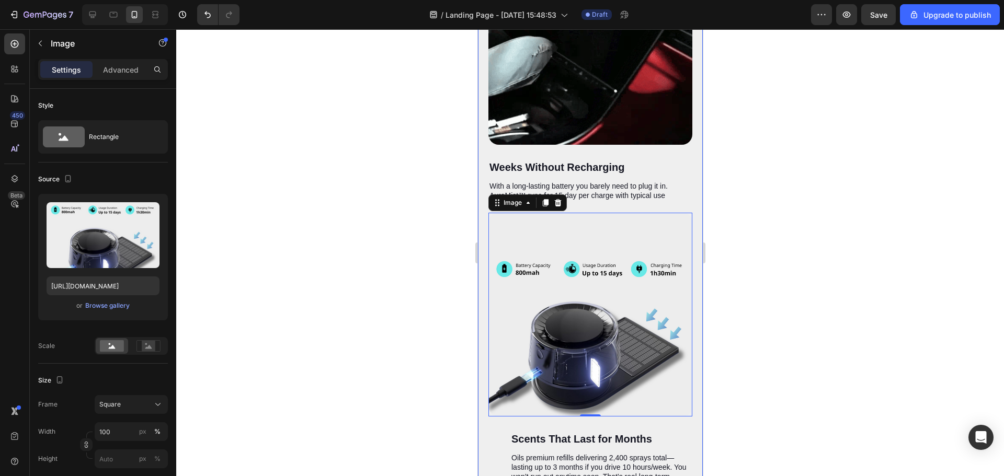
scroll to position [2441, 0]
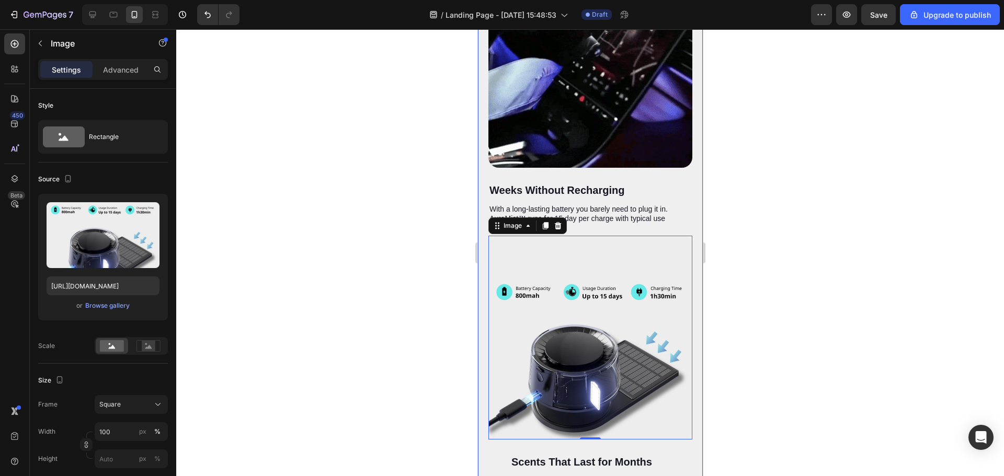
click at [821, 153] on div at bounding box center [590, 252] width 828 height 447
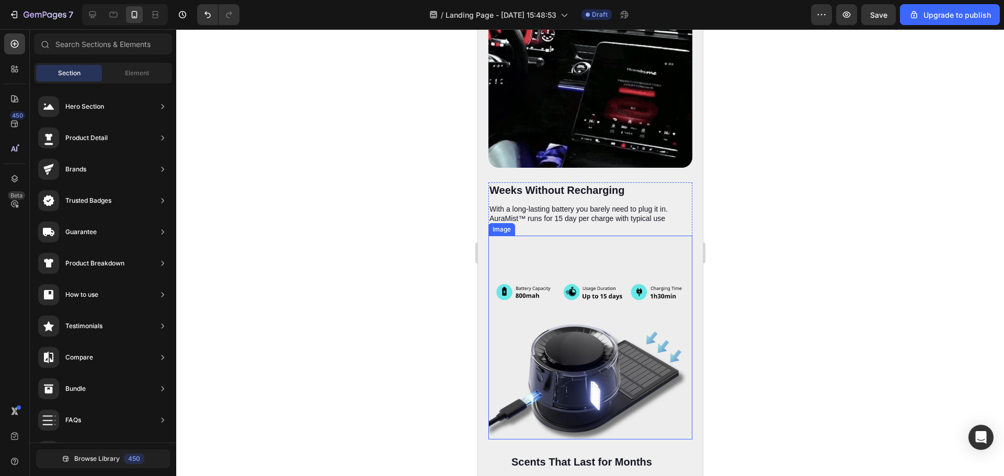
click at [582, 236] on img at bounding box center [590, 338] width 204 height 204
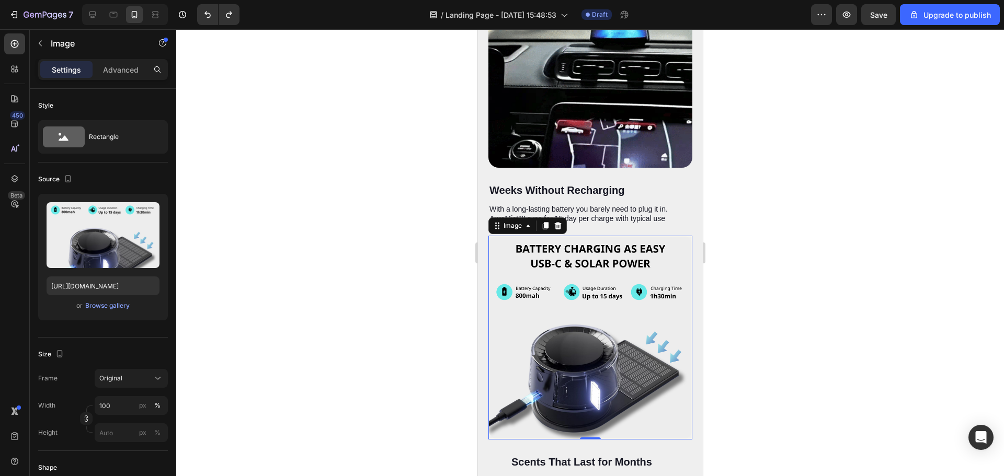
drag, startPoint x: 817, startPoint y: 219, endPoint x: 718, endPoint y: 244, distance: 101.4
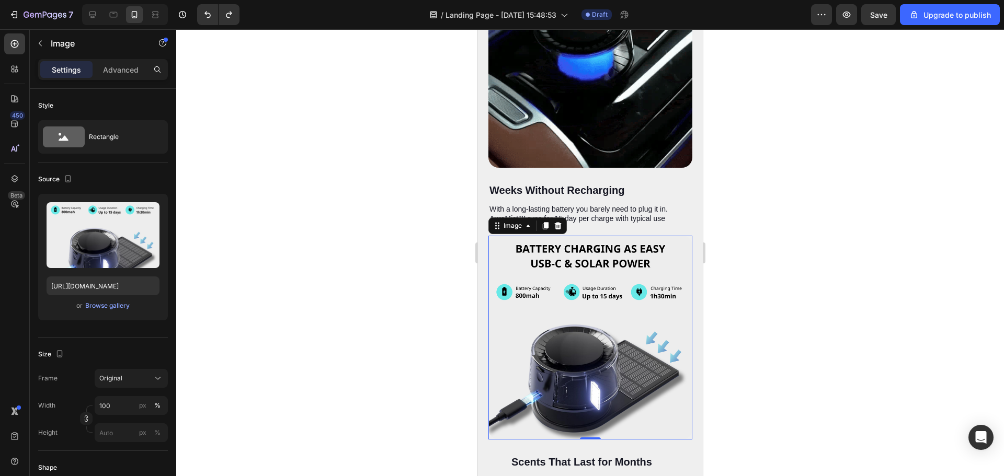
click at [816, 220] on div at bounding box center [590, 252] width 828 height 447
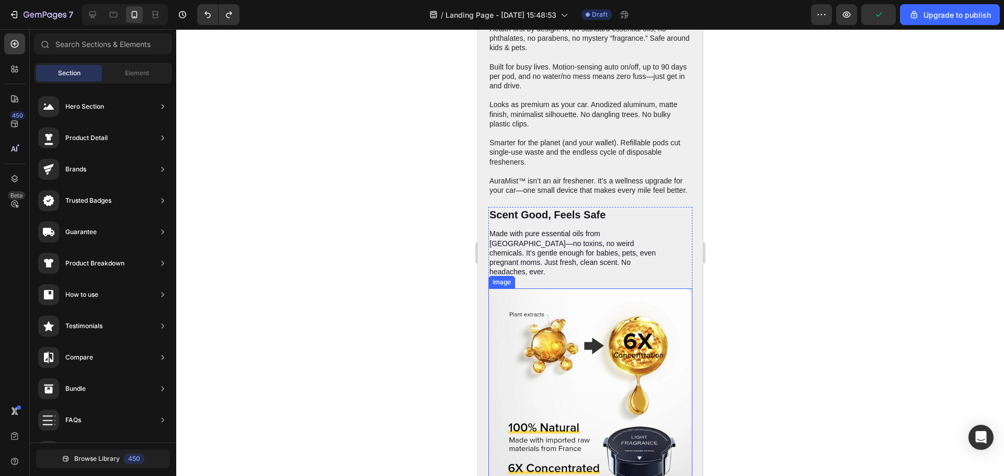
scroll to position [1814, 0]
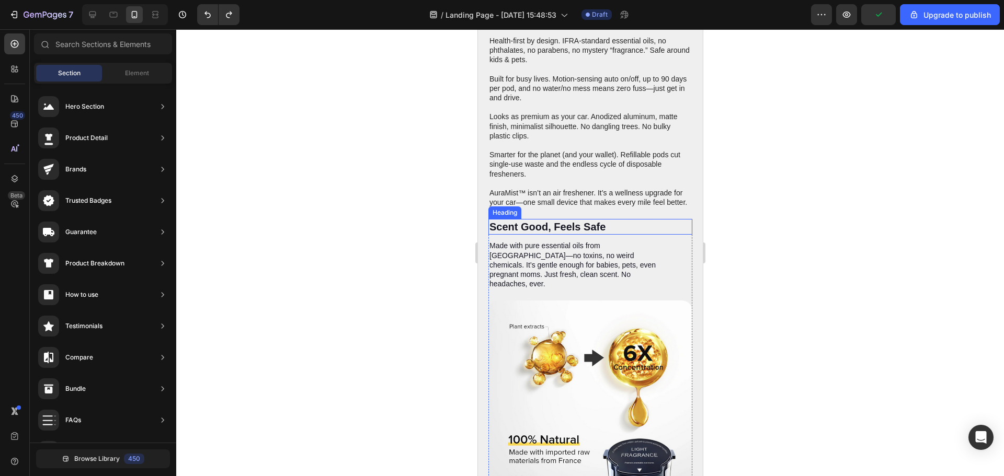
click at [602, 226] on h2 "Scent Good, Feels Safe" at bounding box center [579, 227] width 182 height 16
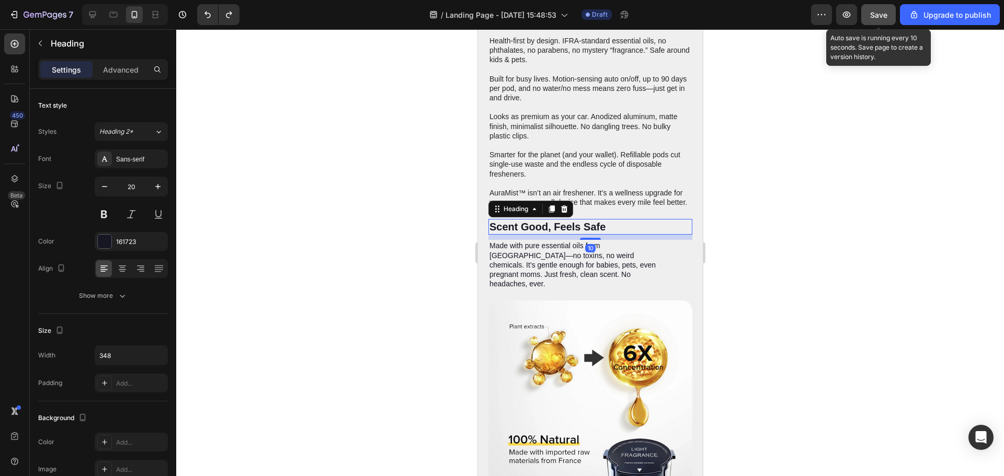
click at [873, 18] on span "Save" at bounding box center [878, 14] width 17 height 9
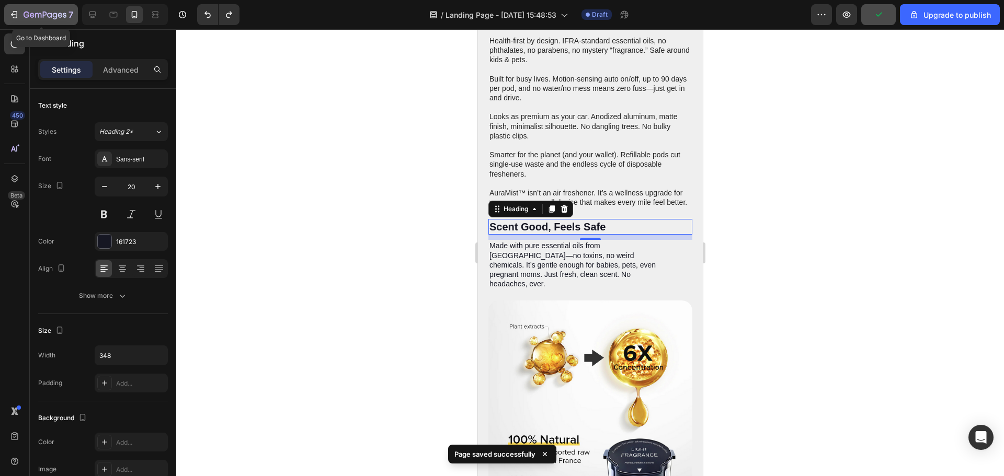
click at [15, 12] on icon "button" at bounding box center [14, 14] width 10 height 10
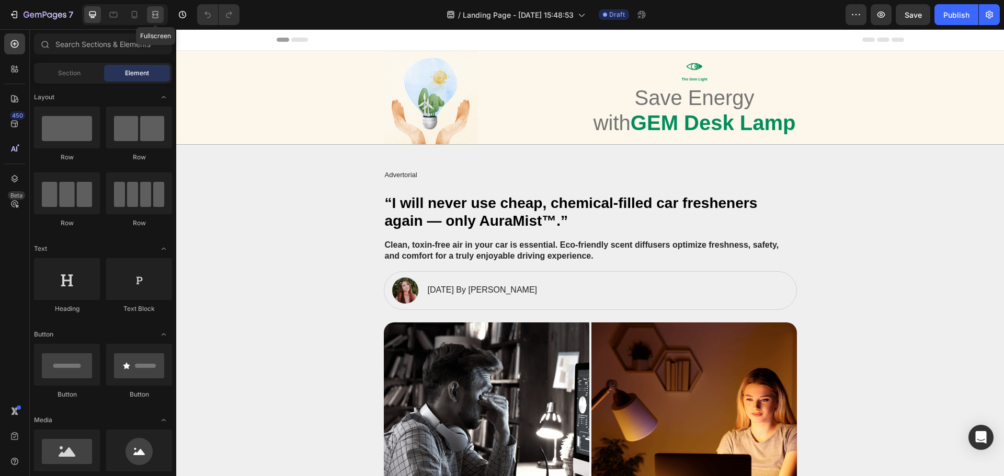
click at [154, 16] on icon at bounding box center [153, 14] width 3 height 3
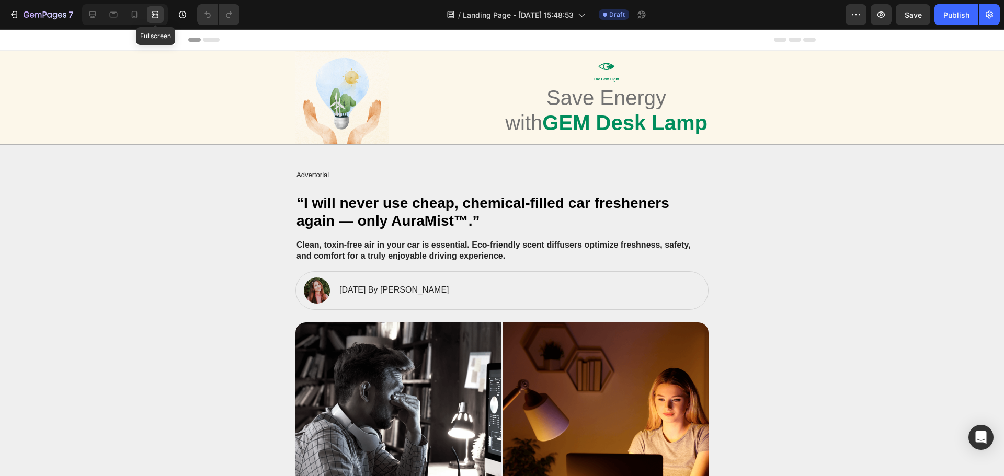
click at [153, 18] on icon at bounding box center [155, 14] width 10 height 10
click at [136, 19] on icon at bounding box center [134, 14] width 10 height 10
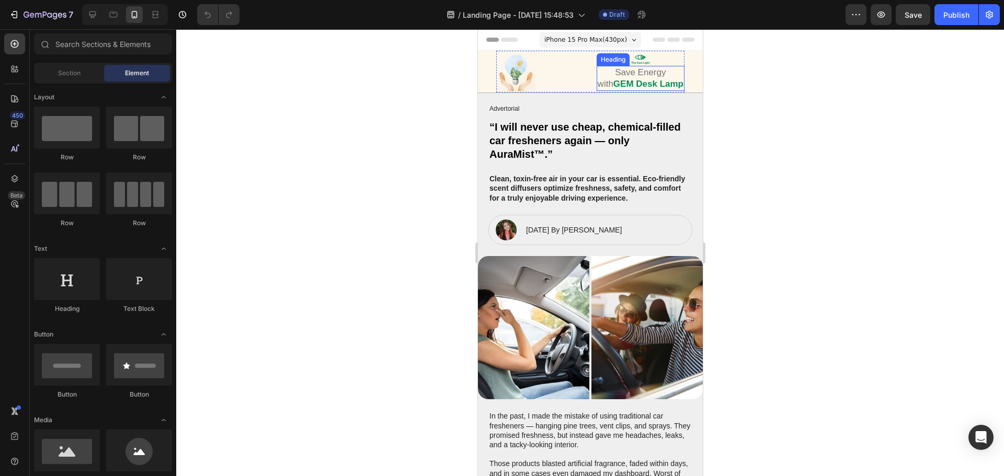
click at [567, 67] on div "Image Icon The Gem Light Text Block Save Energy with GEM Desk Lamp Heading Row" at bounding box center [590, 72] width 188 height 42
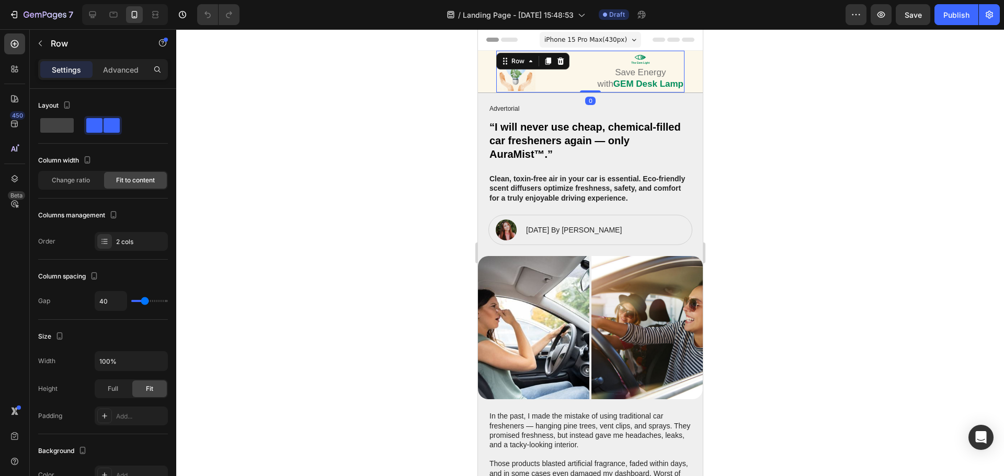
click at [762, 97] on div at bounding box center [590, 252] width 828 height 447
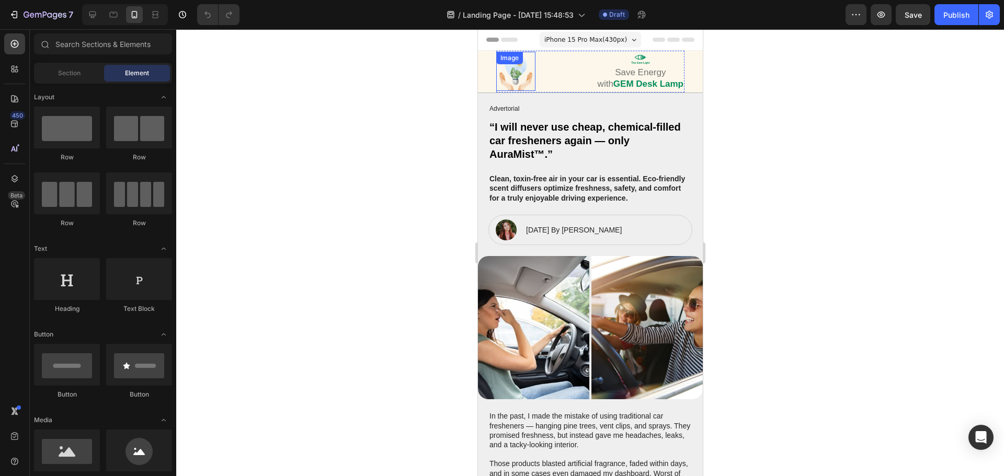
click at [504, 77] on img at bounding box center [515, 71] width 39 height 39
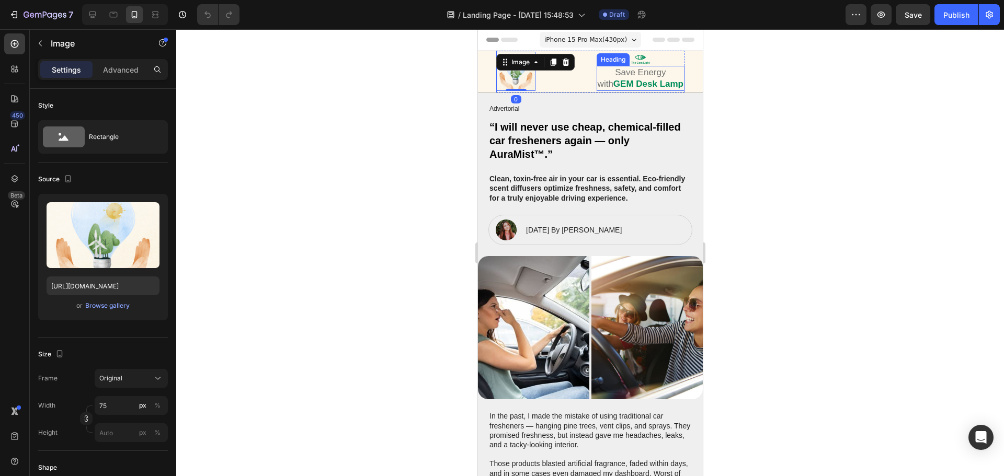
click at [623, 83] on strong "GEM Desk Lamp" at bounding box center [648, 84] width 70 height 10
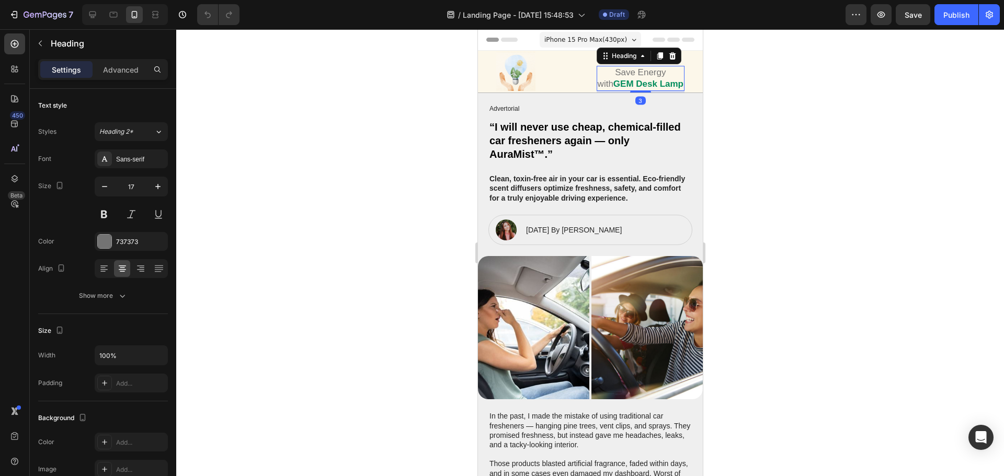
click at [724, 99] on div at bounding box center [590, 252] width 828 height 447
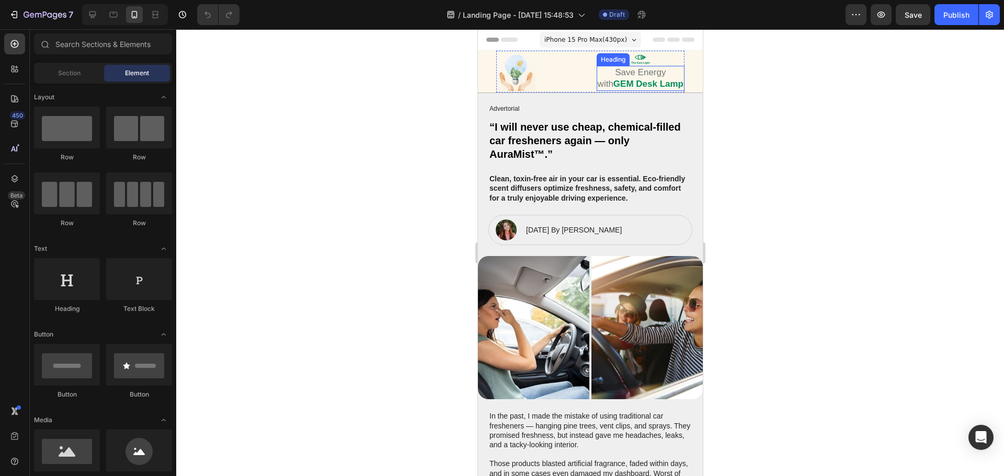
click at [638, 79] on strong "GEM Desk Lamp" at bounding box center [648, 84] width 70 height 10
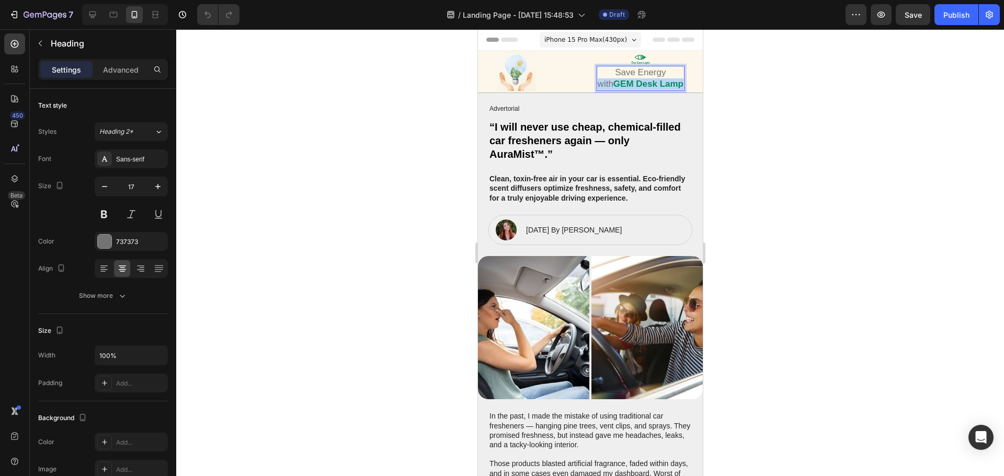
click at [638, 79] on strong "GEM Desk Lamp" at bounding box center [648, 84] width 70 height 10
click at [645, 73] on p "Save Energy" at bounding box center [657, 78] width 51 height 23
click at [646, 73] on p "Save Energy" at bounding box center [657, 78] width 51 height 23
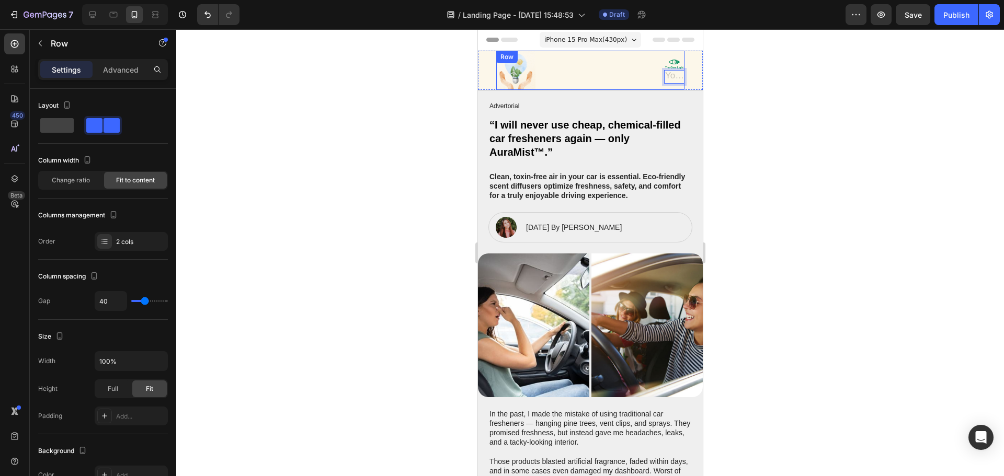
click at [626, 81] on div "Image Icon The Gem Light Text Block Heading 3 Row" at bounding box center [590, 70] width 188 height 39
drag, startPoint x: 91, startPoint y: 129, endPoint x: 110, endPoint y: 122, distance: 20.0
click at [106, 124] on div at bounding box center [102, 125] width 33 height 15
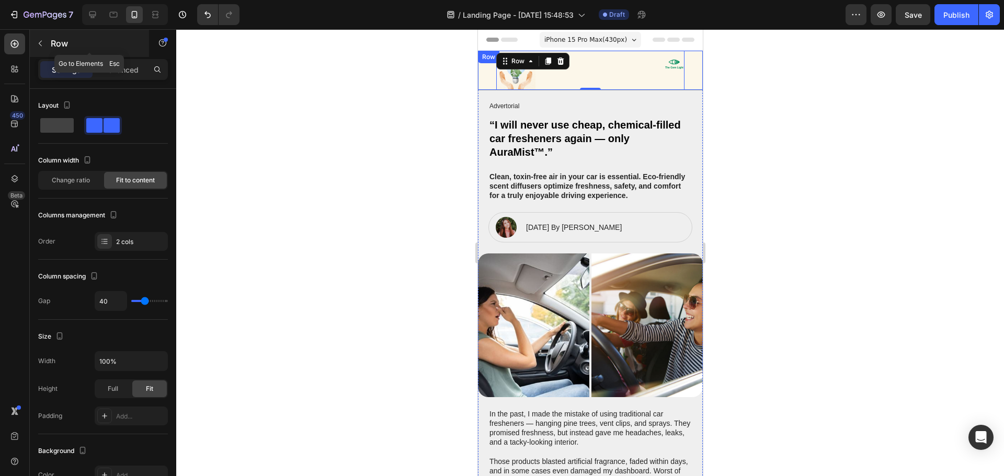
click at [39, 47] on icon "button" at bounding box center [40, 43] width 8 height 8
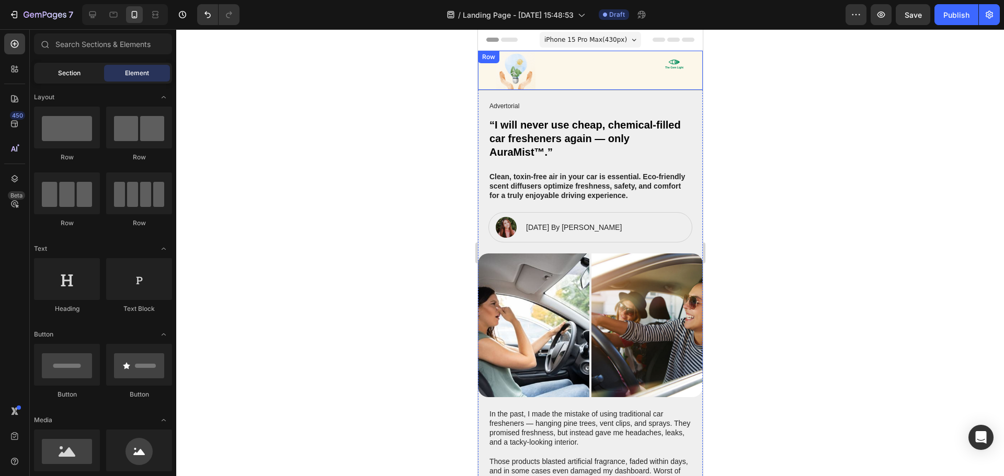
click at [75, 77] on span "Section" at bounding box center [69, 72] width 22 height 9
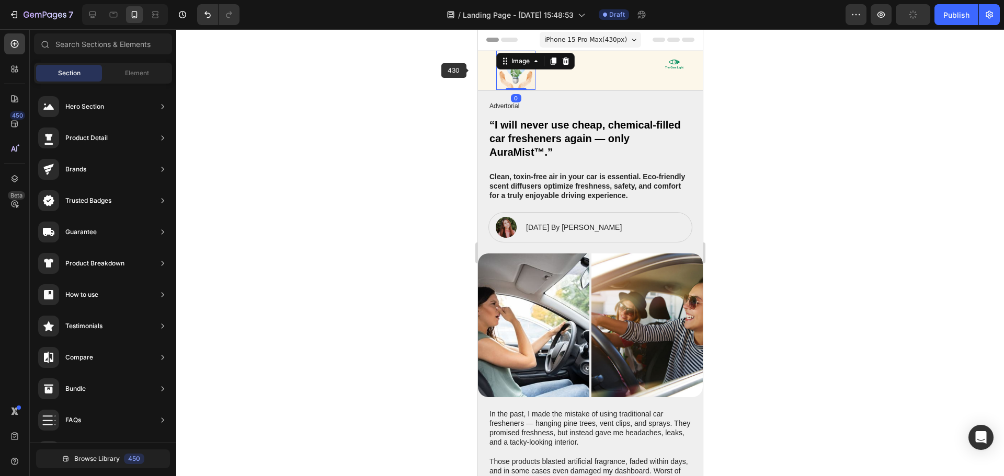
click at [498, 69] on div "Image 0" at bounding box center [515, 70] width 39 height 39
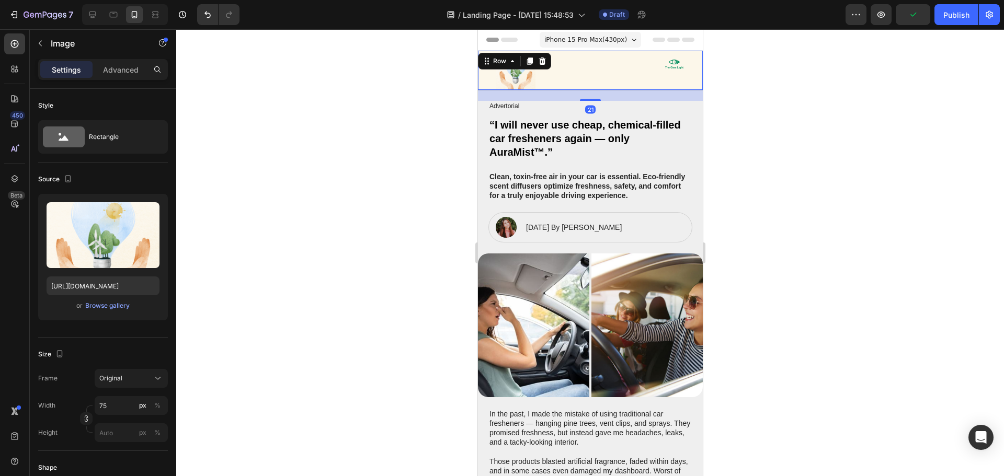
click at [483, 74] on div "Image Icon The Gem Light Text Block Heading Row Row 21" at bounding box center [589, 71] width 225 height 40
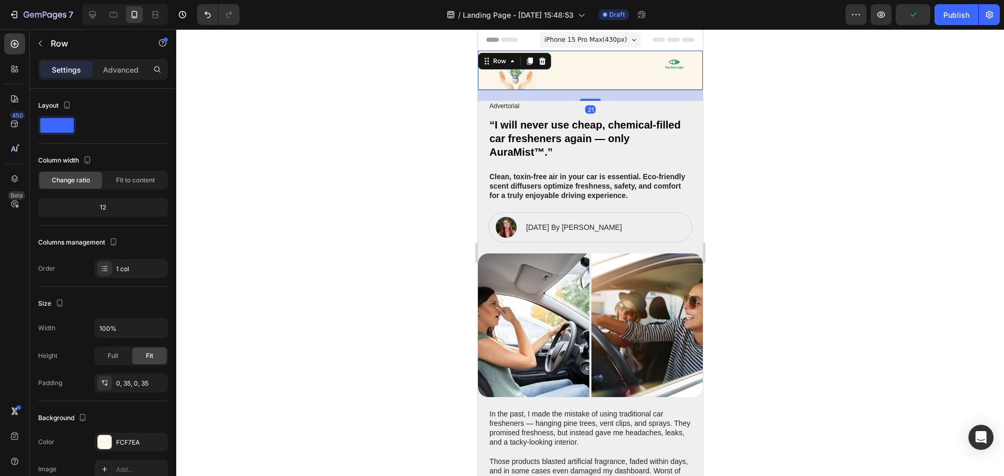
click at [536, 77] on div "Image Icon The Gem Light Text Block Heading Row" at bounding box center [590, 70] width 188 height 39
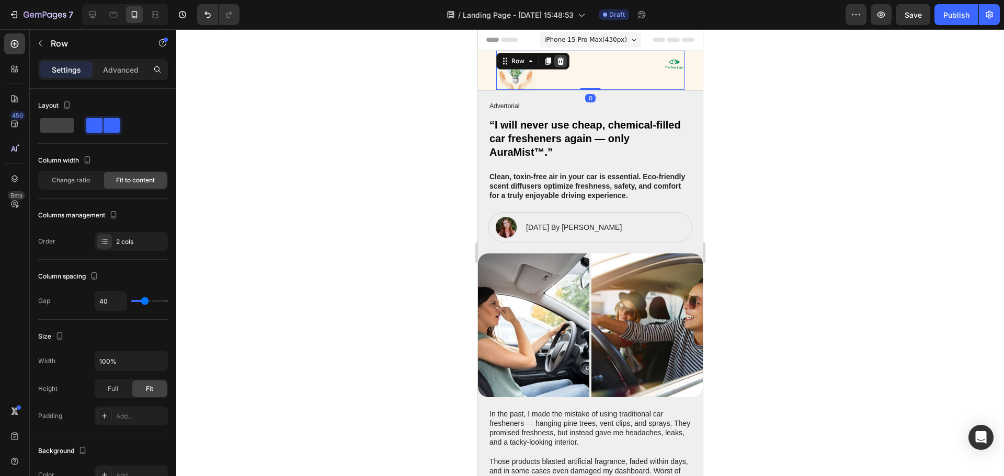
click at [559, 59] on icon at bounding box center [560, 61] width 7 height 7
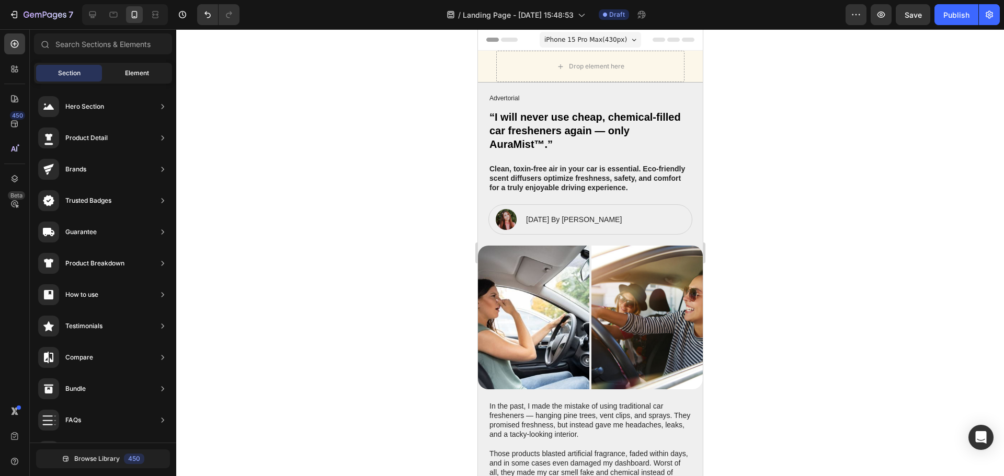
click at [136, 68] on div "Element" at bounding box center [137, 73] width 66 height 17
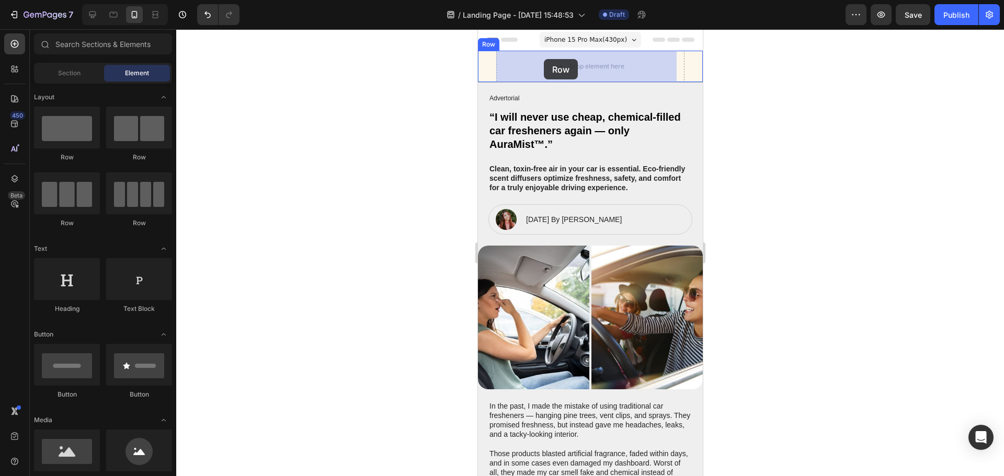
drag, startPoint x: 616, startPoint y: 166, endPoint x: 518, endPoint y: 75, distance: 134.3
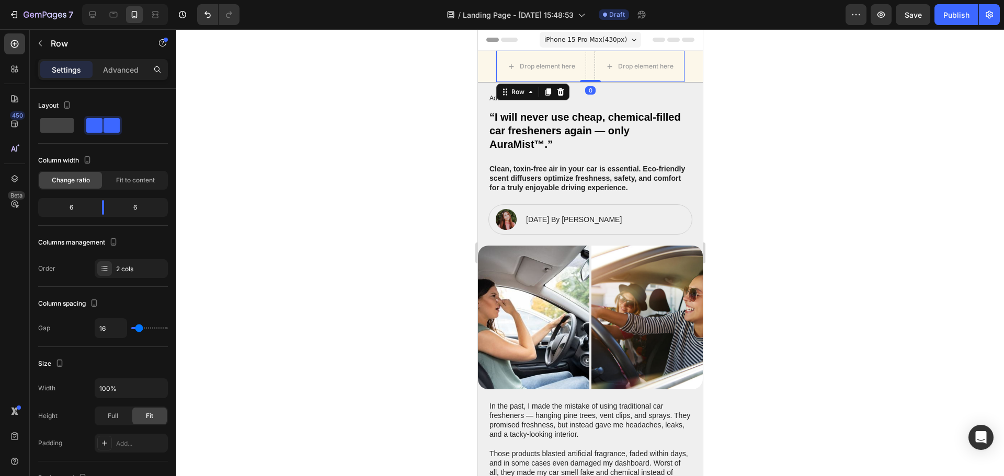
click at [795, 121] on div at bounding box center [590, 252] width 828 height 447
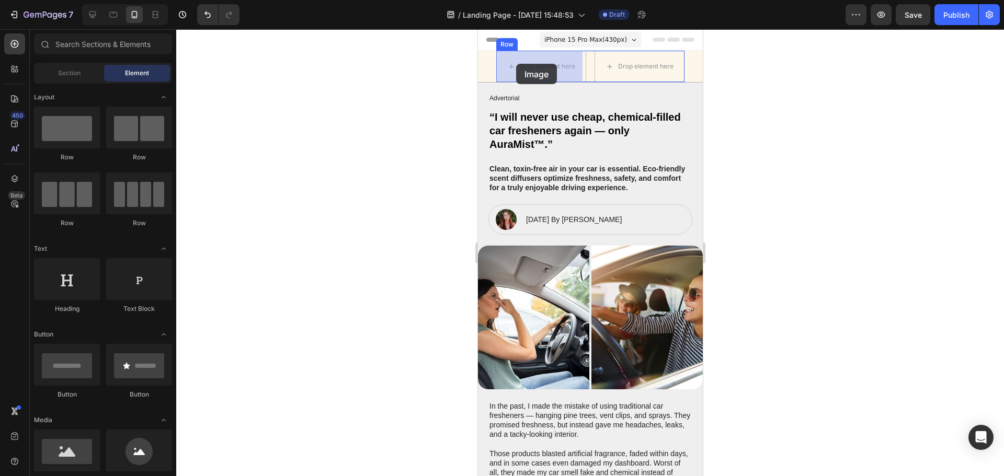
drag, startPoint x: 552, startPoint y: 485, endPoint x: 515, endPoint y: 64, distance: 422.9
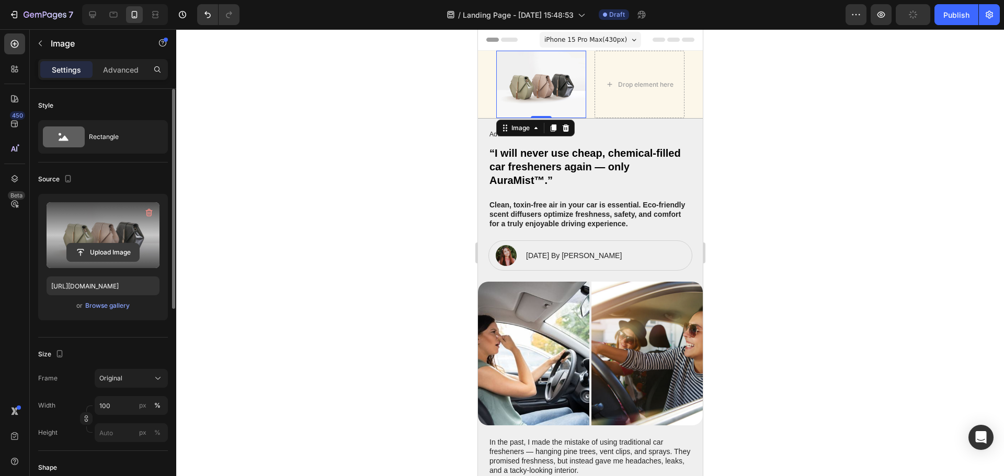
click at [82, 246] on input "file" at bounding box center [103, 253] width 72 height 18
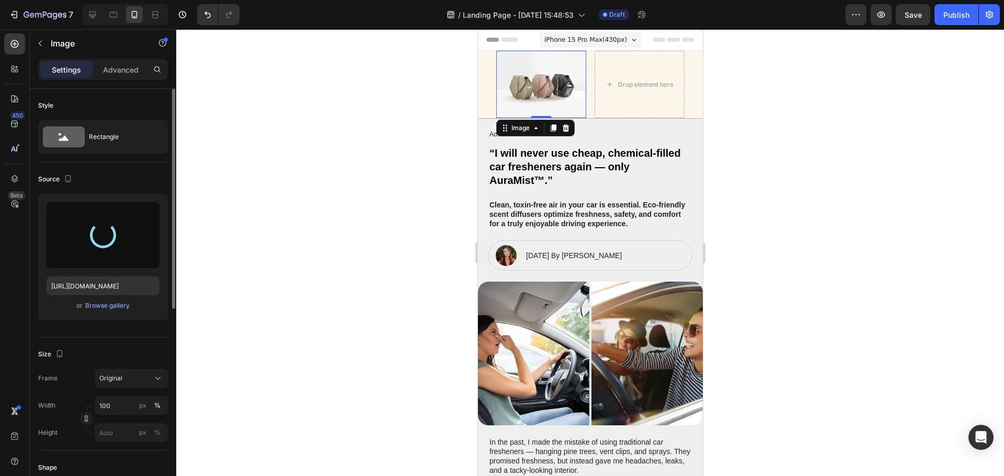
type input "https://cdn.shopify.com/s/files/1/0628/0459/0640/files/gempages_581863457599521…"
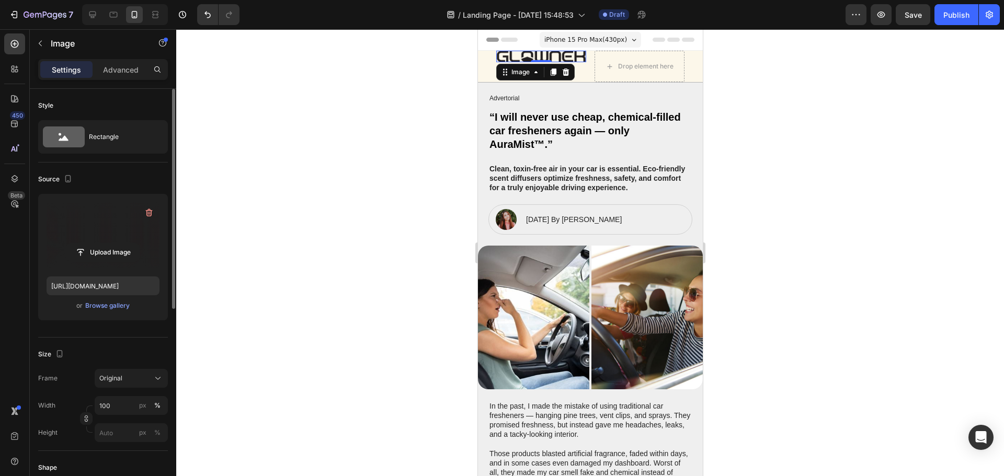
click at [818, 139] on div at bounding box center [590, 252] width 828 height 447
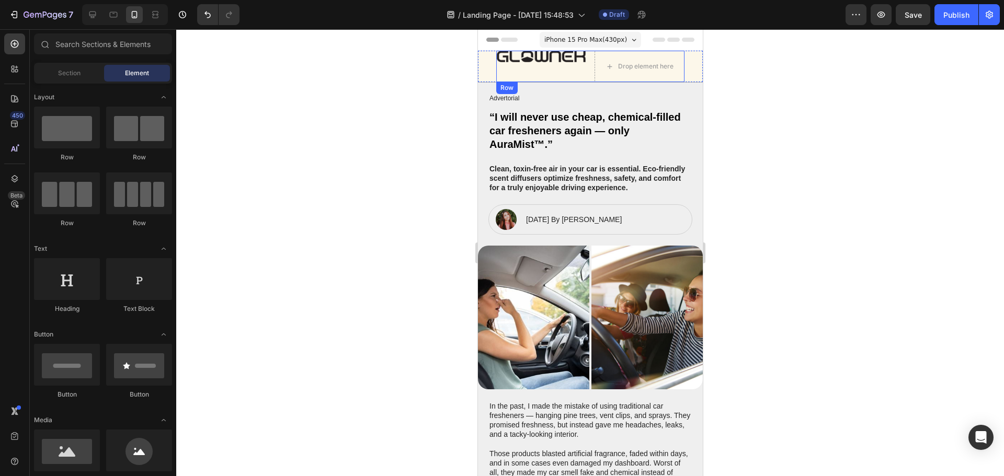
click at [549, 58] on img at bounding box center [541, 57] width 90 height 12
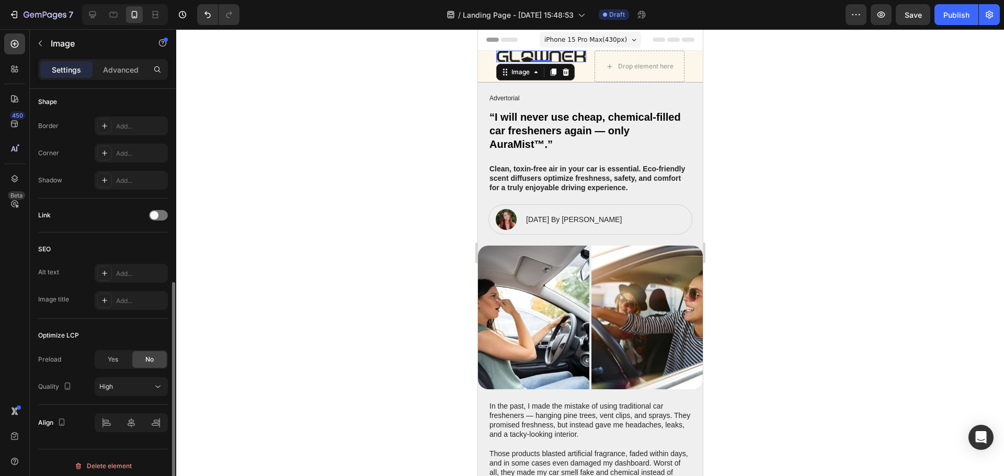
scroll to position [372, 0]
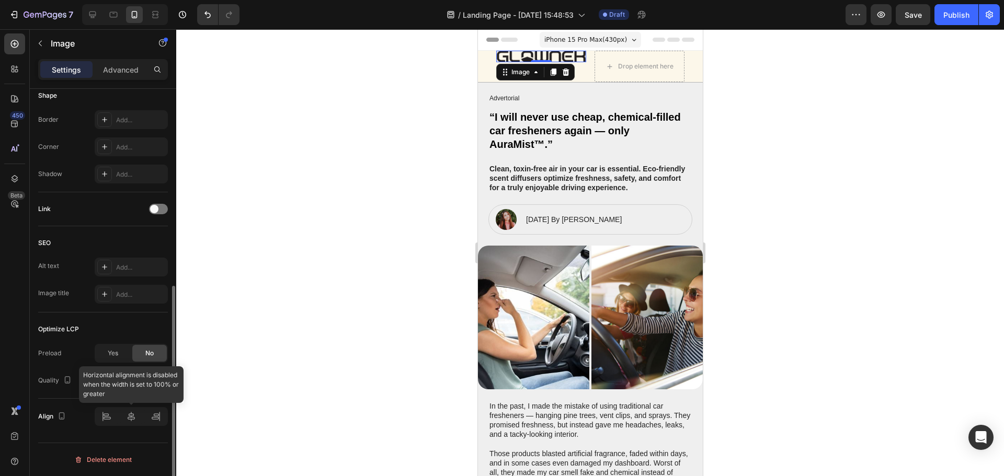
drag, startPoint x: 106, startPoint y: 413, endPoint x: 106, endPoint y: 420, distance: 6.8
click at [106, 413] on div at bounding box center [131, 416] width 73 height 19
drag, startPoint x: 106, startPoint y: 420, endPoint x: 121, endPoint y: 415, distance: 16.4
click at [106, 420] on div at bounding box center [131, 416] width 73 height 19
click at [109, 354] on span "Yes" at bounding box center [113, 353] width 10 height 9
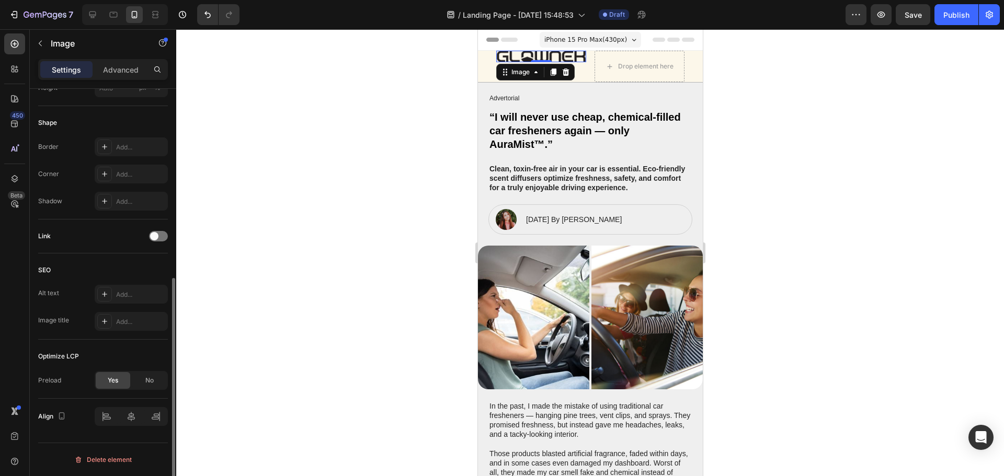
scroll to position [345, 0]
click at [143, 377] on div "No" at bounding box center [149, 380] width 35 height 17
click at [825, 101] on div at bounding box center [590, 252] width 828 height 447
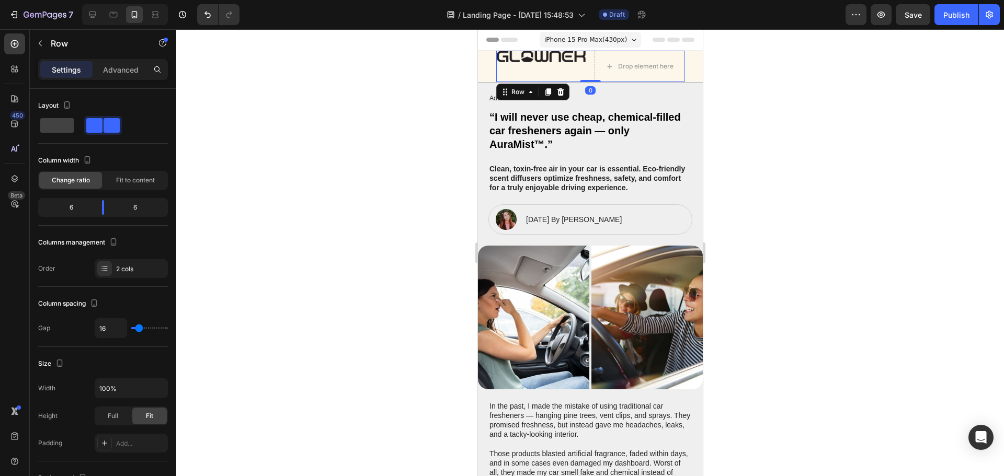
click at [553, 76] on div "Image" at bounding box center [541, 66] width 90 height 31
click at [596, 74] on div "Image Drop element here Row 0" at bounding box center [590, 66] width 188 height 31
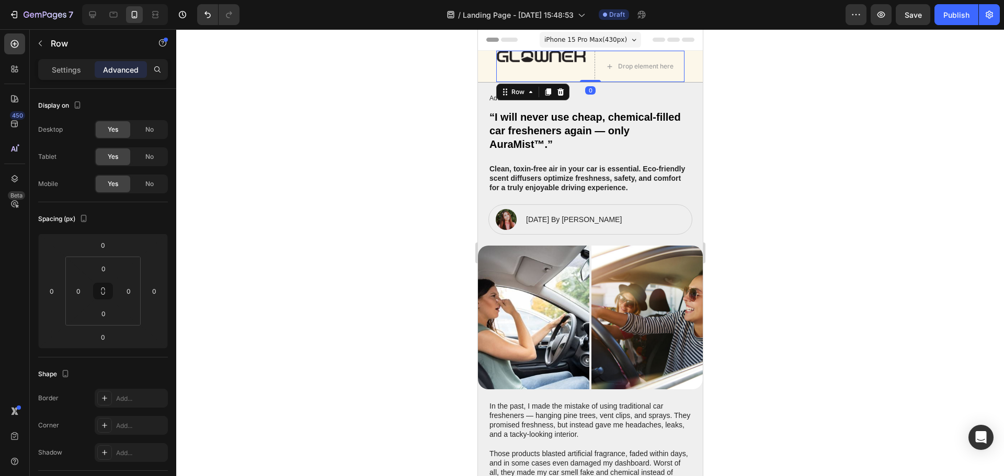
click at [552, 65] on div "Image" at bounding box center [541, 66] width 90 height 31
click at [72, 74] on p "Settings" at bounding box center [66, 69] width 29 height 11
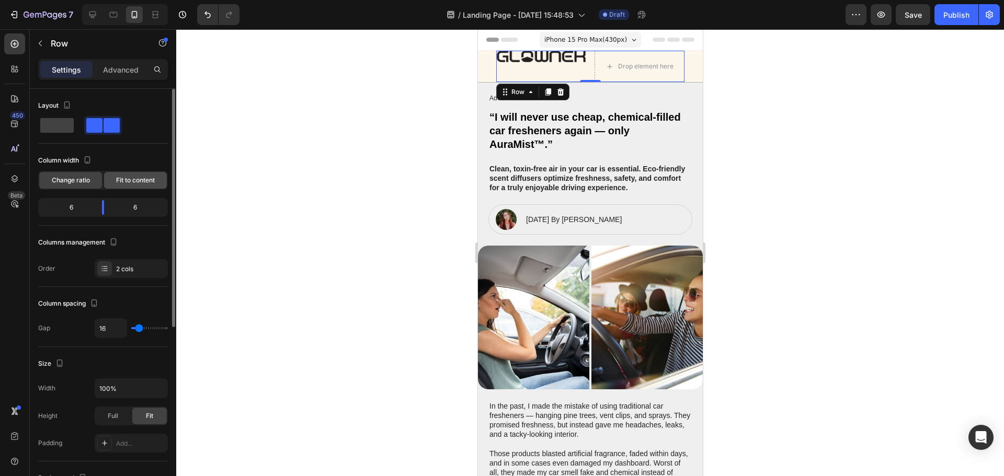
click at [136, 177] on span "Fit to content" at bounding box center [135, 180] width 39 height 9
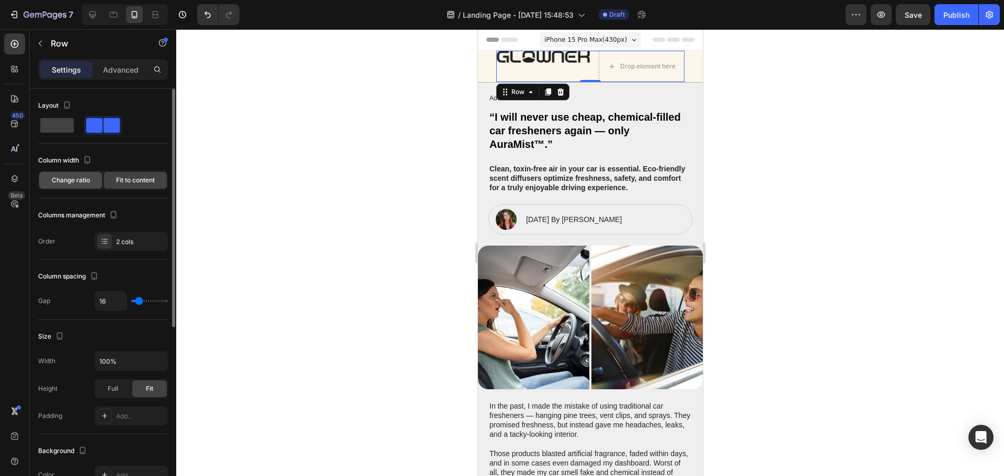
click at [76, 179] on span "Change ratio" at bounding box center [71, 180] width 38 height 9
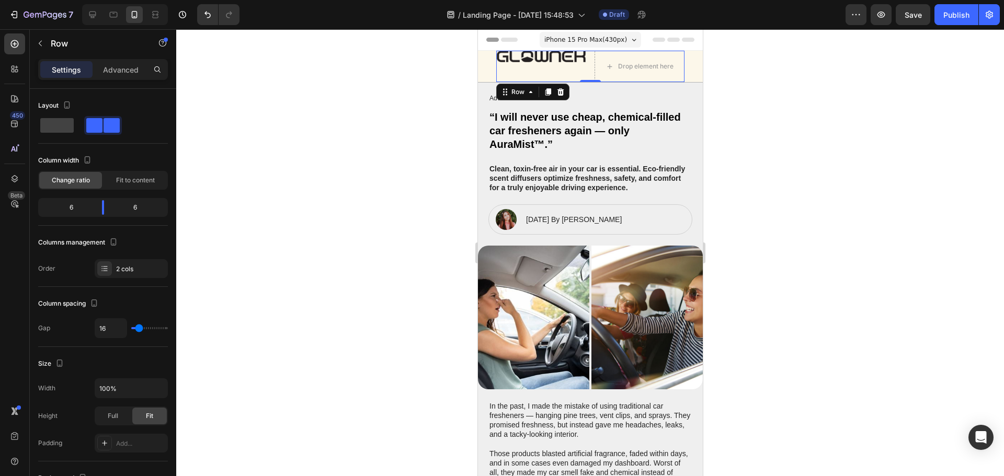
drag, startPoint x: 837, startPoint y: 125, endPoint x: 708, endPoint y: 91, distance: 133.7
click at [836, 125] on div at bounding box center [590, 252] width 828 height 447
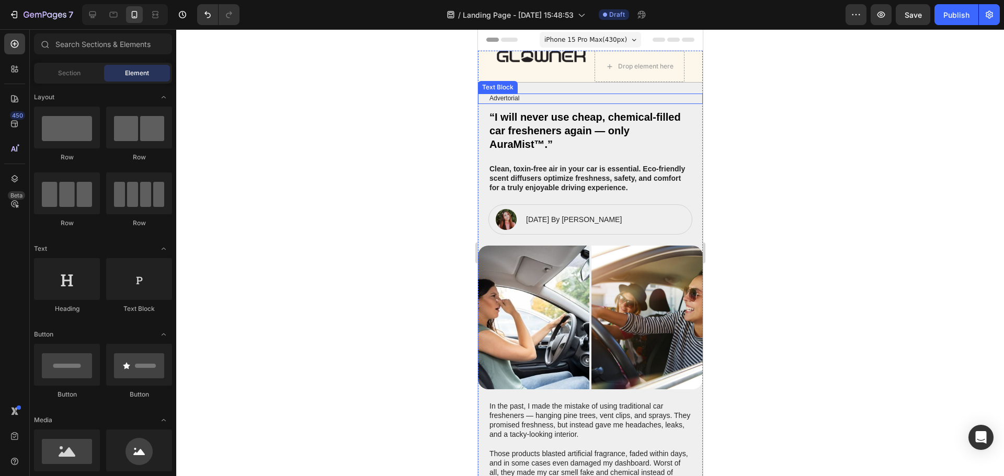
click at [518, 100] on p "Advertorial" at bounding box center [590, 99] width 202 height 8
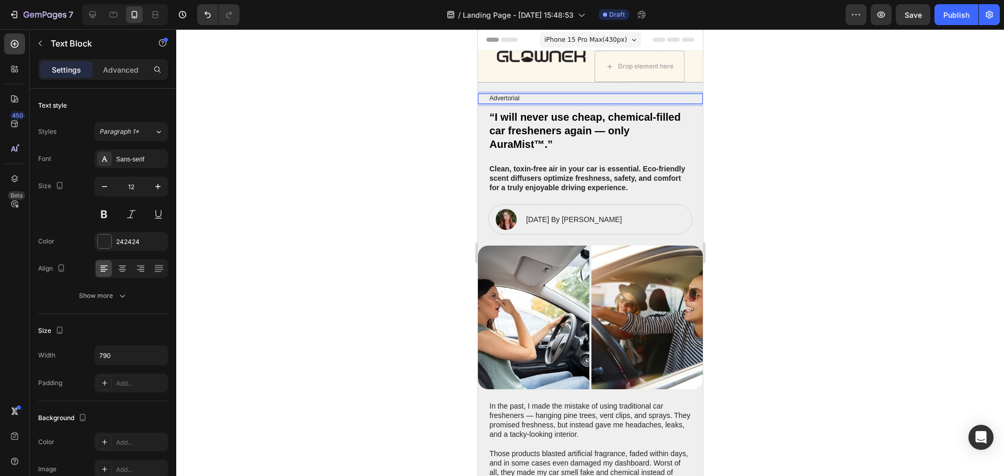
click at [518, 100] on p "Advertorial" at bounding box center [590, 99] width 202 height 8
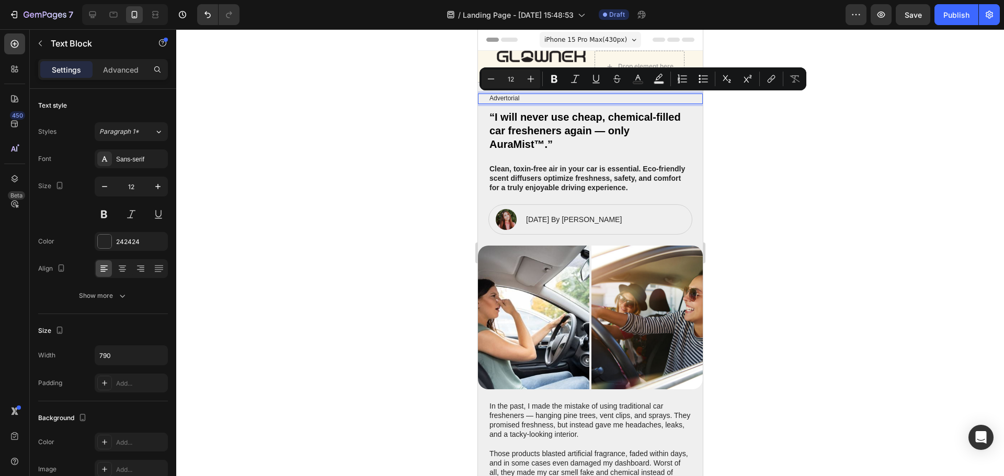
copy p "Advertorial"
click at [128, 63] on div "Advanced" at bounding box center [121, 69] width 52 height 17
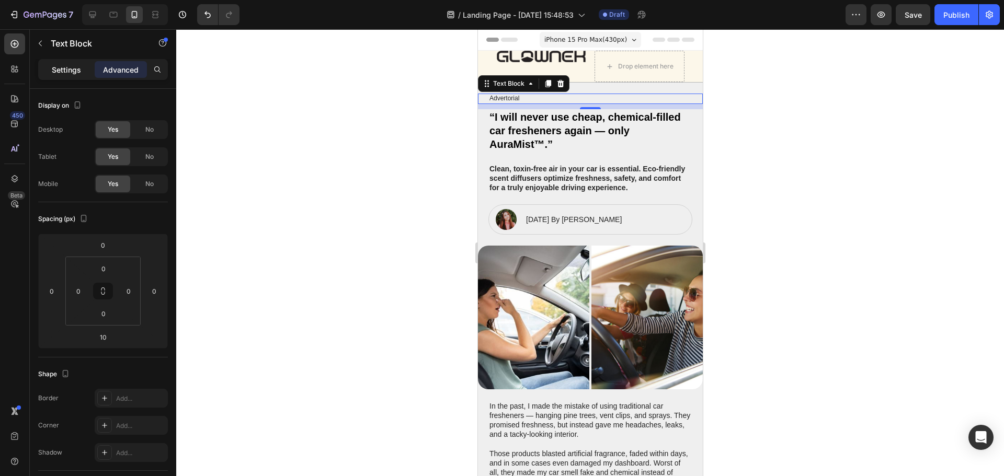
click at [55, 67] on p "Settings" at bounding box center [66, 69] width 29 height 11
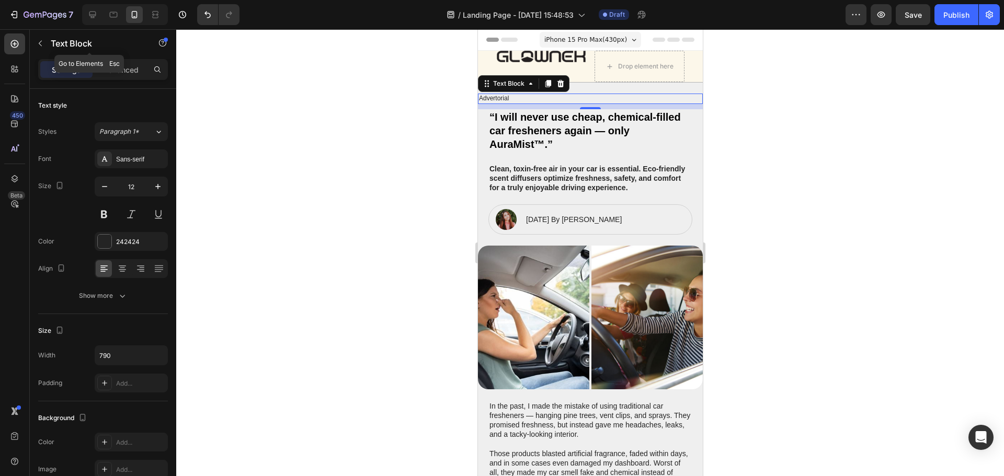
click at [47, 41] on div "Text Block" at bounding box center [89, 43] width 119 height 27
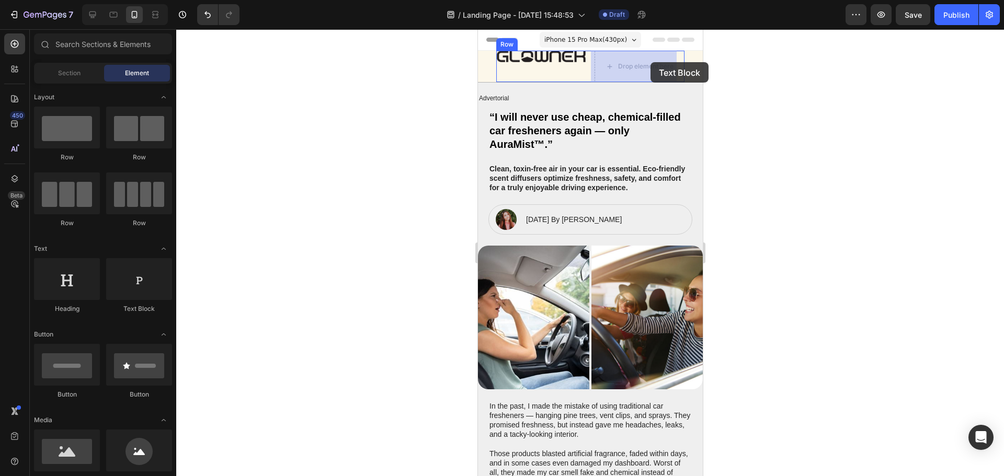
drag, startPoint x: 613, startPoint y: 326, endPoint x: 628, endPoint y: 62, distance: 264.5
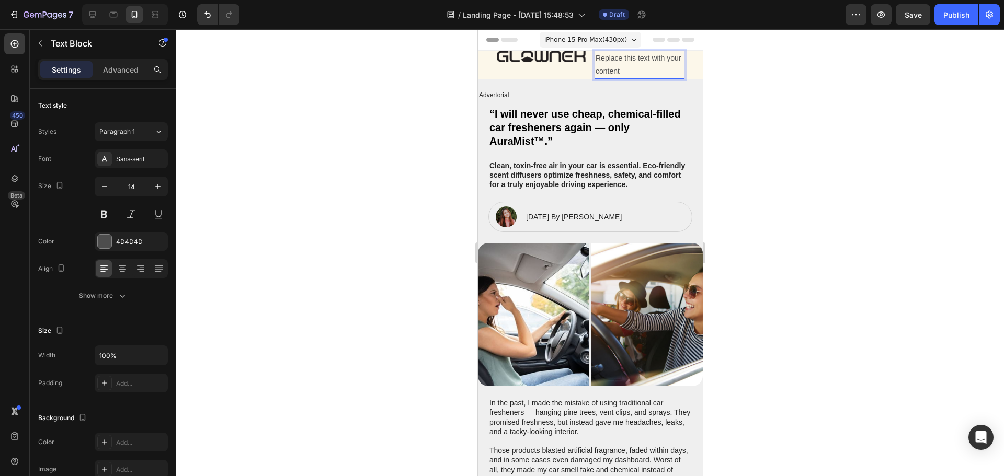
click at [639, 70] on div "Replace this text with your content" at bounding box center [639, 65] width 90 height 28
click at [639, 70] on p "Replace this text with your content" at bounding box center [639, 65] width 88 height 26
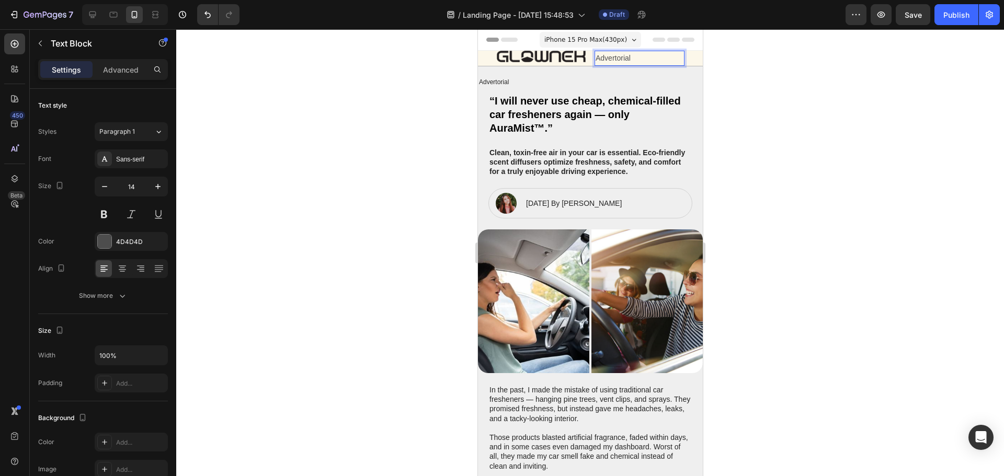
click at [840, 133] on div at bounding box center [590, 252] width 828 height 447
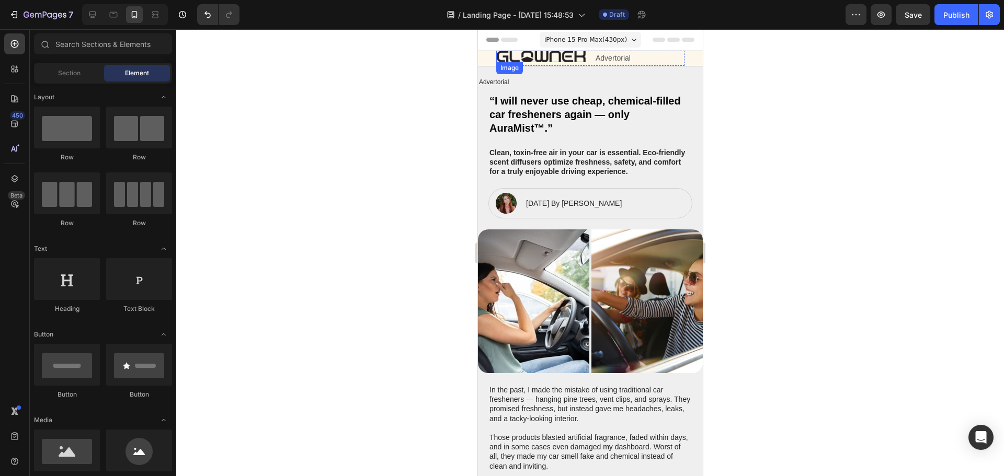
click at [576, 60] on img at bounding box center [541, 57] width 90 height 12
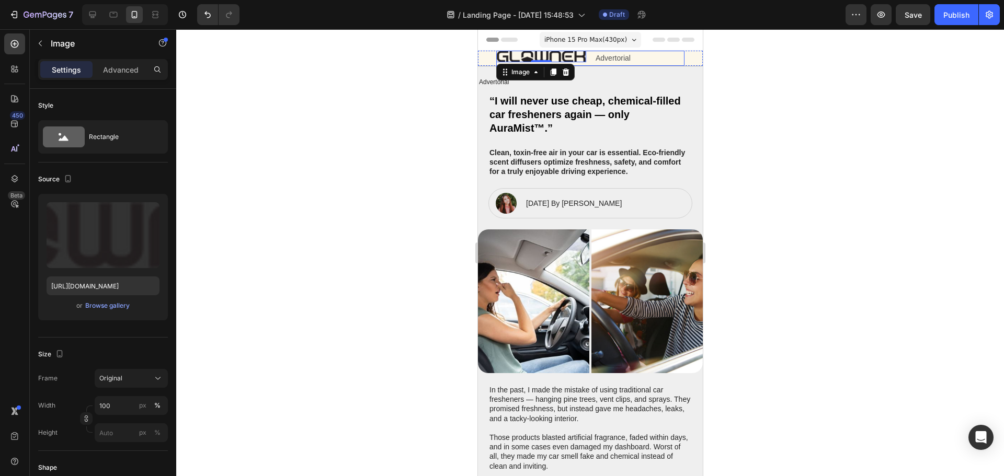
click at [588, 63] on div "Image 0 Advertorial Text Block Row" at bounding box center [590, 58] width 188 height 15
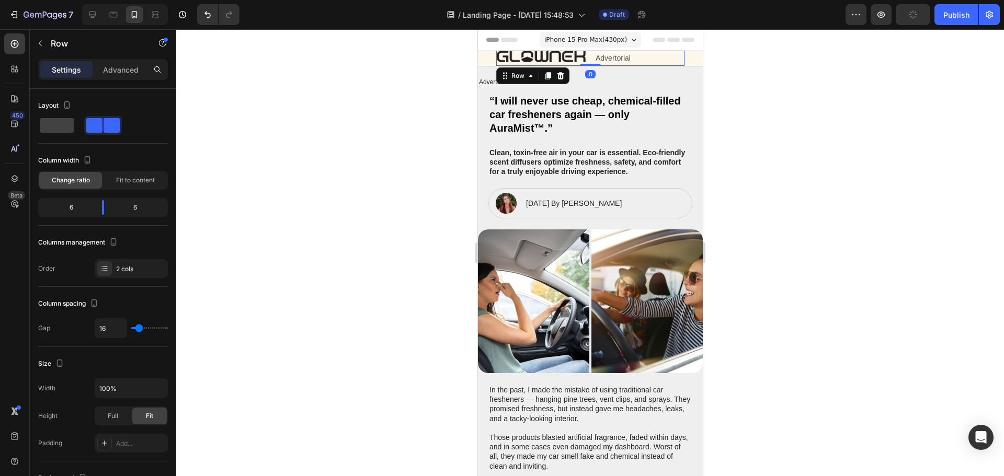
drag, startPoint x: 587, startPoint y: 65, endPoint x: 681, endPoint y: 85, distance: 96.2
click at [593, 60] on div "Image Advertorial Text Block Row 0" at bounding box center [590, 58] width 188 height 15
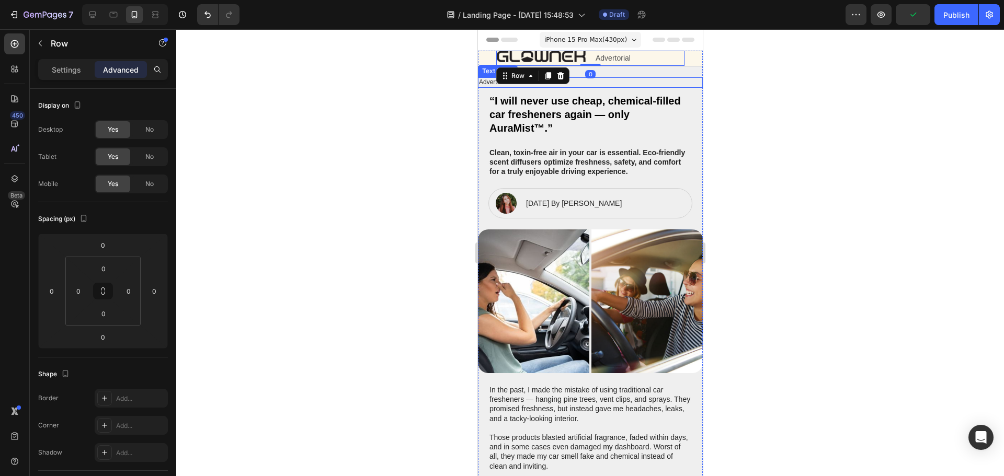
click at [837, 116] on div at bounding box center [590, 252] width 828 height 447
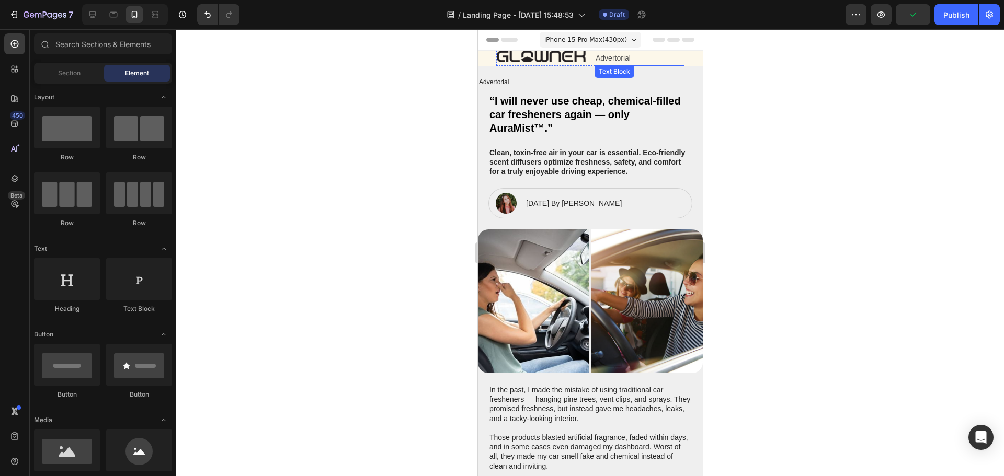
click at [614, 59] on p "Advertorial" at bounding box center [639, 58] width 88 height 13
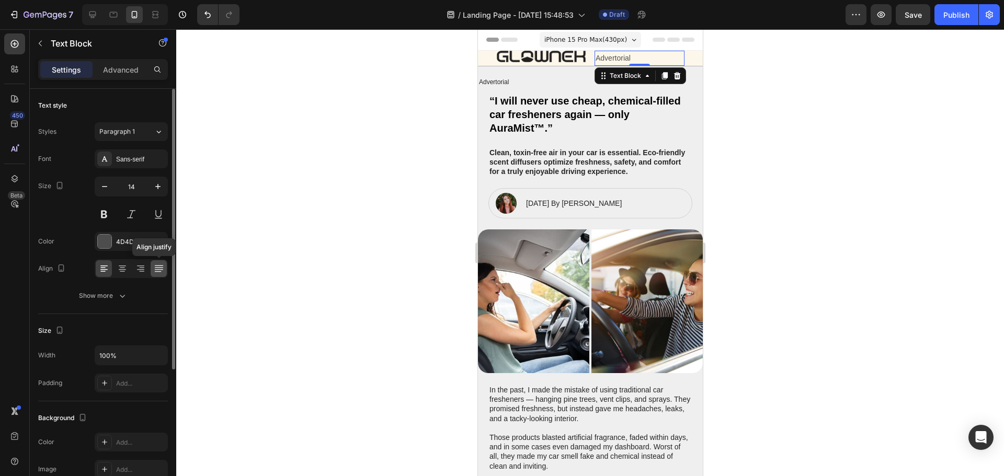
click at [160, 272] on icon at bounding box center [159, 268] width 10 height 10
click at [137, 270] on icon at bounding box center [140, 269] width 7 height 1
click at [661, 59] on p "Advertorial" at bounding box center [639, 58] width 88 height 13
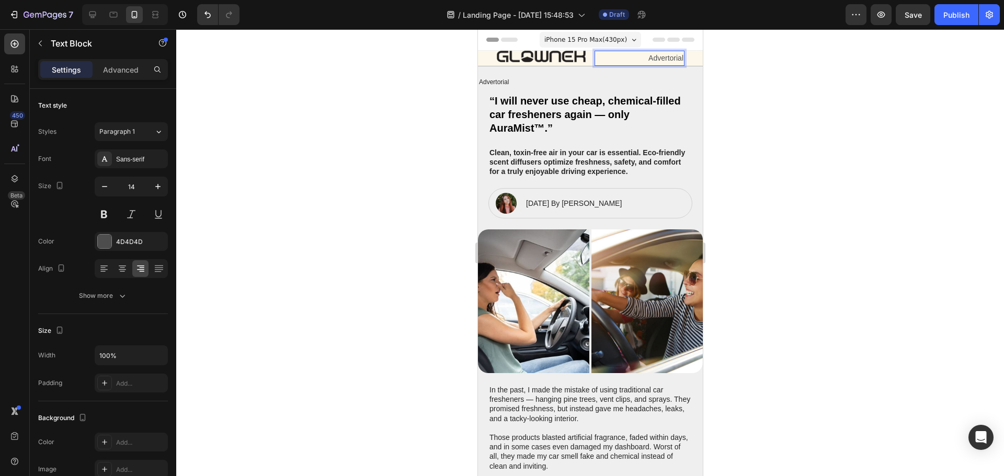
click at [661, 59] on p "Advertorial" at bounding box center [639, 58] width 88 height 13
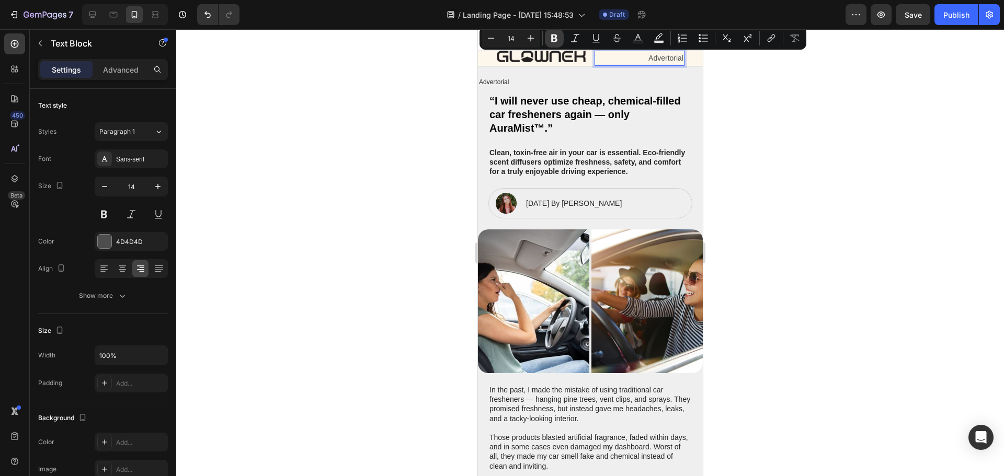
click at [558, 34] on icon "Editor contextual toolbar" at bounding box center [554, 38] width 10 height 10
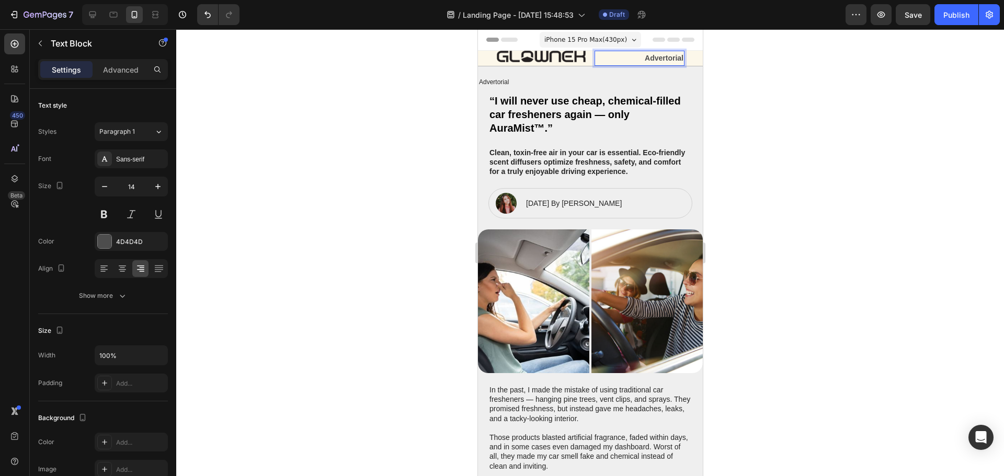
click at [659, 60] on strong "Advertorial" at bounding box center [663, 58] width 39 height 8
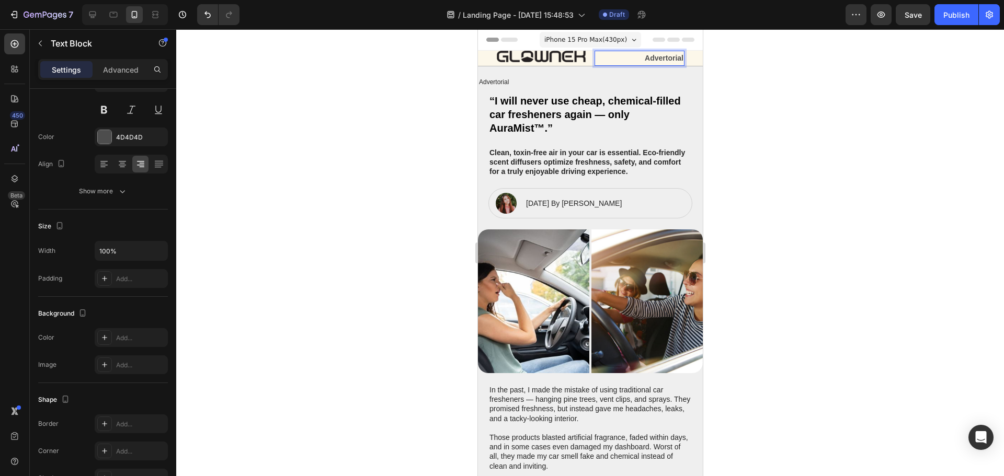
click at [902, 189] on div at bounding box center [590, 252] width 828 height 447
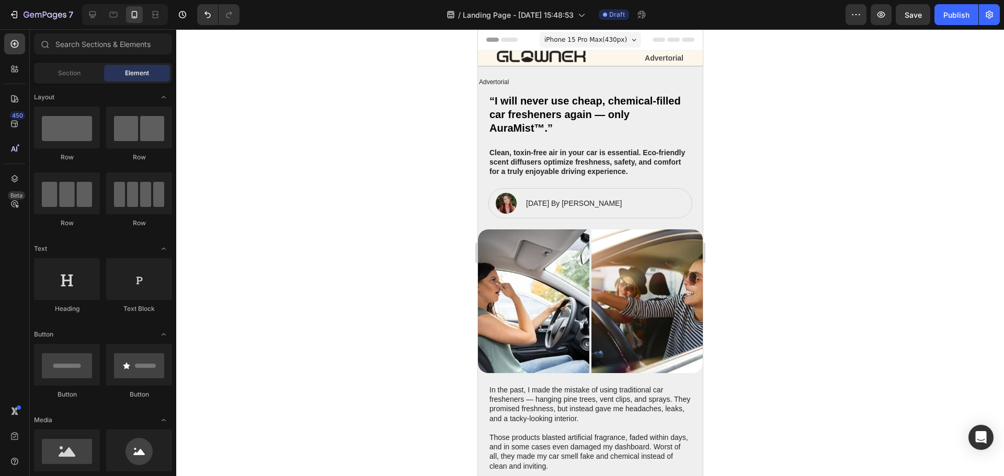
click at [825, 163] on div at bounding box center [590, 252] width 828 height 447
click at [595, 59] on p "Advertorial" at bounding box center [639, 58] width 88 height 13
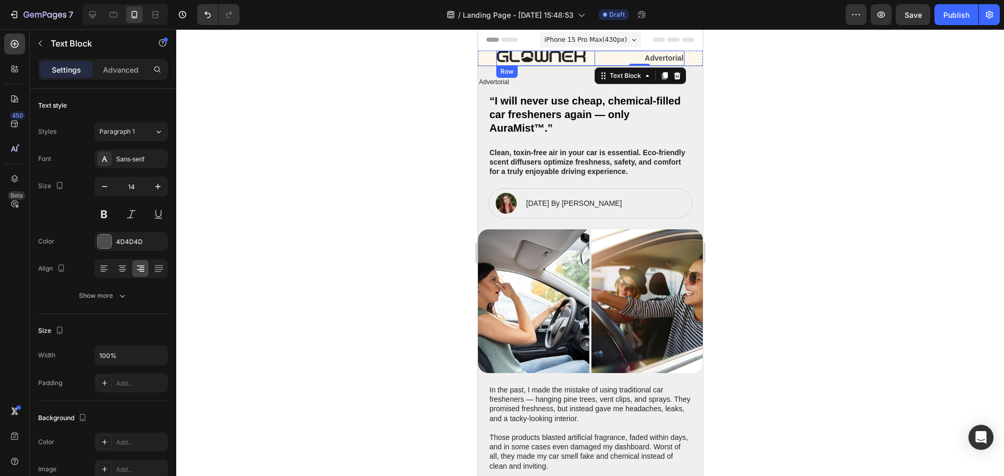
click at [580, 64] on div "Image Advertorial Text Block 0 Row" at bounding box center [590, 58] width 188 height 15
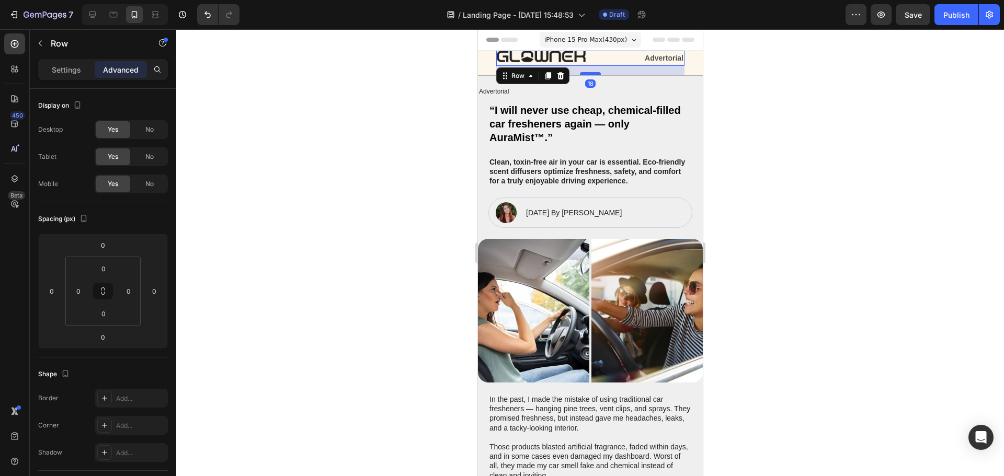
drag, startPoint x: 583, startPoint y: 65, endPoint x: 584, endPoint y: 74, distance: 9.4
click at [584, 74] on div at bounding box center [589, 73] width 21 height 3
type input "18"
click at [755, 114] on div at bounding box center [590, 252] width 828 height 447
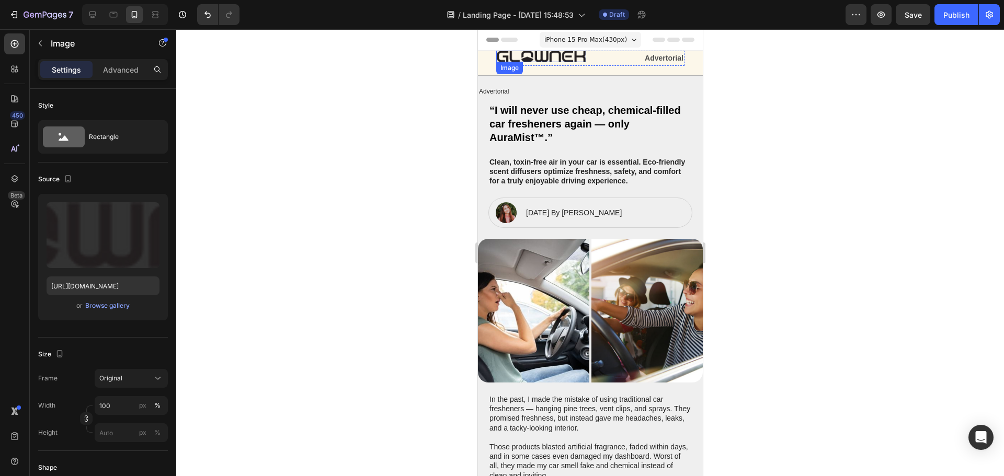
click at [577, 58] on img at bounding box center [541, 57] width 90 height 12
click at [110, 71] on p "Advanced" at bounding box center [121, 69] width 36 height 11
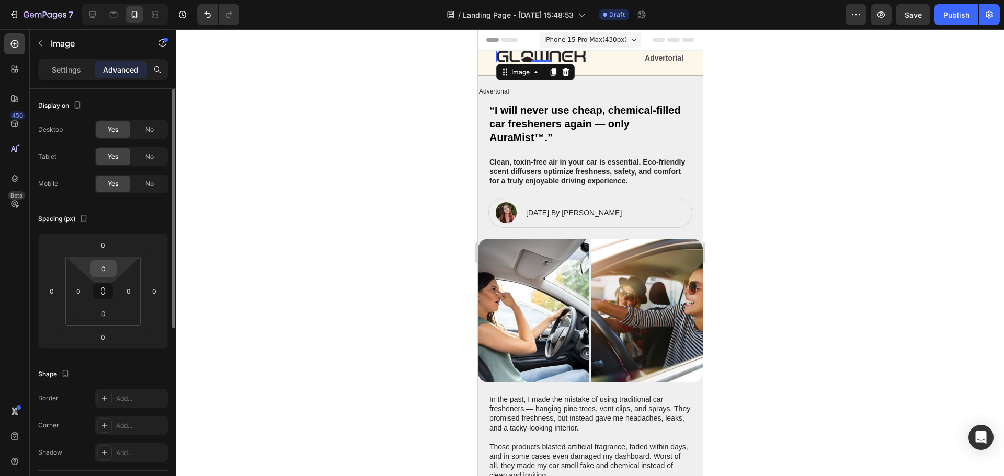
click at [105, 268] on input "0" at bounding box center [103, 269] width 21 height 16
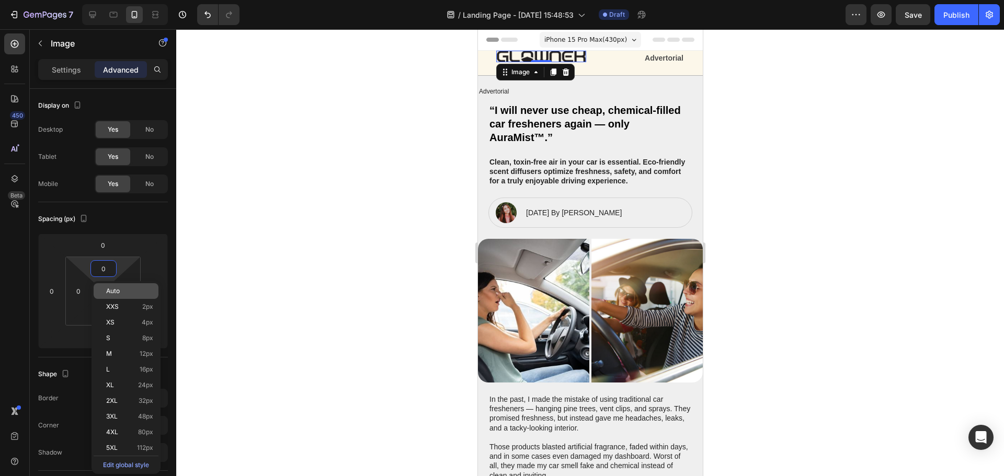
click at [118, 294] on span "Auto" at bounding box center [113, 291] width 14 height 7
type input "Auto"
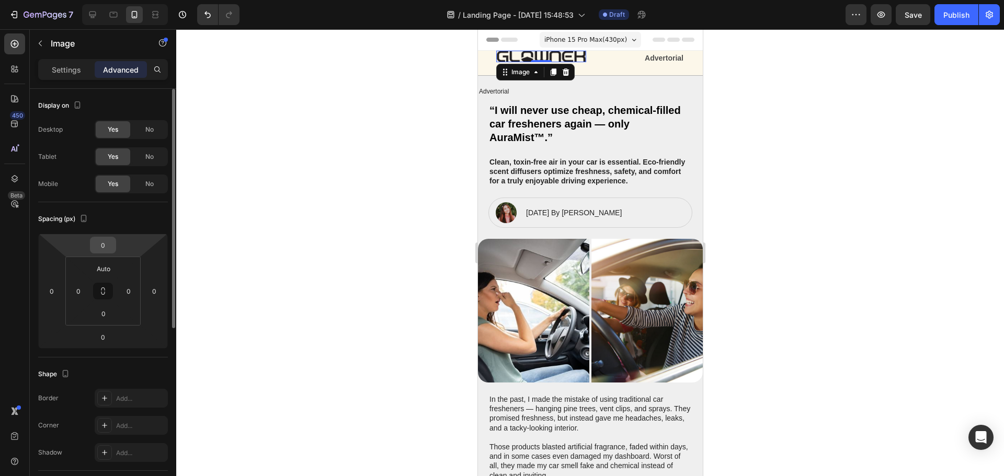
click at [105, 245] on input "0" at bounding box center [103, 245] width 21 height 16
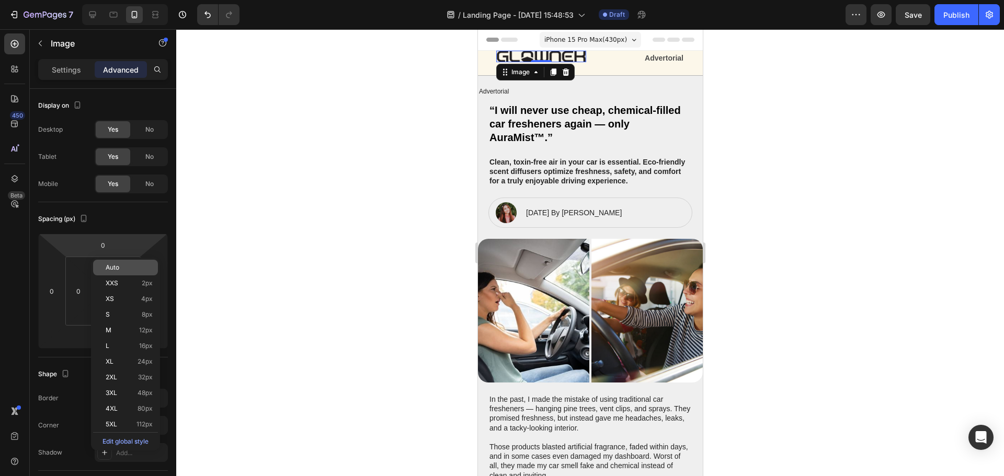
click at [111, 265] on span "Auto" at bounding box center [113, 267] width 14 height 7
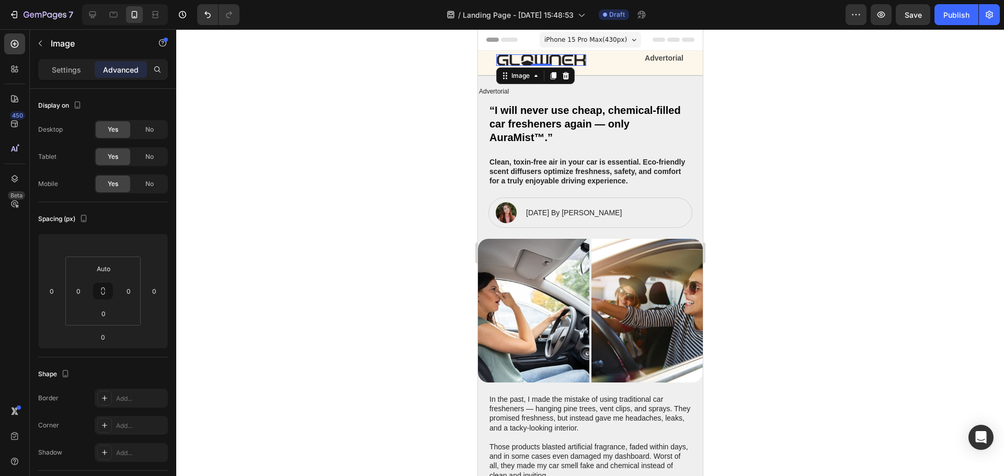
click at [842, 161] on div at bounding box center [590, 252] width 828 height 447
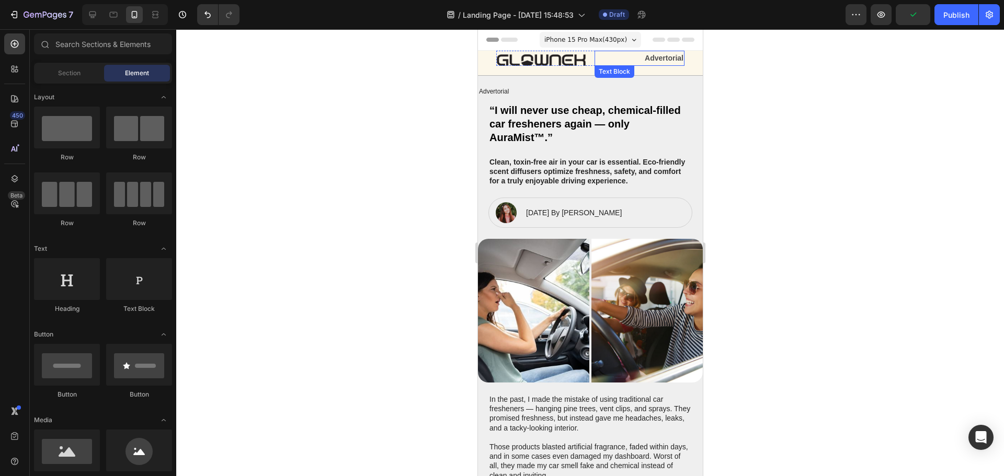
click at [647, 62] on strong "Advertorial" at bounding box center [663, 58] width 39 height 8
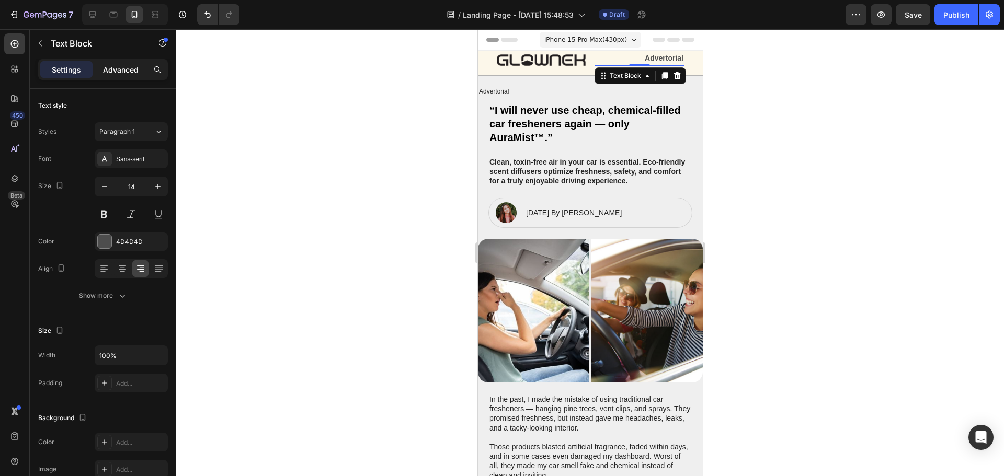
click at [122, 70] on p "Advanced" at bounding box center [121, 69] width 36 height 11
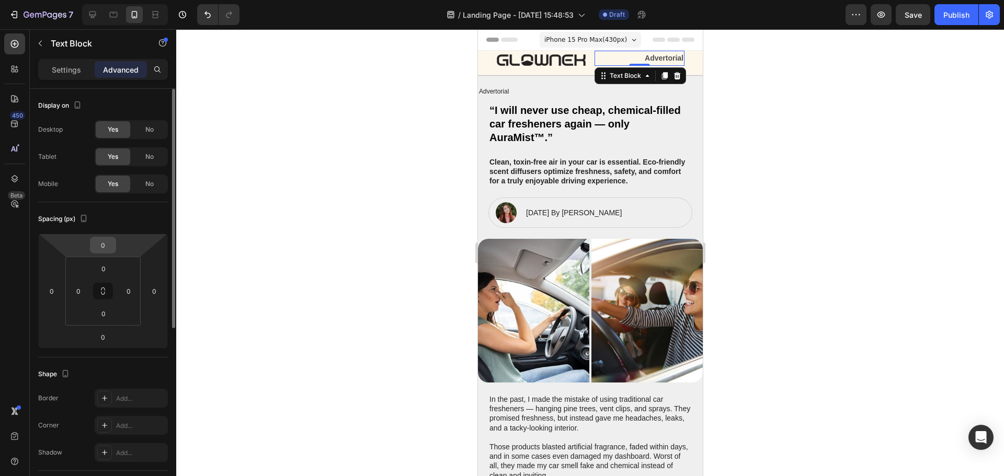
click at [107, 244] on input "0" at bounding box center [103, 245] width 21 height 16
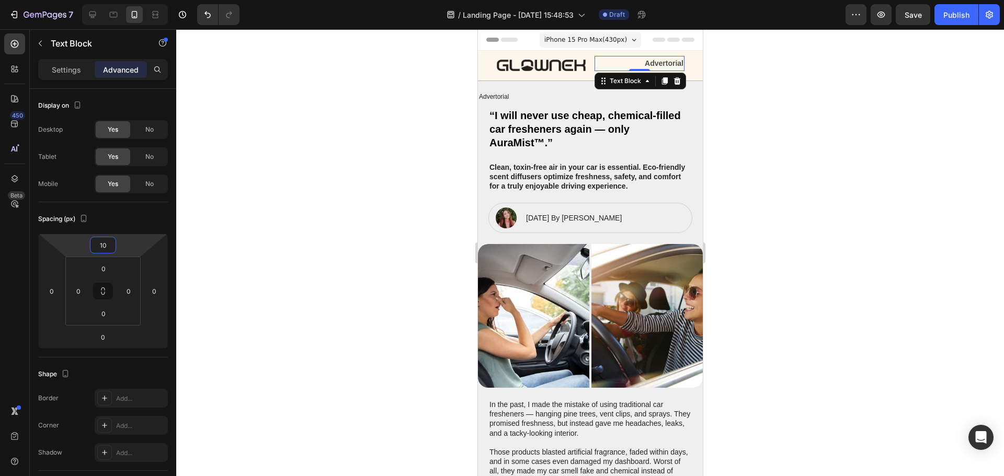
type input "10"
click at [846, 186] on div at bounding box center [590, 252] width 828 height 447
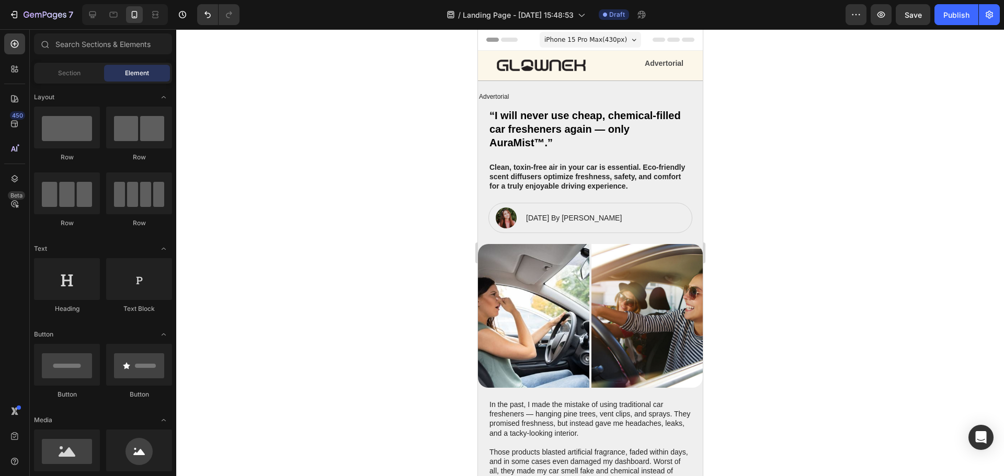
click at [849, 184] on div at bounding box center [590, 252] width 828 height 447
drag, startPoint x: 879, startPoint y: 163, endPoint x: 835, endPoint y: 159, distance: 43.5
click at [878, 164] on div at bounding box center [590, 252] width 828 height 447
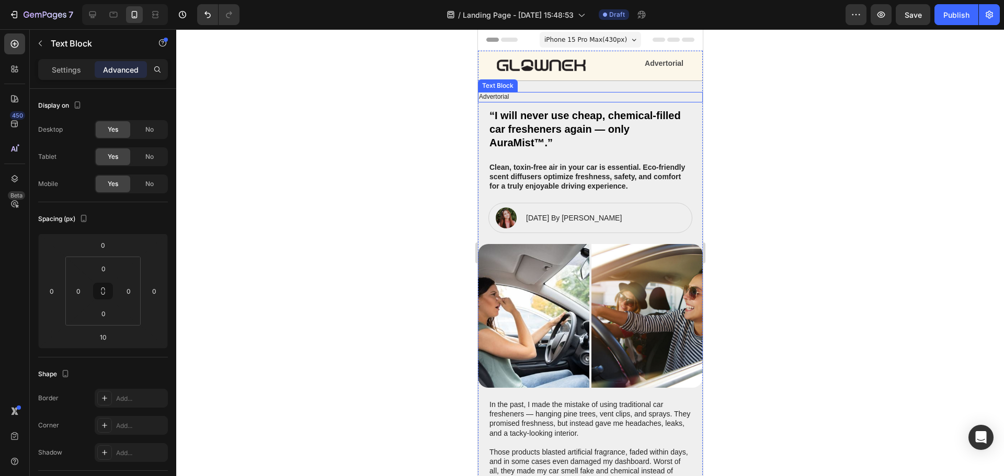
click at [500, 97] on p "Advertorial" at bounding box center [589, 97] width 223 height 8
click at [555, 80] on div at bounding box center [560, 82] width 13 height 13
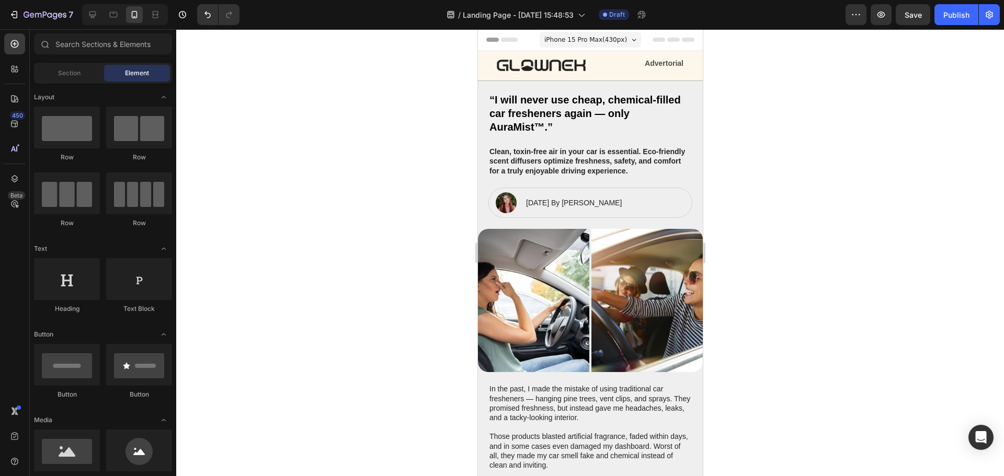
click at [896, 145] on div at bounding box center [590, 252] width 828 height 447
drag, startPoint x: 915, startPoint y: 18, endPoint x: 935, endPoint y: 32, distance: 24.3
click at [916, 20] on div "Save" at bounding box center [912, 14] width 17 height 11
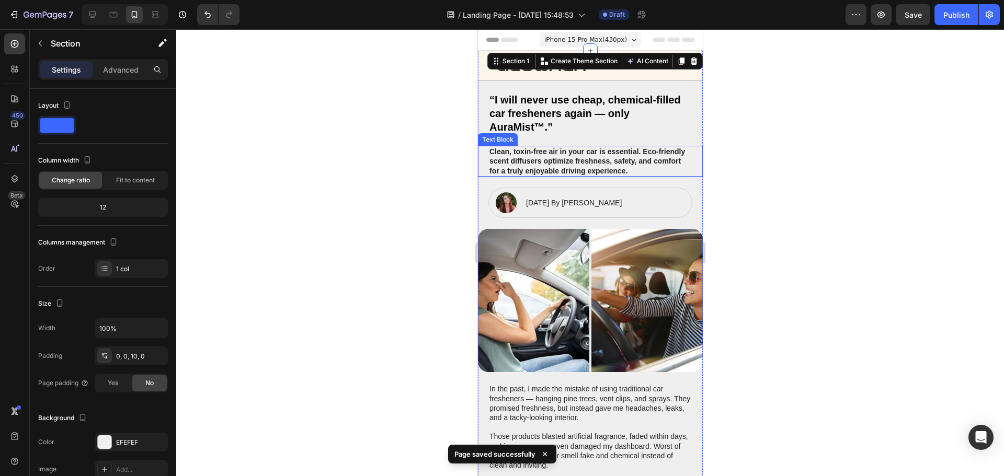
click at [555, 150] on p "Clean, toxin-free air in your car is essential. Eco-friendly scent diffusers op…" at bounding box center [590, 161] width 202 height 29
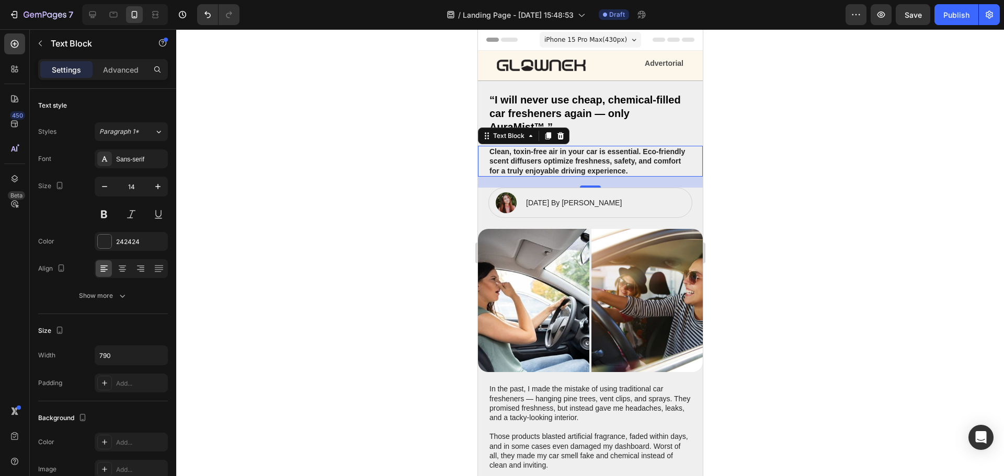
click at [839, 232] on div at bounding box center [590, 252] width 828 height 447
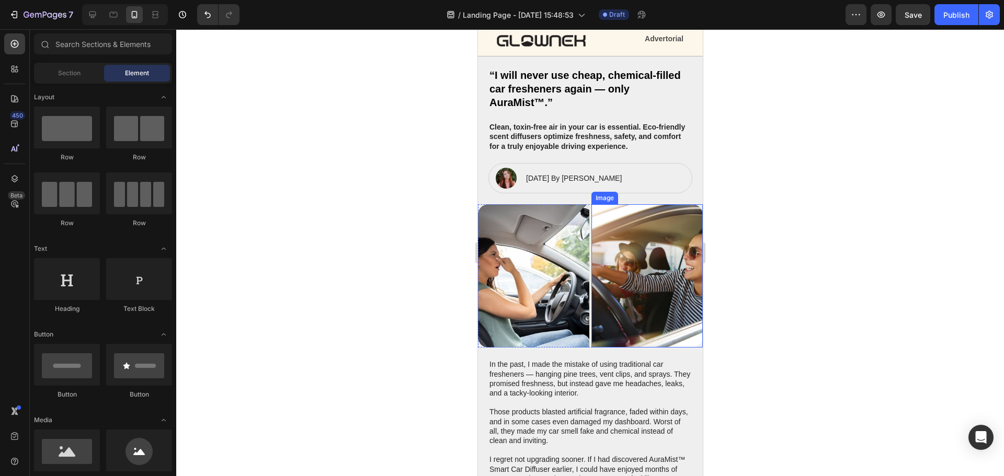
scroll to position [52, 0]
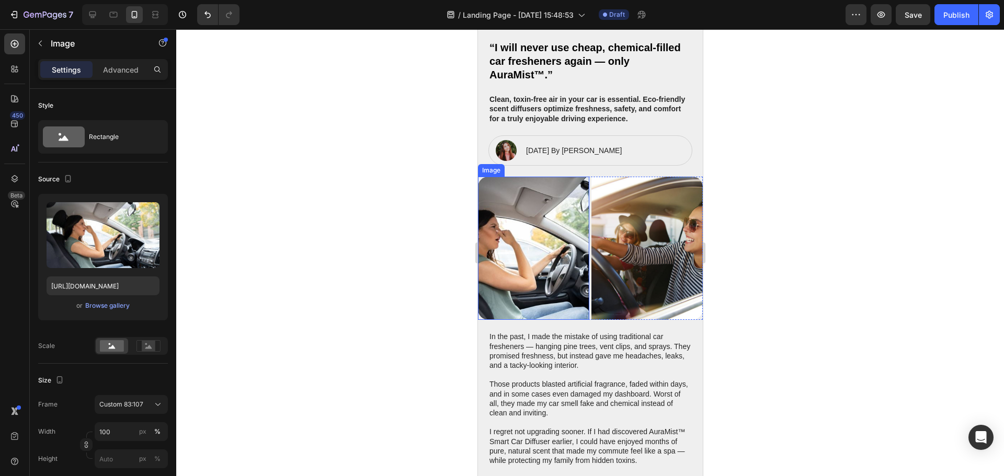
click at [553, 284] on img at bounding box center [532, 249] width 111 height 144
click at [797, 257] on div at bounding box center [590, 252] width 828 height 447
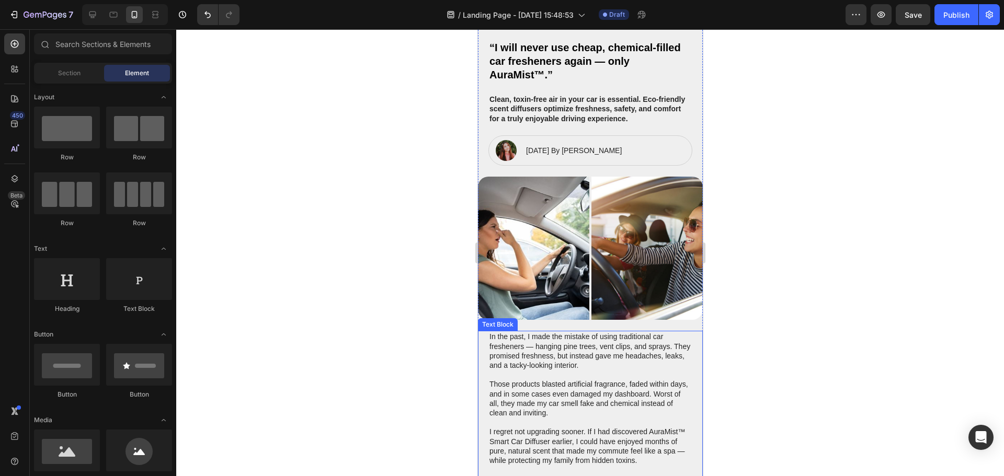
click at [619, 342] on p "In the past, I made the mistake of using traditional car fresheners — hanging p…" at bounding box center [590, 351] width 202 height 38
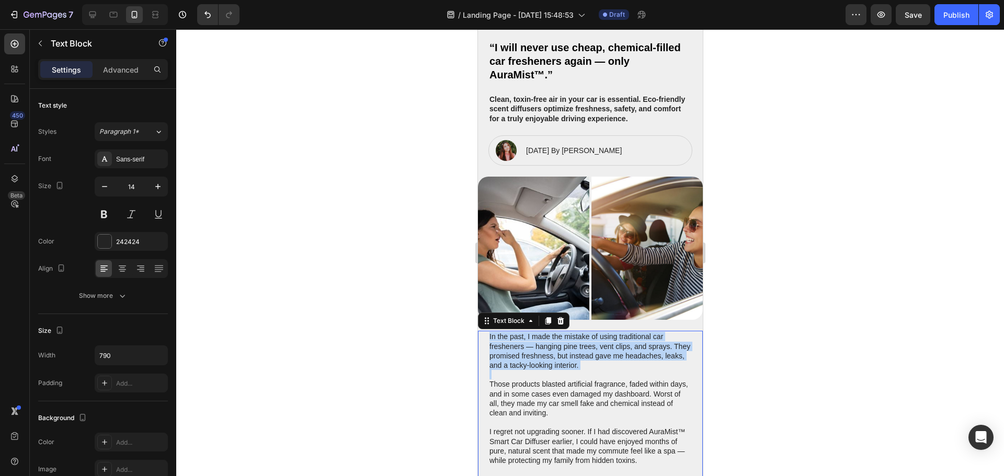
click at [619, 342] on p "In the past, I made the mistake of using traditional car fresheners — hanging p…" at bounding box center [590, 351] width 202 height 38
copy p "In the past, I made the mistake of using traditional car fresheners — hanging p…"
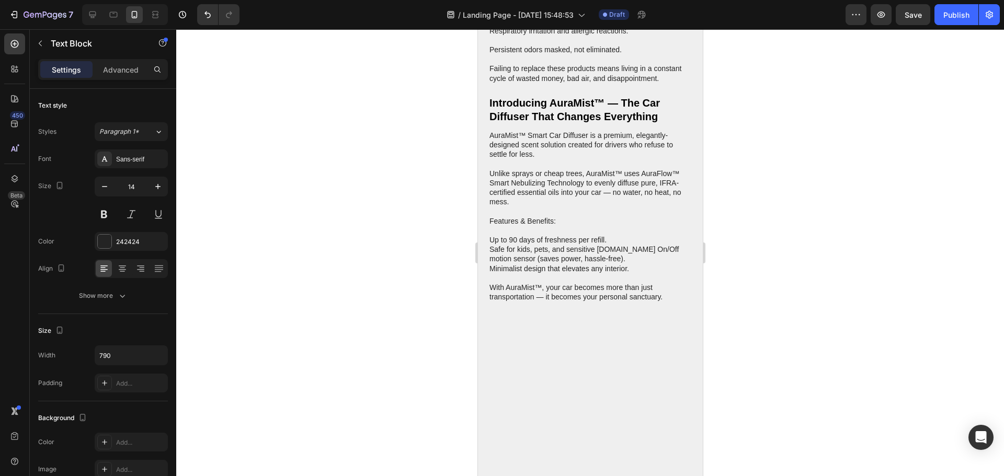
scroll to position [680, 0]
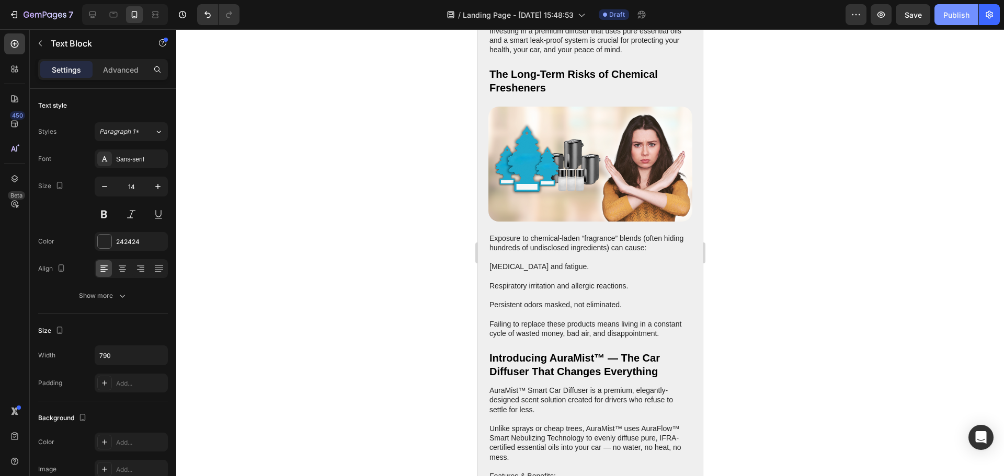
drag, startPoint x: 954, startPoint y: 15, endPoint x: 868, endPoint y: 39, distance: 89.4
click at [952, 16] on div "Publish" at bounding box center [956, 14] width 26 height 11
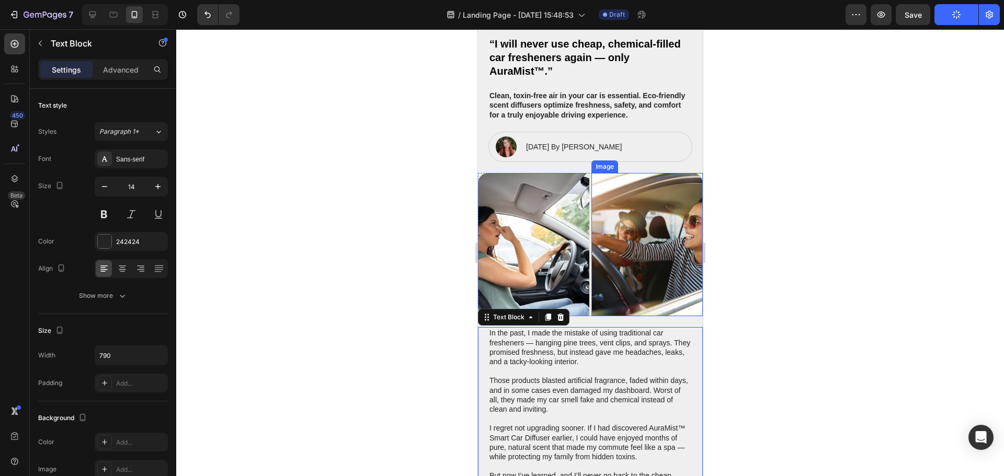
scroll to position [0, 0]
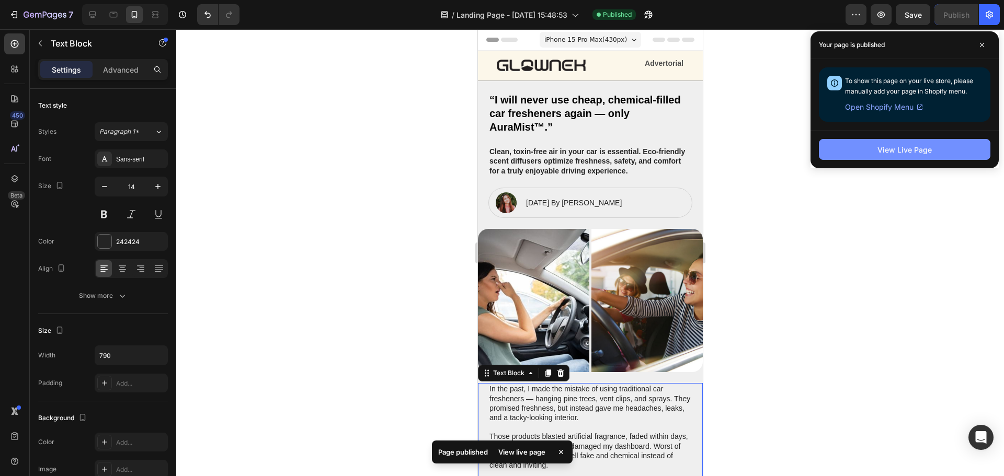
click at [891, 154] on div "View Live Page" at bounding box center [904, 149] width 54 height 11
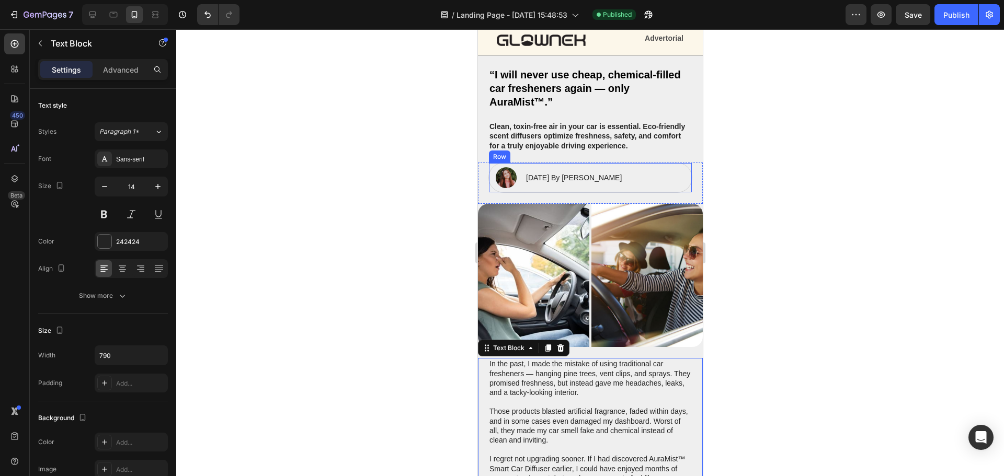
scroll to position [52, 0]
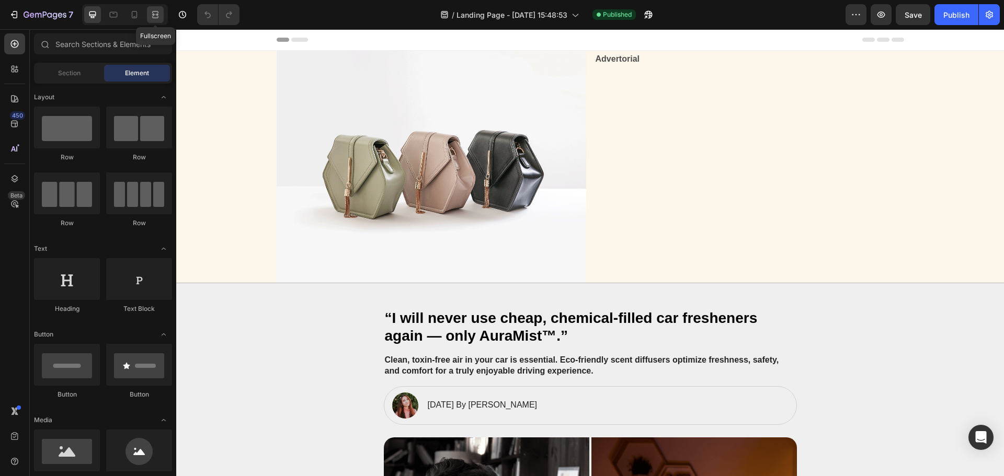
click at [155, 16] on icon at bounding box center [155, 14] width 10 height 10
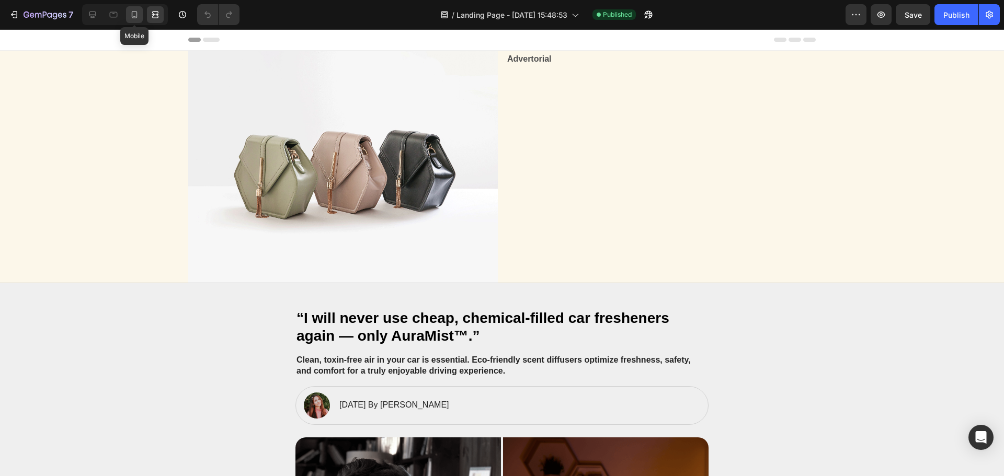
click at [136, 20] on div at bounding box center [134, 14] width 17 height 17
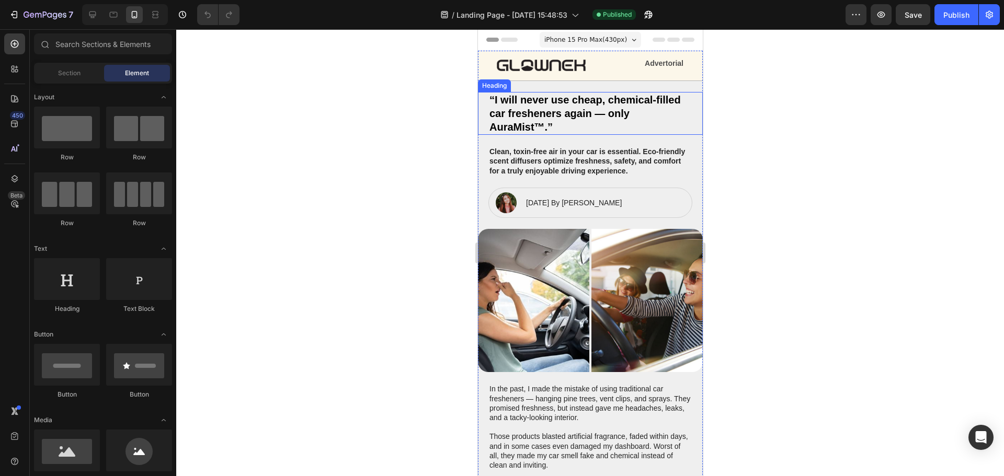
click at [519, 111] on h2 "“I will never use cheap, chemical-filled car fresheners again — only AuraMist™.”" at bounding box center [590, 113] width 204 height 43
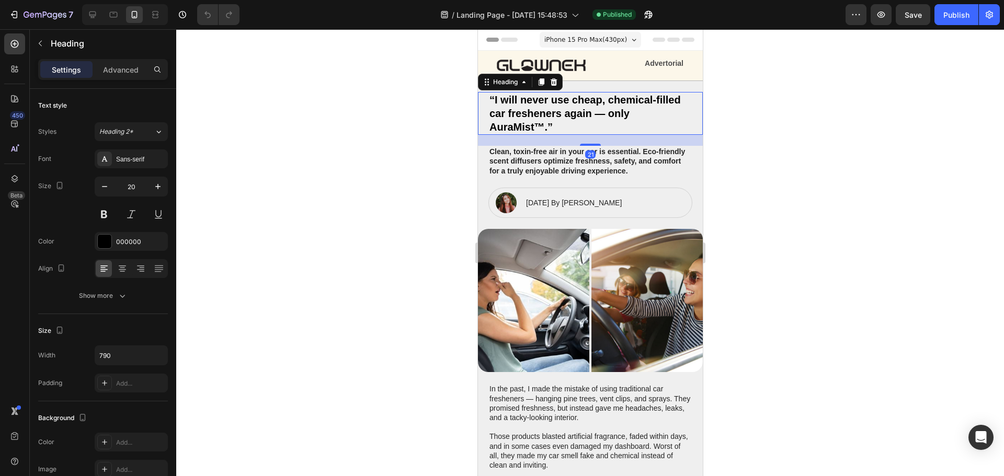
click at [519, 111] on h2 "“I will never use cheap, chemical-filled car fresheners again — only AuraMist™.”" at bounding box center [590, 113] width 204 height 43
click at [519, 111] on p "“I will never use cheap, chemical-filled car fresheners again — only AuraMist™.”" at bounding box center [590, 113] width 202 height 41
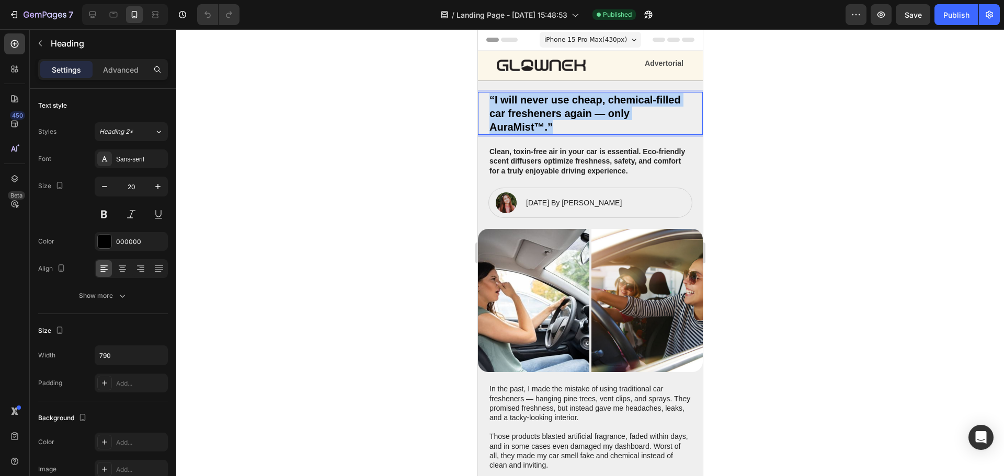
click at [519, 111] on p "“I will never use cheap, chemical-filled car fresheners again — only AuraMist™.”" at bounding box center [590, 113] width 202 height 41
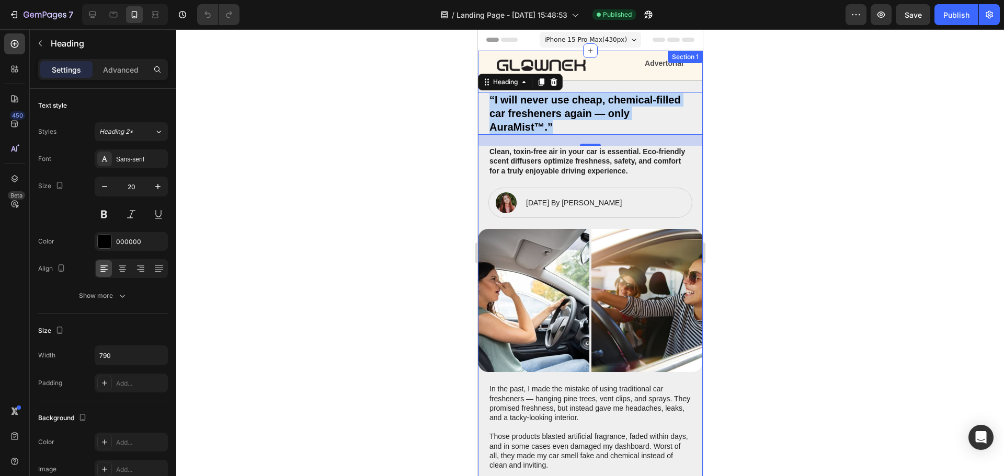
click at [601, 163] on p "Clean, toxin-free air in your car is essential. Eco-friendly scent diffusers op…" at bounding box center [590, 161] width 202 height 29
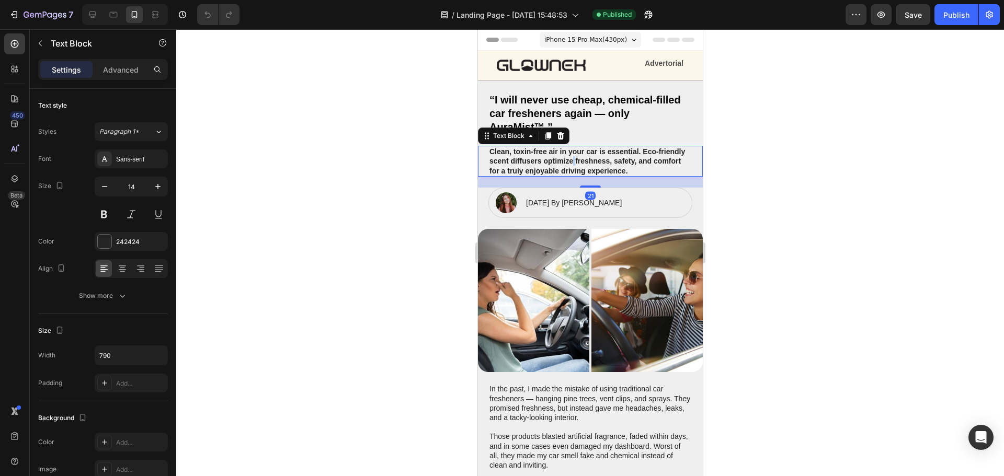
click at [601, 163] on p "Clean, toxin-free air in your car is essential. Eco-friendly scent diffusers op…" at bounding box center [590, 161] width 202 height 29
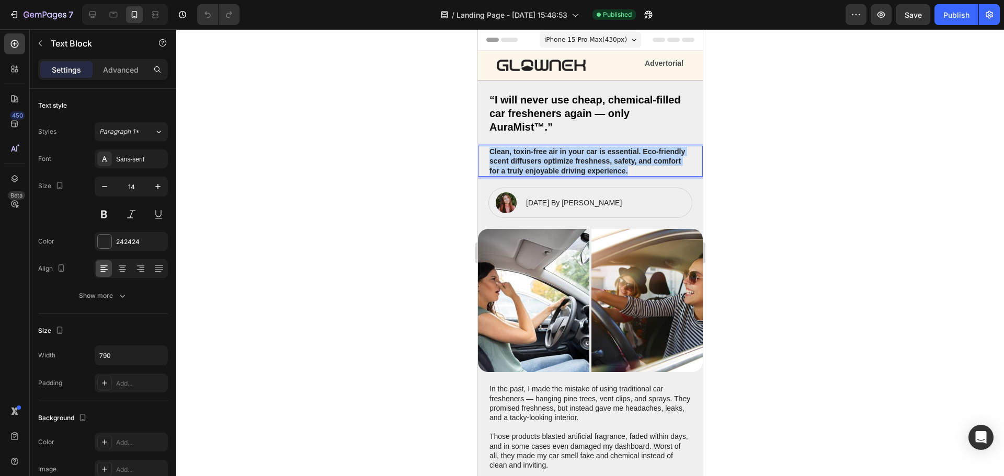
click at [601, 163] on p "Clean, toxin-free air in your car is essential. Eco-friendly scent diffusers op…" at bounding box center [590, 161] width 202 height 29
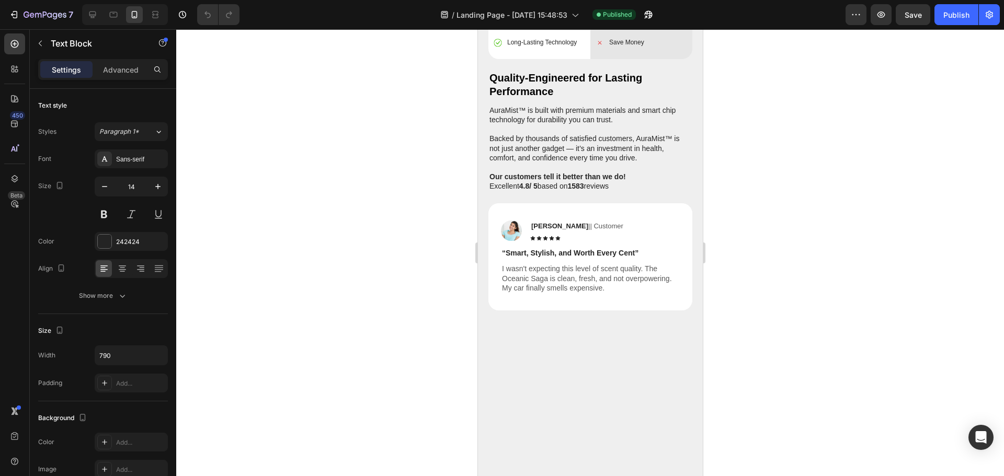
scroll to position [2405, 0]
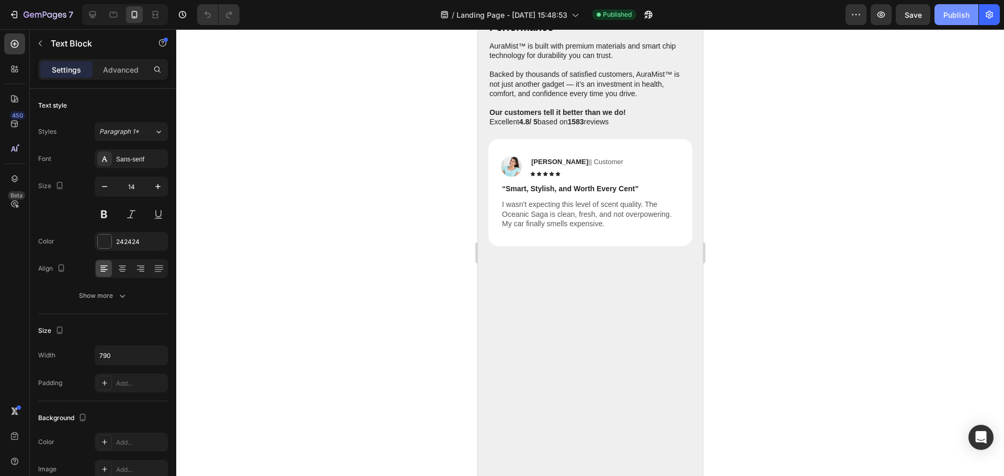
click at [955, 16] on div "Publish" at bounding box center [956, 14] width 26 height 11
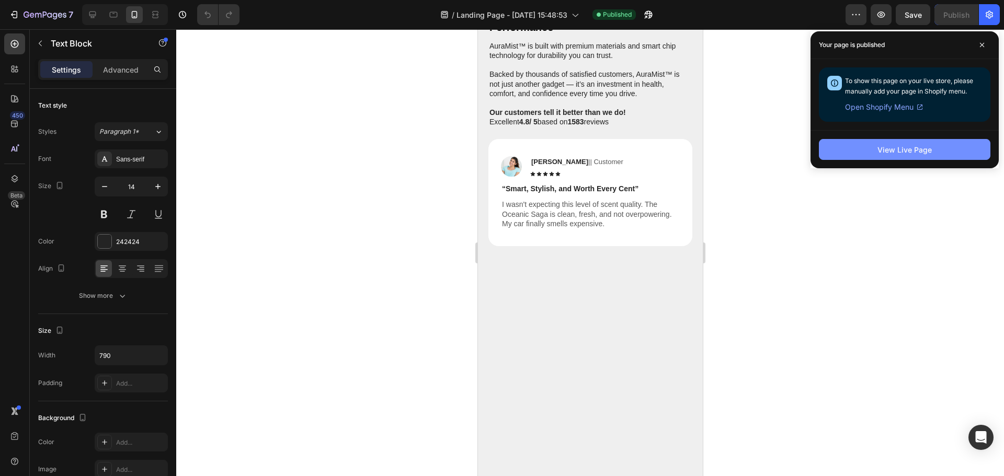
click at [882, 152] on div "View Live Page" at bounding box center [904, 149] width 54 height 11
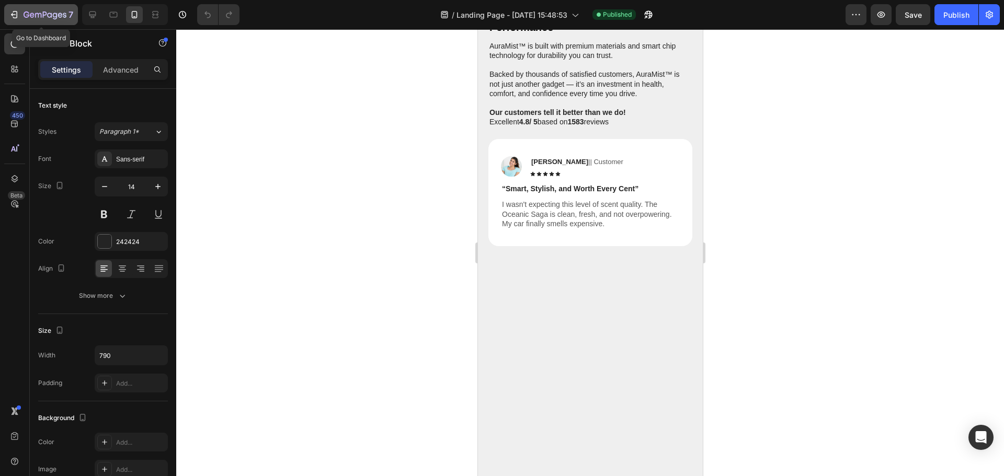
click at [12, 13] on icon "button" at bounding box center [14, 14] width 10 height 10
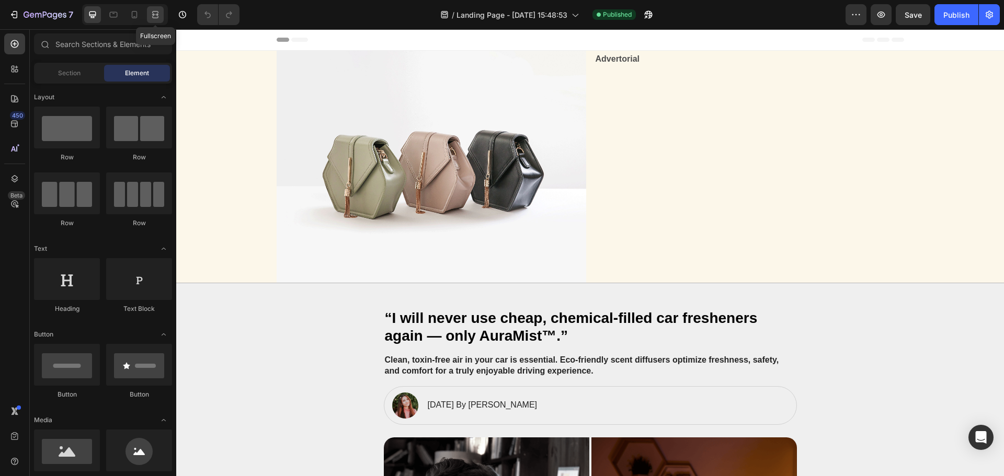
click at [155, 16] on icon at bounding box center [153, 14] width 3 height 3
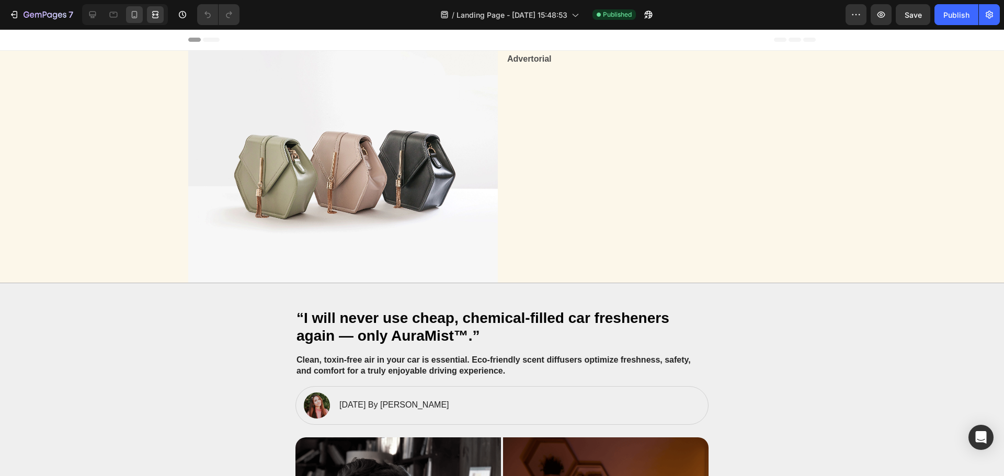
click at [128, 21] on div at bounding box center [134, 14] width 17 height 17
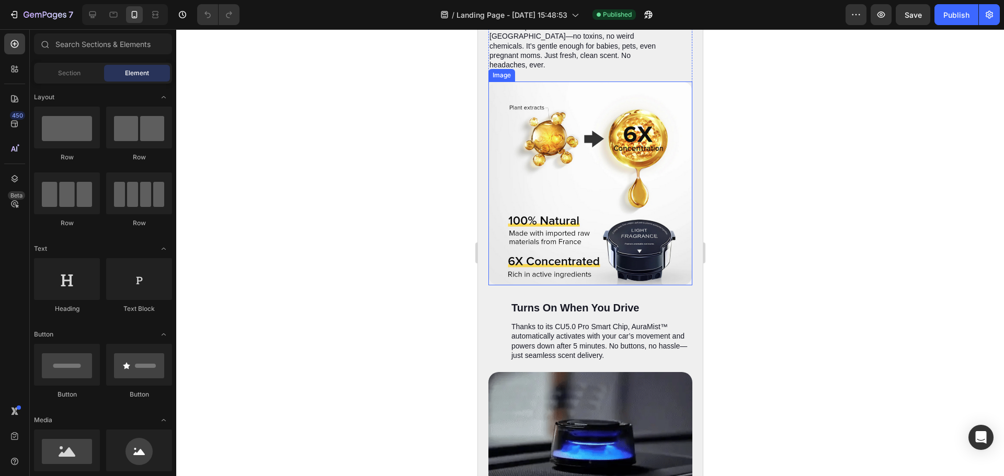
scroll to position [1882, 0]
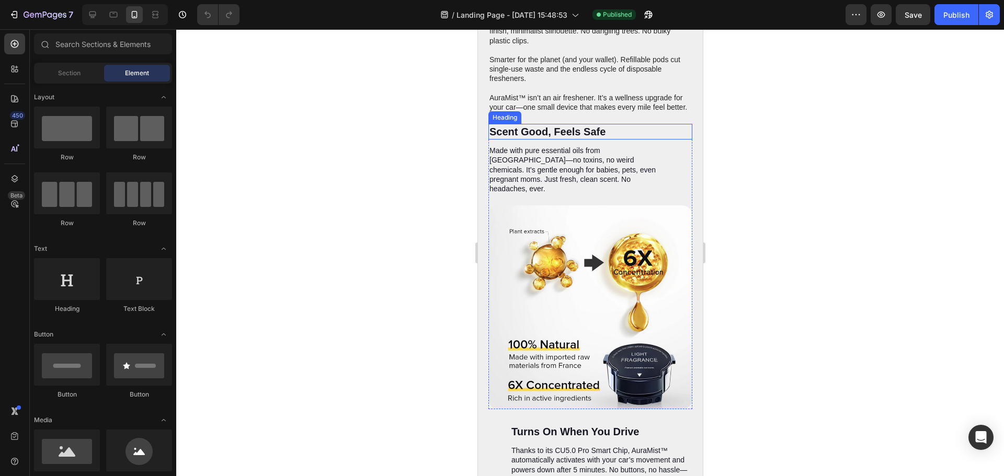
click at [546, 135] on h2 "Scent Good, Feels Safe" at bounding box center [579, 132] width 182 height 16
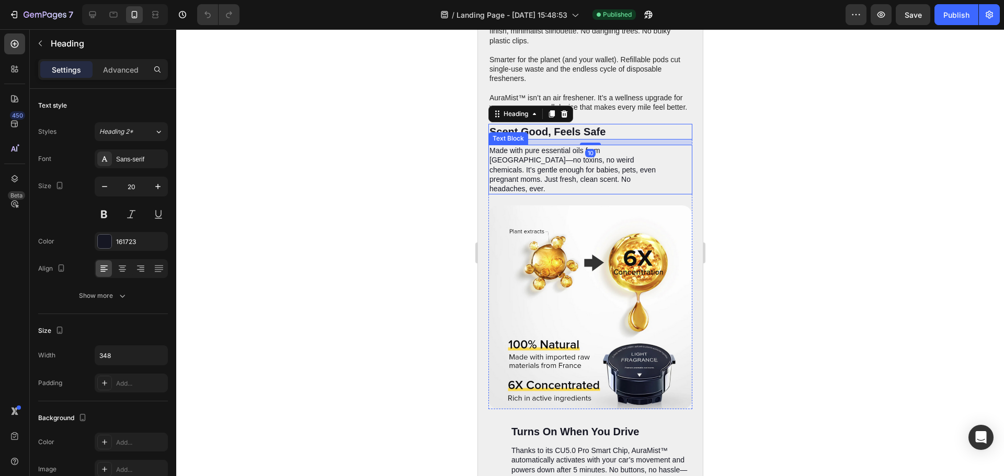
click at [506, 156] on p "Made with pure essential oils from [GEOGRAPHIC_DATA]—no toxins, no weird chemic…" at bounding box center [579, 170] width 180 height 48
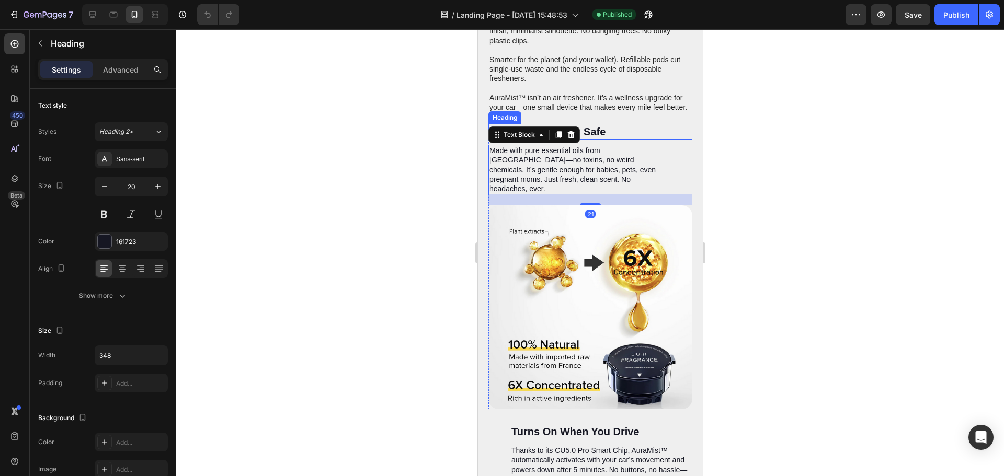
click at [664, 129] on h2 "Scent Good, Feels Safe" at bounding box center [579, 132] width 182 height 16
click at [675, 173] on div "Made with pure essential oils from [GEOGRAPHIC_DATA]—no toxins, no weird chemic…" at bounding box center [590, 170] width 204 height 50
click at [680, 133] on div "Scent Good, Feels Safe" at bounding box center [590, 132] width 204 height 16
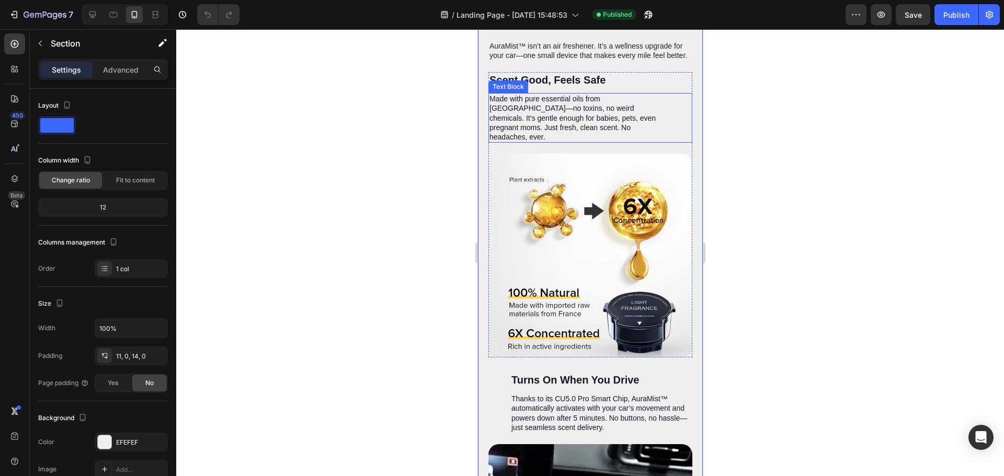
scroll to position [1934, 0]
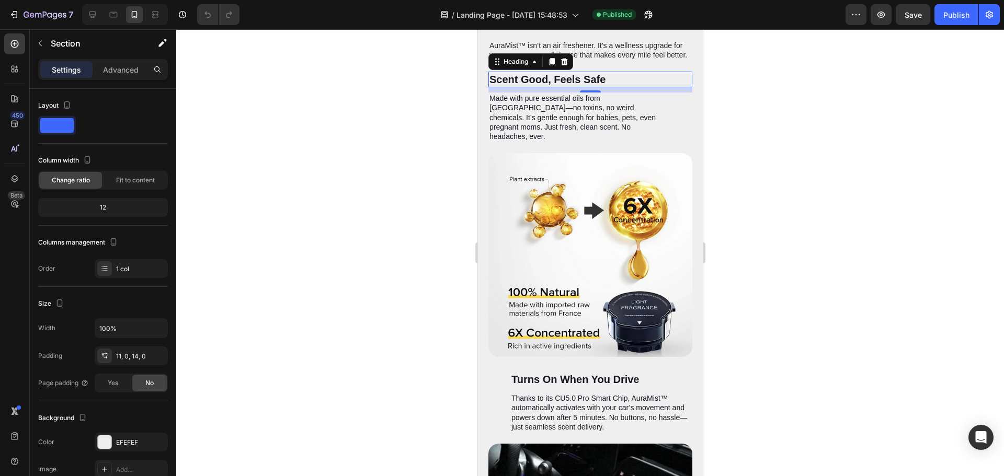
click at [631, 79] on h2 "Scent Good, Feels Safe" at bounding box center [579, 80] width 182 height 16
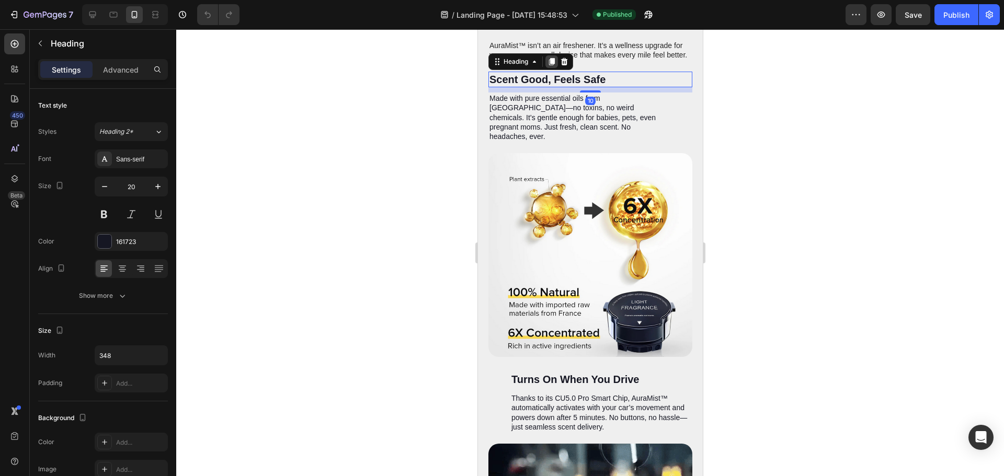
click at [548, 63] on icon at bounding box center [551, 62] width 8 height 8
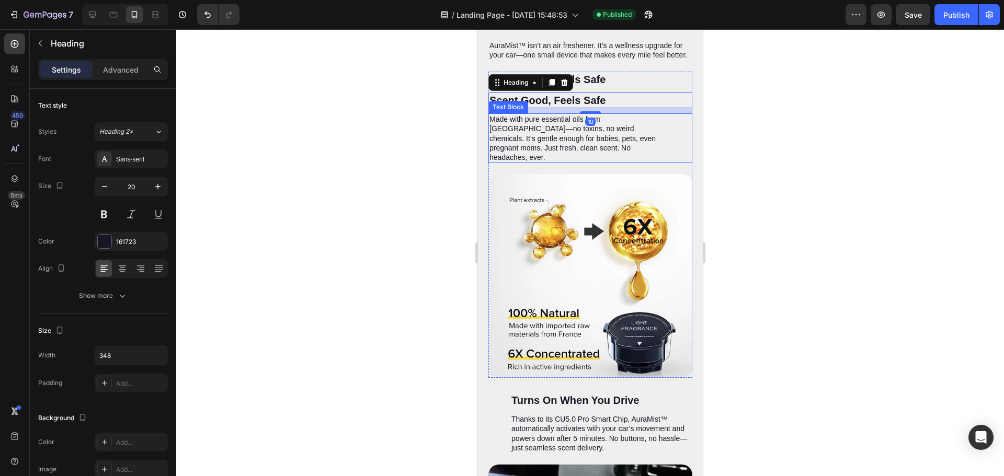
click at [516, 128] on p "Made with pure essential oils from [GEOGRAPHIC_DATA]—no toxins, no weird chemic…" at bounding box center [579, 138] width 180 height 48
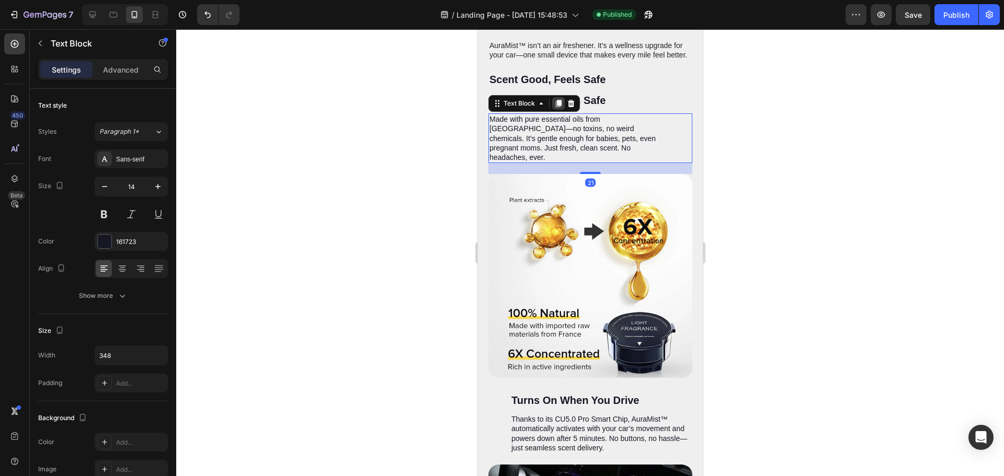
click at [560, 104] on icon at bounding box center [558, 103] width 6 height 7
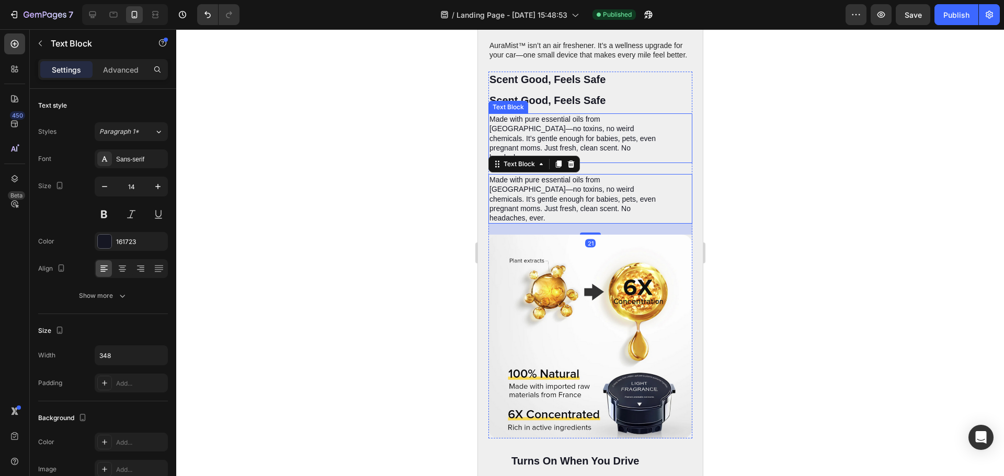
click at [630, 133] on p "Made with pure essential oils from [GEOGRAPHIC_DATA]—no toxins, no weird chemic…" at bounding box center [579, 138] width 180 height 48
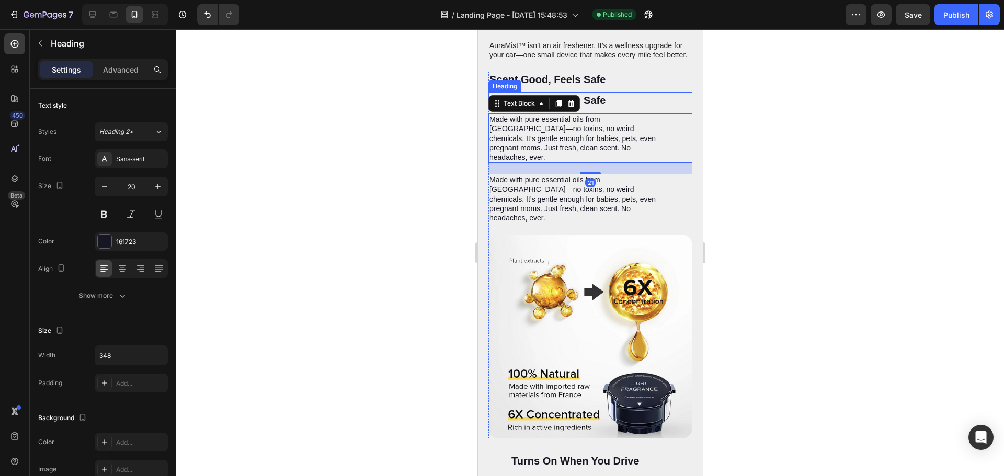
click at [606, 102] on h2 "Scent Good, Feels Safe" at bounding box center [579, 101] width 182 height 16
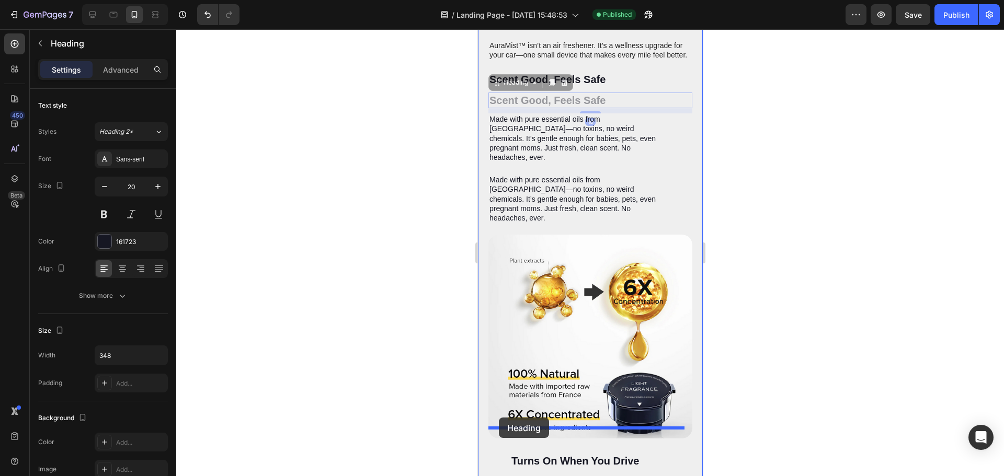
drag, startPoint x: 493, startPoint y: 85, endPoint x: 498, endPoint y: 418, distance: 333.0
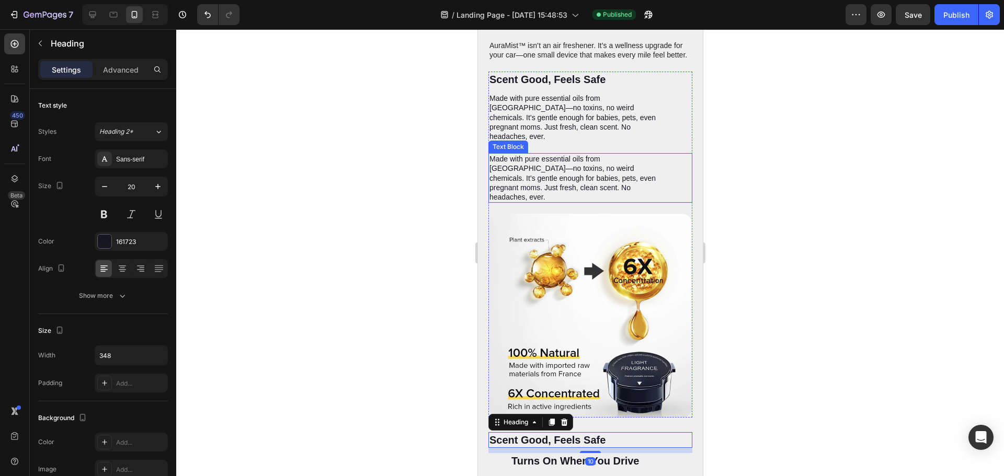
click at [501, 157] on p "Made with pure essential oils from [GEOGRAPHIC_DATA]—no toxins, no weird chemic…" at bounding box center [579, 178] width 180 height 48
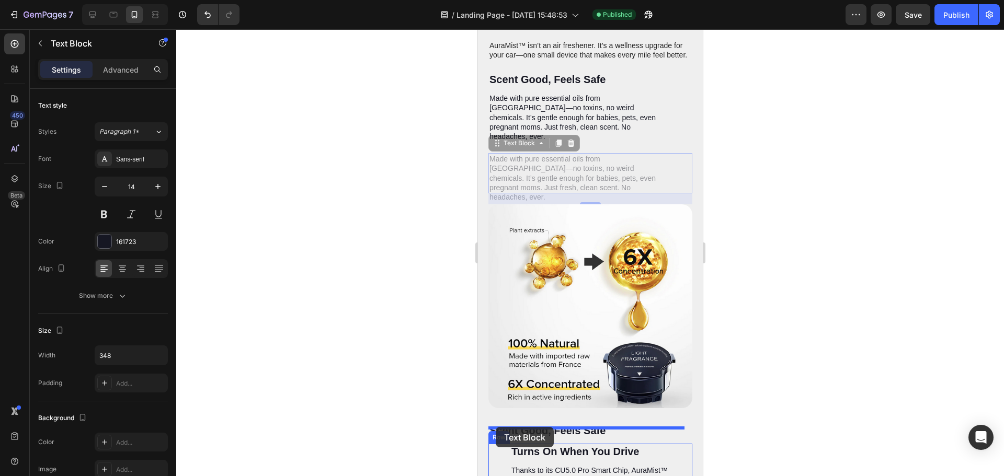
drag, startPoint x: 498, startPoint y: 138, endPoint x: 496, endPoint y: 426, distance: 287.5
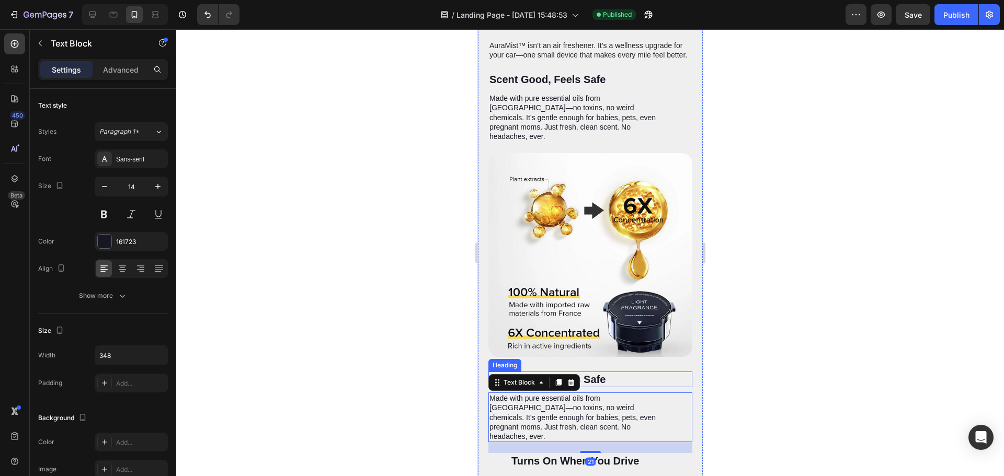
scroll to position [2039, 0]
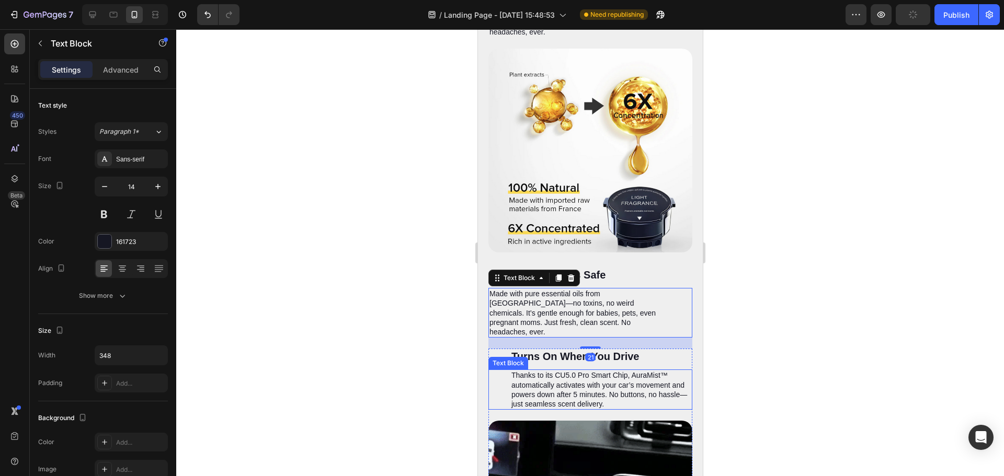
click at [520, 357] on div "Text Block" at bounding box center [508, 363] width 40 height 13
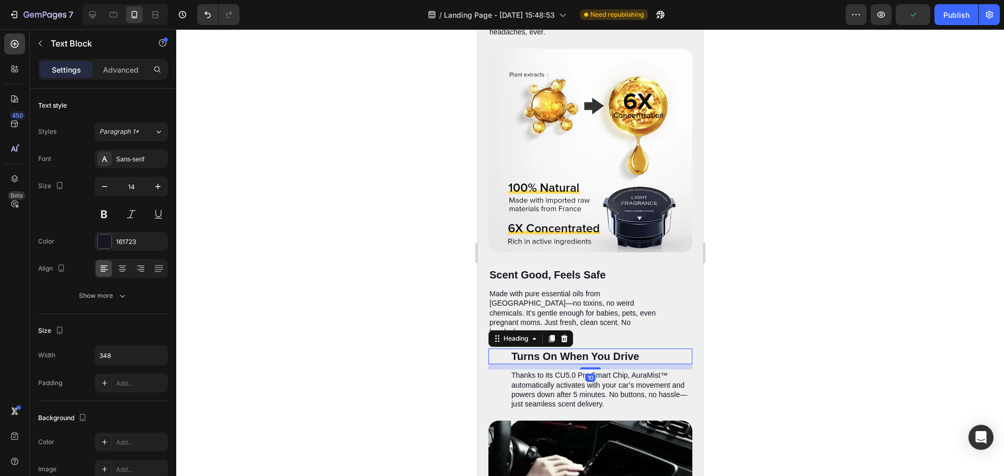
click at [612, 349] on h2 "Turns On When You Drive" at bounding box center [601, 357] width 182 height 16
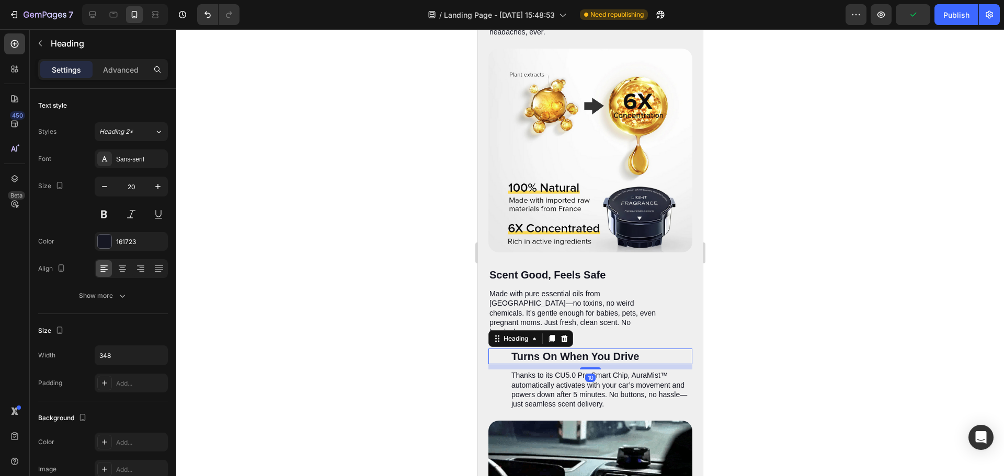
click at [612, 349] on h2 "Turns On When You Drive" at bounding box center [601, 357] width 182 height 16
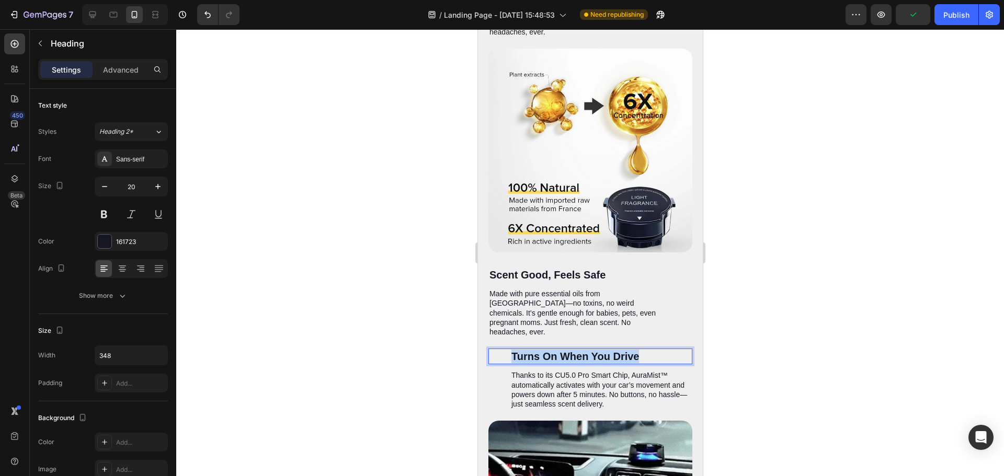
click at [612, 350] on p "Turns On When You Drive" at bounding box center [601, 357] width 180 height 14
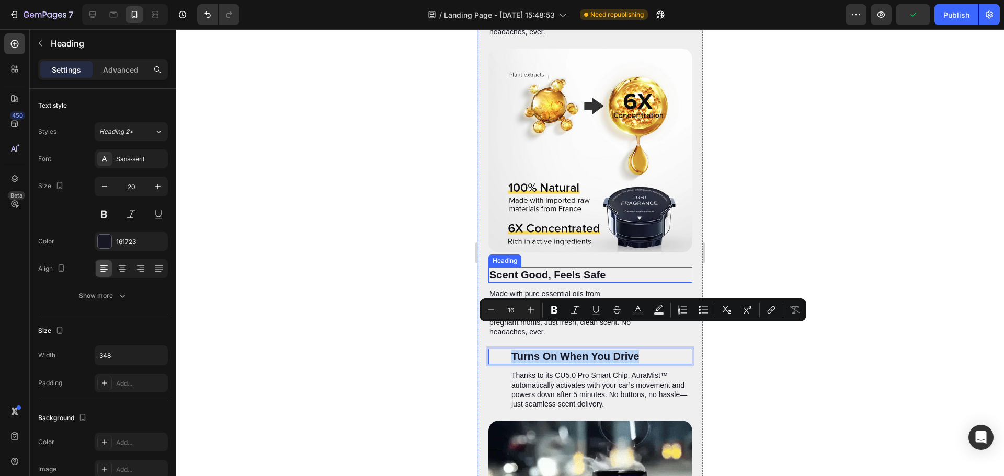
click at [554, 267] on h2 "Scent Good, Feels Safe" at bounding box center [579, 275] width 182 height 16
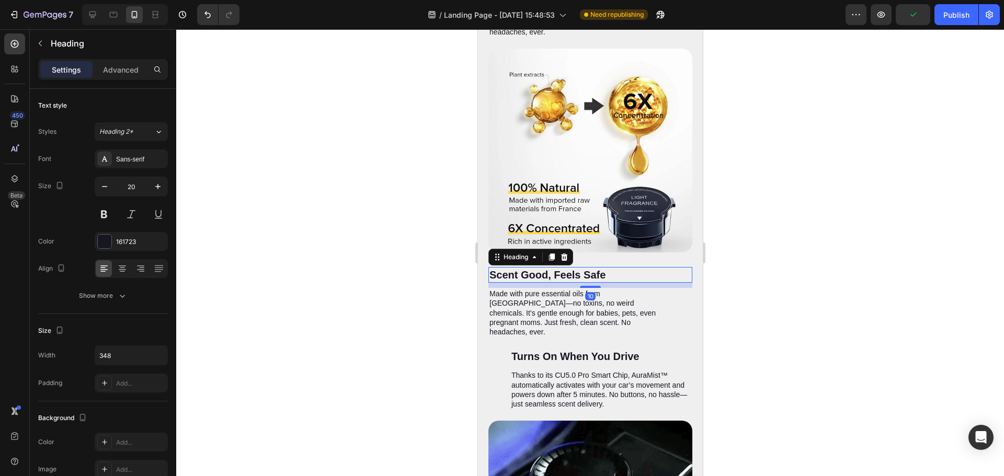
click at [554, 267] on h2 "Scent Good, Feels Safe" at bounding box center [579, 275] width 182 height 16
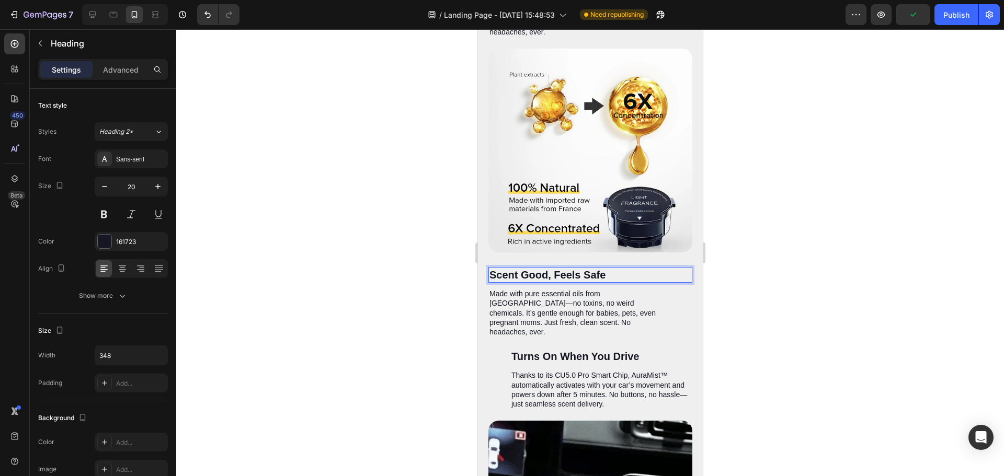
click at [554, 268] on p "Scent Good, Feels Safe" at bounding box center [579, 275] width 180 height 14
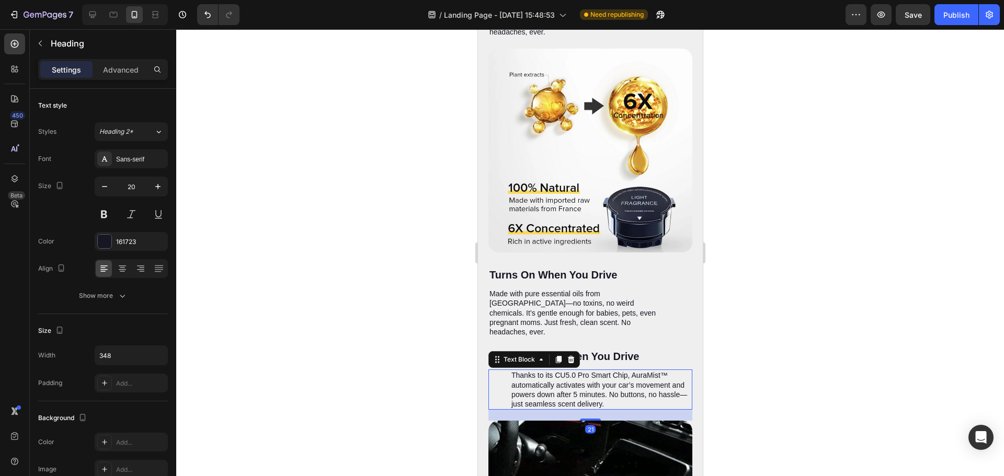
click at [555, 371] on p "Thanks to its CU5.0 Pro Smart Chip, AuraMist™ automatically activates with your…" at bounding box center [601, 390] width 180 height 38
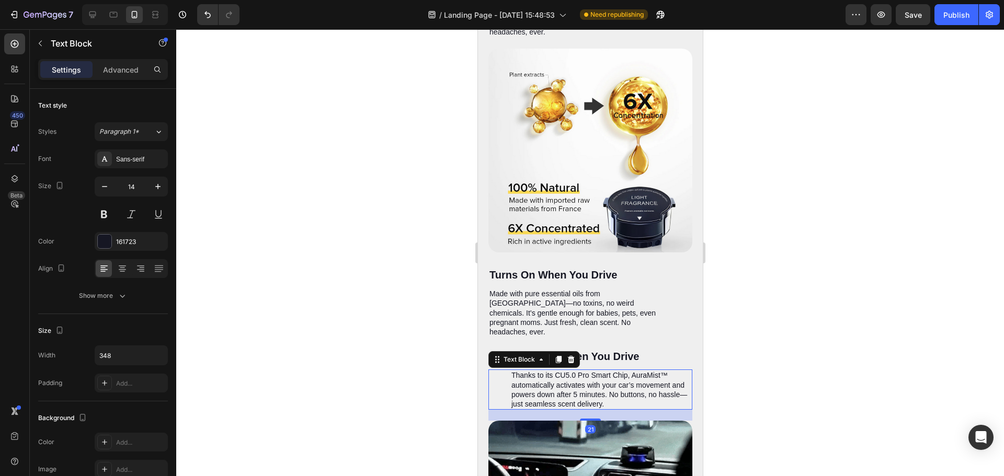
click at [555, 371] on p "Thanks to its CU5.0 Pro Smart Chip, AuraMist™ automatically activates with your…" at bounding box center [601, 390] width 180 height 38
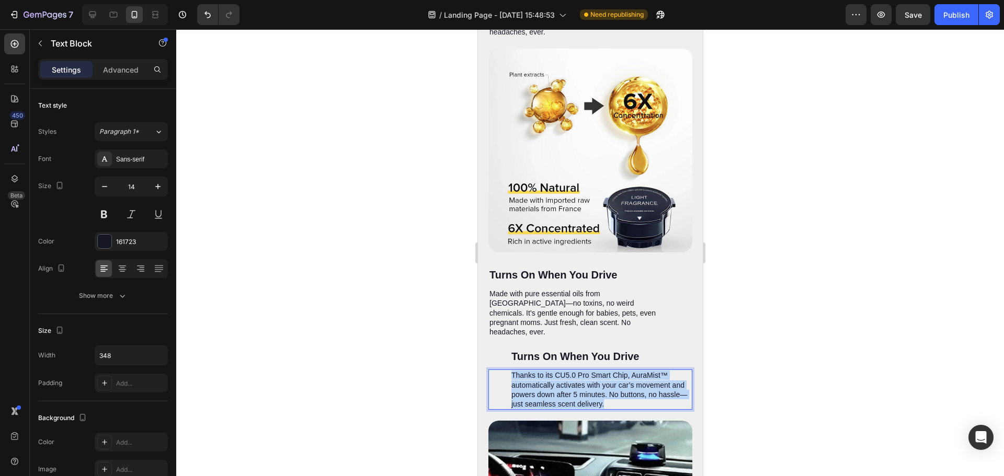
click at [555, 371] on p "Thanks to its CU5.0 Pro Smart Chip, AuraMist™ automatically activates with your…" at bounding box center [601, 390] width 180 height 38
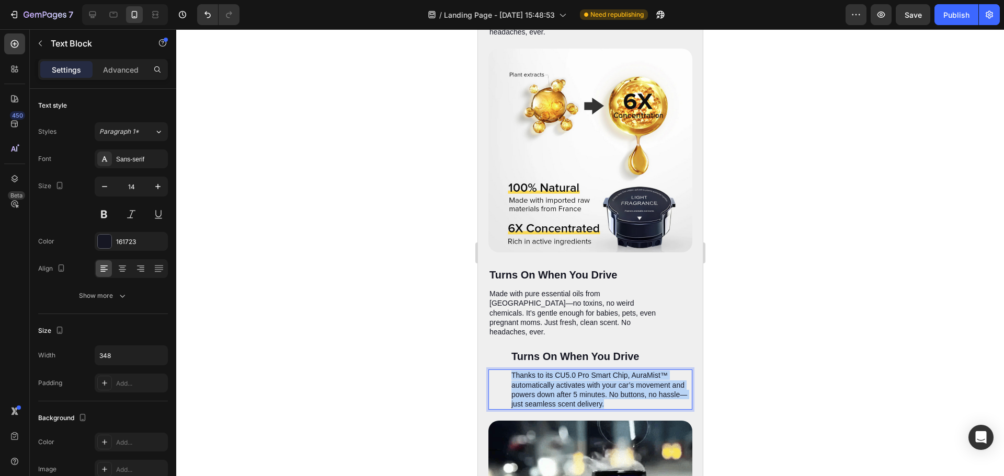
copy p "Thanks to its CU5.0 Pro Smart Chip, AuraMist™ automatically activates with your…"
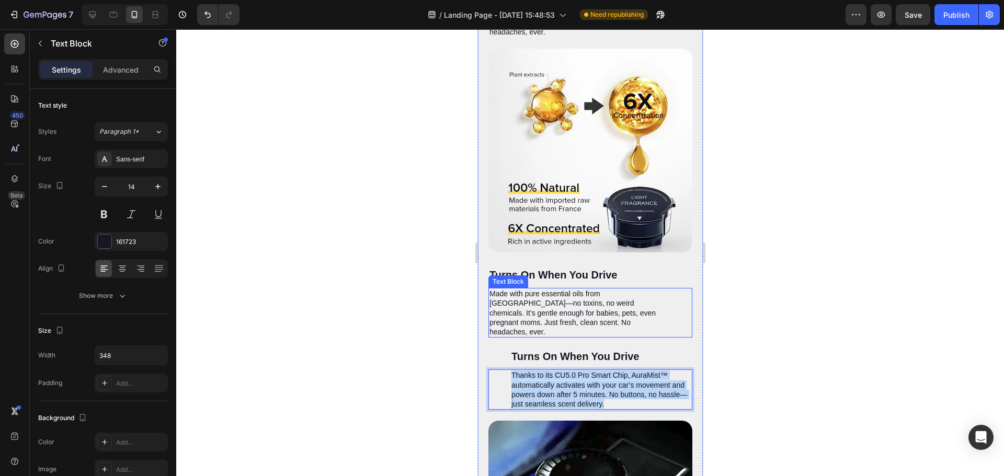
click at [533, 293] on p "Made with pure essential oils from [GEOGRAPHIC_DATA]—no toxins, no weird chemic…" at bounding box center [579, 313] width 180 height 48
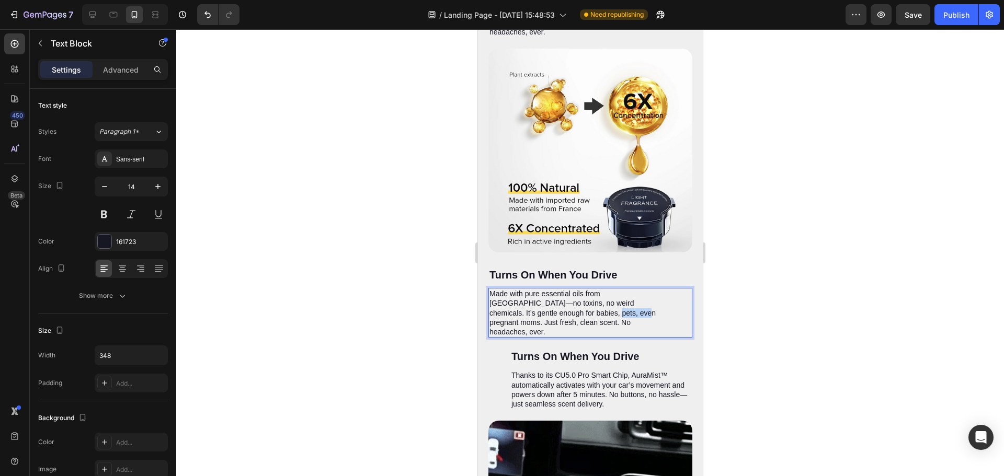
click at [533, 293] on p "Made with pure essential oils from [GEOGRAPHIC_DATA]—no toxins, no weird chemic…" at bounding box center [579, 313] width 180 height 48
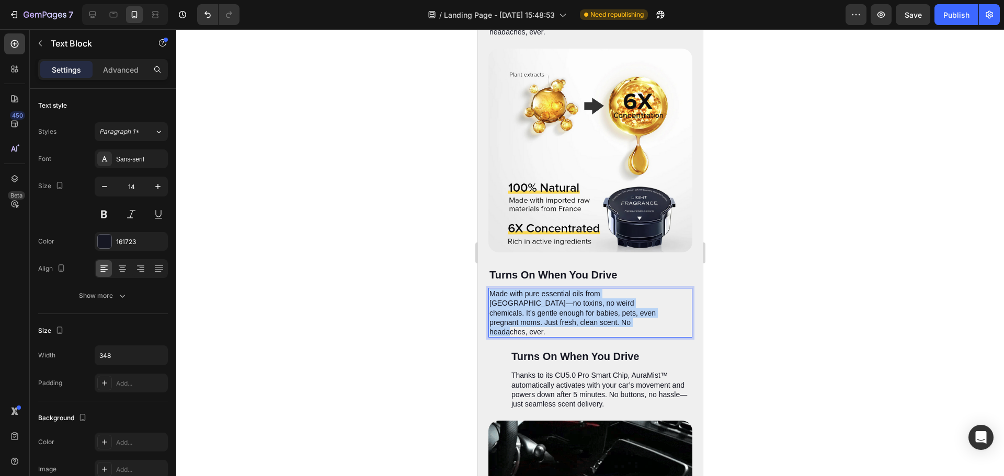
click at [533, 293] on p "Made with pure essential oils from [GEOGRAPHIC_DATA]—no toxins, no weird chemic…" at bounding box center [579, 313] width 180 height 48
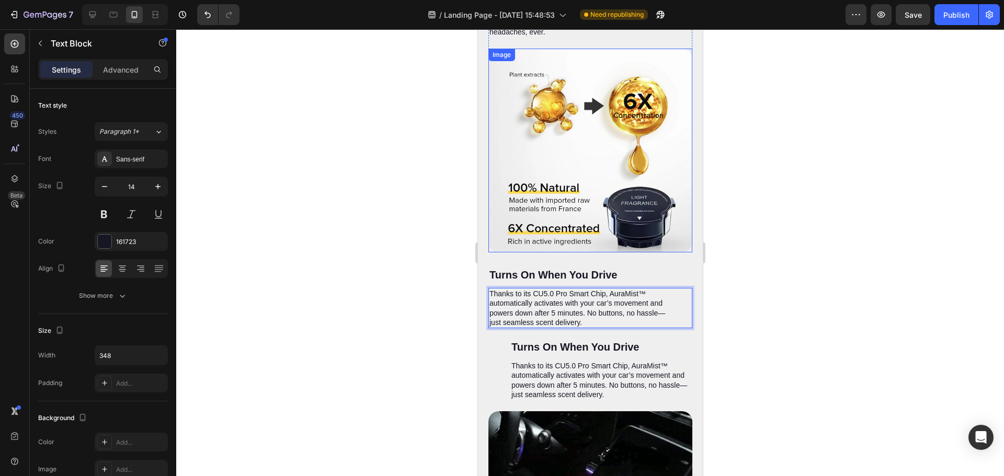
click at [631, 197] on img at bounding box center [590, 151] width 204 height 204
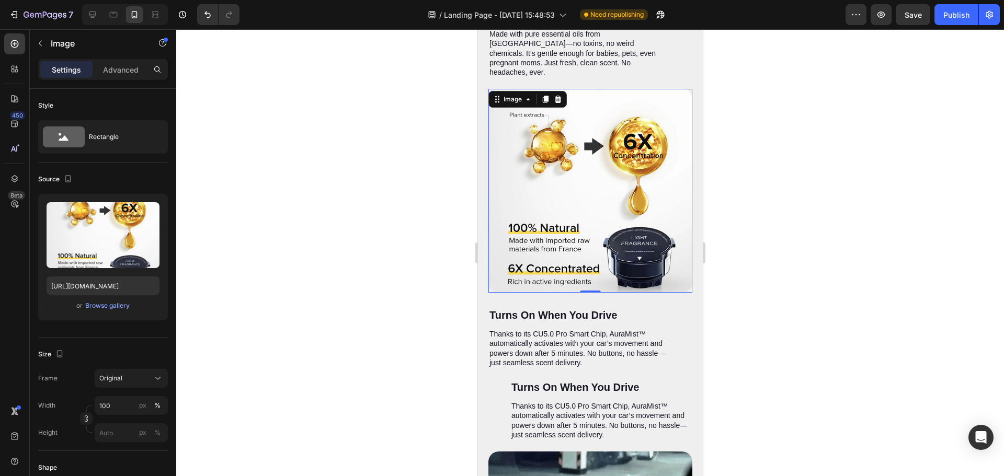
scroll to position [1986, 0]
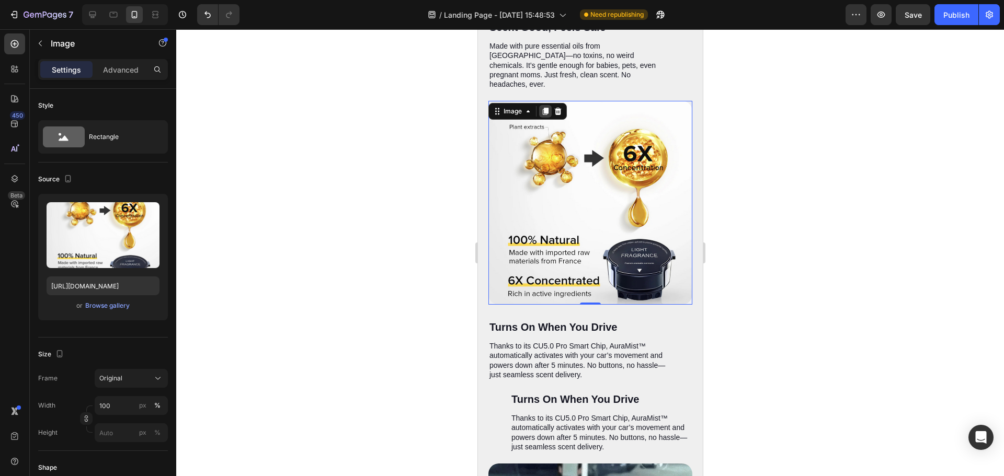
click at [546, 108] on icon at bounding box center [545, 111] width 8 height 8
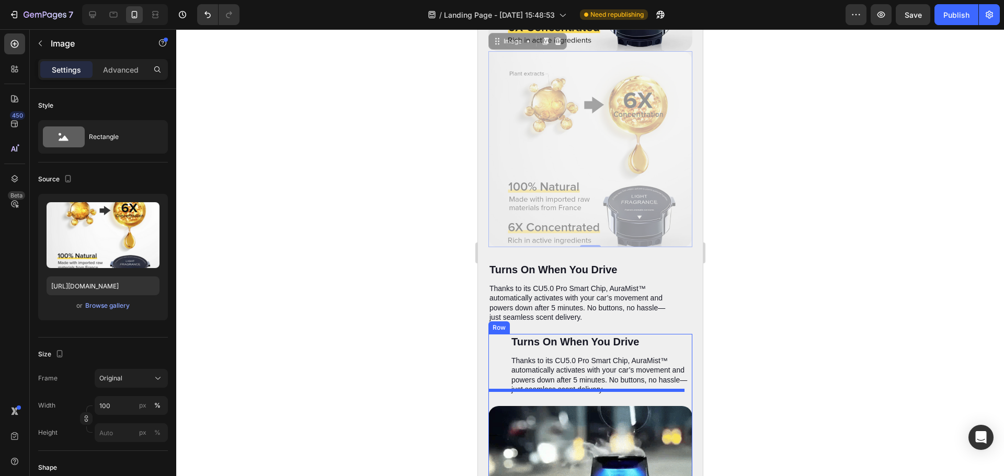
scroll to position [2262, 0]
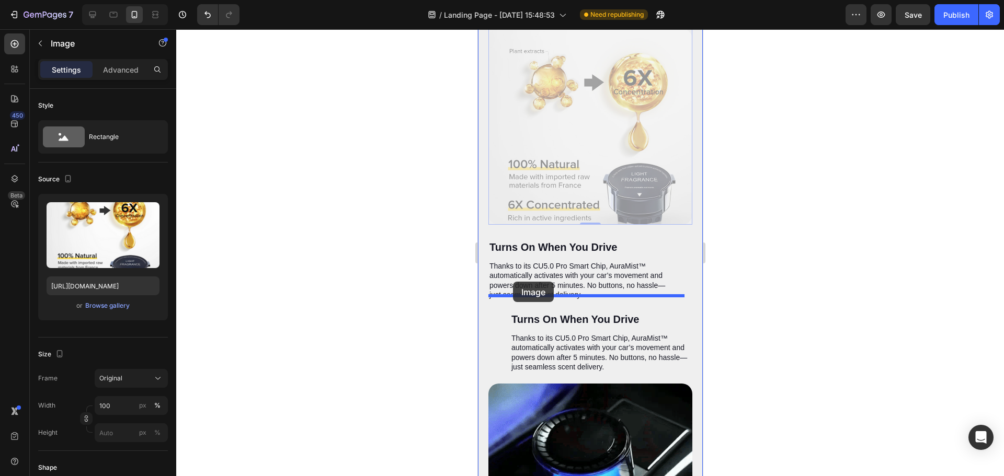
drag, startPoint x: 492, startPoint y: 281, endPoint x: 512, endPoint y: 282, distance: 19.9
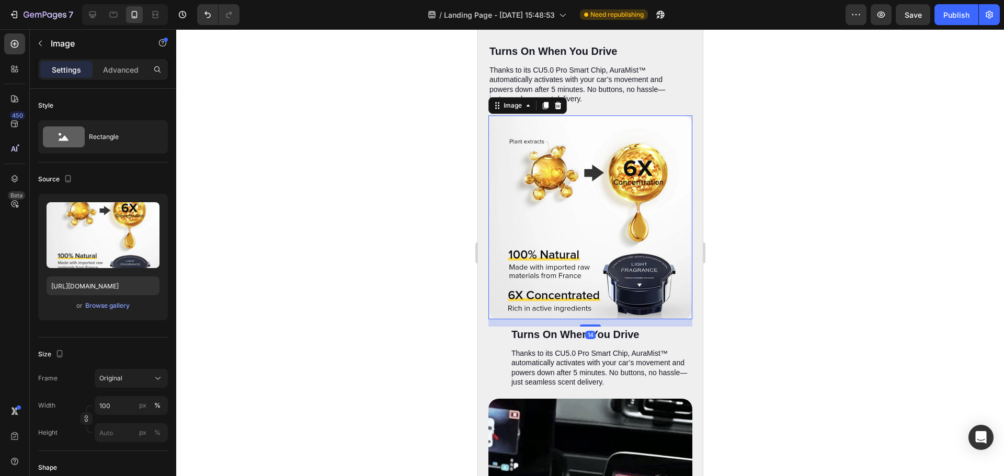
click at [595, 206] on img at bounding box center [590, 218] width 204 height 204
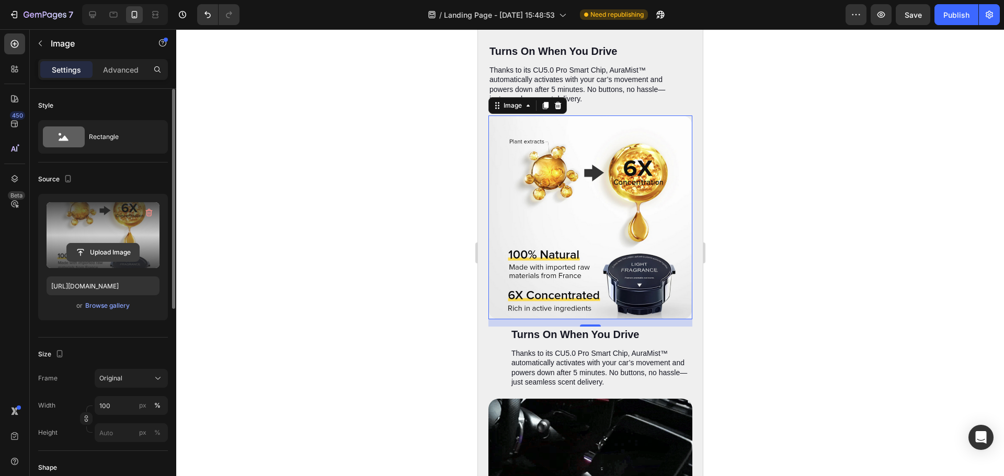
click at [111, 251] on input "file" at bounding box center [103, 253] width 72 height 18
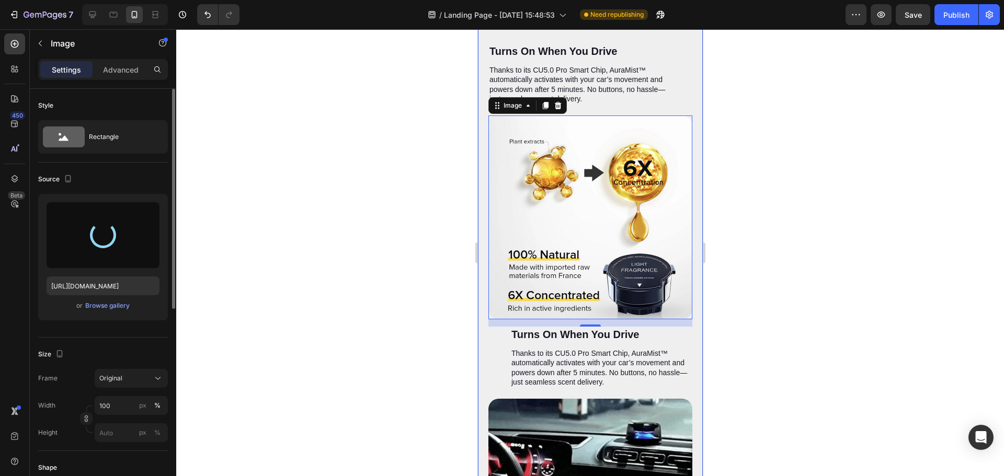
scroll to position [2315, 0]
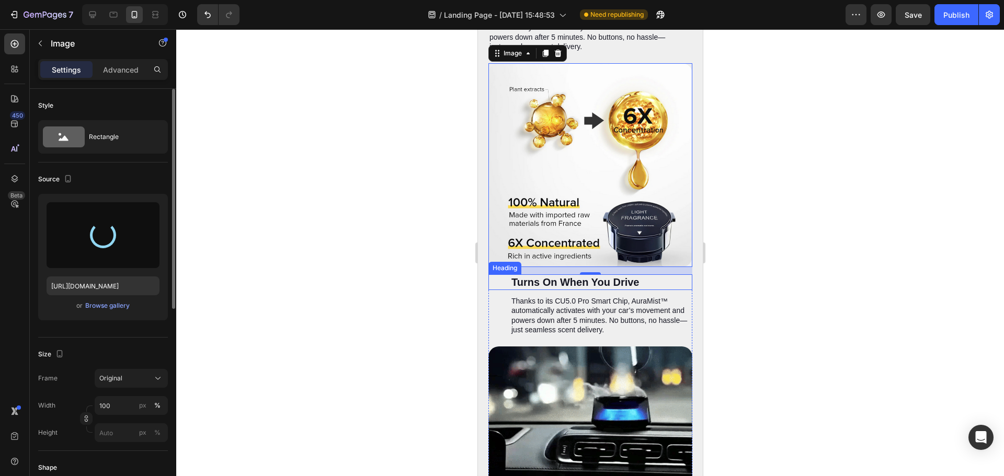
type input "[URL][DOMAIN_NAME]"
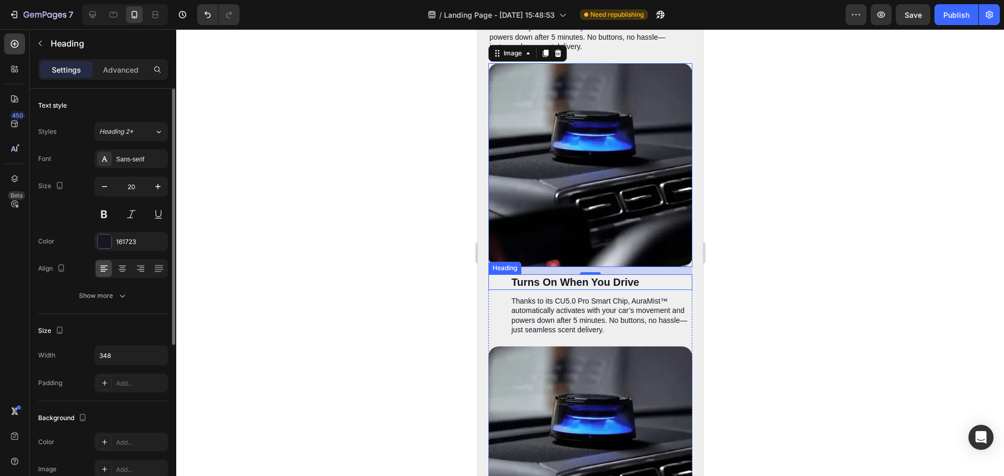
click at [658, 275] on p "Turns On When You Drive" at bounding box center [601, 282] width 180 height 14
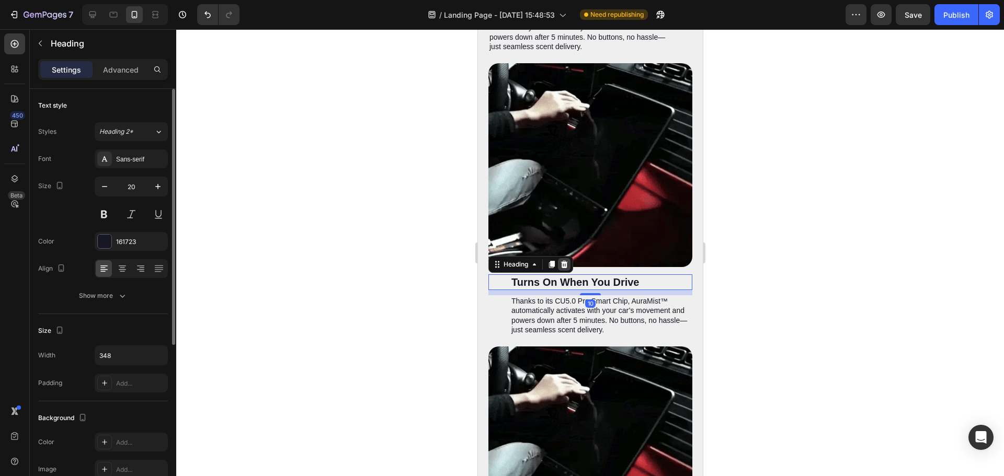
click at [568, 258] on div at bounding box center [563, 264] width 13 height 13
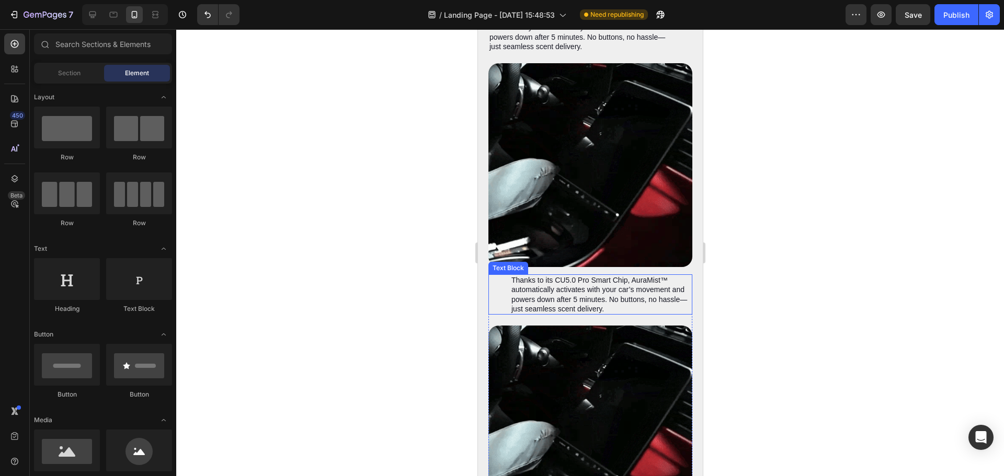
click at [589, 275] on p "Thanks to its CU5.0 Pro Smart Chip, AuraMist™ automatically activates with your…" at bounding box center [601, 294] width 180 height 38
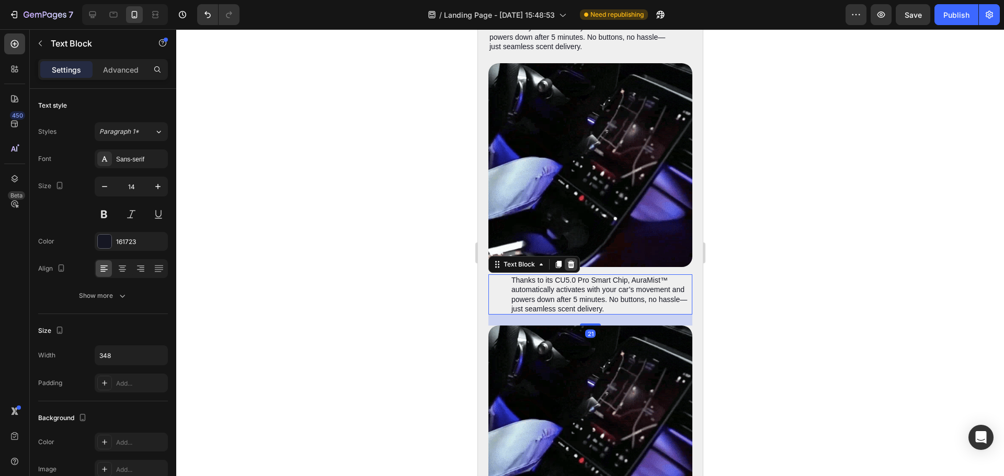
click at [571, 260] on icon at bounding box center [570, 264] width 8 height 8
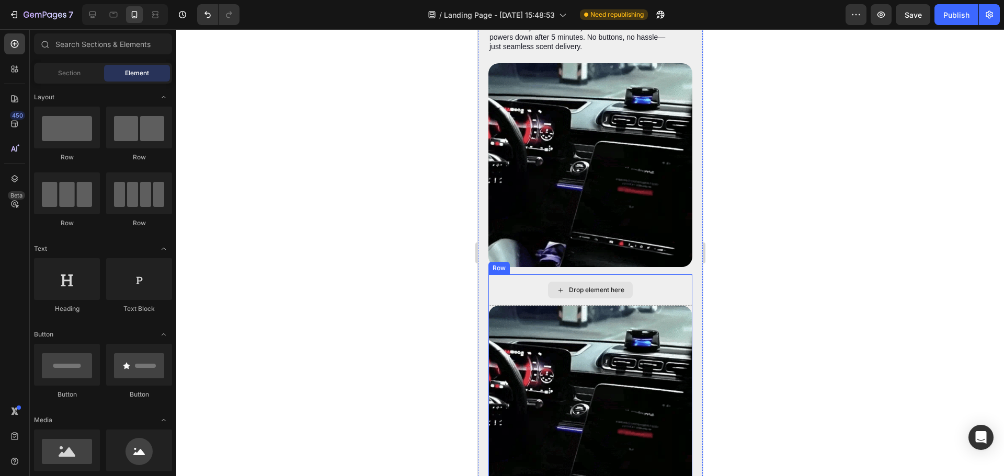
click at [633, 274] on div "Drop element here" at bounding box center [590, 289] width 204 height 31
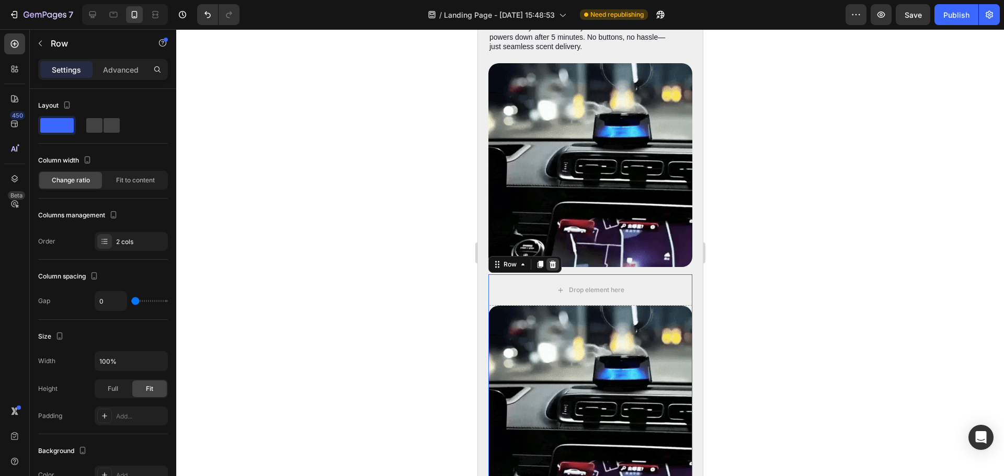
click at [553, 260] on icon at bounding box center [552, 264] width 8 height 8
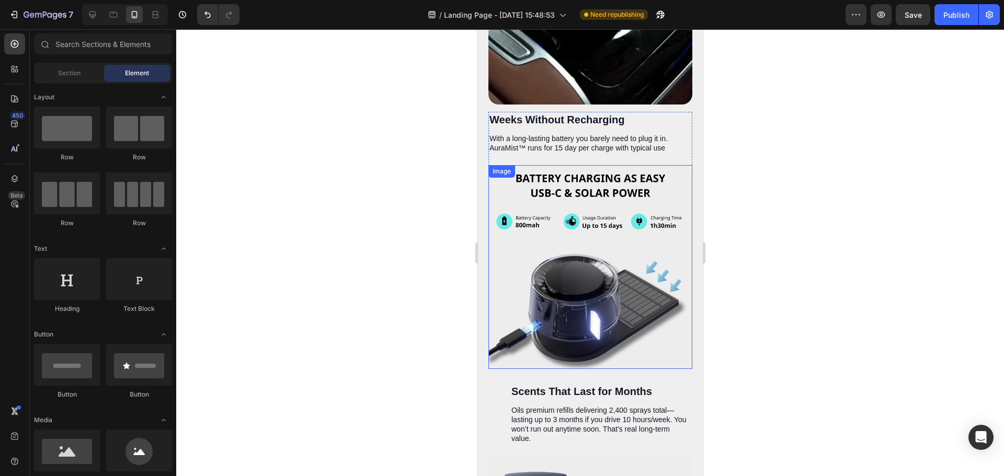
scroll to position [2472, 0]
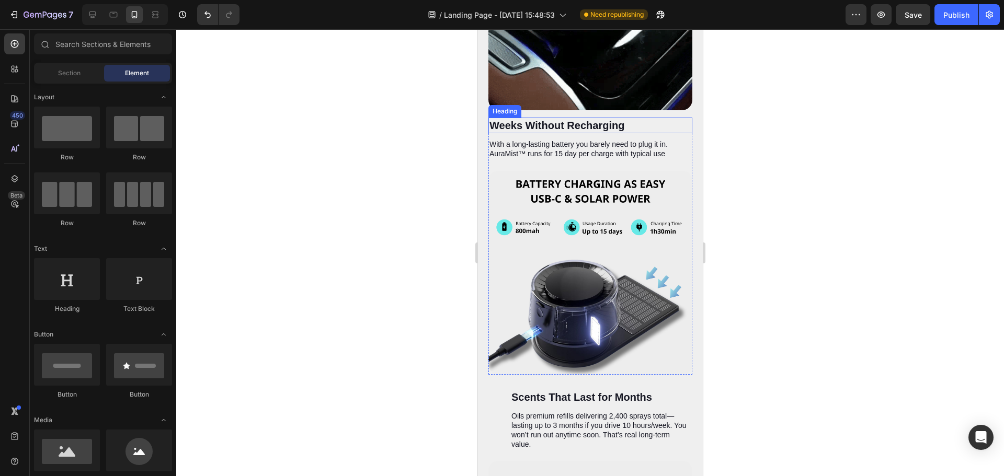
click at [606, 118] on h2 "Weeks Without Recharging" at bounding box center [579, 126] width 182 height 16
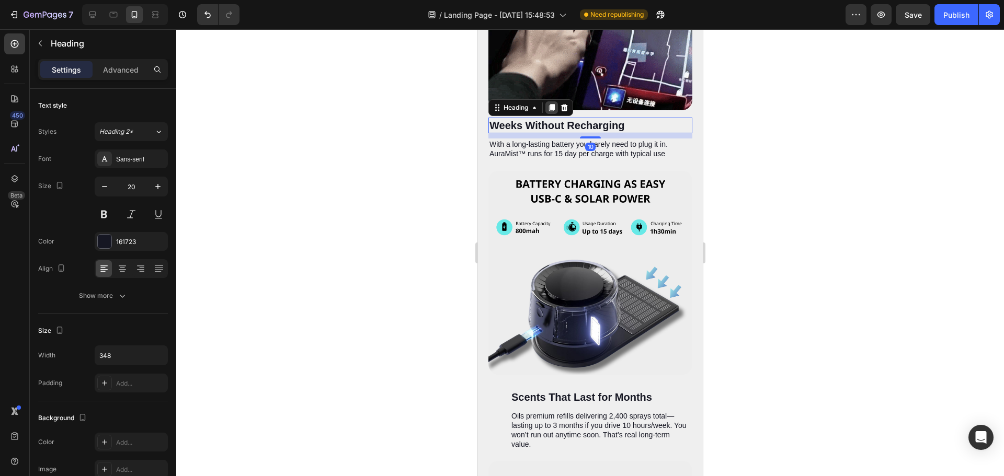
click at [550, 104] on icon at bounding box center [551, 107] width 6 height 7
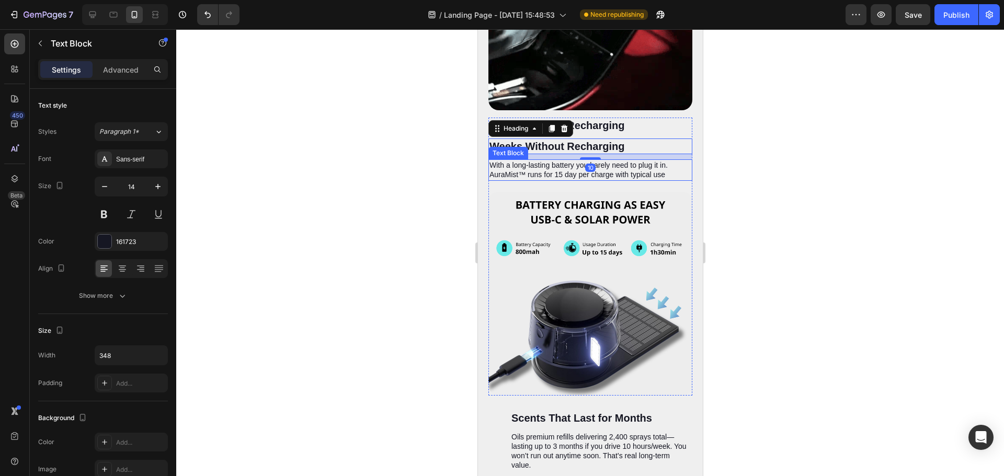
click at [544, 160] on p "With a long-lasting battery you barely need to plug it in. AuraMist™ runs for 1…" at bounding box center [579, 169] width 180 height 19
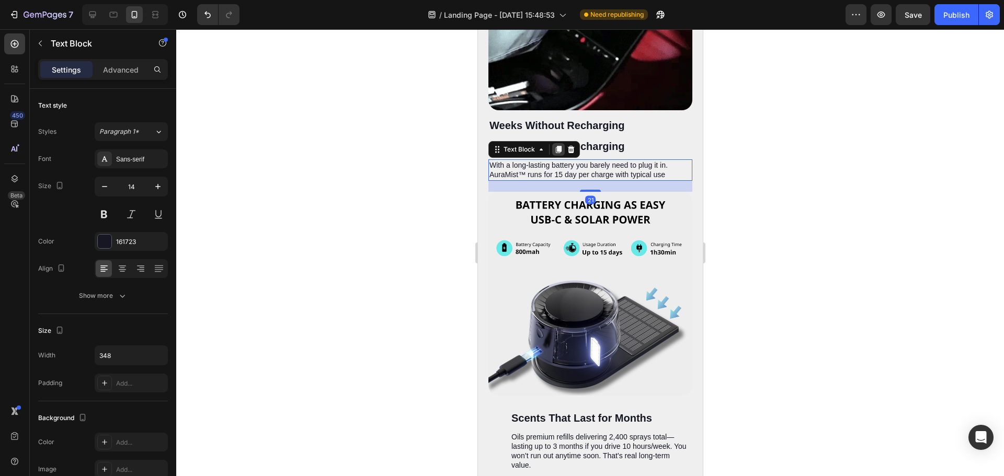
click at [558, 146] on icon at bounding box center [558, 149] width 6 height 7
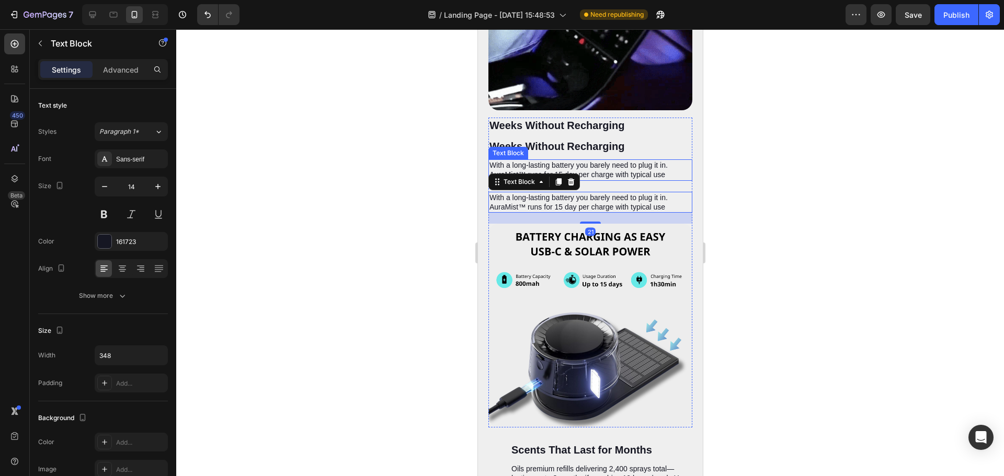
click at [500, 148] on div "Text Block" at bounding box center [508, 152] width 36 height 9
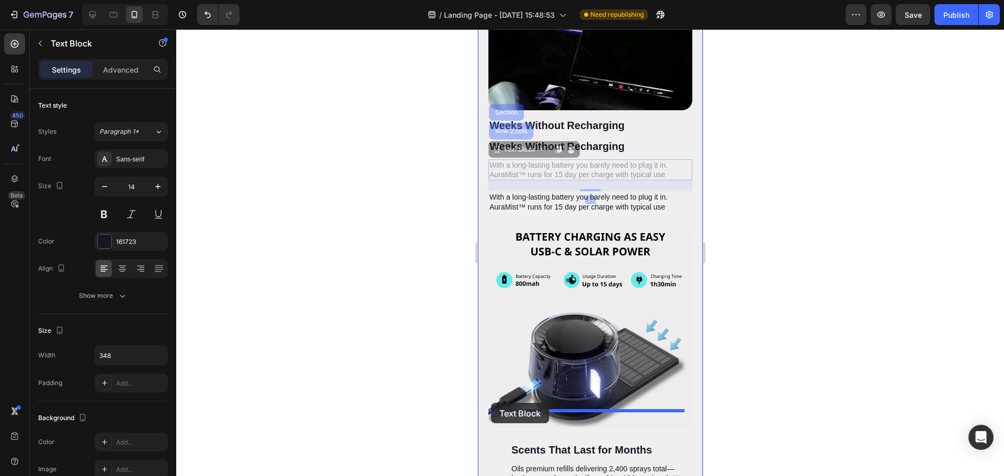
drag, startPoint x: 497, startPoint y: 127, endPoint x: 492, endPoint y: 400, distance: 273.4
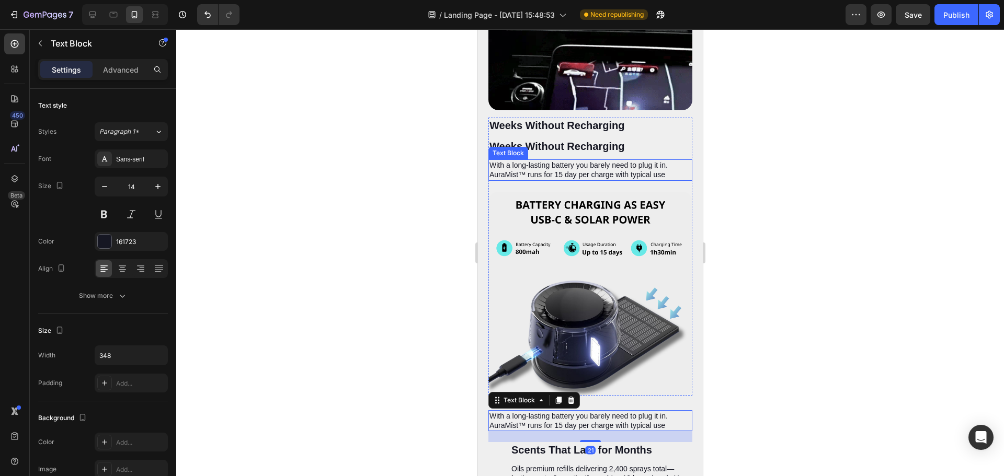
click at [521, 160] on p "With a long-lasting battery you barely need to plug it in. AuraMist™ runs for 1…" at bounding box center [579, 169] width 180 height 19
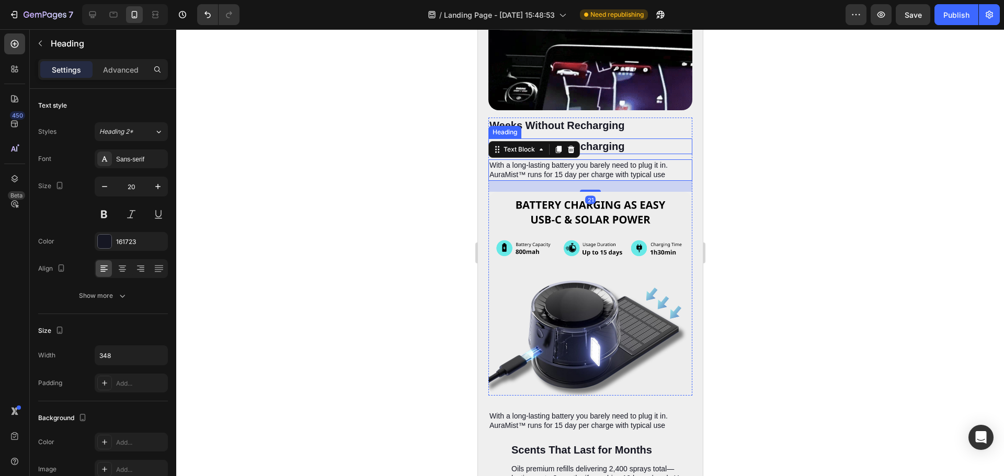
click at [612, 139] on h2 "Weeks Without Recharging" at bounding box center [579, 147] width 182 height 16
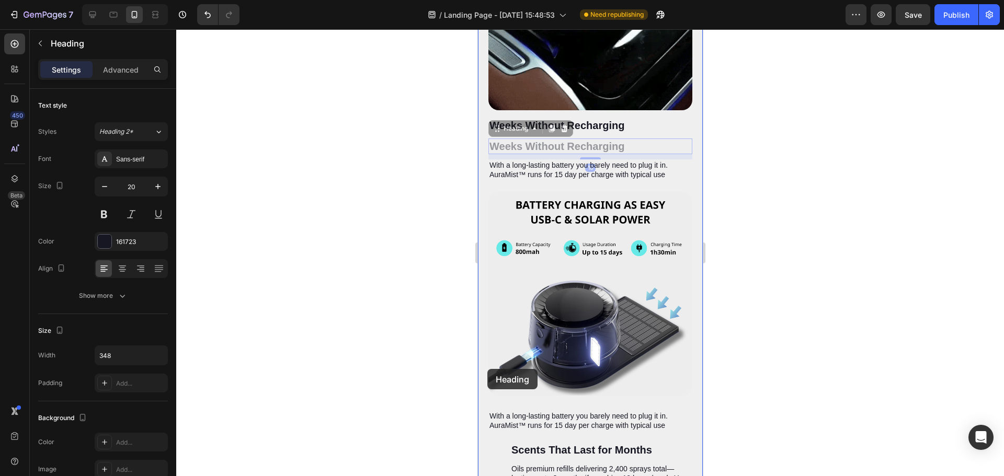
drag, startPoint x: 492, startPoint y: 113, endPoint x: 530, endPoint y: 360, distance: 249.5
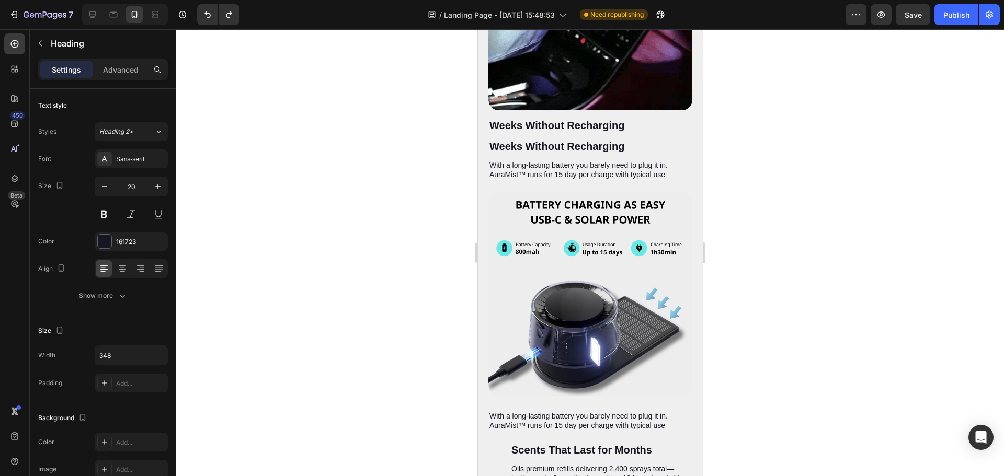
click at [500, 139] on h2 "Weeks Without Recharging" at bounding box center [579, 147] width 182 height 16
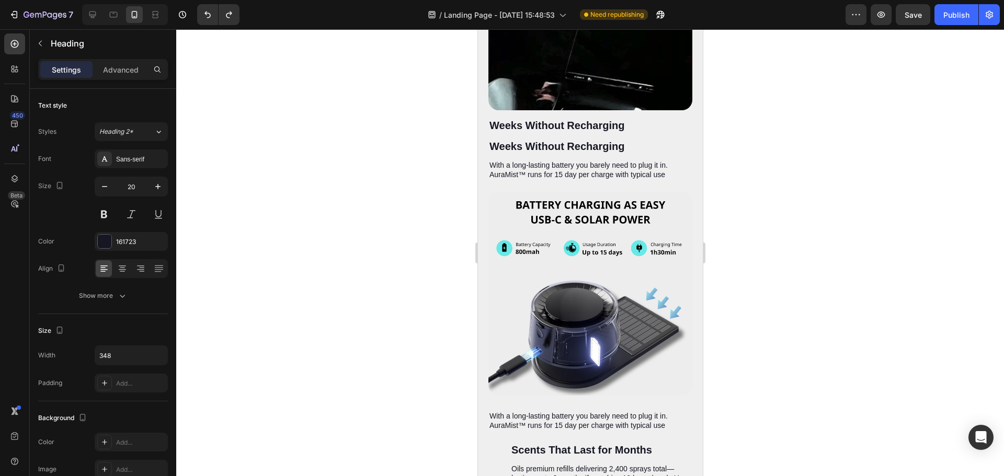
click at [555, 140] on p "Weeks Without Recharging" at bounding box center [579, 147] width 180 height 14
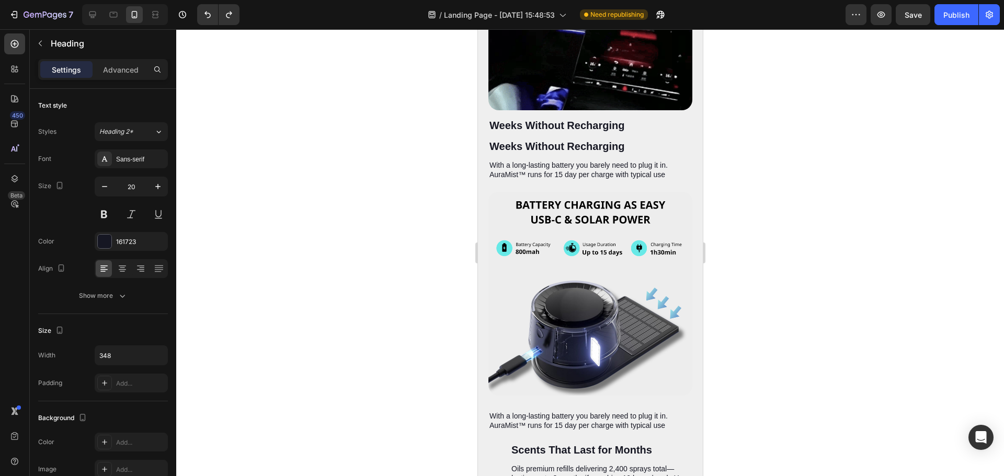
drag, startPoint x: 715, startPoint y: 144, endPoint x: 703, endPoint y: 143, distance: 11.5
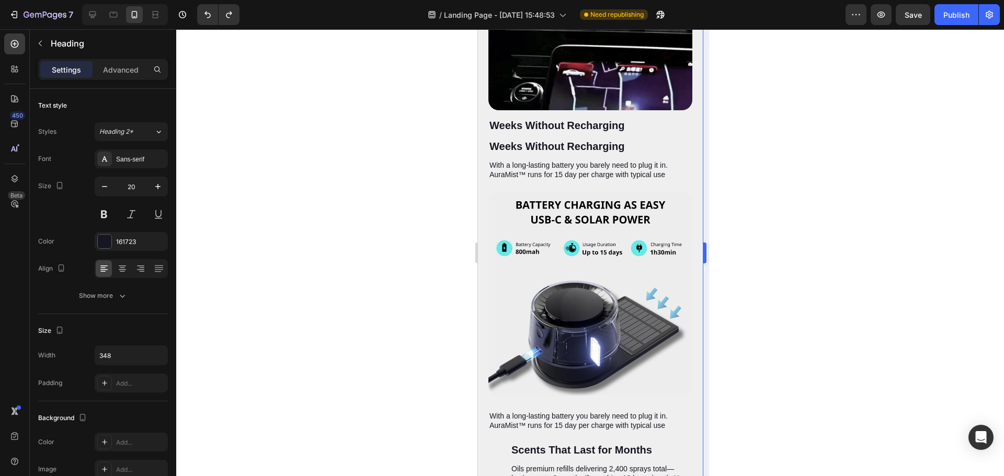
click at [714, 144] on div at bounding box center [590, 252] width 828 height 447
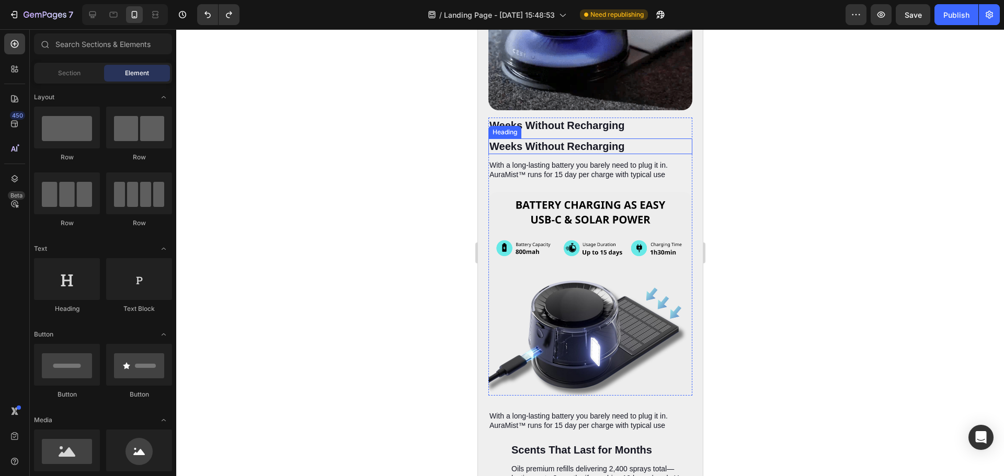
click at [590, 140] on p "Weeks Without Recharging" at bounding box center [579, 147] width 180 height 14
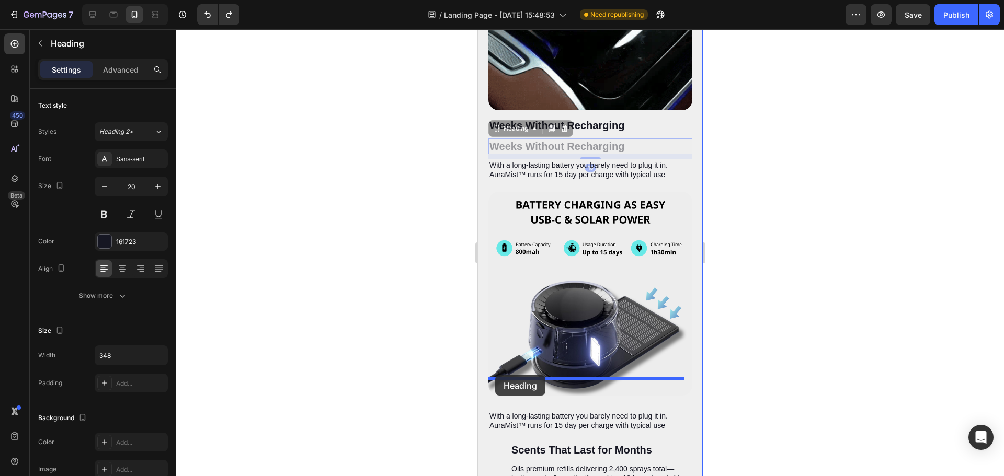
drag, startPoint x: 495, startPoint y: 106, endPoint x: 495, endPoint y: 375, distance: 269.2
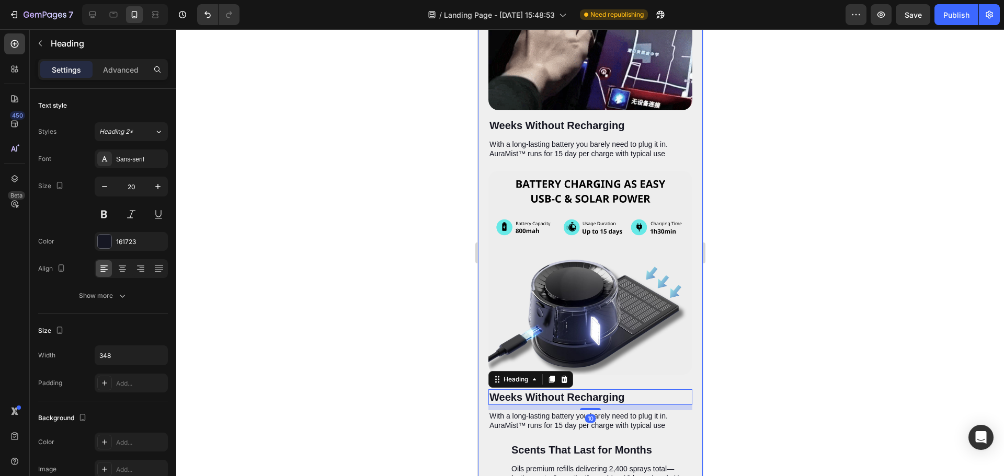
scroll to position [2524, 0]
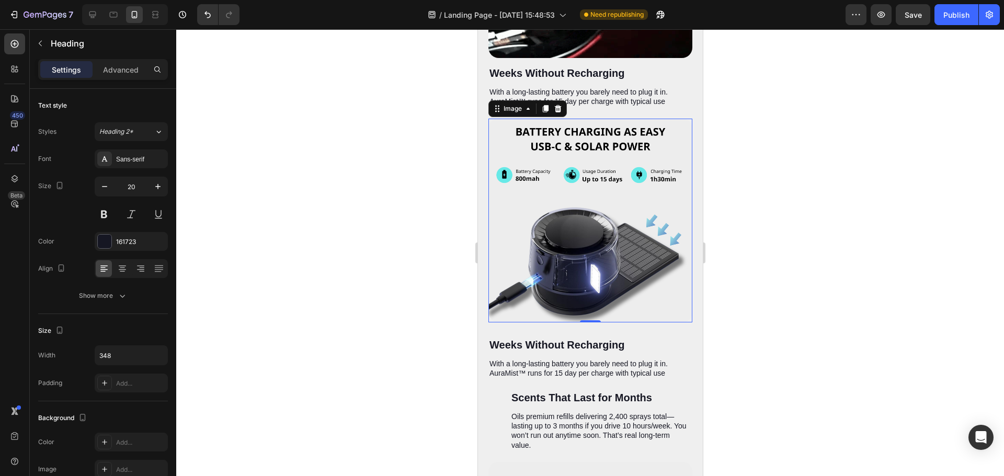
click at [603, 221] on img at bounding box center [590, 221] width 204 height 204
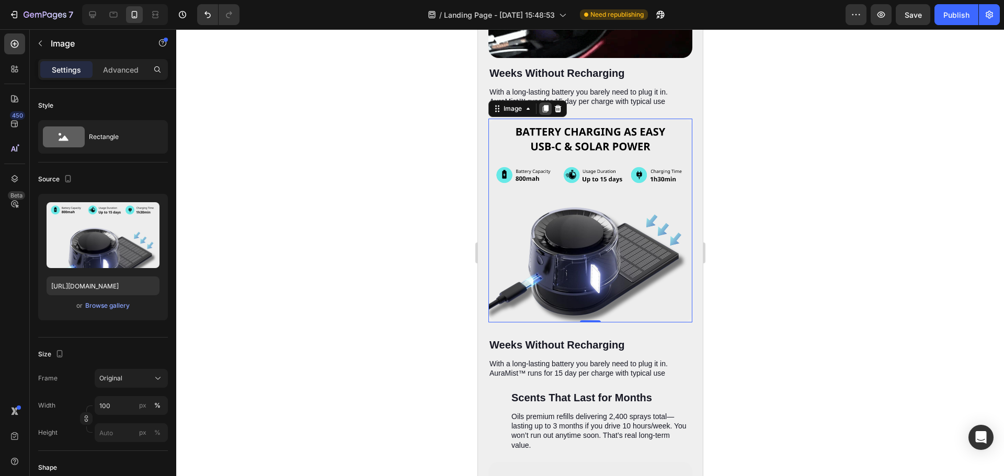
click at [543, 105] on icon at bounding box center [545, 108] width 6 height 7
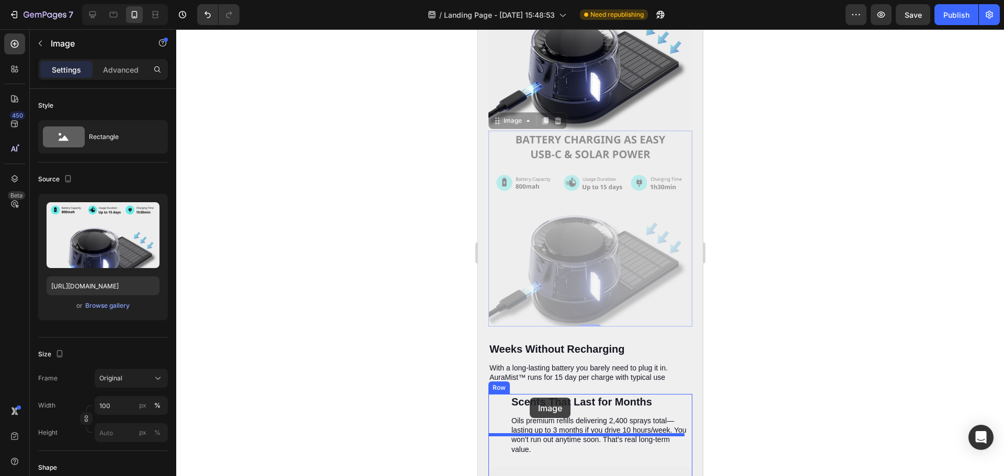
scroll to position [2777, 0]
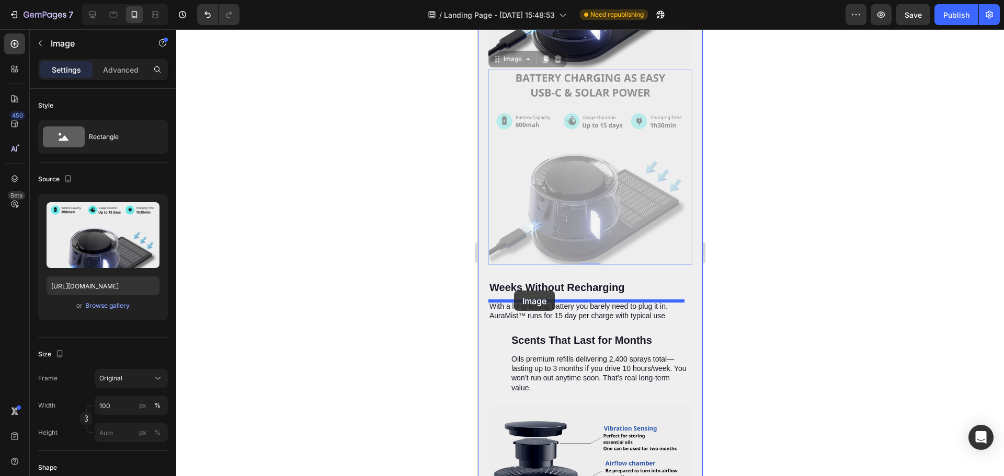
drag, startPoint x: 495, startPoint y: 280, endPoint x: 513, endPoint y: 291, distance: 21.1
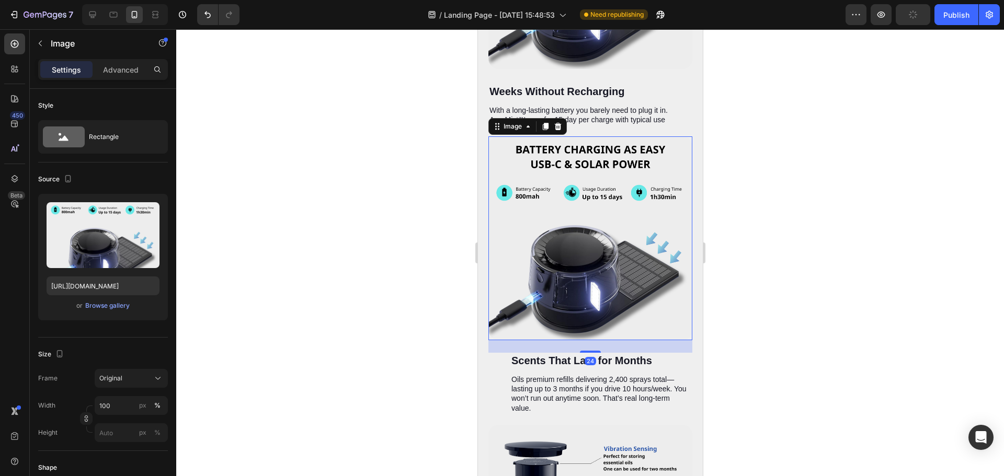
click at [619, 235] on img at bounding box center [590, 238] width 204 height 204
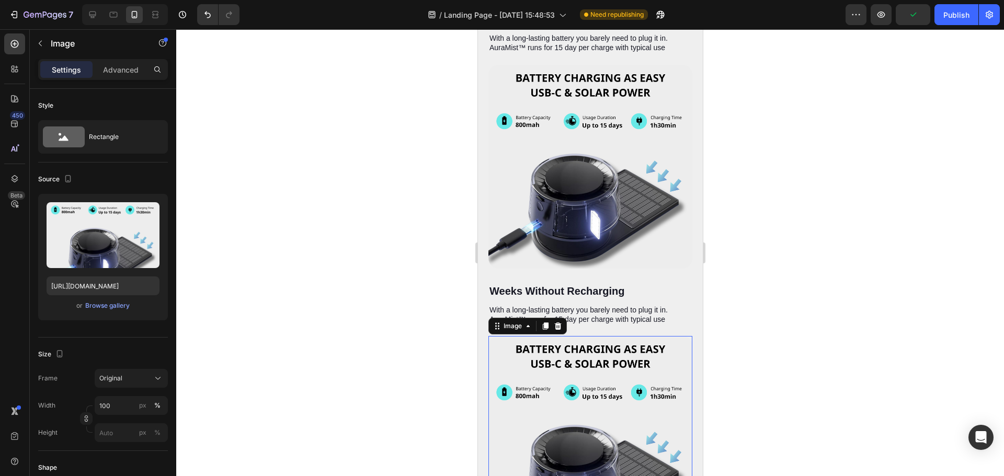
scroll to position [2568, 0]
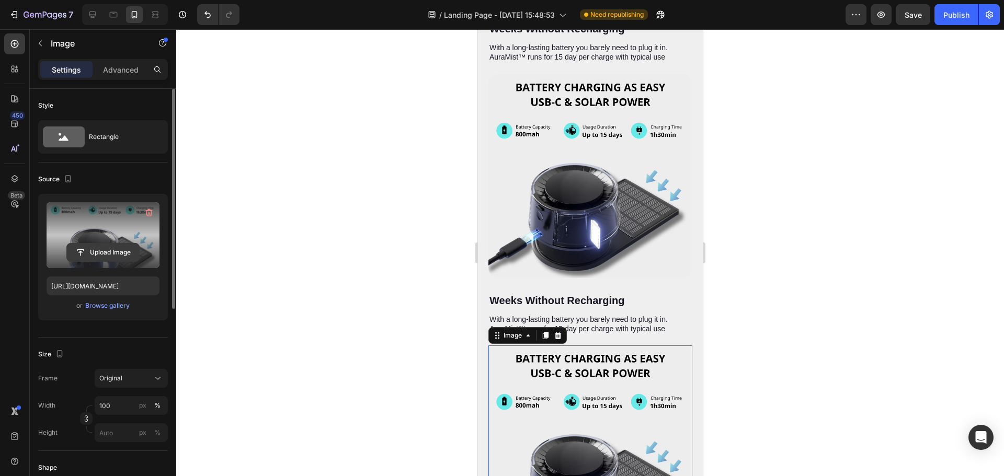
click at [113, 252] on input "file" at bounding box center [103, 253] width 72 height 18
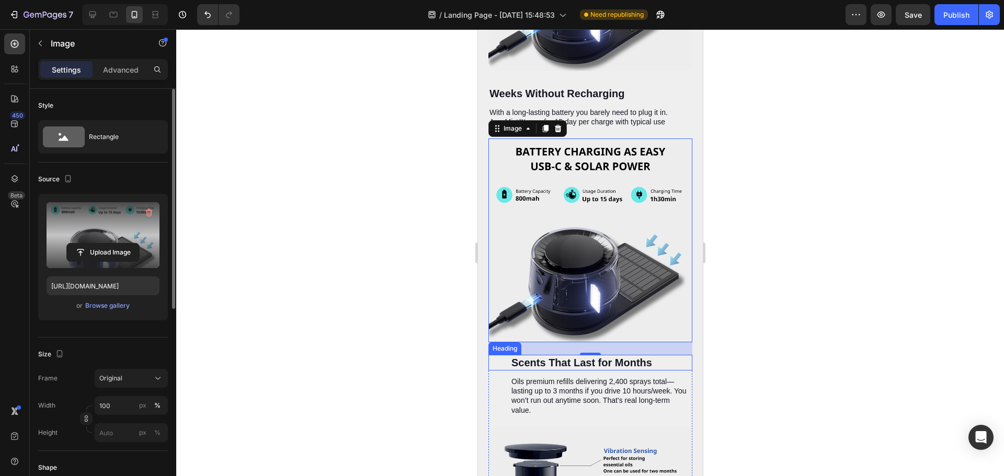
scroll to position [2777, 0]
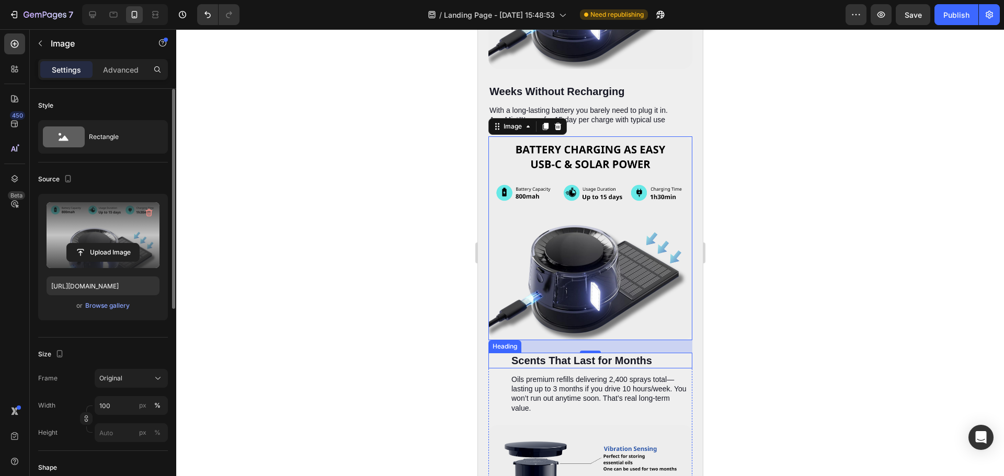
click at [584, 357] on div "24" at bounding box center [590, 361] width 12 height 8
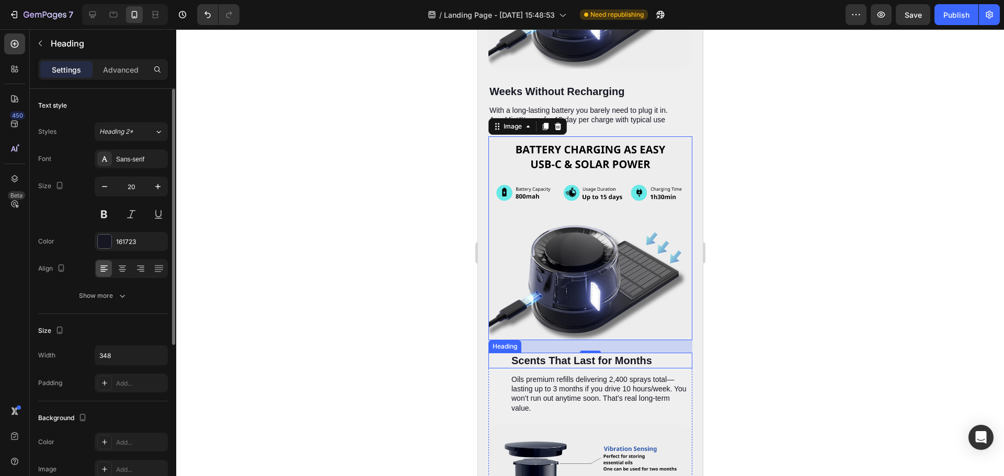
click at [608, 353] on h2 "Scents That Last for Months" at bounding box center [601, 361] width 182 height 16
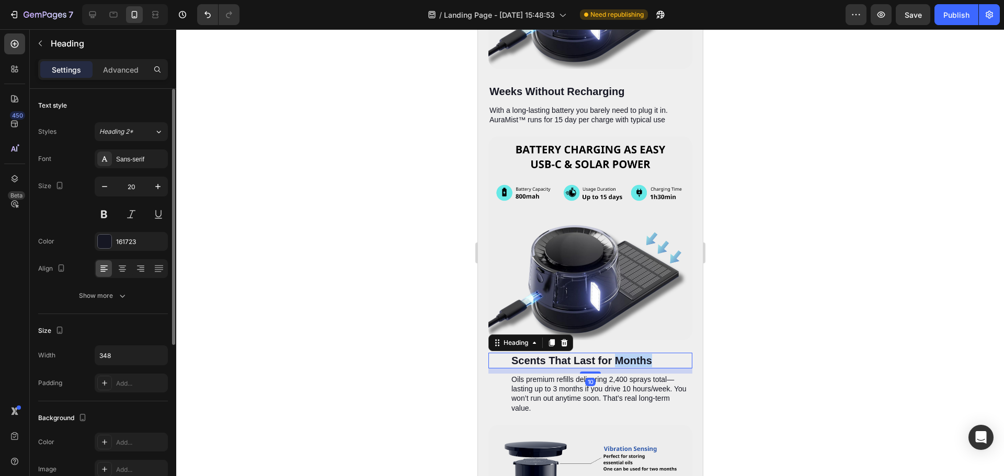
click at [608, 353] on h2 "Scents That Last for Months" at bounding box center [601, 361] width 182 height 16
click at [608, 354] on p "Scents That Last for Months" at bounding box center [601, 361] width 180 height 14
click at [552, 84] on h2 "Weeks Without Recharging" at bounding box center [579, 92] width 182 height 16
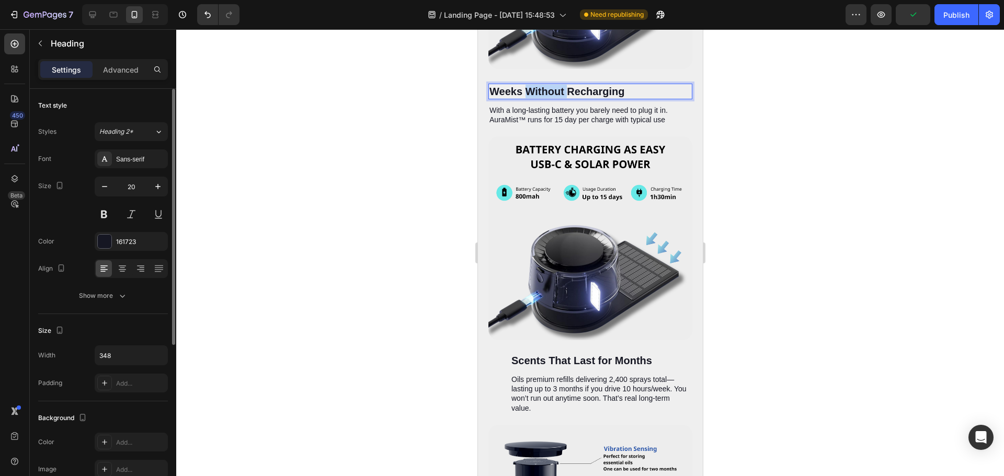
click at [552, 84] on h2 "Weeks Without Recharging" at bounding box center [579, 92] width 182 height 16
click at [552, 85] on p "Weeks Without Recharging" at bounding box center [579, 92] width 180 height 14
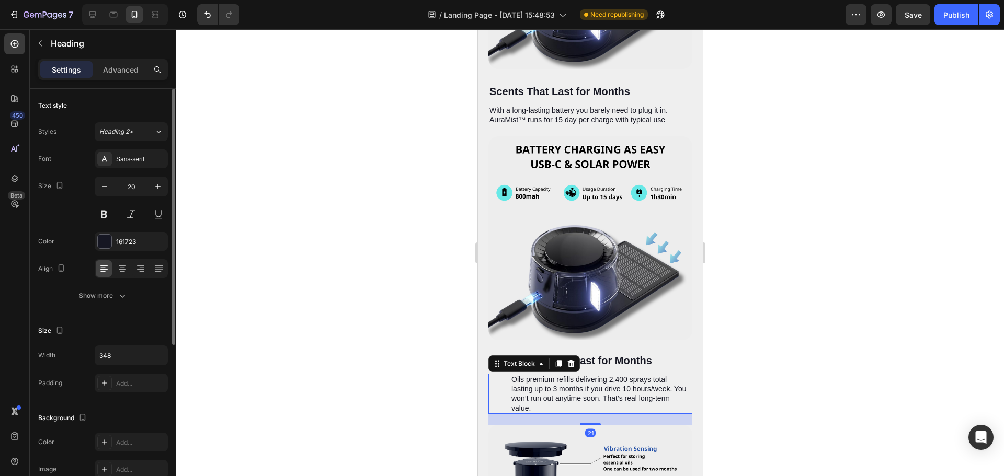
click at [595, 375] on p "Oils premium refills delivering 2,400 sprays total—lasting up to 3 months if yo…" at bounding box center [601, 394] width 180 height 38
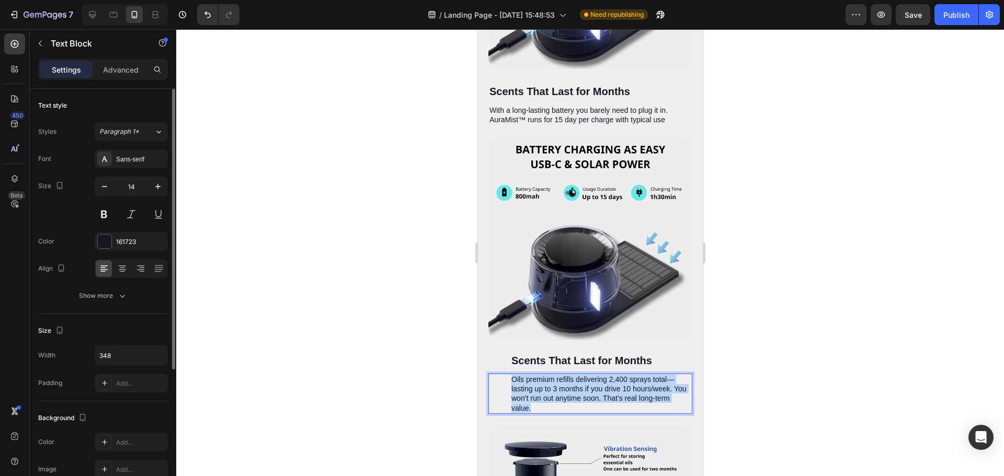
click at [595, 375] on p "Oils premium refills delivering 2,400 sprays total—lasting up to 3 months if yo…" at bounding box center [601, 394] width 180 height 38
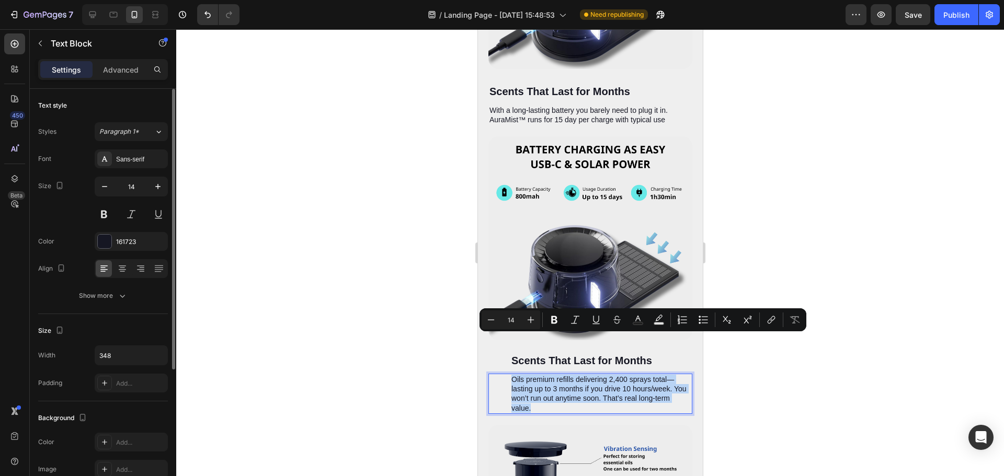
copy p "Oils premium refills delivering 2,400 sprays total—lasting up to 3 months if yo…"
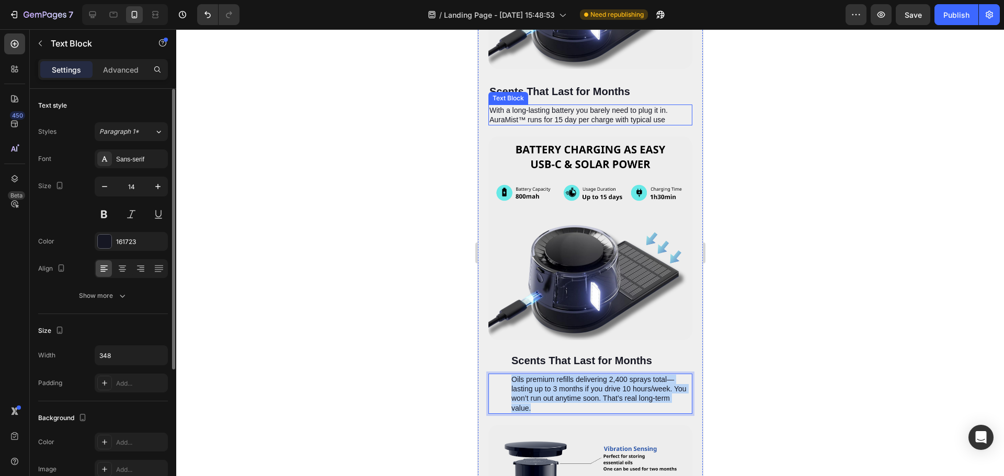
click at [545, 106] on p "With a long-lasting battery you barely need to plug it in. AuraMist™ runs for 1…" at bounding box center [579, 115] width 180 height 19
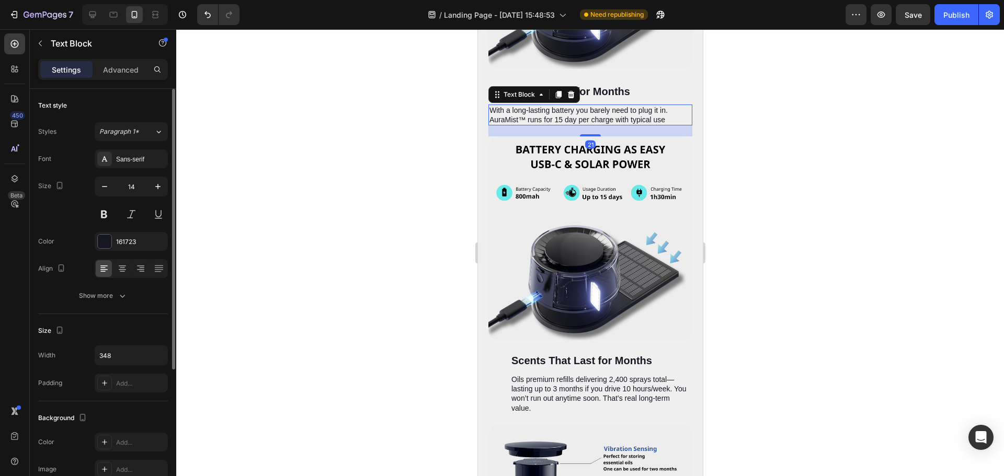
click at [545, 106] on p "With a long-lasting battery you barely need to plug it in. AuraMist™ runs for 1…" at bounding box center [579, 115] width 180 height 19
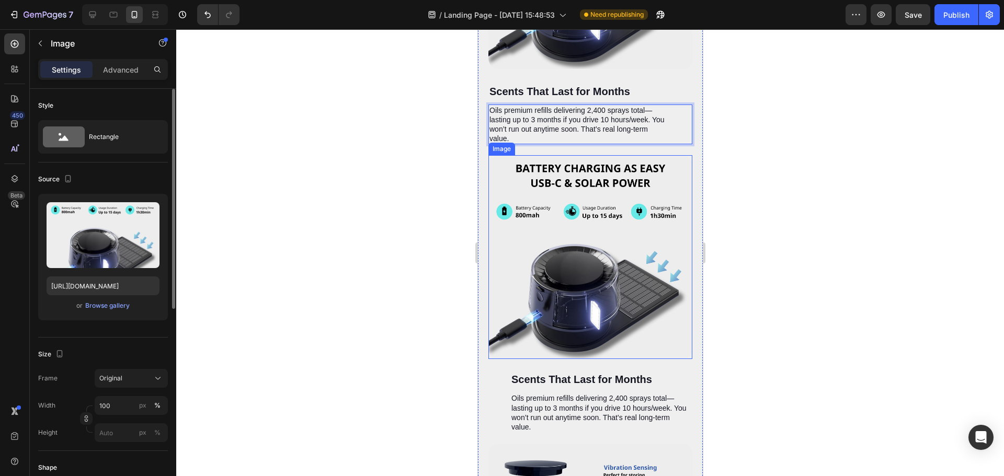
drag, startPoint x: 566, startPoint y: 205, endPoint x: 558, endPoint y: 200, distance: 9.4
click at [567, 205] on img at bounding box center [590, 257] width 204 height 204
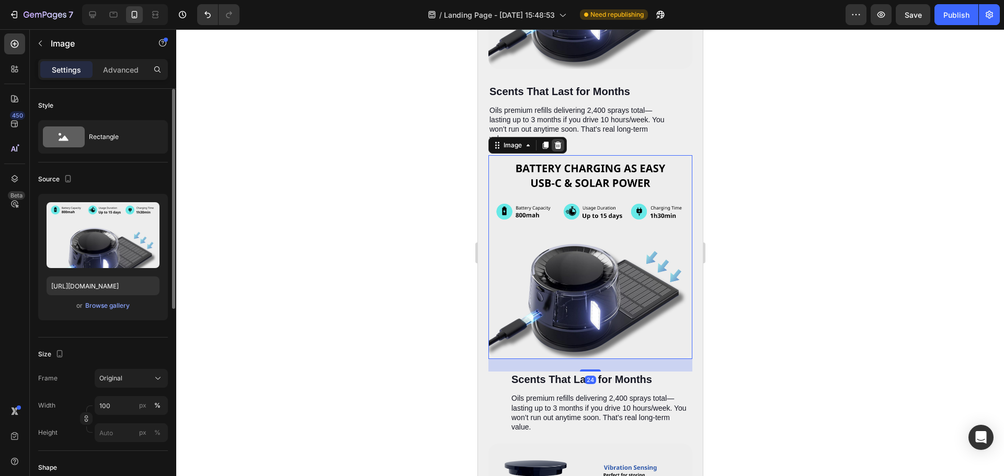
click at [556, 141] on icon at bounding box center [557, 145] width 8 height 8
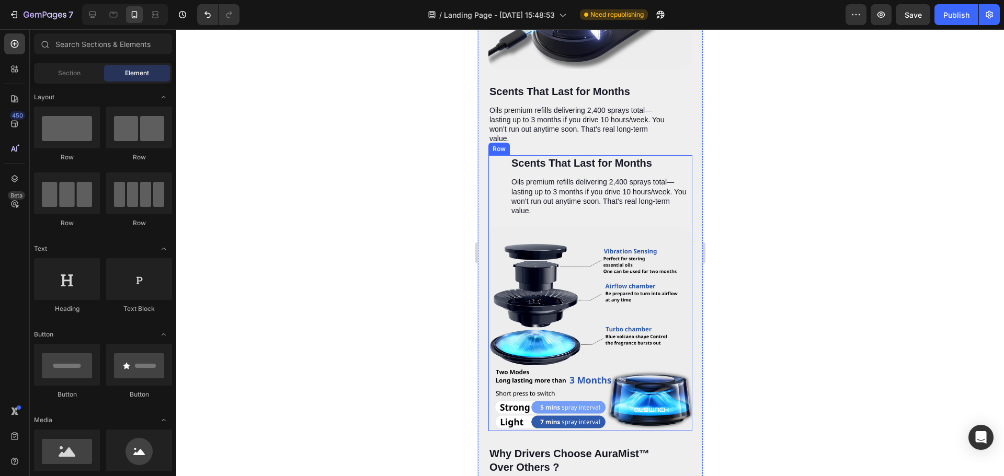
click at [593, 177] on p "Oils premium refills delivering 2,400 sprays total—lasting up to 3 months if yo…" at bounding box center [601, 196] width 180 height 38
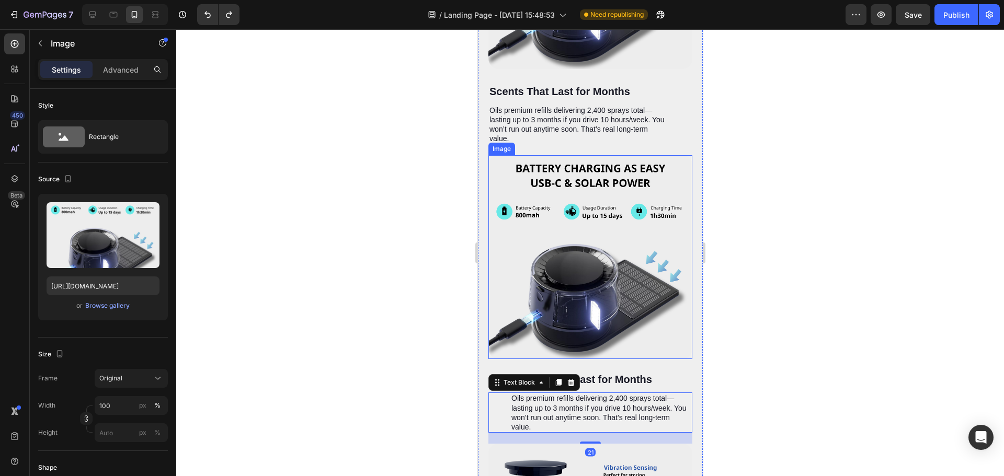
click at [570, 180] on img at bounding box center [590, 257] width 204 height 204
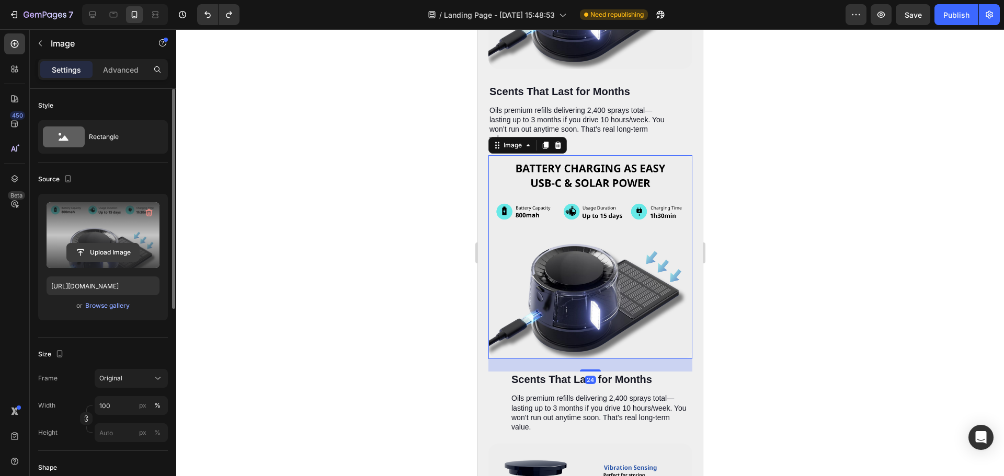
click at [123, 248] on input "file" at bounding box center [103, 253] width 72 height 18
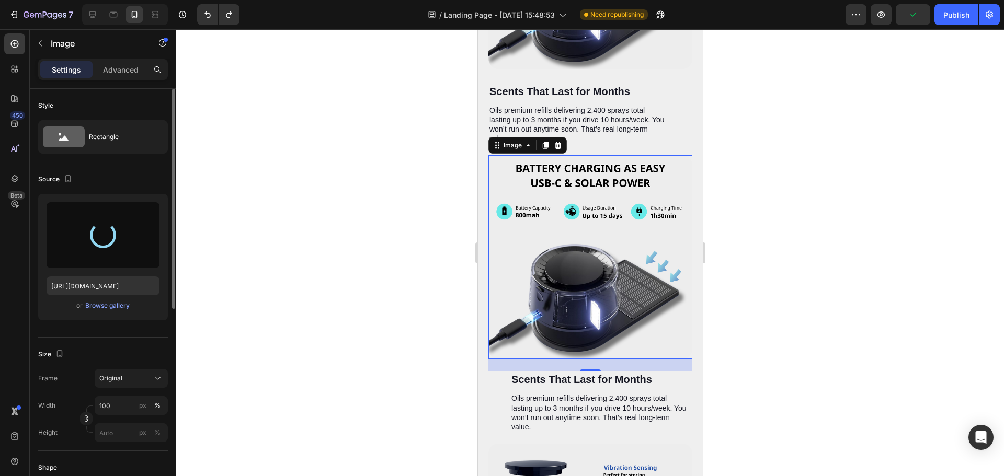
type input "[URL][DOMAIN_NAME]"
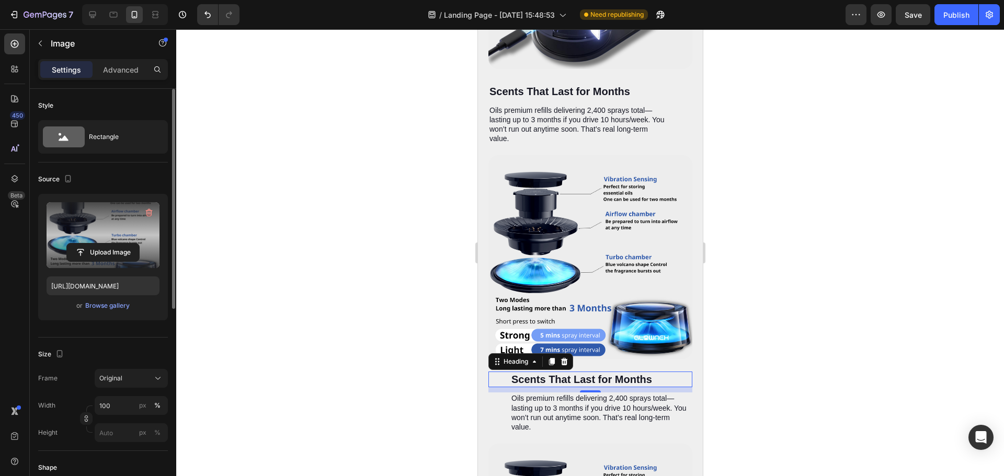
click at [669, 372] on h2 "Scents That Last for Months" at bounding box center [601, 380] width 182 height 16
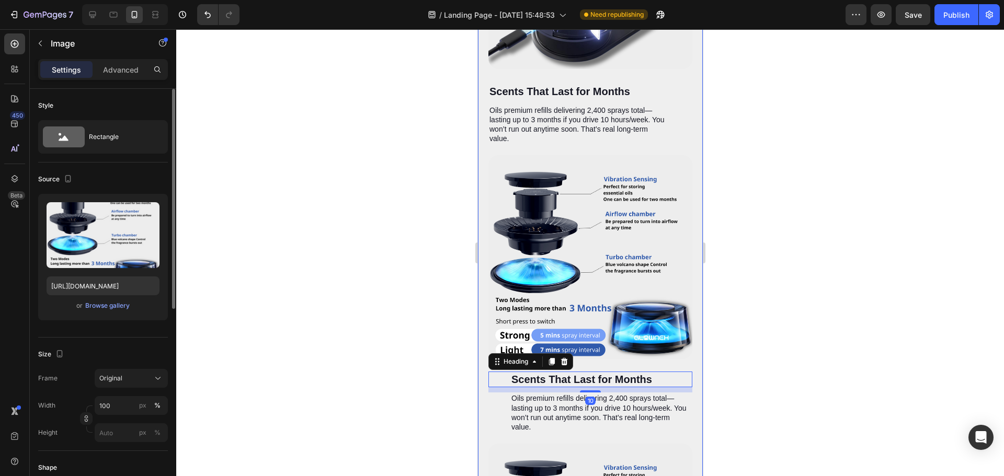
click at [595, 320] on div "Image" at bounding box center [590, 257] width 204 height 204
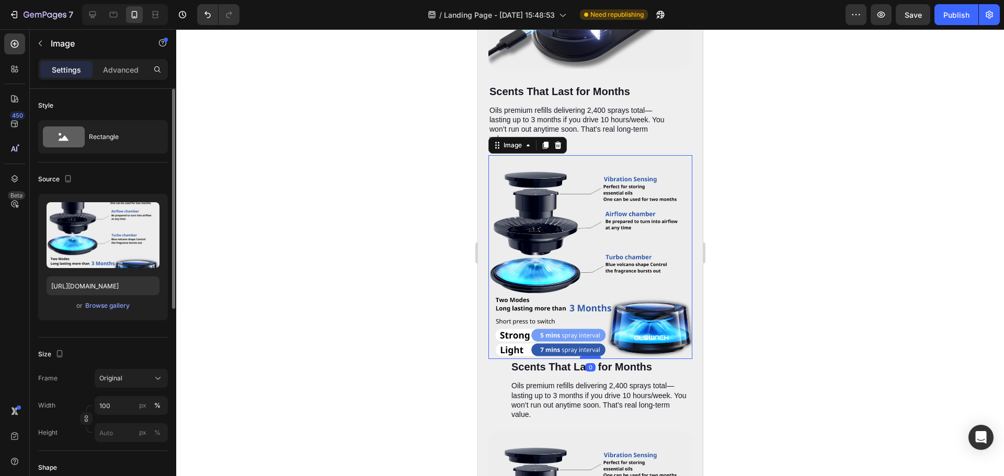
drag, startPoint x: 587, startPoint y: 331, endPoint x: 590, endPoint y: 317, distance: 14.1
click at [590, 356] on div at bounding box center [589, 357] width 21 height 3
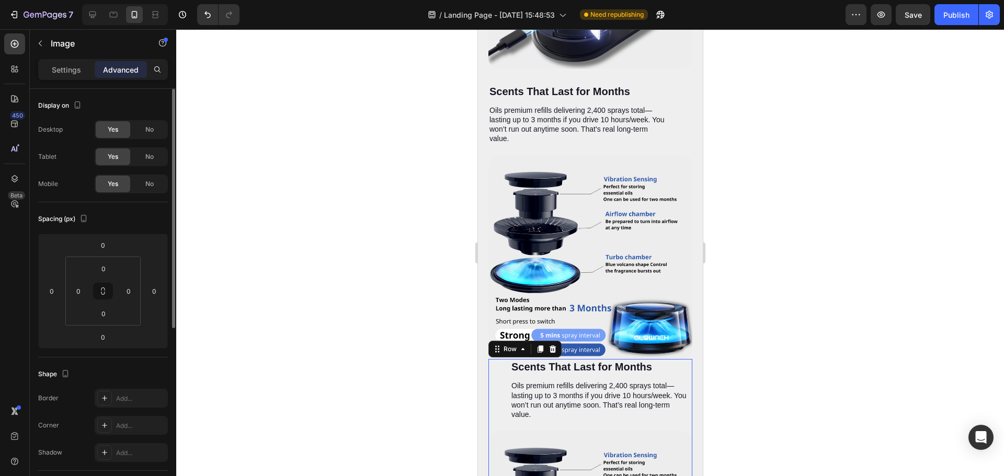
click at [665, 359] on div "Scents That Last for Months Heading Oils premium refills delivering 2,400 spray…" at bounding box center [590, 395] width 204 height 72
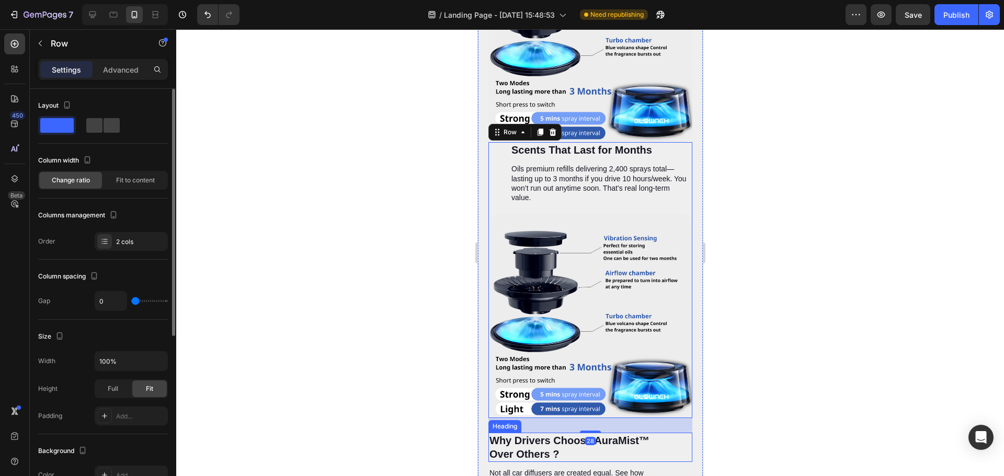
scroll to position [2987, 0]
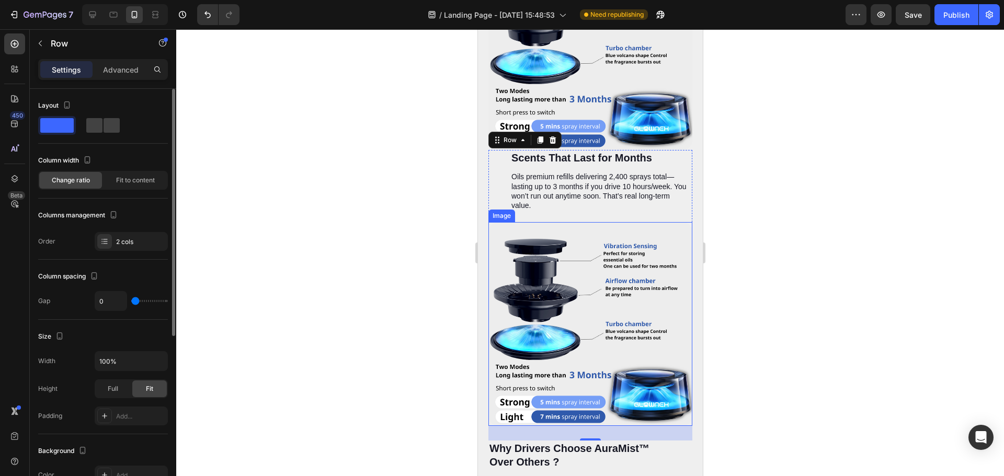
click at [652, 275] on img at bounding box center [590, 324] width 204 height 204
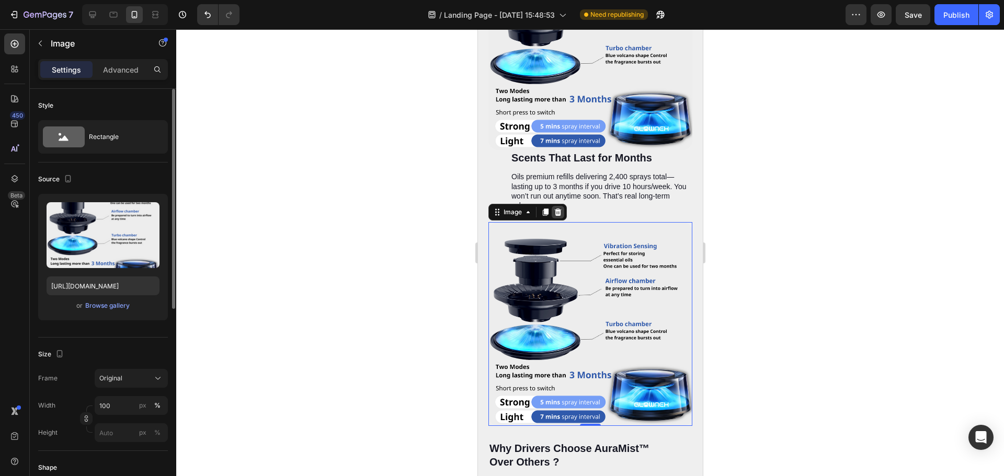
click at [558, 208] on icon at bounding box center [557, 212] width 8 height 8
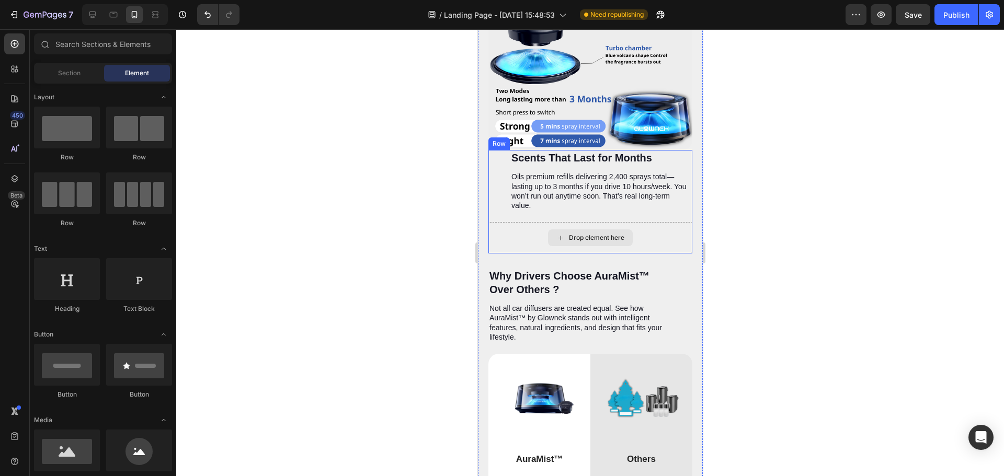
click at [560, 229] on div "Drop element here" at bounding box center [589, 237] width 85 height 17
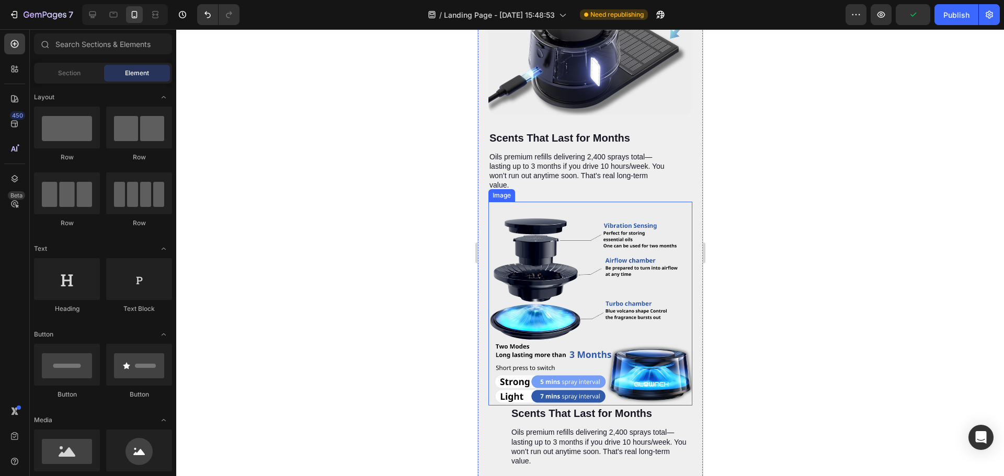
scroll to position [2725, 0]
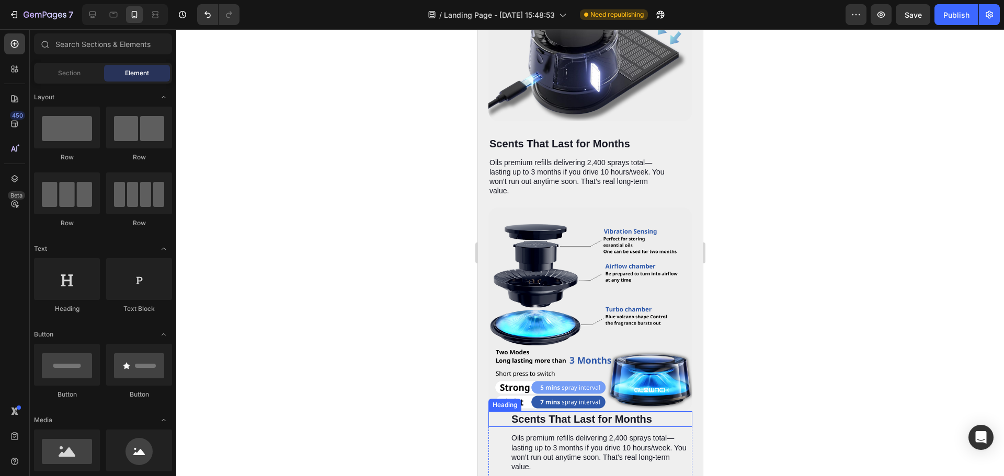
click at [639, 412] on p "Scents That Last for Months" at bounding box center [601, 419] width 180 height 14
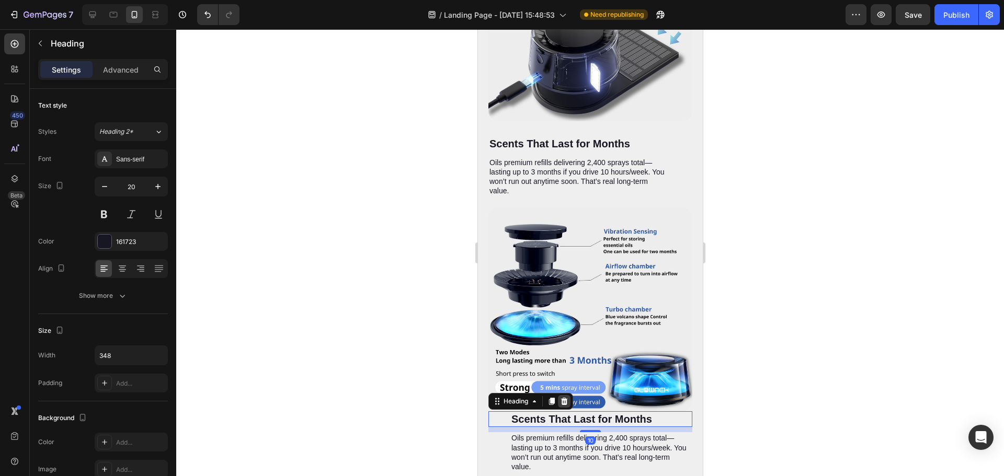
click at [566, 398] on icon at bounding box center [563, 401] width 7 height 7
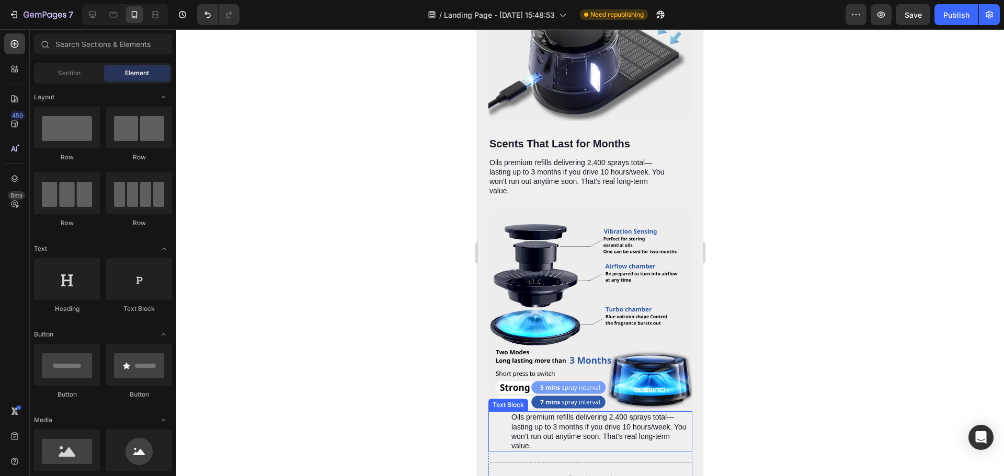
click at [561, 412] on p "Oils premium refills delivering 2,400 sprays total—lasting up to 3 months if yo…" at bounding box center [601, 431] width 180 height 38
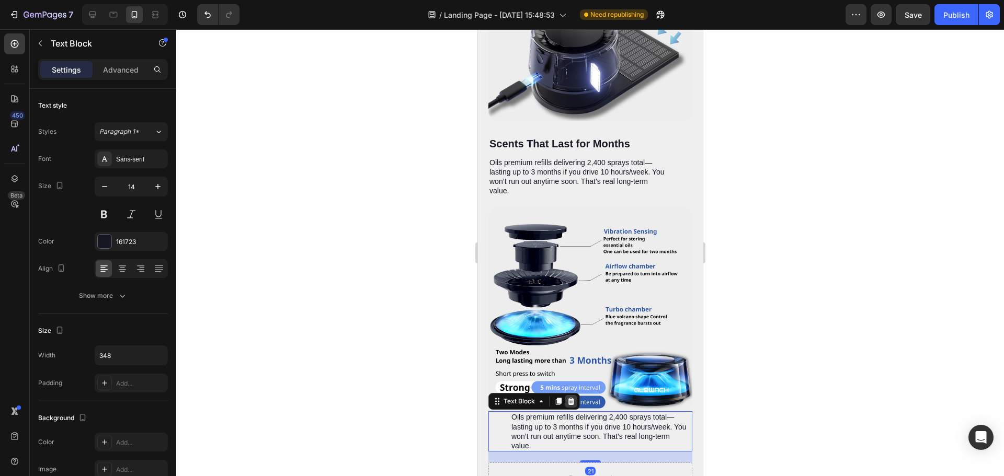
click at [576, 395] on div at bounding box center [570, 401] width 13 height 13
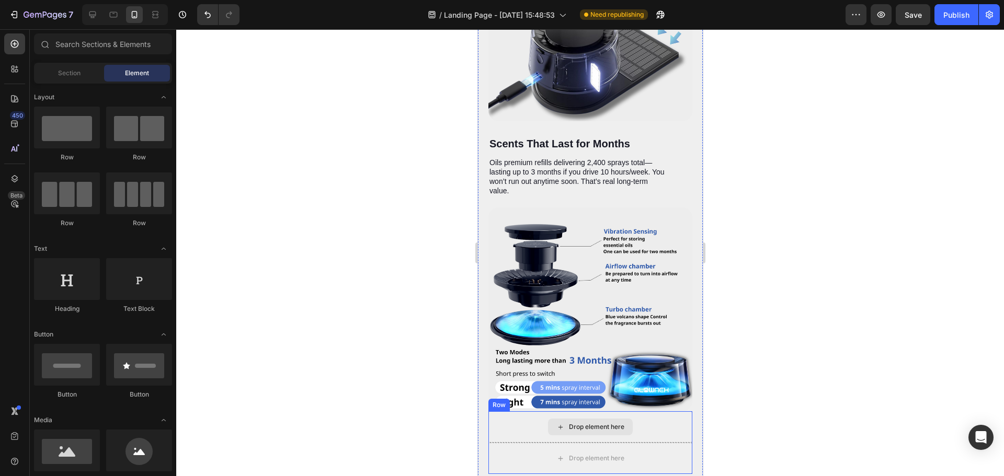
click at [549, 419] on div "Drop element here" at bounding box center [589, 427] width 85 height 17
click at [509, 411] on div "Drop element here" at bounding box center [590, 426] width 204 height 31
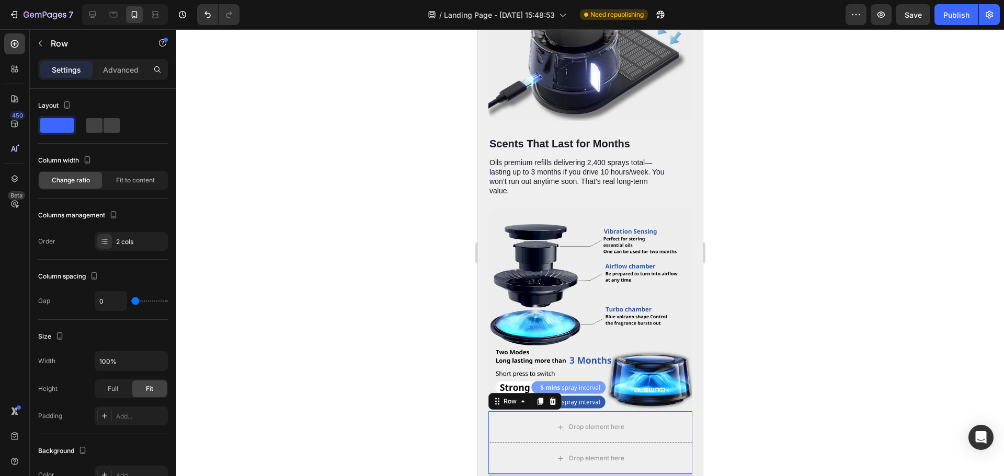
click at [555, 393] on div "Row" at bounding box center [524, 401] width 73 height 17
click at [554, 398] on icon at bounding box center [552, 401] width 7 height 7
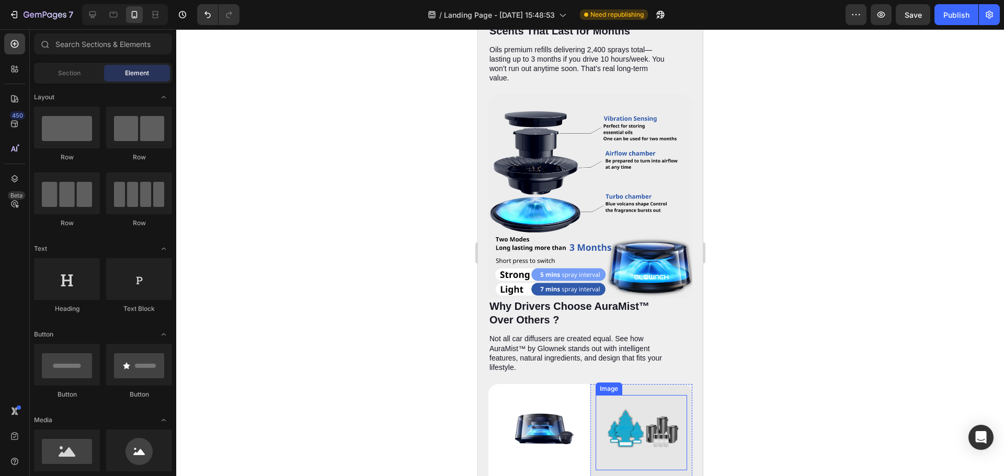
scroll to position [2987, 0]
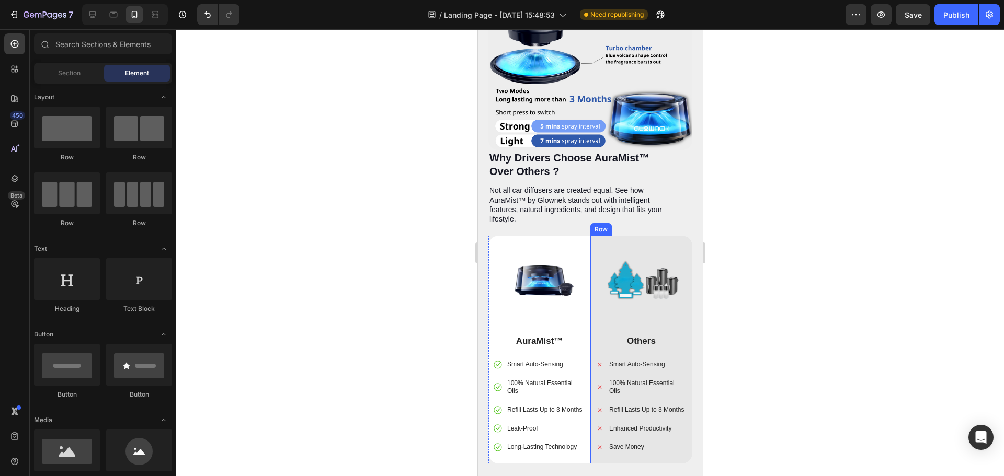
click at [639, 236] on div "Image Others Text Block Smart Auto-Sensing 100% Natural Essential Oils Refill L…" at bounding box center [641, 350] width 102 height 228
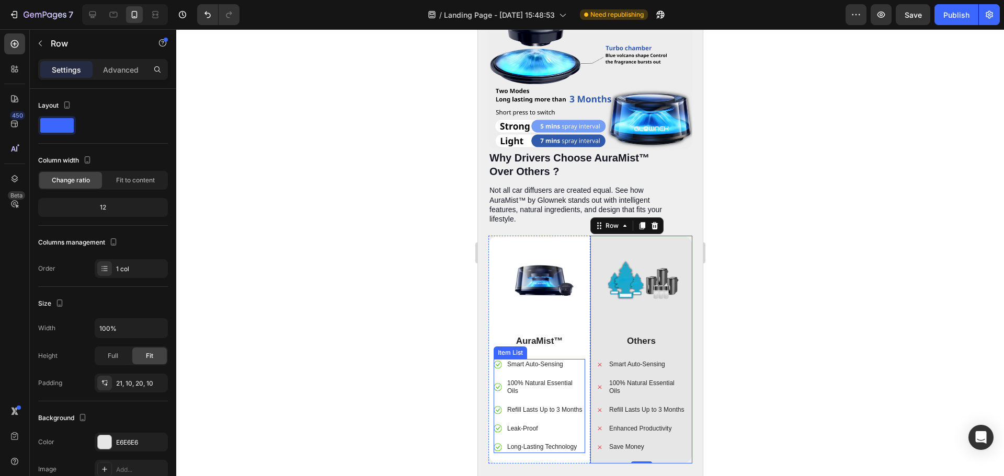
click at [527, 361] on p "Smart Auto-Sensing" at bounding box center [545, 365] width 76 height 8
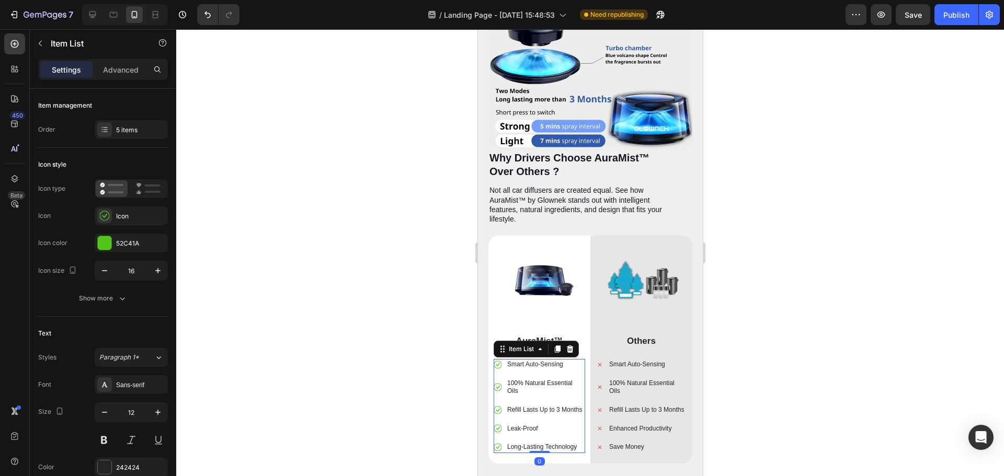
click at [527, 361] on p "Smart Auto-Sensing" at bounding box center [545, 365] width 76 height 8
click at [528, 361] on p "Smart Auto-Sensing" at bounding box center [545, 365] width 76 height 8
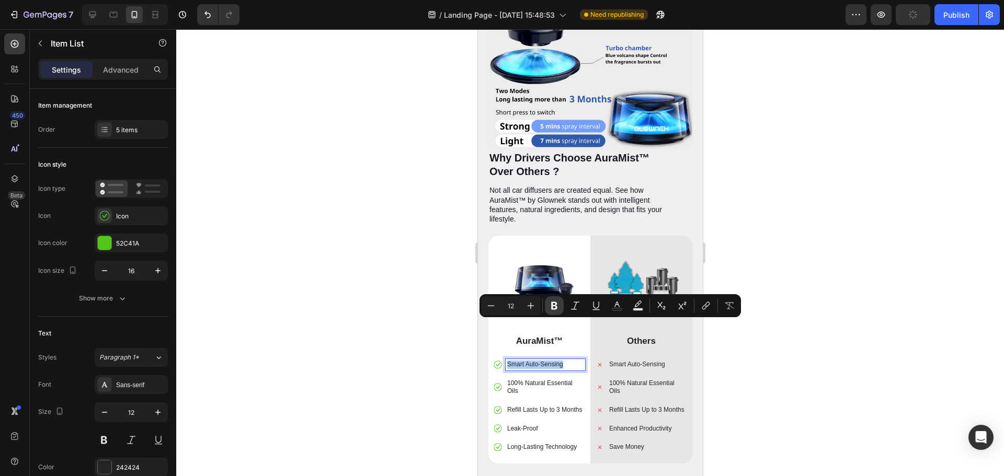
click at [553, 307] on icon "Editor contextual toolbar" at bounding box center [554, 306] width 10 height 10
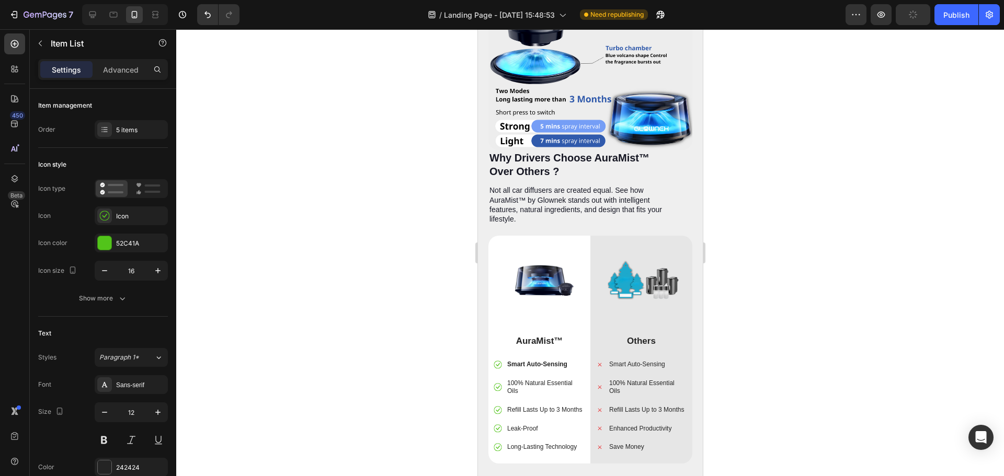
click at [532, 380] on p "100% Natural Essential Oils" at bounding box center [545, 388] width 76 height 16
click at [533, 380] on p "100% Natural Essential Oils" at bounding box center [545, 388] width 76 height 16
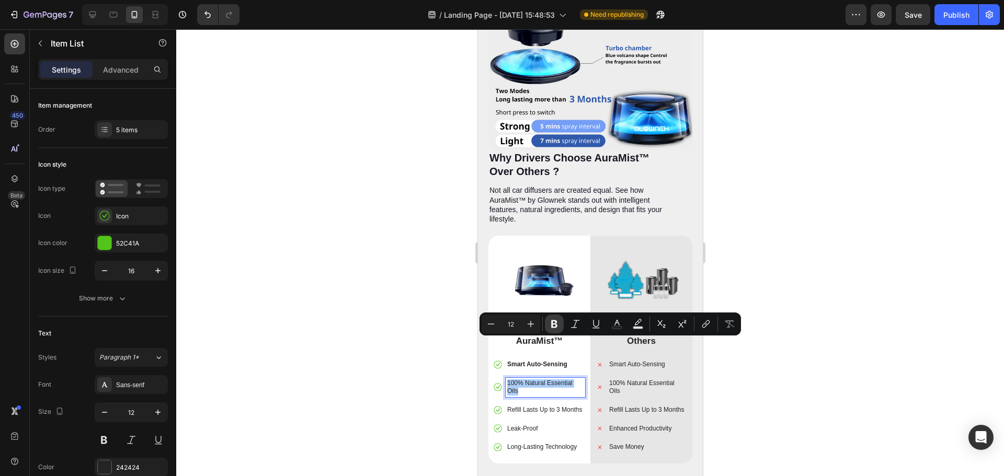
click at [549, 321] on icon "Editor contextual toolbar" at bounding box center [554, 324] width 10 height 10
click at [524, 406] on p "Refill Lasts Up to 3 Months" at bounding box center [545, 410] width 76 height 8
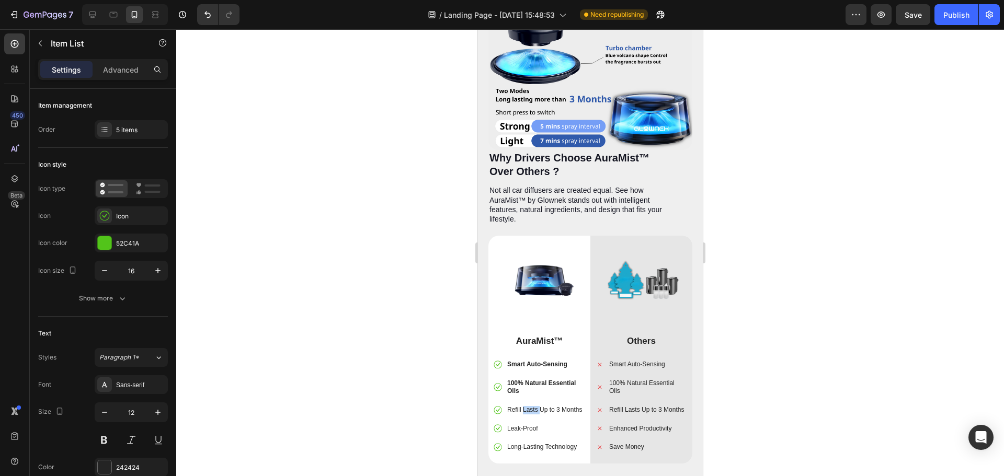
click at [524, 406] on p "Refill Lasts Up to 3 Months" at bounding box center [545, 410] width 76 height 8
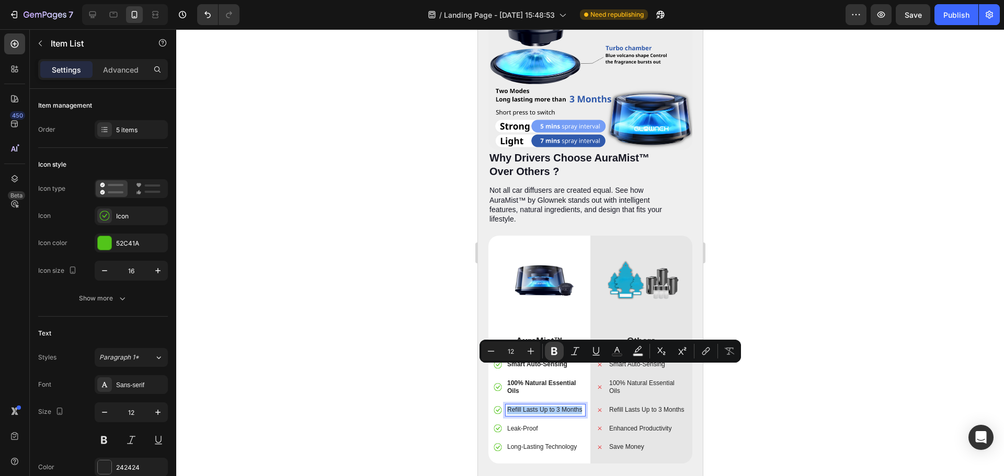
drag, startPoint x: 559, startPoint y: 350, endPoint x: 76, endPoint y: 336, distance: 482.7
click at [559, 350] on icon "Editor contextual toolbar" at bounding box center [554, 351] width 10 height 10
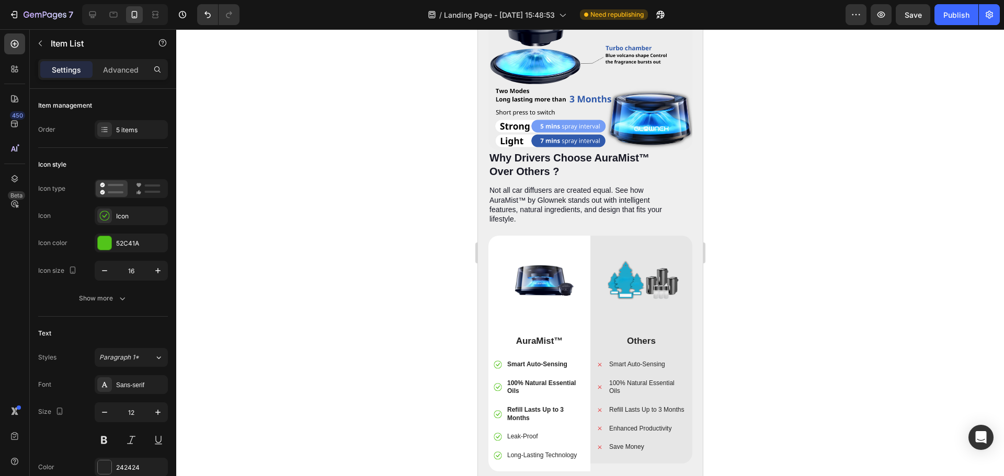
click at [522, 433] on p "Leak-Proof" at bounding box center [545, 437] width 76 height 8
click at [523, 433] on p "Leak-Proof" at bounding box center [545, 437] width 76 height 8
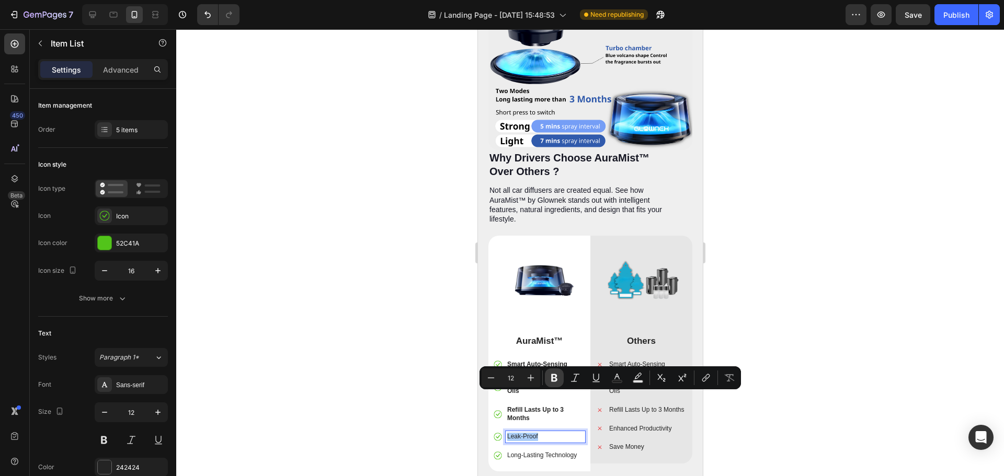
drag, startPoint x: 557, startPoint y: 377, endPoint x: 554, endPoint y: 385, distance: 8.4
click at [557, 378] on icon "Editor contextual toolbar" at bounding box center [554, 378] width 10 height 10
click at [530, 452] on p "Long-Lasting Technology" at bounding box center [545, 456] width 76 height 8
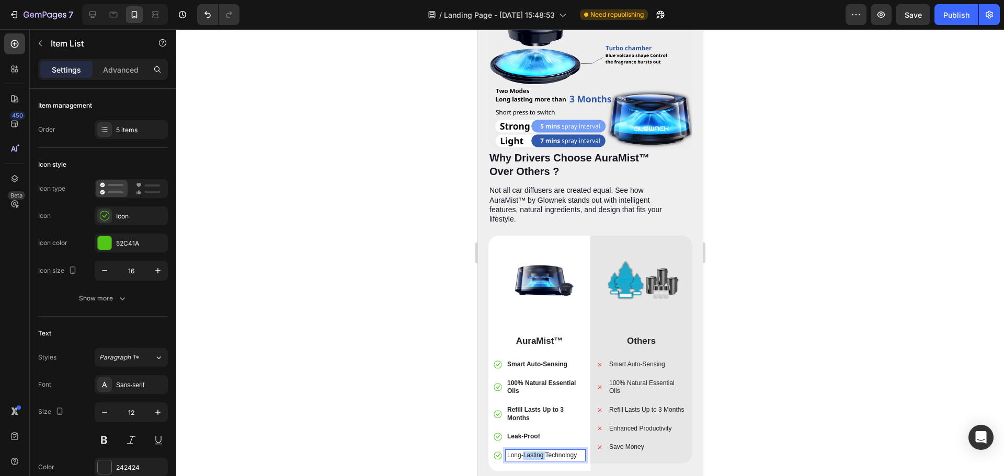
click at [529, 452] on p "Long-Lasting Technology" at bounding box center [545, 456] width 76 height 8
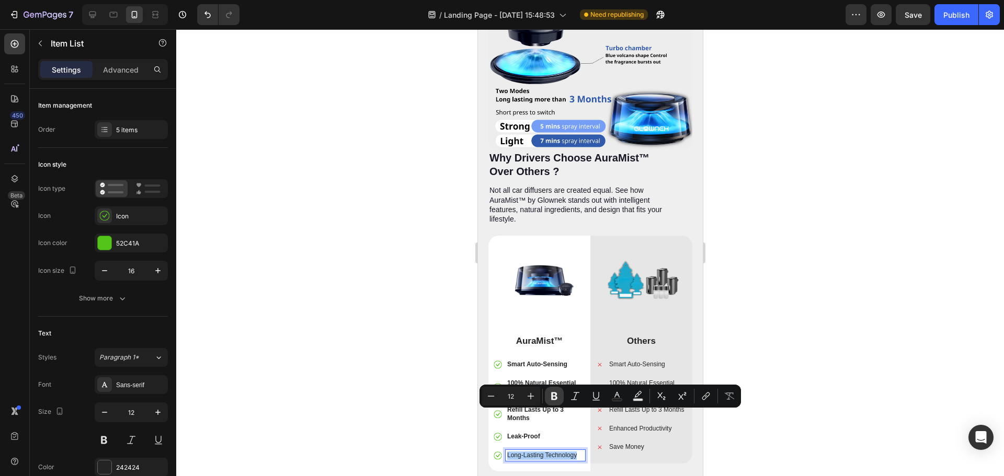
click at [550, 398] on icon "Editor contextual toolbar" at bounding box center [554, 396] width 10 height 10
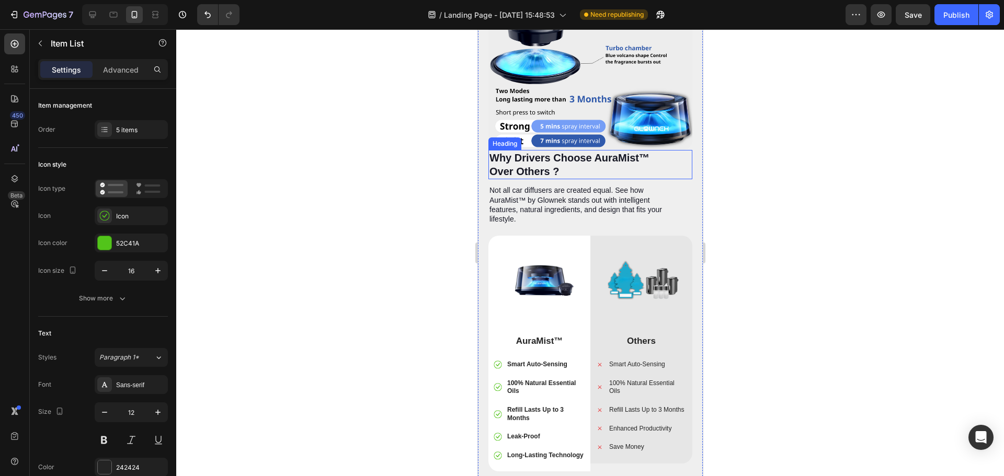
click at [589, 93] on img at bounding box center [590, 48] width 204 height 204
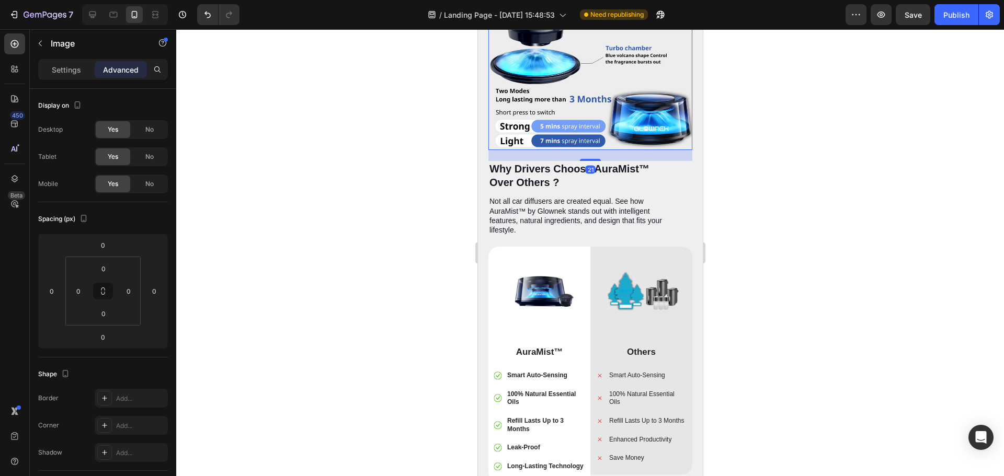
drag, startPoint x: 587, startPoint y: 110, endPoint x: 585, endPoint y: 121, distance: 11.1
click at [585, 159] on div at bounding box center [589, 160] width 21 height 2
type input "21"
click at [741, 159] on div at bounding box center [590, 252] width 828 height 447
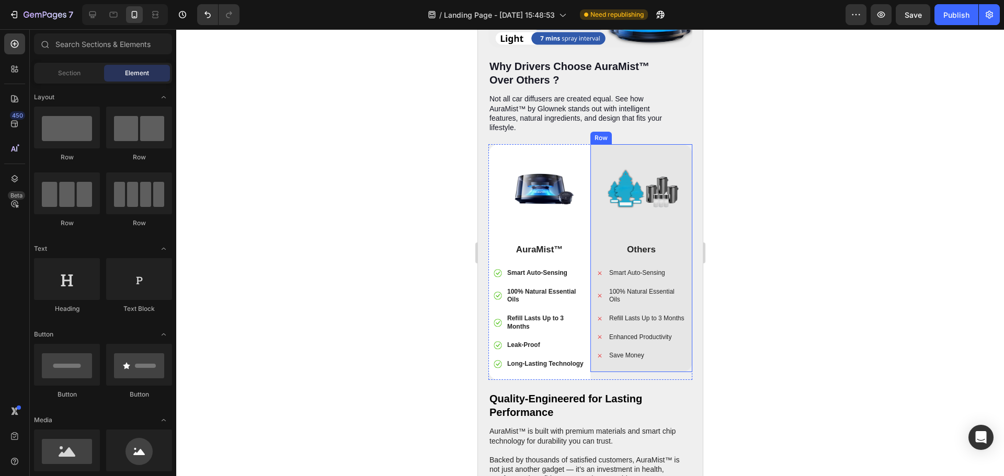
scroll to position [3091, 0]
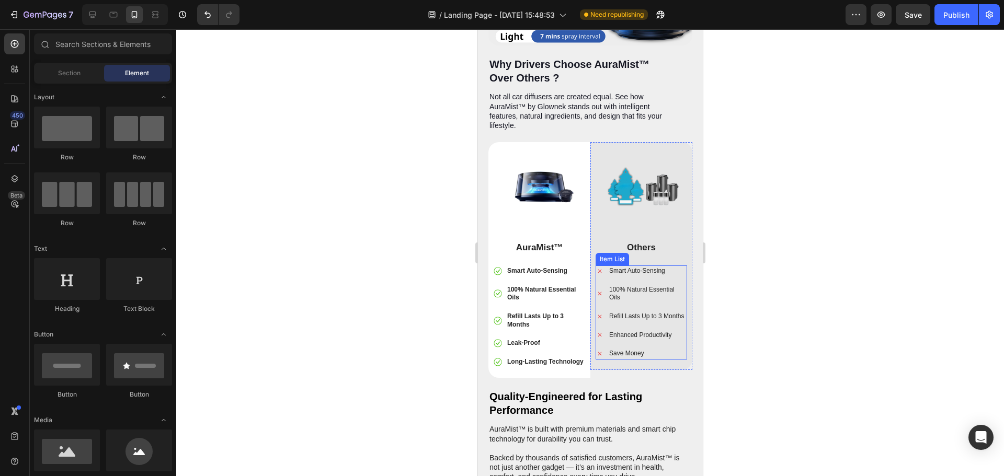
click at [633, 267] on p "Smart Auto-Sensing" at bounding box center [646, 271] width 76 height 8
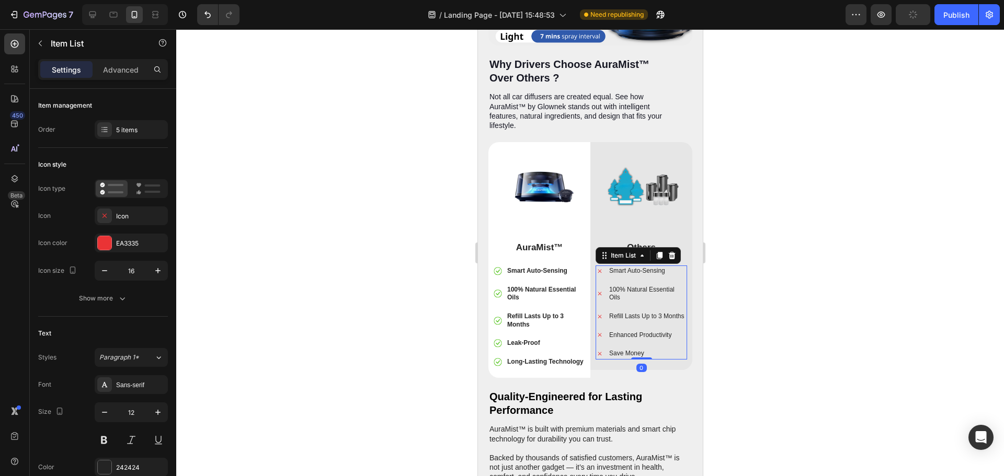
click at [633, 267] on p "Smart Auto-Sensing" at bounding box center [646, 271] width 76 height 8
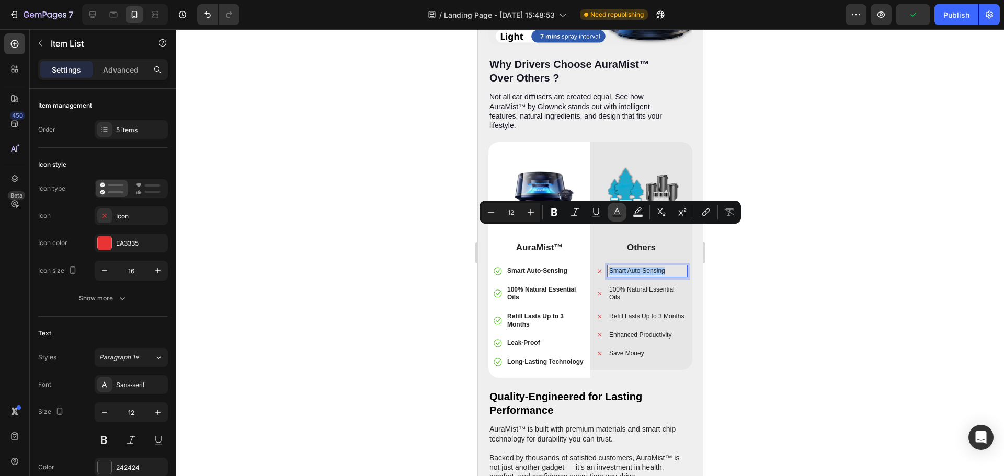
click at [617, 216] on rect "Editor contextual toolbar" at bounding box center [617, 216] width 10 height 3
type input "242424"
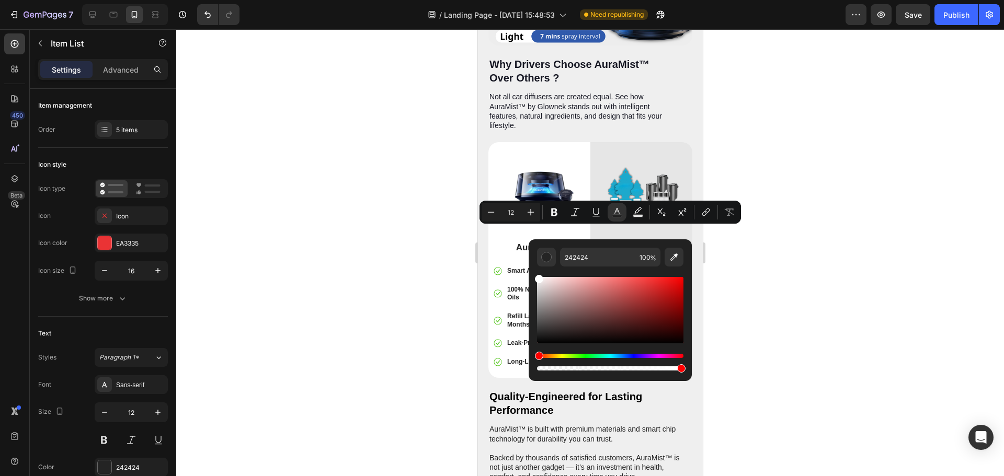
drag, startPoint x: 541, startPoint y: 336, endPoint x: 529, endPoint y: 269, distance: 67.4
click at [529, 269] on div "242424 100 %" at bounding box center [610, 305] width 163 height 133
type input "FFFFFF"
click at [576, 256] on input "FFFFFF" at bounding box center [597, 257] width 75 height 19
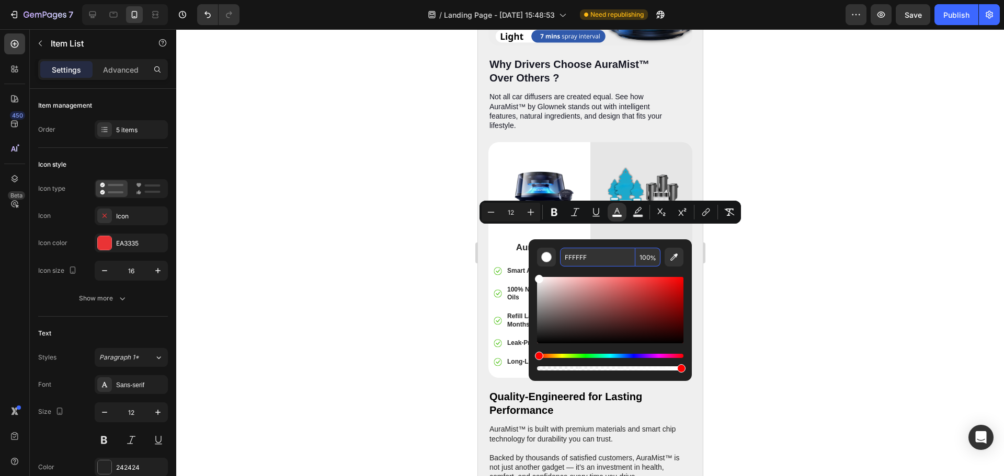
click at [576, 256] on input "FFFFFF" at bounding box center [597, 257] width 75 height 19
click at [791, 273] on div at bounding box center [590, 252] width 828 height 447
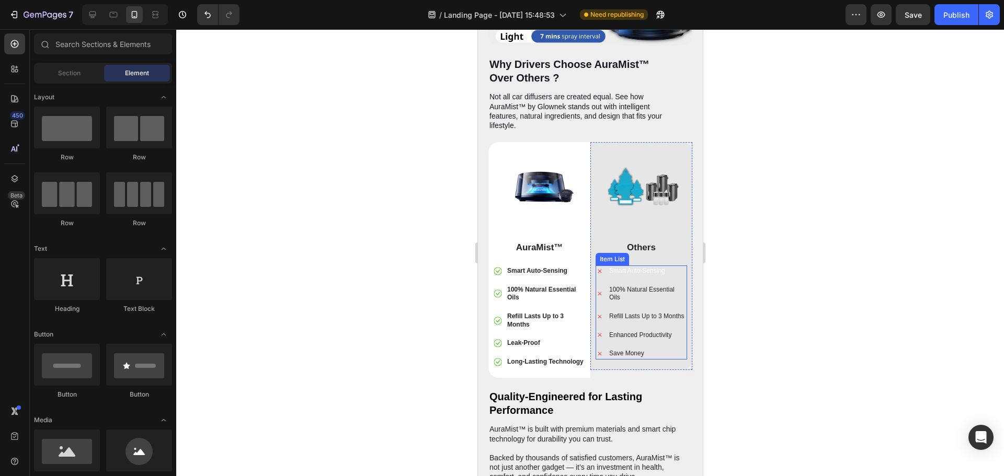
click at [648, 267] on span "Smart Auto-Sensing" at bounding box center [636, 270] width 56 height 7
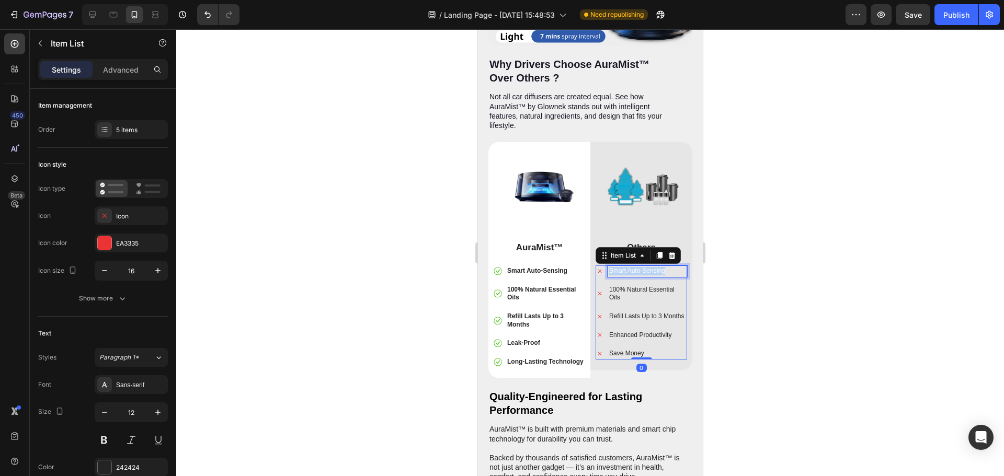
click at [648, 267] on span "Smart Auto-Sensing" at bounding box center [636, 270] width 56 height 7
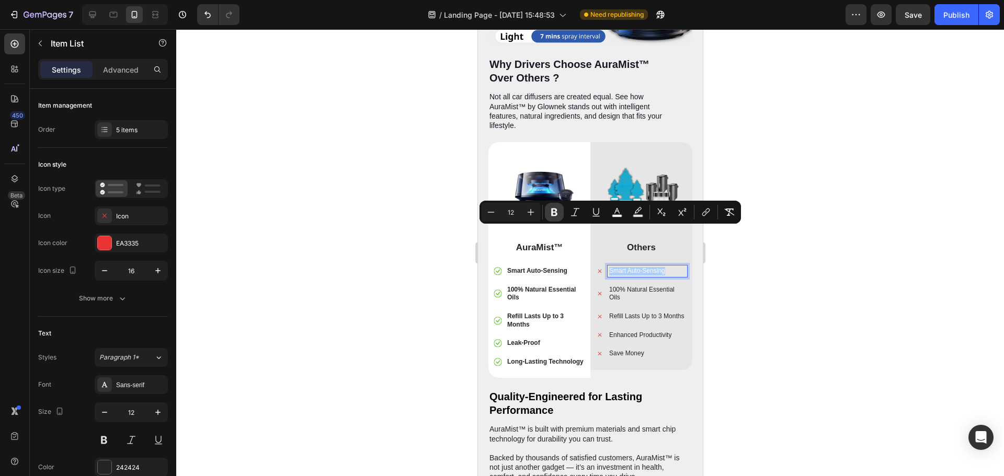
click at [554, 213] on icon "Editor contextual toolbar" at bounding box center [554, 212] width 10 height 10
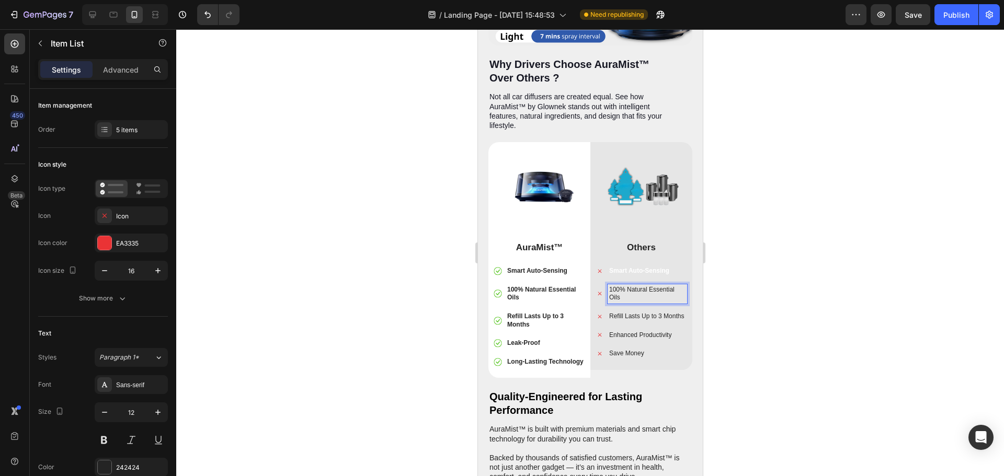
click at [623, 286] on p "100% Natural Essential Oils" at bounding box center [646, 294] width 76 height 16
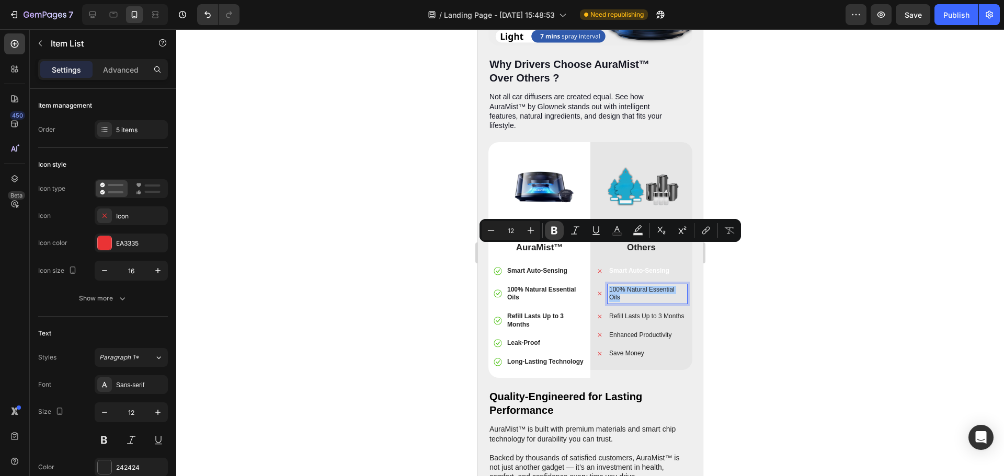
click at [557, 233] on icon "Editor contextual toolbar" at bounding box center [554, 230] width 10 height 10
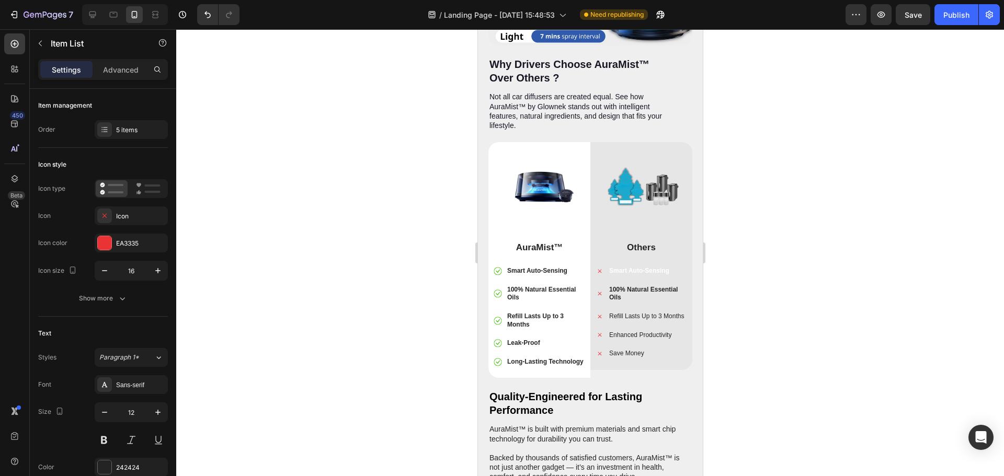
click at [622, 266] on div "Smart Auto-Sensing" at bounding box center [646, 272] width 79 height 12
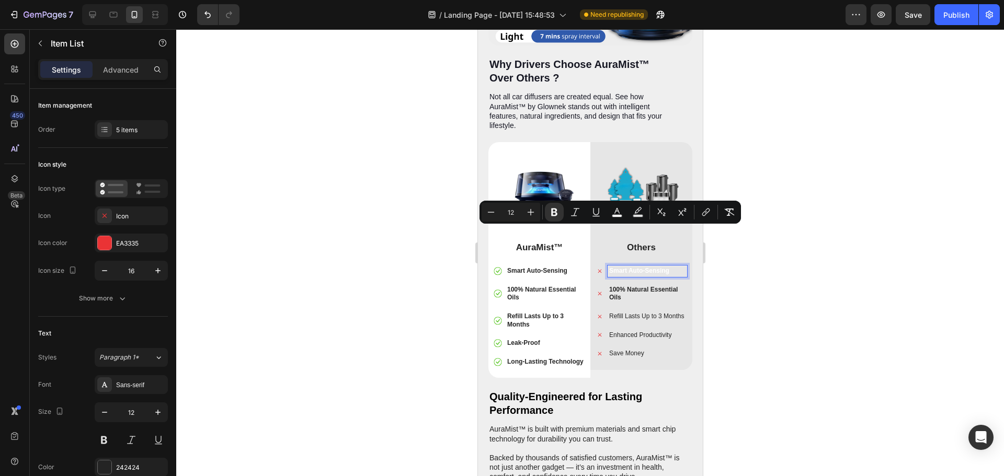
click at [626, 286] on p "100% Natural Essential Oils" at bounding box center [646, 294] width 76 height 16
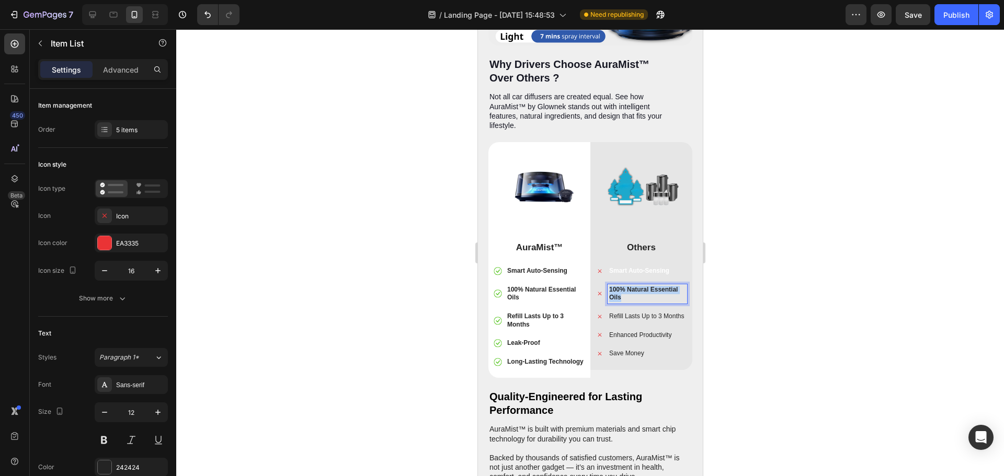
click at [626, 286] on p "100% Natural Essential Oils" at bounding box center [646, 294] width 76 height 16
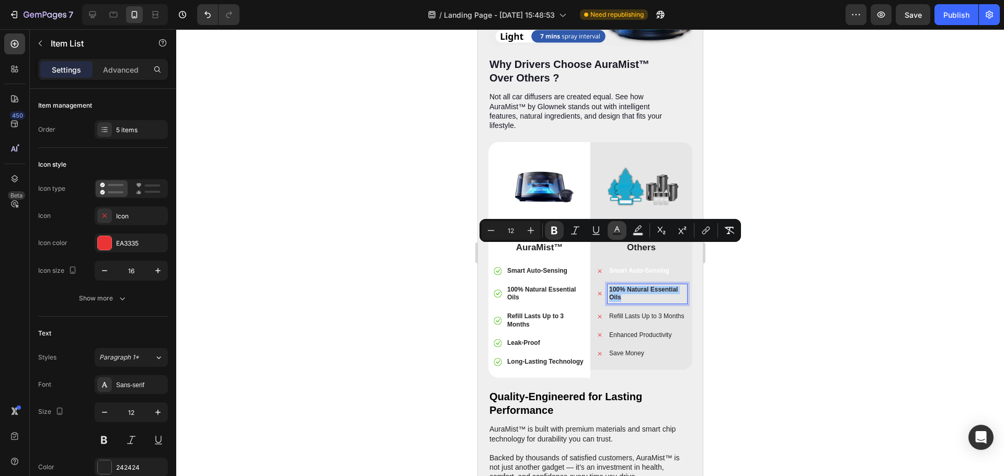
click at [624, 232] on button "Text Color" at bounding box center [616, 230] width 19 height 19
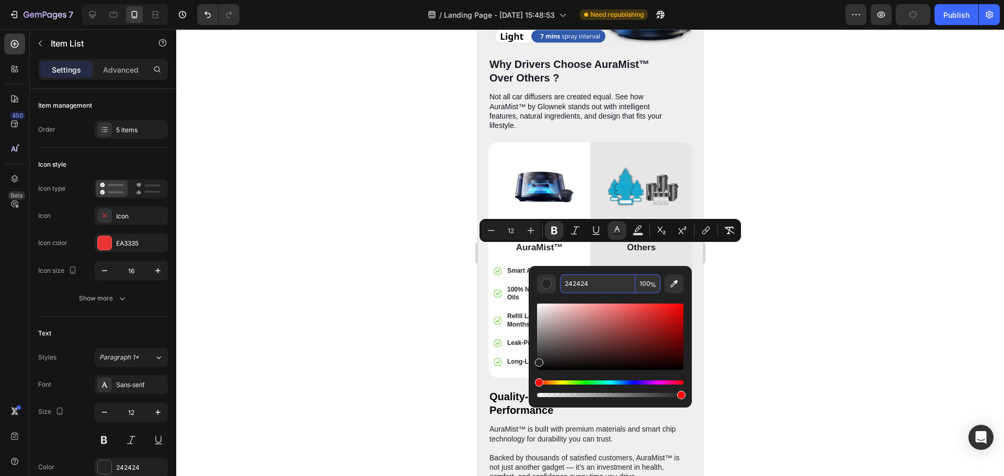
click at [606, 284] on input "242424" at bounding box center [597, 283] width 75 height 19
paste input "FFFFFF"
type input "FFFFFF"
click at [611, 285] on input "FFFFFF" at bounding box center [597, 283] width 75 height 19
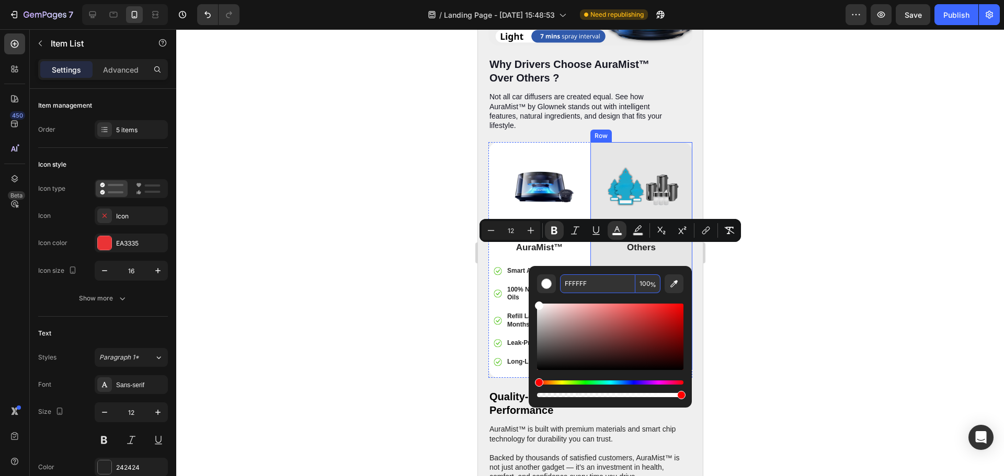
click at [680, 259] on div "Image Others Text Block Smart Auto-Sensing 100% Natural Essential Oils Refill L…" at bounding box center [641, 256] width 102 height 228
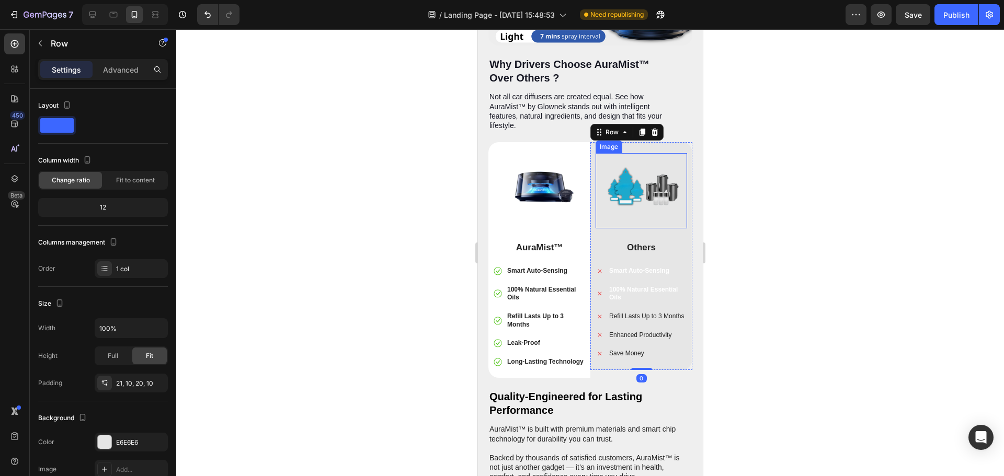
click at [667, 180] on img at bounding box center [640, 190] width 75 height 75
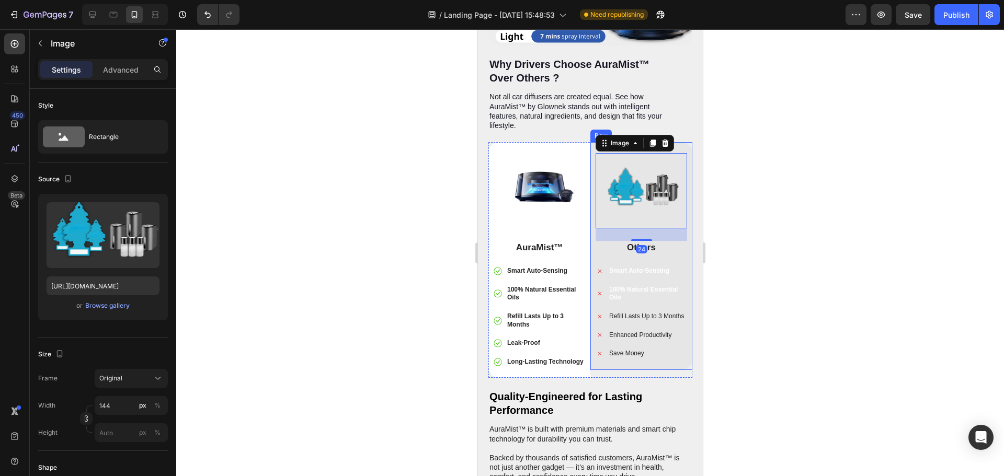
click at [673, 333] on div "Image 24 Others Text Block Smart Auto-Sensing 100% Natural Essential Oils Refil…" at bounding box center [641, 256] width 102 height 228
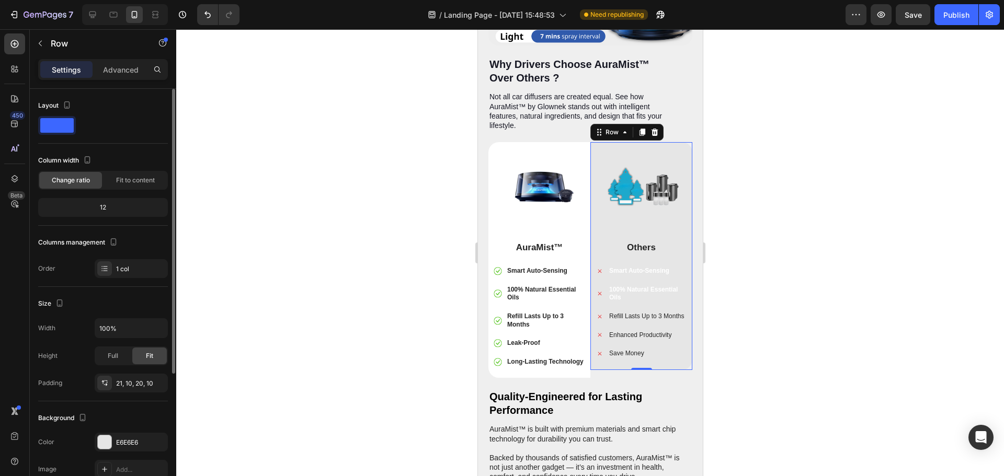
scroll to position [52, 0]
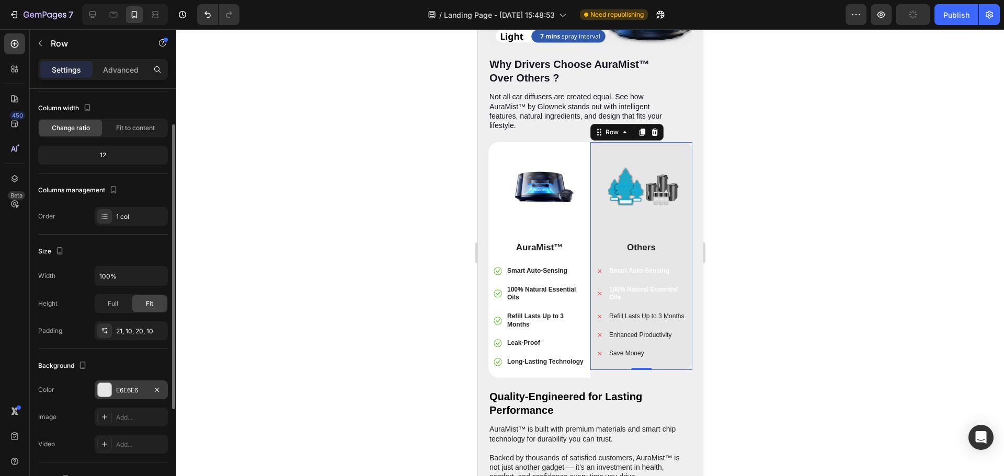
click at [105, 390] on div at bounding box center [105, 390] width 14 height 14
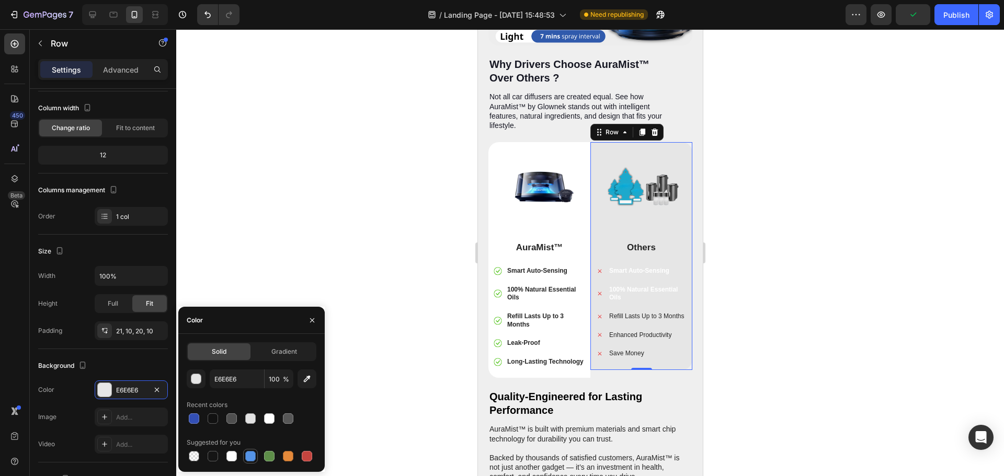
click at [254, 459] on div at bounding box center [250, 456] width 10 height 10
type input "5594E7"
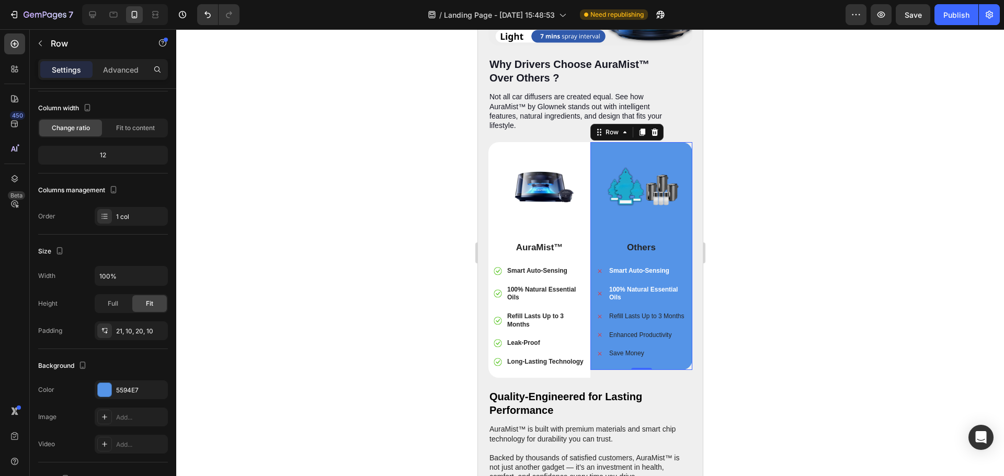
click at [852, 339] on div at bounding box center [590, 252] width 828 height 447
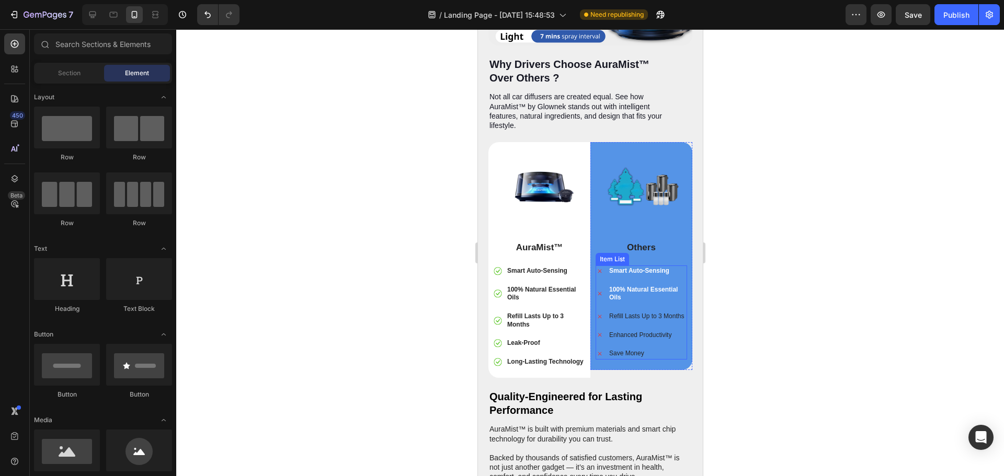
click at [628, 313] on p "Refill Lasts Up to 3 Months" at bounding box center [646, 317] width 76 height 8
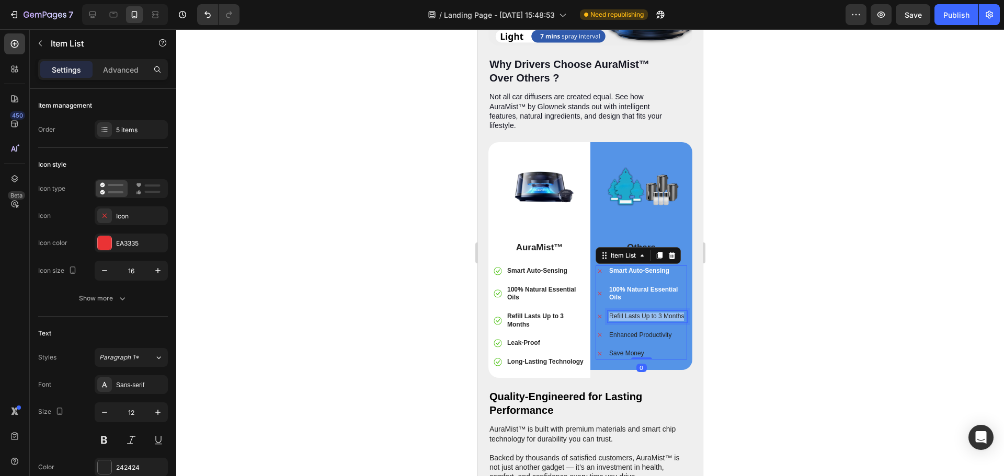
click at [628, 313] on p "Refill Lasts Up to 3 Months" at bounding box center [646, 317] width 76 height 8
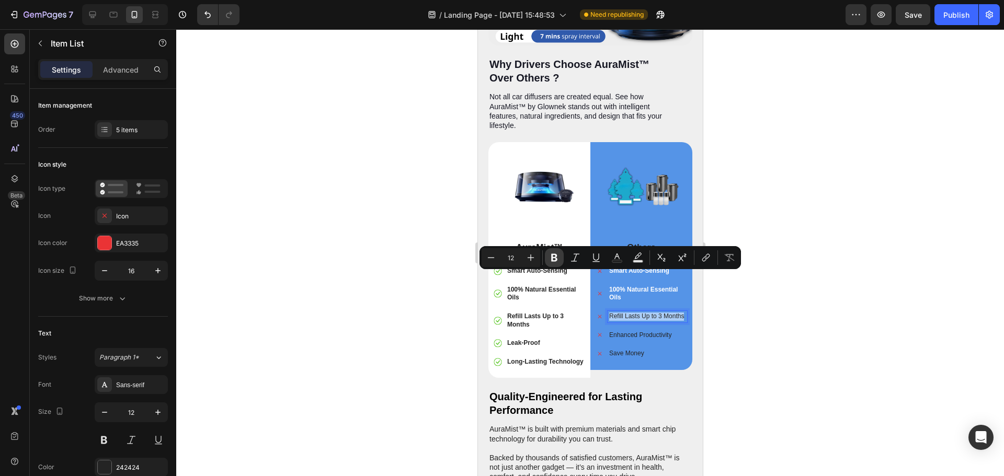
click at [560, 260] on button "Bold" at bounding box center [554, 257] width 19 height 19
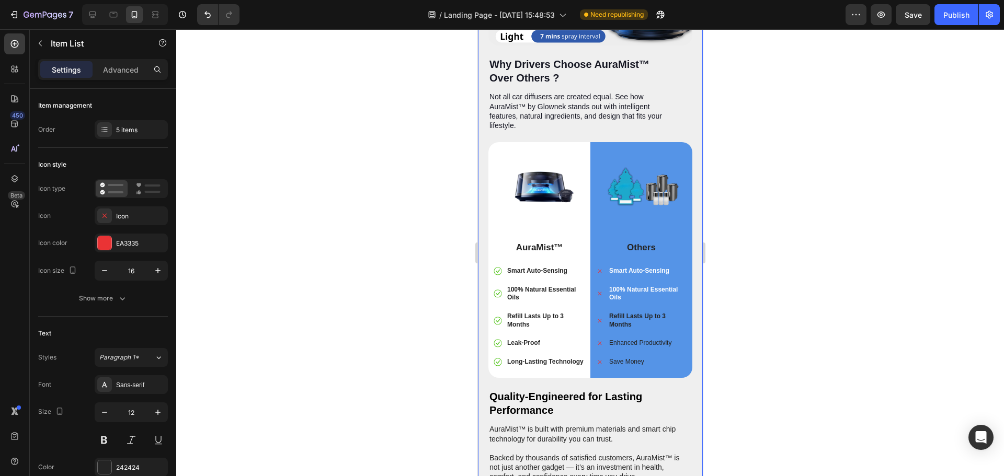
click at [617, 313] on strong "Refill Lasts Up to 3 Months" at bounding box center [636, 321] width 56 height 16
click at [618, 313] on p "Refill Lasts Up to 3 Months" at bounding box center [646, 321] width 76 height 16
click at [624, 313] on strong "Refill Lasts Up to 3 Months" at bounding box center [636, 321] width 56 height 16
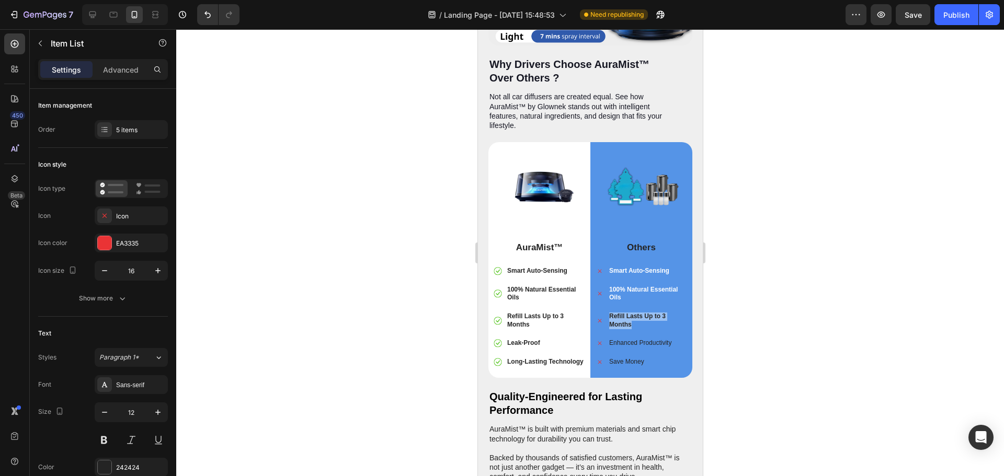
click at [624, 313] on strong "Refill Lasts Up to 3 Months" at bounding box center [636, 321] width 56 height 16
click at [645, 313] on p "Refill Lasts Up to 3 Months" at bounding box center [646, 321] width 76 height 16
click at [622, 313] on strong "Refill Lasts Up to 3 Months" at bounding box center [636, 321] width 56 height 16
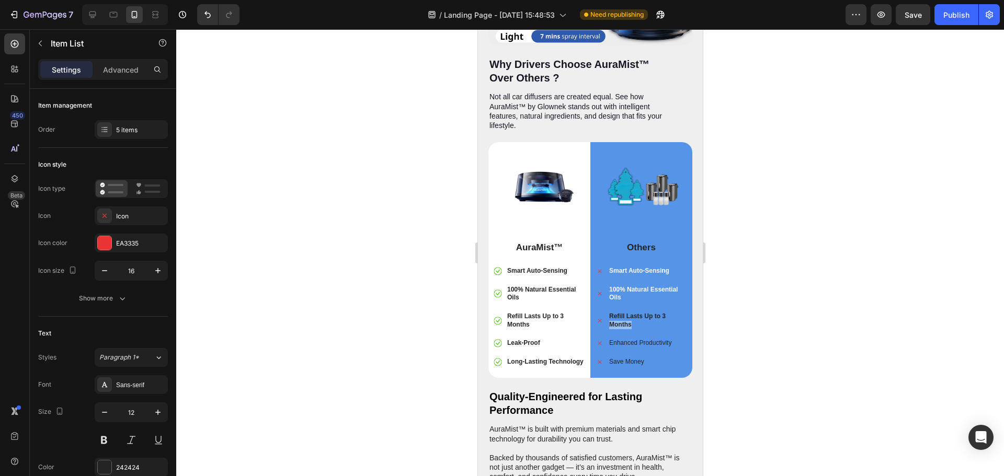
click at [622, 313] on strong "Refill Lasts Up to 3 Months" at bounding box center [636, 321] width 56 height 16
click at [633, 339] on p "Enhanced Productivity" at bounding box center [646, 343] width 76 height 8
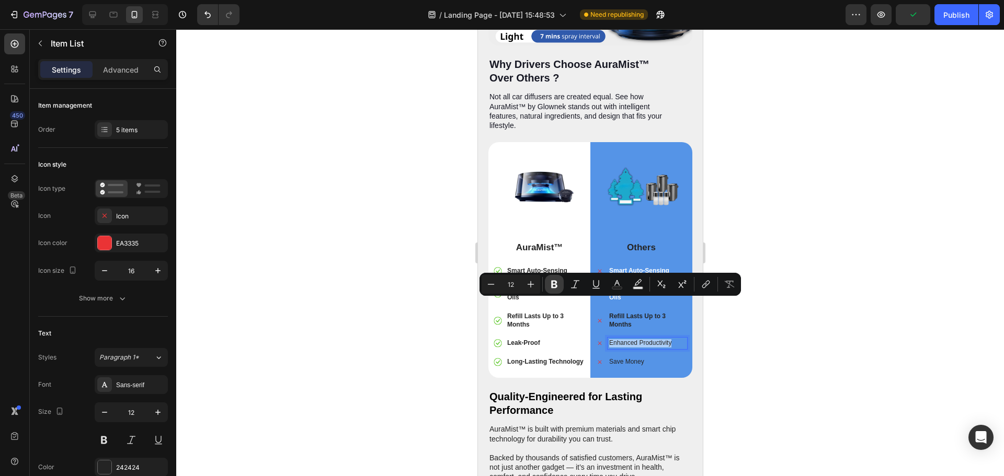
click at [559, 287] on button "Bold" at bounding box center [554, 284] width 19 height 19
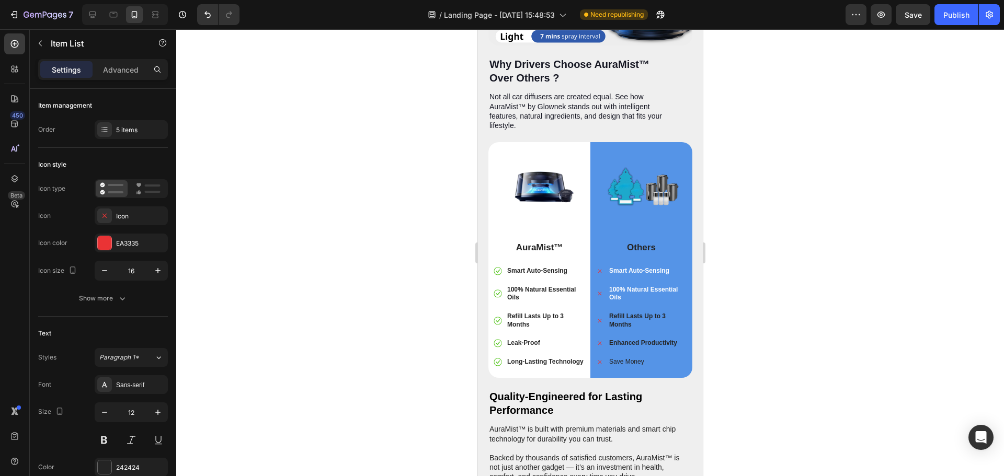
click at [619, 339] on strong "Enhanced Productivity" at bounding box center [642, 342] width 68 height 7
click at [626, 339] on strong "Enhanced Productivity" at bounding box center [642, 342] width 68 height 7
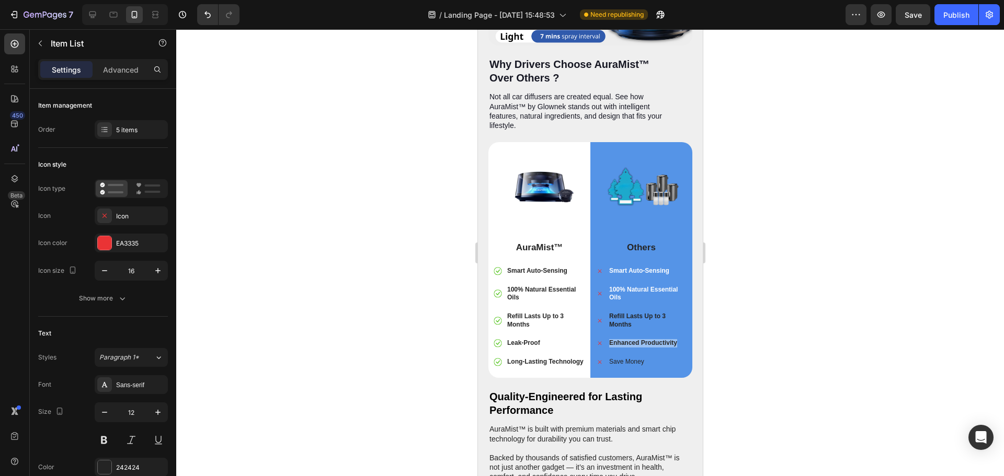
click at [626, 339] on strong "Enhanced Productivity" at bounding box center [642, 342] width 68 height 7
click at [627, 358] on p "Save Money" at bounding box center [646, 362] width 76 height 8
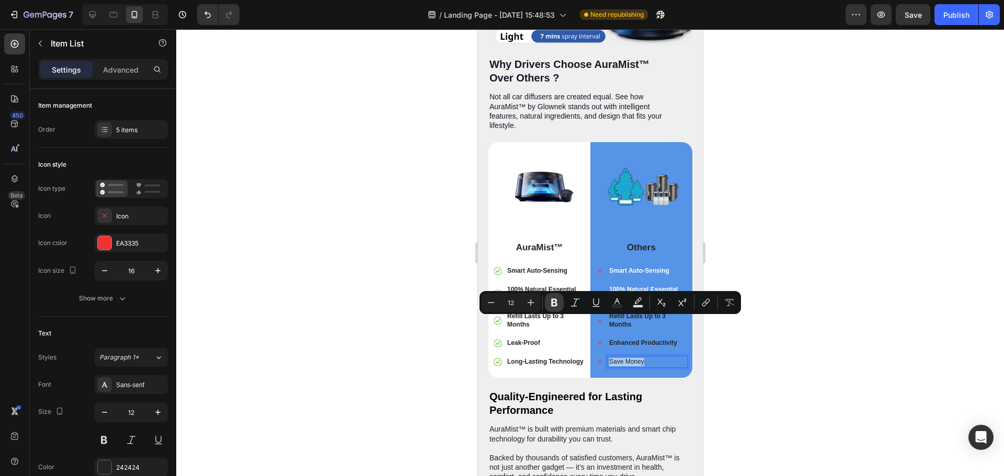
click at [553, 305] on icon "Editor contextual toolbar" at bounding box center [554, 302] width 10 height 10
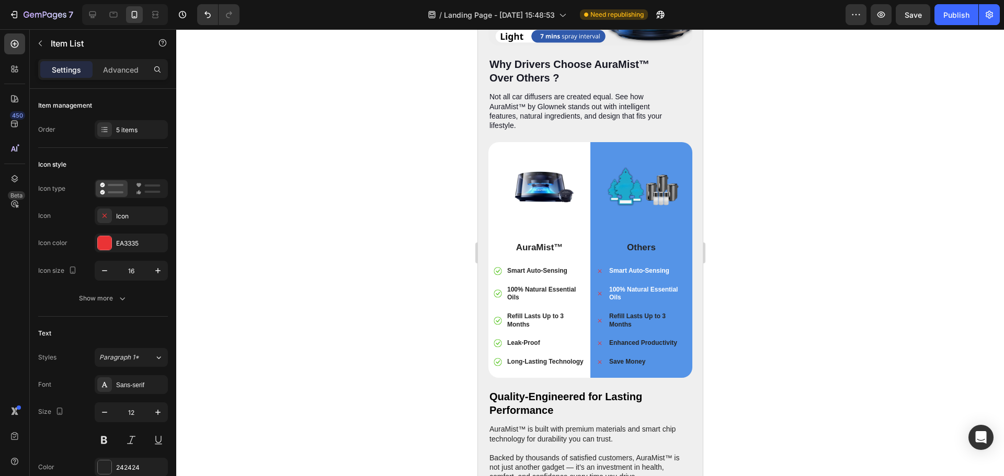
click at [745, 360] on div at bounding box center [590, 252] width 828 height 447
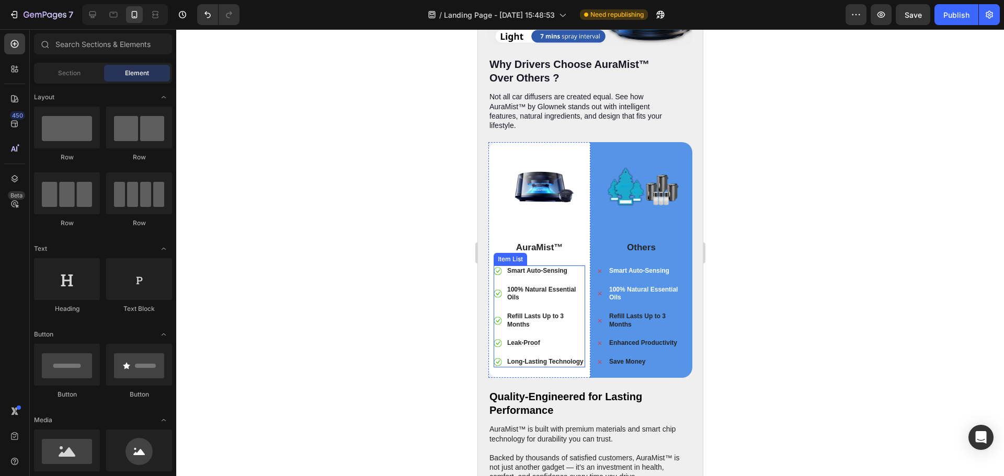
click at [543, 338] on div "Leak-Proof" at bounding box center [544, 344] width 79 height 12
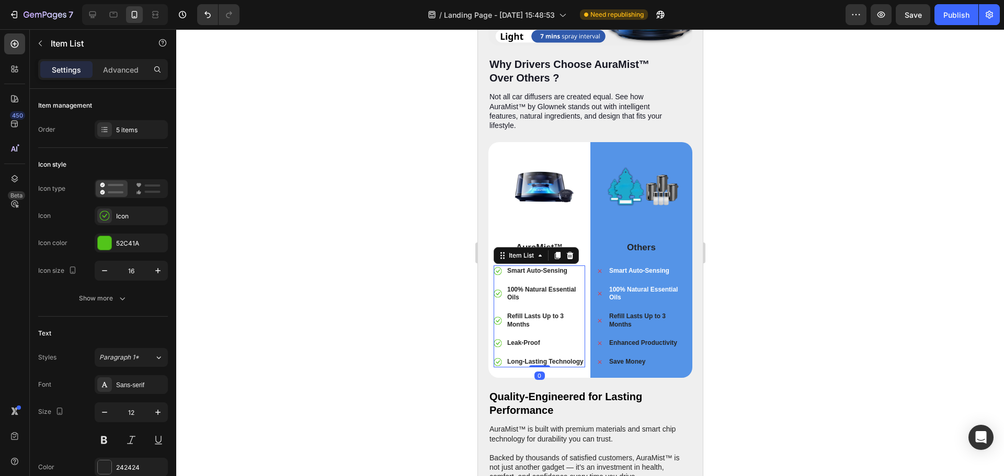
click at [543, 338] on div "Leak-Proof" at bounding box center [544, 344] width 79 height 12
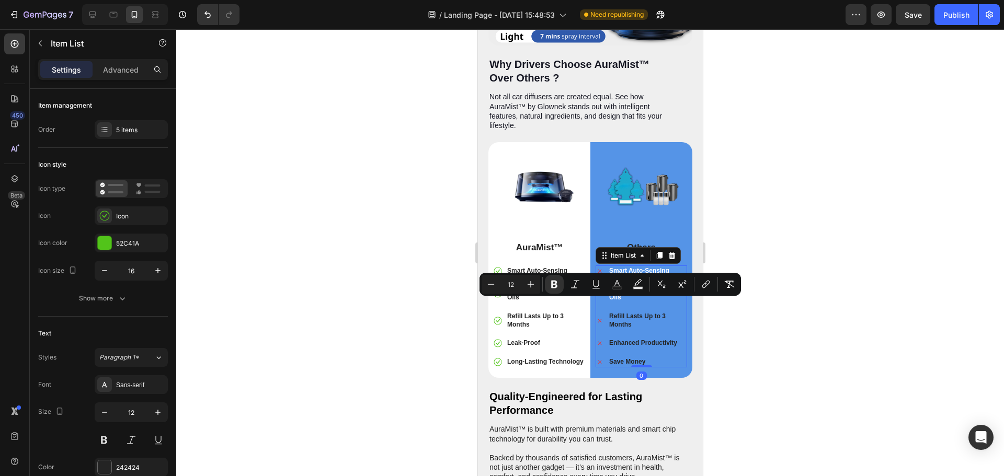
click at [619, 339] on strong "Enhanced Productivity" at bounding box center [642, 342] width 68 height 7
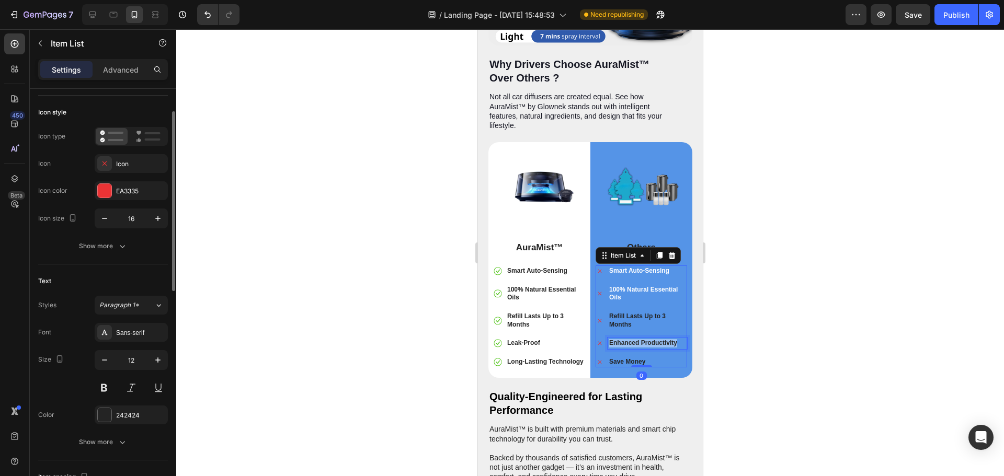
click at [619, 339] on strong "Enhanced Productivity" at bounding box center [642, 342] width 68 height 7
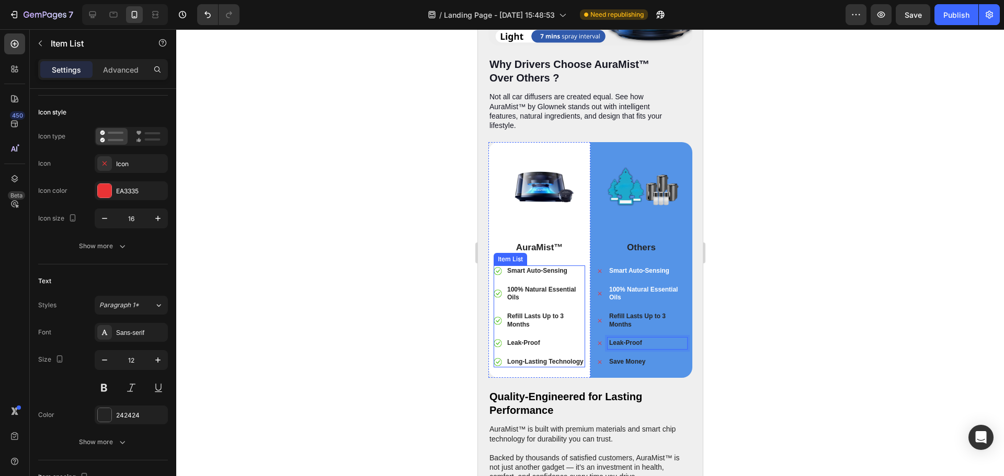
click at [537, 358] on strong "Long-Lasting Technology" at bounding box center [545, 361] width 76 height 7
click at [525, 358] on strong "Long-Lasting Technology" at bounding box center [545, 361] width 76 height 7
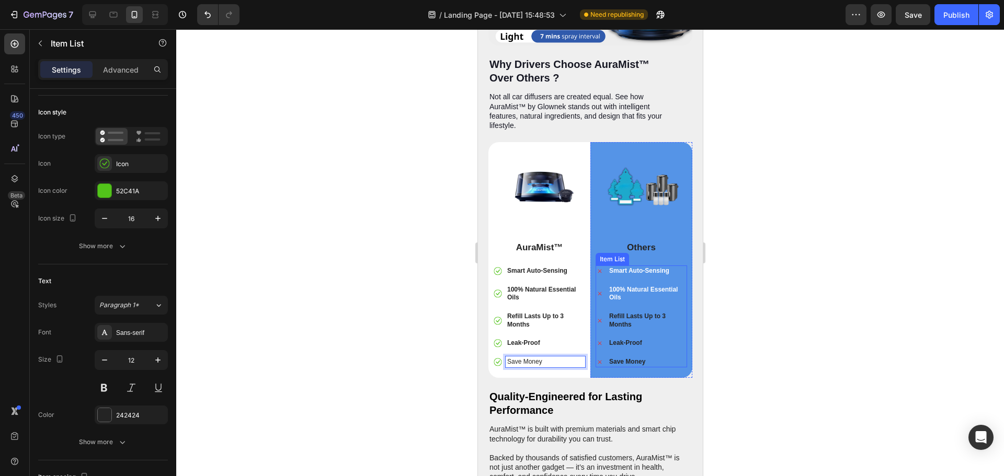
click at [613, 358] on strong "Save Money" at bounding box center [626, 361] width 36 height 7
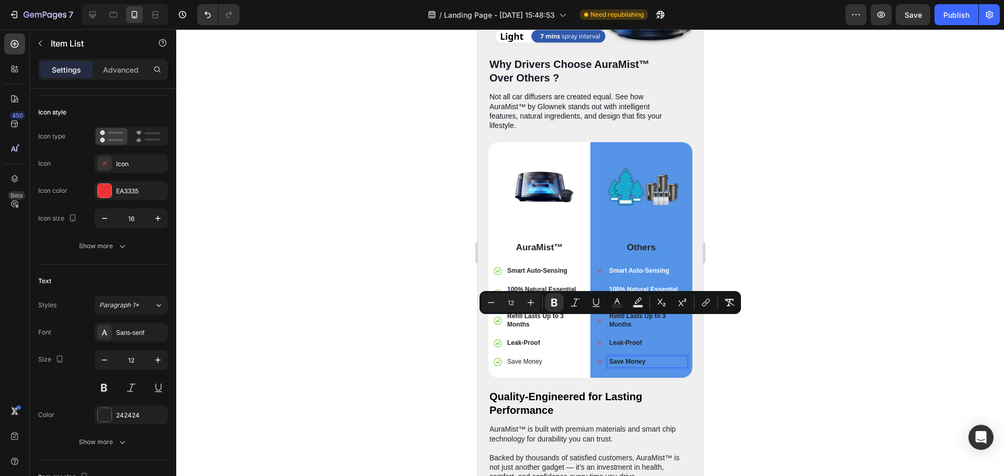
click at [745, 330] on div at bounding box center [590, 252] width 828 height 447
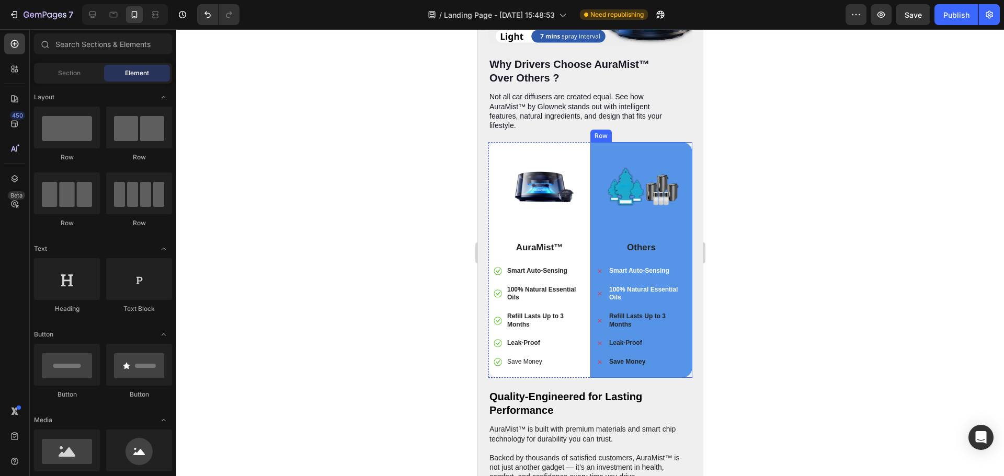
click at [620, 358] on strong "Save Money" at bounding box center [626, 361] width 36 height 7
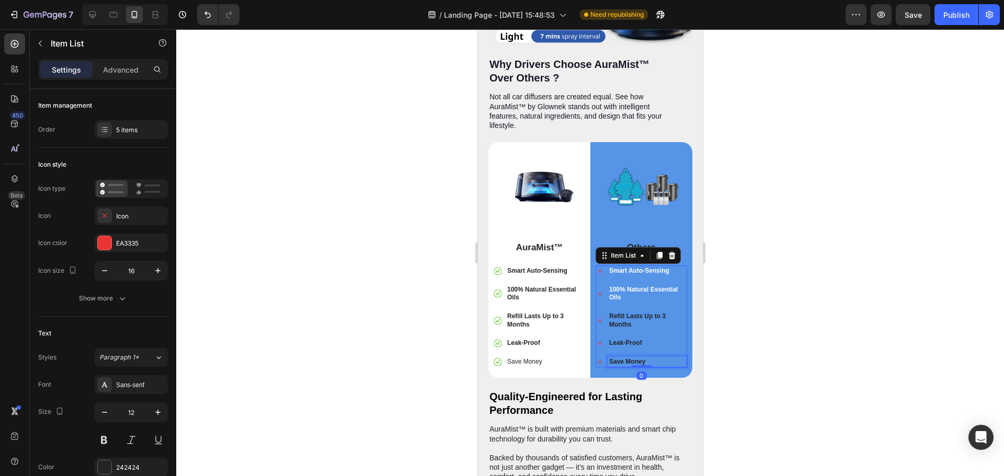
click at [620, 358] on strong "Save Money" at bounding box center [626, 361] width 36 height 7
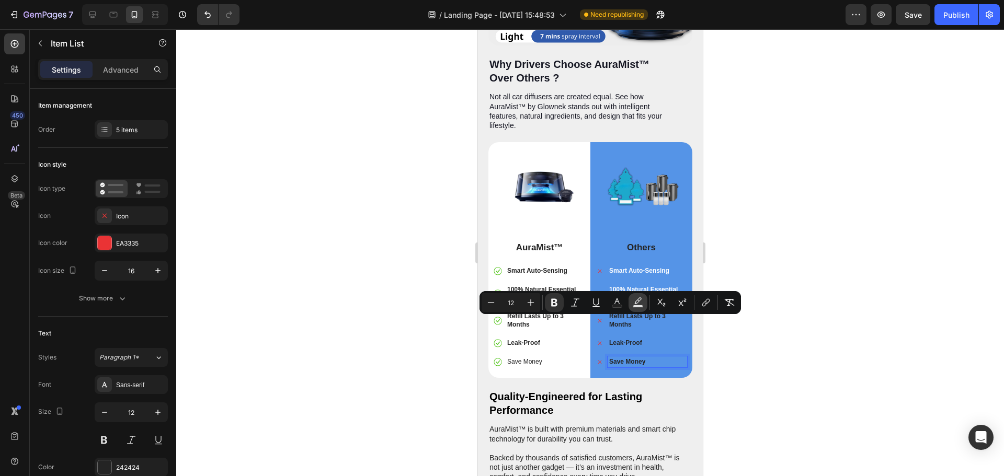
click at [640, 305] on rect "Editor contextual toolbar" at bounding box center [638, 306] width 10 height 3
type input "000000"
type input "77"
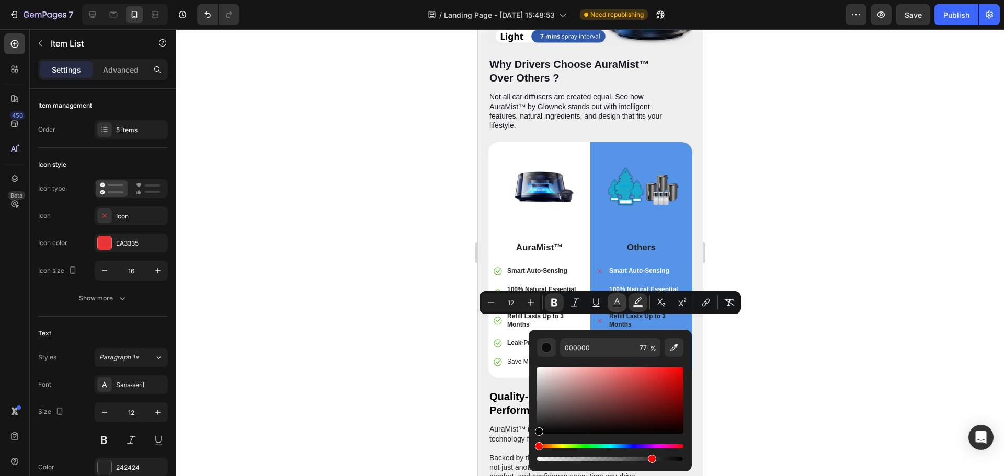
click at [617, 308] on button "Text Color" at bounding box center [616, 302] width 19 height 19
drag, startPoint x: 537, startPoint y: 421, endPoint x: 533, endPoint y: 359, distance: 62.3
click at [533, 360] on div "242424 100 %" at bounding box center [610, 396] width 163 height 133
type input "FFFFFF"
click at [775, 347] on div at bounding box center [590, 252] width 828 height 447
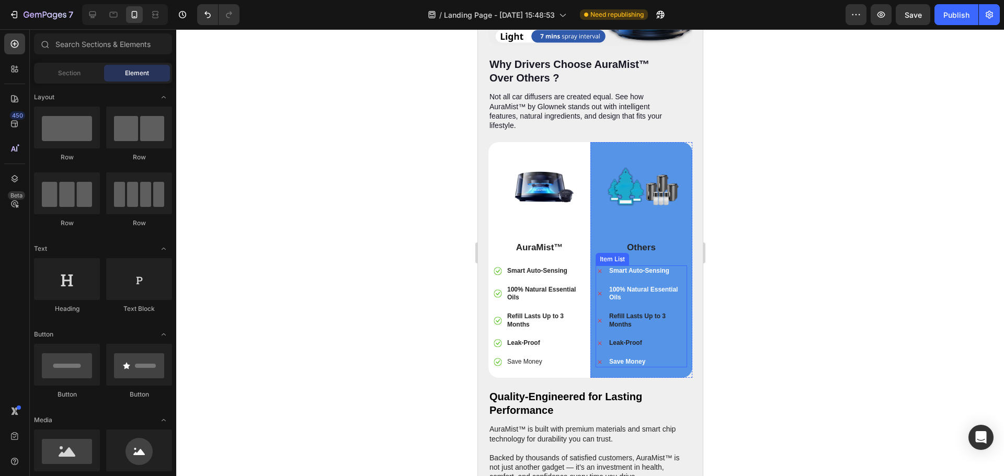
click at [631, 339] on strong "Leak-Proof" at bounding box center [624, 342] width 33 height 7
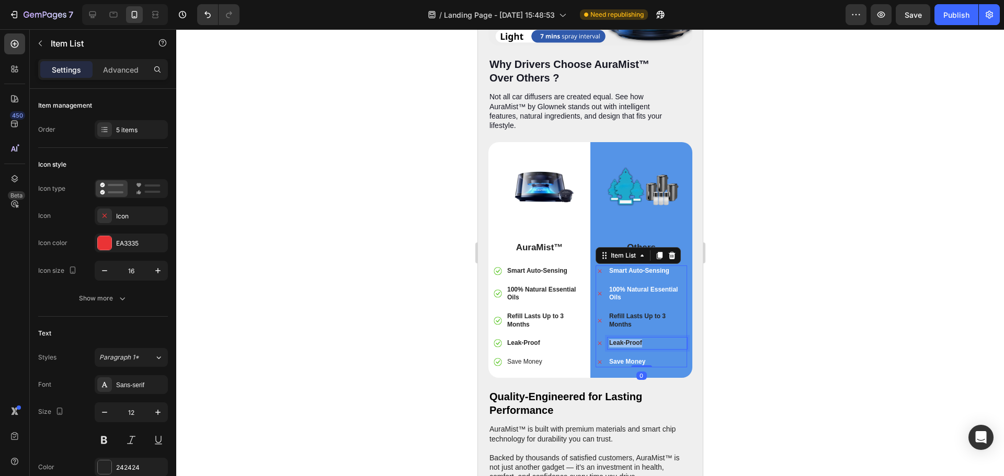
click at [631, 339] on strong "Leak-Proof" at bounding box center [624, 342] width 33 height 7
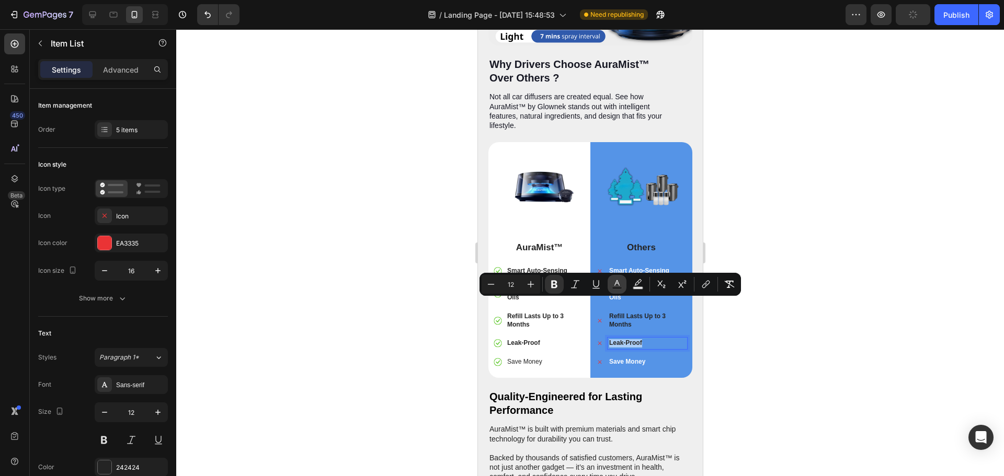
click at [616, 284] on icon "Editor contextual toolbar" at bounding box center [617, 284] width 10 height 10
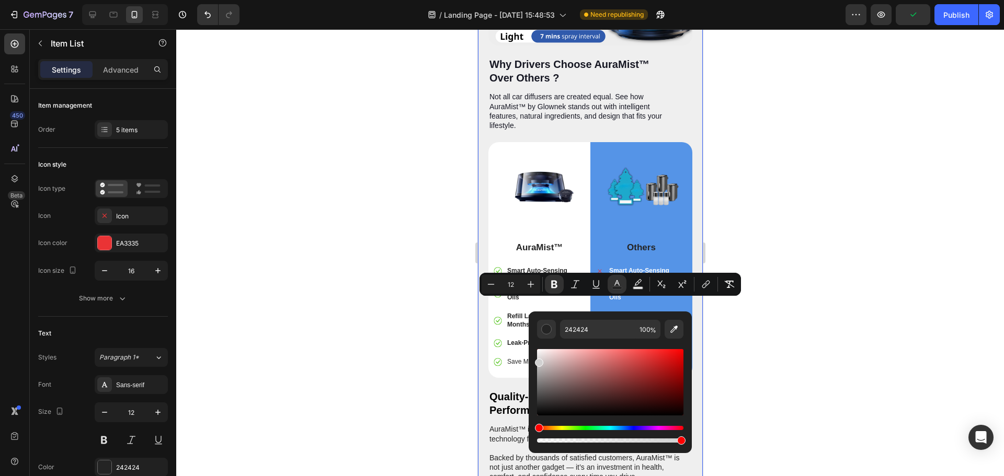
drag, startPoint x: 1017, startPoint y: 436, endPoint x: 526, endPoint y: 338, distance: 500.6
type input "F4F4F4"
click at [856, 349] on div at bounding box center [590, 252] width 828 height 447
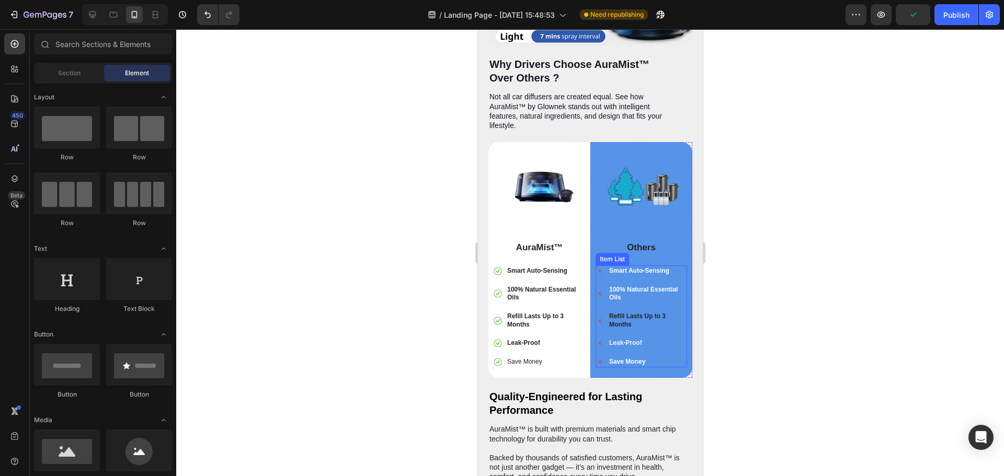
click at [625, 313] on strong "Refill Lasts Up to 3 Months" at bounding box center [636, 321] width 56 height 16
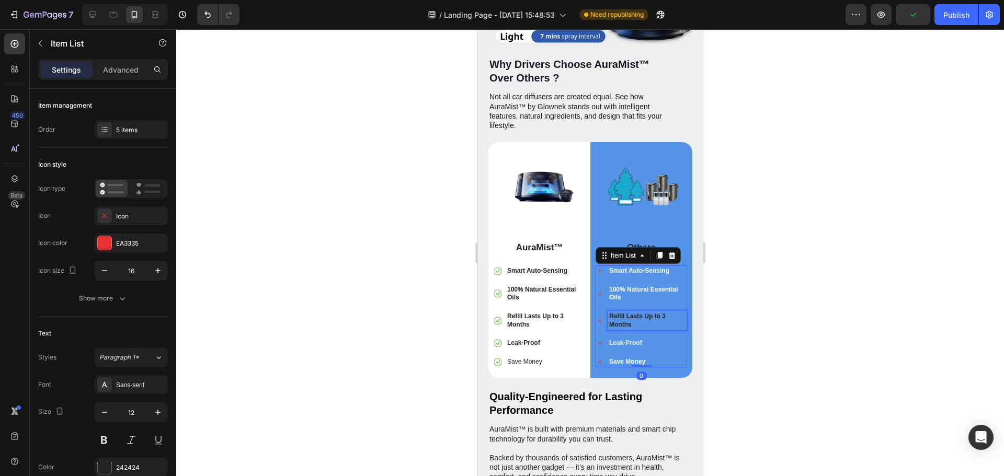
click at [625, 313] on strong "Refill Lasts Up to 3 Months" at bounding box center [636, 321] width 56 height 16
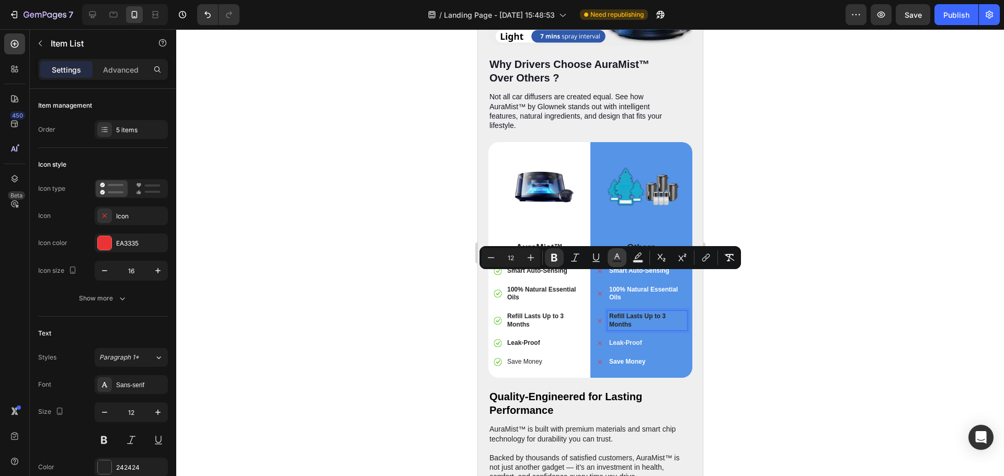
click at [614, 259] on icon "Editor contextual toolbar" at bounding box center [617, 257] width 10 height 10
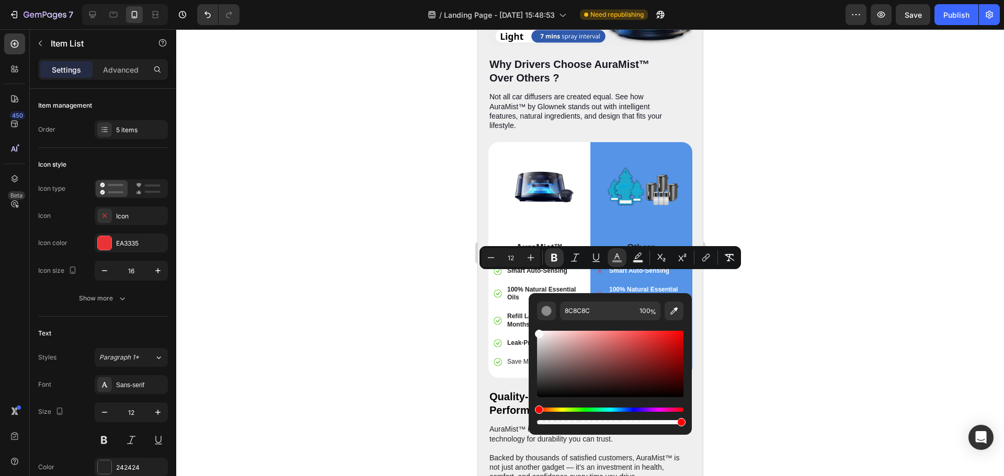
drag, startPoint x: 539, startPoint y: 390, endPoint x: 542, endPoint y: 325, distance: 65.9
click at [533, 330] on div "8C8C8C 100 %" at bounding box center [610, 359] width 163 height 133
type input "FFFFFF"
click at [840, 314] on div at bounding box center [590, 252] width 828 height 447
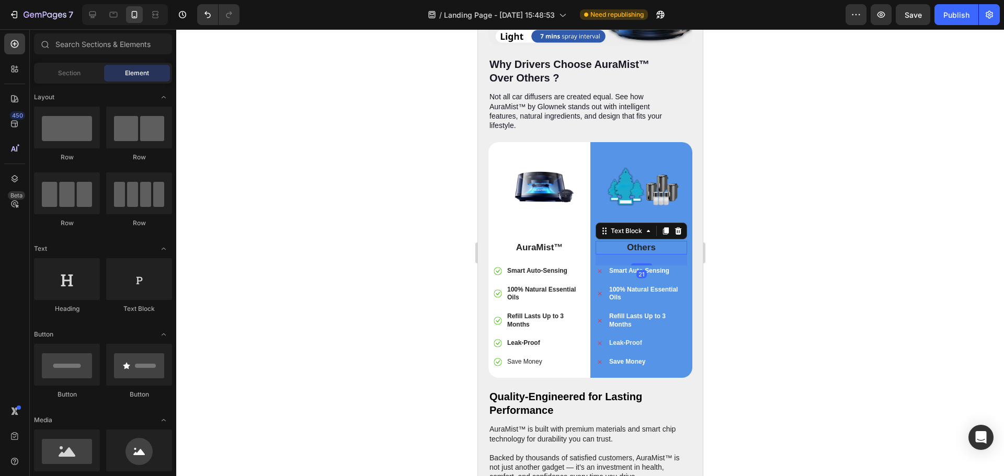
click at [635, 242] on p "Others" at bounding box center [640, 248] width 89 height 12
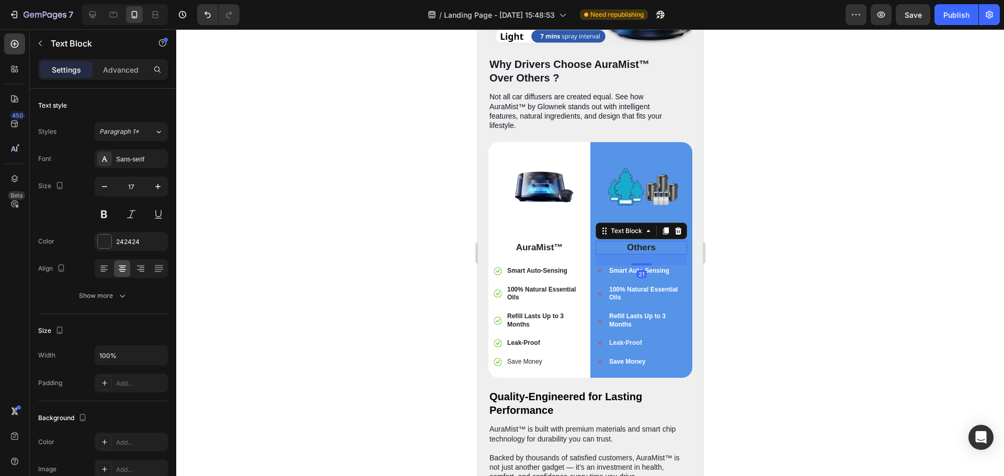
click at [635, 242] on p "Others" at bounding box center [640, 248] width 89 height 12
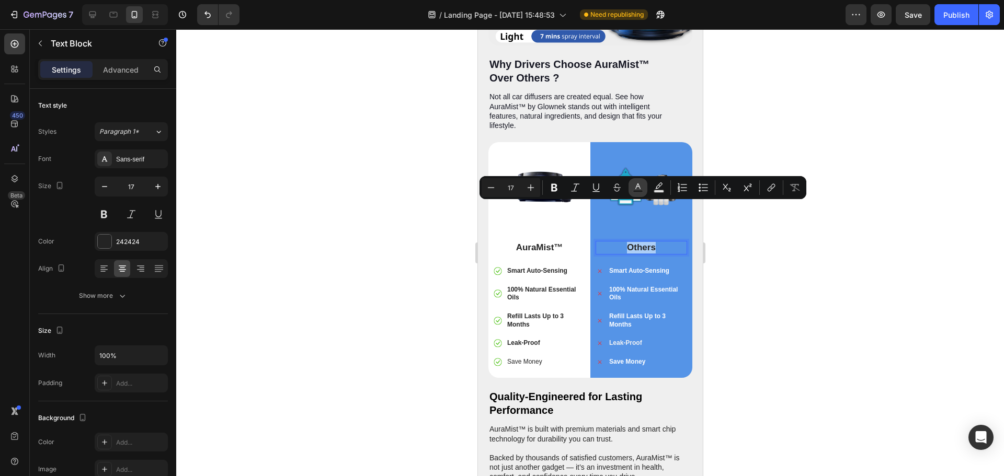
click at [641, 188] on icon "Editor contextual toolbar" at bounding box center [638, 187] width 10 height 10
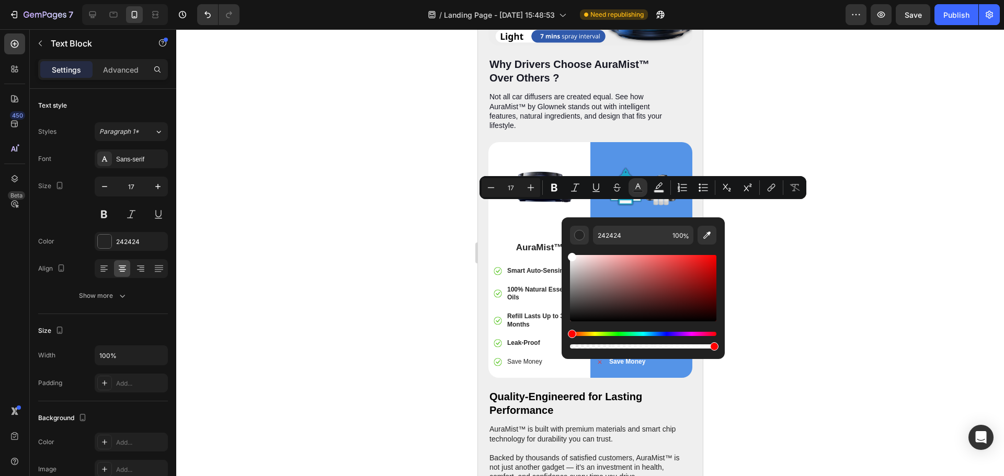
drag, startPoint x: 570, startPoint y: 315, endPoint x: 567, endPoint y: 251, distance: 63.9
click at [567, 251] on div "242424 100 %" at bounding box center [642, 283] width 163 height 133
type input "FFFFFF"
click at [841, 263] on div at bounding box center [590, 252] width 828 height 447
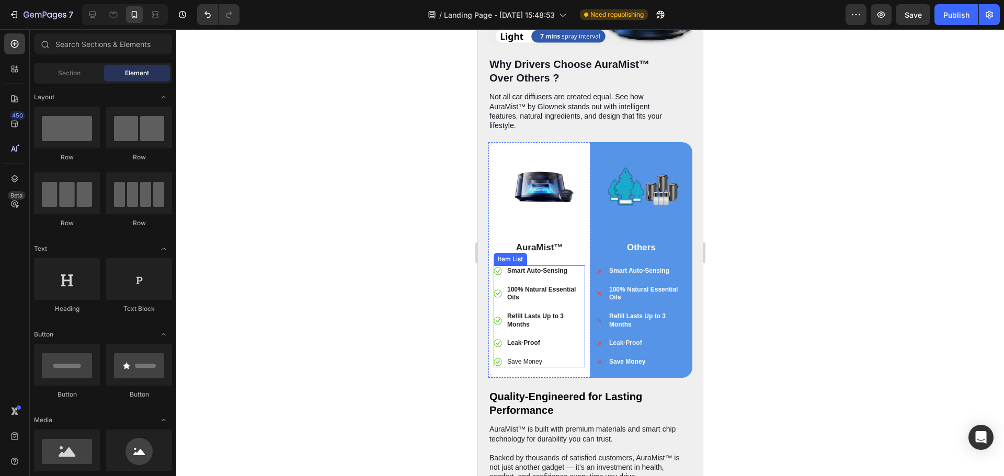
click at [526, 358] on p "Save Money" at bounding box center [545, 362] width 76 height 8
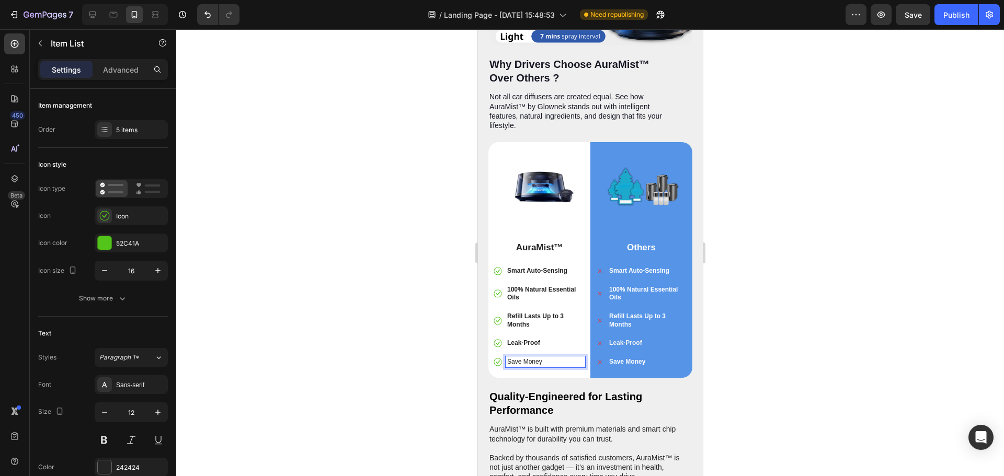
click at [526, 358] on p "Save Money" at bounding box center [545, 362] width 76 height 8
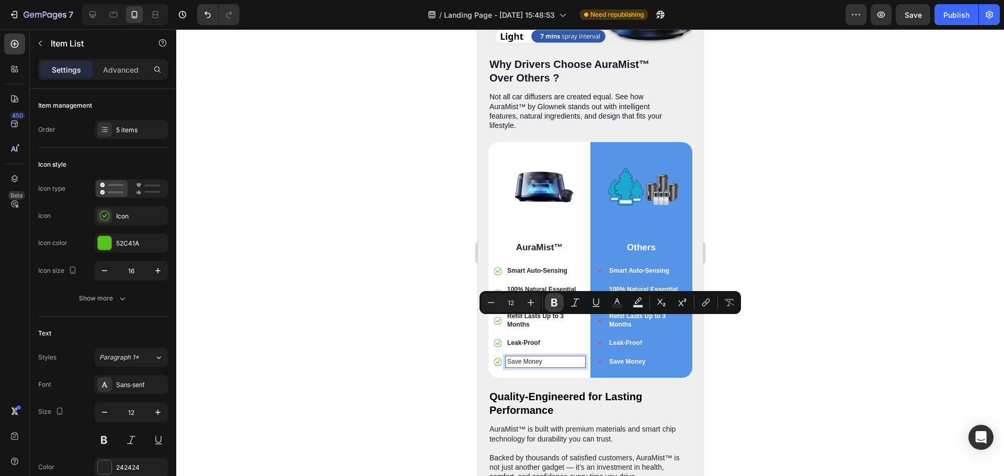
click at [554, 306] on icon "Editor contextual toolbar" at bounding box center [554, 303] width 6 height 8
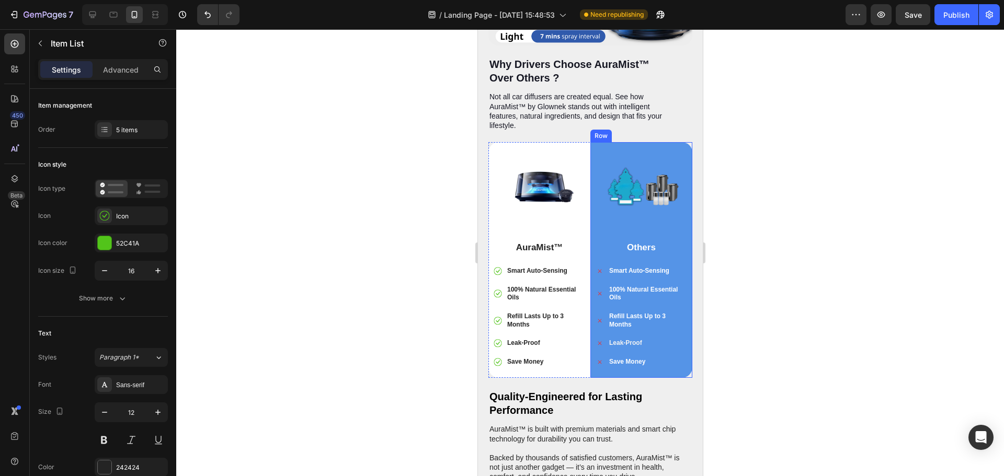
click at [795, 339] on div at bounding box center [590, 252] width 828 height 447
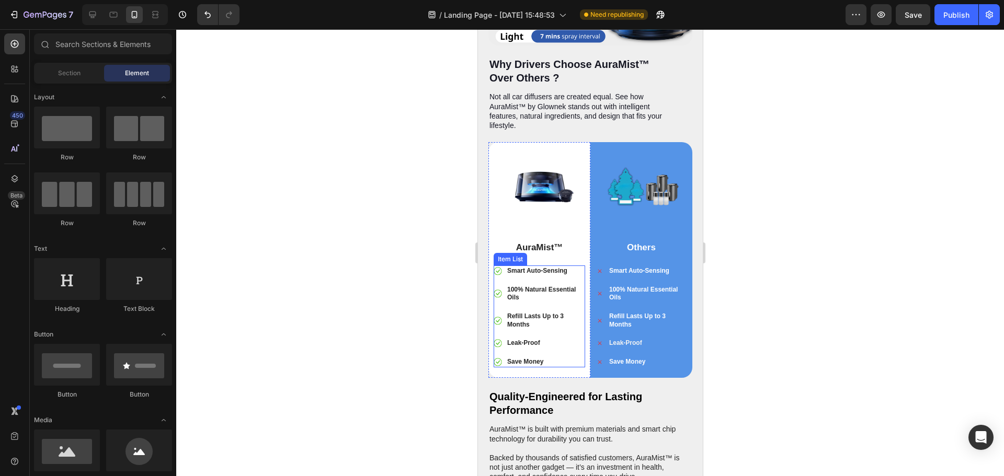
click at [541, 339] on p "Leak-Proof" at bounding box center [545, 343] width 76 height 8
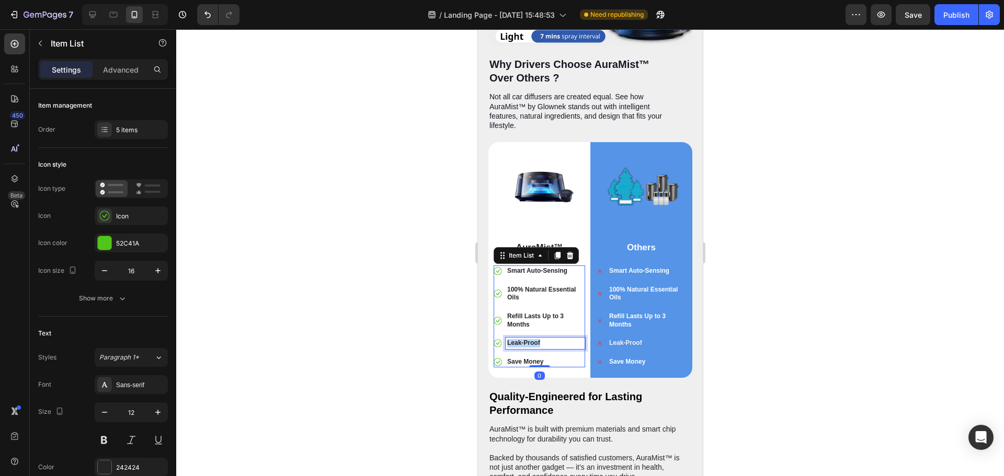
click at [541, 339] on p "Leak-Proof" at bounding box center [545, 343] width 76 height 8
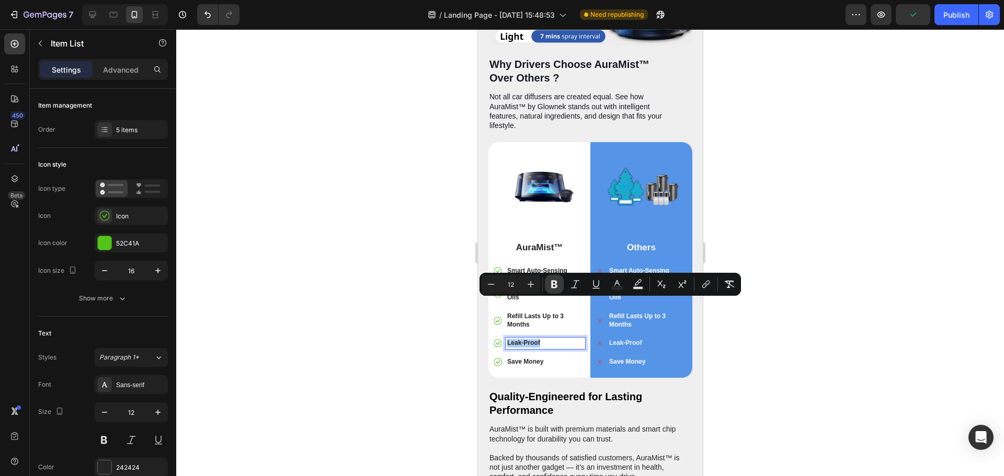
click at [557, 286] on icon "Editor contextual toolbar" at bounding box center [554, 285] width 6 height 8
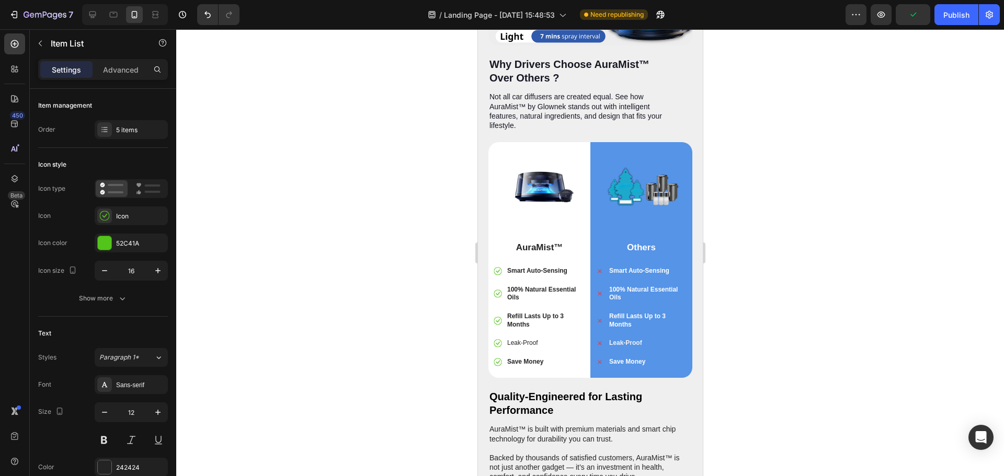
click at [833, 323] on div at bounding box center [590, 252] width 828 height 447
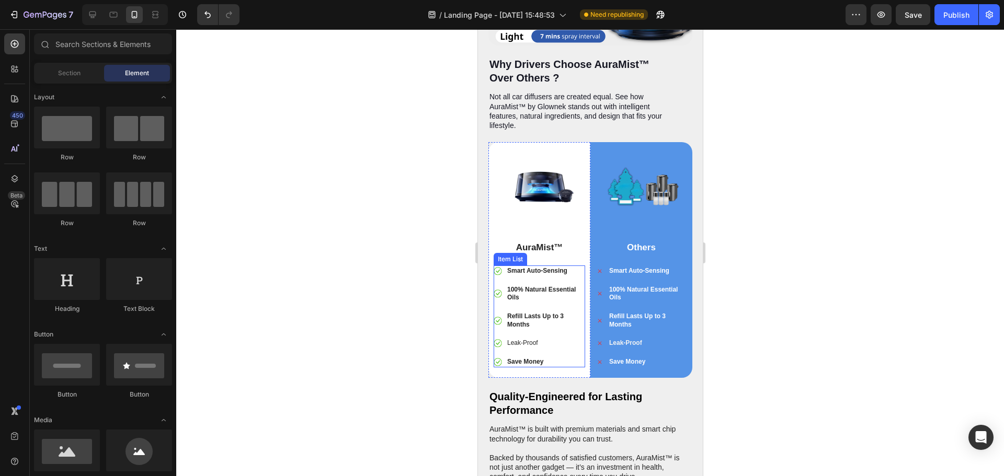
click at [520, 339] on p "Leak-Proof" at bounding box center [545, 343] width 76 height 8
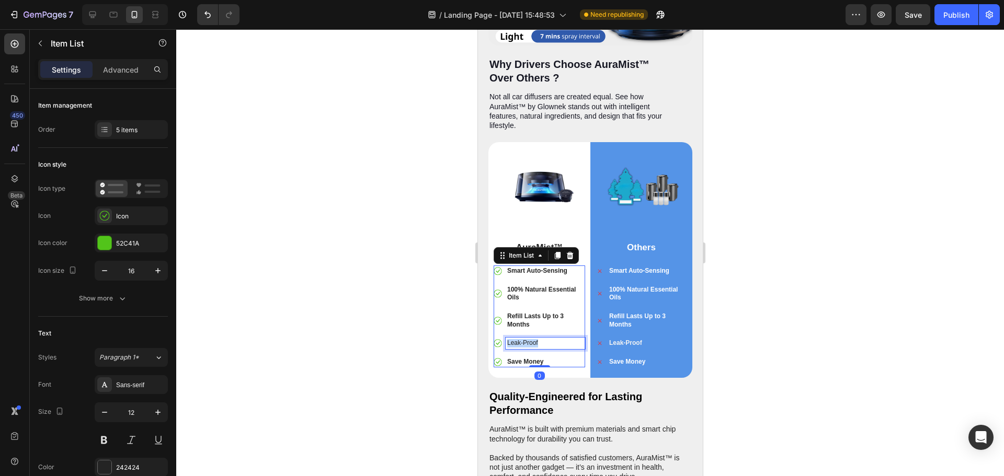
click at [520, 339] on p "Leak-Proof" at bounding box center [545, 343] width 76 height 8
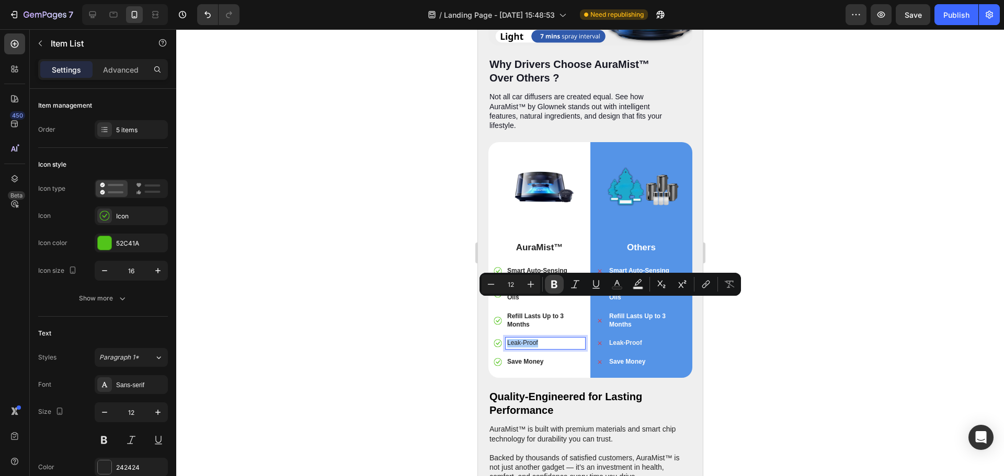
click at [553, 289] on icon "Editor contextual toolbar" at bounding box center [554, 284] width 10 height 10
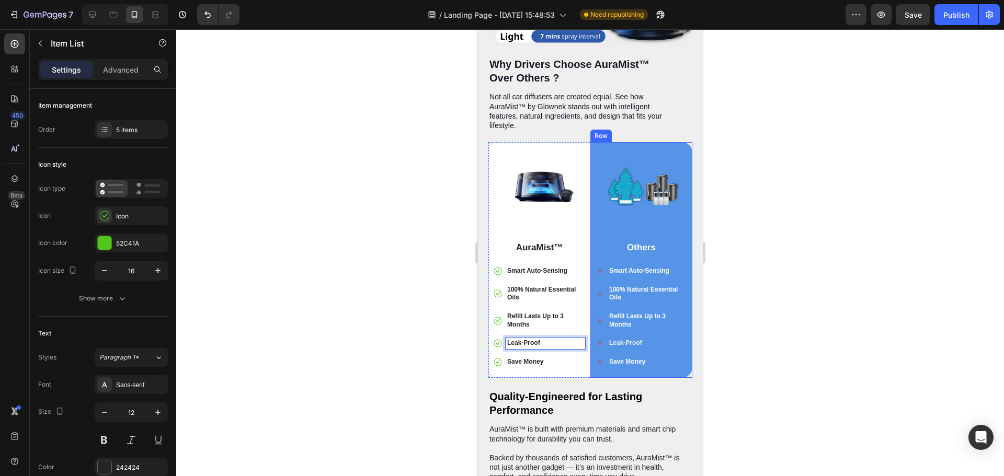
click at [824, 341] on div at bounding box center [590, 252] width 828 height 447
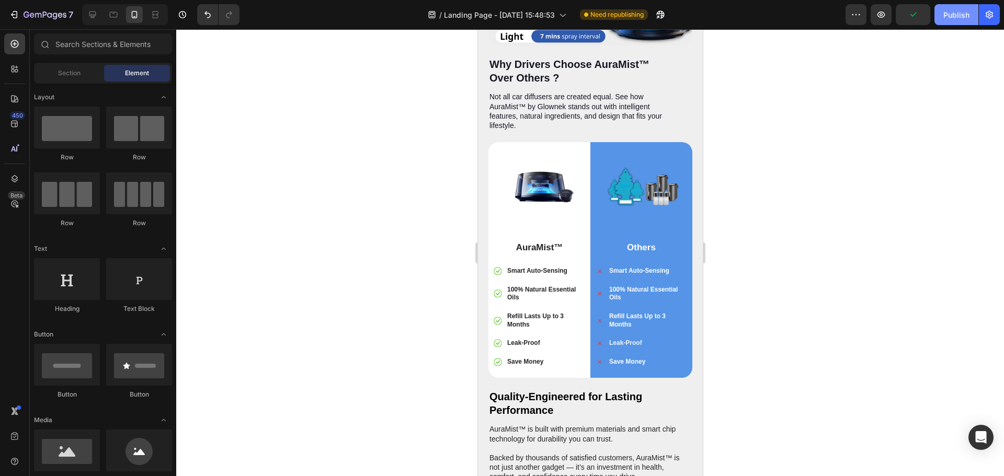
click at [951, 19] on div "Publish" at bounding box center [956, 14] width 26 height 11
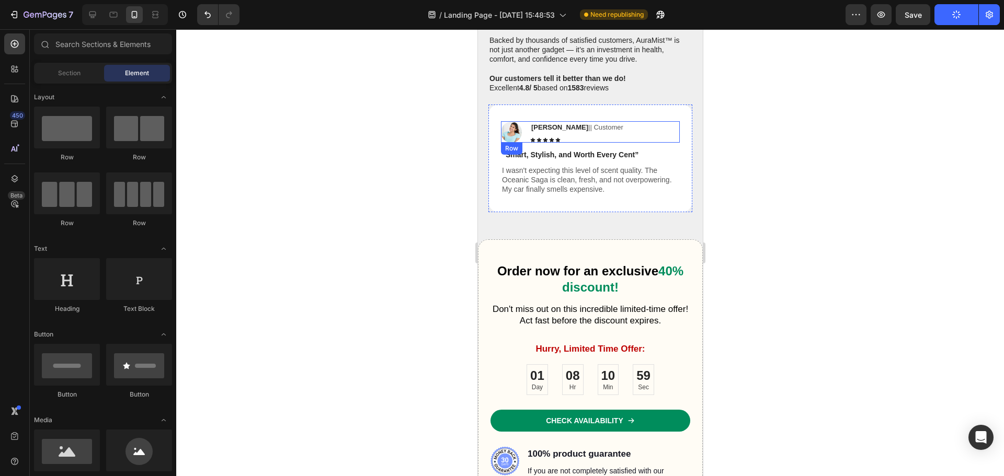
scroll to position [3509, 0]
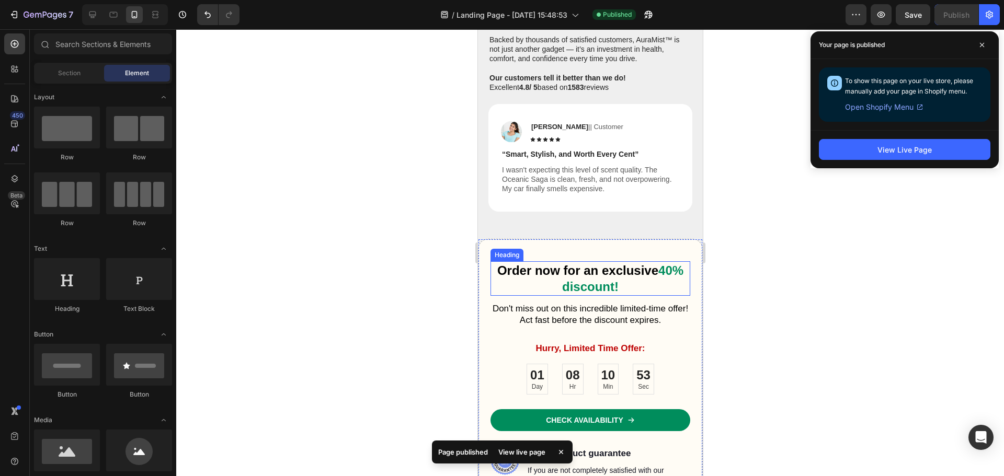
click at [644, 261] on h2 "Order now for an exclusive 40% discount!" at bounding box center [590, 278] width 200 height 35
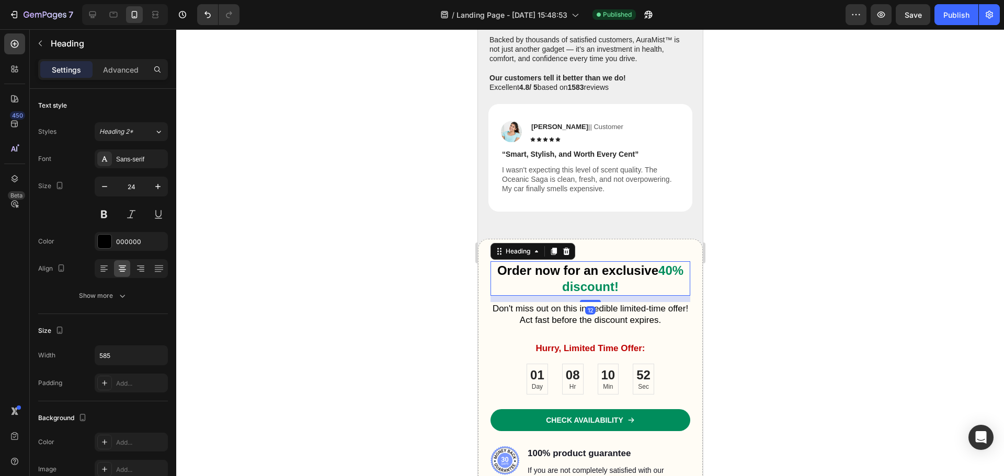
click at [650, 261] on h2 "Order now for an exclusive 40% discount!" at bounding box center [590, 278] width 200 height 35
click at [650, 262] on p "Order now for an exclusive 40% discount!" at bounding box center [590, 278] width 198 height 32
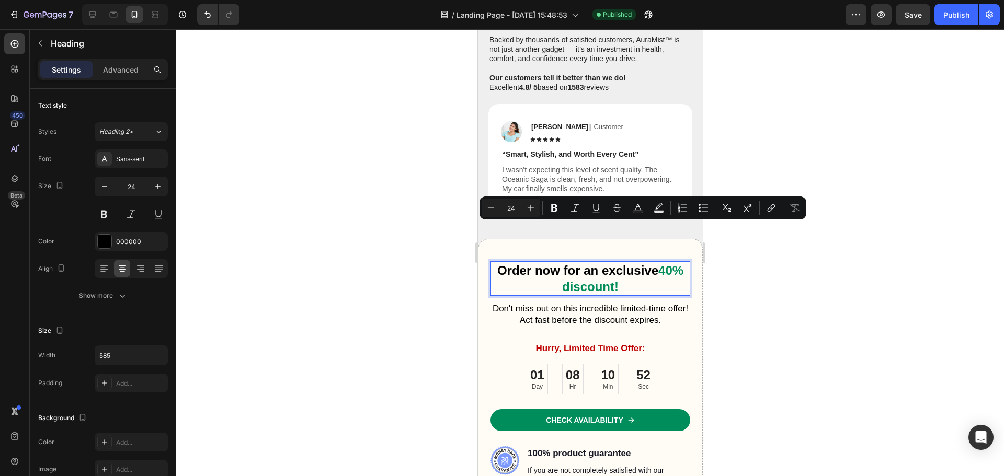
click at [654, 262] on p "Order now for an exclusive 40% discount!" at bounding box center [590, 278] width 198 height 32
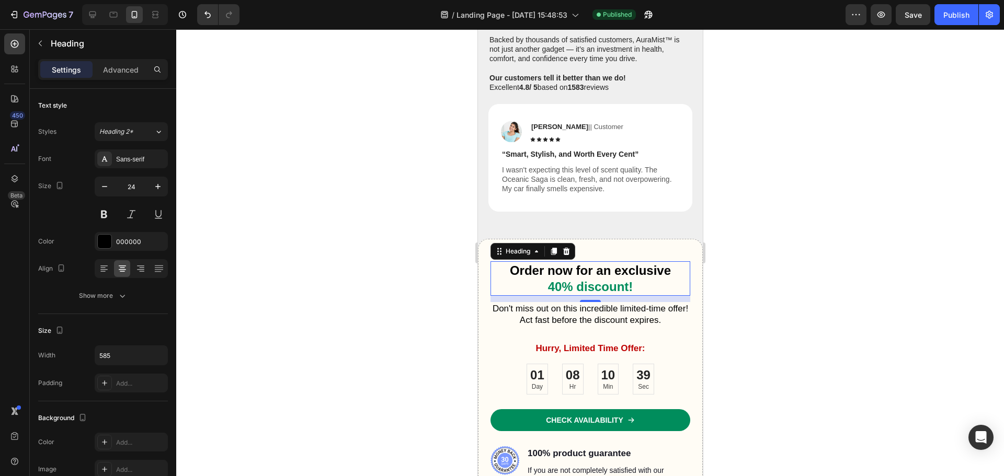
click at [823, 249] on div at bounding box center [590, 252] width 828 height 447
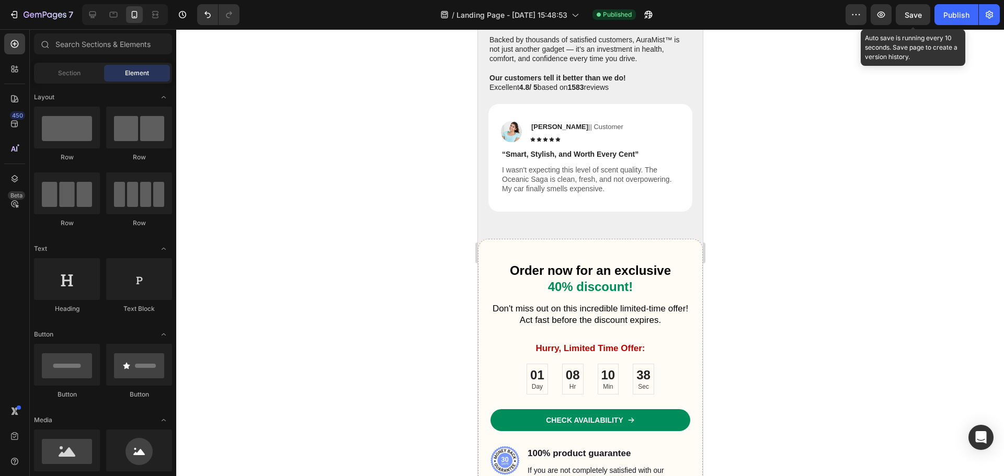
drag, startPoint x: 914, startPoint y: 13, endPoint x: 903, endPoint y: 62, distance: 49.8
click at [913, 14] on span "Save" at bounding box center [912, 14] width 17 height 9
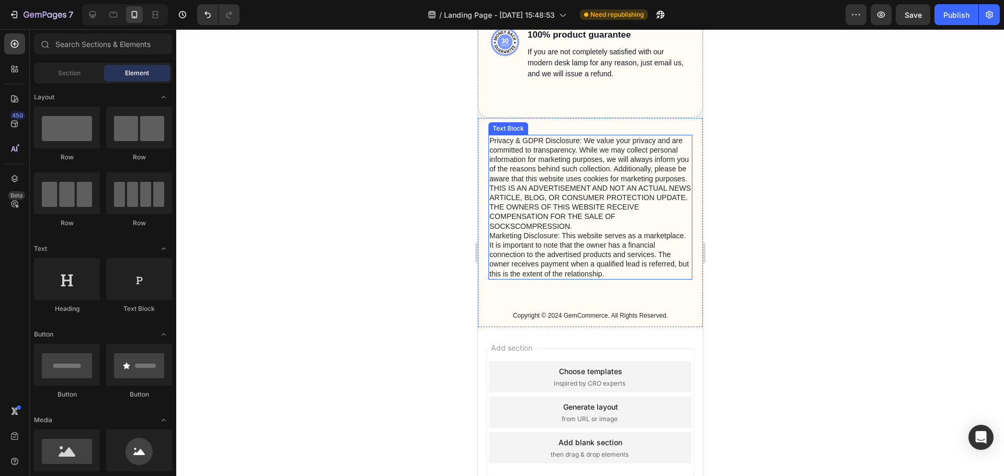
scroll to position [3789, 0]
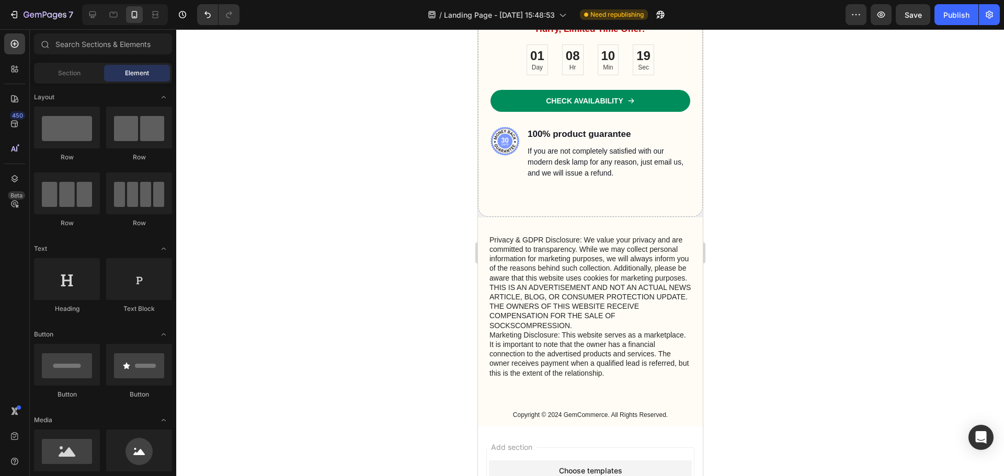
drag, startPoint x: 955, startPoint y: 21, endPoint x: 952, endPoint y: 28, distance: 7.5
click at [956, 22] on button "Publish" at bounding box center [956, 14] width 44 height 21
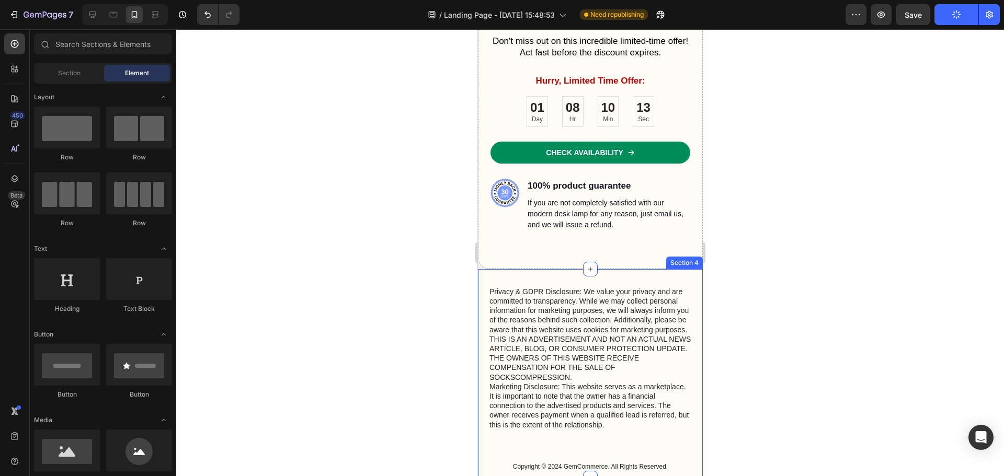
scroll to position [3737, 0]
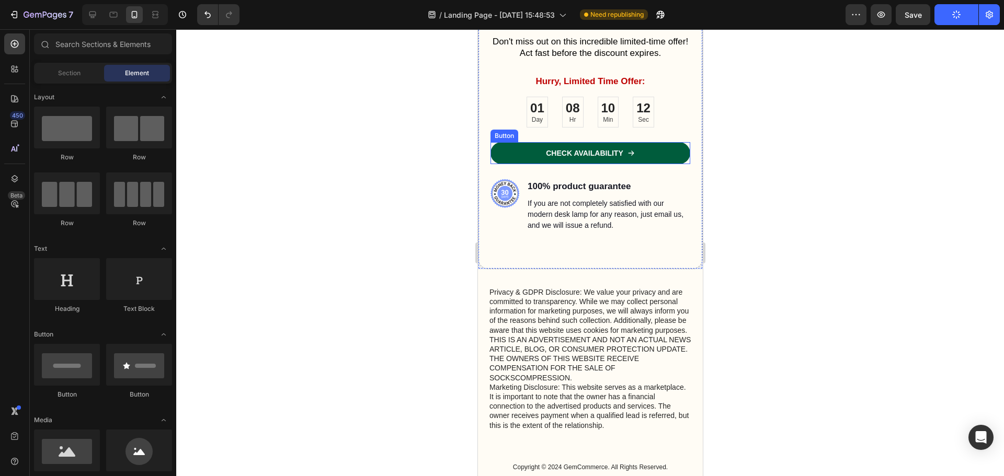
click at [626, 147] on link "CHECK AVAILABILITY" at bounding box center [590, 153] width 200 height 22
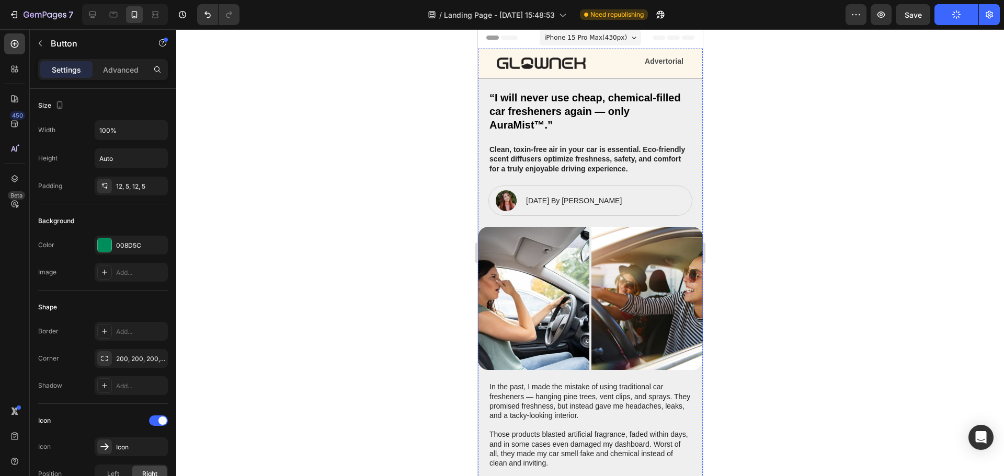
scroll to position [0, 0]
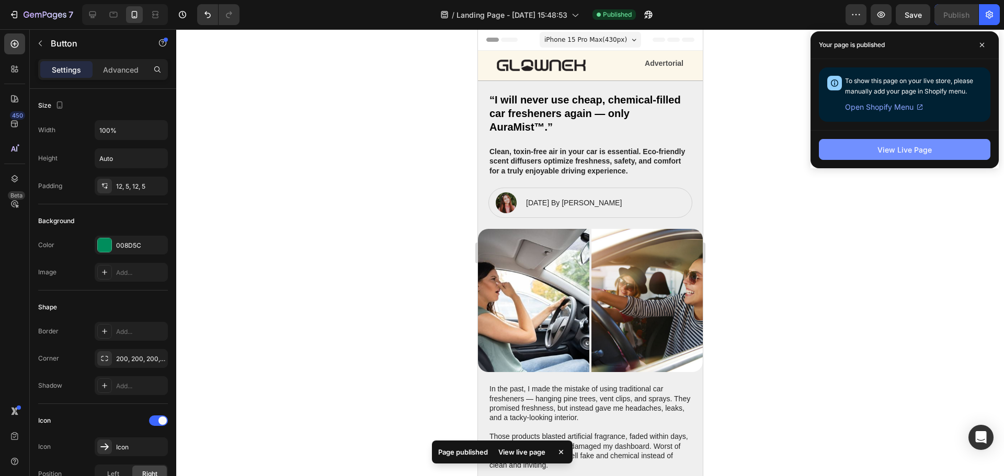
click at [908, 146] on div "View Live Page" at bounding box center [904, 149] width 54 height 11
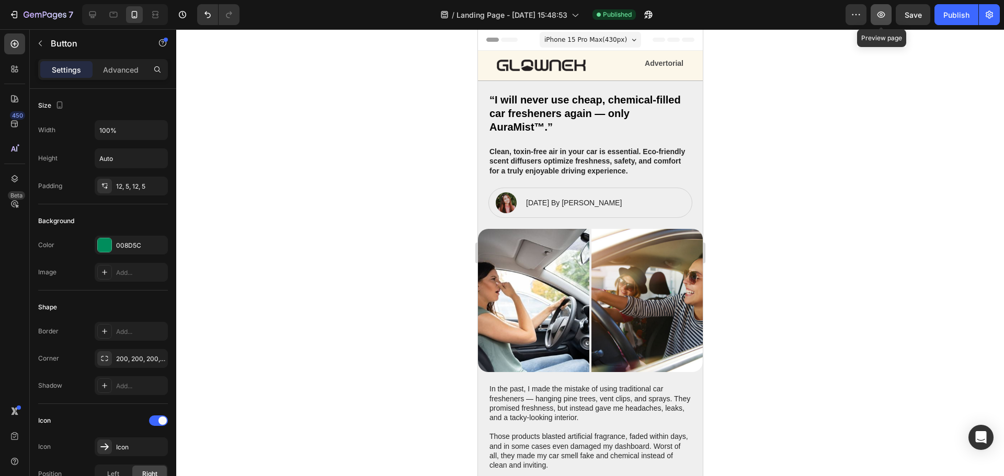
click at [880, 17] on icon "button" at bounding box center [881, 15] width 8 height 6
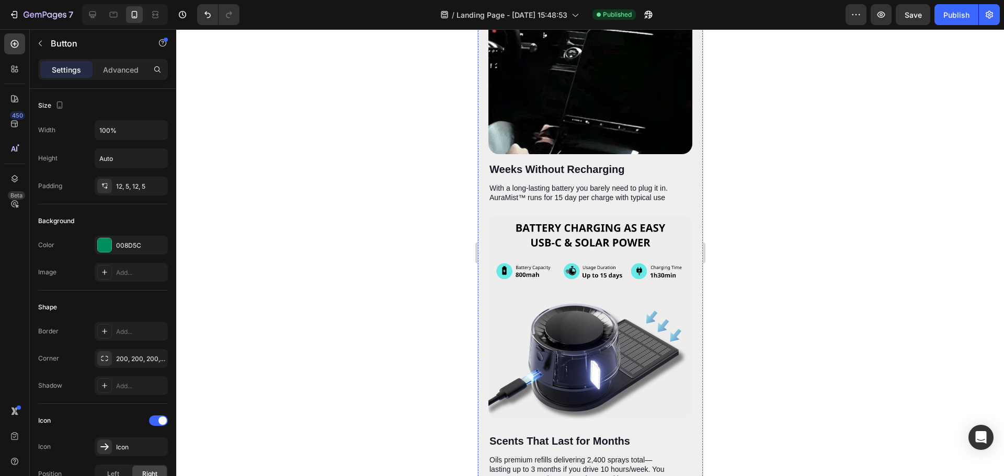
scroll to position [2405, 0]
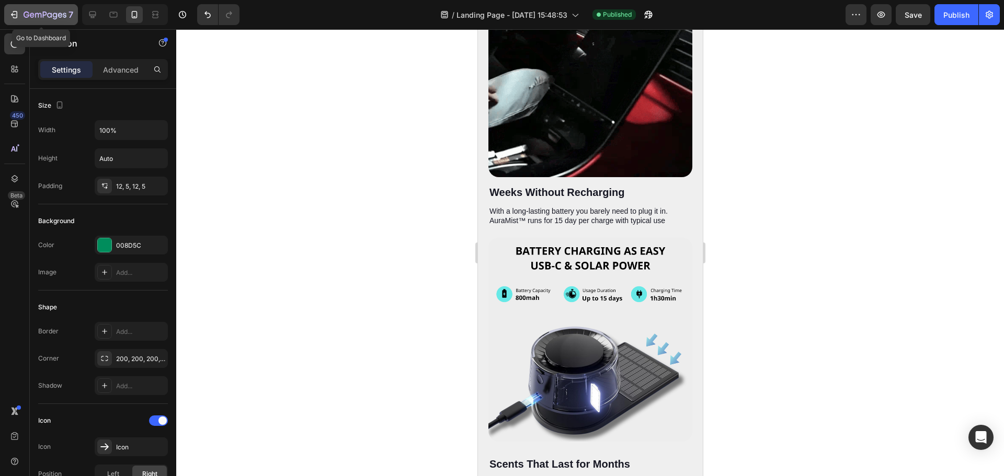
click at [15, 20] on div "7" at bounding box center [41, 14] width 64 height 13
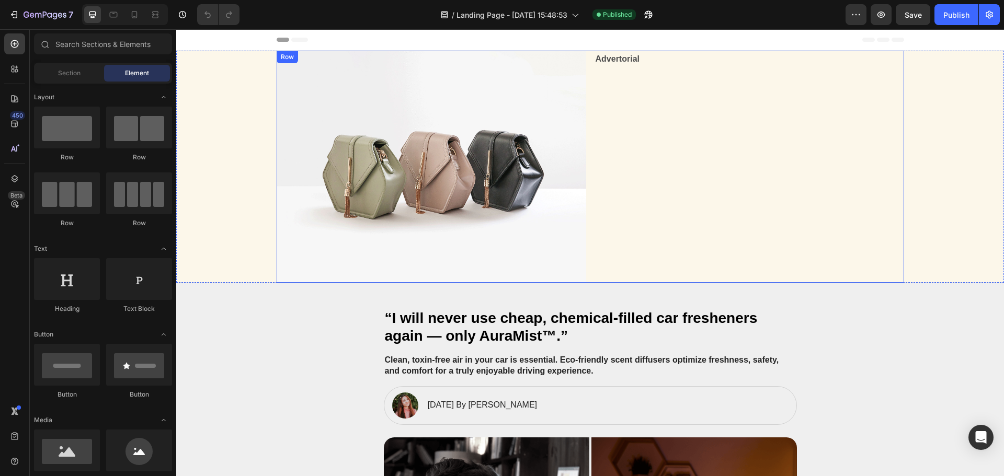
click at [715, 205] on div "Advertorial Text Block" at bounding box center [748, 167] width 309 height 232
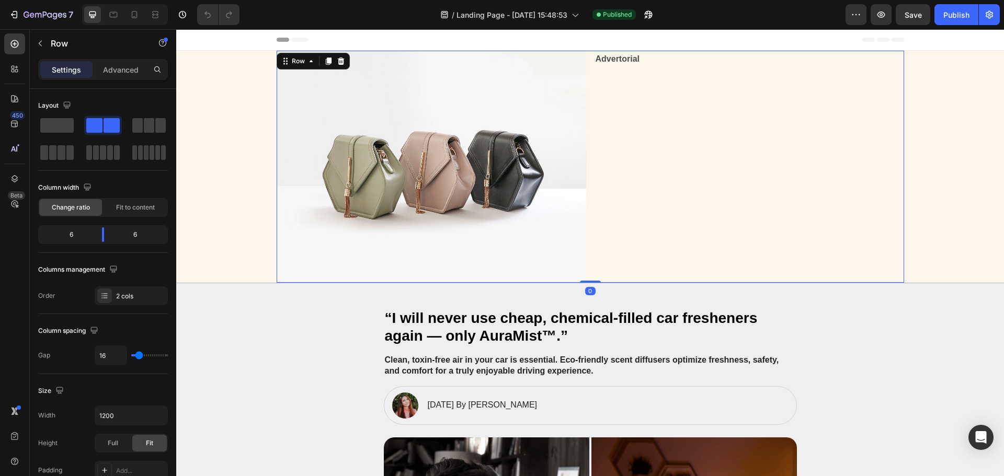
drag, startPoint x: 586, startPoint y: 282, endPoint x: 588, endPoint y: 237, distance: 45.5
click at [588, 237] on div "Image Advertorial Text Block Row 0" at bounding box center [590, 167] width 627 height 232
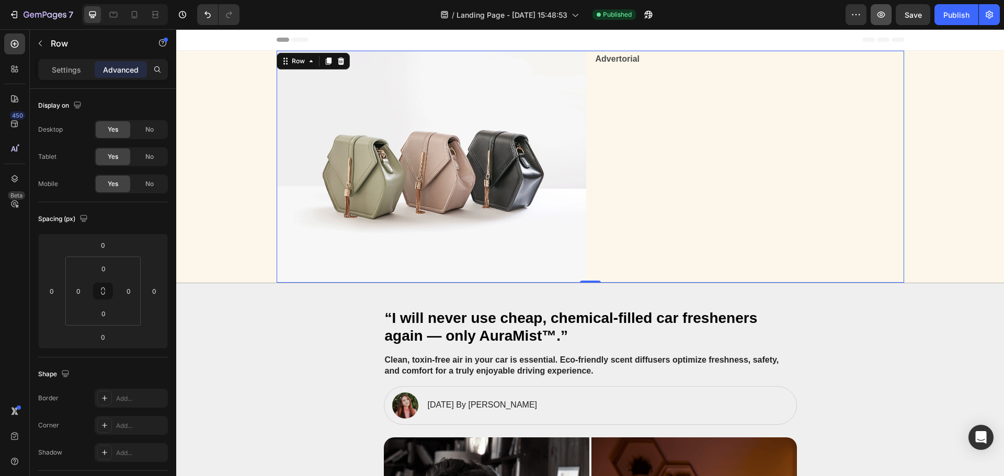
click at [882, 14] on icon "button" at bounding box center [881, 15] width 8 height 6
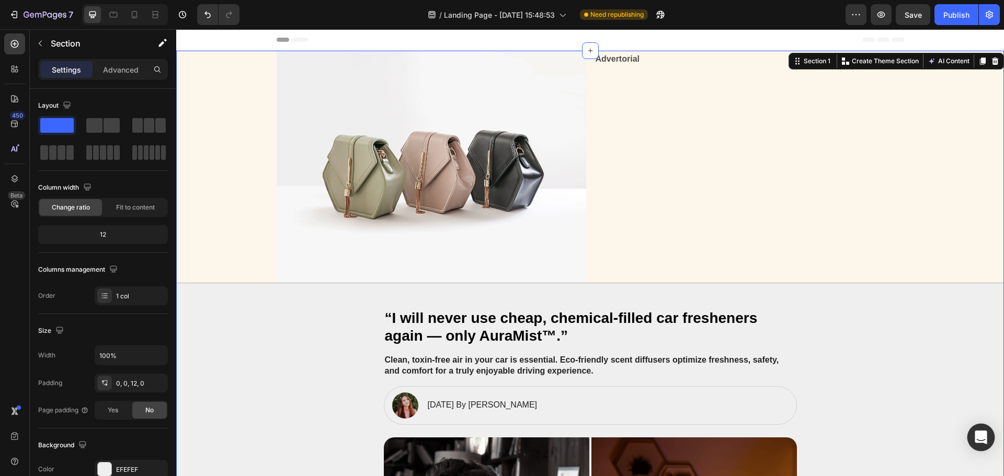
click at [972, 437] on div "Open Intercom Messenger" at bounding box center [981, 438] width 28 height 28
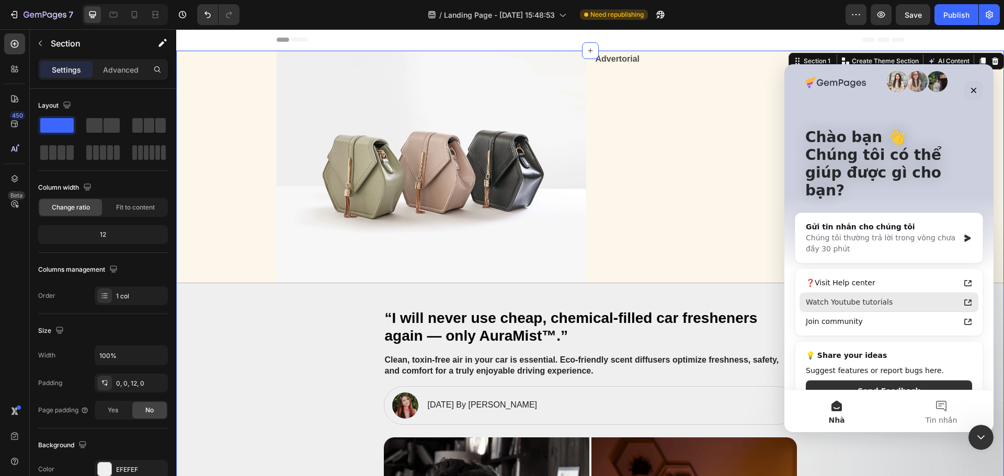
scroll to position [17, 0]
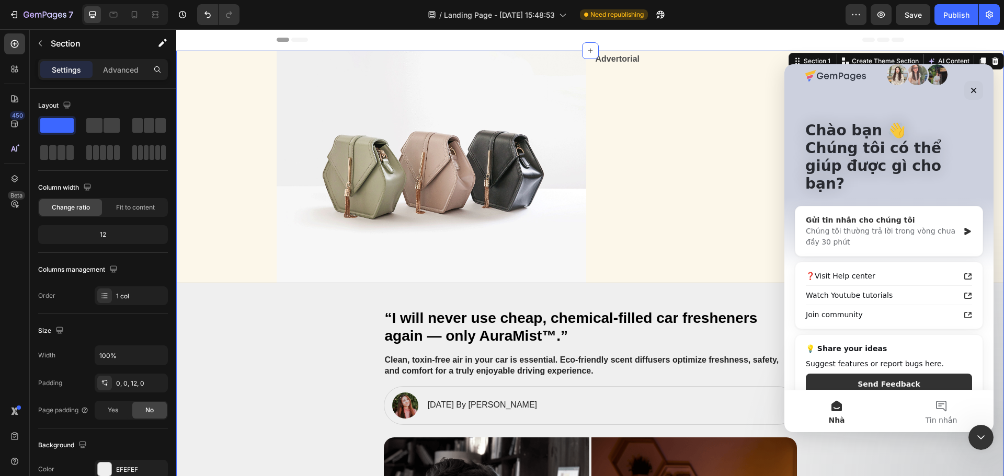
click at [963, 227] on icon "Ứng dụng nhắn tin trong Intercom" at bounding box center [967, 231] width 9 height 8
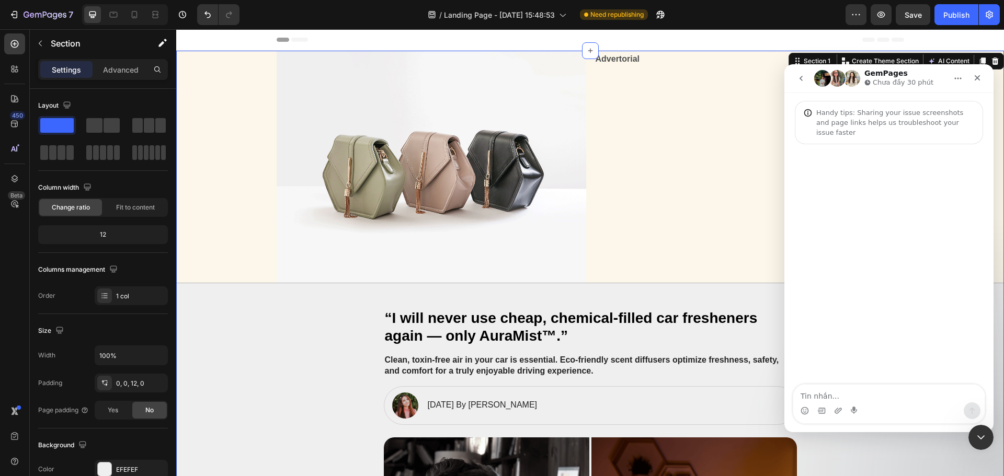
scroll to position [0, 0]
click at [889, 394] on textarea "Tin nhắn..." at bounding box center [888, 394] width 191 height 18
type textarea "tôi cần hỗ trợ"
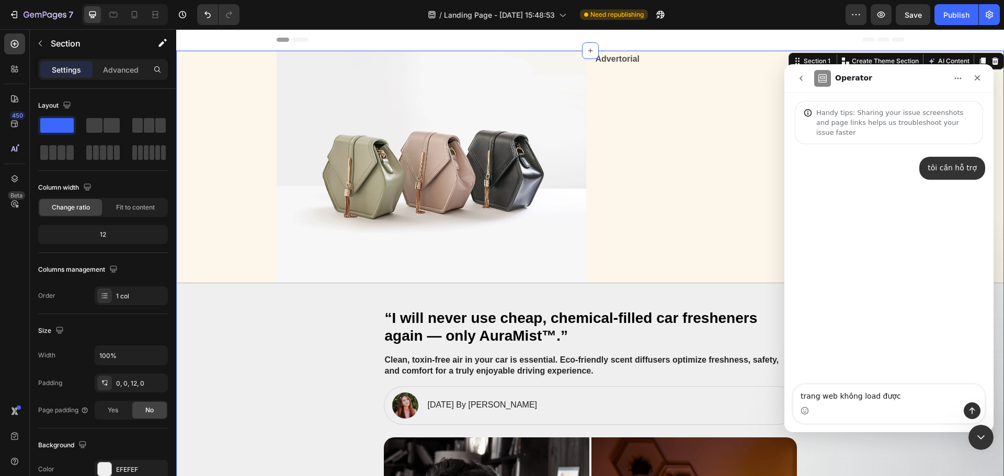
type textarea "trang web không load được"
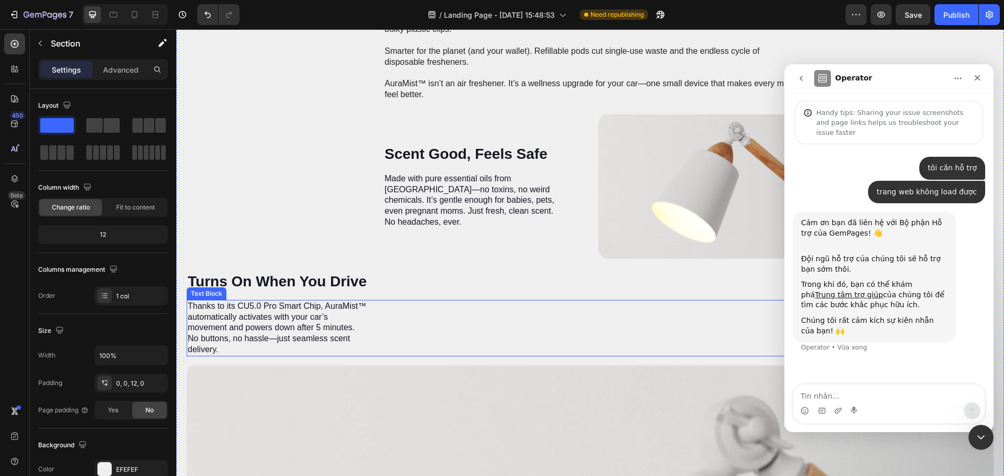
scroll to position [1934, 0]
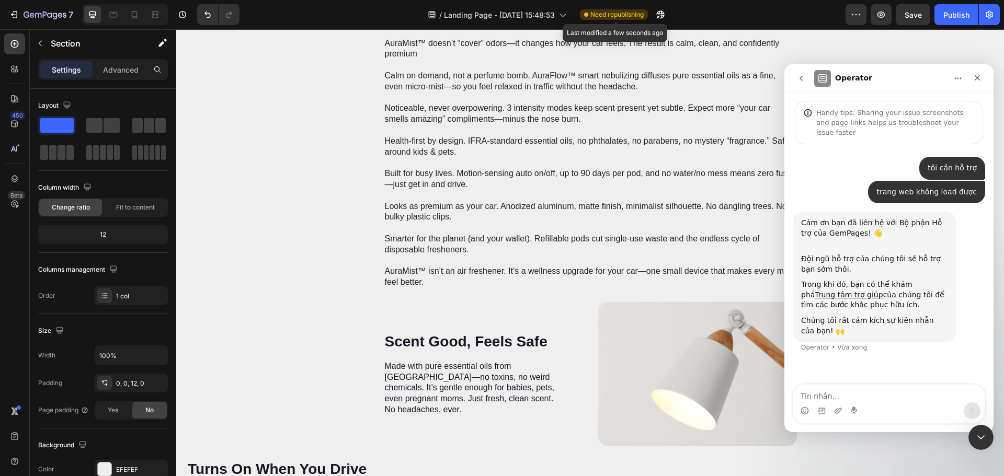
click at [621, 14] on span "Need republishing" at bounding box center [616, 14] width 53 height 9
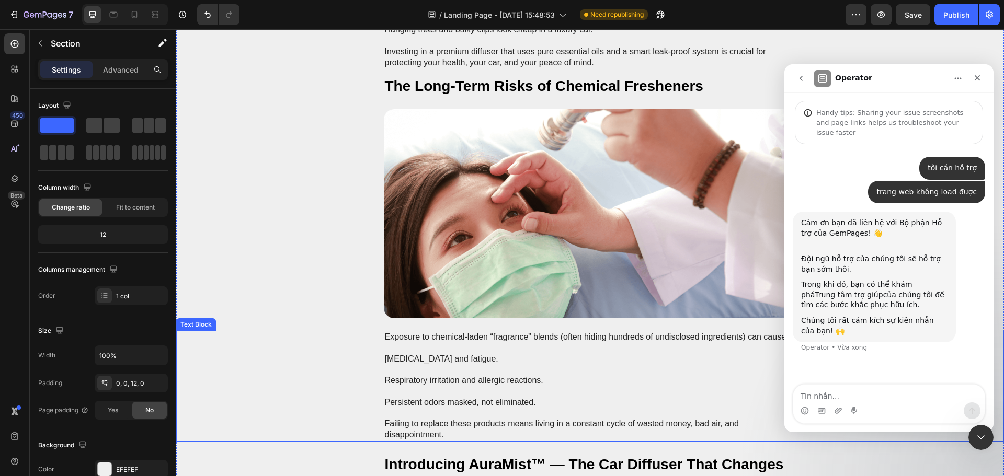
scroll to position [1098, 0]
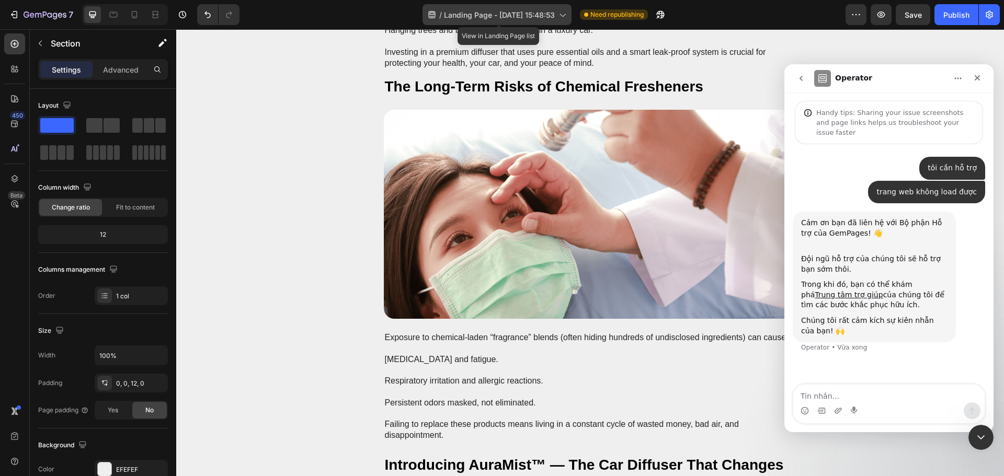
click at [546, 9] on span "Landing Page - [DATE] 15:48:53" at bounding box center [499, 14] width 111 height 11
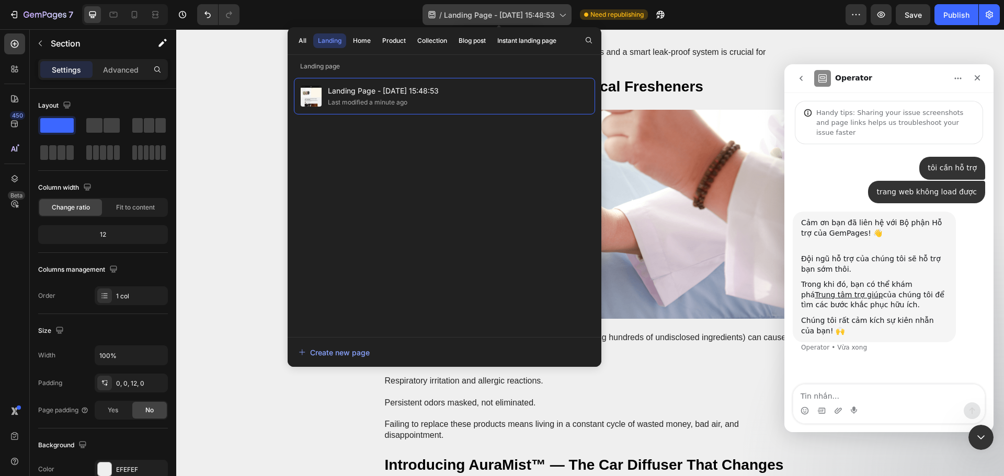
click at [546, 9] on span "Landing Page - [DATE] 15:48:53" at bounding box center [499, 14] width 111 height 11
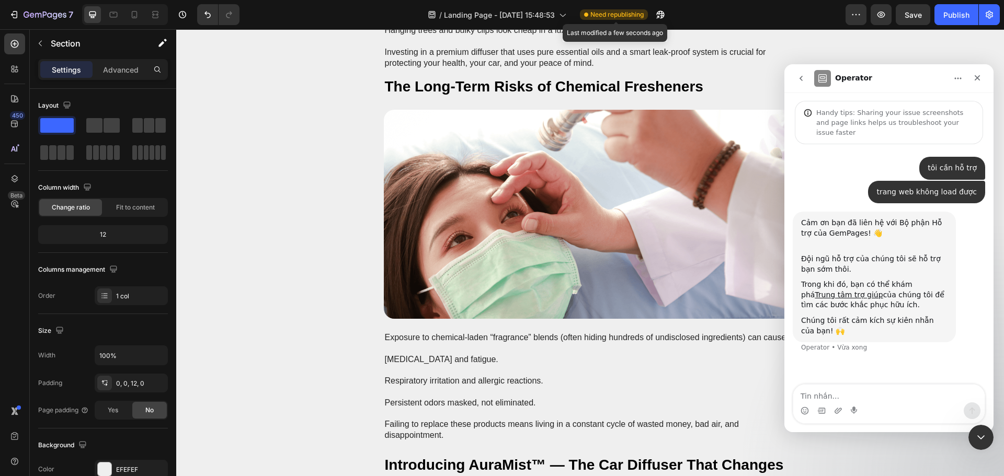
click at [605, 15] on span "Need republishing" at bounding box center [616, 14] width 53 height 9
copy div "Need republishing Last modified a few seconds ago Preview"
drag, startPoint x: 582, startPoint y: 14, endPoint x: 651, endPoint y: 16, distance: 68.5
click at [651, 16] on div "/ Landing Page - Aug 28, 15:48:53 Need republishing" at bounding box center [547, 14] width 598 height 21
click at [973, 77] on icon "Đóng" at bounding box center [977, 78] width 8 height 8
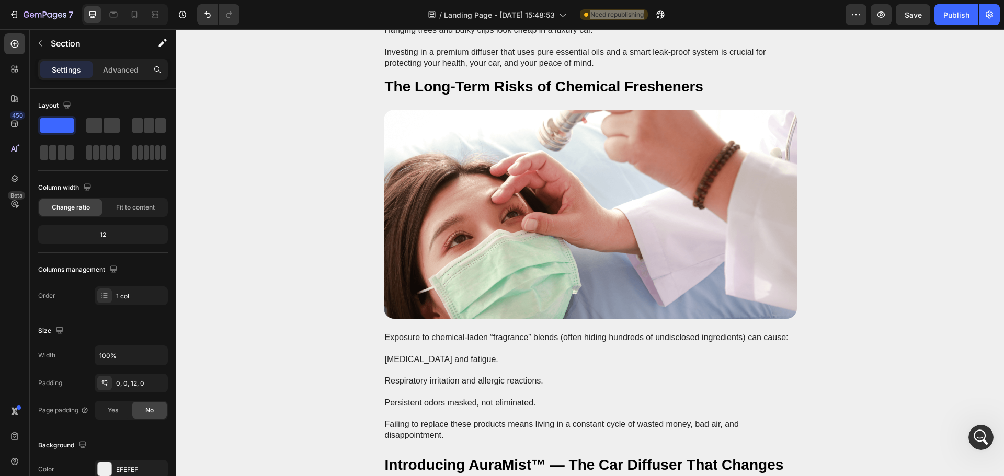
scroll to position [0, 0]
click at [947, 22] on button "Publish" at bounding box center [956, 14] width 44 height 21
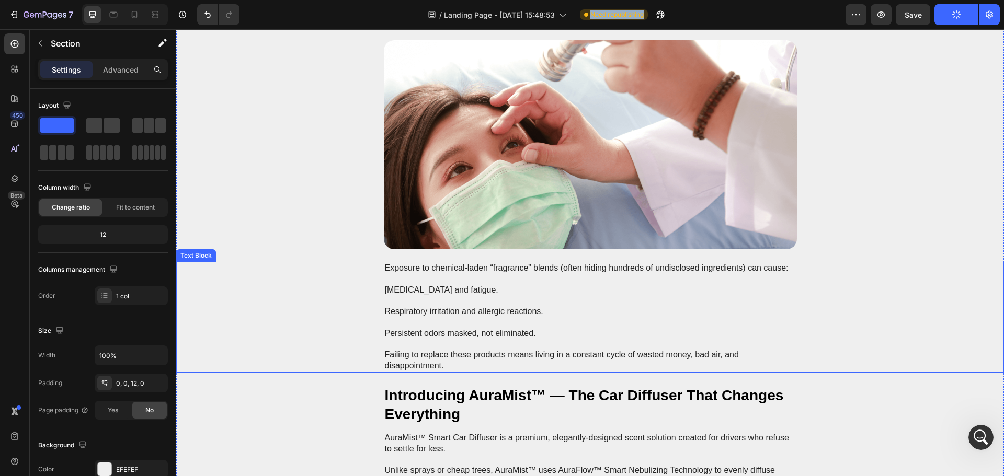
scroll to position [1307, 0]
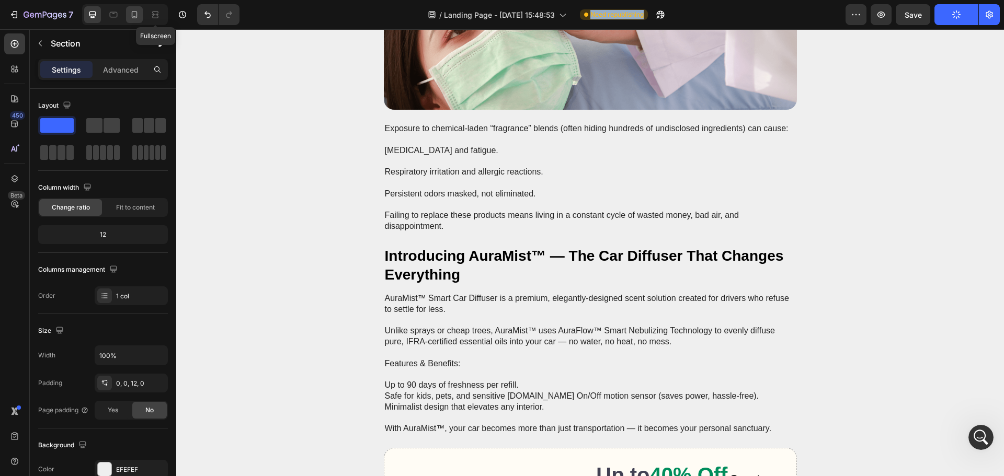
click at [135, 19] on icon at bounding box center [134, 14] width 10 height 10
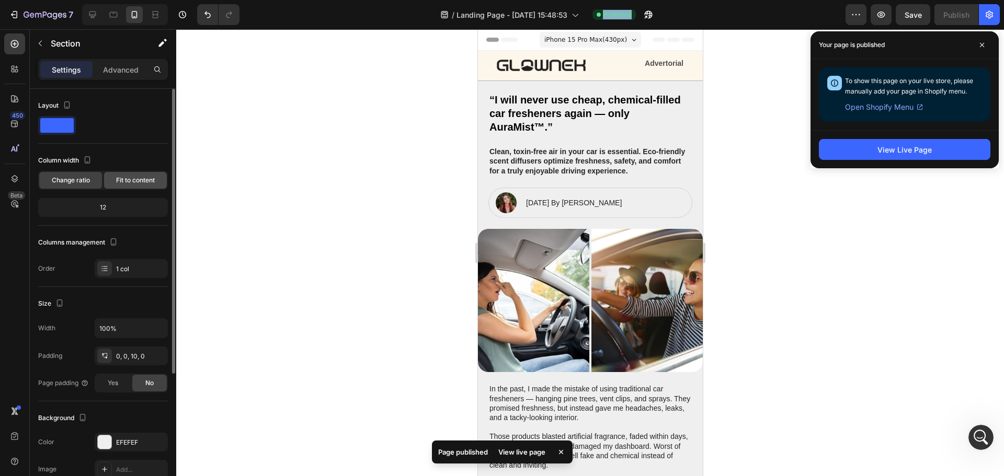
click at [144, 183] on span "Fit to content" at bounding box center [135, 180] width 39 height 9
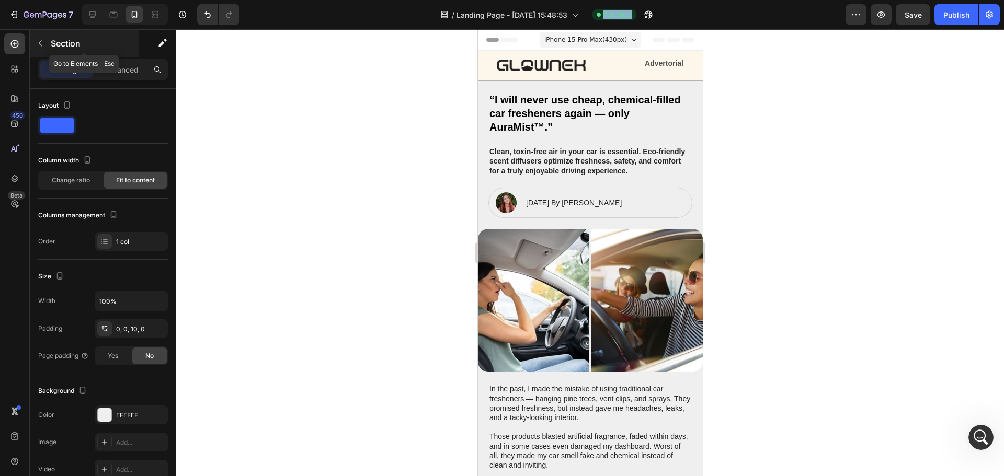
click at [39, 44] on icon "button" at bounding box center [40, 43] width 8 height 8
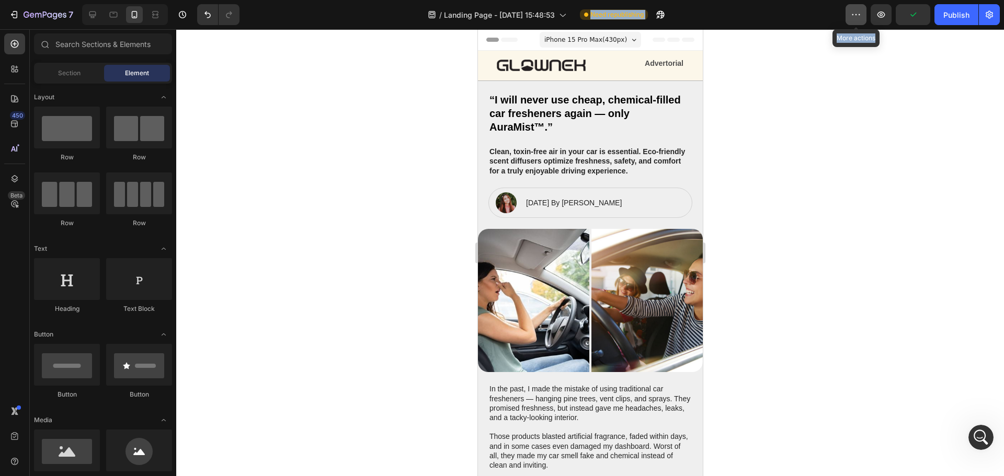
click at [854, 19] on icon "button" at bounding box center [856, 14] width 10 height 10
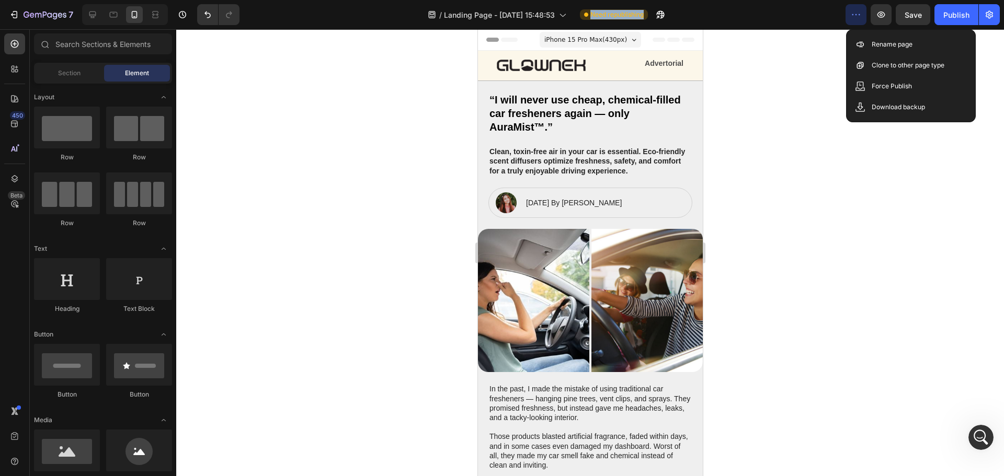
click at [854, 19] on icon "button" at bounding box center [856, 14] width 10 height 10
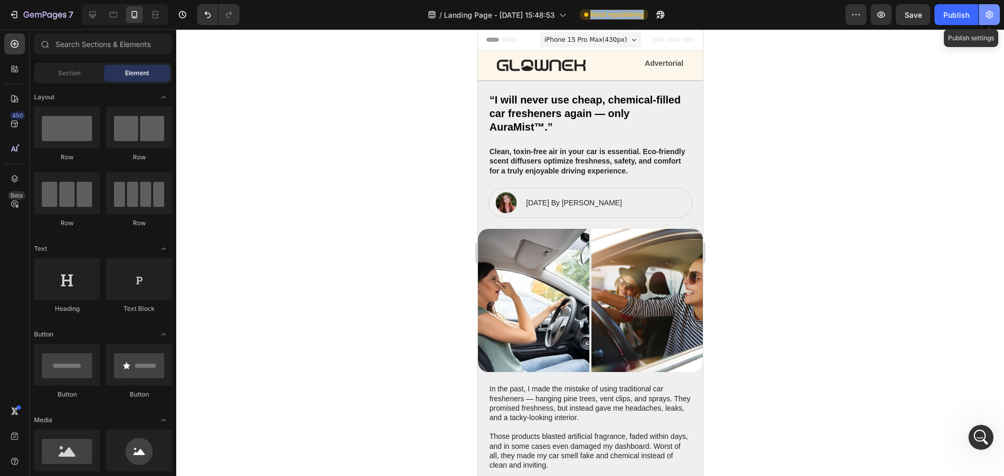
click at [987, 14] on icon "button" at bounding box center [989, 14] width 10 height 10
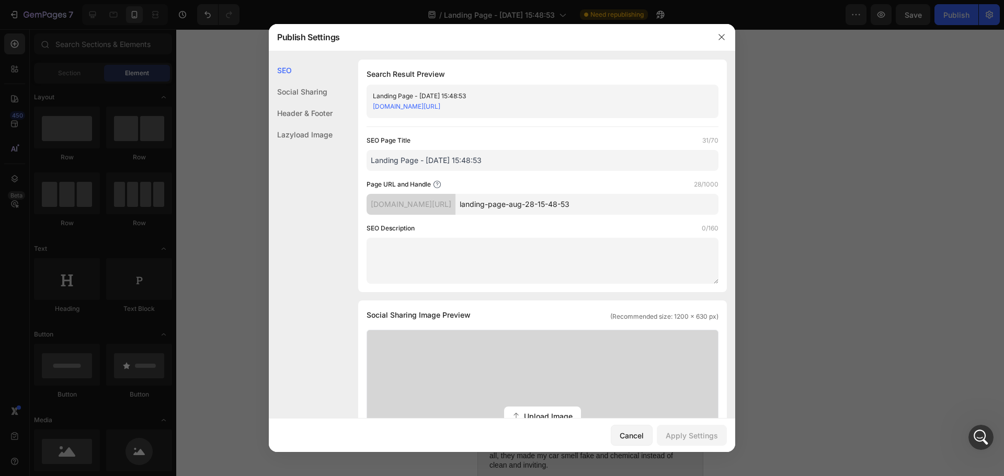
click at [302, 124] on div "Header & Footer" at bounding box center [301, 134] width 64 height 21
click at [311, 102] on div "Social Sharing" at bounding box center [301, 112] width 64 height 21
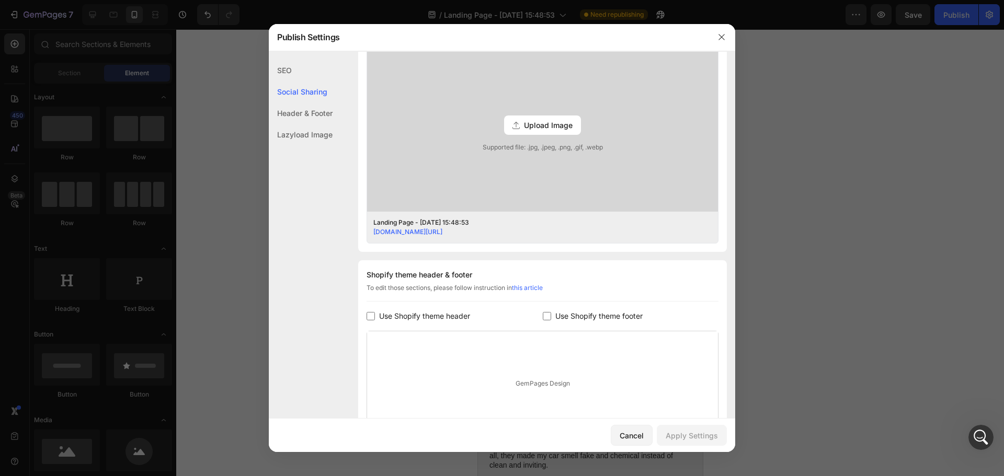
scroll to position [186, 0]
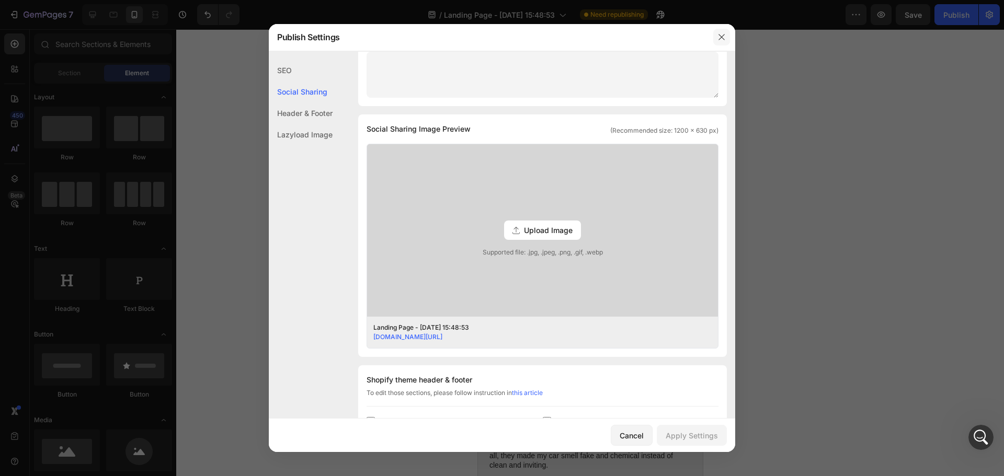
click at [726, 34] on button "button" at bounding box center [721, 37] width 17 height 17
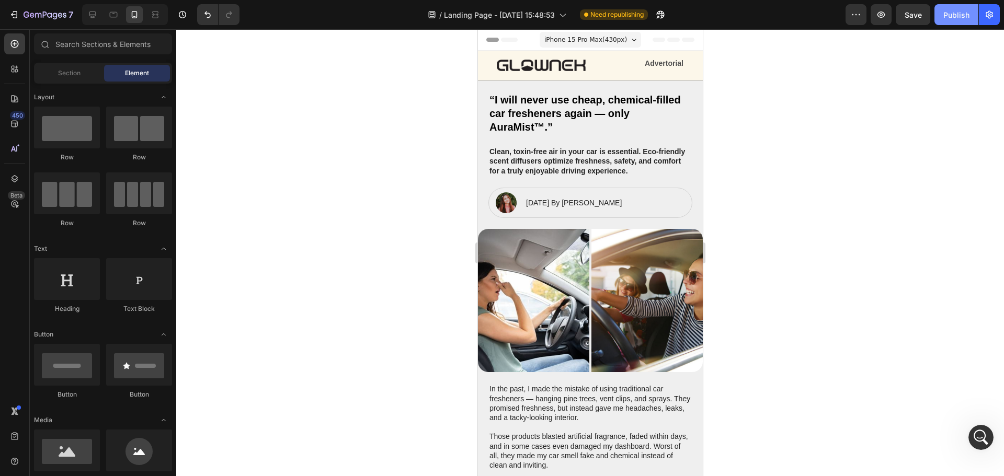
click at [959, 18] on div "Publish" at bounding box center [956, 14] width 26 height 11
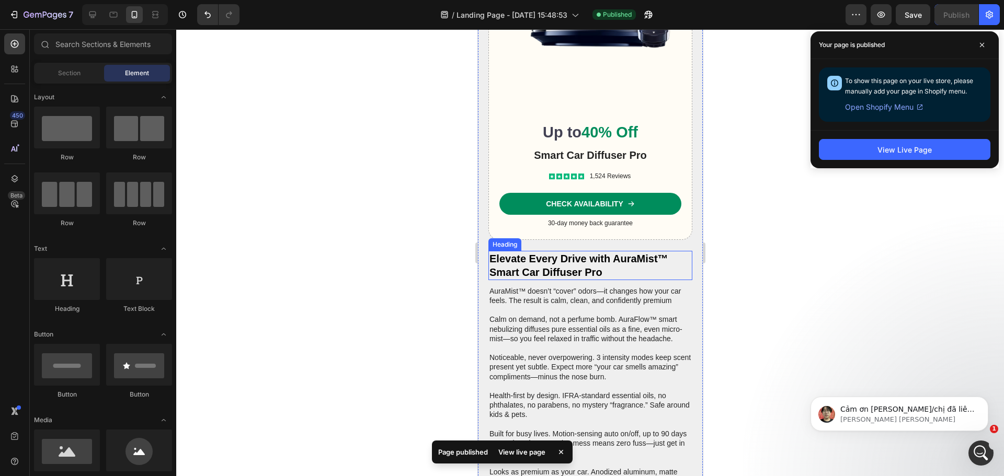
scroll to position [1202, 0]
click at [899, 89] on span "To show this page on your live store, please manually add your page in Shopify …" at bounding box center [909, 86] width 128 height 18
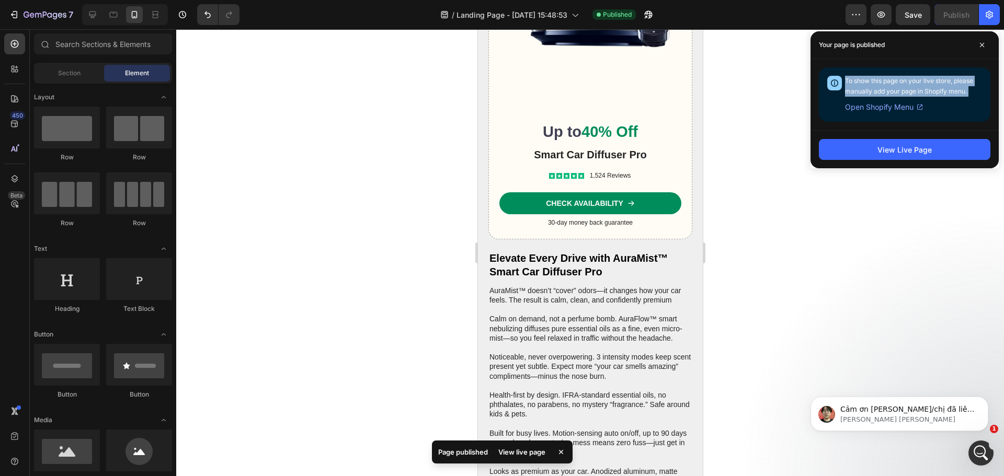
click at [900, 89] on span "To show this page on your live store, please manually add your page in Shopify …" at bounding box center [909, 86] width 128 height 18
copy span "To show this page on your live store, please manually add your page in Shopify …"
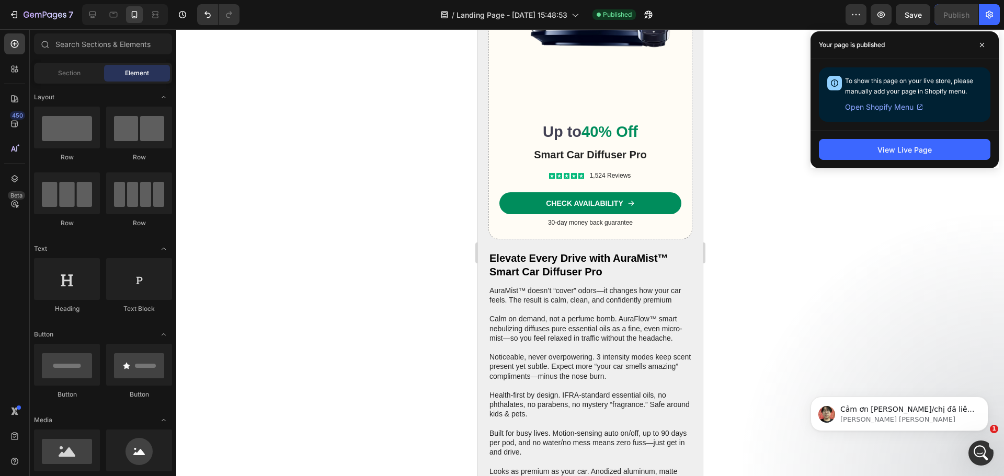
click at [887, 110] on span "Open Shopify Menu" at bounding box center [879, 107] width 68 height 13
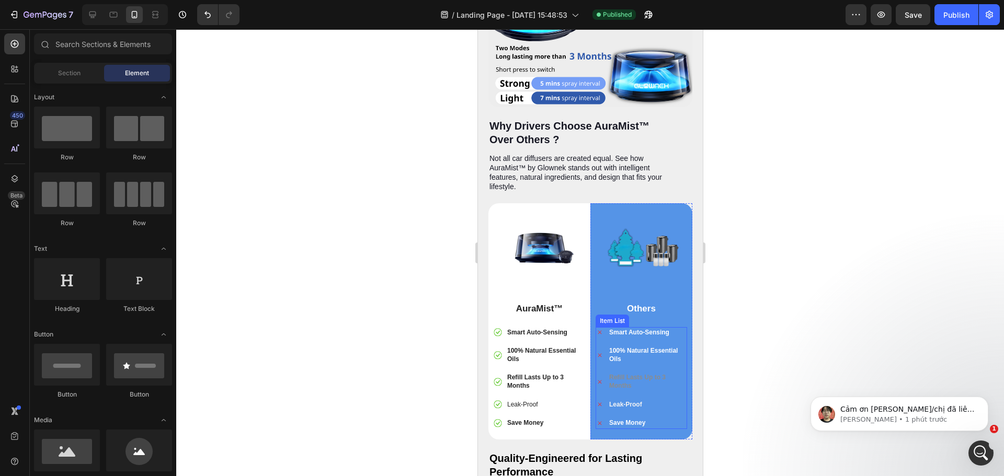
scroll to position [2823, 0]
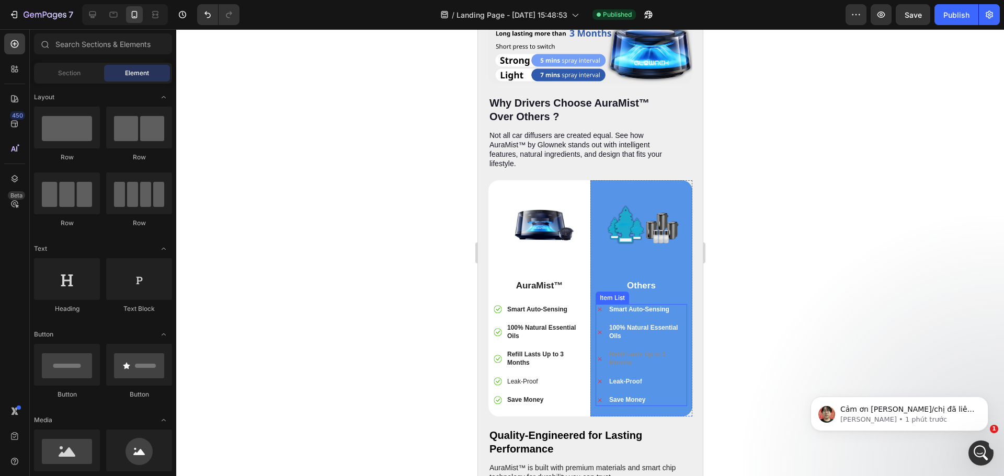
click at [629, 351] on strong "Refill Lasts Up to 3 Months" at bounding box center [636, 359] width 56 height 16
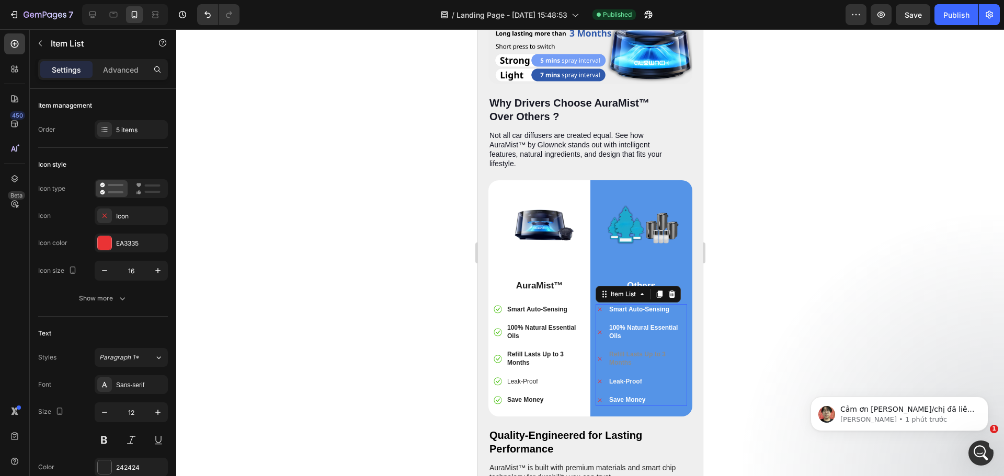
click at [629, 351] on strong "Refill Lasts Up to 3 Months" at bounding box center [636, 359] width 56 height 16
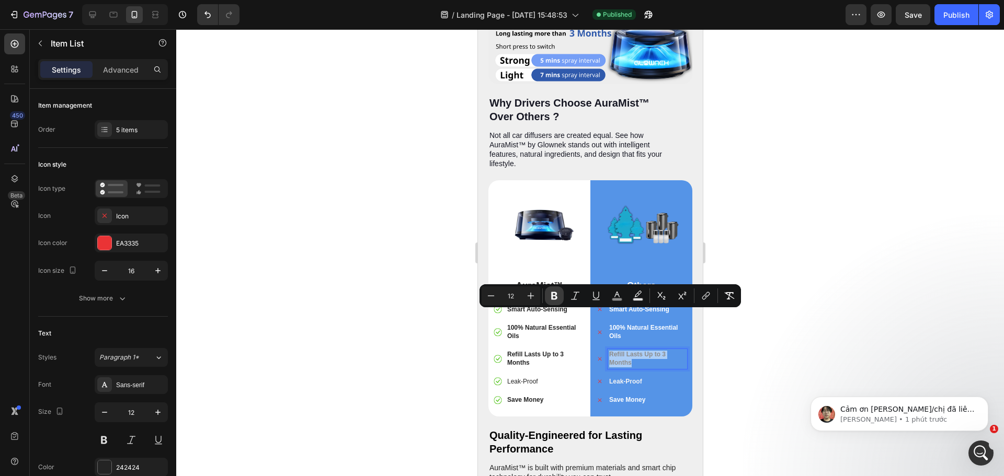
click at [556, 296] on icon "Editor contextual toolbar" at bounding box center [554, 296] width 6 height 8
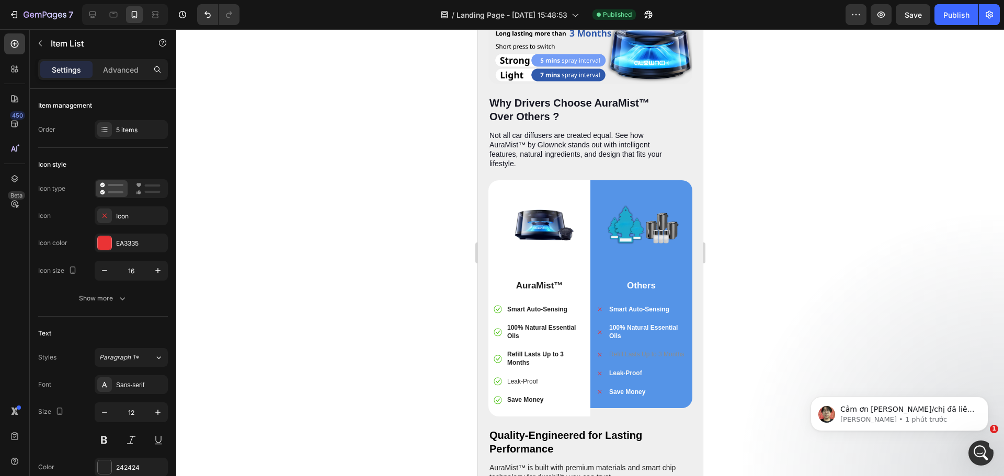
click at [629, 351] on span "Refill Lasts Up to 3 Months" at bounding box center [645, 354] width 75 height 7
click at [625, 351] on span "Refill Lasts Up to 3 Months" at bounding box center [645, 354] width 75 height 7
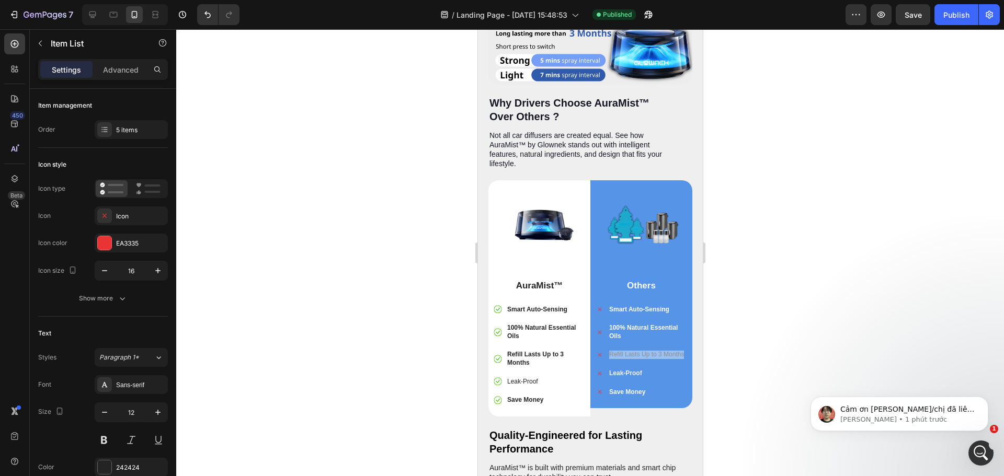
click at [625, 351] on span "Refill Lasts Up to 3 Months" at bounding box center [645, 354] width 75 height 7
click at [622, 351] on span "Refill Lasts Up to 3 Months" at bounding box center [645, 354] width 75 height 7
click at [772, 307] on div at bounding box center [590, 252] width 828 height 447
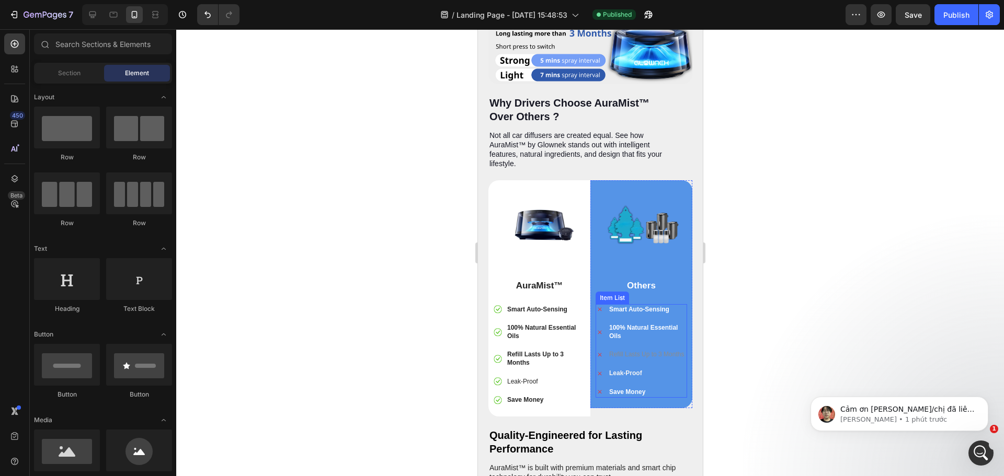
click at [616, 351] on span "Refill Lasts Up to 3 Months" at bounding box center [645, 354] width 75 height 7
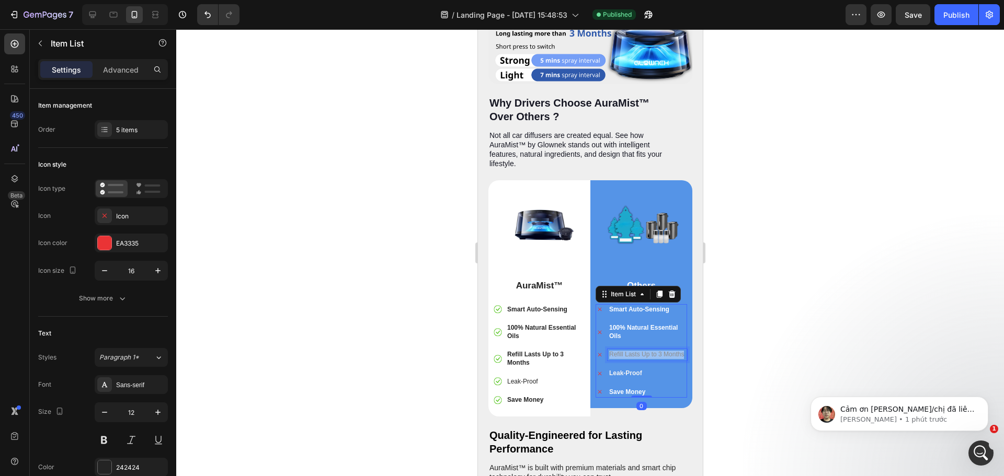
click at [616, 351] on span "Refill Lasts Up to 3 Months" at bounding box center [645, 354] width 75 height 7
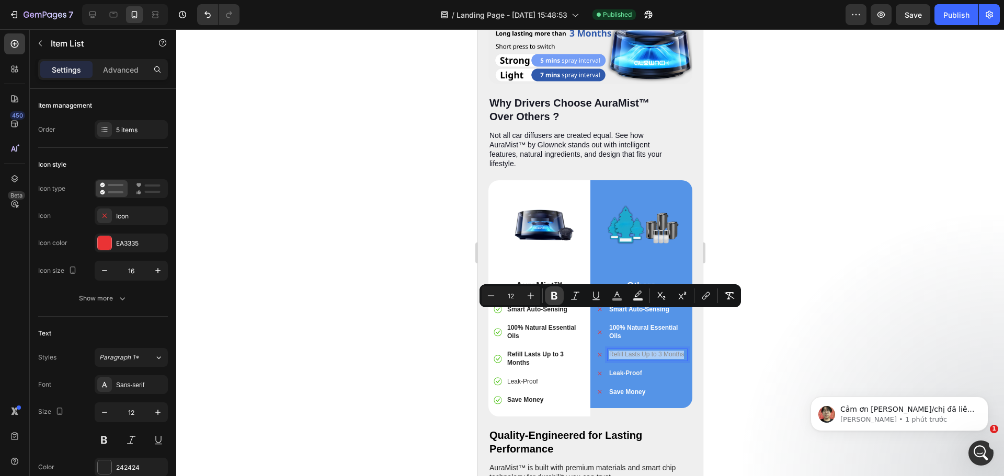
click at [551, 294] on icon "Editor contextual toolbar" at bounding box center [554, 296] width 10 height 10
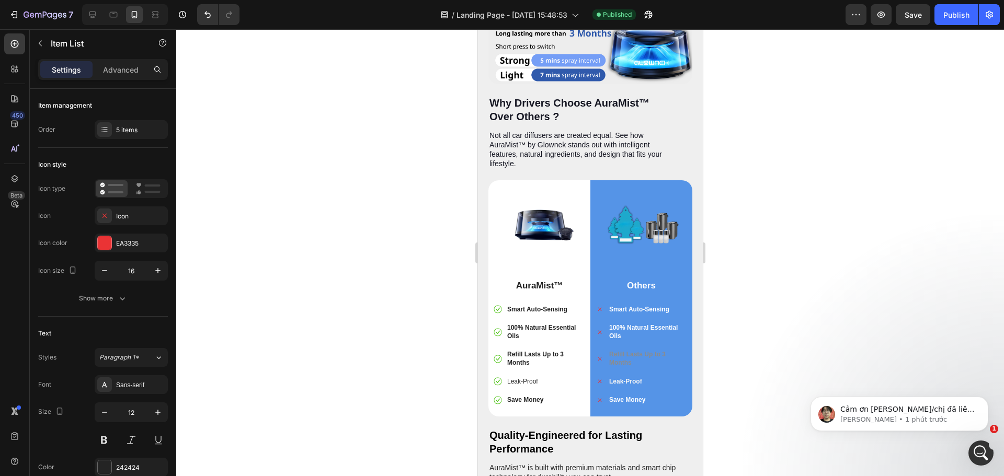
click at [639, 351] on p "Refill Lasts Up to 3 Months" at bounding box center [646, 359] width 76 height 16
click at [616, 351] on strong "Refill Lasts Up to 3 Months" at bounding box center [636, 359] width 56 height 16
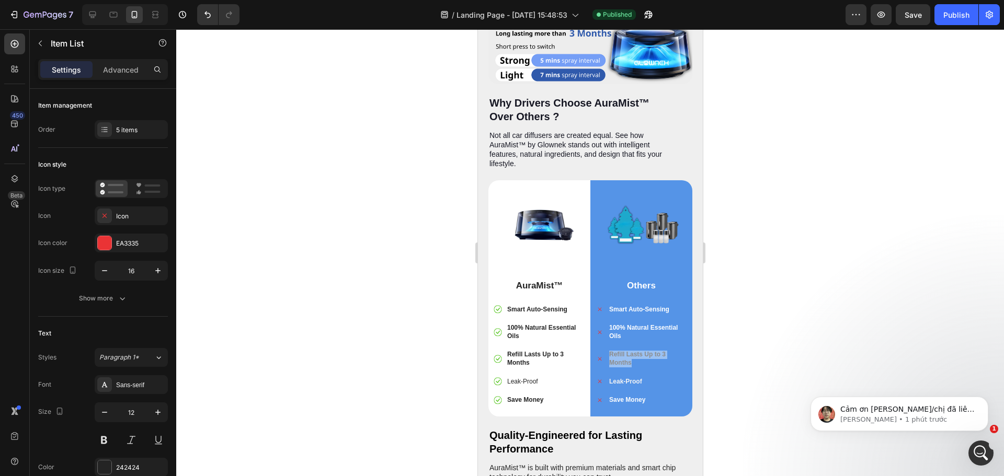
click at [616, 351] on strong "Refill Lasts Up to 3 Months" at bounding box center [636, 359] width 56 height 16
click at [629, 351] on p "Refill Lasts Up to 3 Months" at bounding box center [646, 359] width 76 height 16
drag, startPoint x: 633, startPoint y: 326, endPoint x: 598, endPoint y: 319, distance: 35.2
click at [598, 349] on div "Refill Lasts Up to 3 Months" at bounding box center [640, 358] width 91 height 19
click at [116, 68] on p "Advanced" at bounding box center [121, 69] width 36 height 11
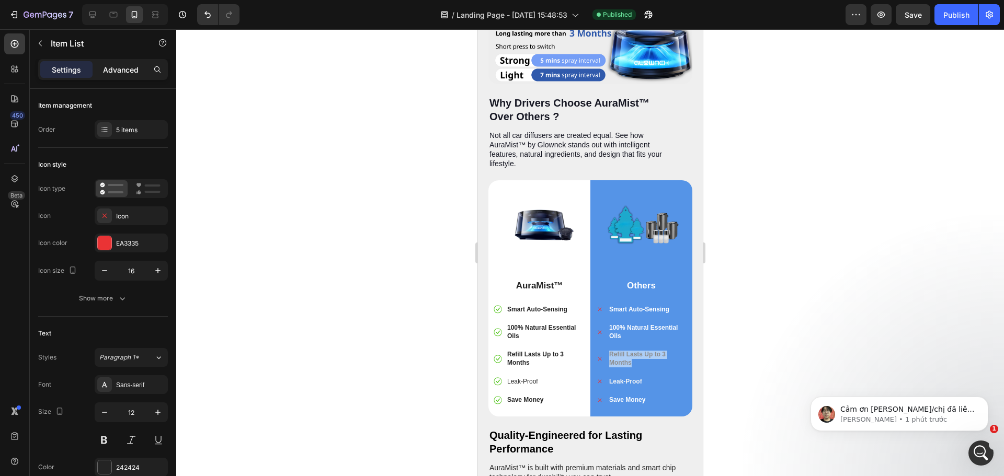
type input "100%"
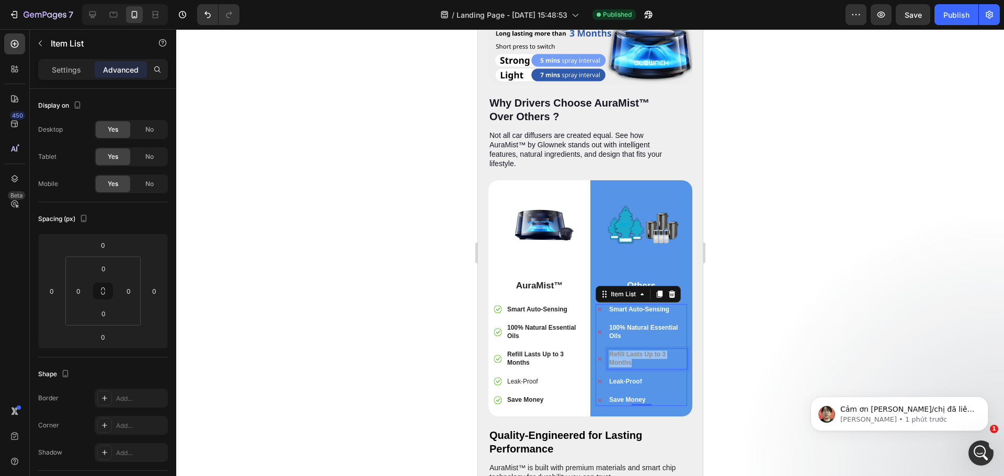
click at [613, 351] on strong "Refill Lasts Up to 3 Months" at bounding box center [636, 359] width 56 height 16
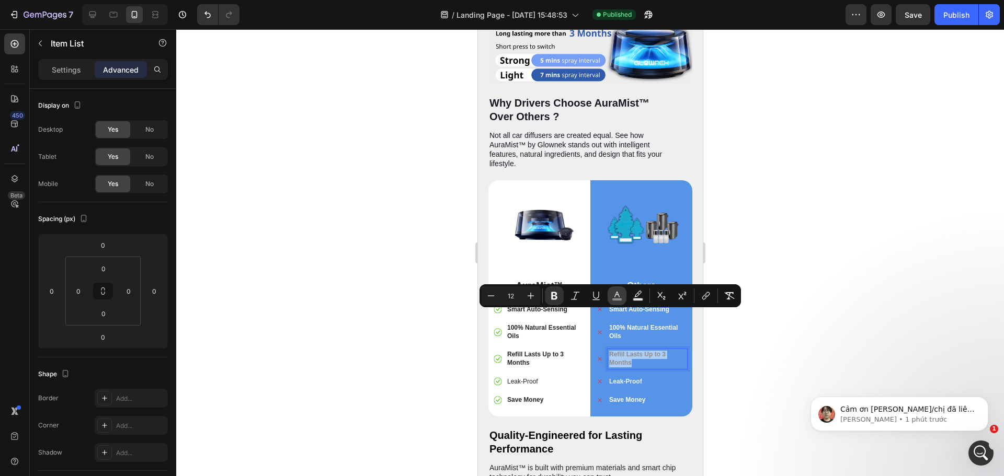
click at [622, 300] on button "color" at bounding box center [616, 295] width 19 height 19
type input "8C8C8C"
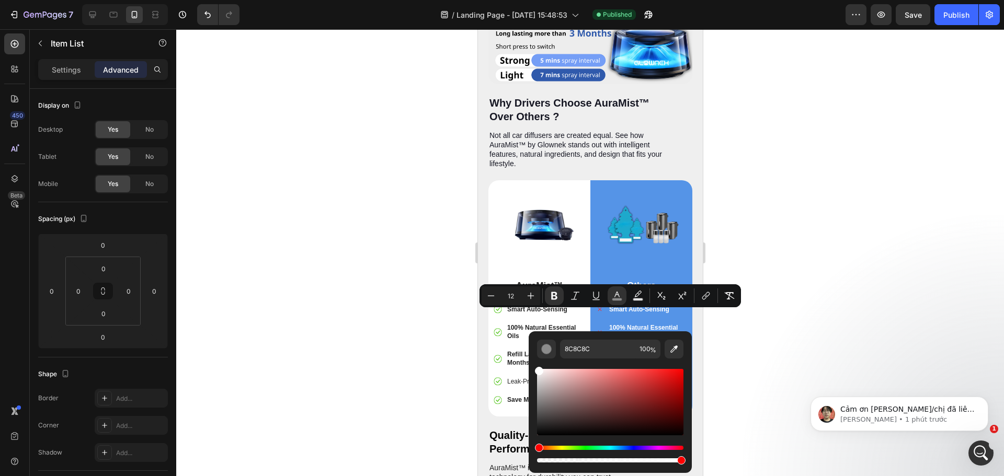
drag, startPoint x: 536, startPoint y: 399, endPoint x: 590, endPoint y: 343, distance: 77.7
click at [533, 358] on div "8C8C8C 100 %" at bounding box center [610, 397] width 163 height 133
type input "FFFFFF"
click at [823, 315] on div at bounding box center [590, 252] width 828 height 447
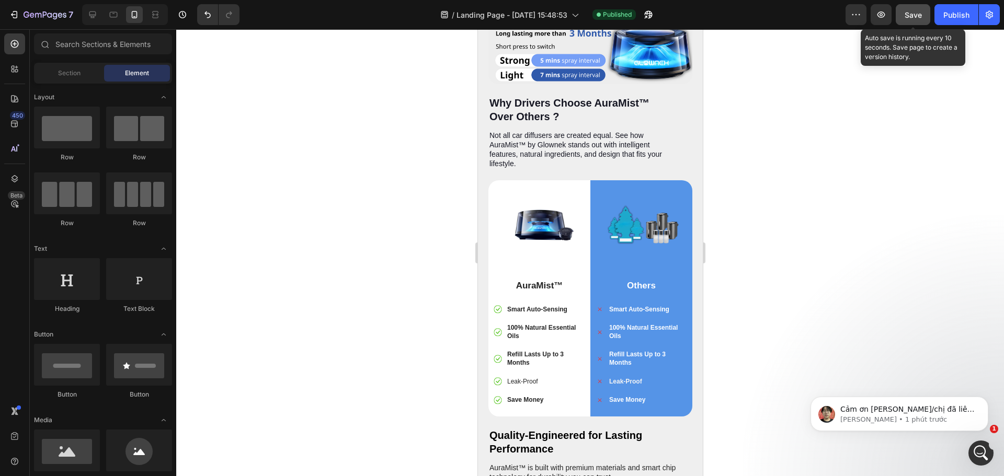
click at [913, 17] on span "Save" at bounding box center [912, 14] width 17 height 9
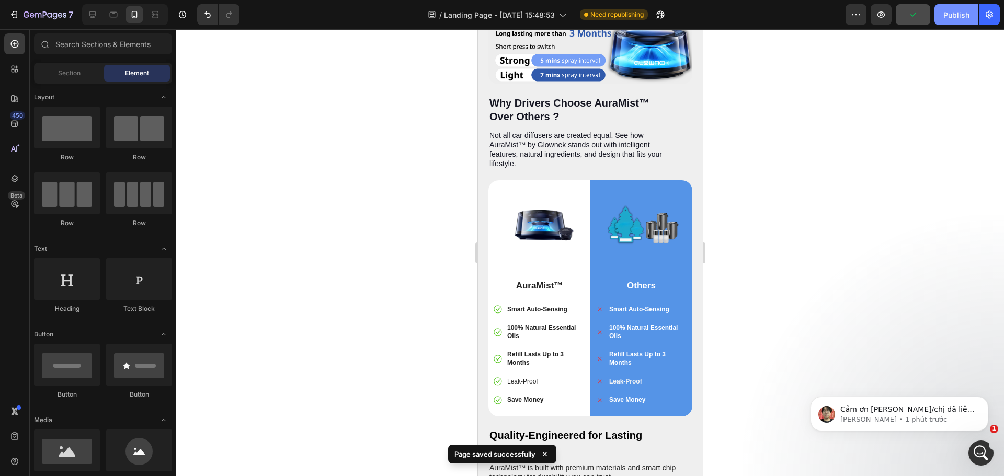
click at [951, 20] on button "Publish" at bounding box center [956, 14] width 44 height 21
click at [886, 426] on div "Cảm ơn anh/chị đã liên hệ GemPages Team! Em là Ethan và rất hân hạnh được hỗ tr…" at bounding box center [899, 414] width 178 height 35
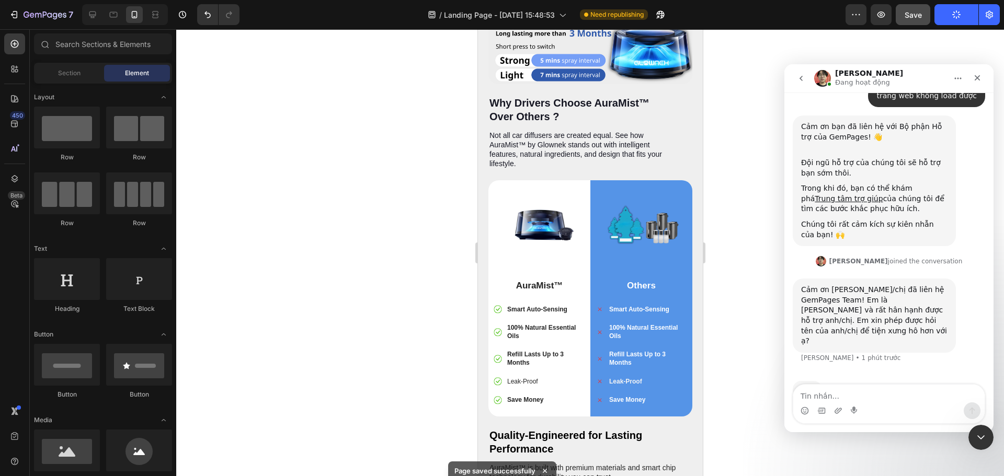
click at [905, 383] on div "Đang nhập" at bounding box center [888, 396] width 192 height 40
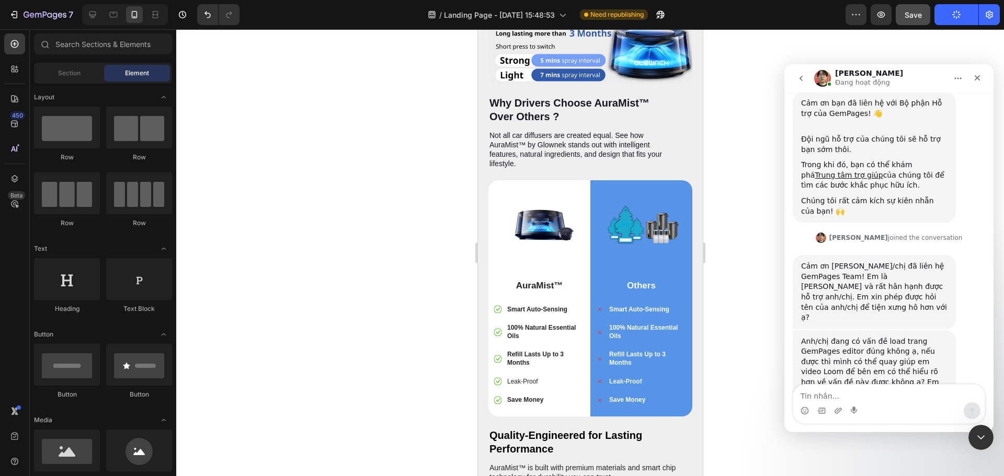
scroll to position [120, 0]
click at [892, 397] on textarea "Tin nhắn..." at bounding box center [888, 394] width 191 height 18
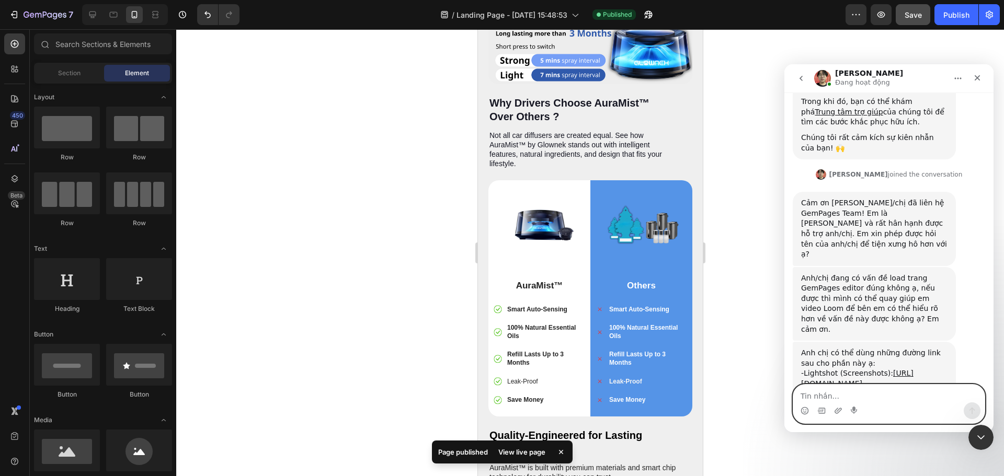
scroll to position [196, 0]
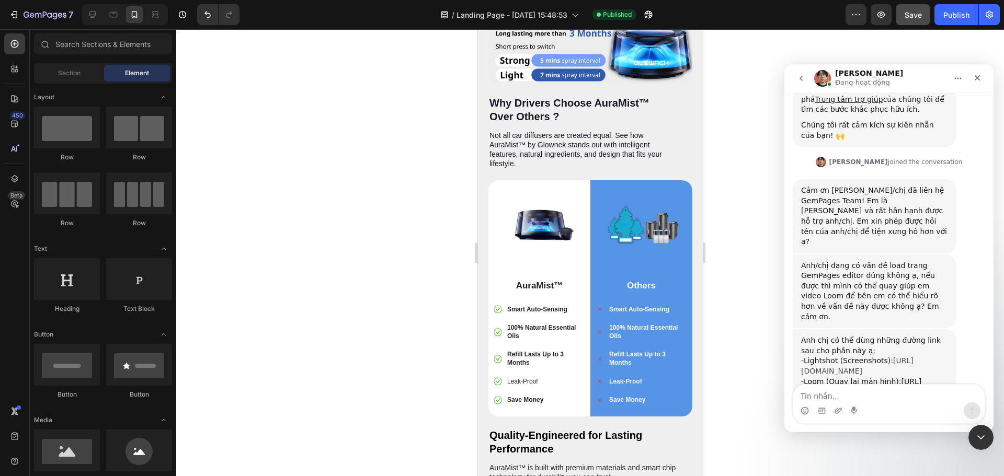
click at [857, 357] on link "[URL][DOMAIN_NAME]" at bounding box center [857, 366] width 112 height 19
click at [881, 18] on icon "button" at bounding box center [881, 14] width 10 height 10
click at [856, 395] on textarea "Tin nhắn..." at bounding box center [888, 394] width 191 height 18
paste textarea "Tin nhắn..."
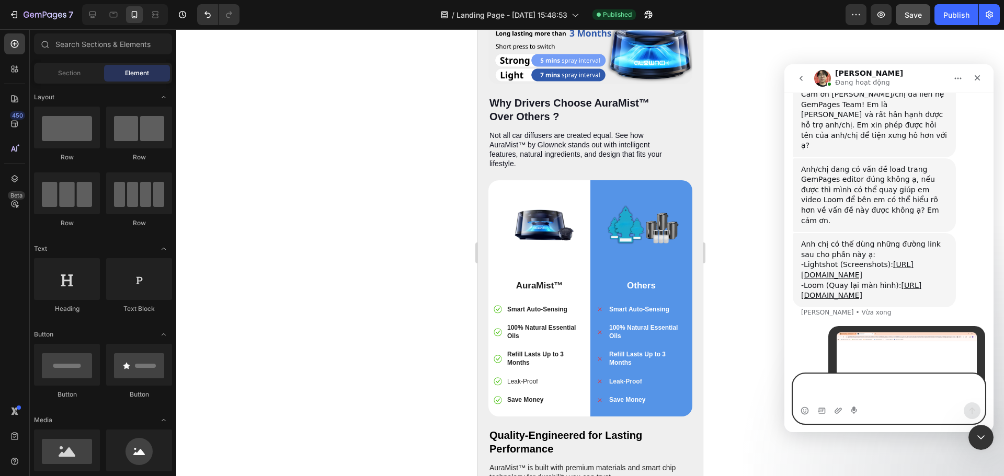
scroll to position [302, 0]
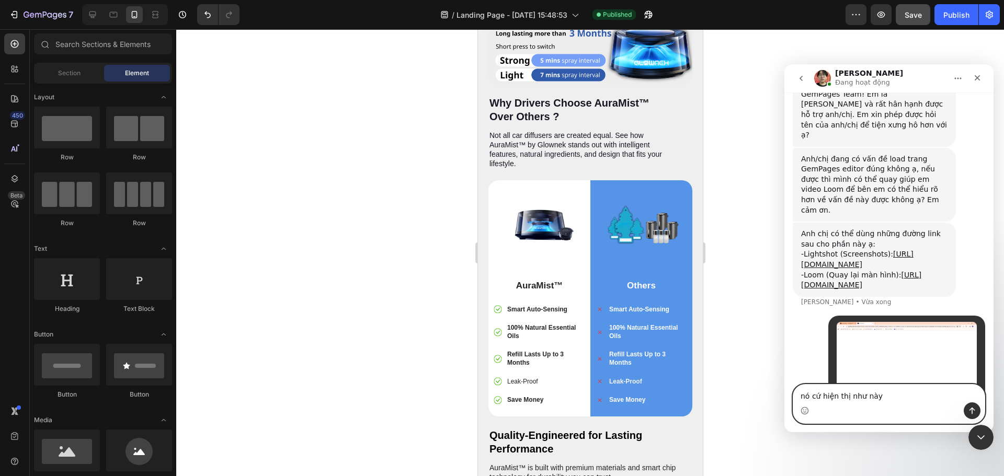
type textarea "nó cứ hiện thị như này"
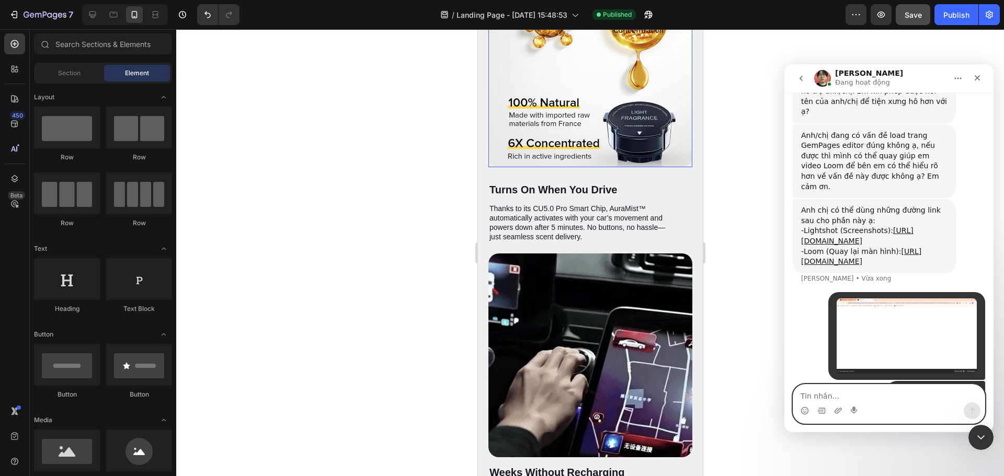
scroll to position [1777, 0]
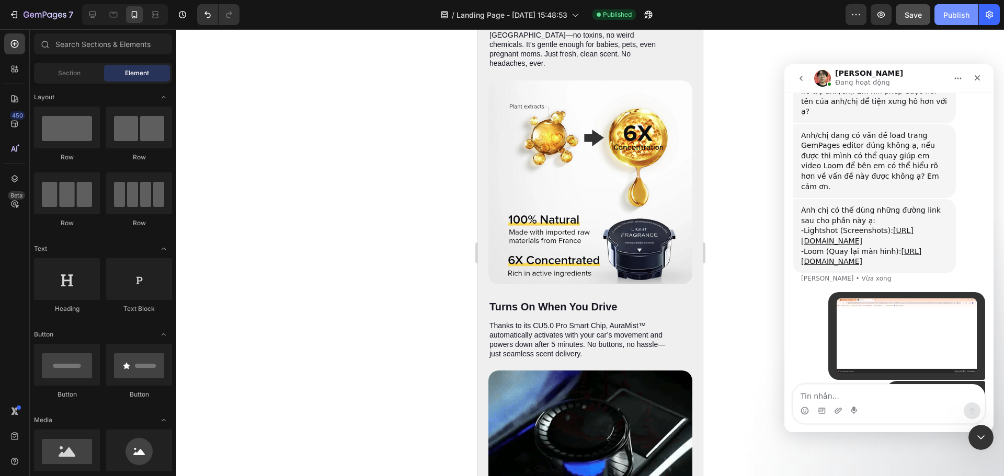
drag, startPoint x: 954, startPoint y: 17, endPoint x: 751, endPoint y: 46, distance: 204.9
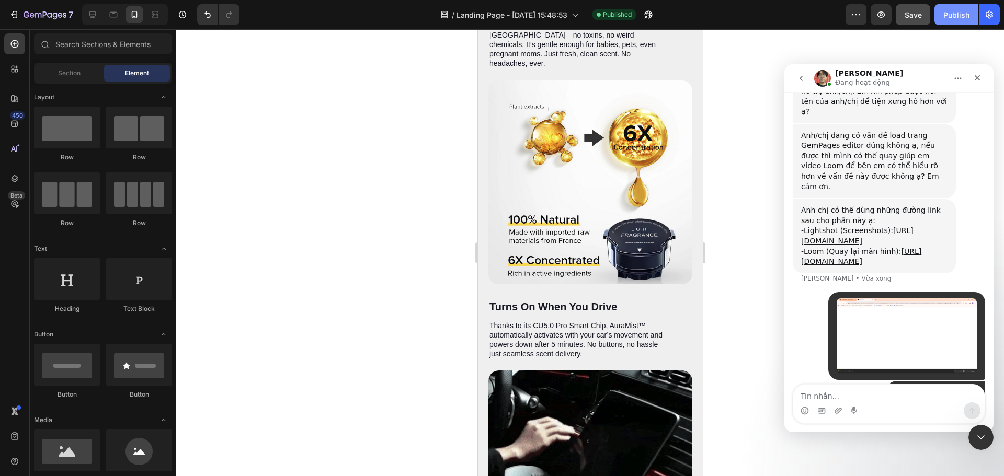
click at [953, 17] on div "Publish" at bounding box center [956, 14] width 26 height 11
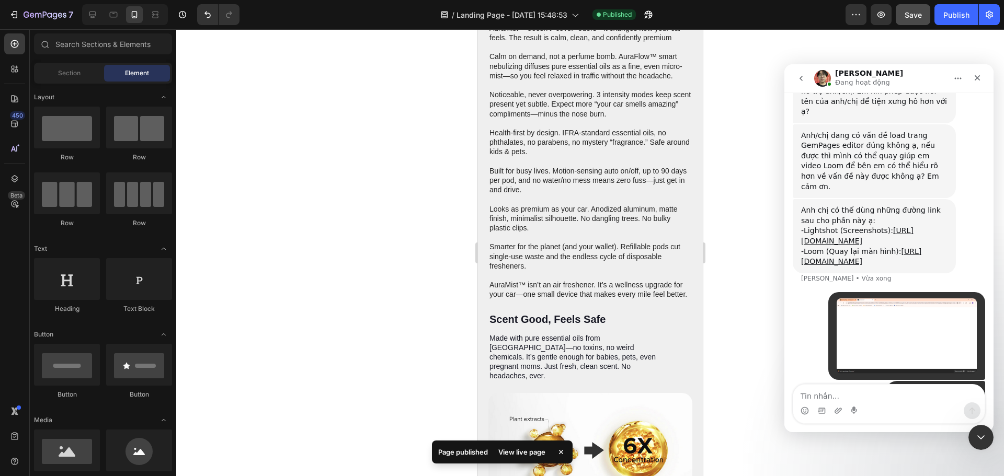
scroll to position [1464, 0]
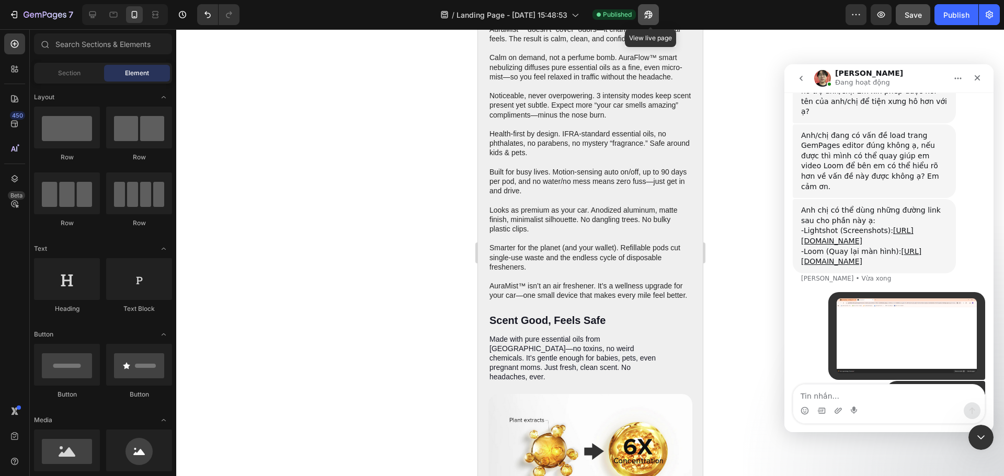
click at [647, 16] on icon "button" at bounding box center [645, 17] width 3 height 3
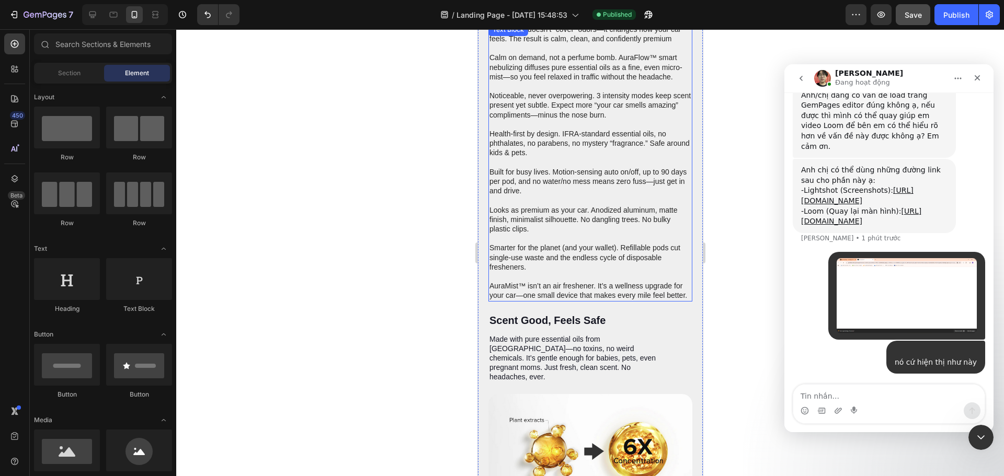
click at [887, 258] on img "user nói…" at bounding box center [906, 295] width 140 height 75
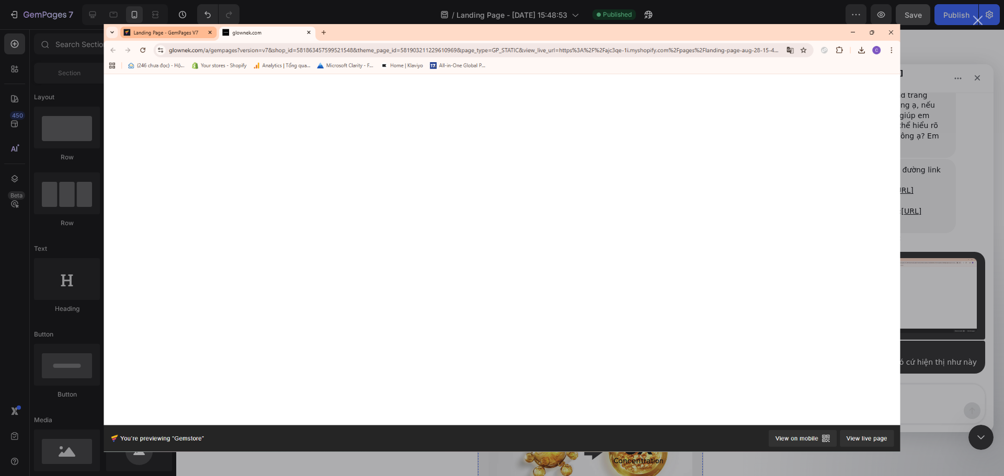
scroll to position [0, 0]
click at [972, 145] on div "Ứng dụng nhắn tin trong Intercom" at bounding box center [502, 238] width 1004 height 476
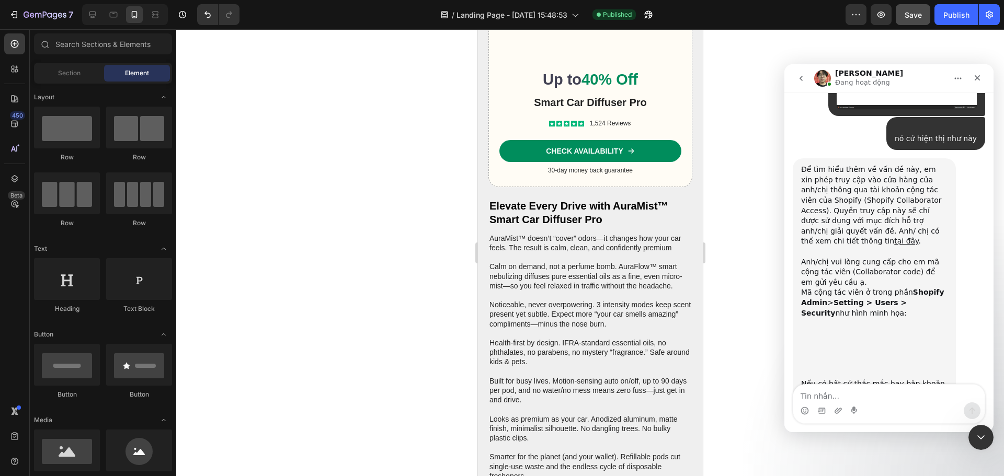
scroll to position [592, 0]
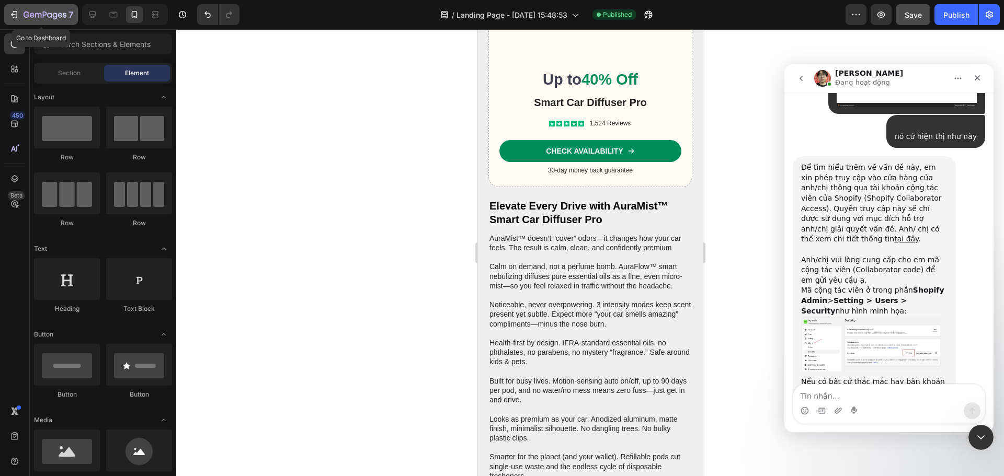
click at [14, 18] on icon "button" at bounding box center [14, 14] width 10 height 10
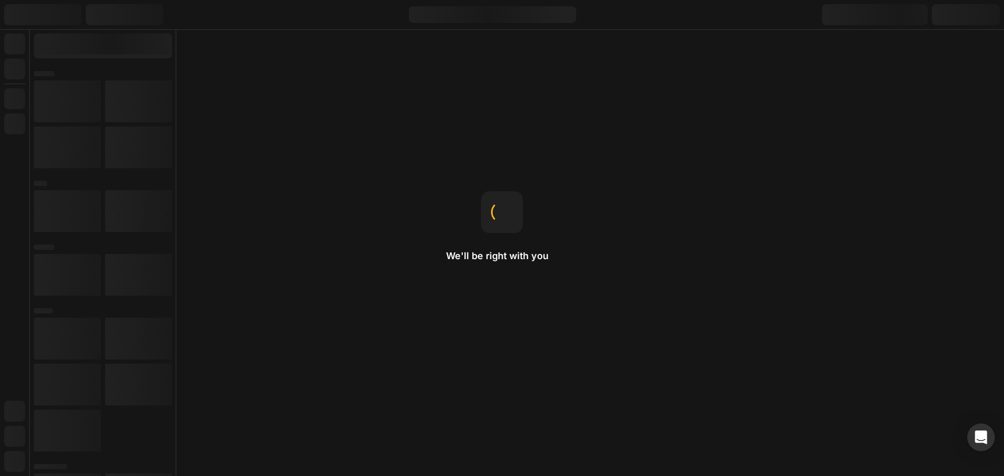
click at [981, 0] on body "We'll be right with you By ratio This divides the row into equal columns. 7 / L…" at bounding box center [502, 0] width 1004 height 0
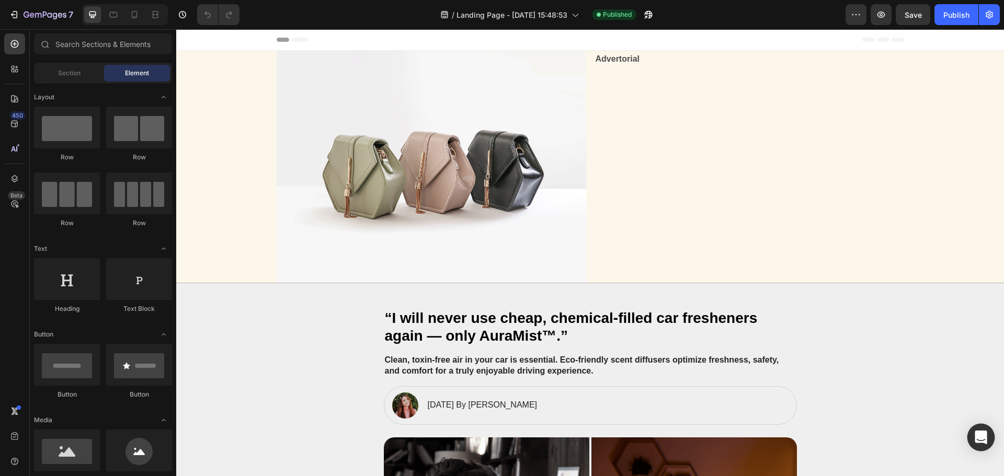
click at [977, 433] on icon "Open Intercom Messenger" at bounding box center [980, 438] width 12 height 14
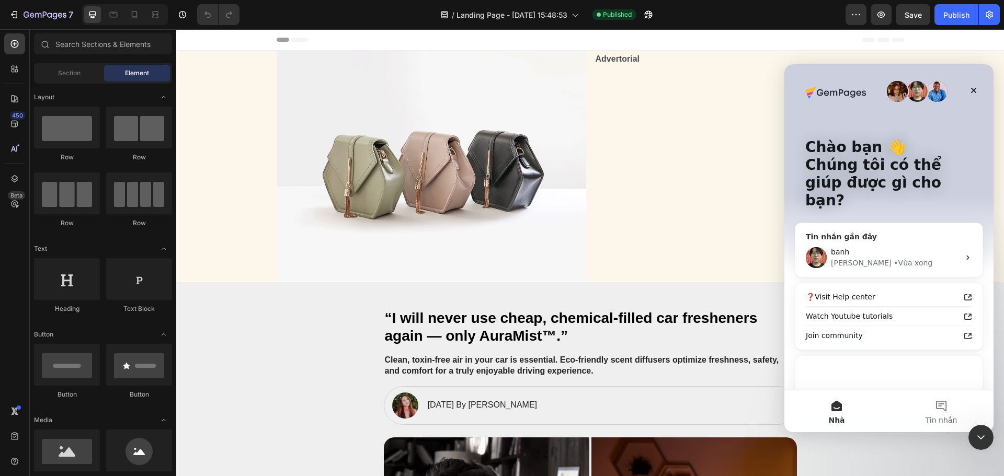
click at [911, 258] on div "Ethan • Vừa xong" at bounding box center [895, 263] width 129 height 11
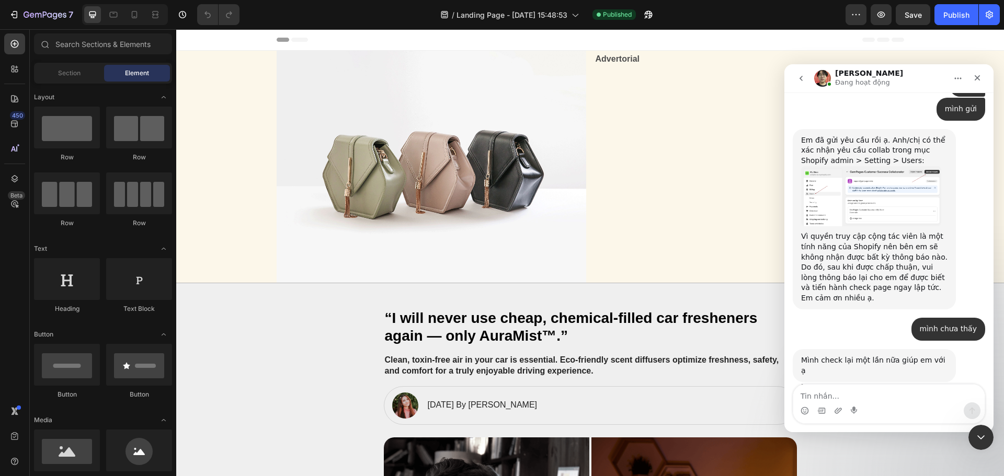
scroll to position [933, 0]
click at [892, 395] on textarea "Tin nhắn..." at bounding box center [888, 394] width 191 height 18
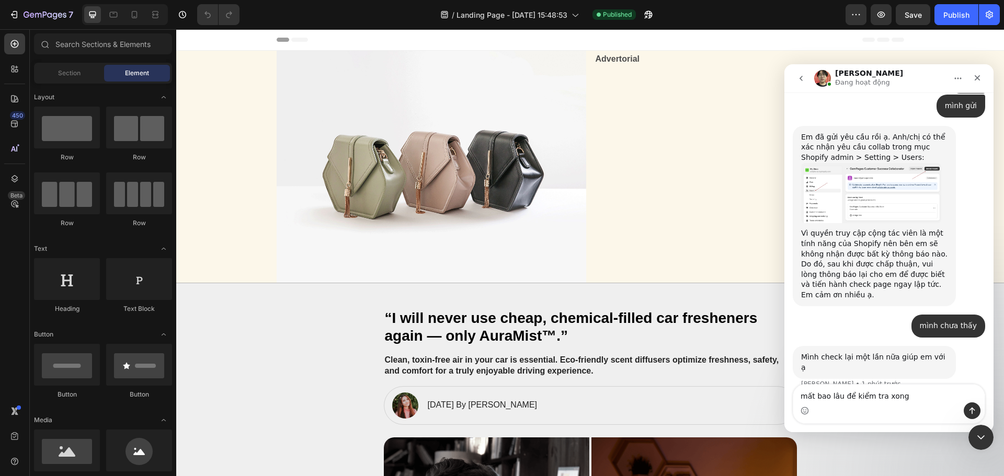
type textarea "mất bao lâu để kiểm tra xong"
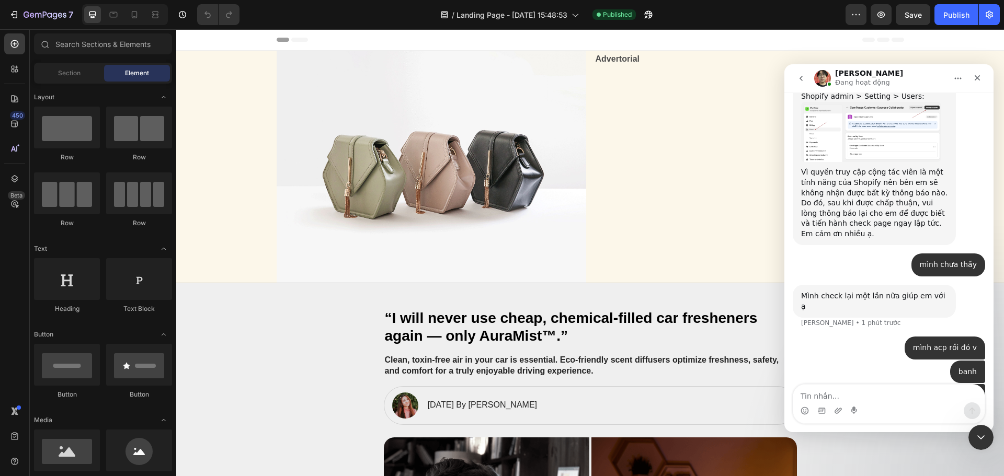
scroll to position [996, 0]
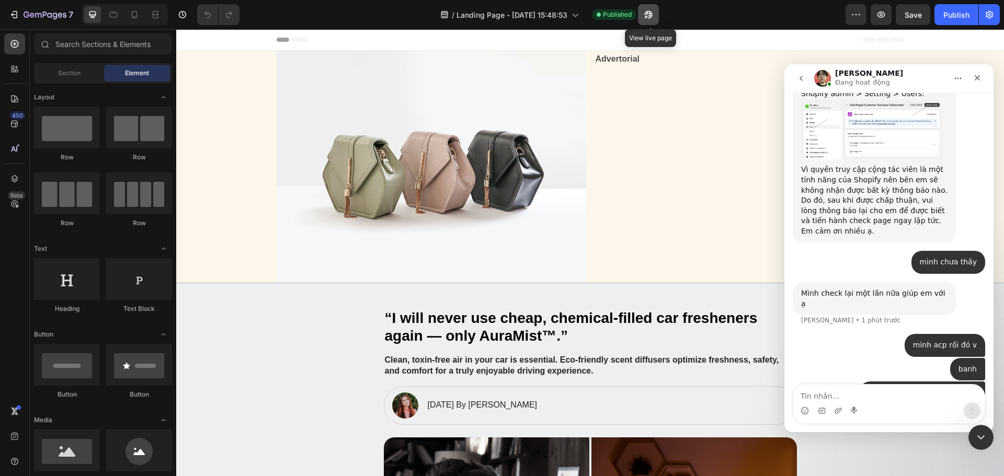
click at [647, 16] on icon "button" at bounding box center [645, 17] width 3 height 3
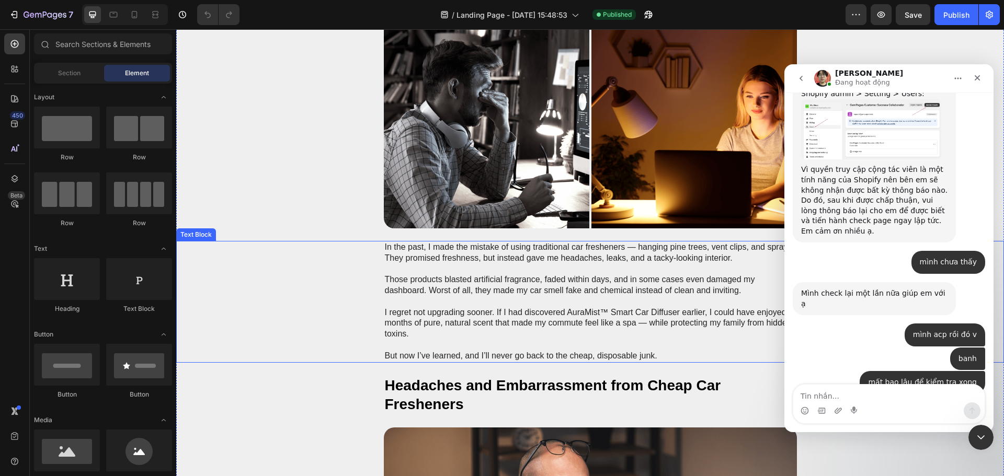
scroll to position [1018, 0]
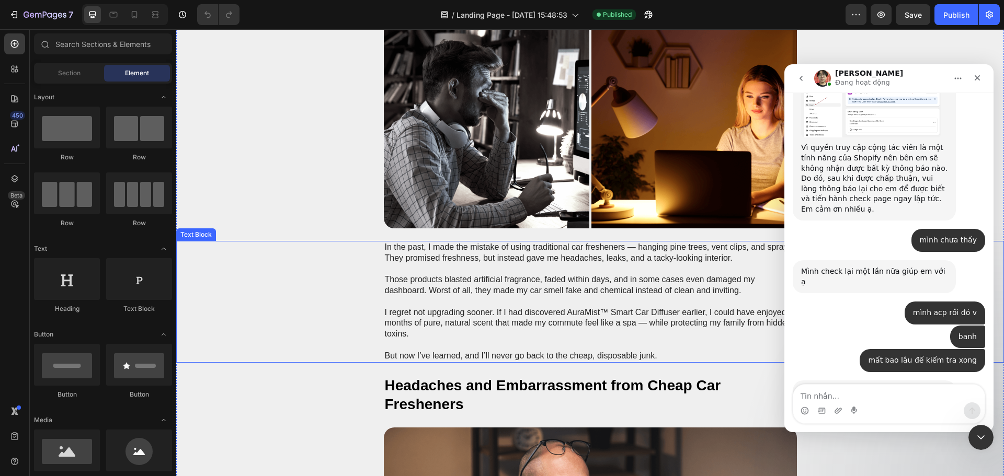
click at [638, 4] on button "button" at bounding box center [648, 14] width 21 height 21
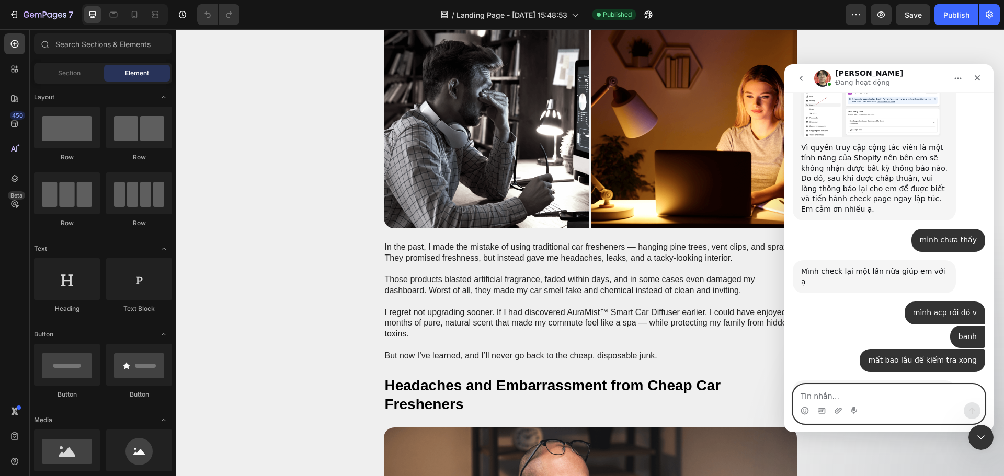
click at [860, 401] on textarea "Tin nhắn..." at bounding box center [888, 394] width 191 height 18
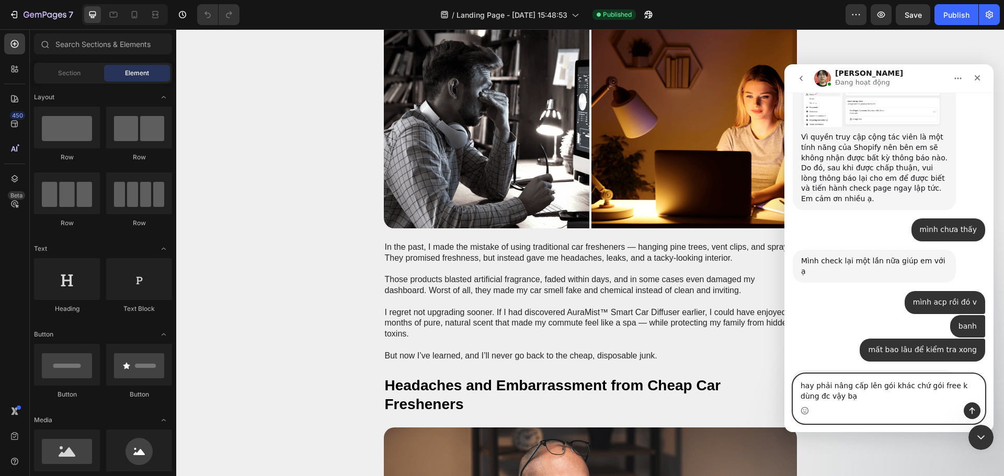
type textarea "hay phải nâng cấp lên gói khác chứ gói free k dùng đc vậy bạn"
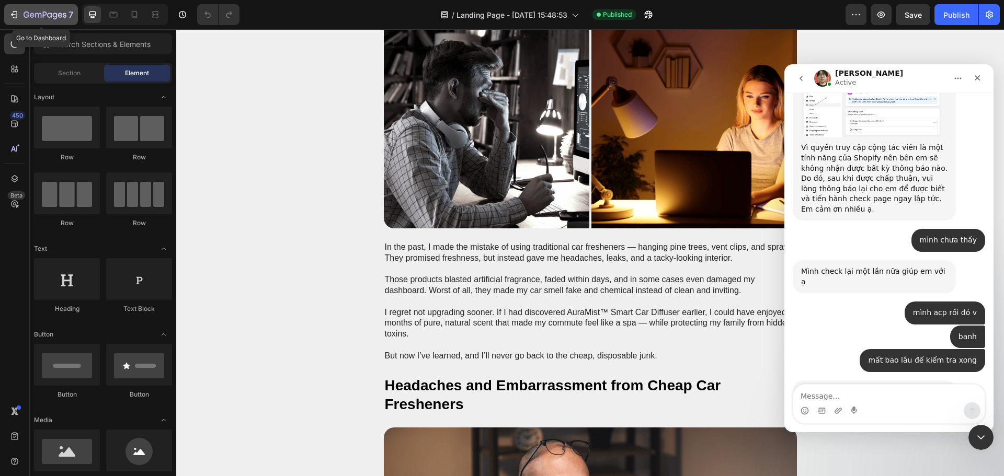
scroll to position [1101, 0]
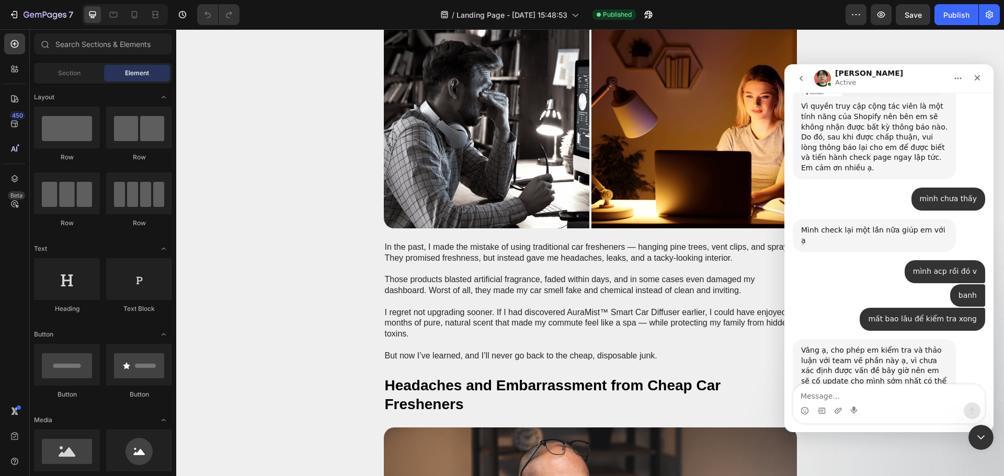
drag, startPoint x: 961, startPoint y: 13, endPoint x: 941, endPoint y: 25, distance: 23.9
click at [961, 13] on div "Publish" at bounding box center [956, 14] width 26 height 11
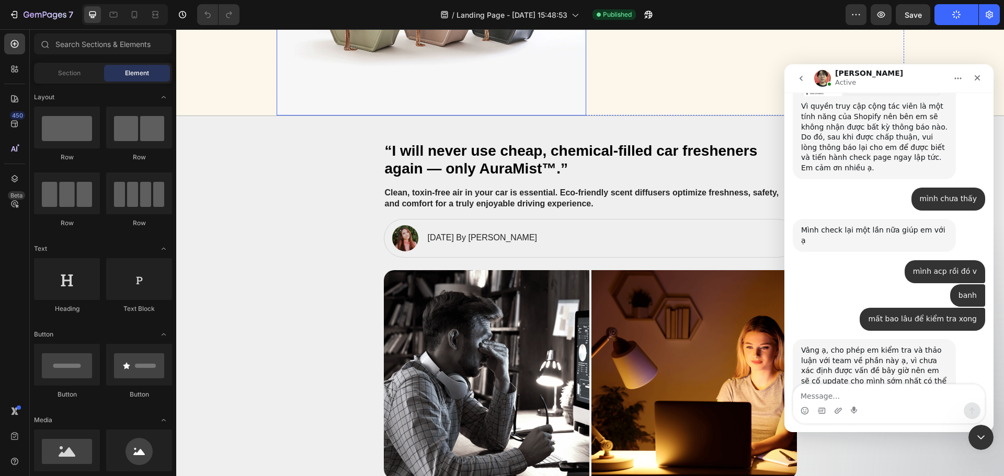
scroll to position [0, 0]
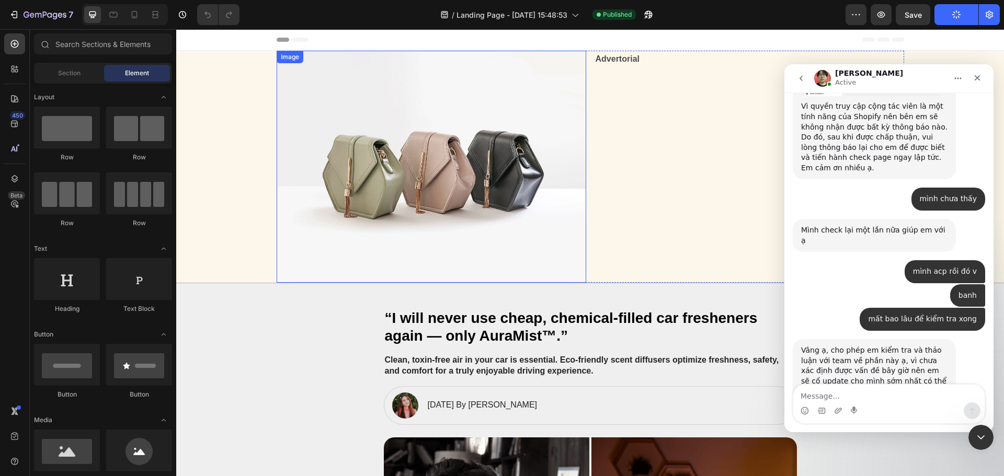
click at [455, 118] on img at bounding box center [431, 167] width 309 height 232
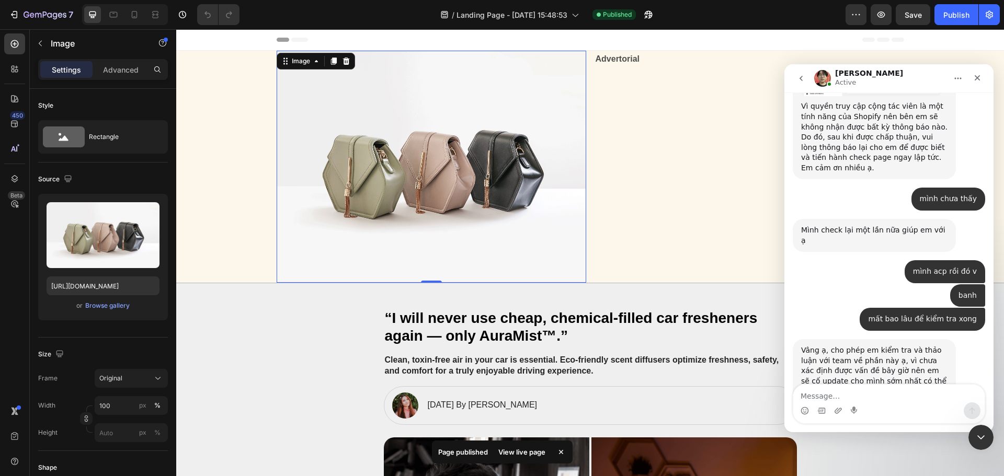
click at [466, 162] on img at bounding box center [431, 167] width 309 height 232
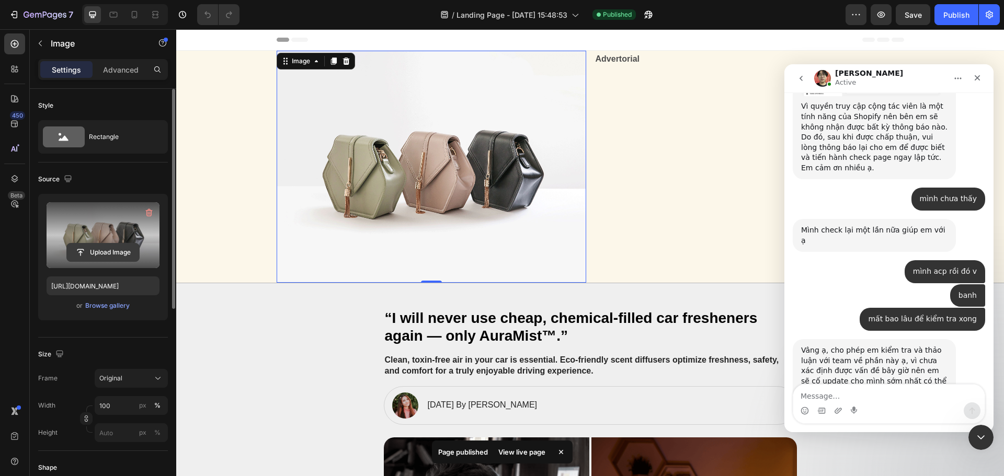
click at [106, 243] on button "Upload Image" at bounding box center [102, 252] width 73 height 19
click at [122, 244] on input "file" at bounding box center [103, 253] width 72 height 18
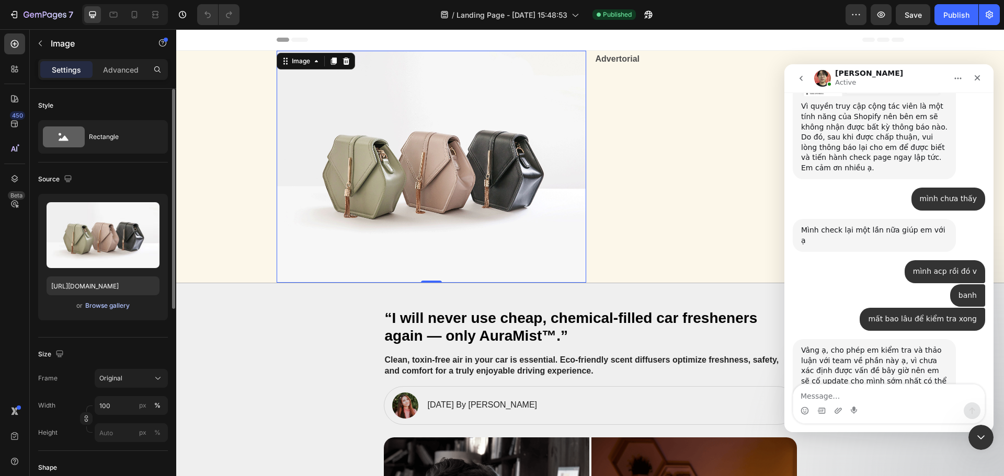
click at [98, 306] on div "Browse gallery" at bounding box center [107, 305] width 44 height 9
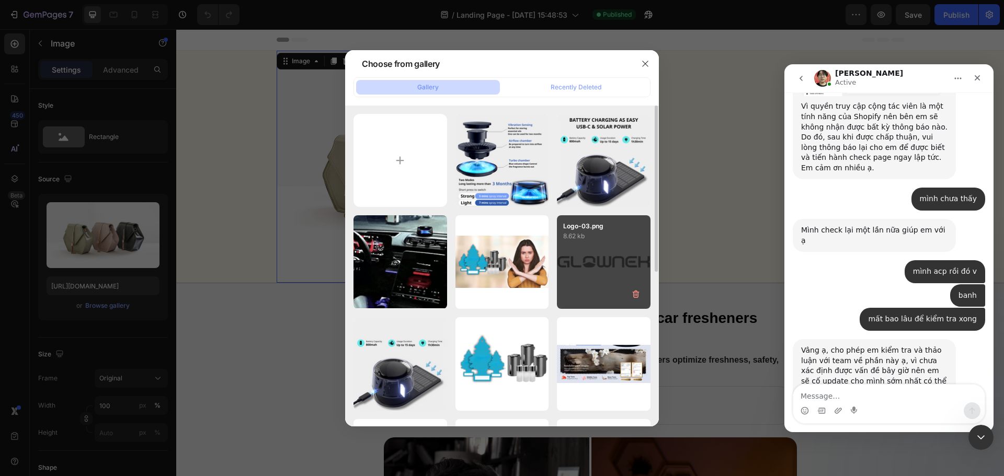
click at [589, 228] on p "Logo-03.png" at bounding box center [603, 226] width 81 height 9
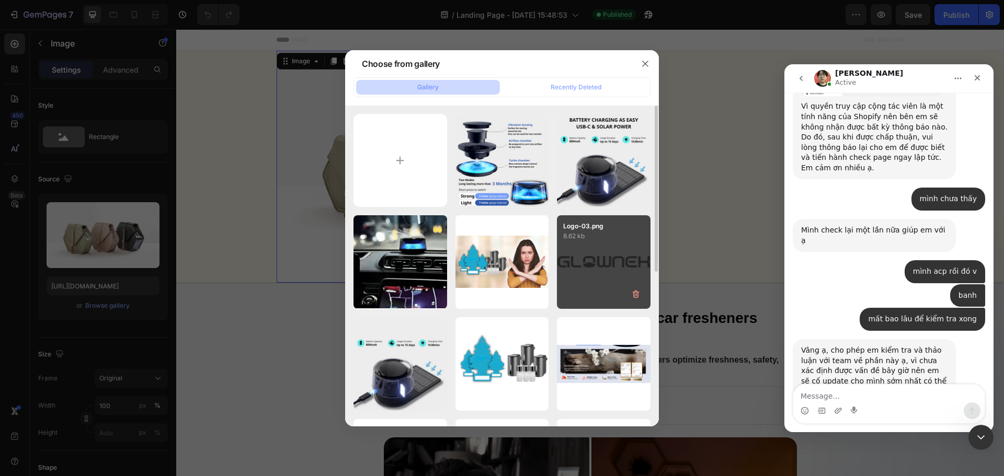
type input "https://cdn.shopify.com/s/files/1/0628/0459/0640/files/gempages_581863457599521…"
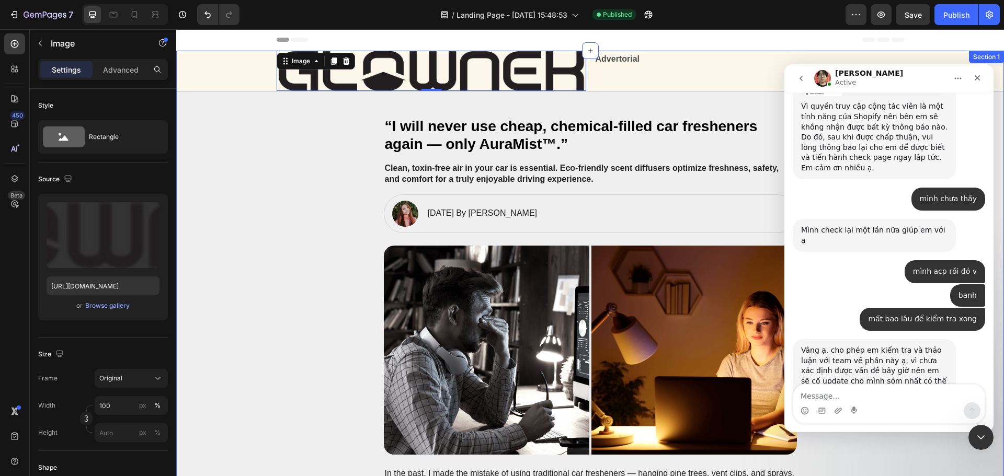
click at [680, 75] on div "Advertorial Text Block" at bounding box center [748, 71] width 309 height 40
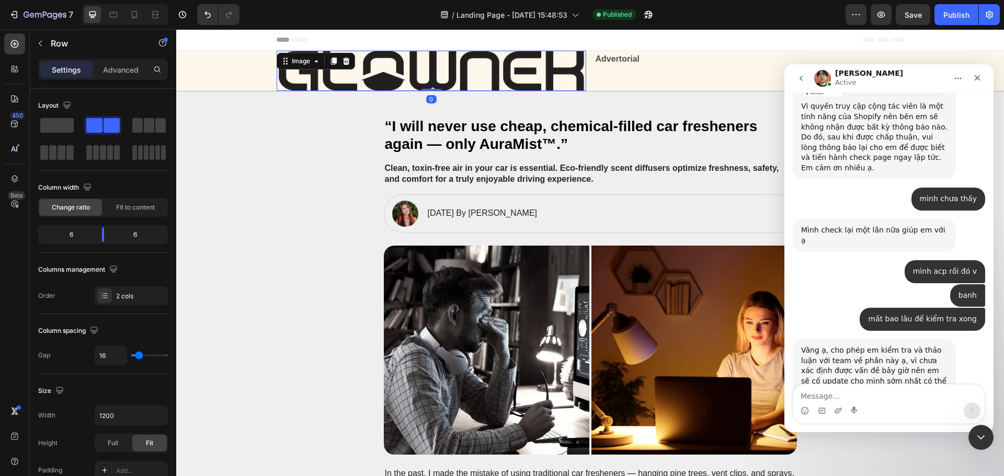
click at [413, 76] on img at bounding box center [431, 71] width 309 height 40
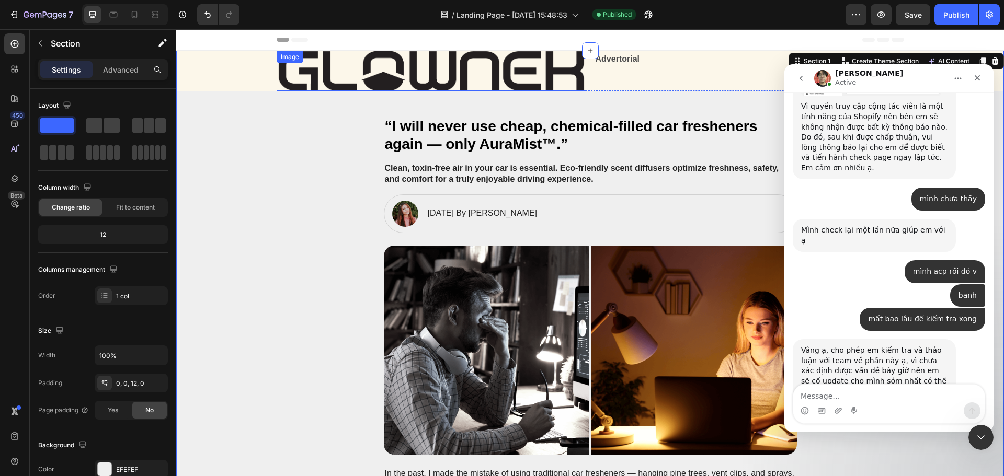
click at [475, 79] on img at bounding box center [431, 71] width 309 height 40
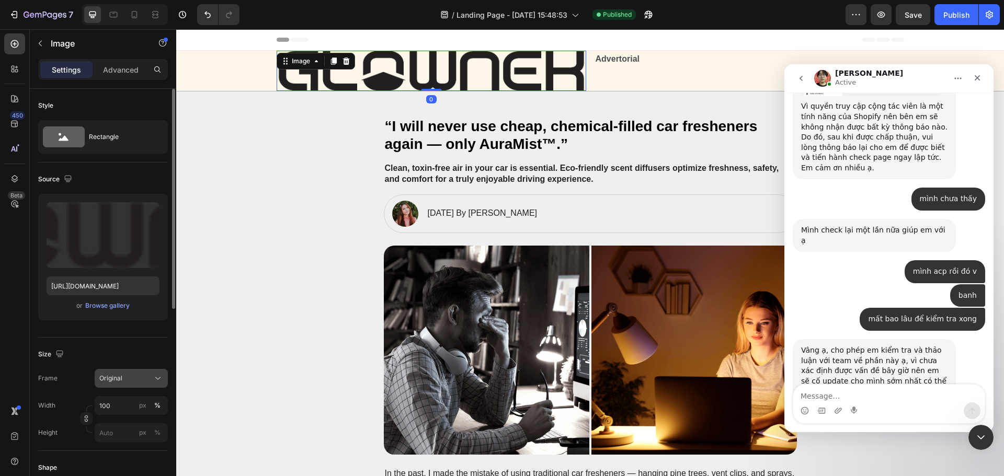
click at [141, 380] on div "Original" at bounding box center [124, 378] width 51 height 9
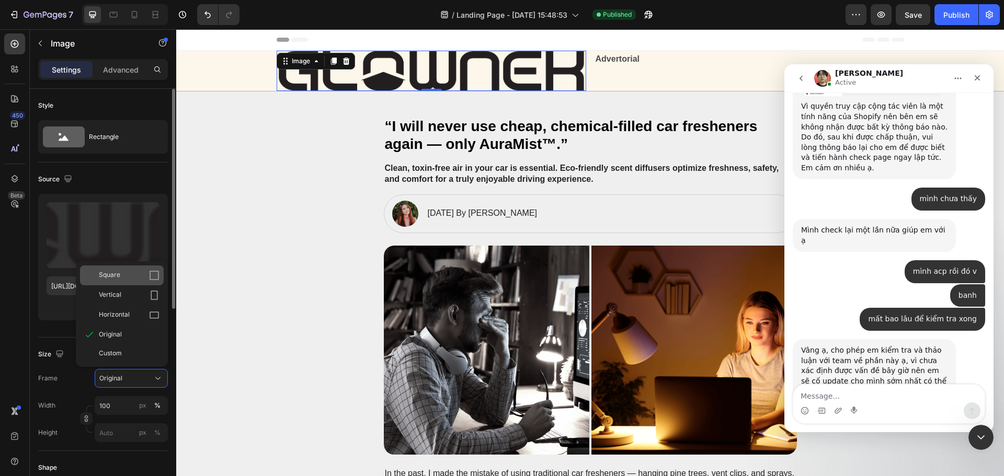
click at [105, 281] on div "Square" at bounding box center [122, 276] width 84 height 20
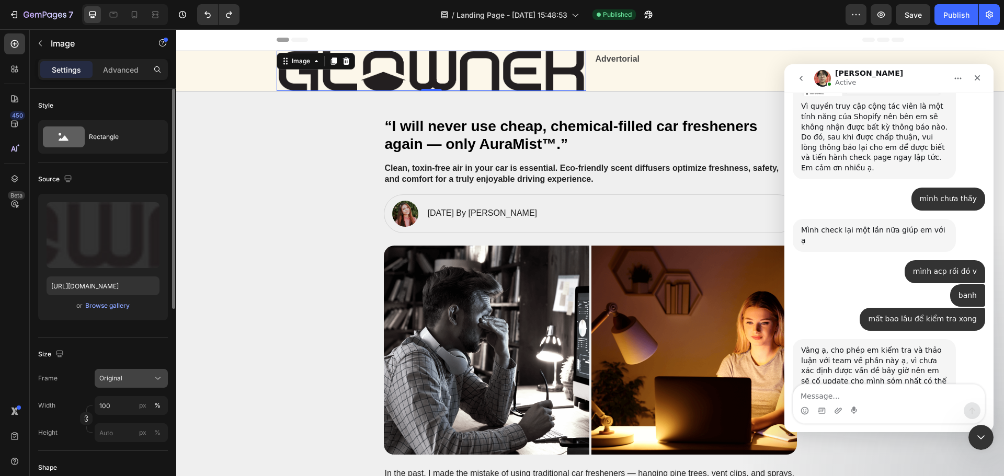
click at [123, 385] on button "Original" at bounding box center [131, 378] width 73 height 19
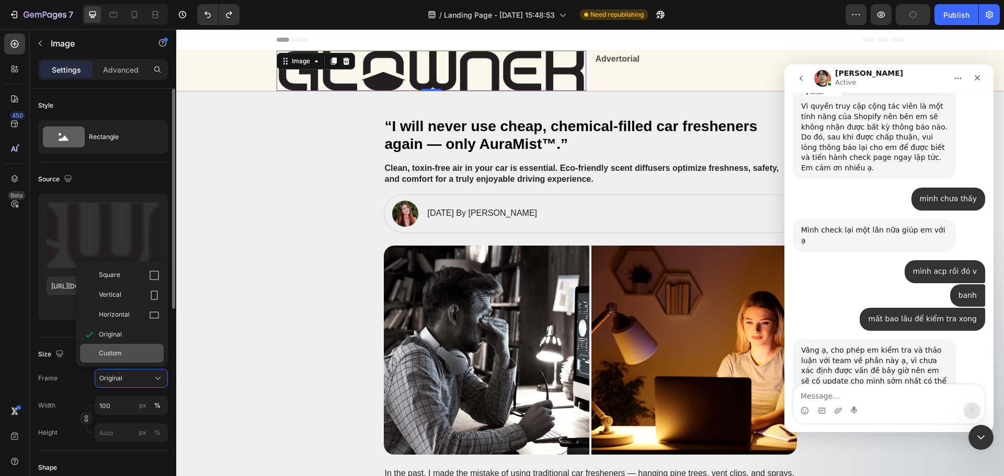
click at [113, 355] on span "Custom" at bounding box center [110, 353] width 23 height 9
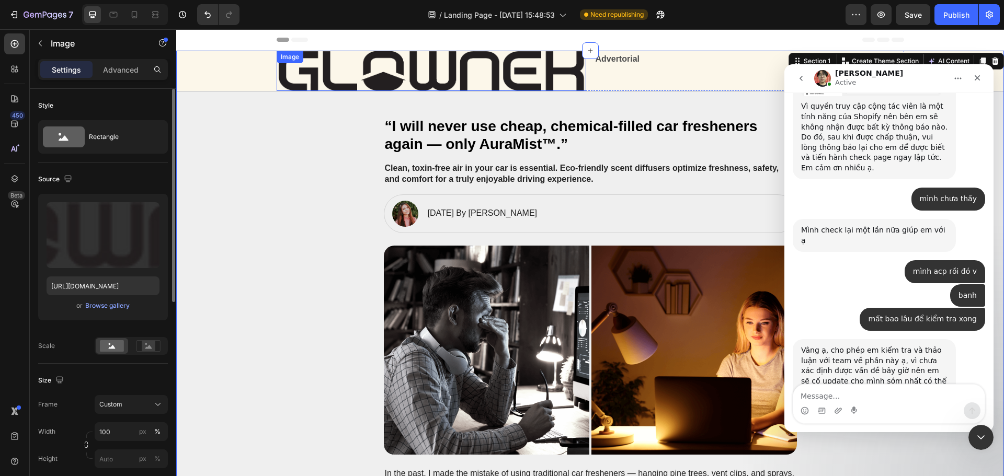
click at [368, 78] on img at bounding box center [431, 71] width 309 height 40
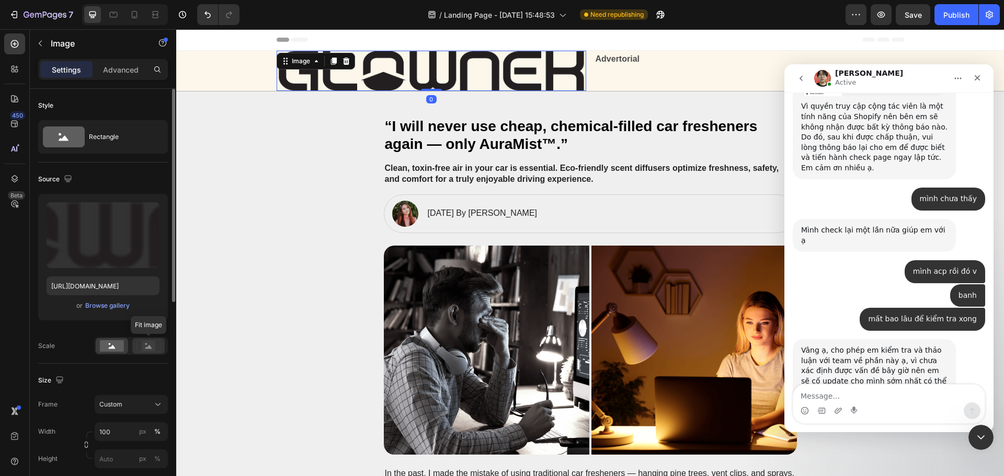
click at [140, 345] on icon at bounding box center [148, 346] width 24 height 12
click at [150, 348] on icon at bounding box center [148, 347] width 7 height 4
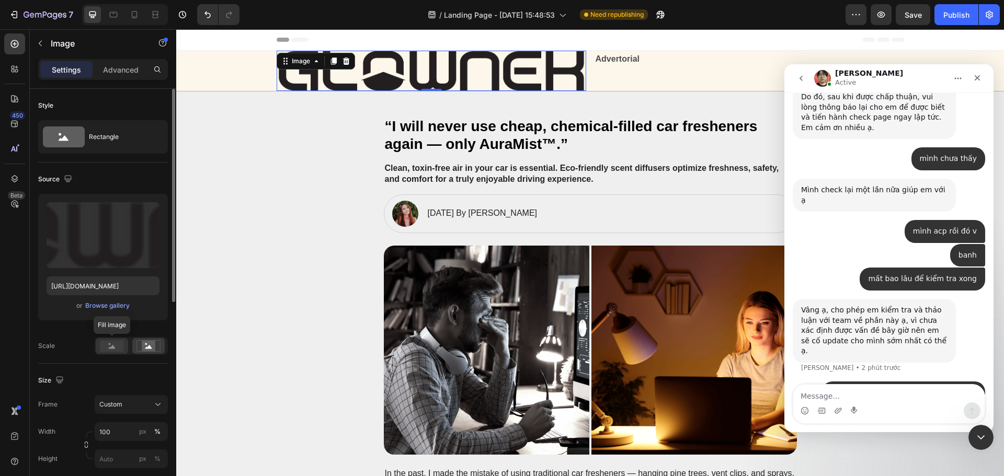
click at [106, 340] on rect at bounding box center [112, 346] width 24 height 12
click at [432, 79] on img at bounding box center [431, 71] width 309 height 40
click at [342, 61] on icon at bounding box center [346, 61] width 8 height 8
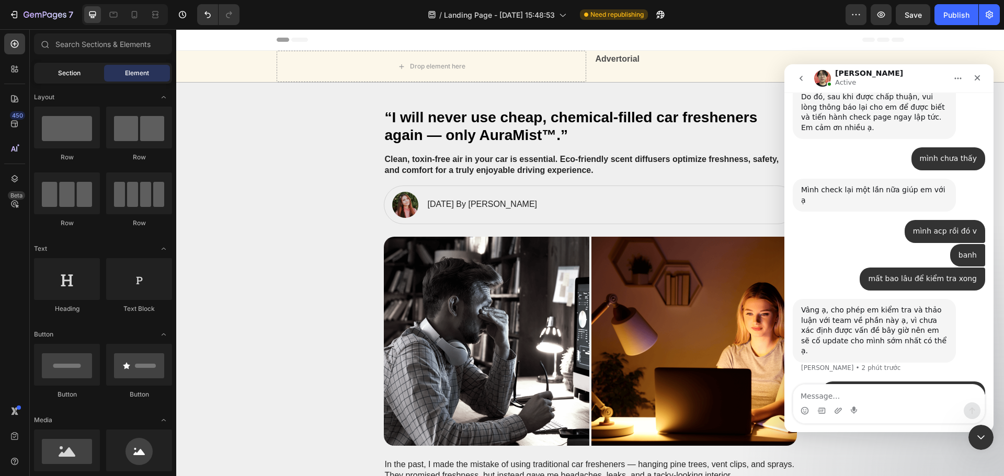
click at [70, 75] on span "Section" at bounding box center [69, 72] width 22 height 9
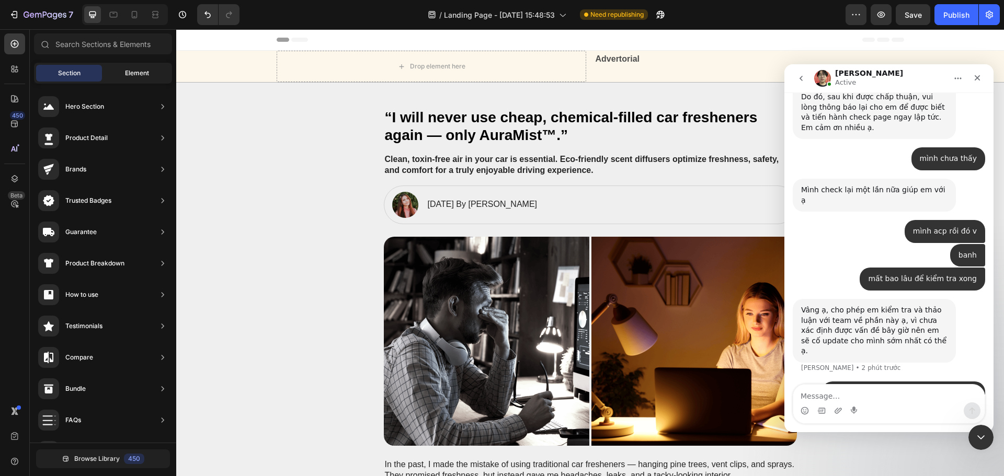
click at [124, 73] on div "Element" at bounding box center [137, 73] width 66 height 17
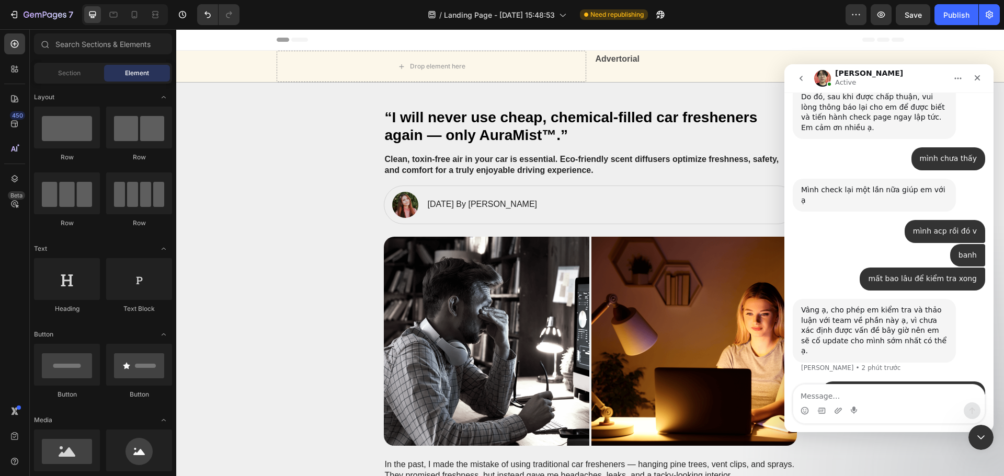
scroll to position [209, 0]
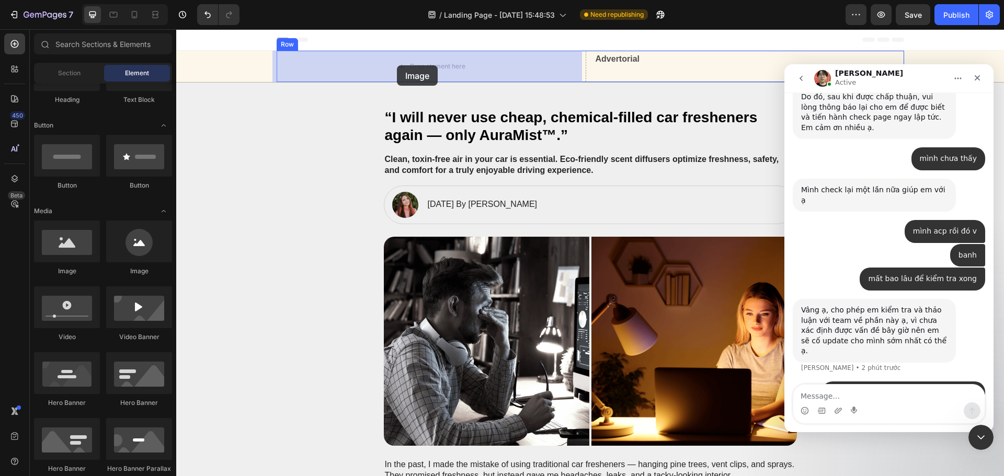
drag, startPoint x: 310, startPoint y: 285, endPoint x: 397, endPoint y: 65, distance: 236.6
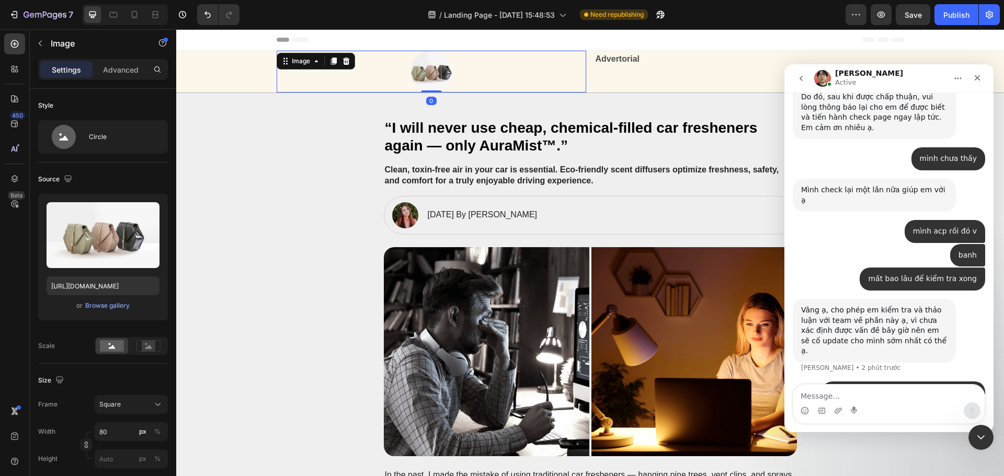
click at [418, 83] on img at bounding box center [431, 72] width 42 height 42
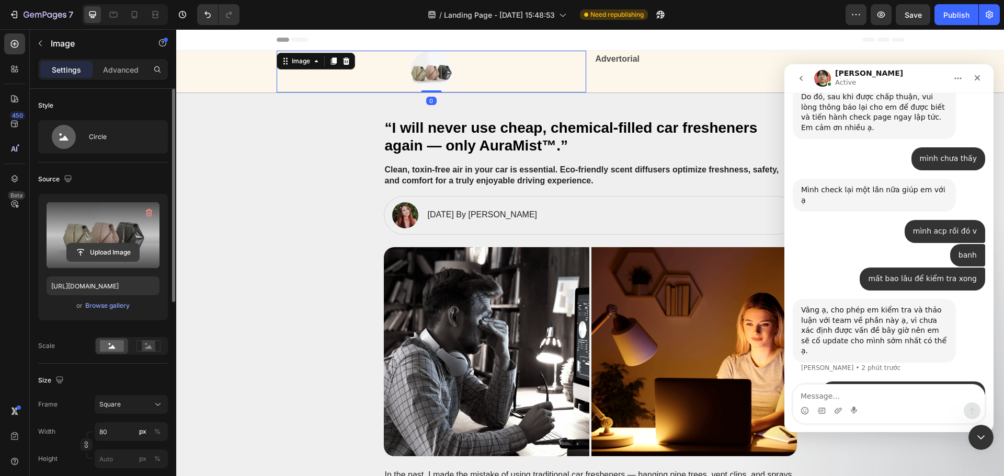
click at [114, 247] on input "file" at bounding box center [103, 253] width 72 height 18
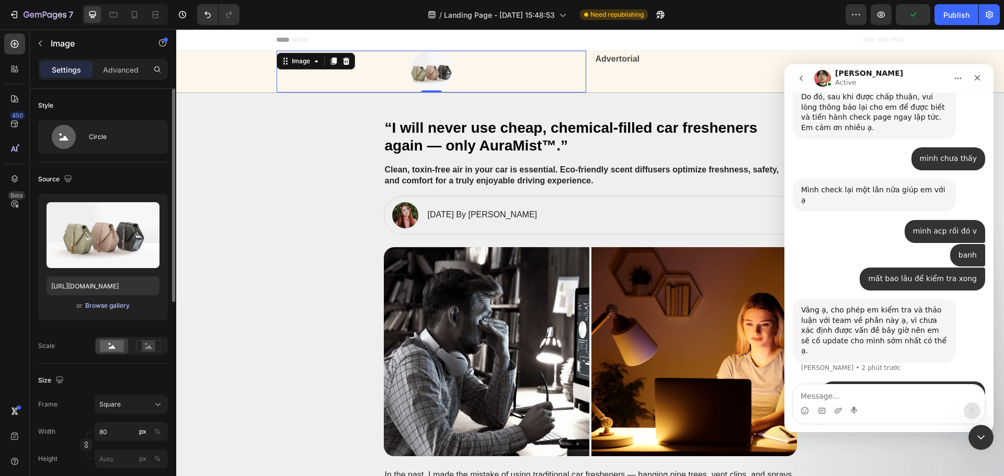
click at [104, 311] on button "Browse gallery" at bounding box center [107, 306] width 45 height 10
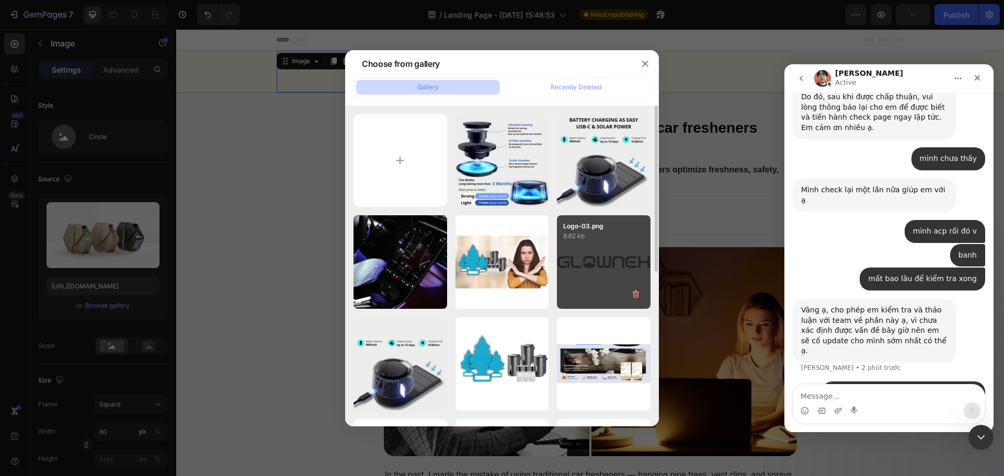
click at [610, 277] on div "Logo-03.png 8.62 kb" at bounding box center [604, 262] width 94 height 94
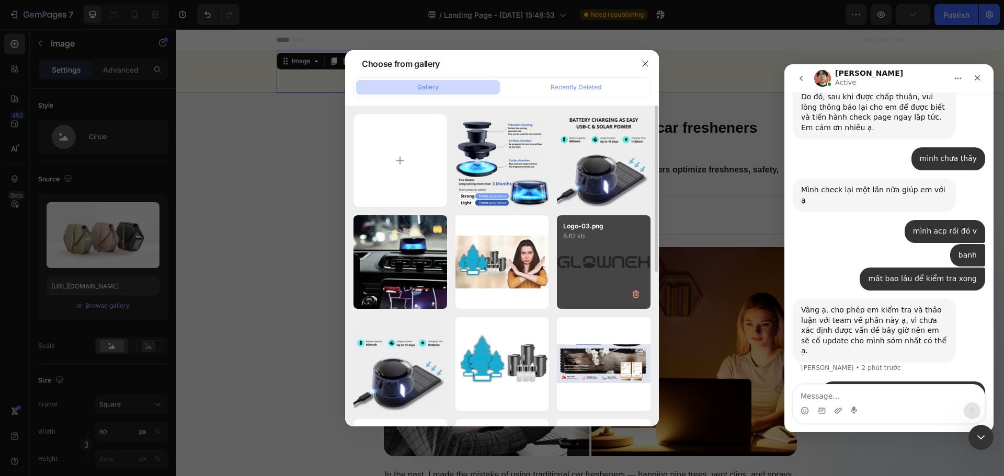
type input "https://cdn.shopify.com/s/files/1/0628/0459/0640/files/gempages_581863457599521…"
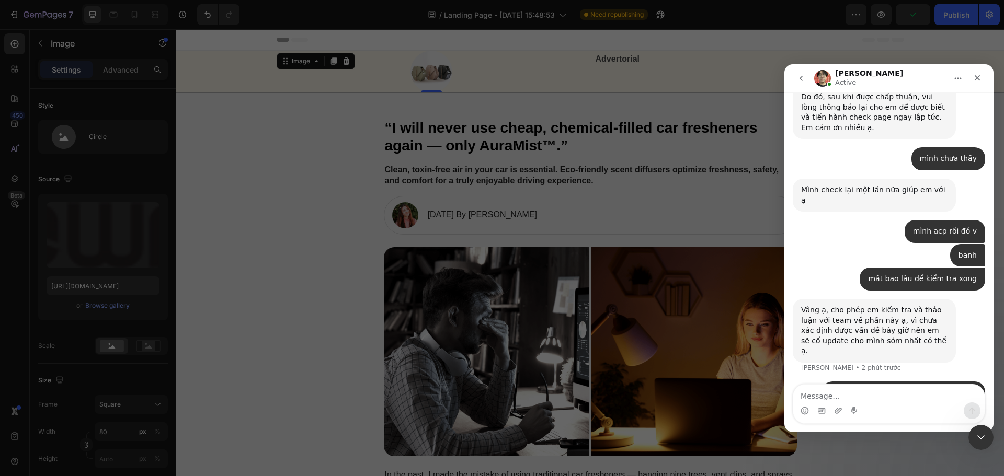
click at [610, 277] on div "Logo-03.png 8.62 kb" at bounding box center [604, 262] width 94 height 94
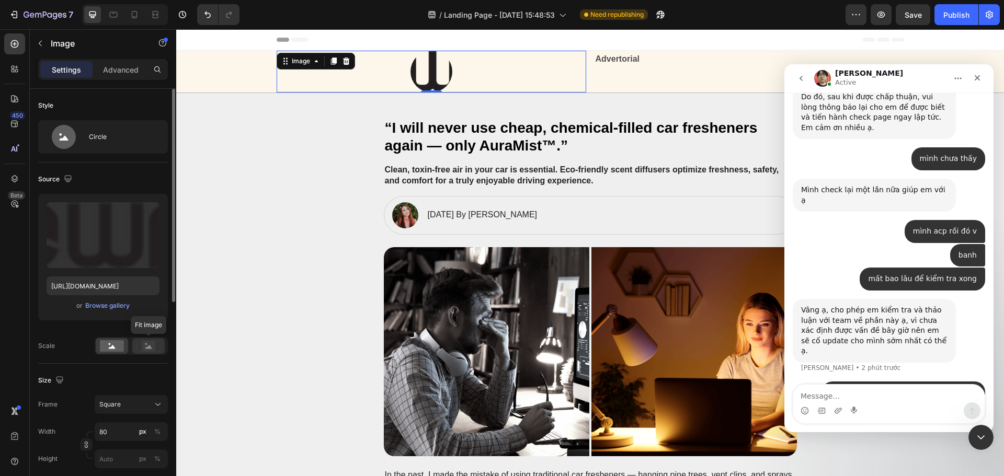
click at [145, 347] on rect at bounding box center [149, 346] width 14 height 10
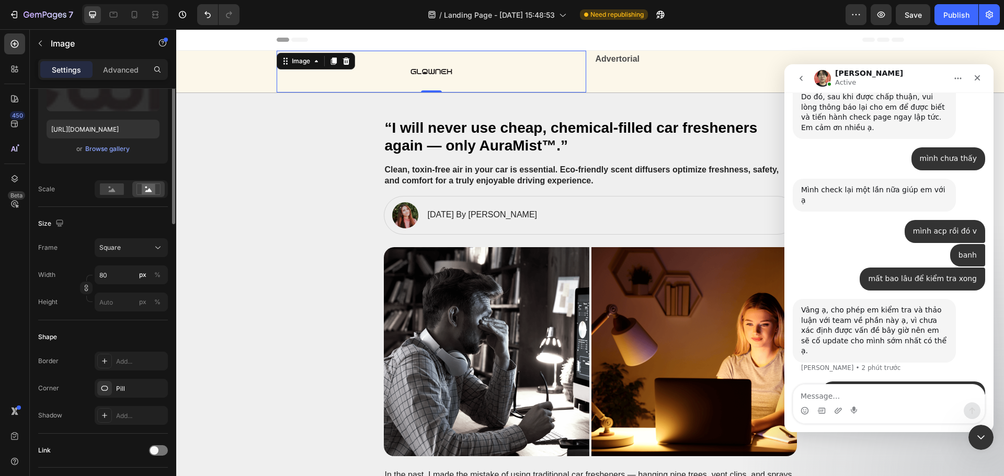
scroll to position [52, 0]
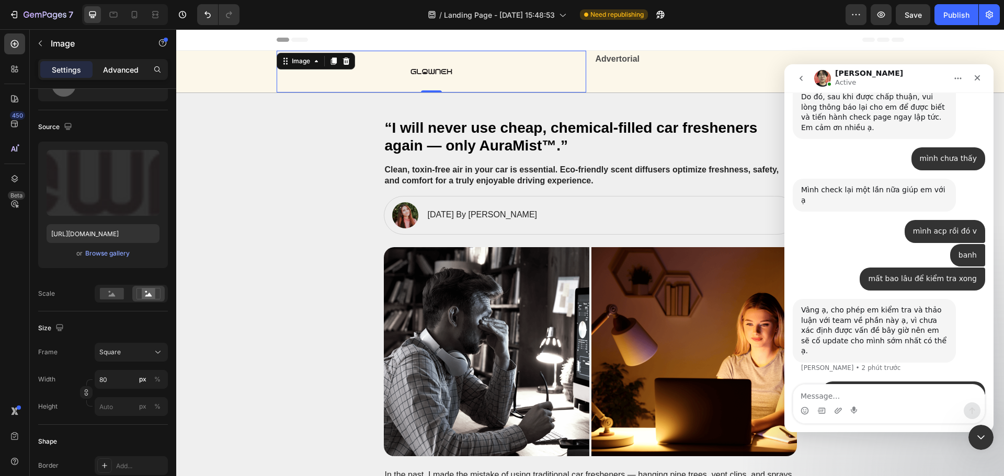
click at [116, 67] on p "Advanced" at bounding box center [121, 69] width 36 height 11
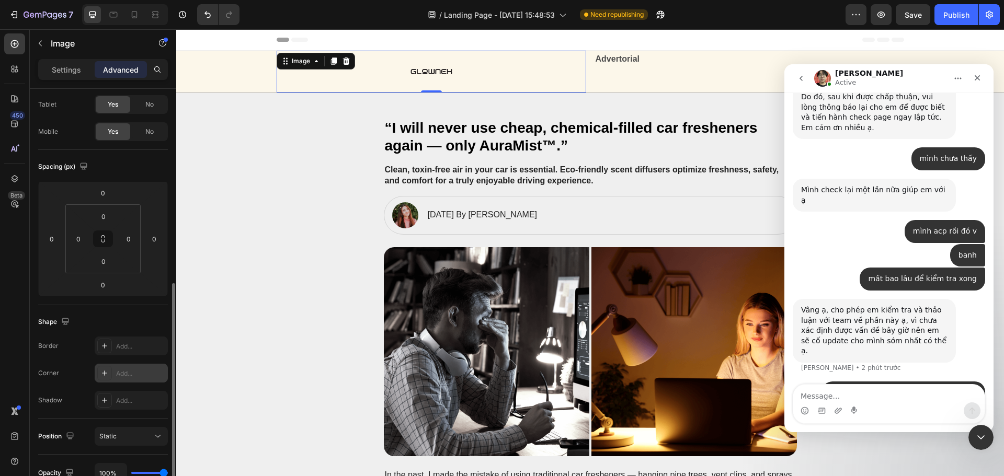
scroll to position [209, 0]
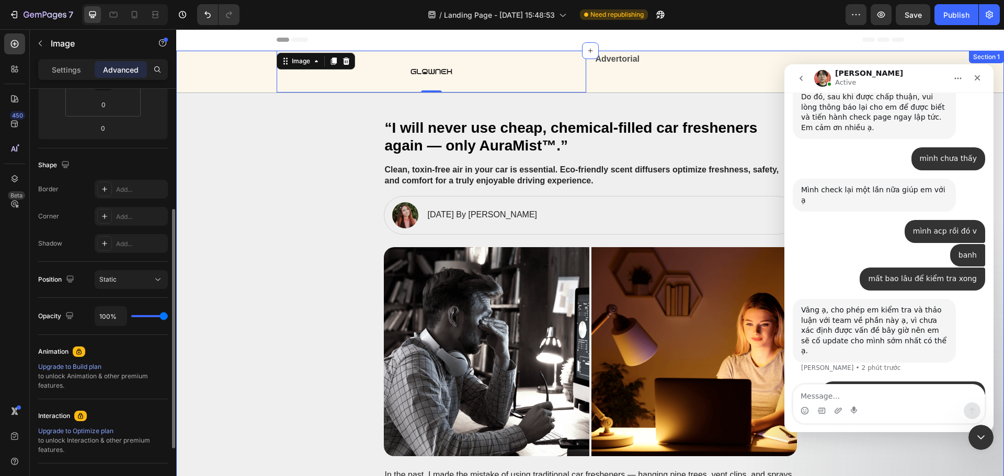
click at [411, 67] on img at bounding box center [431, 72] width 42 height 42
click at [381, 81] on div at bounding box center [431, 72] width 309 height 42
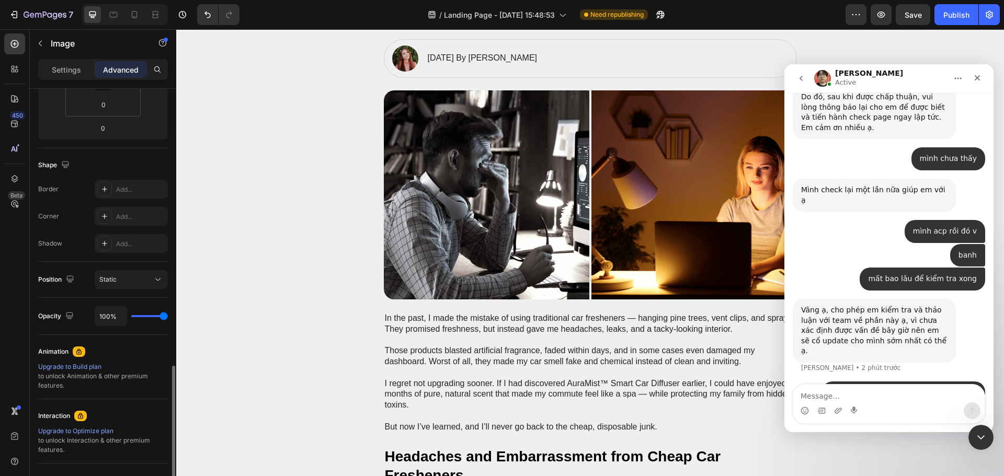
scroll to position [308, 0]
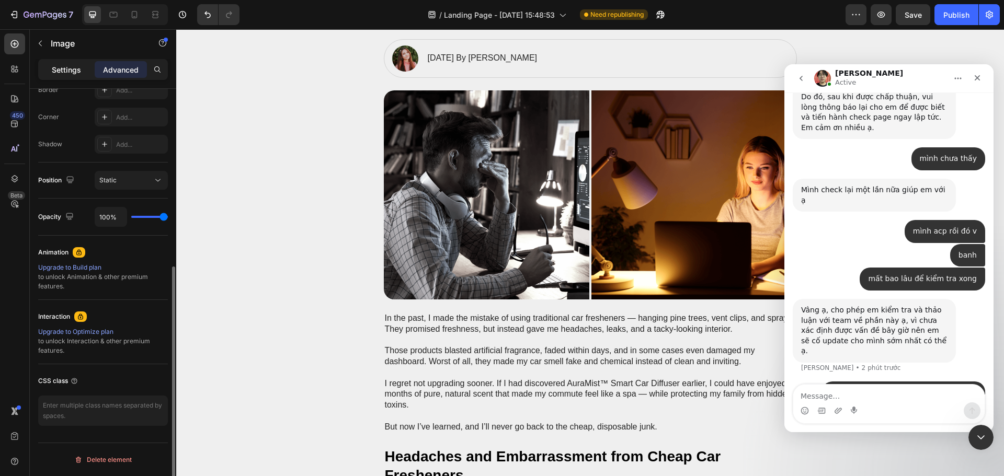
click at [72, 71] on p "Settings" at bounding box center [66, 69] width 29 height 11
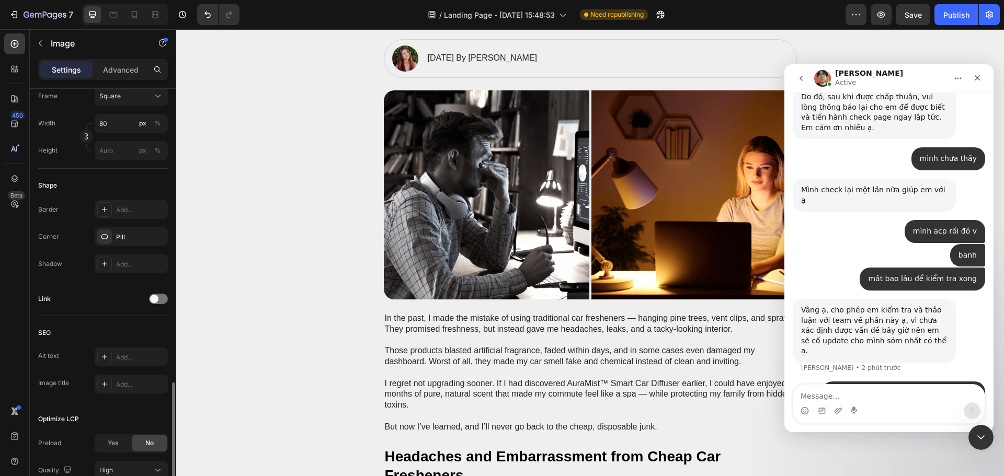
scroll to position [398, 0]
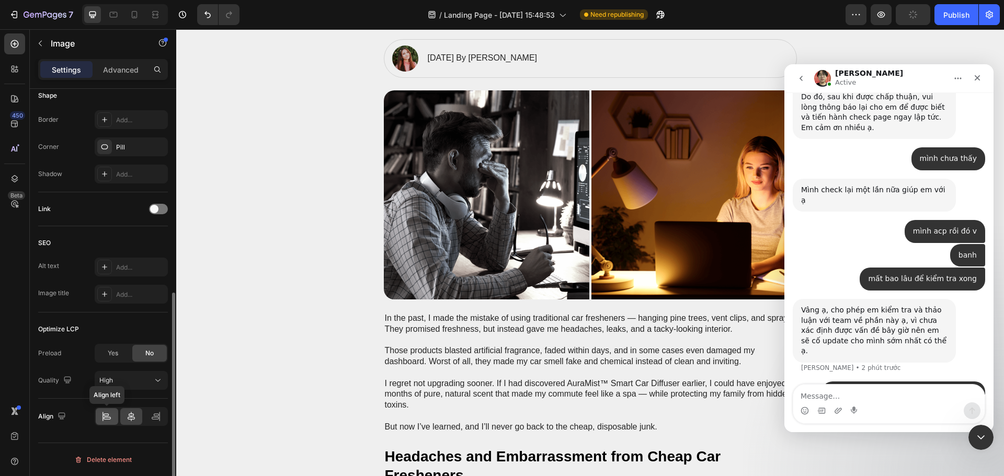
click at [102, 418] on icon at bounding box center [106, 416] width 10 height 10
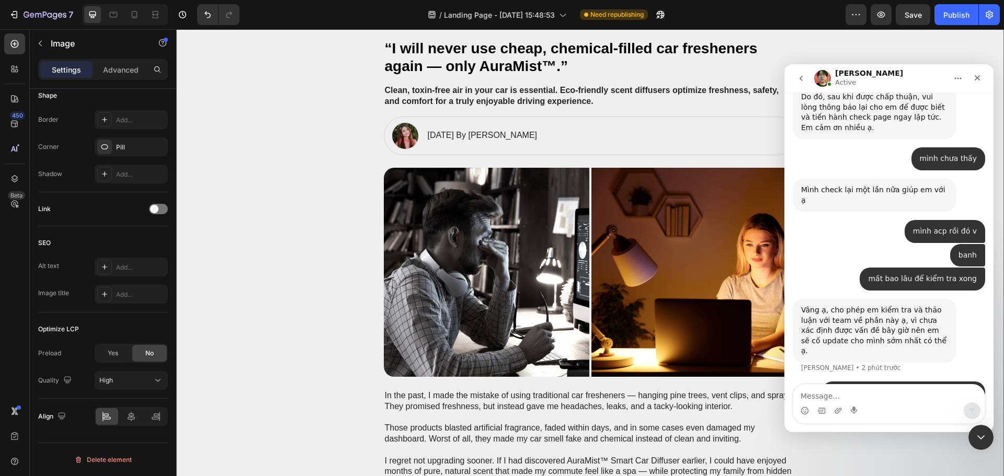
scroll to position [0, 0]
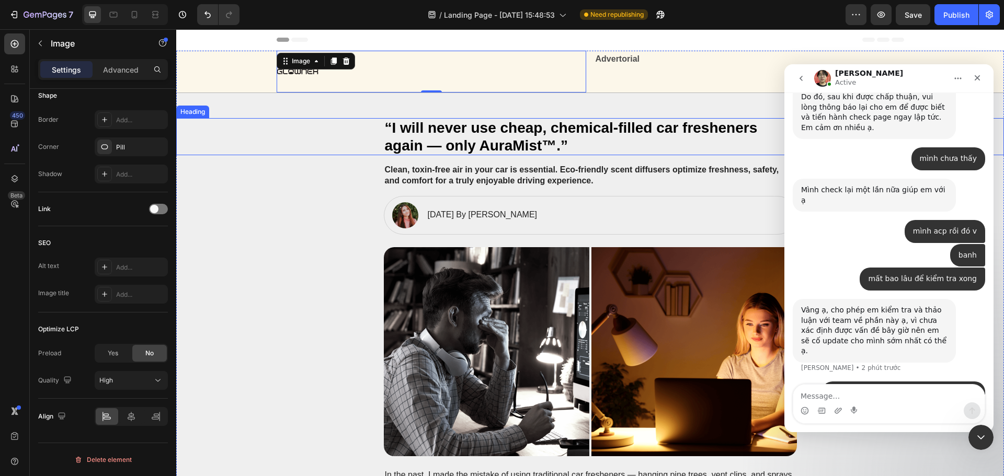
click at [275, 145] on div "“I will never use cheap, chemical-filled car fresheners again — only AuraMist™.”" at bounding box center [590, 136] width 807 height 37
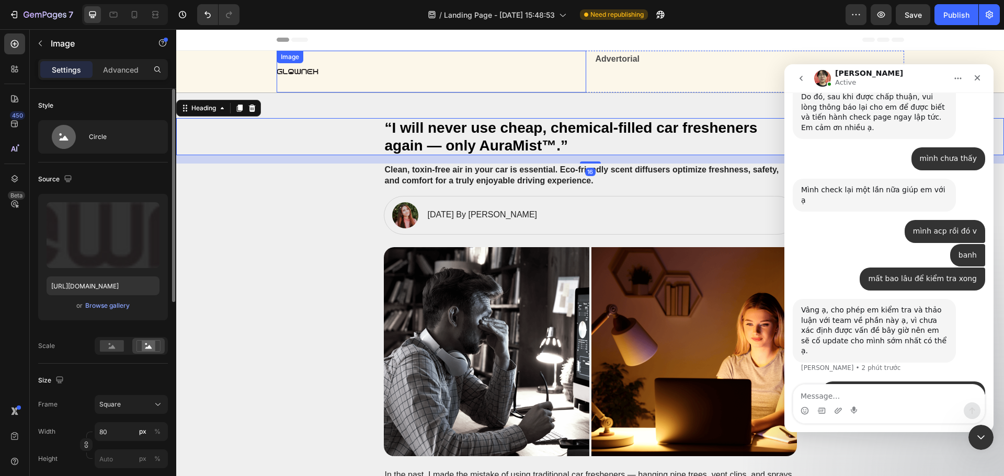
click at [493, 75] on div at bounding box center [431, 72] width 309 height 42
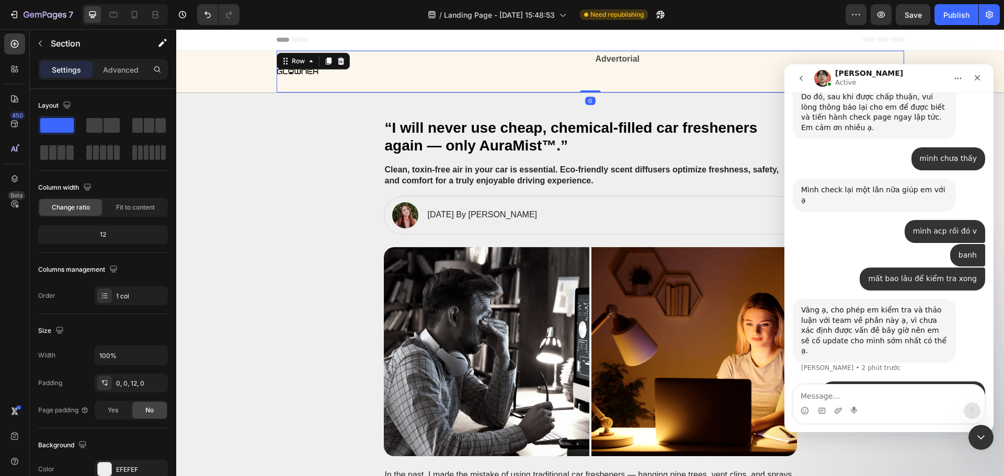
click at [635, 81] on div "Advertorial Text Block" at bounding box center [748, 72] width 309 height 42
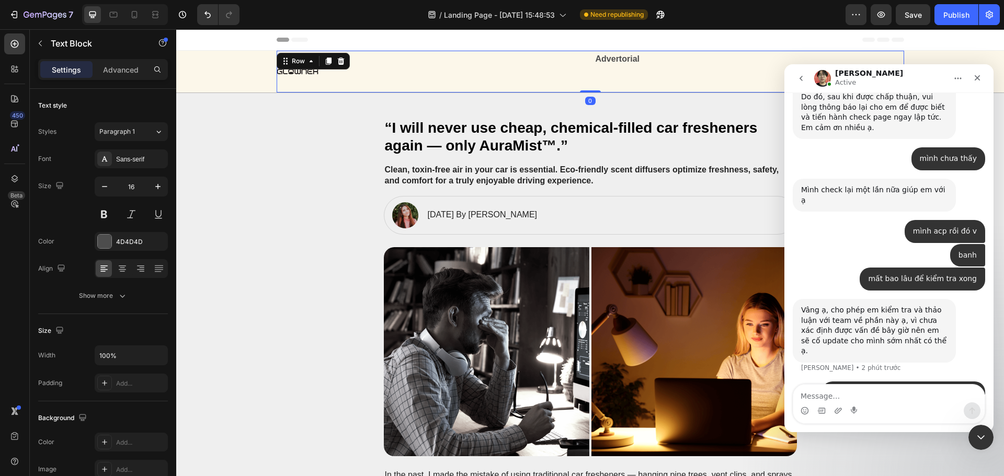
click at [626, 60] on strong "Advertorial" at bounding box center [617, 58] width 44 height 9
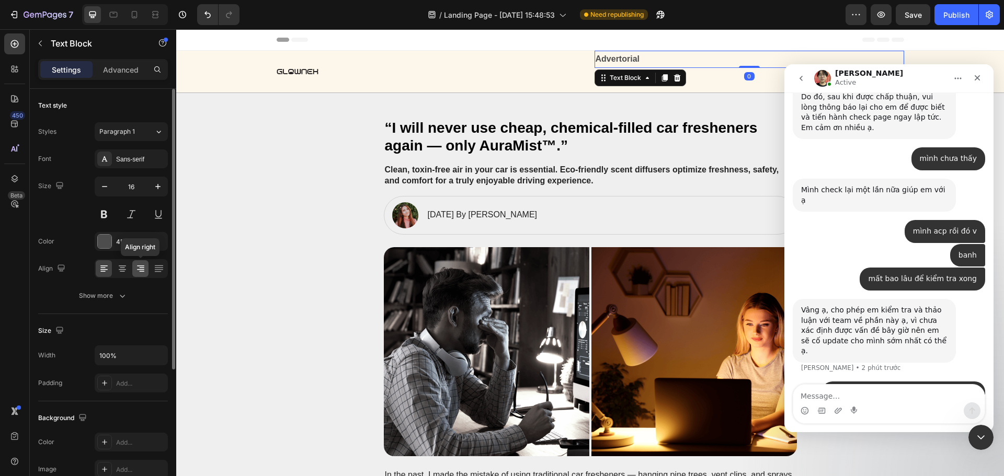
click at [142, 271] on icon at bounding box center [141, 271] width 5 height 1
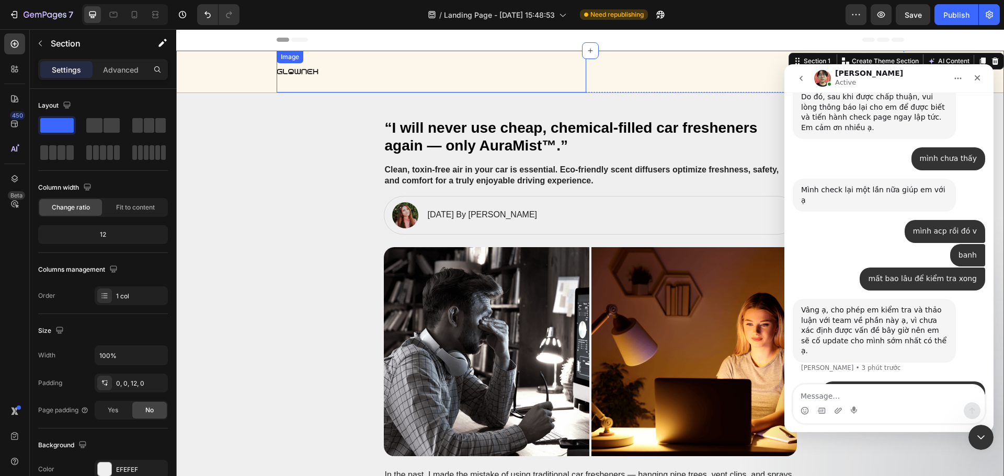
click at [493, 89] on div at bounding box center [431, 72] width 309 height 42
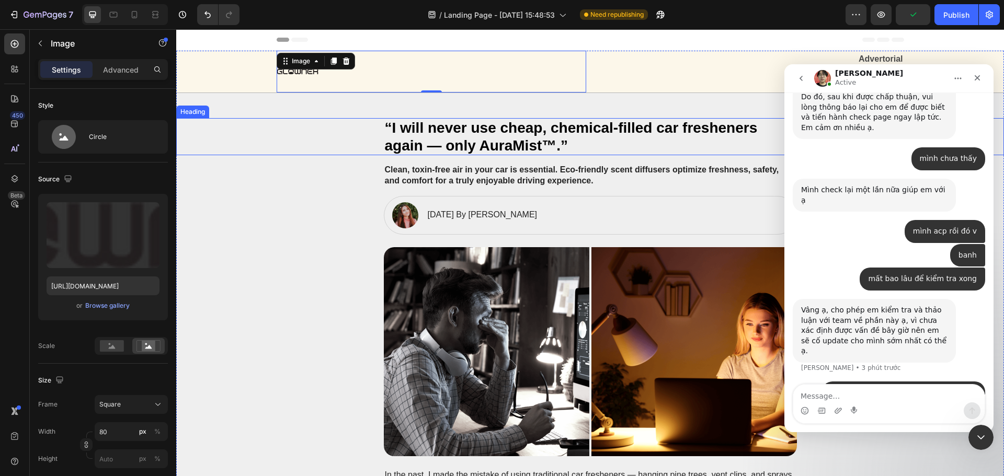
click at [311, 134] on div "“I will never use cheap, chemical-filled car fresheners again — only AuraMist™.”" at bounding box center [590, 136] width 807 height 37
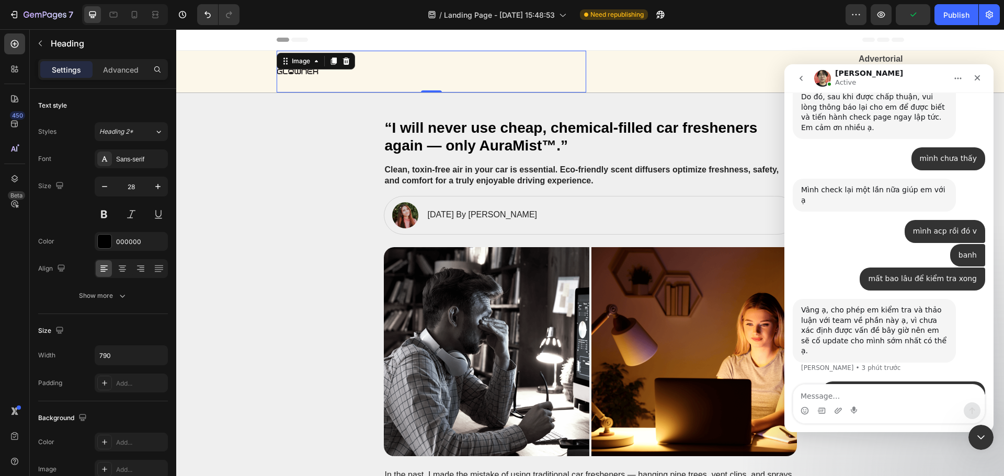
drag, startPoint x: 433, startPoint y: 70, endPoint x: 435, endPoint y: 65, distance: 5.8
click at [433, 67] on div at bounding box center [431, 72] width 309 height 42
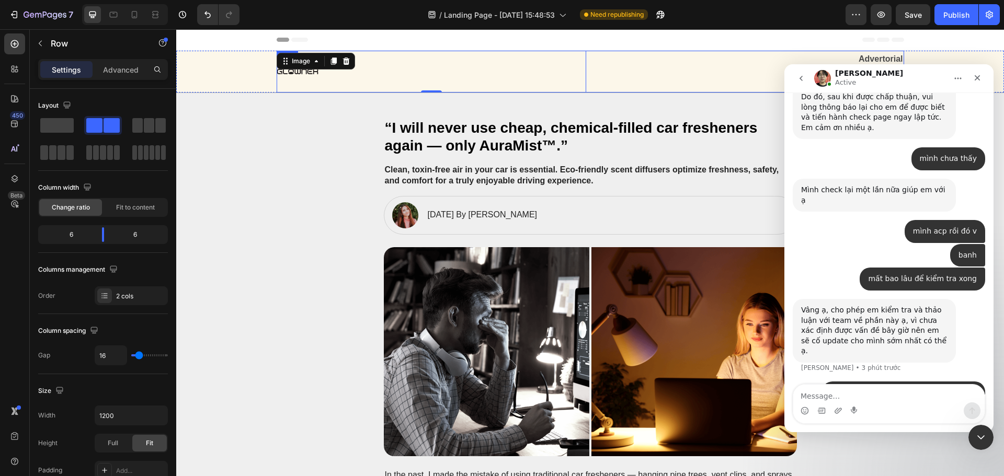
click at [596, 82] on div "Advertorial Text Block" at bounding box center [748, 72] width 309 height 42
click at [535, 76] on div at bounding box center [431, 72] width 309 height 42
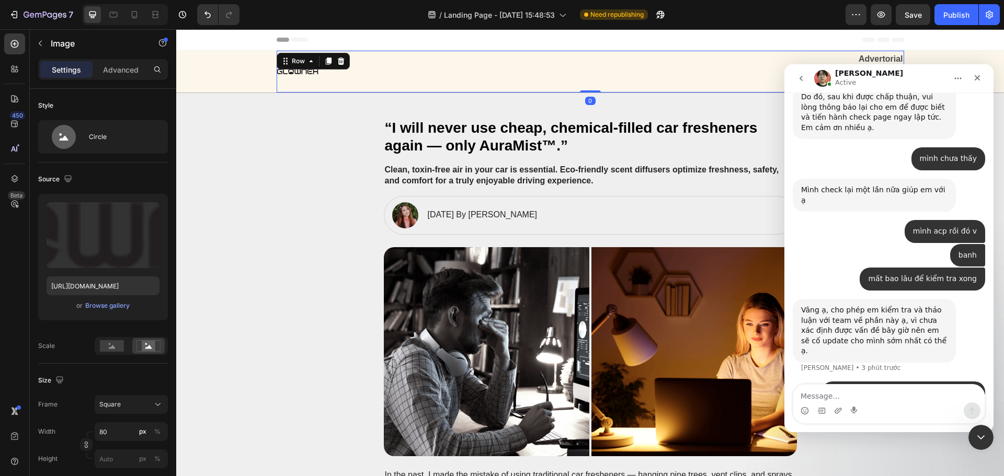
click at [610, 86] on div "Advertorial Text Block" at bounding box center [748, 72] width 309 height 42
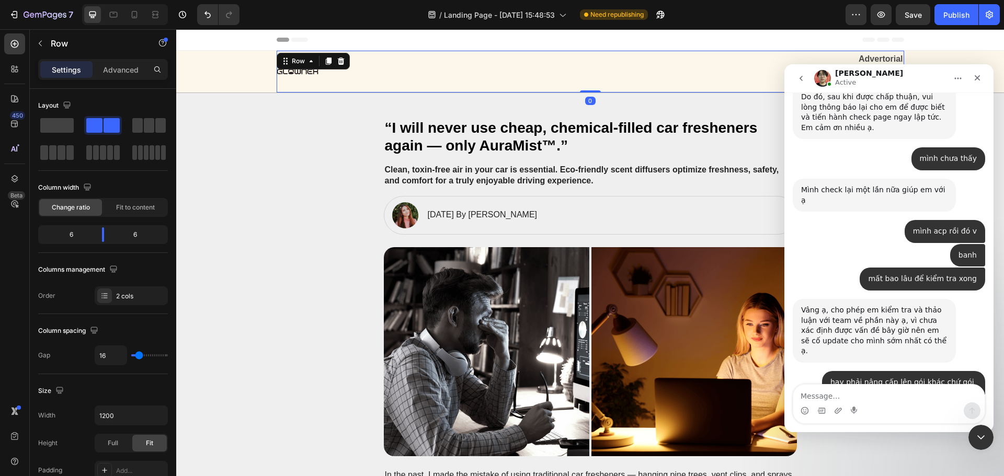
drag, startPoint x: 587, startPoint y: 90, endPoint x: 594, endPoint y: 75, distance: 17.1
click at [594, 75] on div "Image Advertorial Text Block Row 0" at bounding box center [590, 72] width 627 height 42
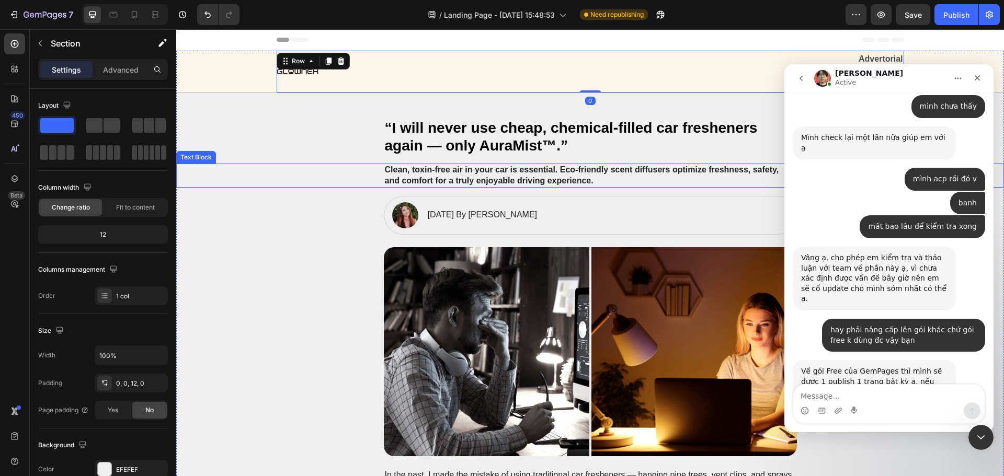
click at [307, 85] on img at bounding box center [298, 72] width 42 height 42
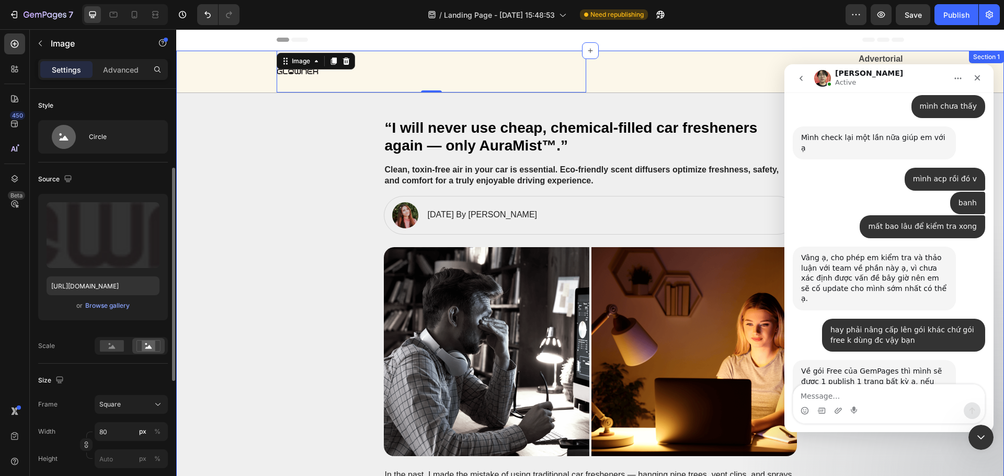
scroll to position [105, 0]
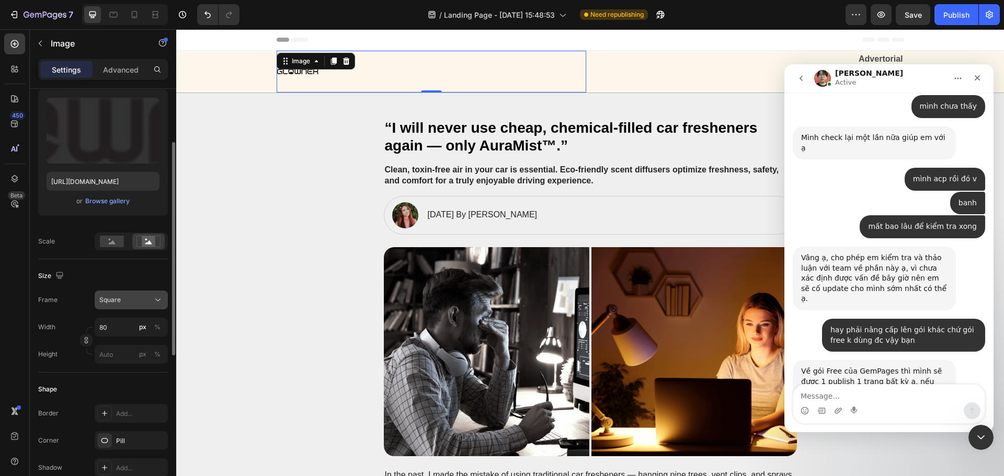
click at [151, 302] on div "Square" at bounding box center [131, 300] width 64 height 10
click at [123, 382] on div "Original" at bounding box center [129, 384] width 61 height 9
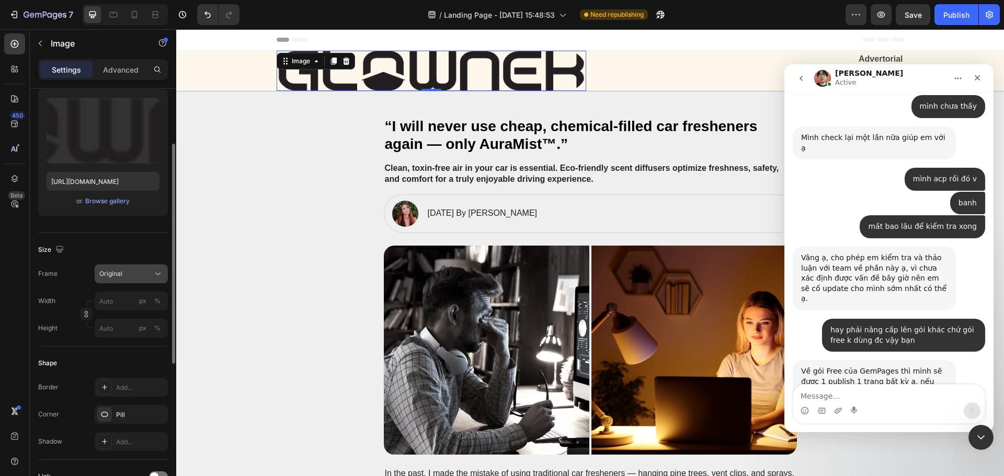
click at [136, 272] on div "Original" at bounding box center [124, 273] width 51 height 9
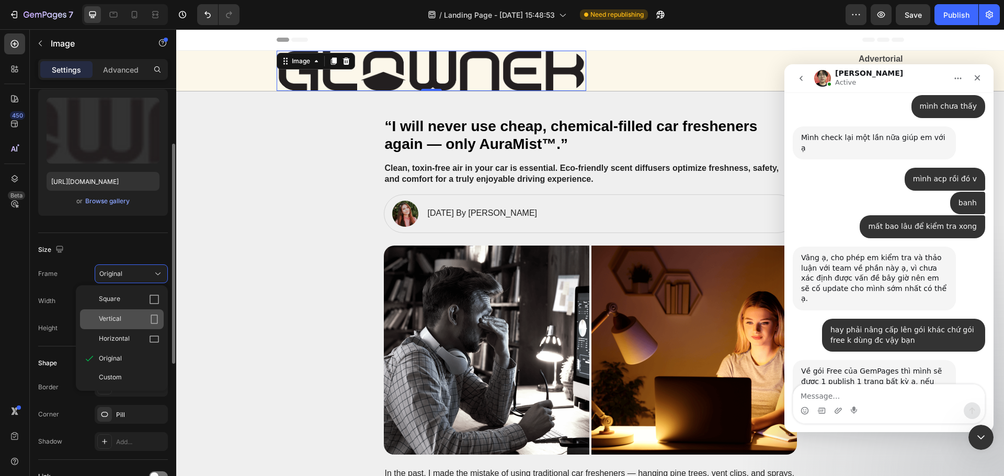
click at [116, 314] on span "Vertical" at bounding box center [110, 319] width 22 height 10
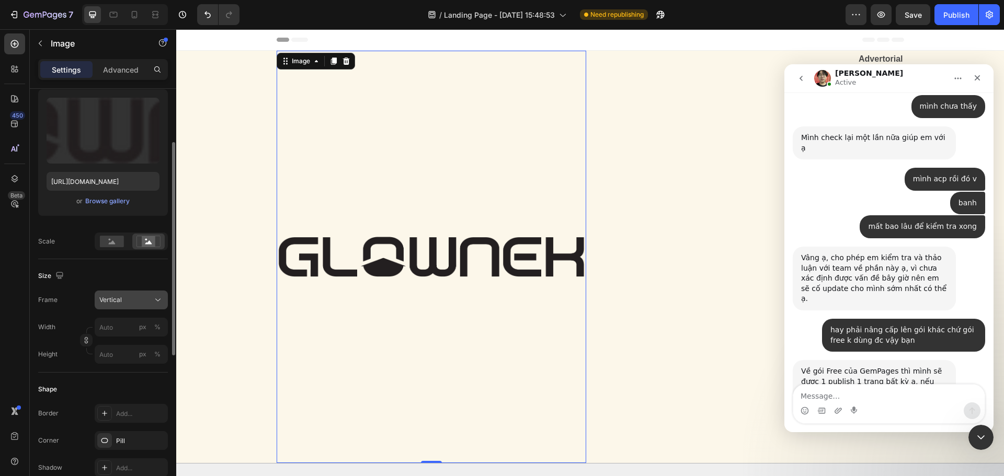
click at [136, 294] on button "Vertical" at bounding box center [131, 300] width 73 height 19
click at [121, 363] on span "Horizontal" at bounding box center [114, 365] width 31 height 10
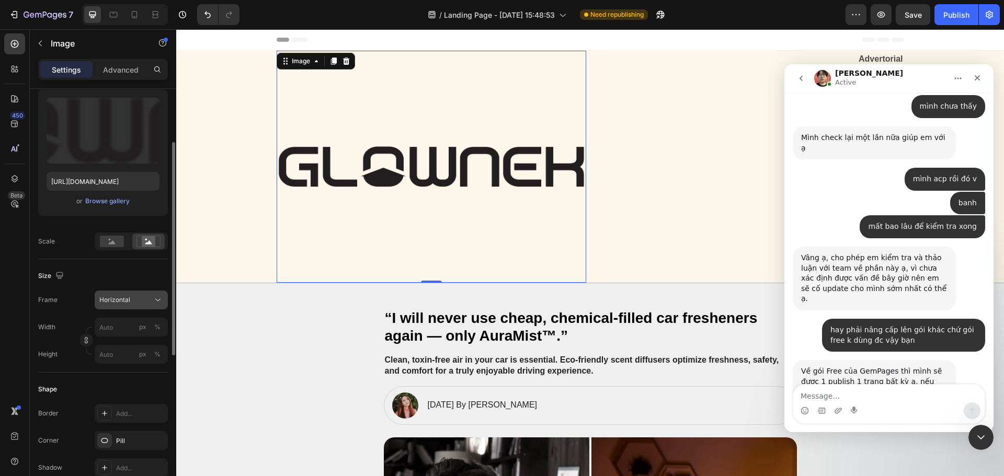
click at [135, 301] on div "Horizontal" at bounding box center [124, 299] width 51 height 9
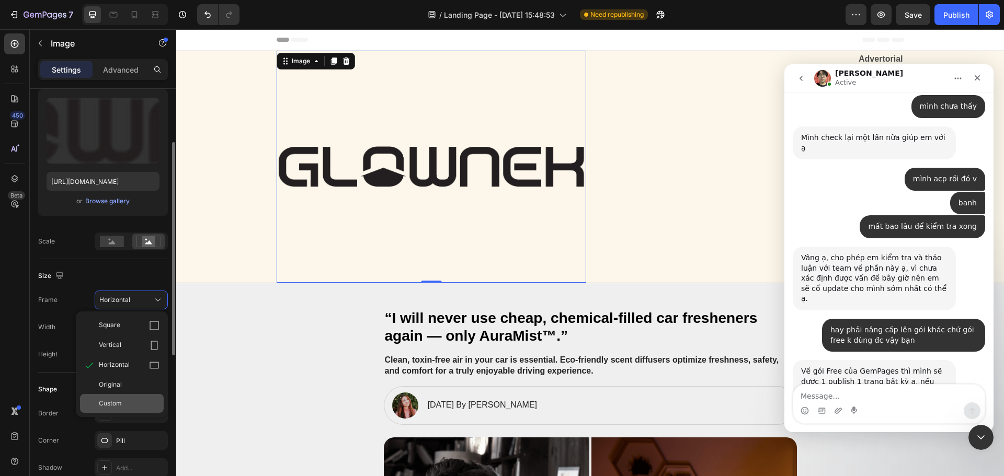
click at [112, 403] on span "Custom" at bounding box center [110, 403] width 23 height 9
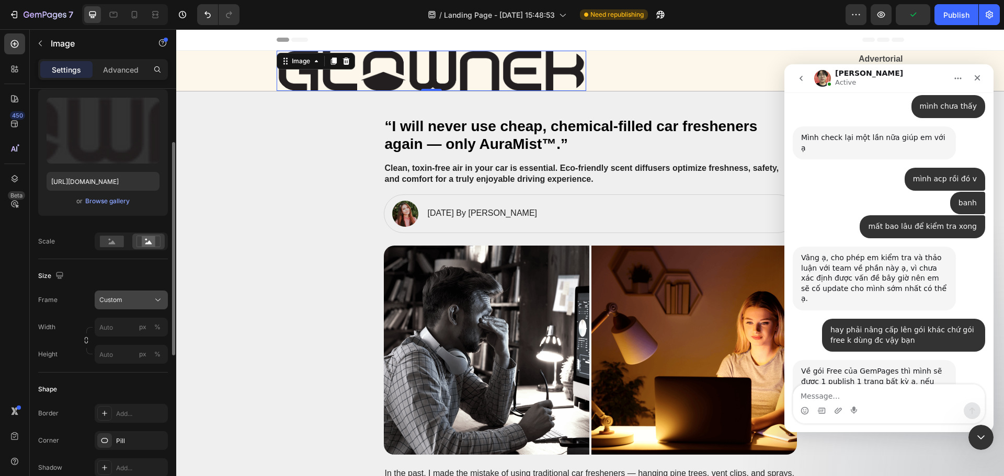
click at [135, 305] on div "Frame Custom Width px % Height px %" at bounding box center [103, 327] width 130 height 73
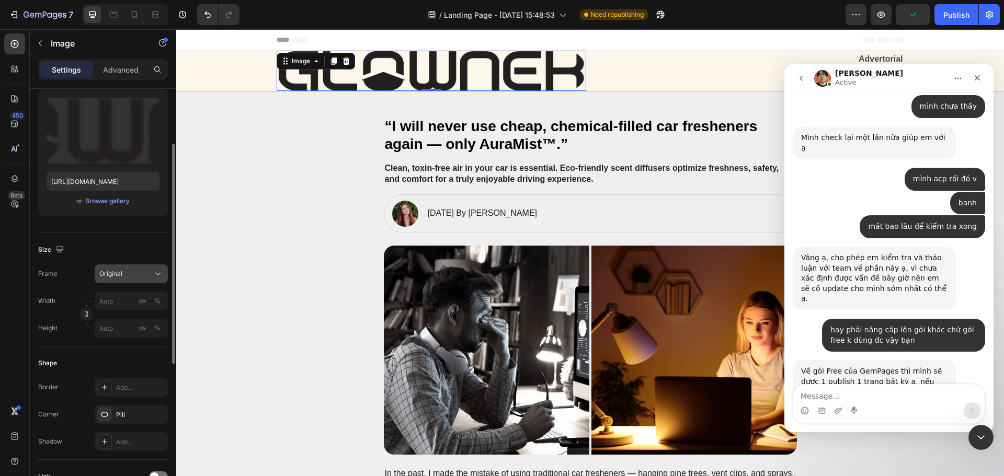
click at [132, 277] on div "Original" at bounding box center [124, 273] width 51 height 9
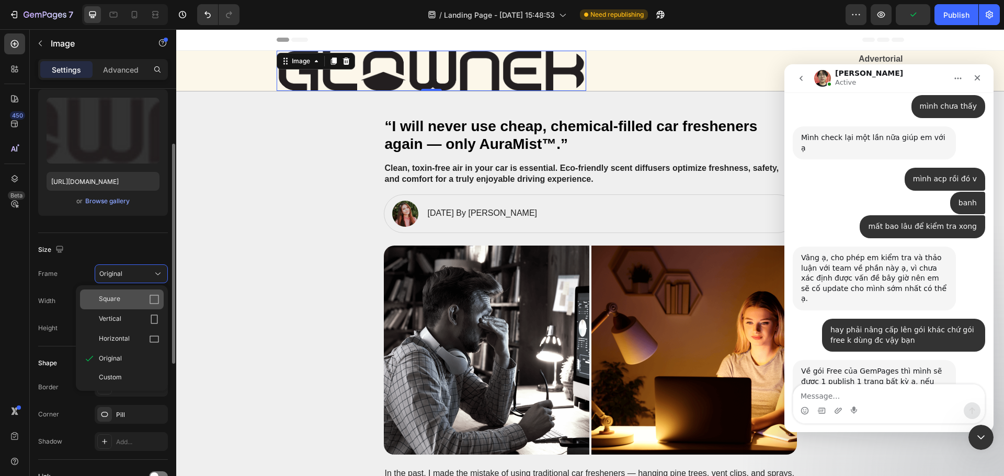
click at [128, 299] on div "Square" at bounding box center [129, 299] width 61 height 10
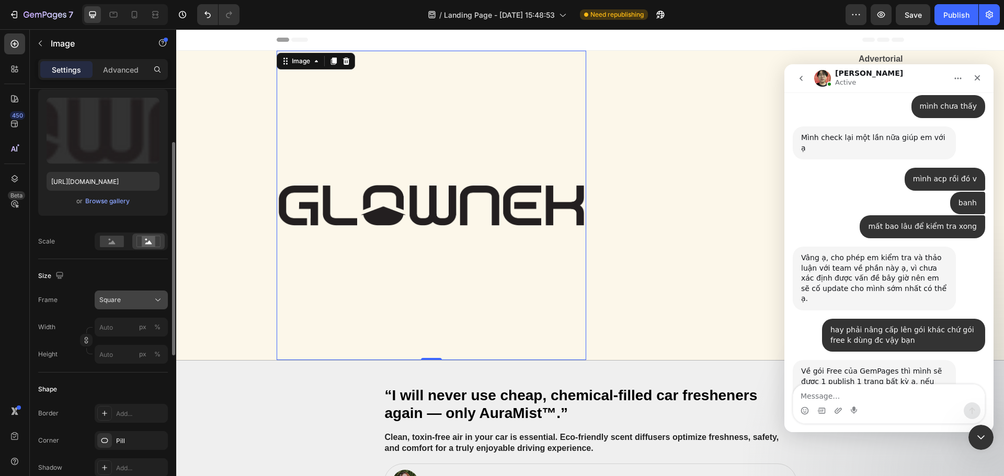
click at [131, 296] on div "Square" at bounding box center [124, 299] width 51 height 9
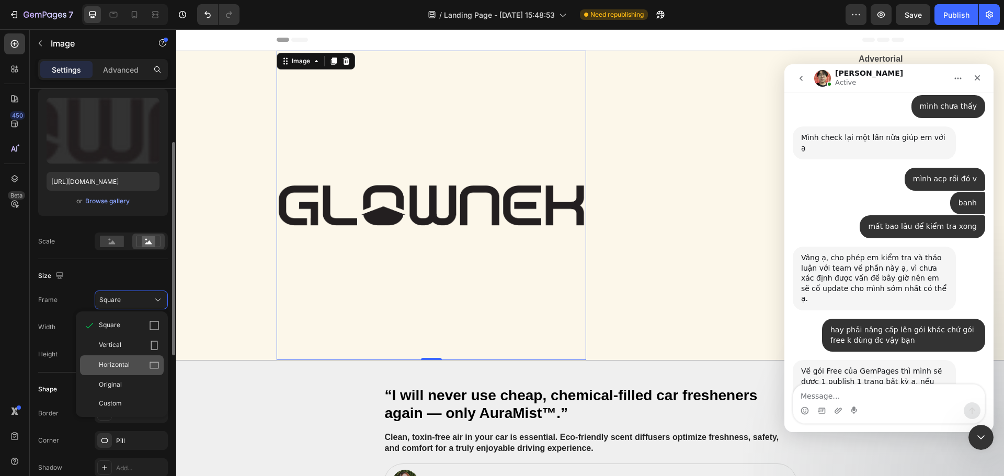
click at [125, 364] on span "Horizontal" at bounding box center [114, 365] width 31 height 10
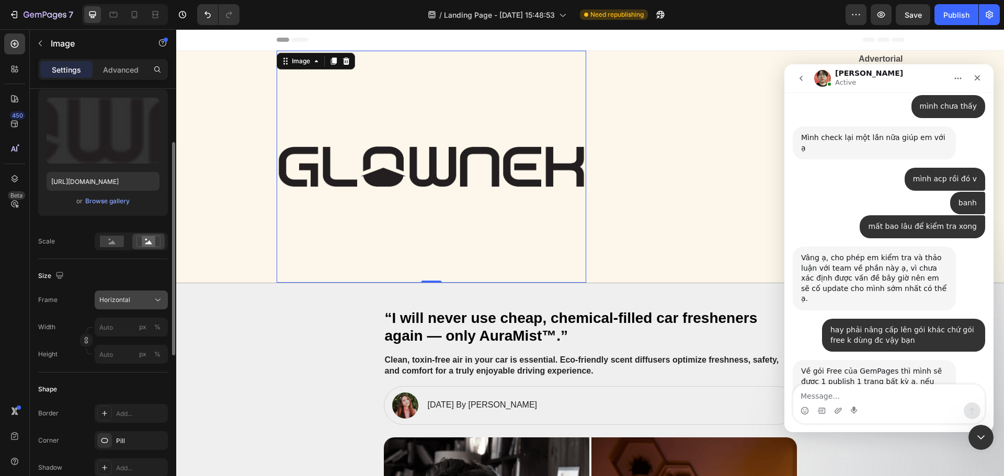
click at [141, 300] on div "Horizontal" at bounding box center [124, 299] width 51 height 9
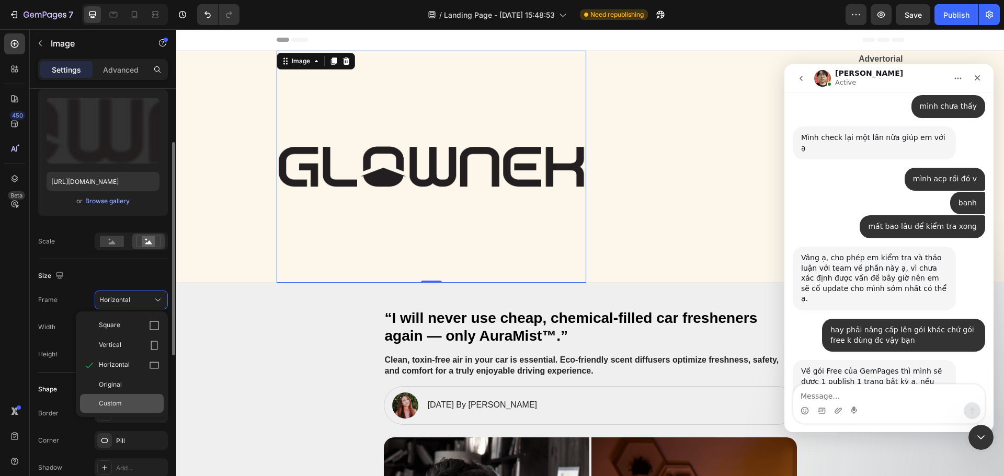
click at [120, 401] on span "Custom" at bounding box center [110, 403] width 23 height 9
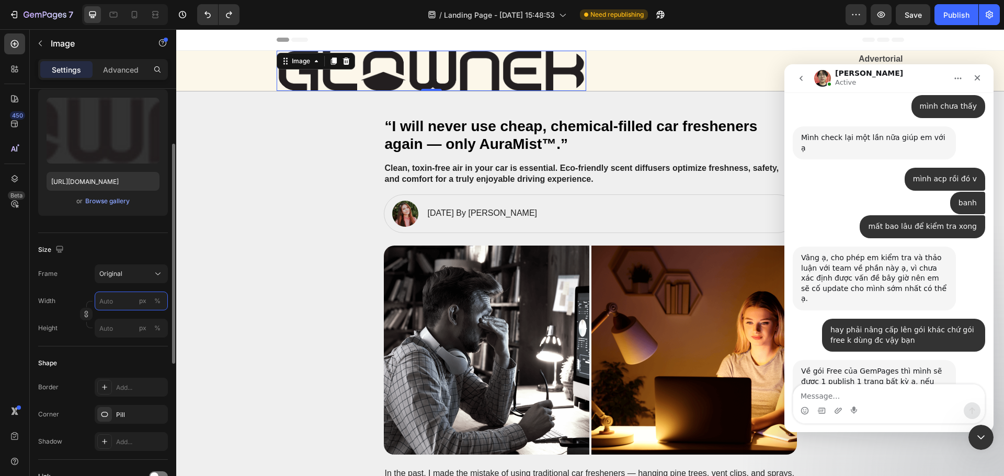
type input "80"
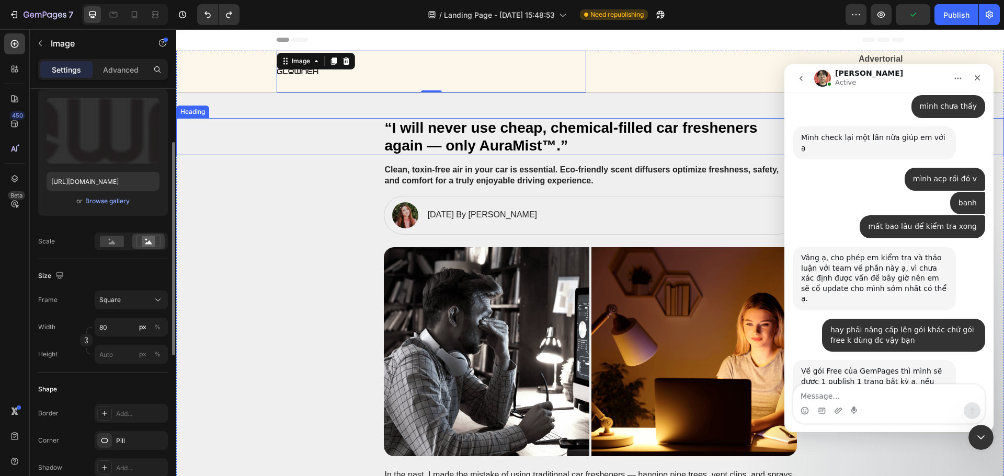
click at [298, 121] on div "“I will never use cheap, chemical-filled car fresheners again — only AuraMist™.”" at bounding box center [590, 136] width 807 height 37
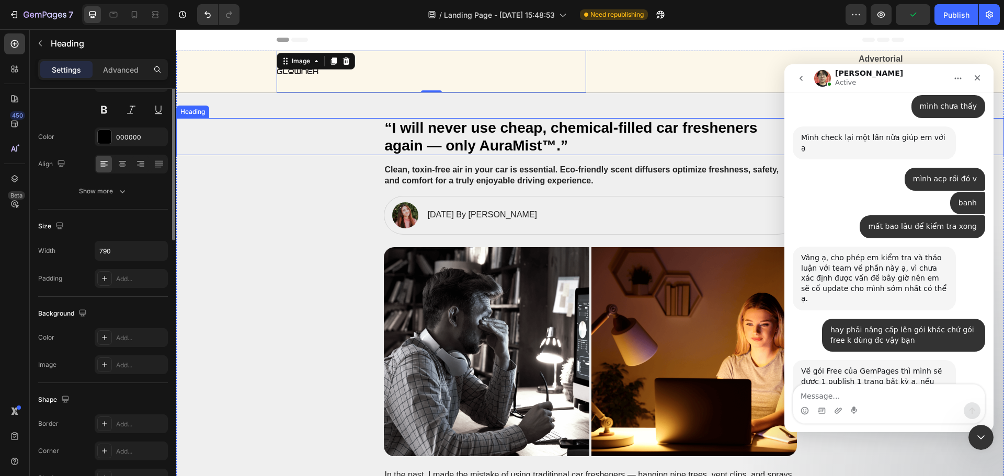
scroll to position [0, 0]
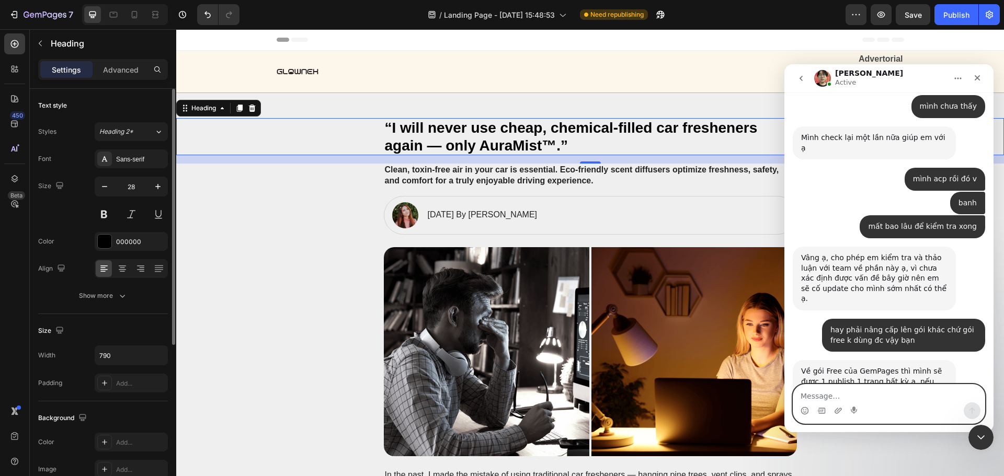
click at [876, 389] on textarea "Message…" at bounding box center [888, 394] width 191 height 18
type textarea "mình có 1 trang thôi mà"
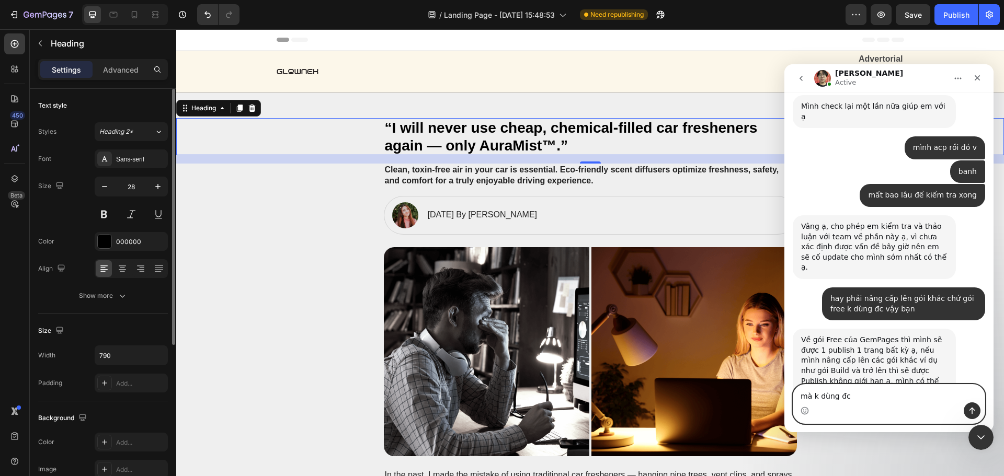
type textarea "mà k dùng đc"
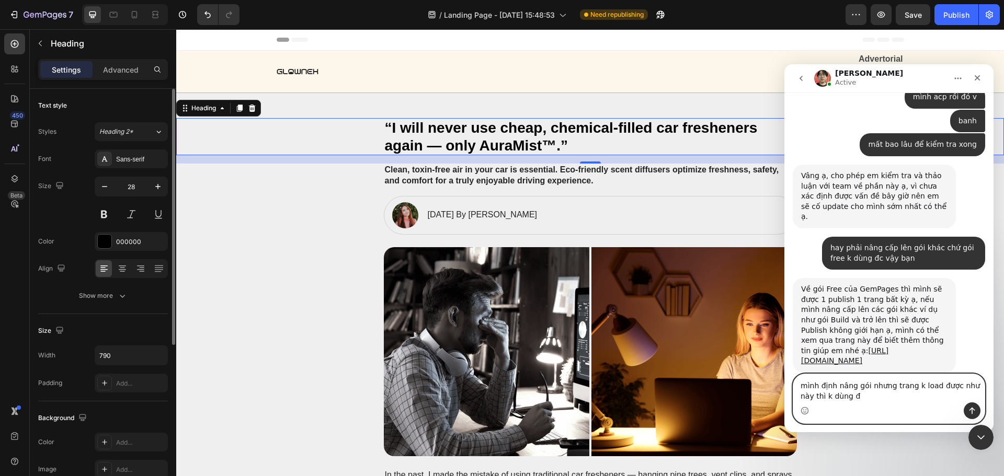
type textarea "mình định nâng gói nhưng trang k load được như này thì k dùng đc"
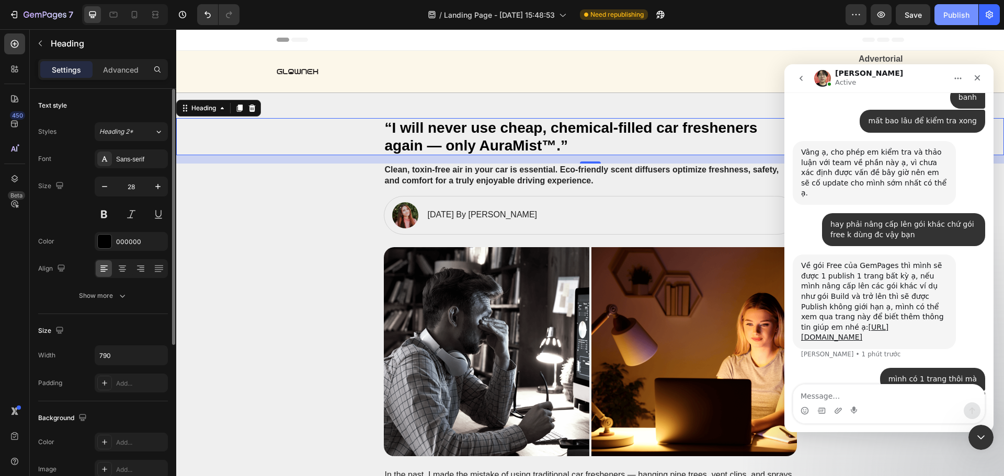
click at [948, 18] on div "Publish" at bounding box center [956, 14] width 26 height 11
click at [848, 399] on textarea "Message…" at bounding box center [888, 394] width 191 height 18
paste textarea "Message…"
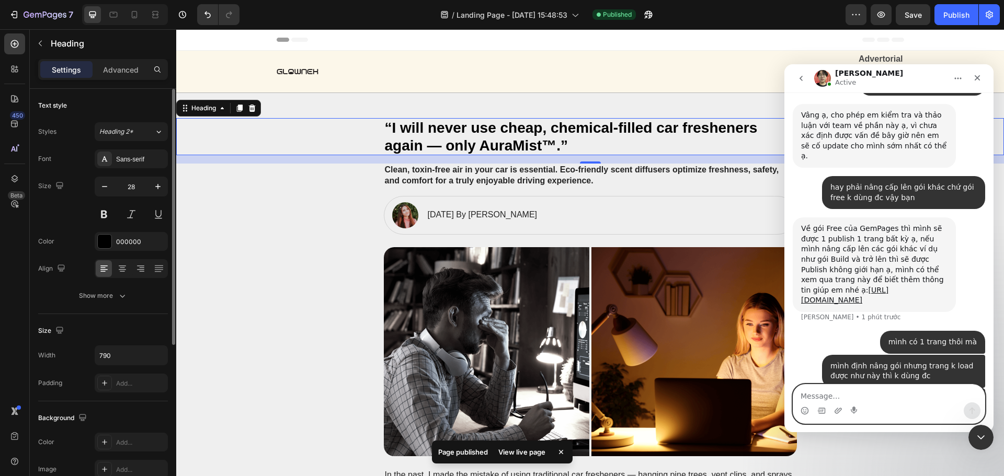
scroll to position [1326, 0]
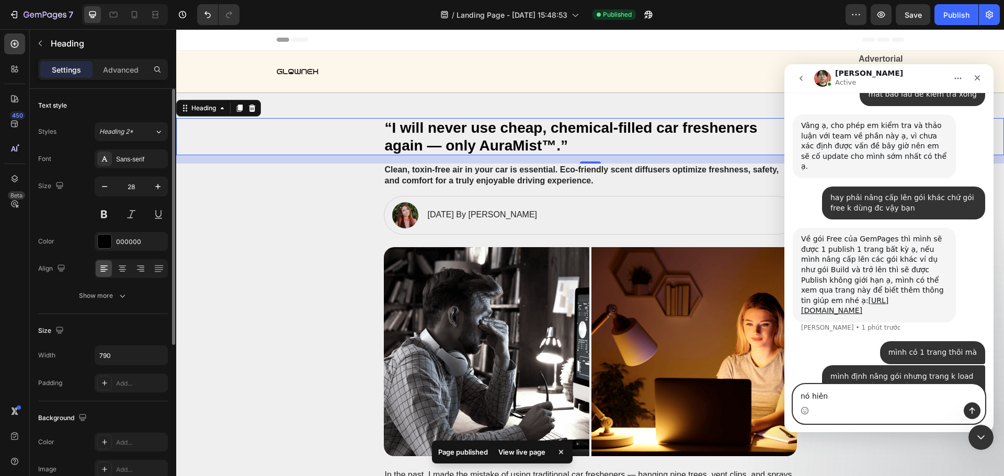
type textarea "nó hiên"
click at [842, 396] on textarea "nó hiên" at bounding box center [888, 394] width 191 height 18
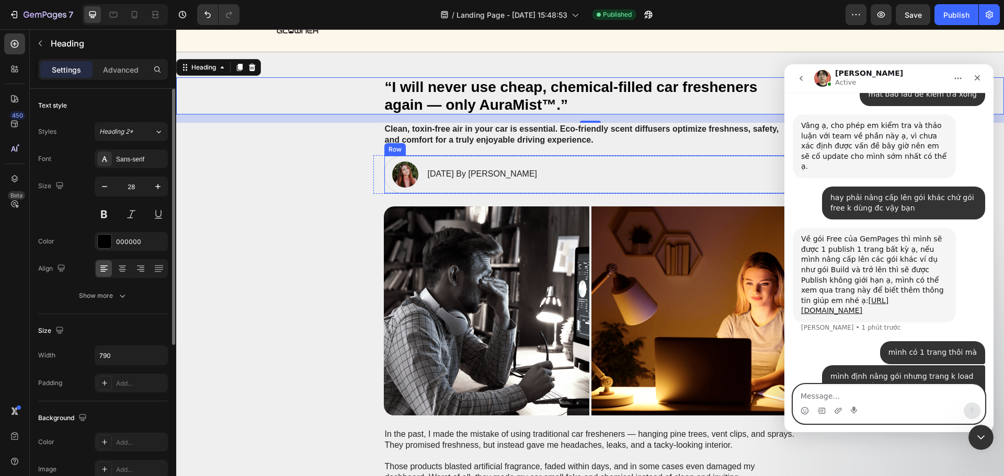
scroll to position [105, 0]
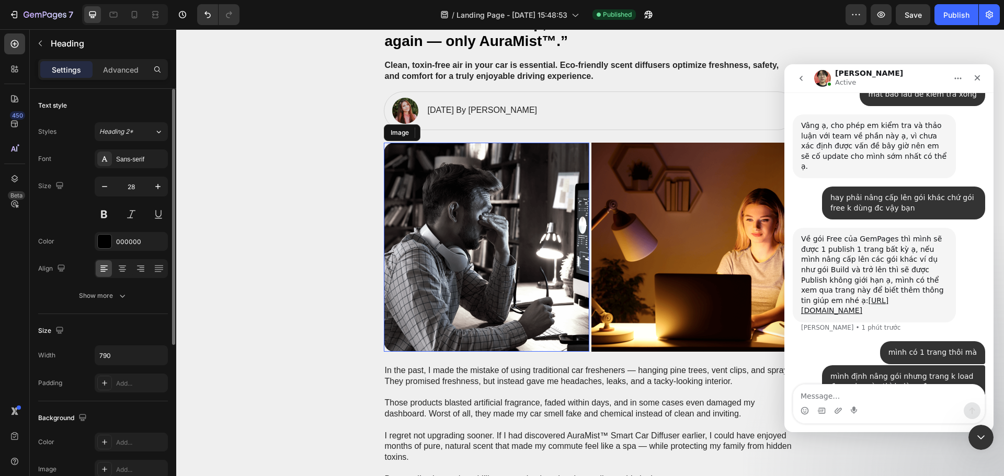
click at [480, 252] on img at bounding box center [486, 247] width 205 height 209
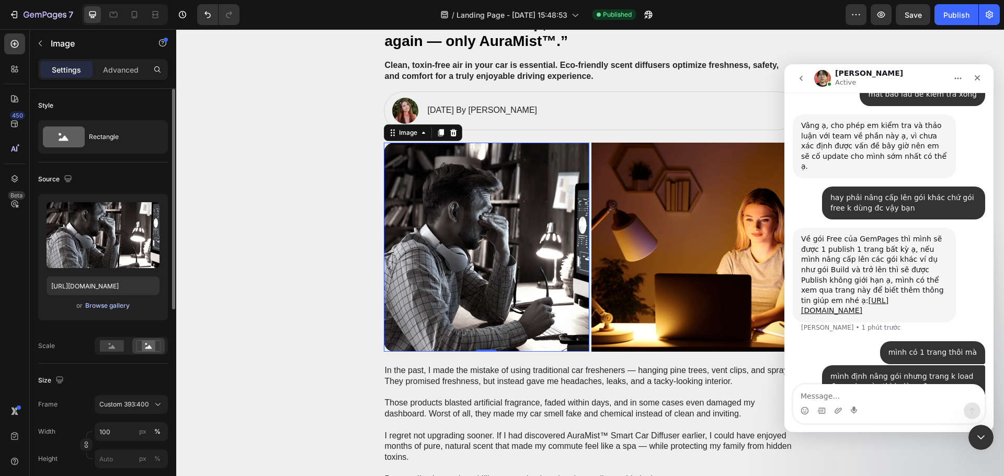
click at [99, 309] on div "Browse gallery" at bounding box center [107, 305] width 44 height 9
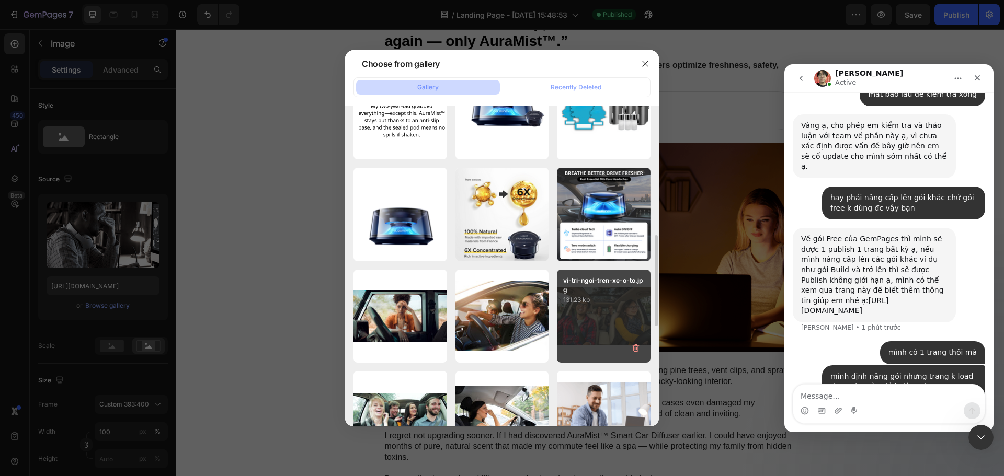
scroll to position [507, 0]
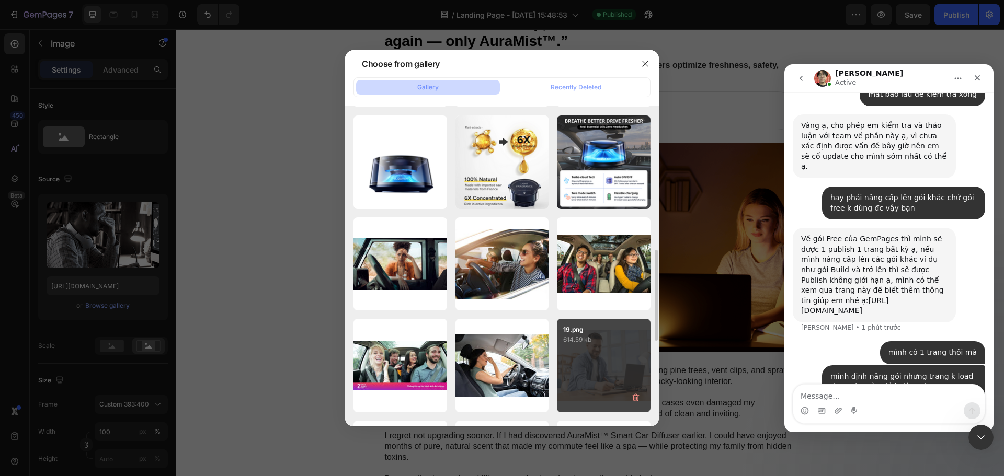
drag, startPoint x: 493, startPoint y: 349, endPoint x: 575, endPoint y: 365, distance: 82.6
click at [0, 0] on p "38.05 kb" at bounding box center [0, 0] width 0 height 0
type input "https://cdn.shopify.com/s/files/1/0628/0459/0640/files/gempages_581863457599521…"
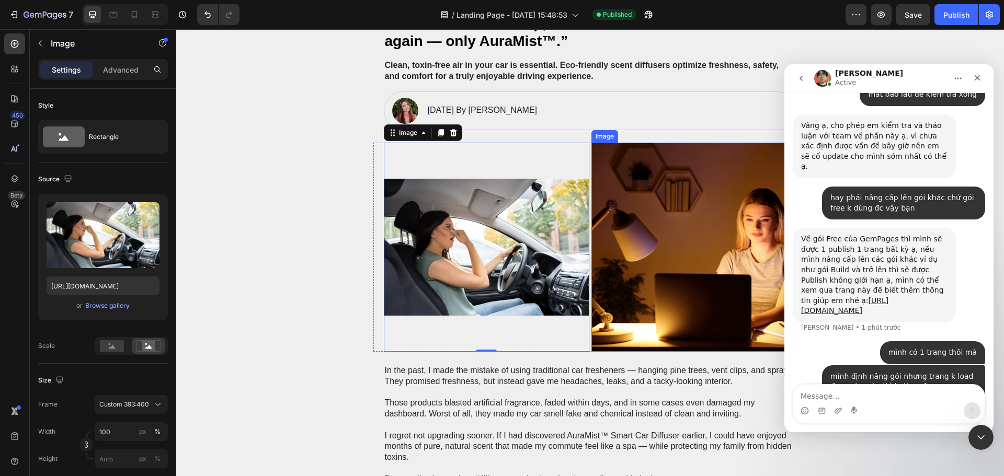
click at [704, 233] on img at bounding box center [693, 247] width 205 height 209
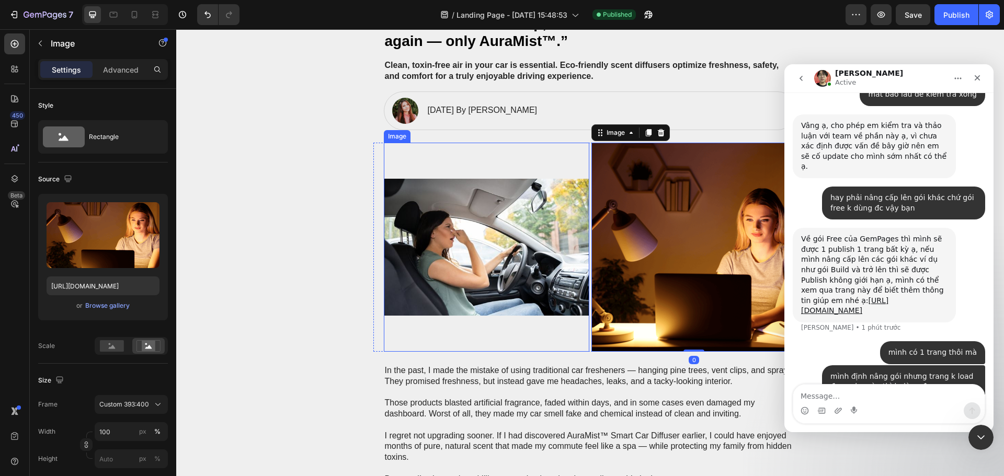
click at [445, 267] on img at bounding box center [486, 247] width 205 height 209
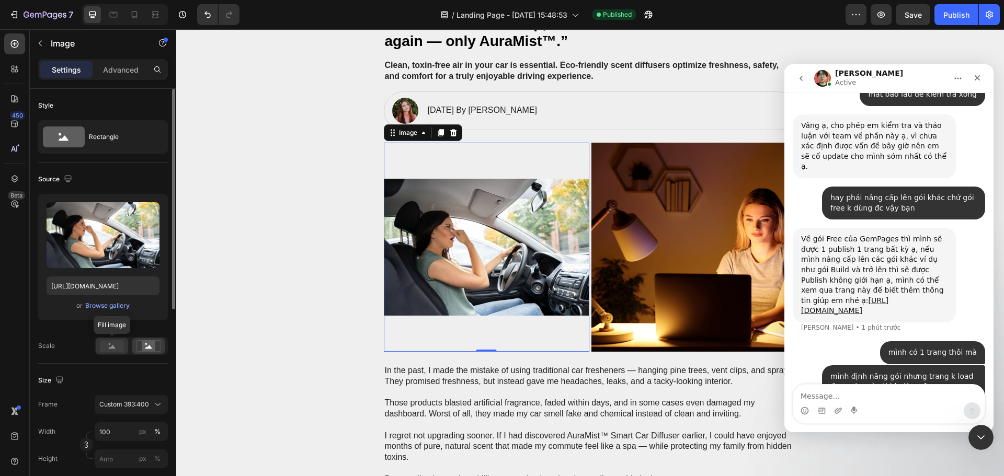
click at [108, 344] on rect at bounding box center [112, 346] width 24 height 12
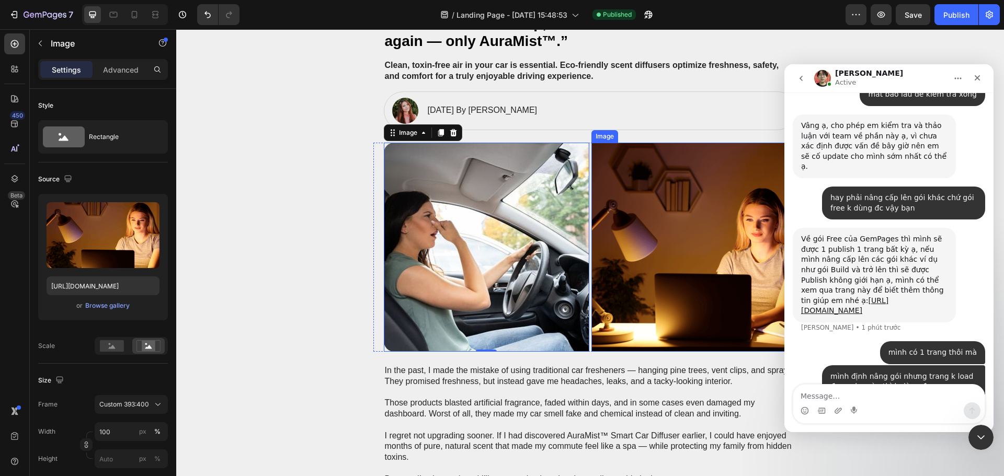
click at [677, 213] on img at bounding box center [693, 247] width 205 height 209
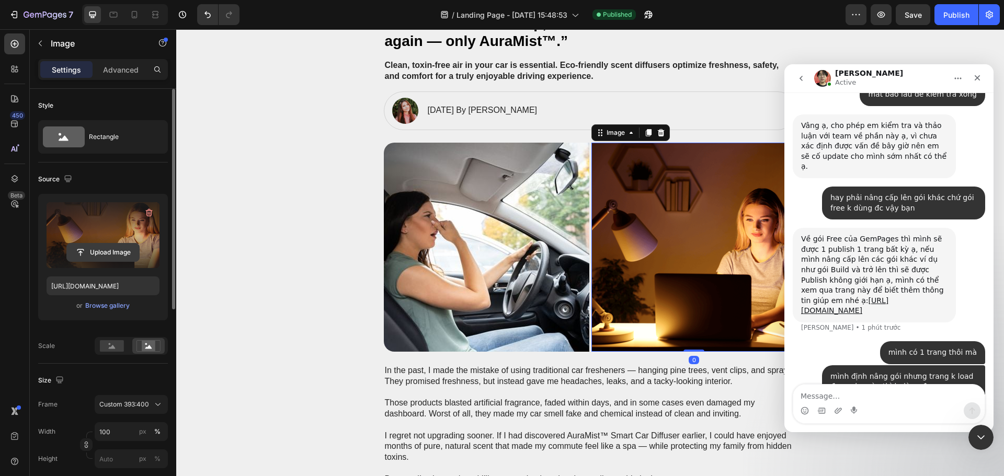
click at [103, 252] on input "file" at bounding box center [103, 253] width 72 height 18
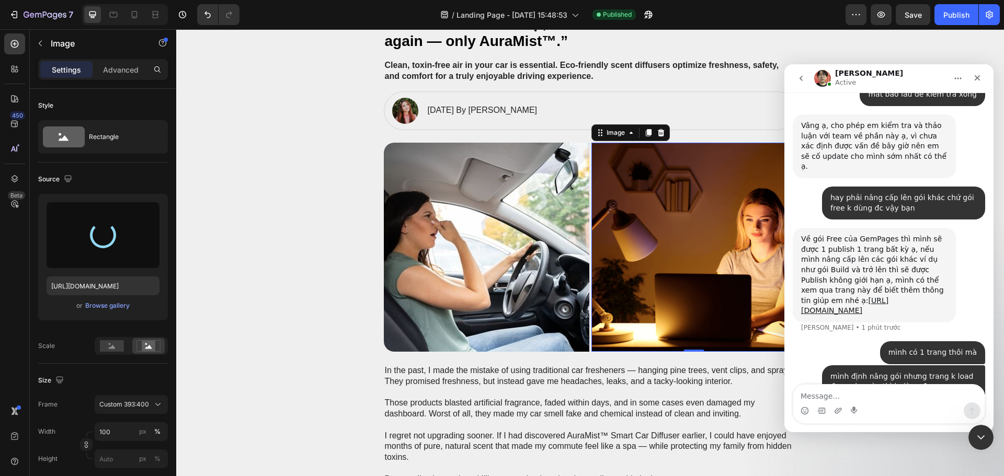
type input "https://cdn.shopify.com/s/files/1/0628/0459/0640/files/gempages_581863457599521…"
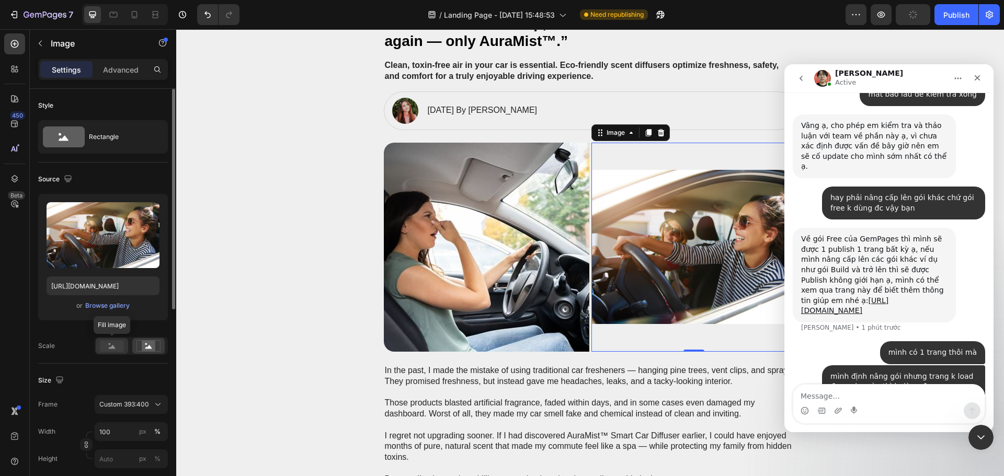
click at [113, 351] on rect at bounding box center [112, 346] width 24 height 12
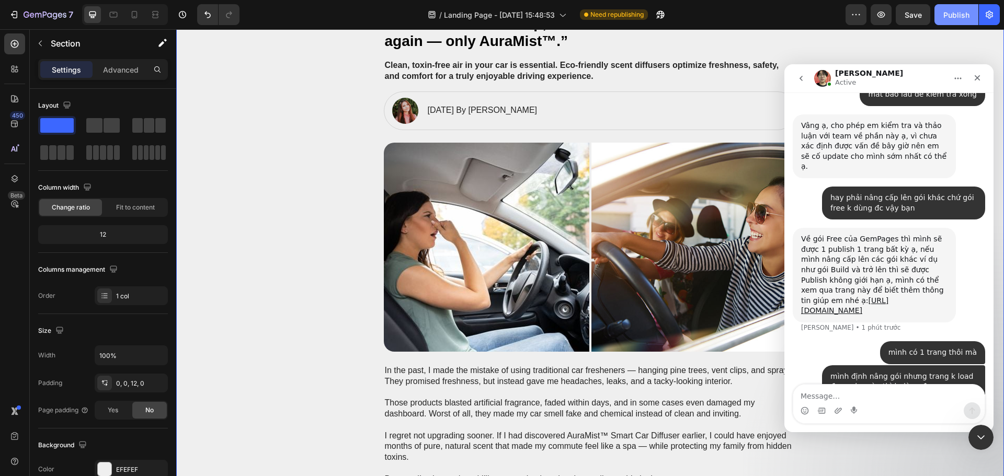
click at [953, 18] on div "Publish" at bounding box center [956, 14] width 26 height 11
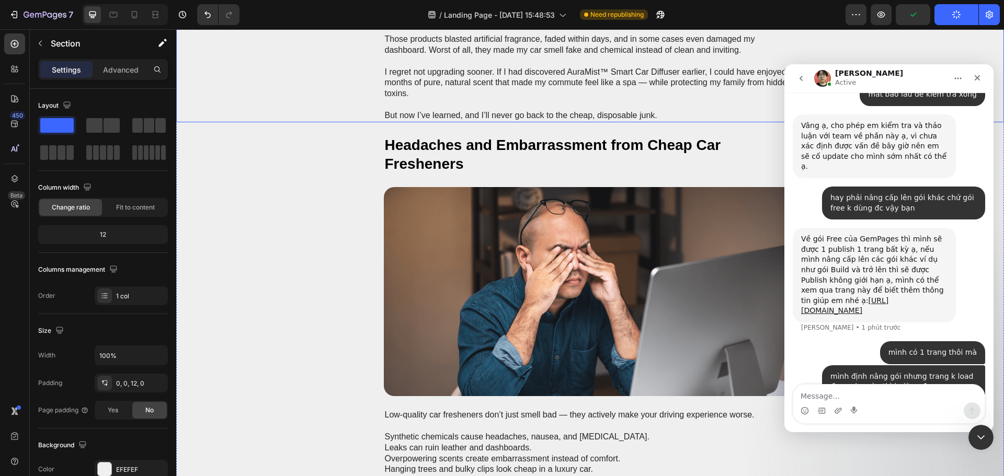
scroll to position [470, 0]
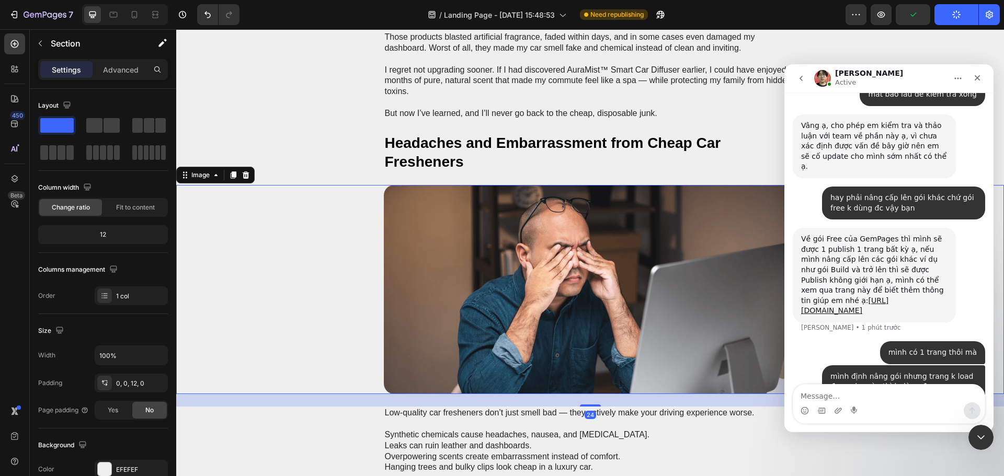
click at [561, 243] on img at bounding box center [590, 289] width 413 height 209
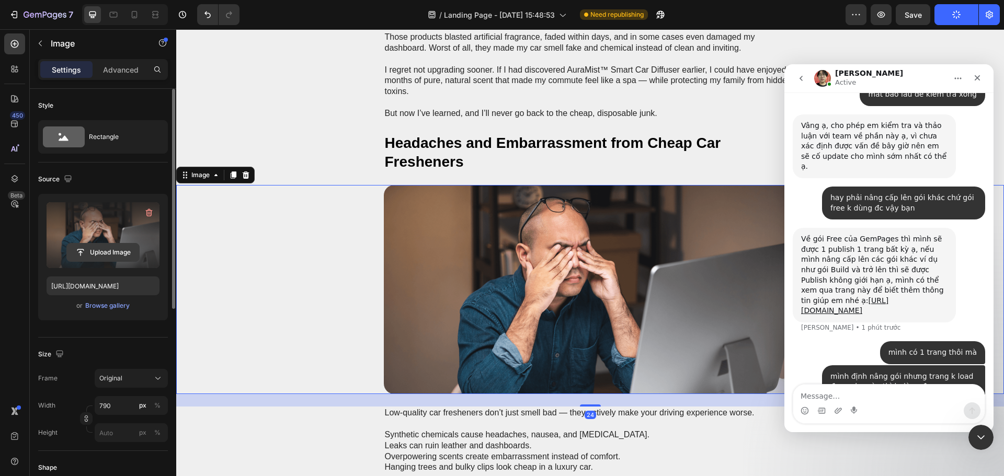
click at [100, 259] on input "file" at bounding box center [103, 253] width 72 height 18
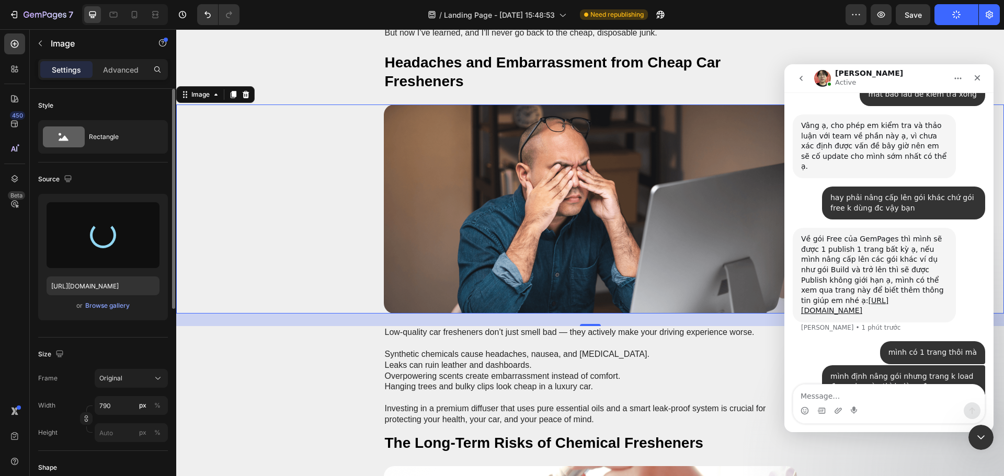
type input "https://cdn.shopify.com/s/files/1/0628/0459/0640/files/gempages_581863457599521…"
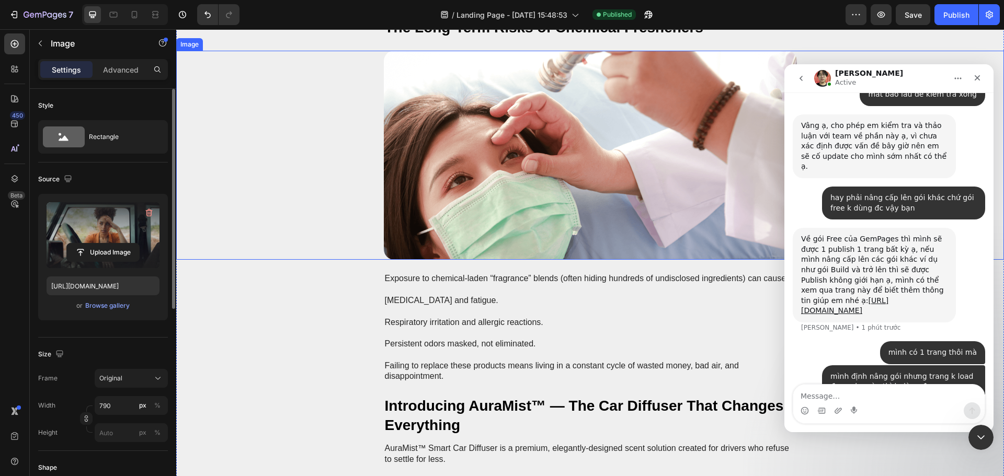
scroll to position [993, 0]
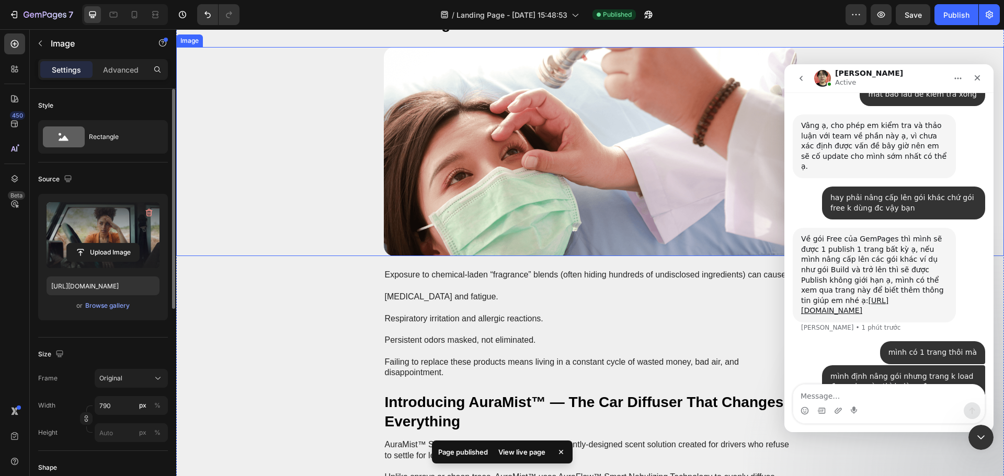
click at [533, 180] on img at bounding box center [590, 151] width 413 height 209
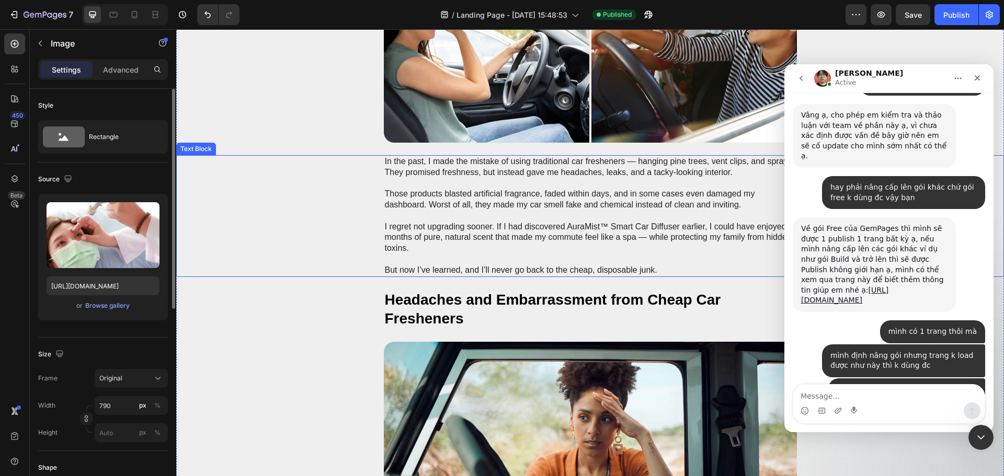
scroll to position [1337, 0]
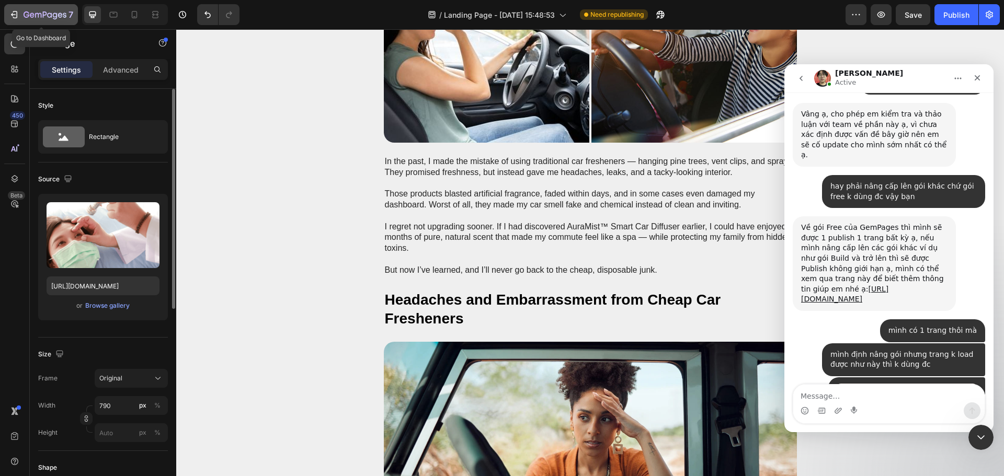
click at [13, 12] on icon "button" at bounding box center [15, 14] width 5 height 7
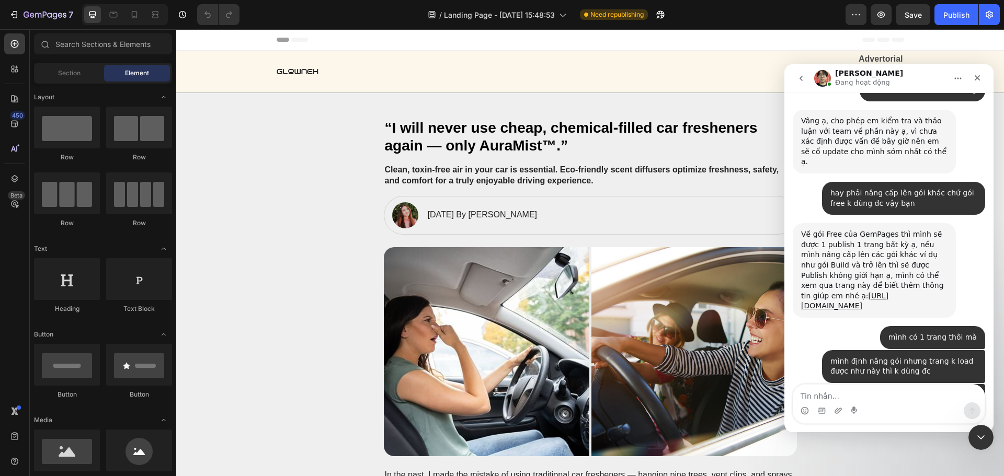
scroll to position [1296, 0]
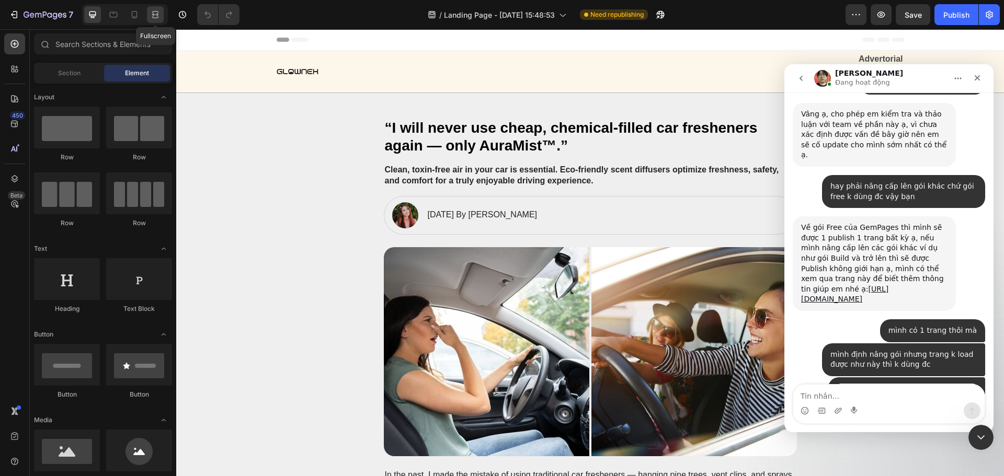
click at [155, 16] on icon at bounding box center [153, 14] width 3 height 3
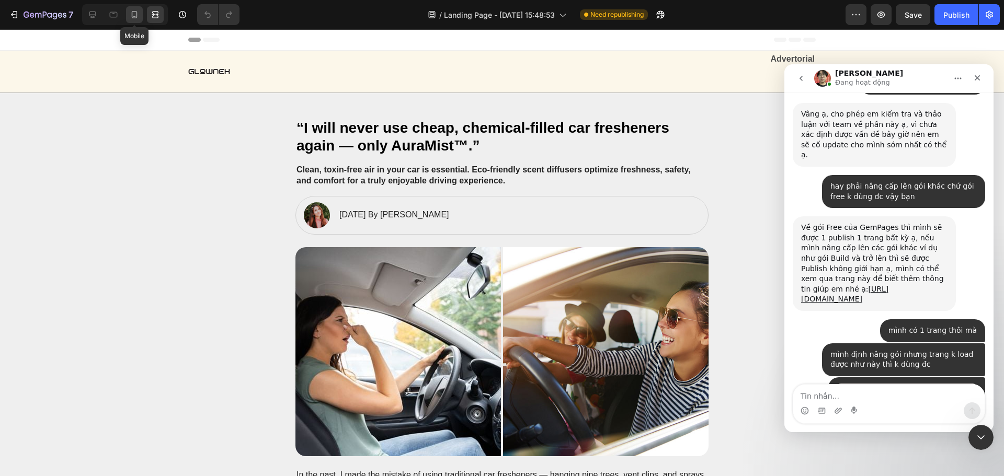
click at [132, 18] on icon at bounding box center [135, 14] width 6 height 7
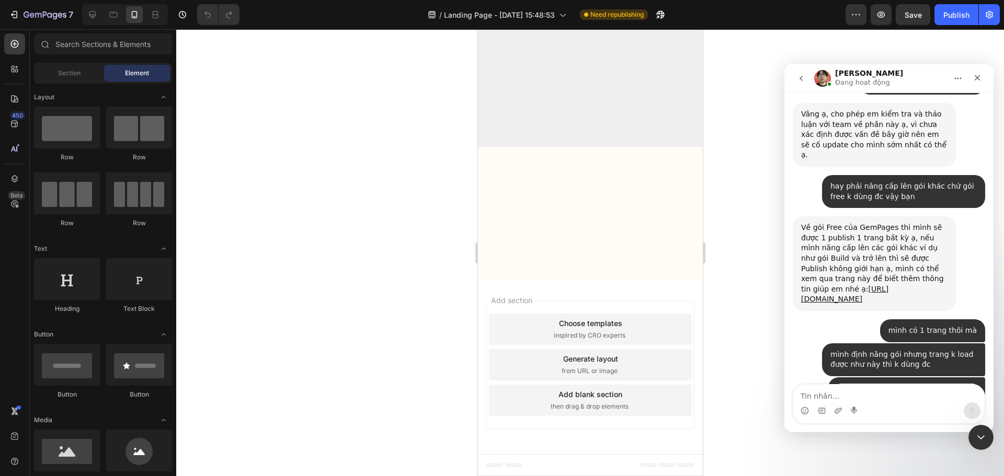
scroll to position [3189, 0]
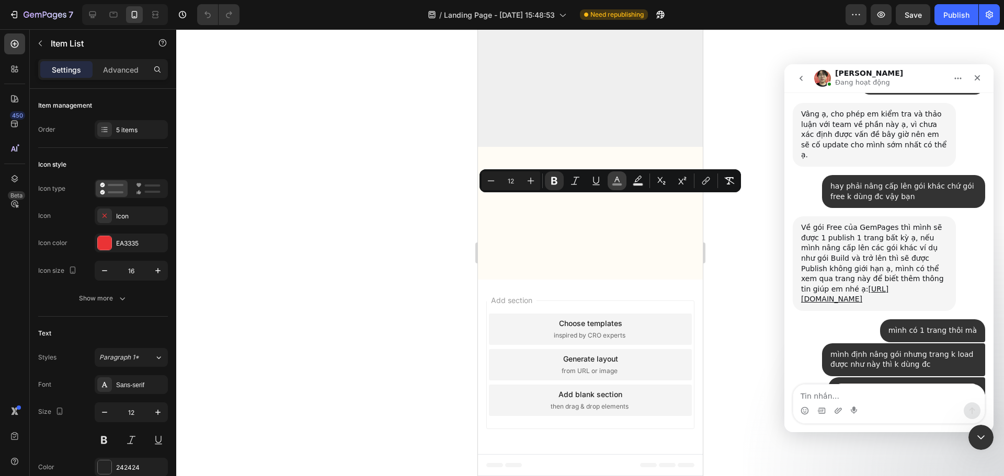
click at [619, 184] on rect "Editor contextual toolbar" at bounding box center [617, 184] width 10 height 3
type input "8C8C8C"
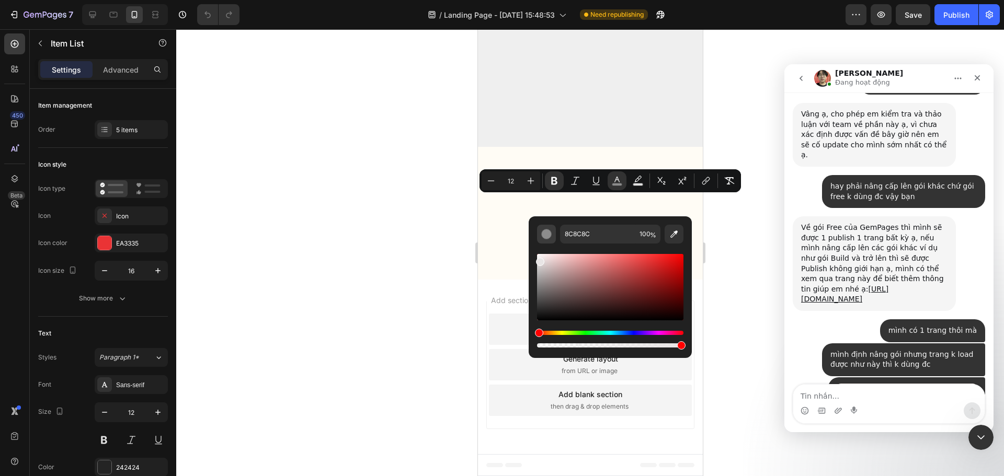
drag, startPoint x: 539, startPoint y: 283, endPoint x: 538, endPoint y: 239, distance: 43.9
click at [538, 239] on div "8C8C8C 100 %" at bounding box center [610, 287] width 146 height 125
type input "FFFCFC"
click at [726, 224] on div at bounding box center [590, 252] width 828 height 447
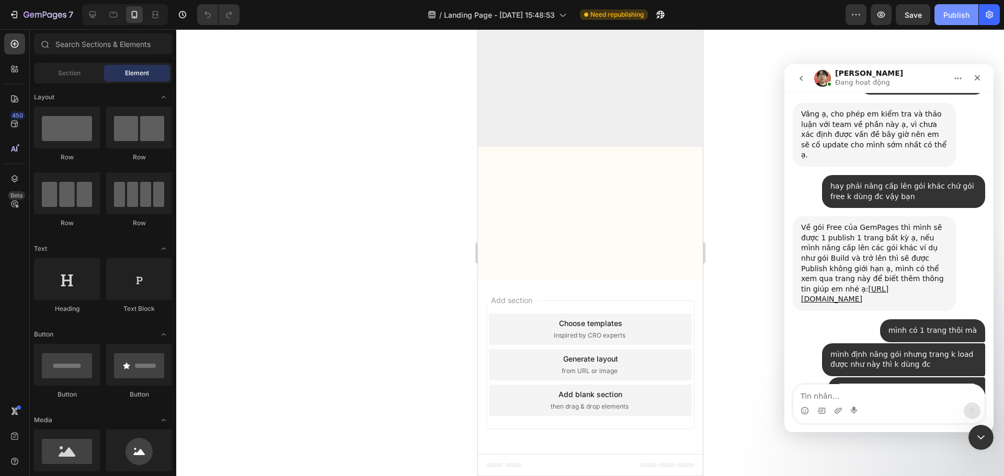
click at [954, 15] on div "Publish" at bounding box center [956, 14] width 26 height 11
click at [886, 388] on textarea "Tin nhắn..." at bounding box center [888, 394] width 191 height 18
type textarea "o"
type textarea "ơ"
type textarea "ở chỗ nào v bạn"
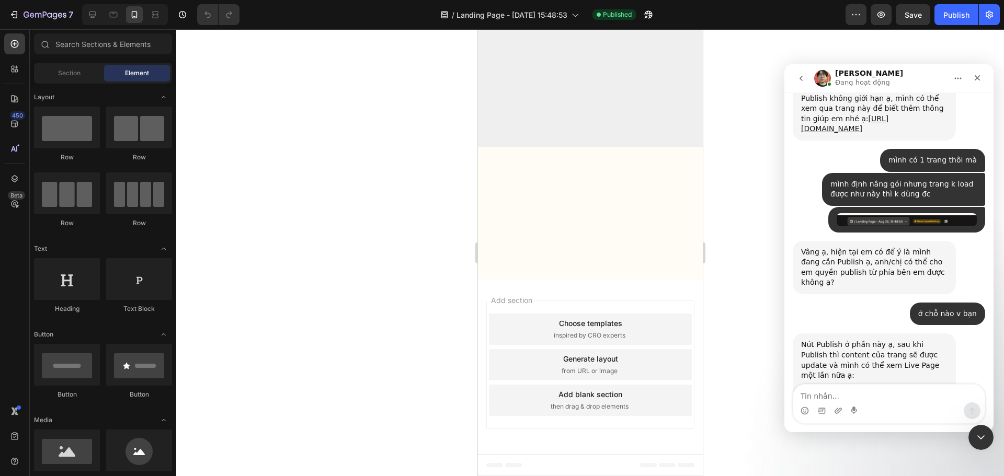
scroll to position [1468, 0]
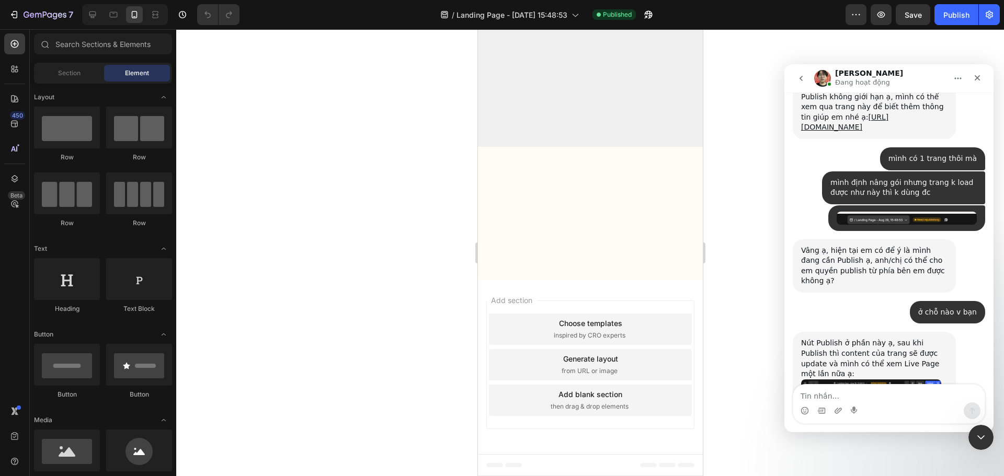
click at [909, 380] on img "Ethan nói…" at bounding box center [871, 424] width 140 height 89
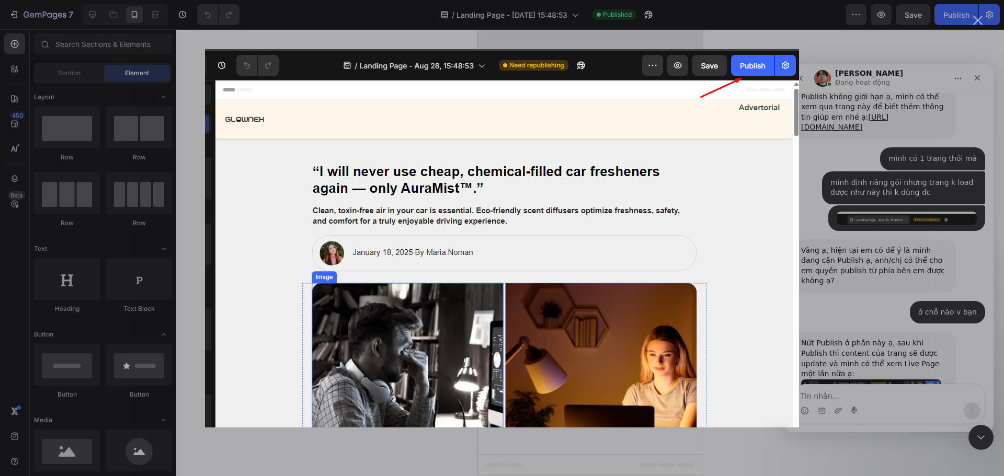
click at [900, 401] on div "Ứng dụng nhắn tin trong Intercom" at bounding box center [502, 238] width 1004 height 476
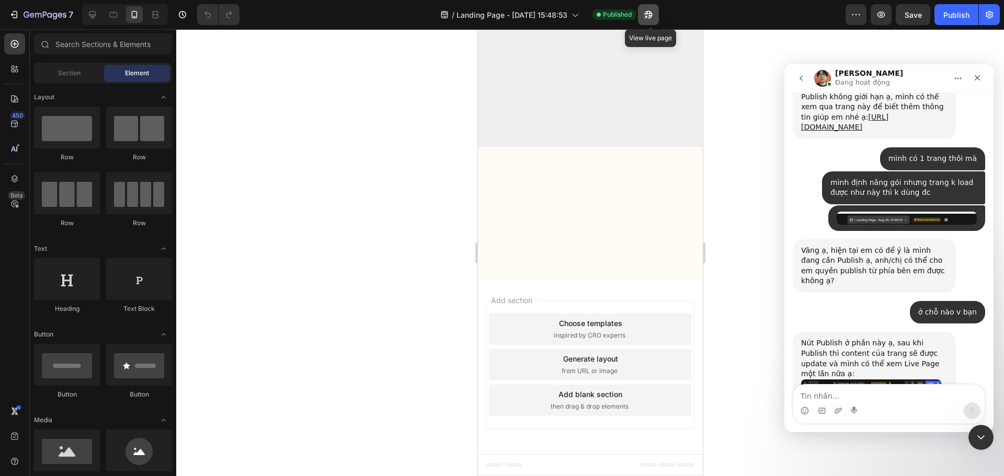
click at [652, 20] on button "button" at bounding box center [648, 14] width 21 height 21
click at [840, 394] on textarea "Tin nhắn..." at bounding box center [888, 394] width 191 height 18
type textarea "l"
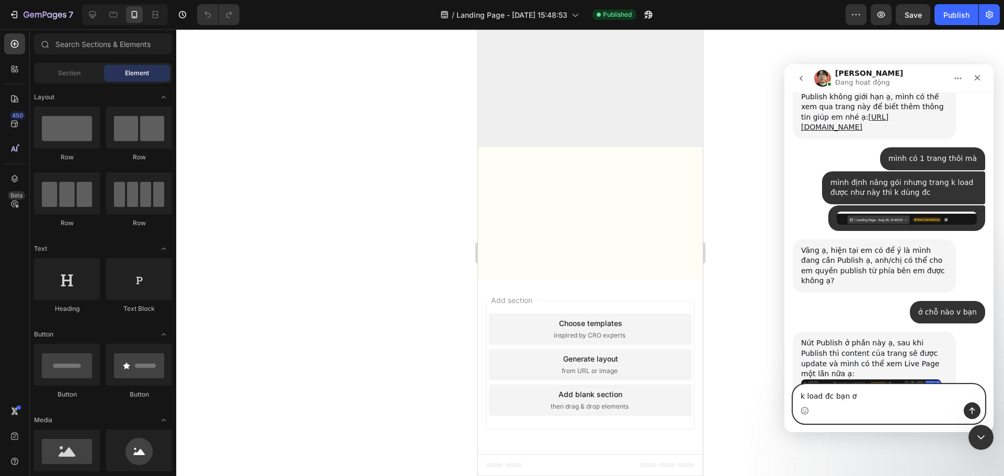
type textarea "k load đc bạn ơi"
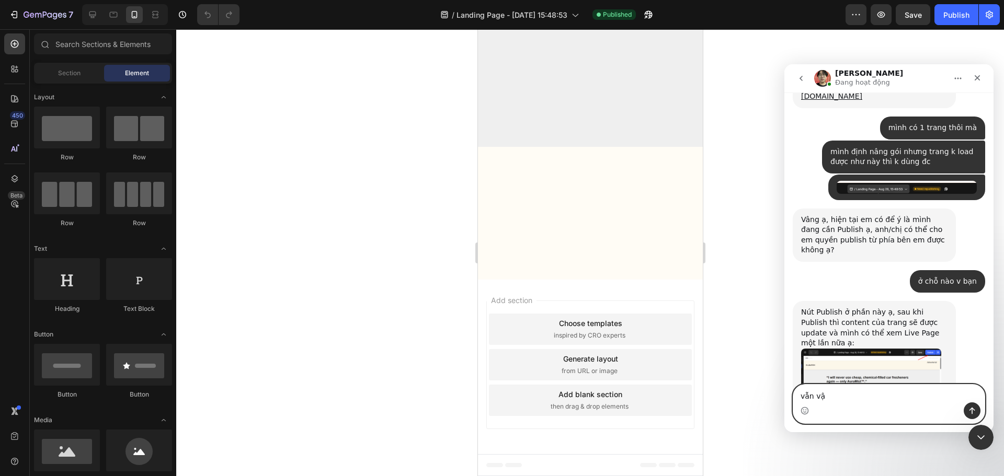
type textarea "vẫn vậy"
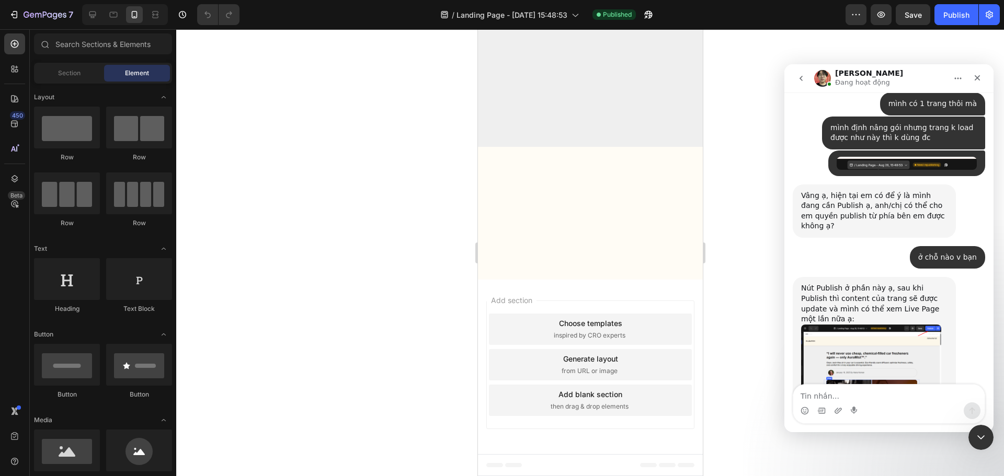
scroll to position [1564, 0]
click at [19, 13] on div "7" at bounding box center [41, 14] width 64 height 13
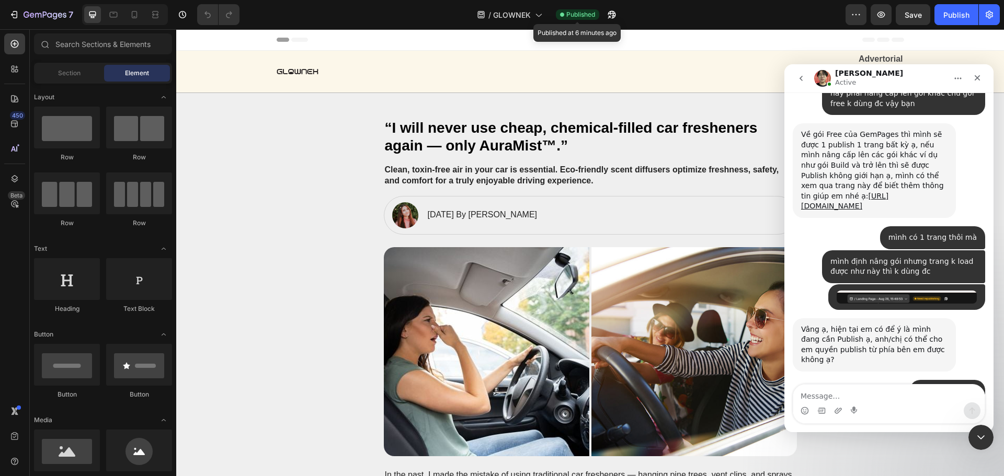
click at [587, 17] on span "Published" at bounding box center [580, 14] width 29 height 9
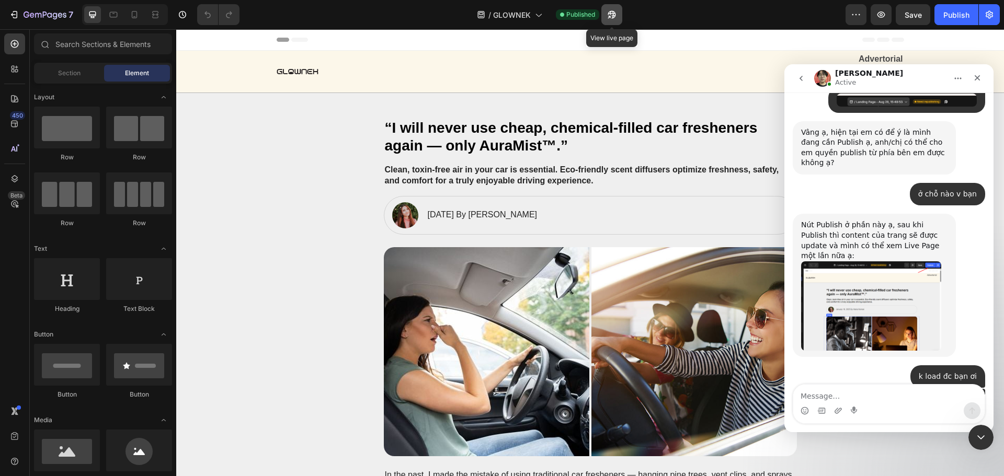
scroll to position [1667, 0]
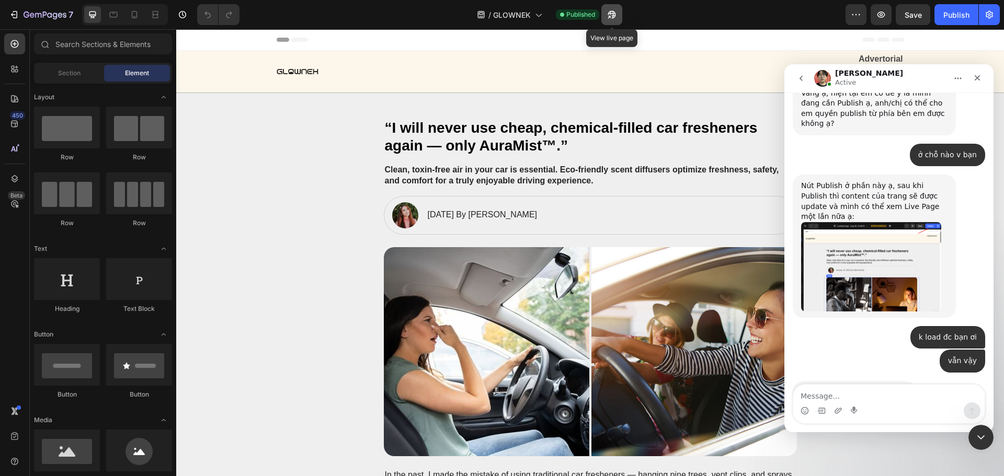
click at [612, 15] on icon "button" at bounding box center [611, 14] width 10 height 10
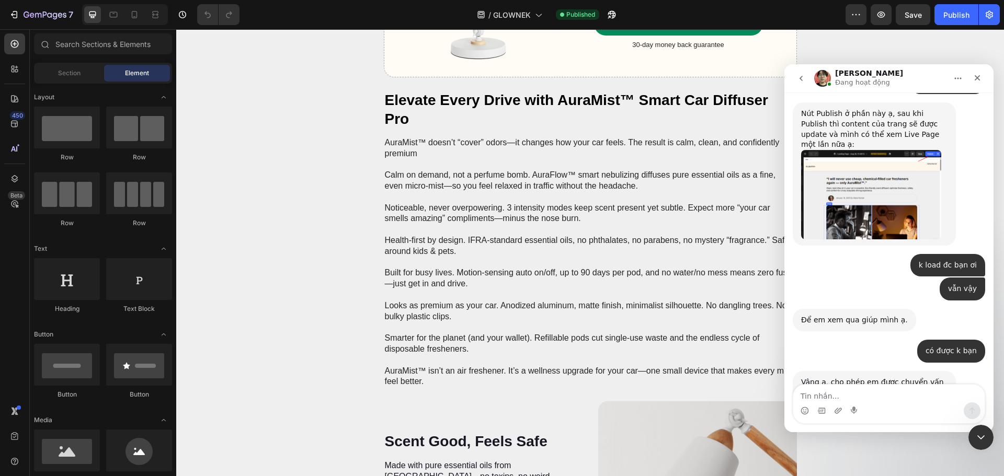
scroll to position [1698, 0]
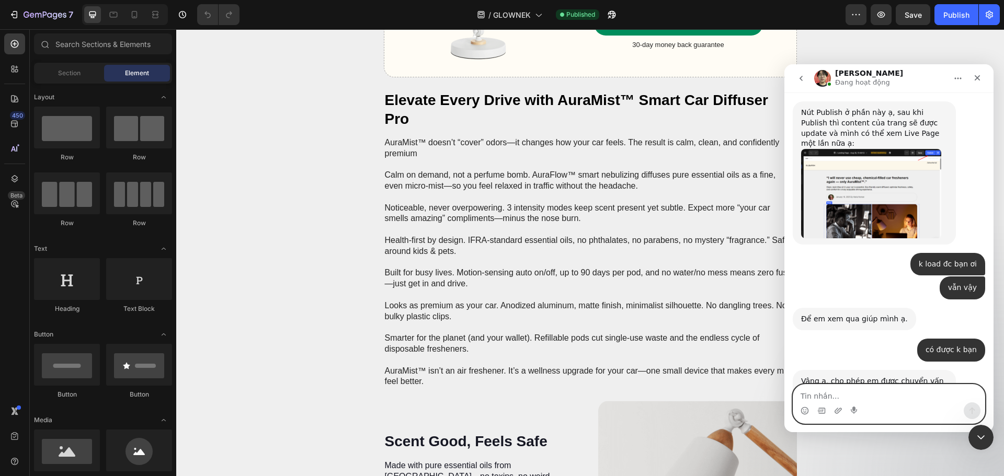
click at [882, 397] on textarea "Tin nhắn..." at bounding box center [888, 394] width 191 height 18
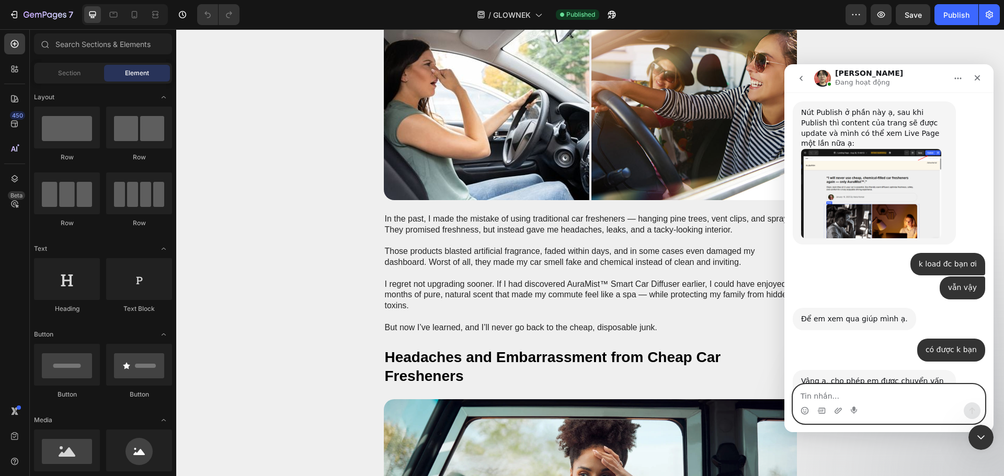
scroll to position [157, 0]
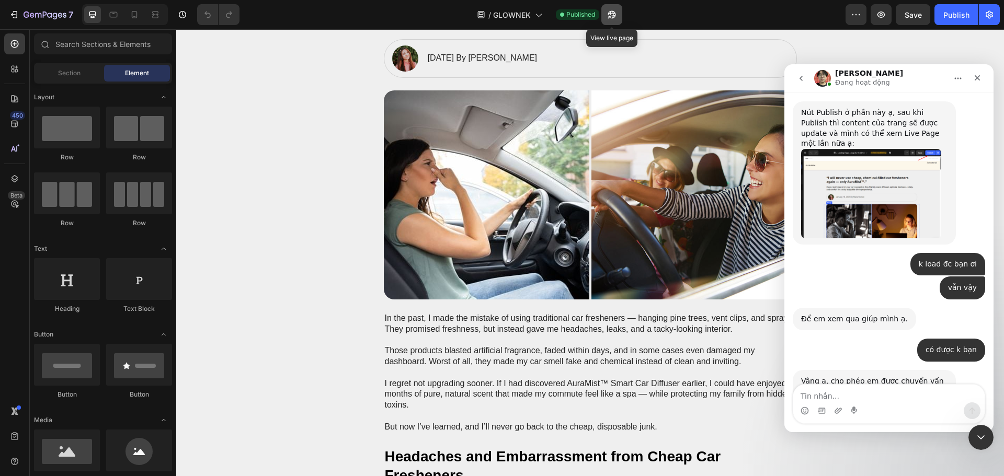
click at [610, 16] on icon "button" at bounding box center [608, 17] width 3 height 3
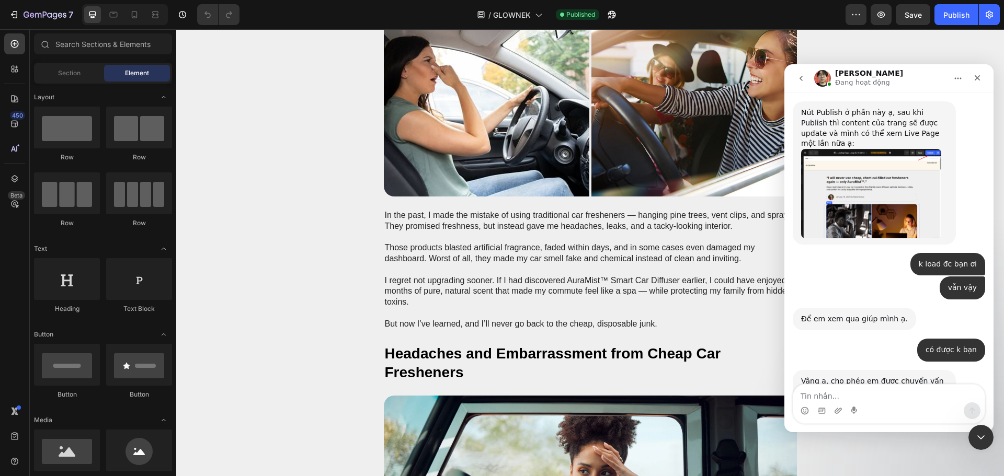
scroll to position [261, 0]
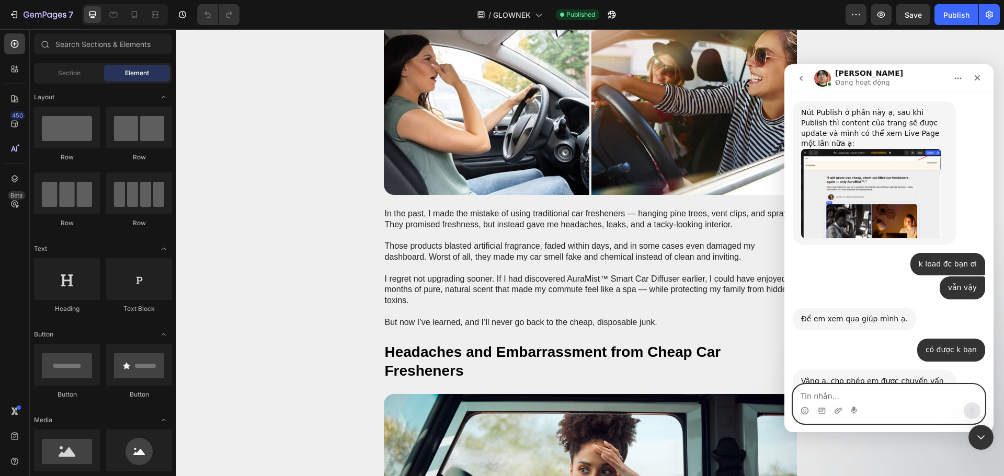
click at [858, 400] on textarea "Tin nhắn..." at bounding box center [888, 394] width 191 height 18
type textarea "cảm ơn bạn"
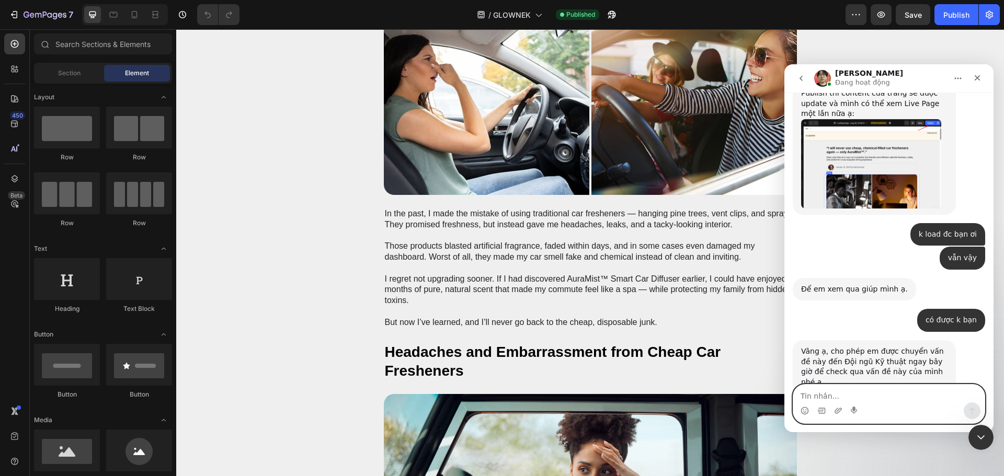
scroll to position [1729, 0]
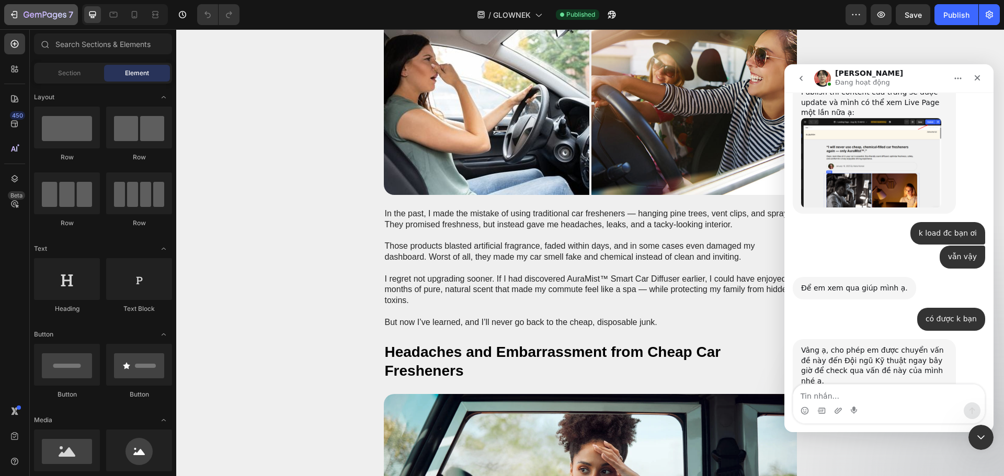
click at [20, 21] on button "7" at bounding box center [41, 14] width 74 height 21
